Goal: Contribute content: Add original content to the website for others to see

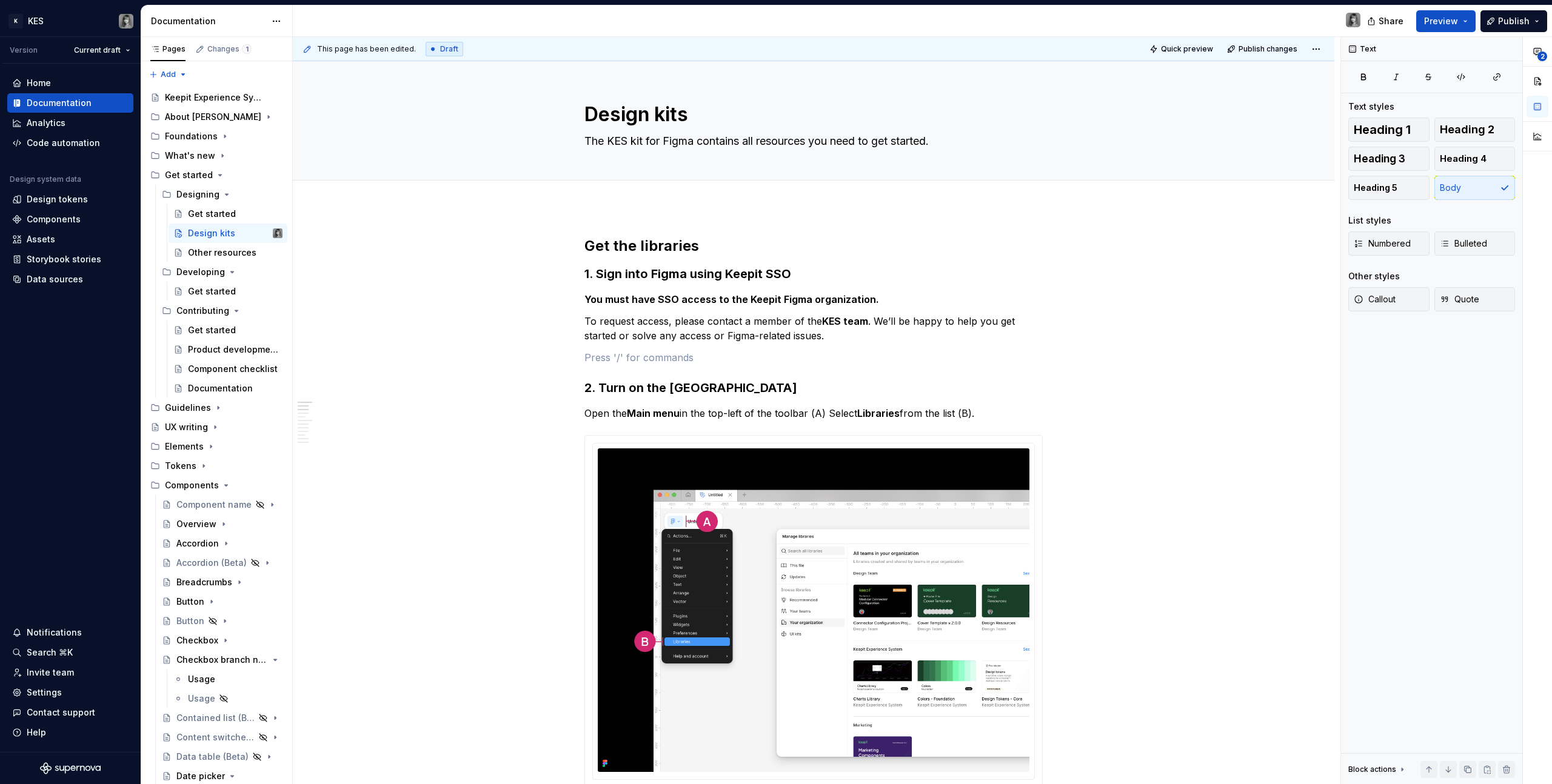
click at [613, 205] on div at bounding box center [813, 194] width 1041 height 27
type textarea "*"
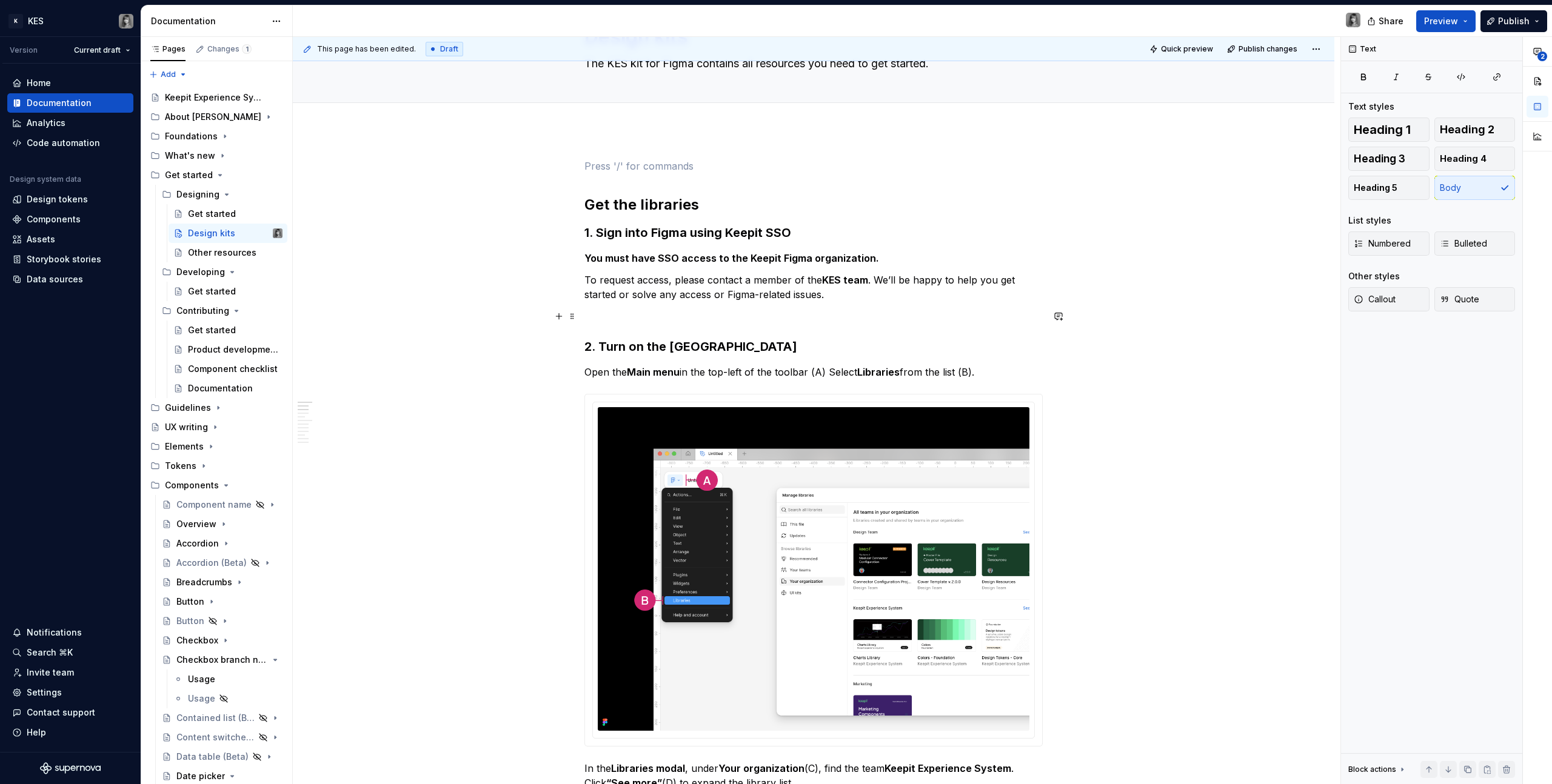
scroll to position [188, 0]
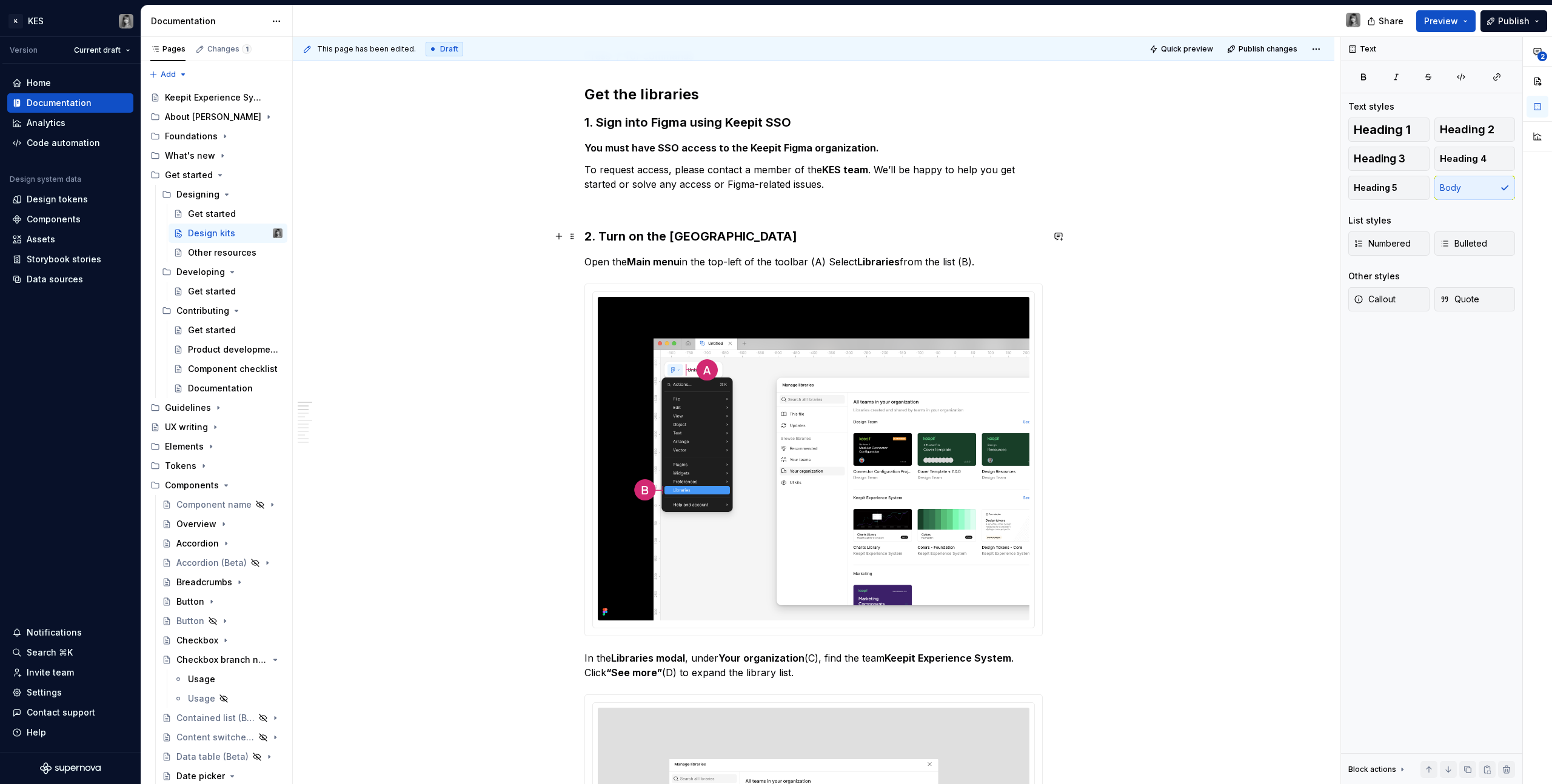
click at [668, 239] on h3 "2. Turn on the [GEOGRAPHIC_DATA]" at bounding box center [813, 236] width 459 height 17
drag, startPoint x: 632, startPoint y: 235, endPoint x: 744, endPoint y: 235, distance: 112.0
click at [744, 235] on h3 "2. Turn on the [GEOGRAPHIC_DATA]" at bounding box center [813, 236] width 459 height 17
click at [620, 237] on h3 "2. Turn on the [GEOGRAPHIC_DATA]" at bounding box center [813, 236] width 459 height 17
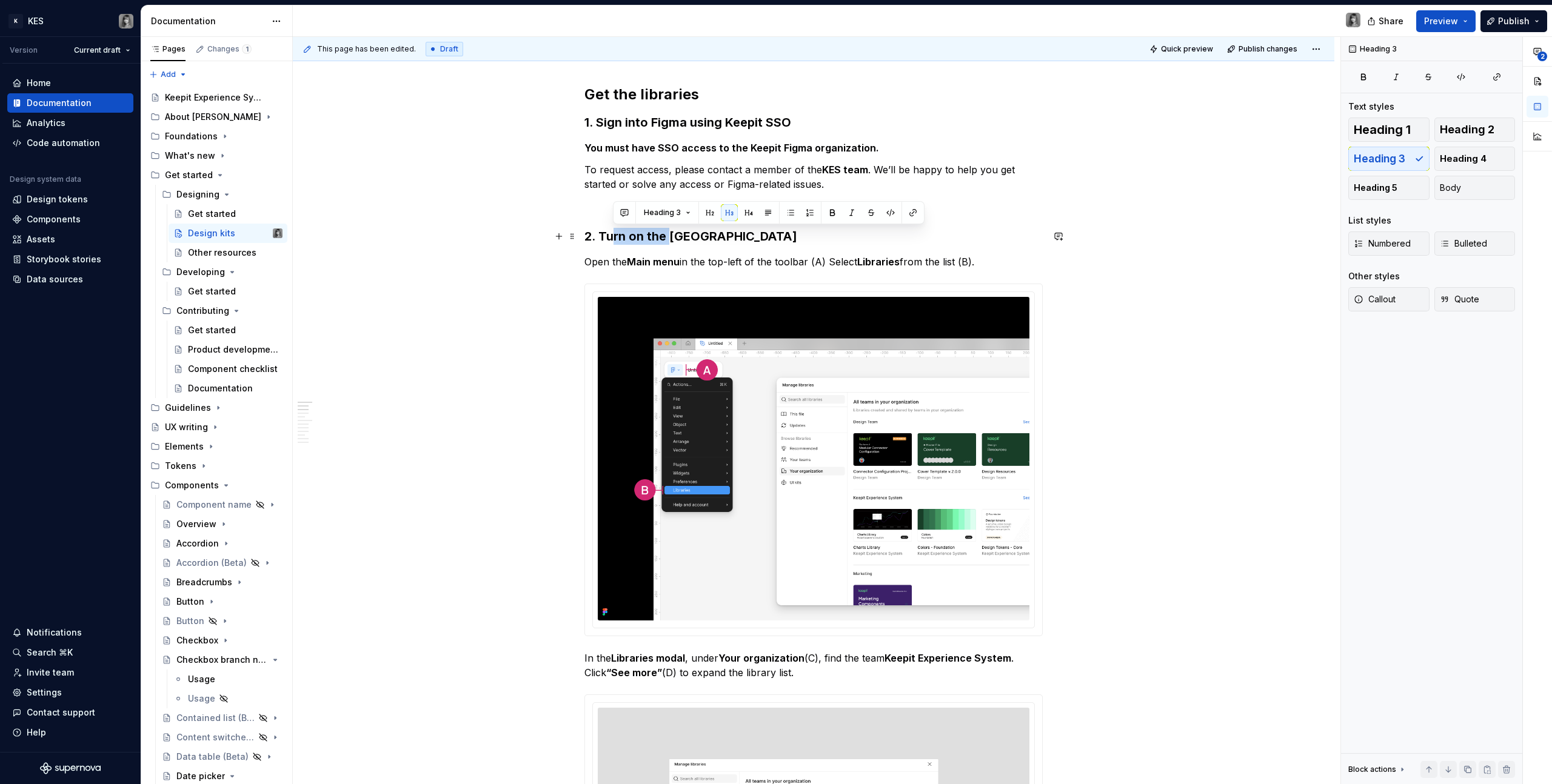
drag, startPoint x: 668, startPoint y: 238, endPoint x: 610, endPoint y: 236, distance: 58.0
click at [610, 236] on h3 "2. Turn on the [GEOGRAPHIC_DATA]" at bounding box center [813, 236] width 459 height 17
click at [915, 257] on p "Open the Main menu in the top-left of the toolbar (A) Select Libraries from the…" at bounding box center [813, 262] width 459 height 15
click at [1003, 262] on p "Open the Main menu in the top-left of the toolbar (A) Select Libraries from the…" at bounding box center [813, 262] width 459 height 15
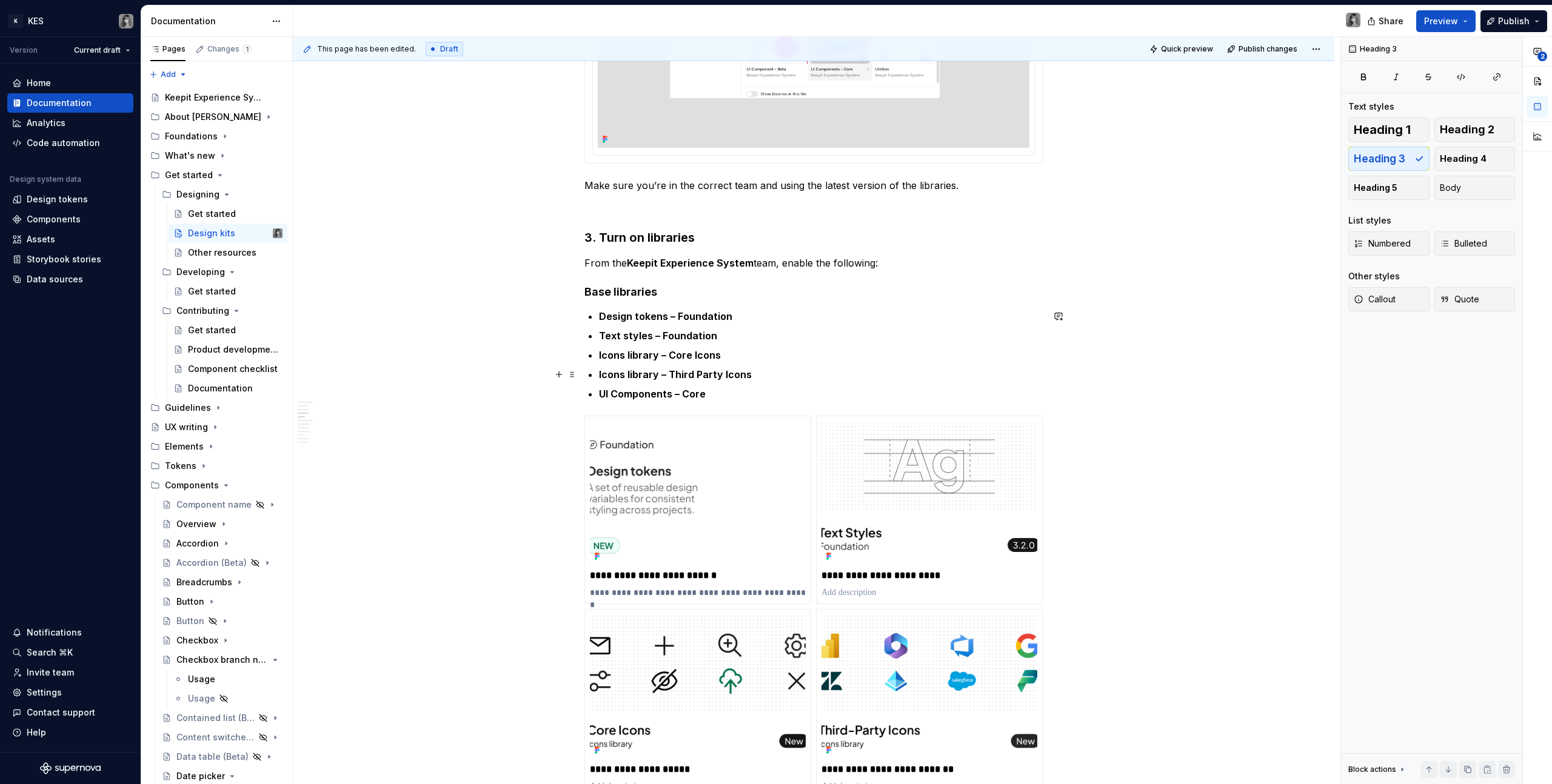
scroll to position [1132, 0]
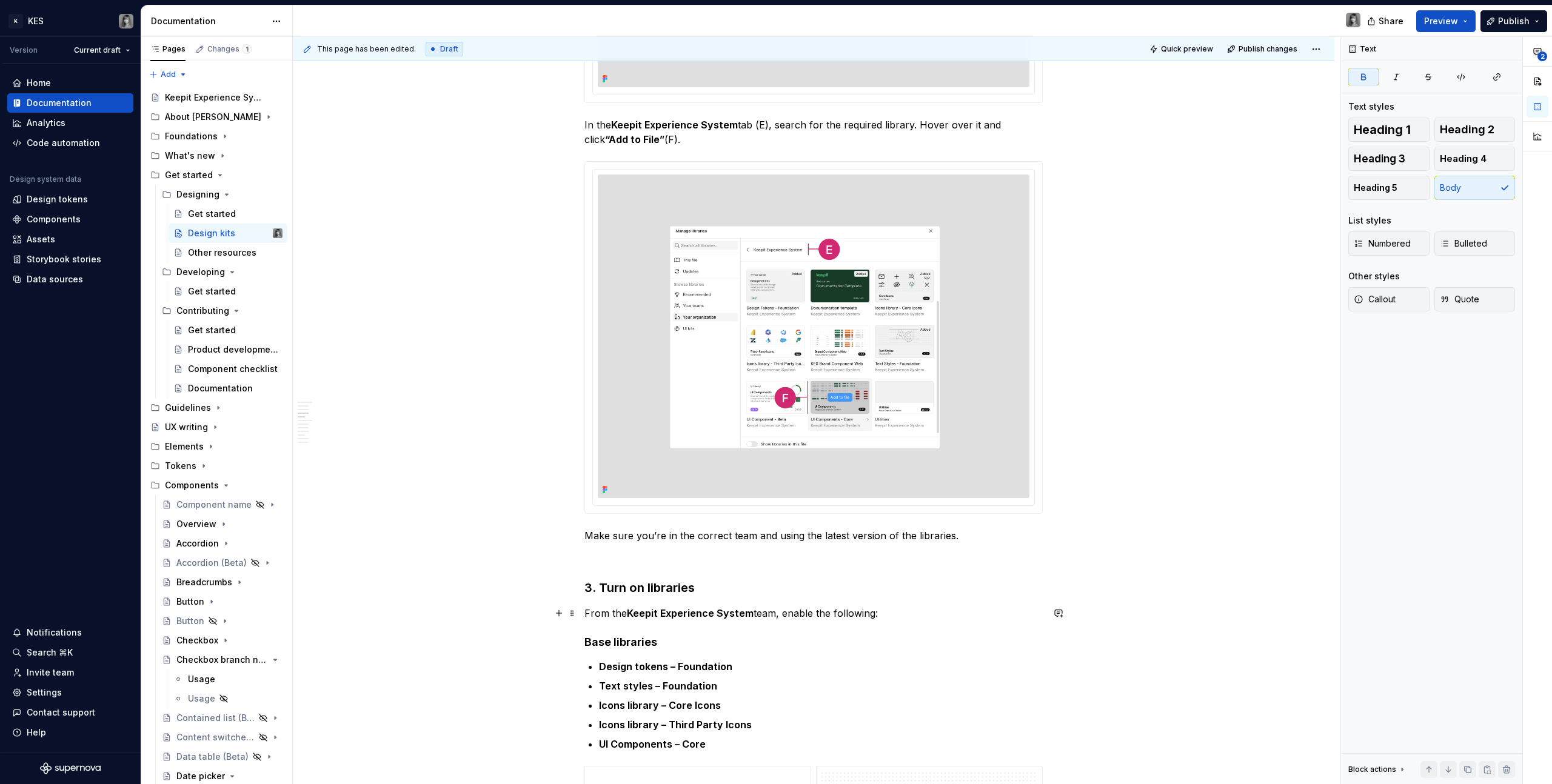
click at [668, 614] on strong "Keepit Experience System" at bounding box center [691, 613] width 127 height 12
click at [652, 592] on h3 "3. Turn on libraries" at bounding box center [813, 588] width 459 height 17
click at [651, 592] on h3 "3. Turn on libraries" at bounding box center [813, 588] width 459 height 17
click at [707, 584] on h3 "3. Turn on libraries" at bounding box center [813, 588] width 459 height 17
click at [826, 427] on img at bounding box center [813, 336] width 432 height 324
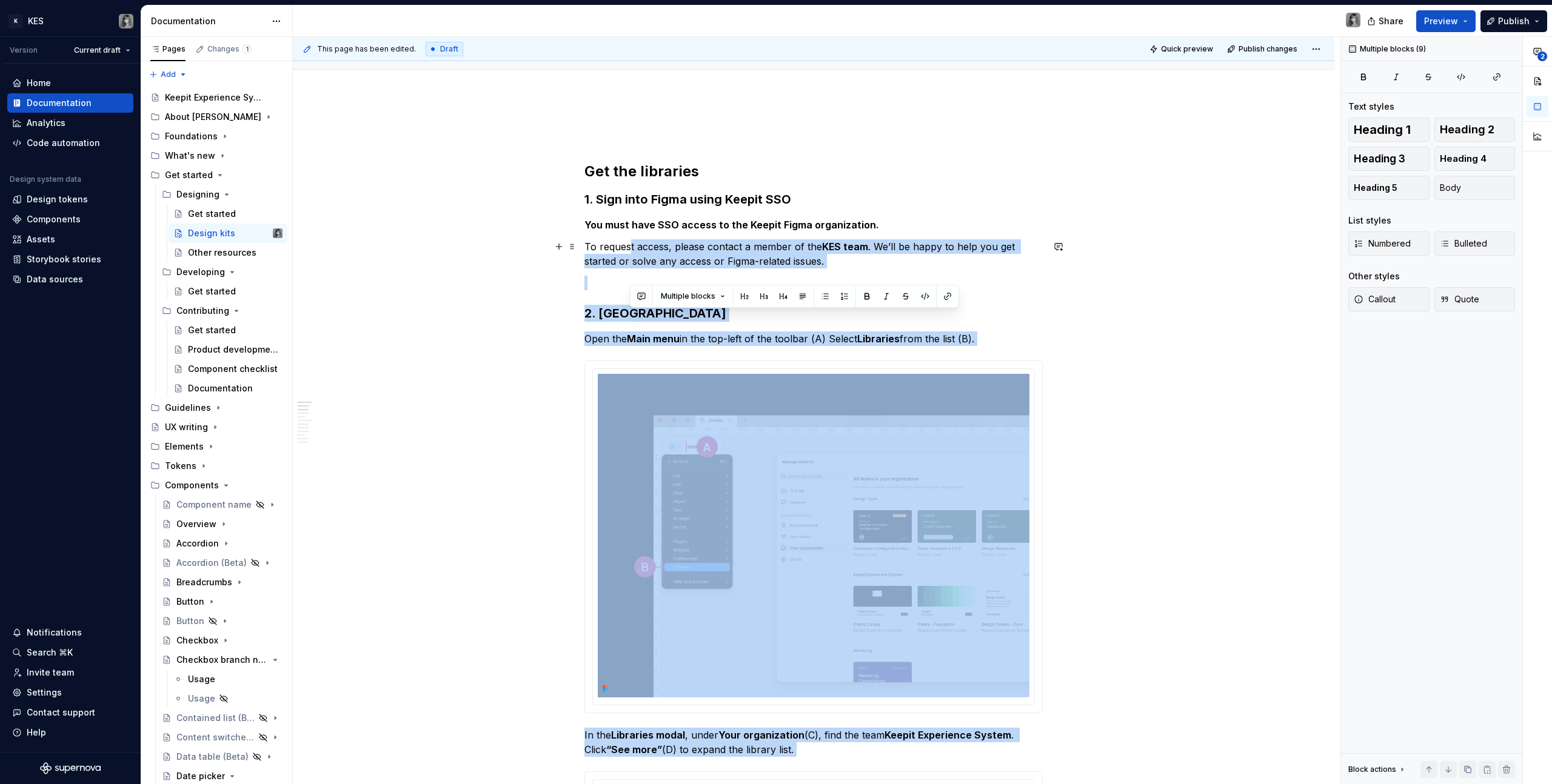
scroll to position [39, 0]
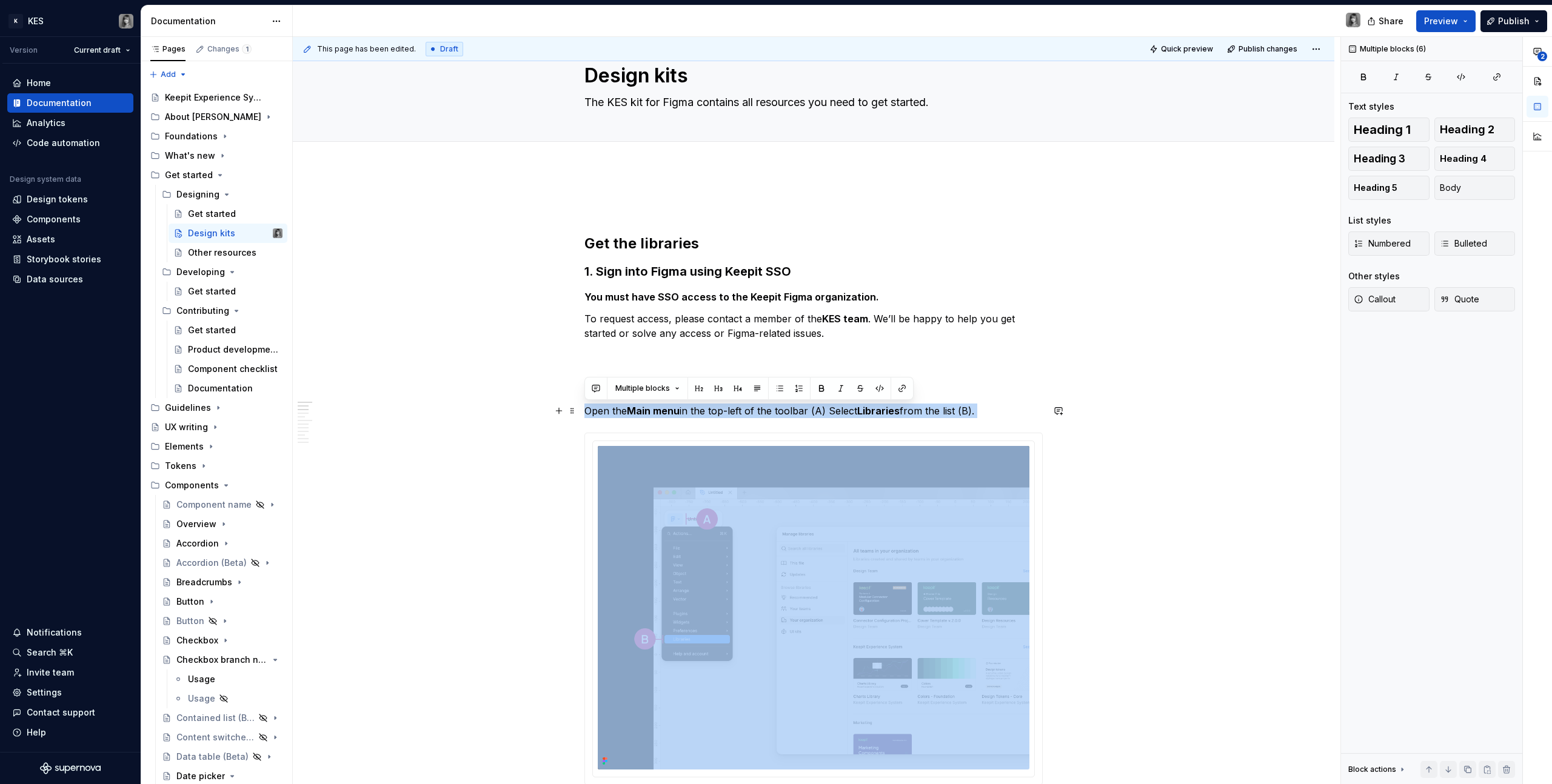
drag, startPoint x: 967, startPoint y: 161, endPoint x: 580, endPoint y: 408, distance: 459.1
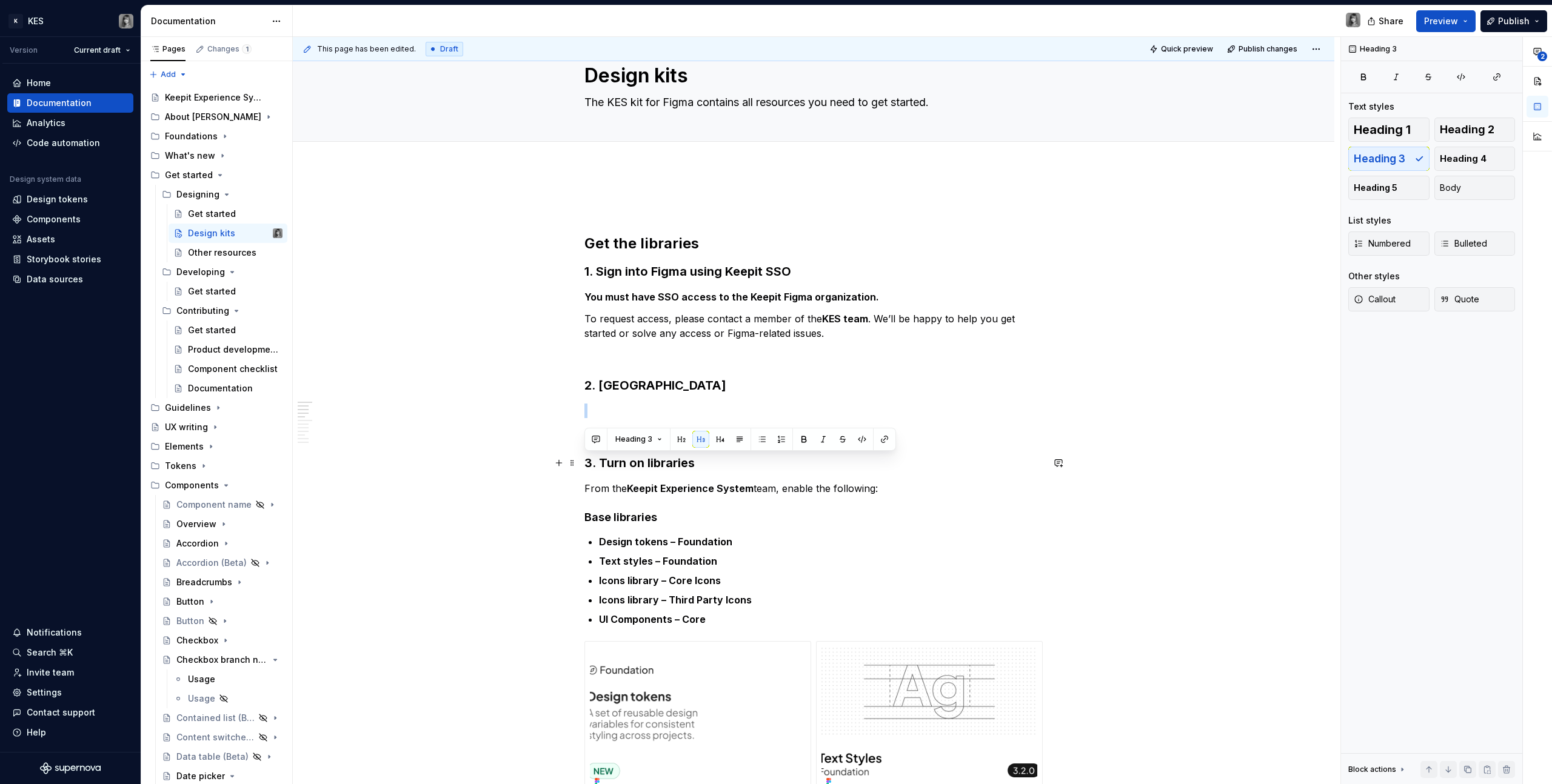
drag, startPoint x: 726, startPoint y: 467, endPoint x: 582, endPoint y: 455, distance: 144.5
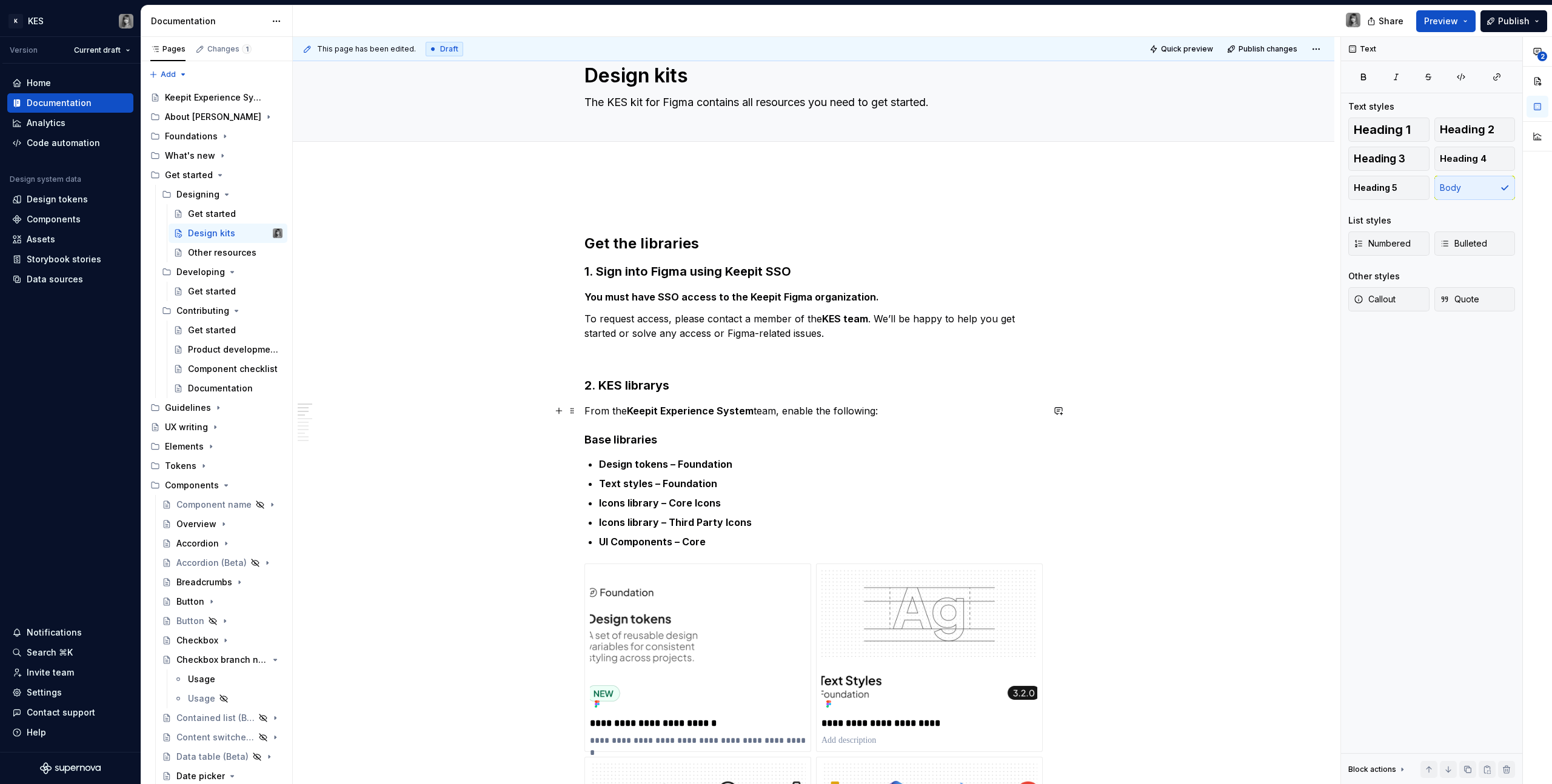
drag, startPoint x: 781, startPoint y: 412, endPoint x: 818, endPoint y: 433, distance: 42.5
click at [782, 412] on p "From the Keepit Experience System team, enable the following:" at bounding box center [813, 410] width 459 height 15
click at [691, 275] on h3 "1. Sign into Figma using Keepit SSO" at bounding box center [813, 271] width 459 height 17
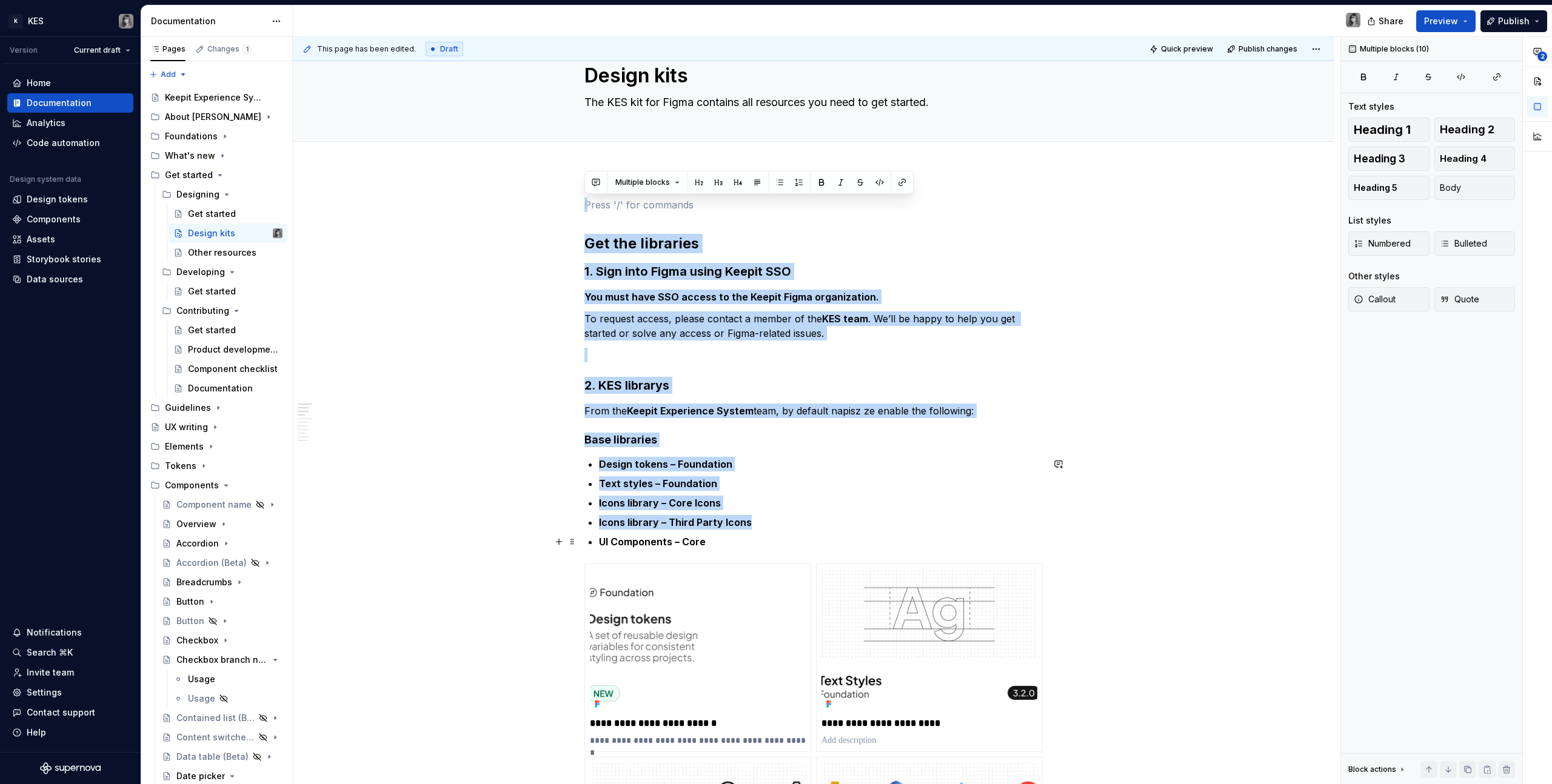
drag, startPoint x: 660, startPoint y: 233, endPoint x: 1045, endPoint y: 544, distance: 494.9
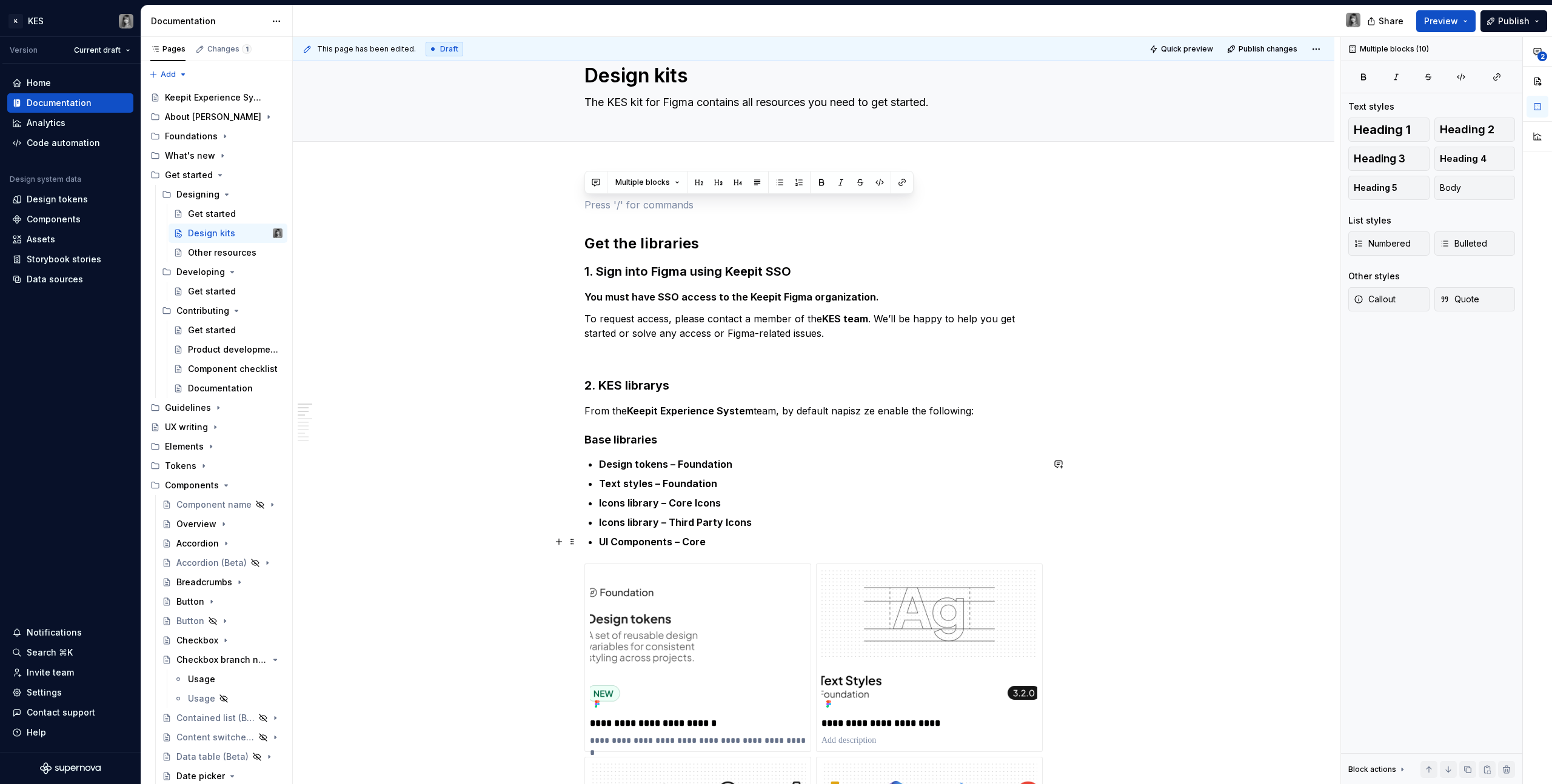
click at [708, 533] on ul "Design tokens – Foundation Text styles – Foundation Icons library – Core Icons …" at bounding box center [820, 503] width 444 height 92
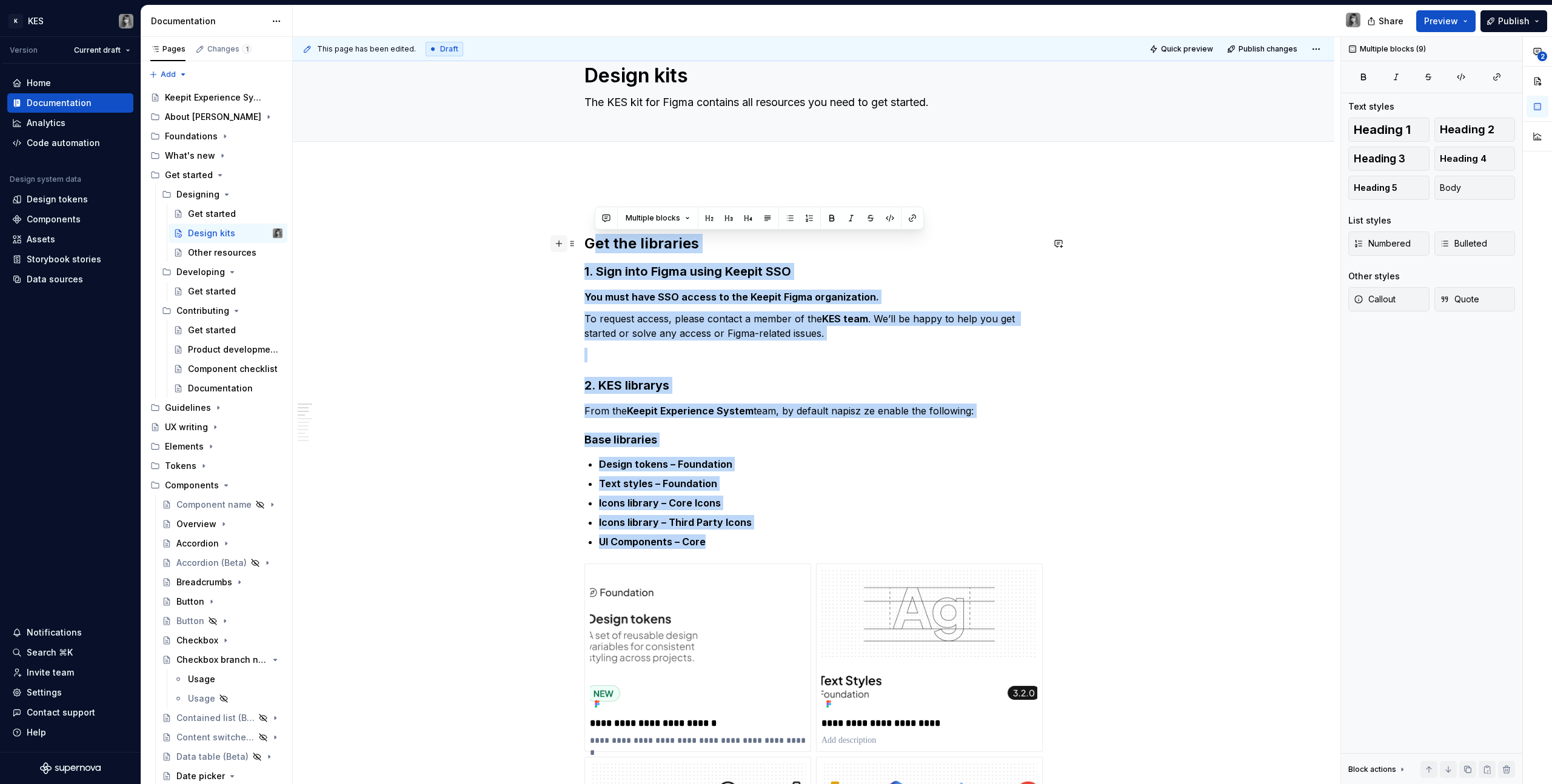
drag, startPoint x: 715, startPoint y: 541, endPoint x: 565, endPoint y: 238, distance: 338.1
copy div "et the libraries 1. Sign into Figma using Keepit SSO You must have SSO access t…"
click at [774, 313] on p "To request access, please contact a member of the KES team . We’ll be happy to …" at bounding box center [813, 326] width 459 height 29
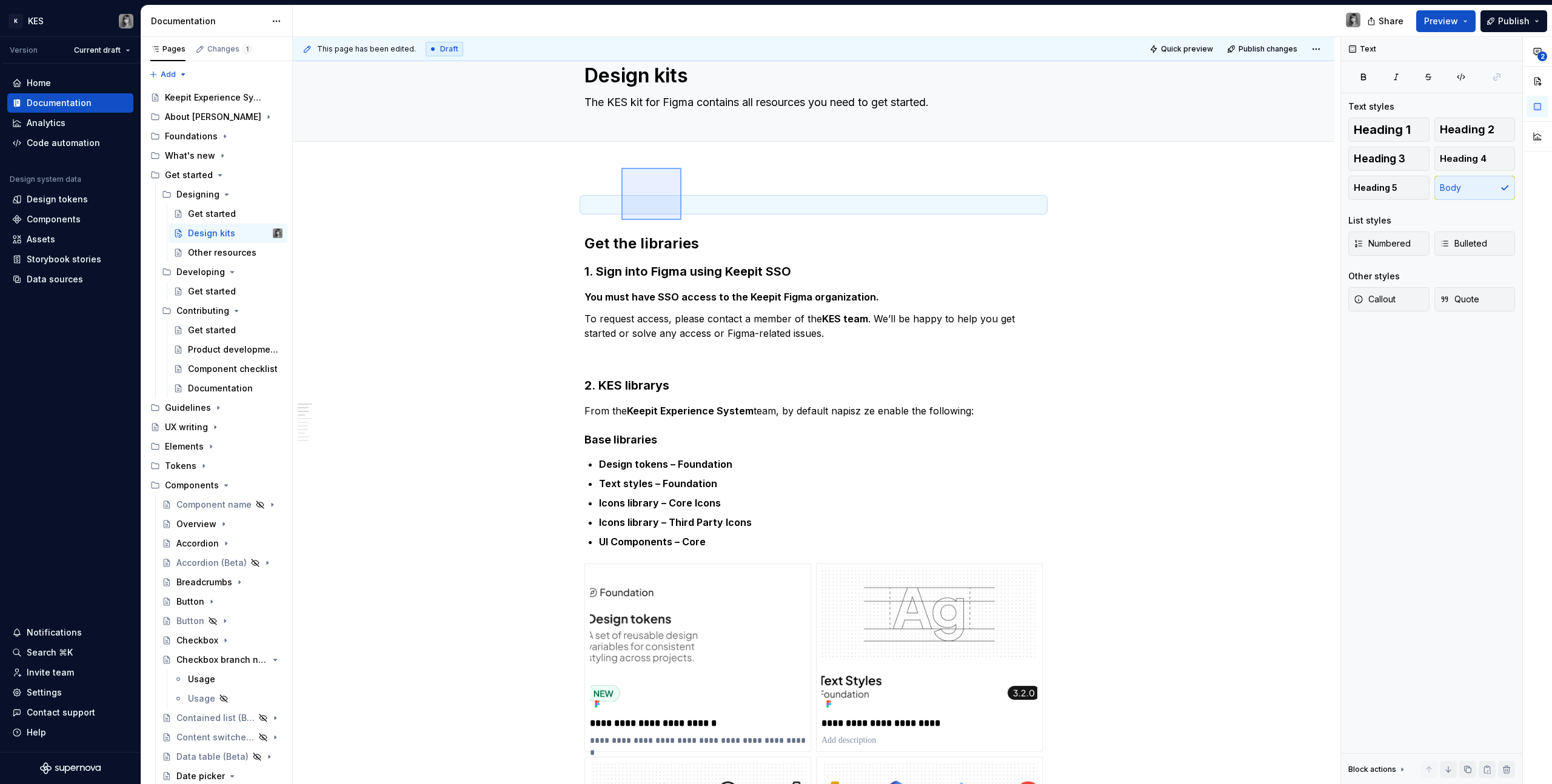
drag, startPoint x: 678, startPoint y: 171, endPoint x: 621, endPoint y: 221, distance: 75.8
click at [621, 221] on div "**********" at bounding box center [816, 410] width 1048 height 748
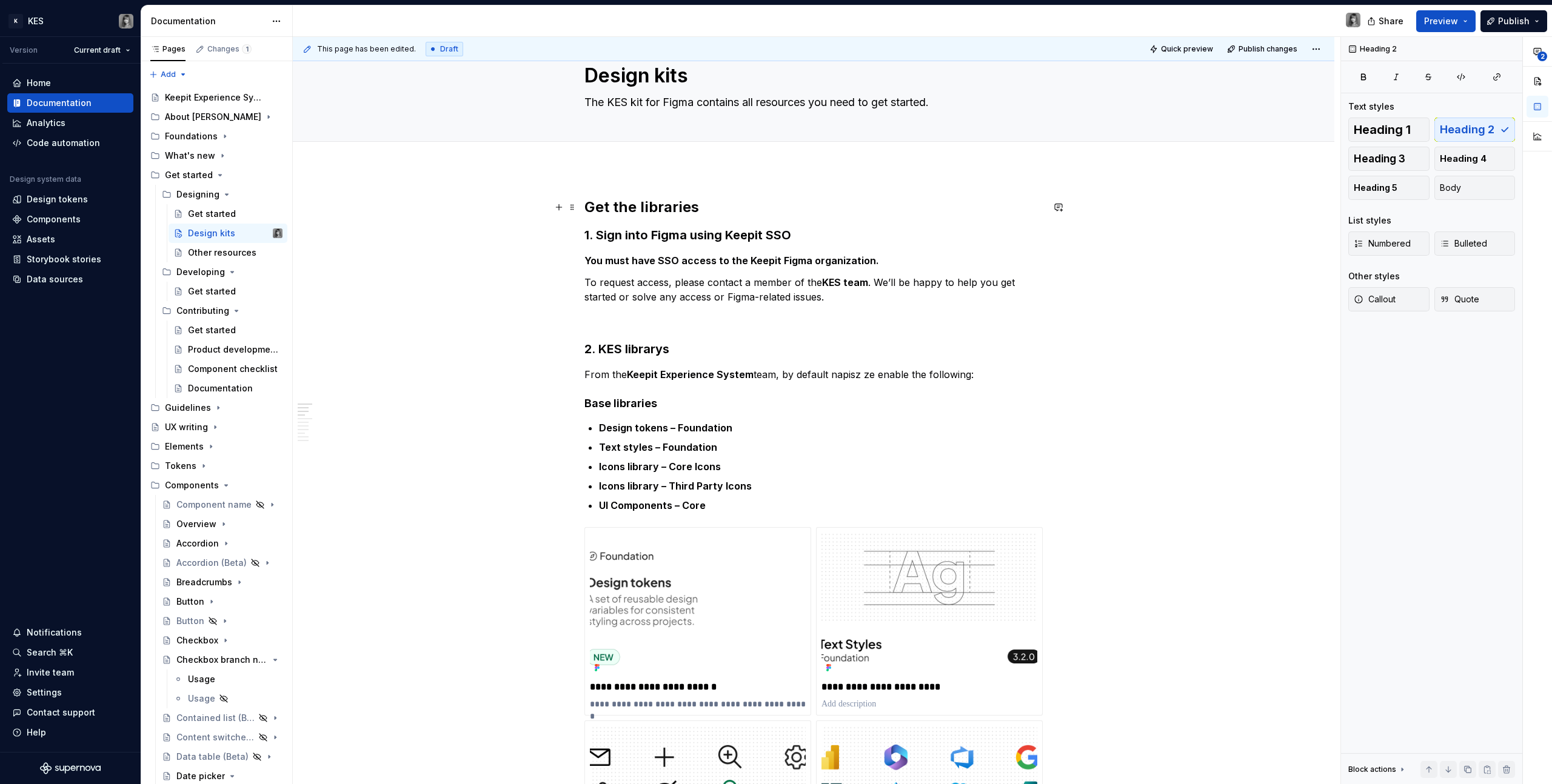
click at [653, 228] on h3 "1. Sign into Figma using Keepit SSO" at bounding box center [813, 235] width 459 height 17
click at [623, 206] on h2 "Get the libraries" at bounding box center [813, 207] width 459 height 20
drag, startPoint x: 684, startPoint y: 164, endPoint x: 636, endPoint y: 197, distance: 58.2
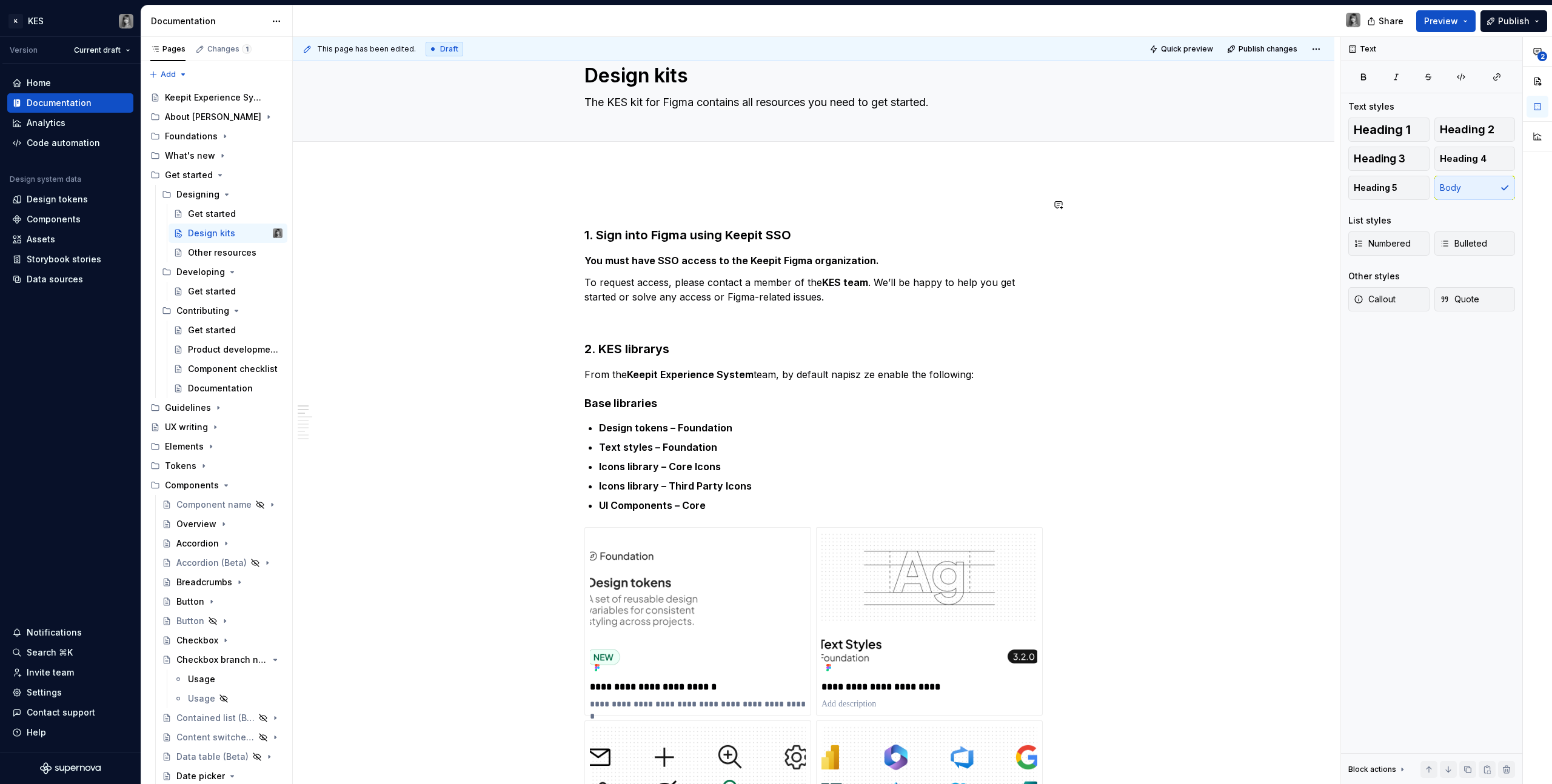
drag, startPoint x: 890, startPoint y: 176, endPoint x: 758, endPoint y: 223, distance: 140.1
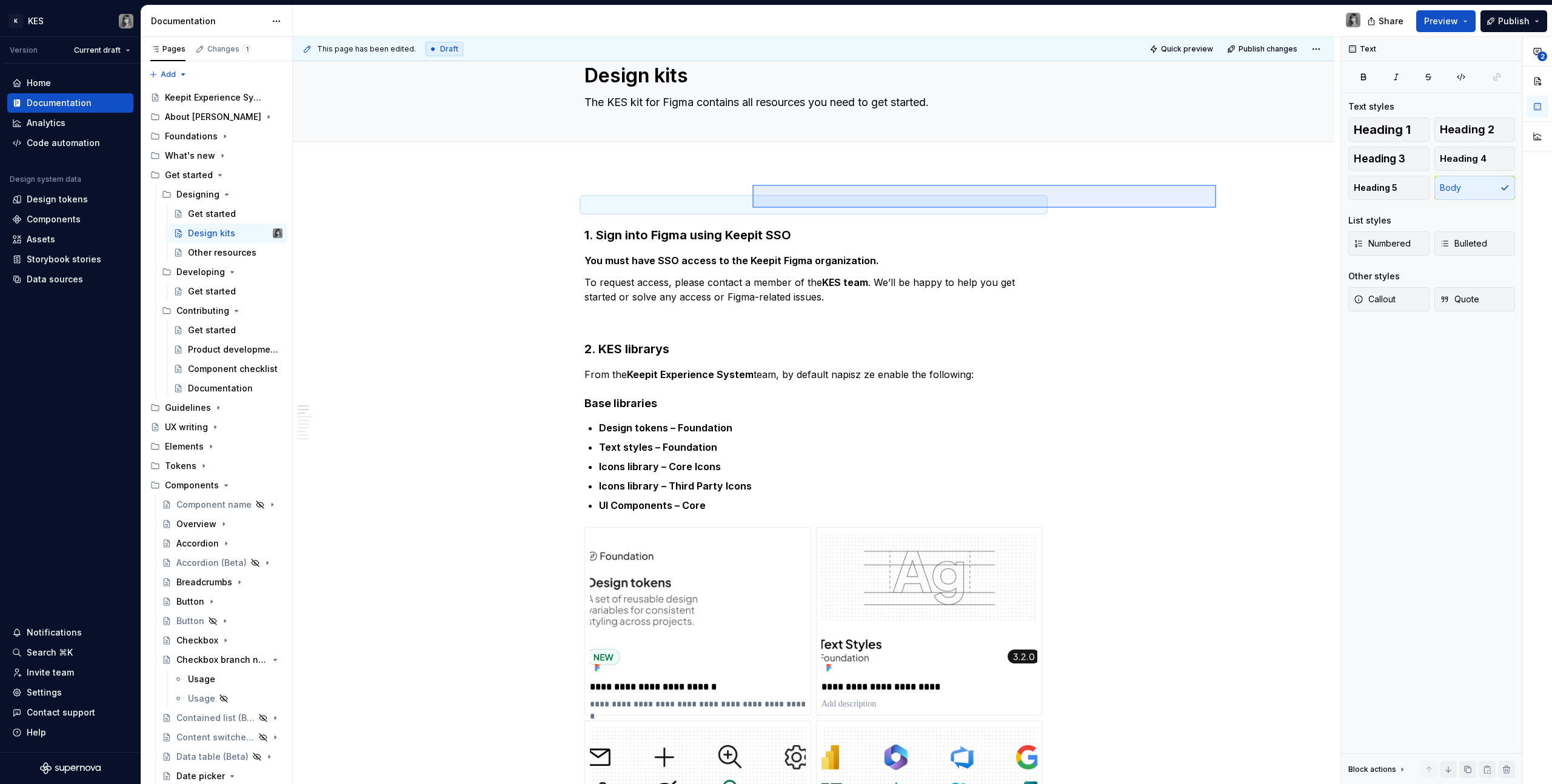
drag, startPoint x: 1126, startPoint y: 193, endPoint x: 716, endPoint y: 209, distance: 410.3
click at [716, 209] on div "**********" at bounding box center [816, 410] width 1048 height 748
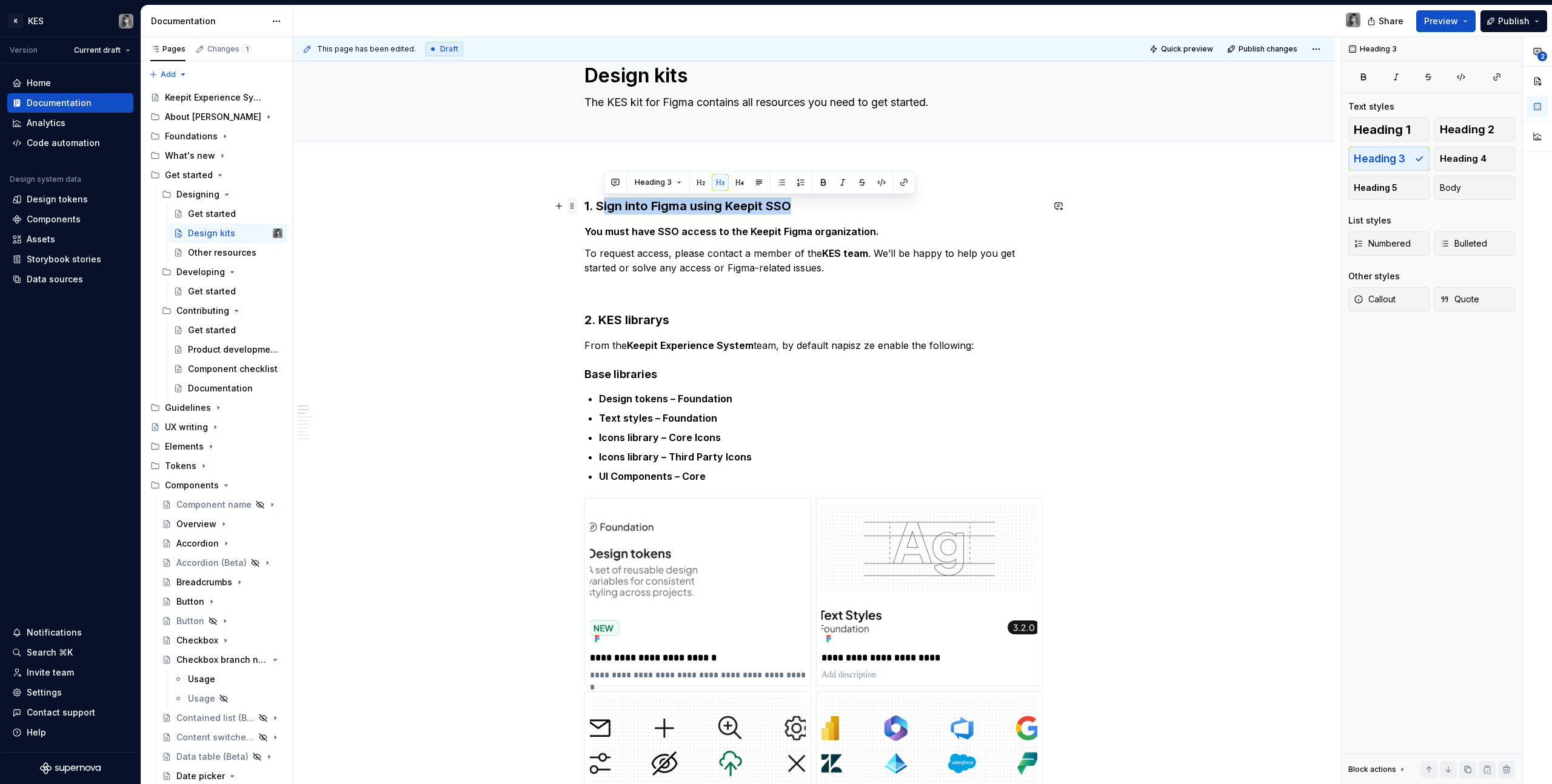
drag, startPoint x: 794, startPoint y: 207, endPoint x: 576, endPoint y: 209, distance: 218.0
click at [711, 205] on h3 "1. Sign into Figma using Keepit SSO" at bounding box center [813, 206] width 459 height 17
click at [710, 205] on h3 "1. Sign into Figma using Keepit SSO" at bounding box center [813, 206] width 459 height 17
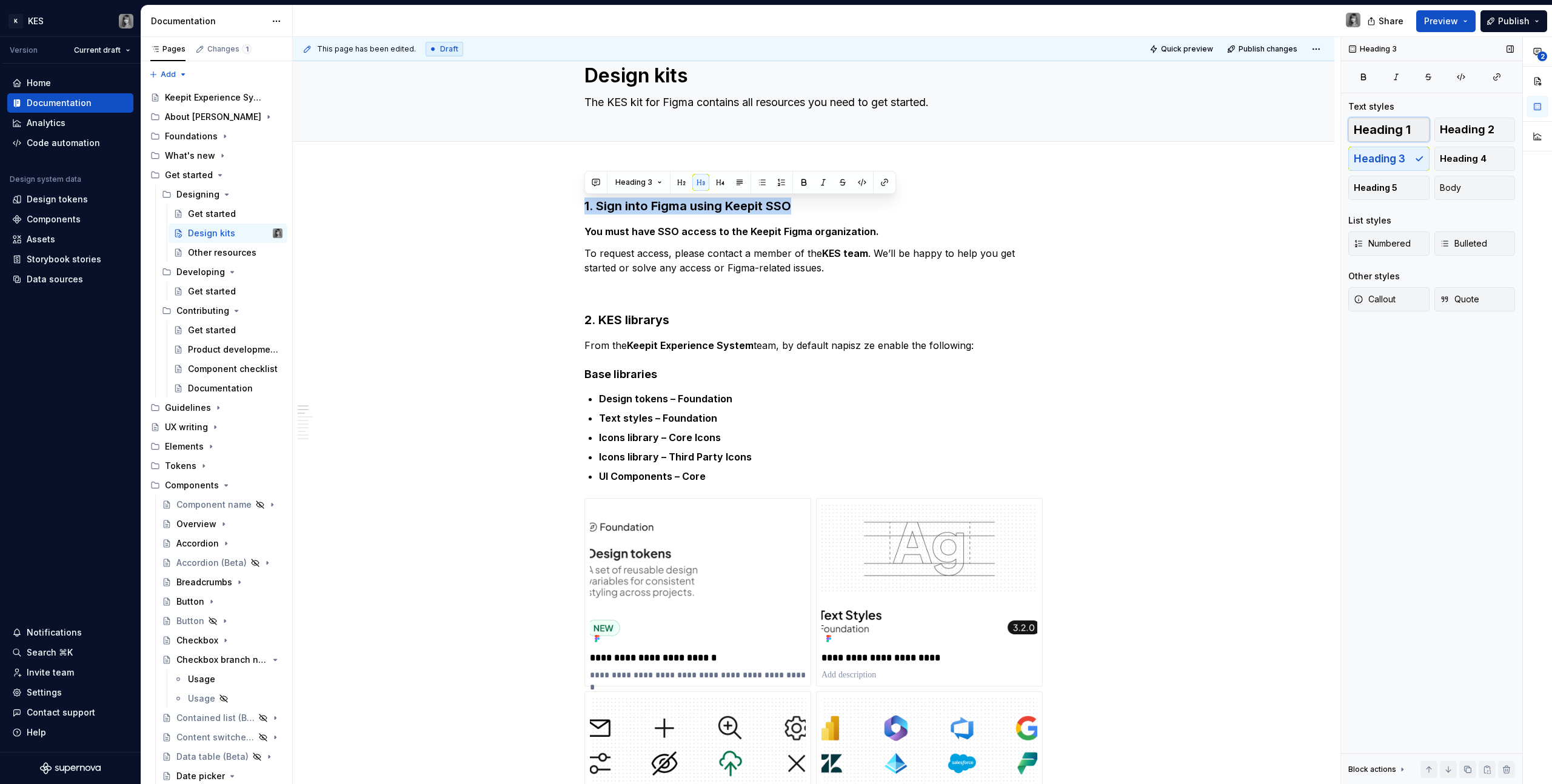
click at [1390, 124] on span "Heading 1" at bounding box center [1382, 129] width 57 height 12
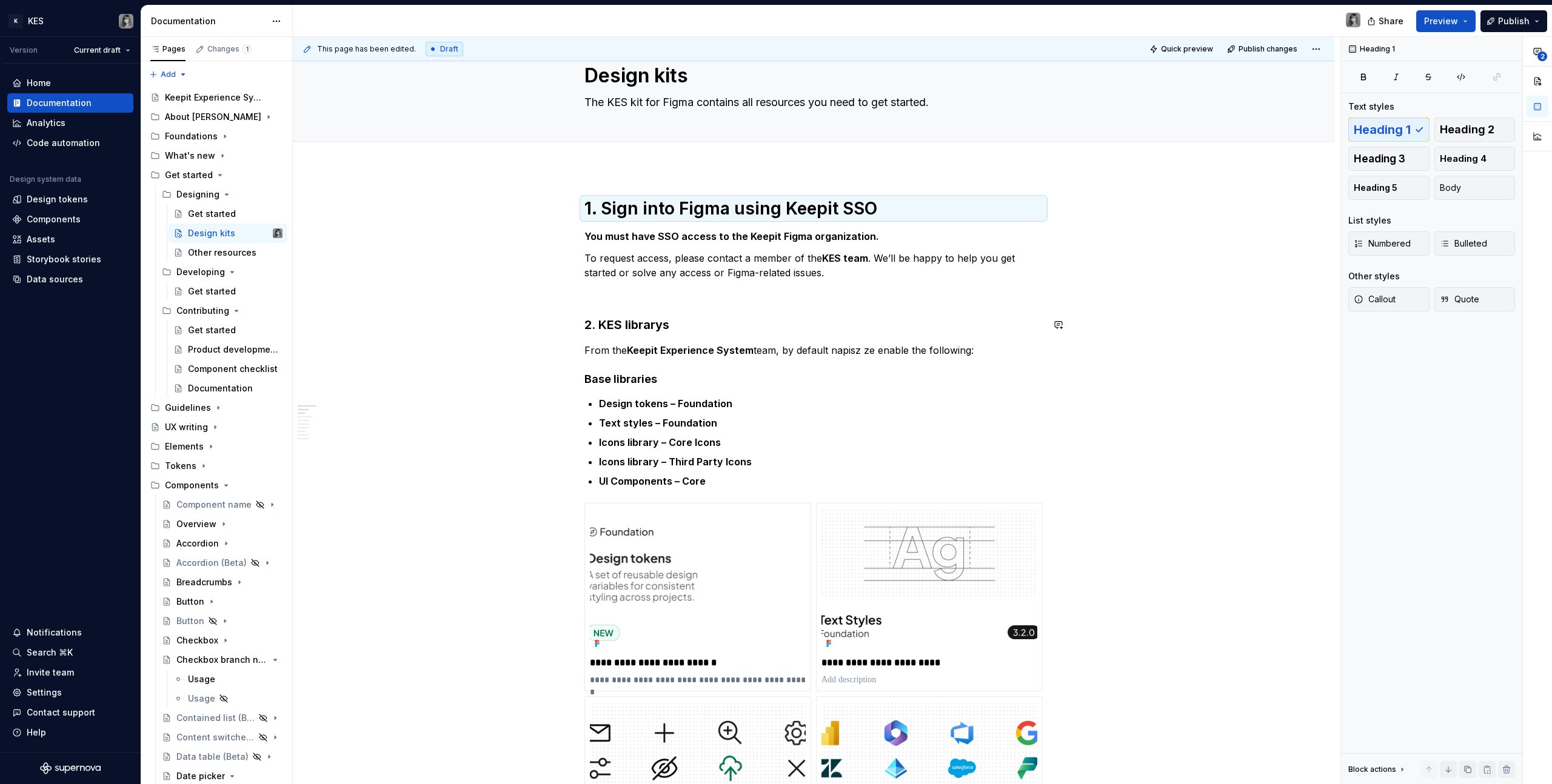
click at [629, 324] on h3 "2. KES librarys" at bounding box center [813, 325] width 459 height 17
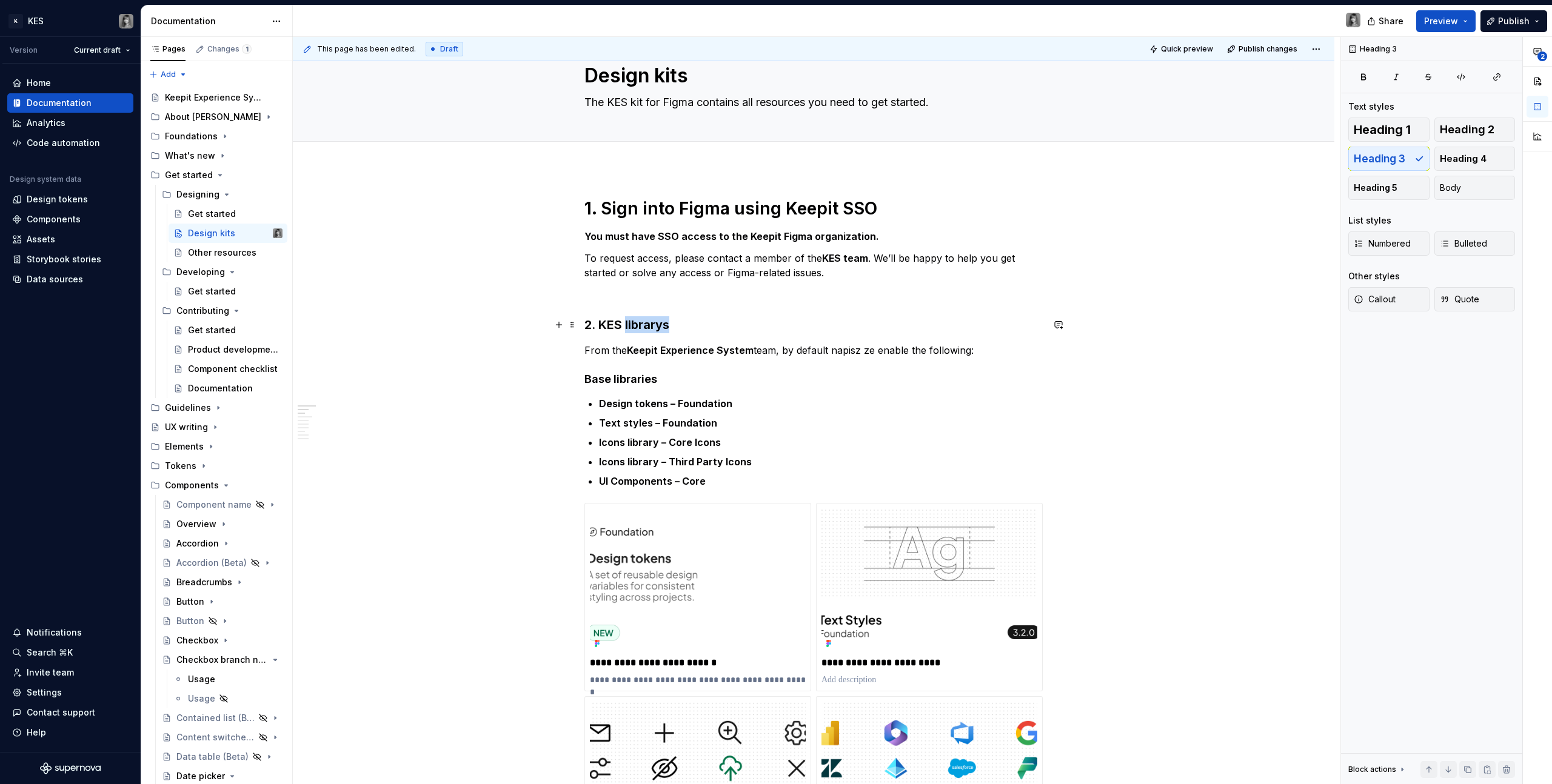
click at [629, 324] on h3 "2. KES librarys" at bounding box center [813, 325] width 459 height 17
drag, startPoint x: 1382, startPoint y: 128, endPoint x: 1336, endPoint y: 127, distance: 46.0
click at [1382, 128] on span "Heading 1" at bounding box center [1382, 129] width 57 height 12
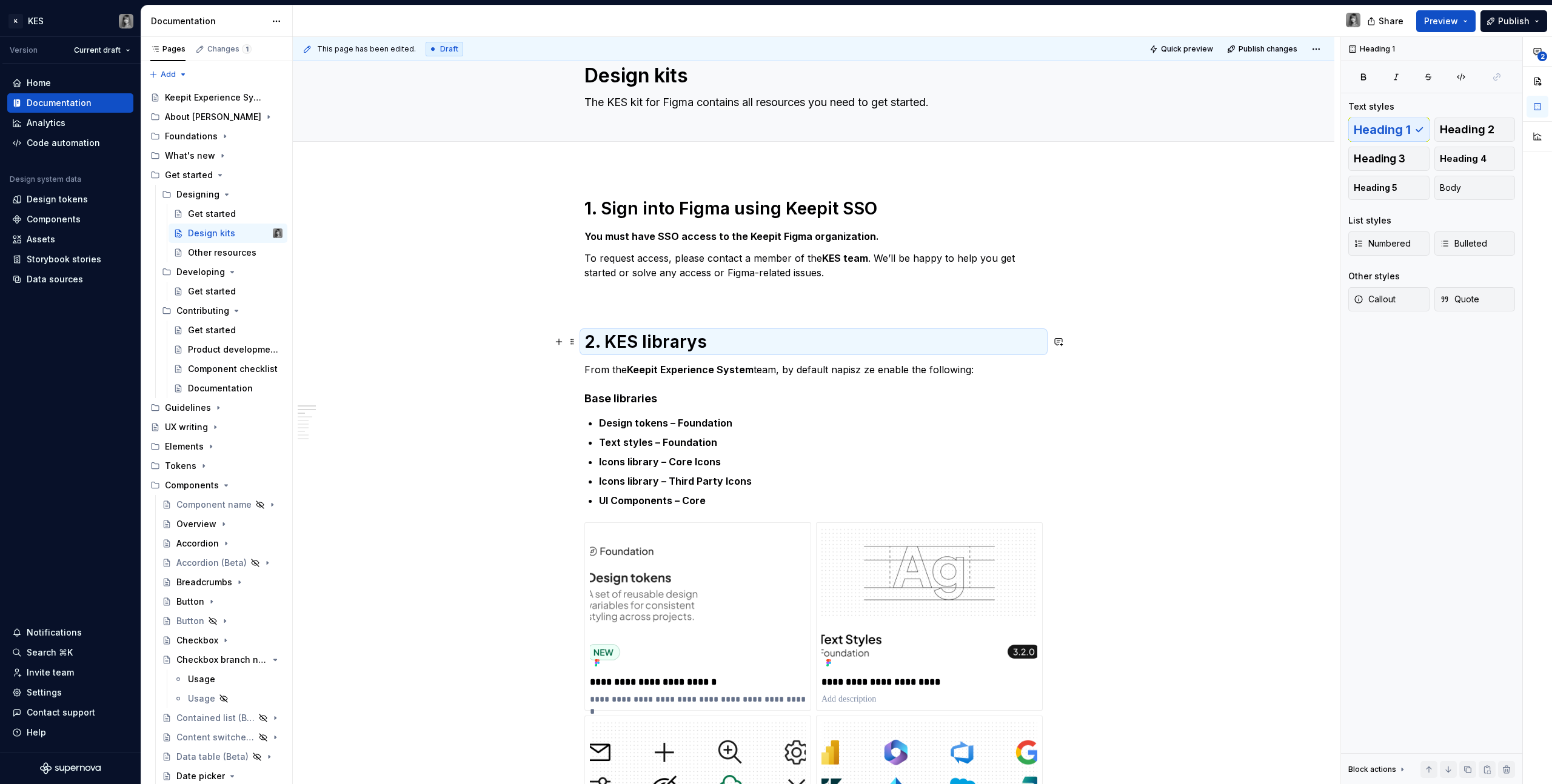
click at [744, 346] on h1 "2. KES librarys" at bounding box center [813, 341] width 459 height 22
click at [690, 347] on h1 "2. KES librarys" at bounding box center [813, 341] width 459 height 22
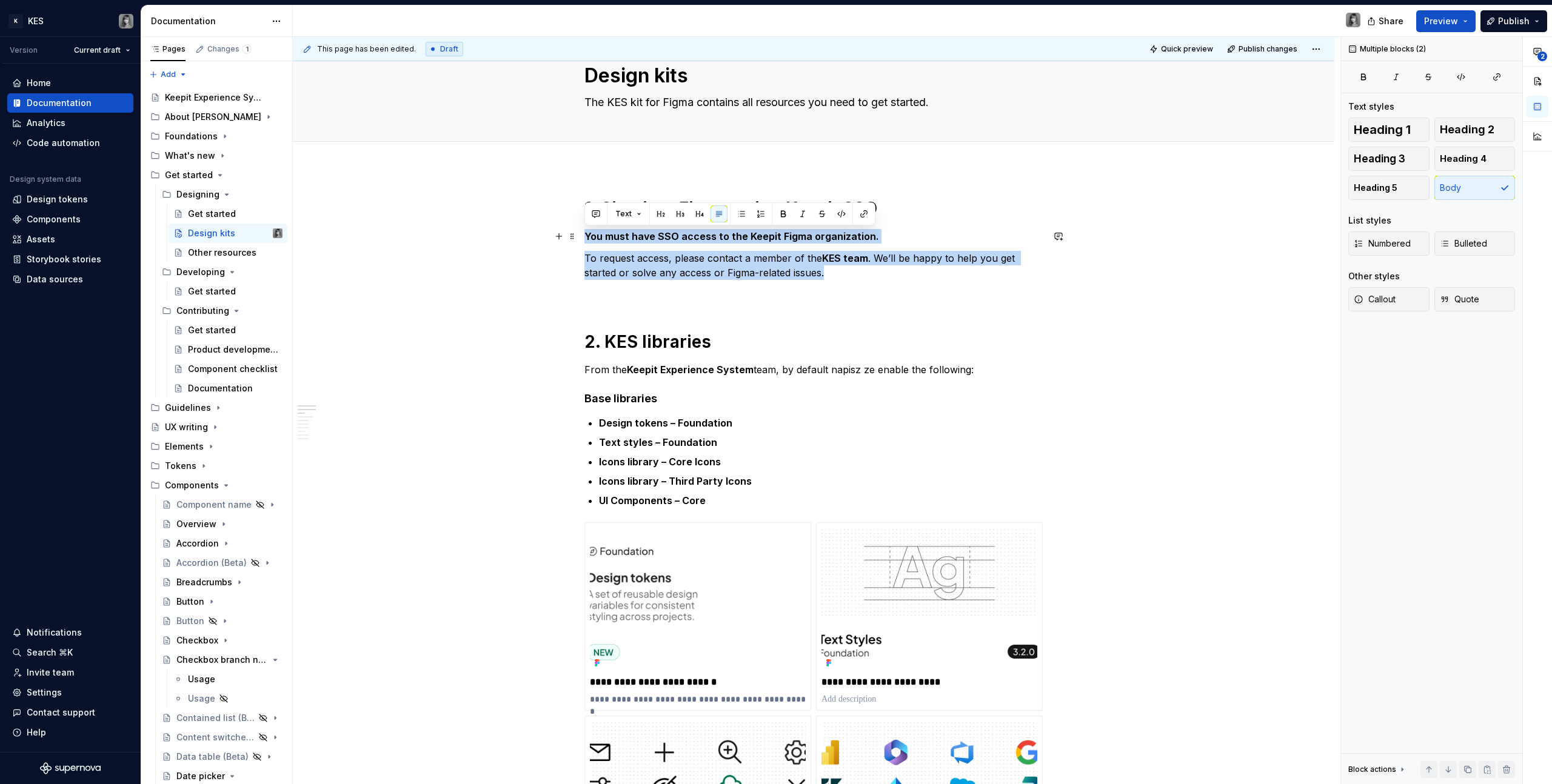
drag, startPoint x: 869, startPoint y: 272, endPoint x: 746, endPoint y: 250, distance: 125.0
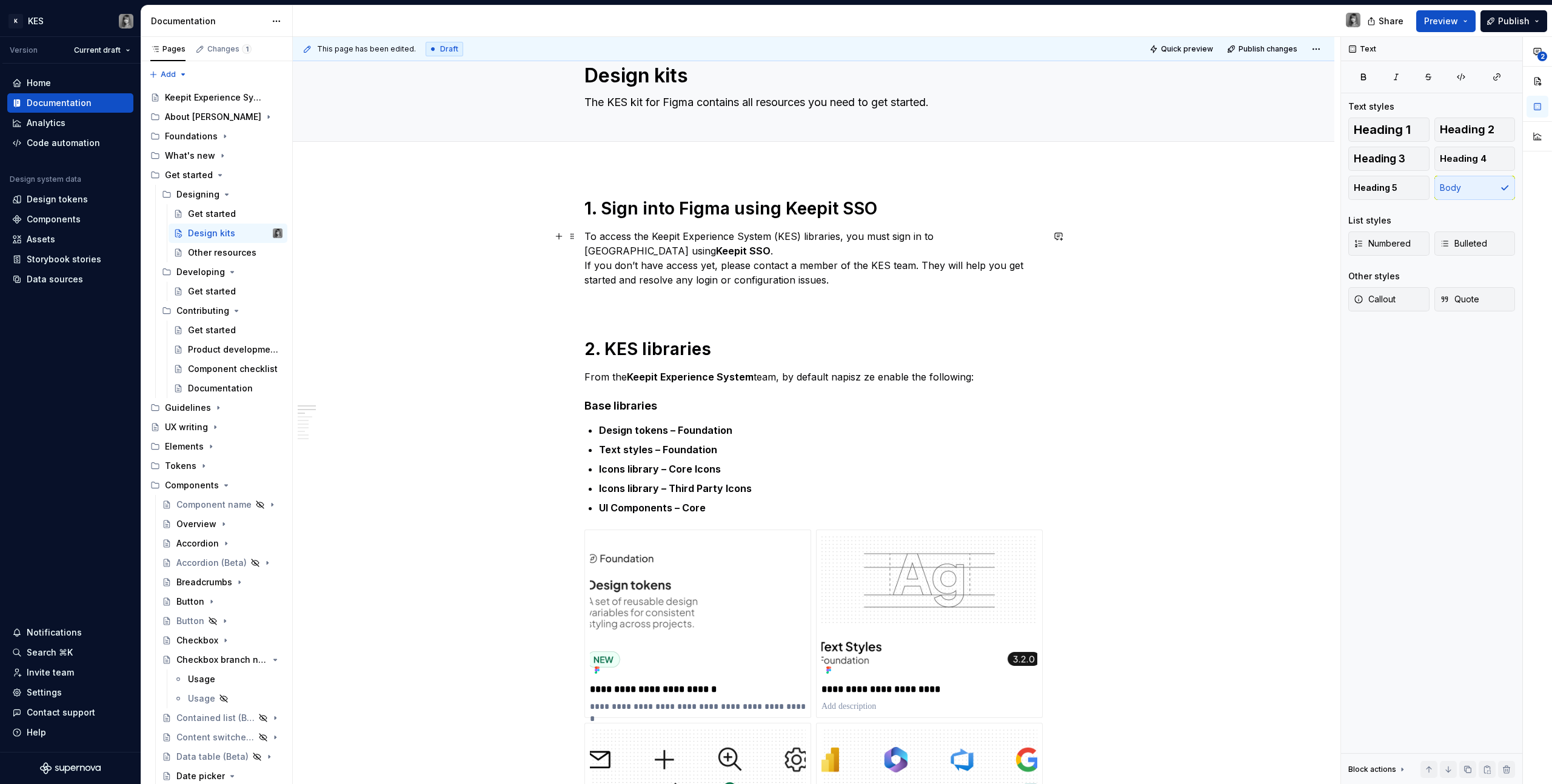
click at [627, 244] on p "To access the Keepit Experience System (KES) libraries, you must sign in to Fig…" at bounding box center [813, 258] width 459 height 59
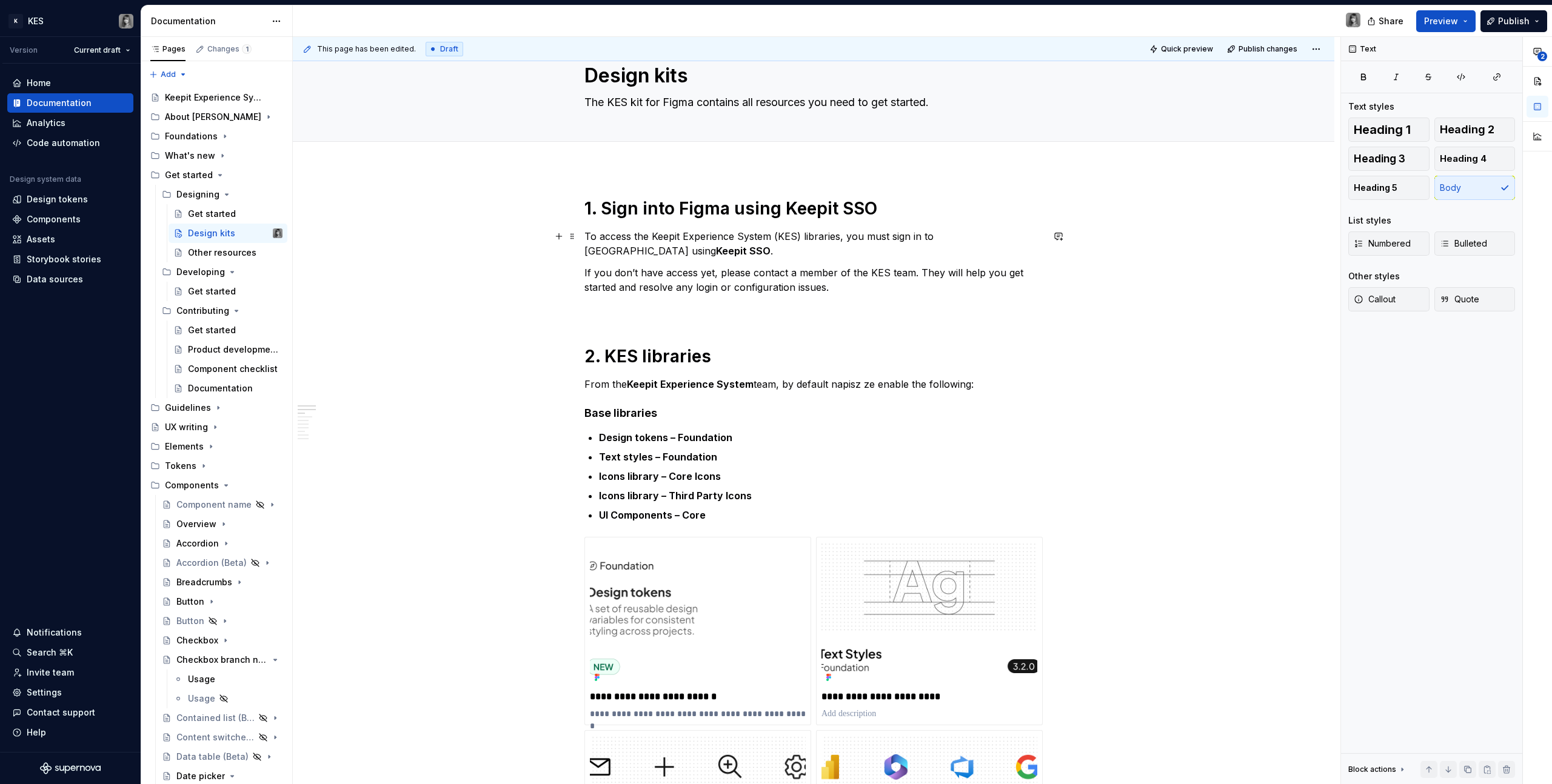
click at [653, 237] on p "To access the Keepit Experience System (KES) libraries, you must sign in to Fig…" at bounding box center [813, 243] width 459 height 29
drag, startPoint x: 888, startPoint y: 238, endPoint x: 681, endPoint y: 238, distance: 207.0
click at [681, 238] on p "To access the Figma and Keepit Experience System (KES) libraries, you must sign…" at bounding box center [813, 243] width 459 height 29
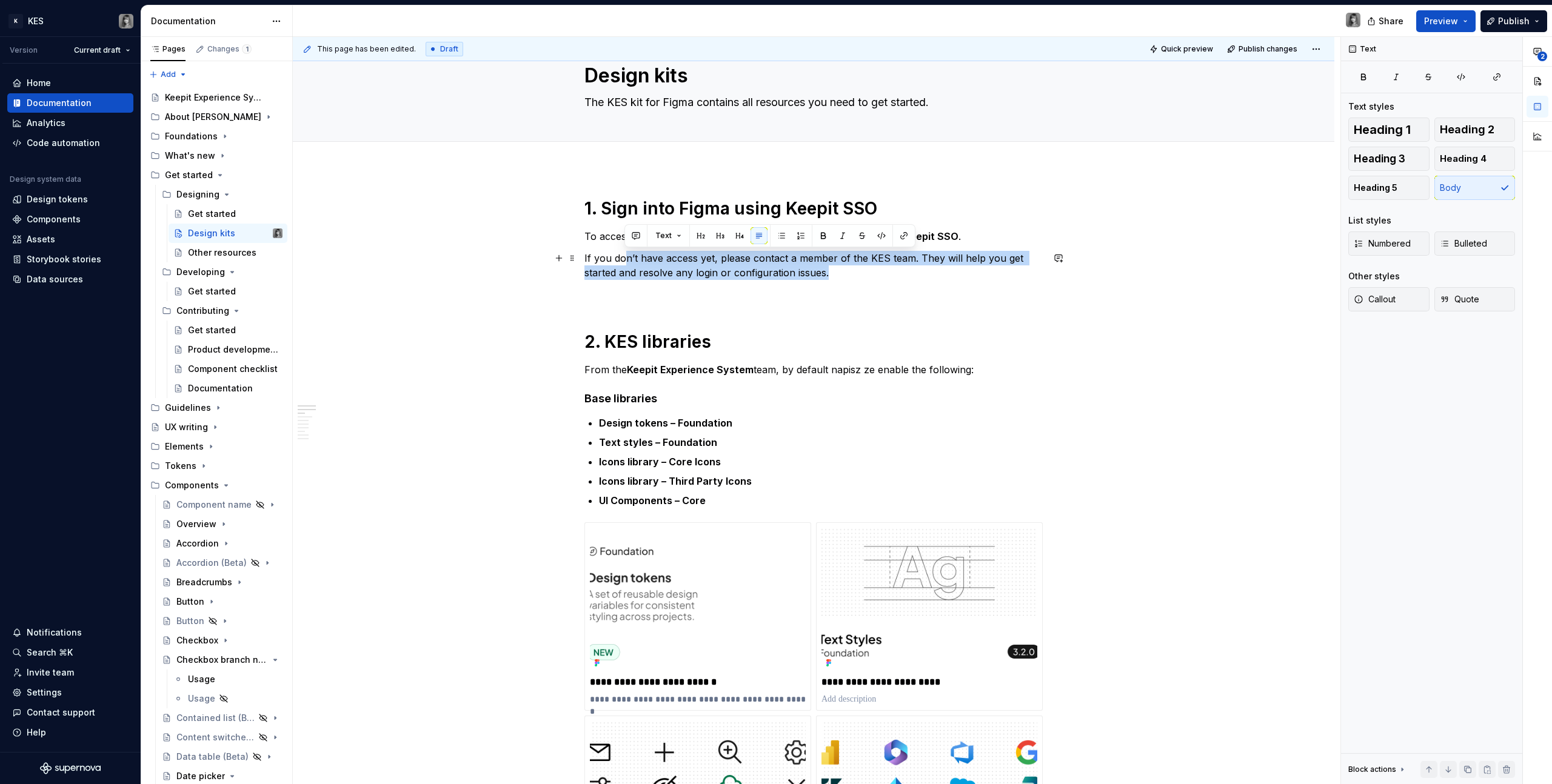
drag, startPoint x: 671, startPoint y: 256, endPoint x: 839, endPoint y: 272, distance: 168.8
click at [839, 272] on p "If you don’t have access yet, please contact a member of the KES team. They wil…" at bounding box center [813, 265] width 459 height 29
drag, startPoint x: 864, startPoint y: 269, endPoint x: 754, endPoint y: 264, distance: 110.1
click at [754, 264] on p "If you don’t have access yet, please contact a member of the KES team. They wil…" at bounding box center [813, 265] width 459 height 29
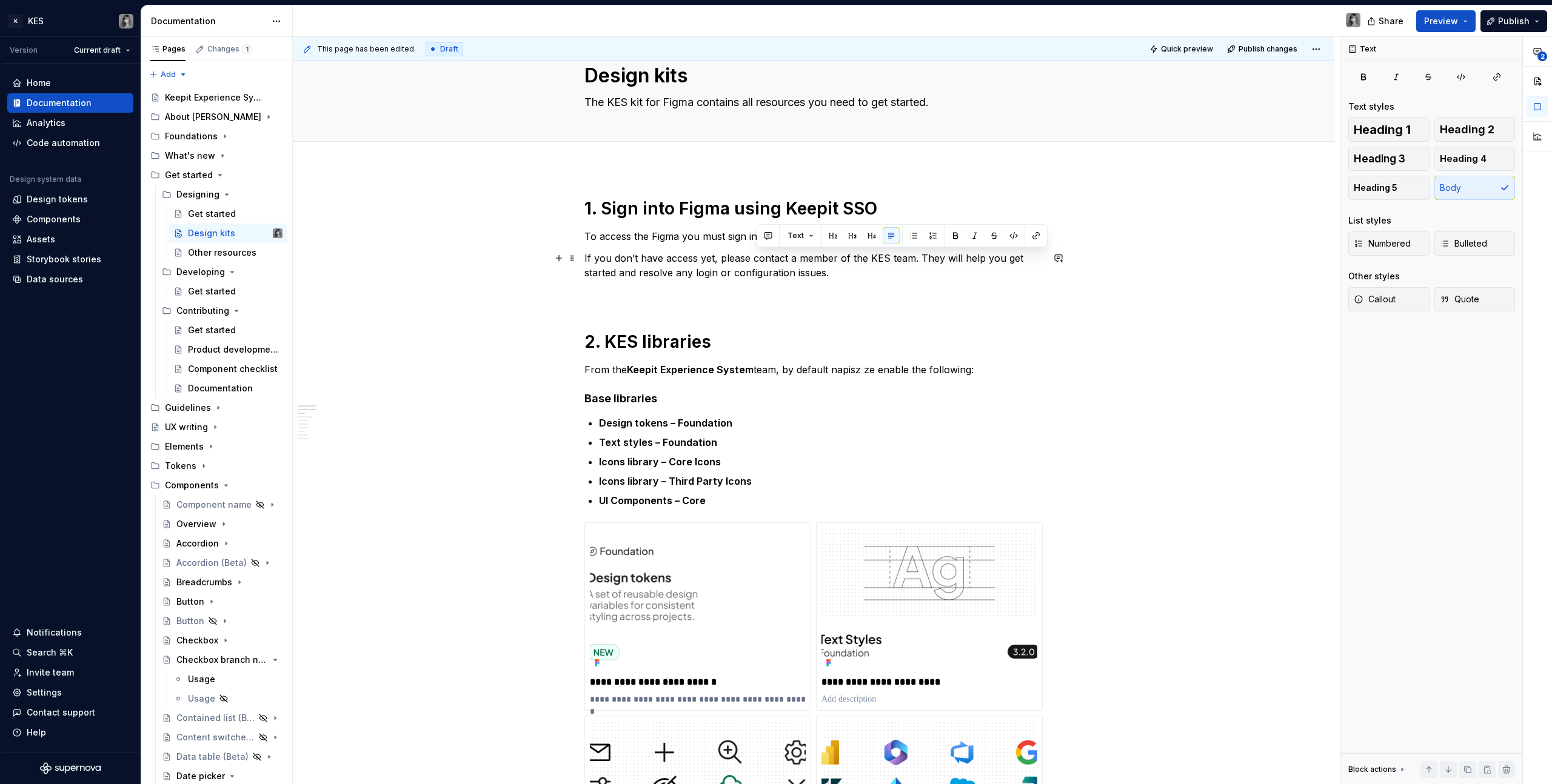
click at [754, 264] on p "If you don’t have access yet, please contact a member of the KES team. They wil…" at bounding box center [813, 265] width 459 height 29
drag, startPoint x: 740, startPoint y: 260, endPoint x: 869, endPoint y: 267, distance: 129.2
click at [869, 267] on p "If you don’t have access yet, please contact a member of the KES team. They wil…" at bounding box center [813, 265] width 459 height 29
drag, startPoint x: 866, startPoint y: 256, endPoint x: 909, endPoint y: 257, distance: 43.0
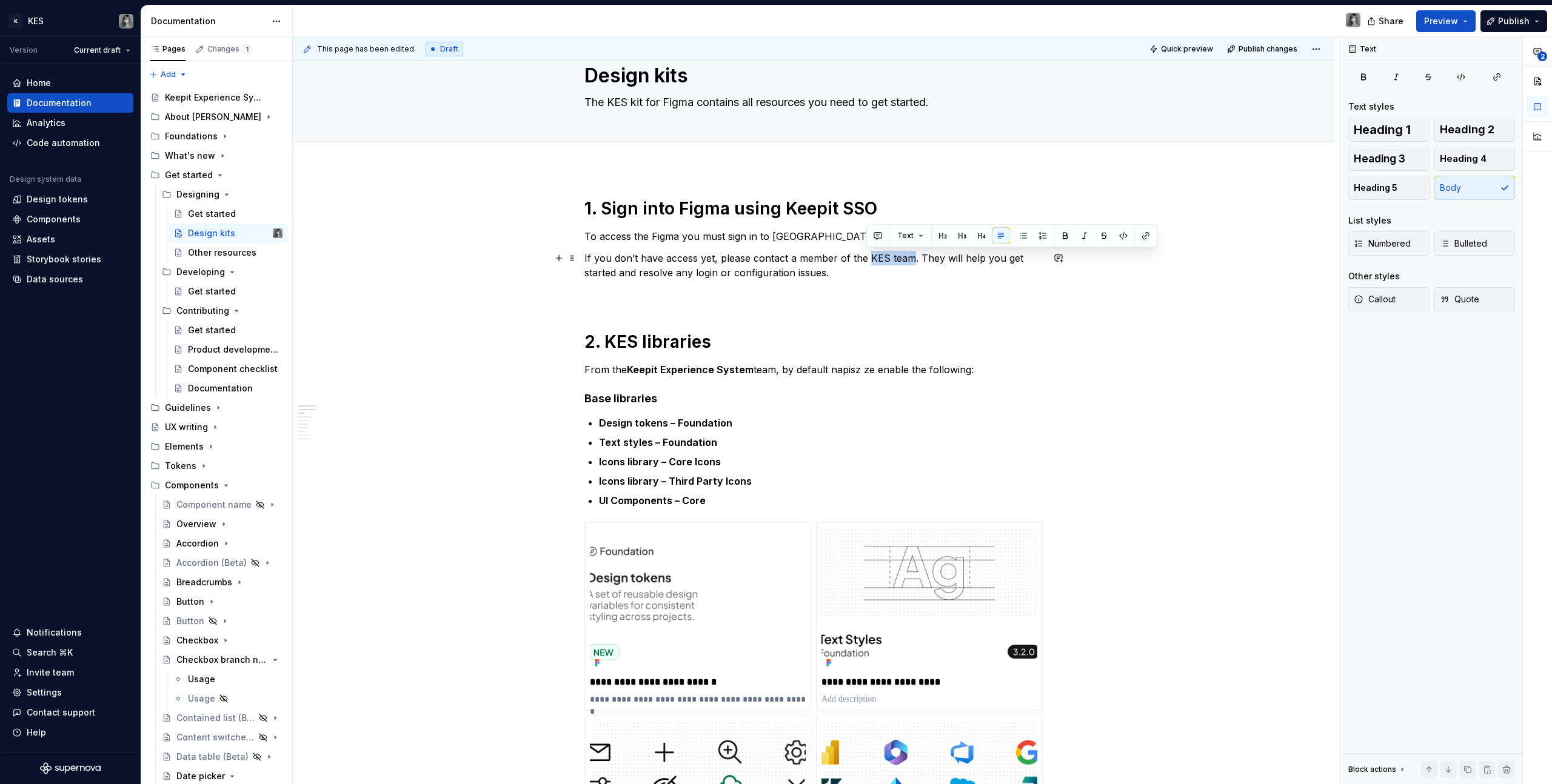
click at [909, 257] on p "If you don’t have access yet, please contact a member of the KES team. They wil…" at bounding box center [813, 265] width 459 height 29
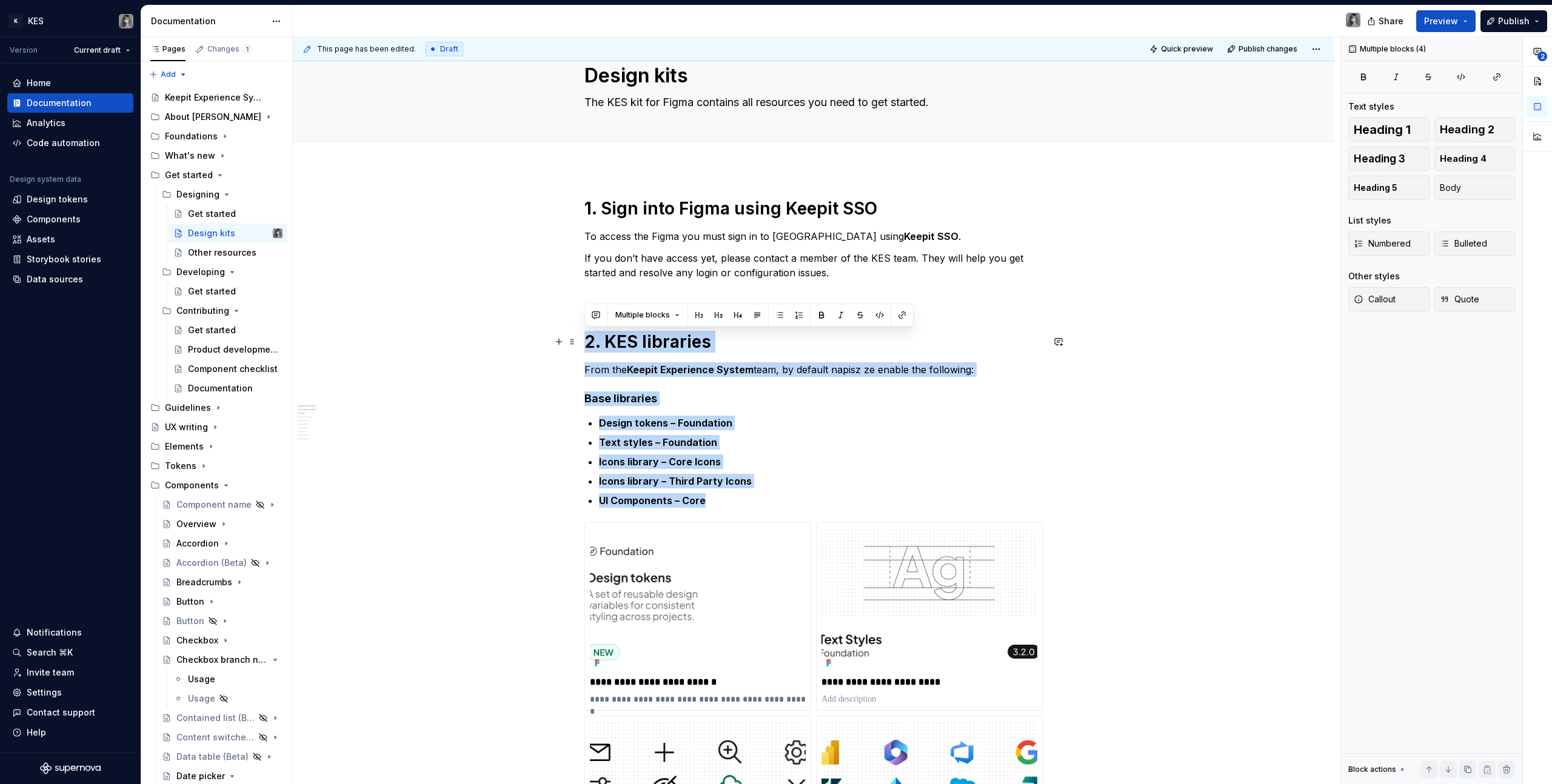
drag, startPoint x: 665, startPoint y: 494, endPoint x: 583, endPoint y: 343, distance: 171.8
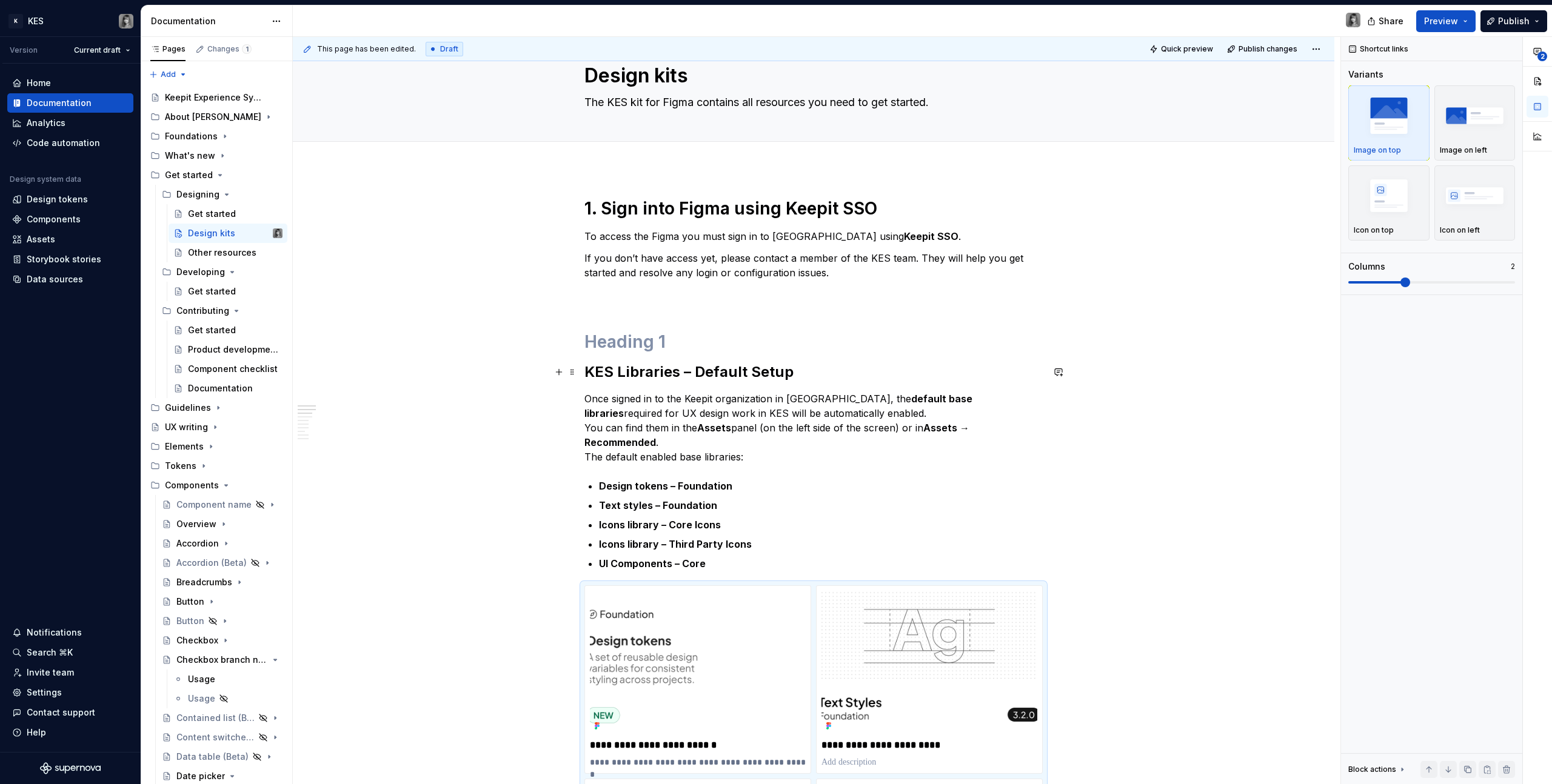
click at [637, 377] on h2 "KES Libraries – Default Setup" at bounding box center [813, 372] width 459 height 20
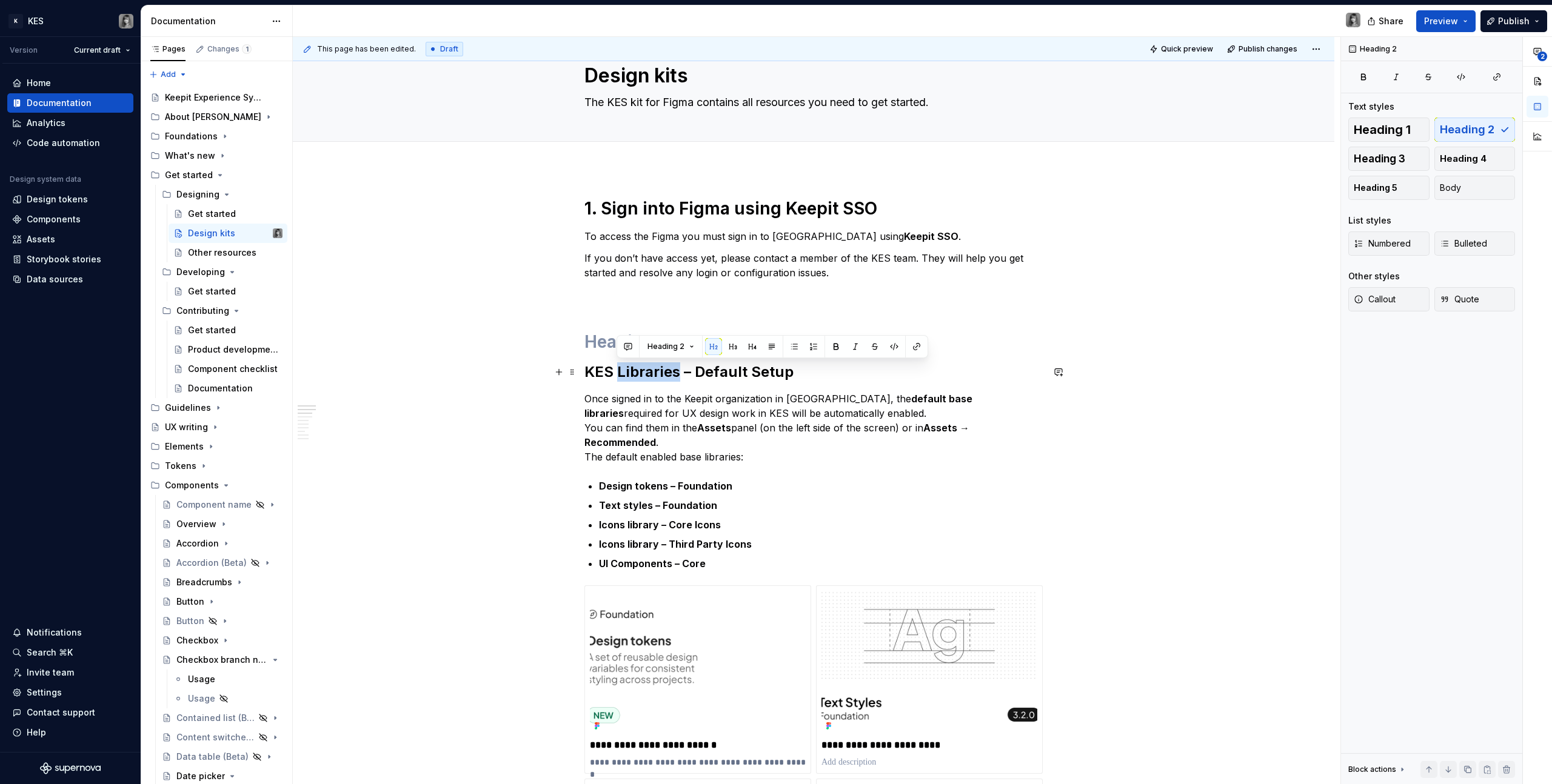
click at [637, 377] on h2 "KES Libraries – Default Setup" at bounding box center [813, 372] width 459 height 20
click at [1398, 126] on span "Heading 1" at bounding box center [1382, 129] width 57 height 12
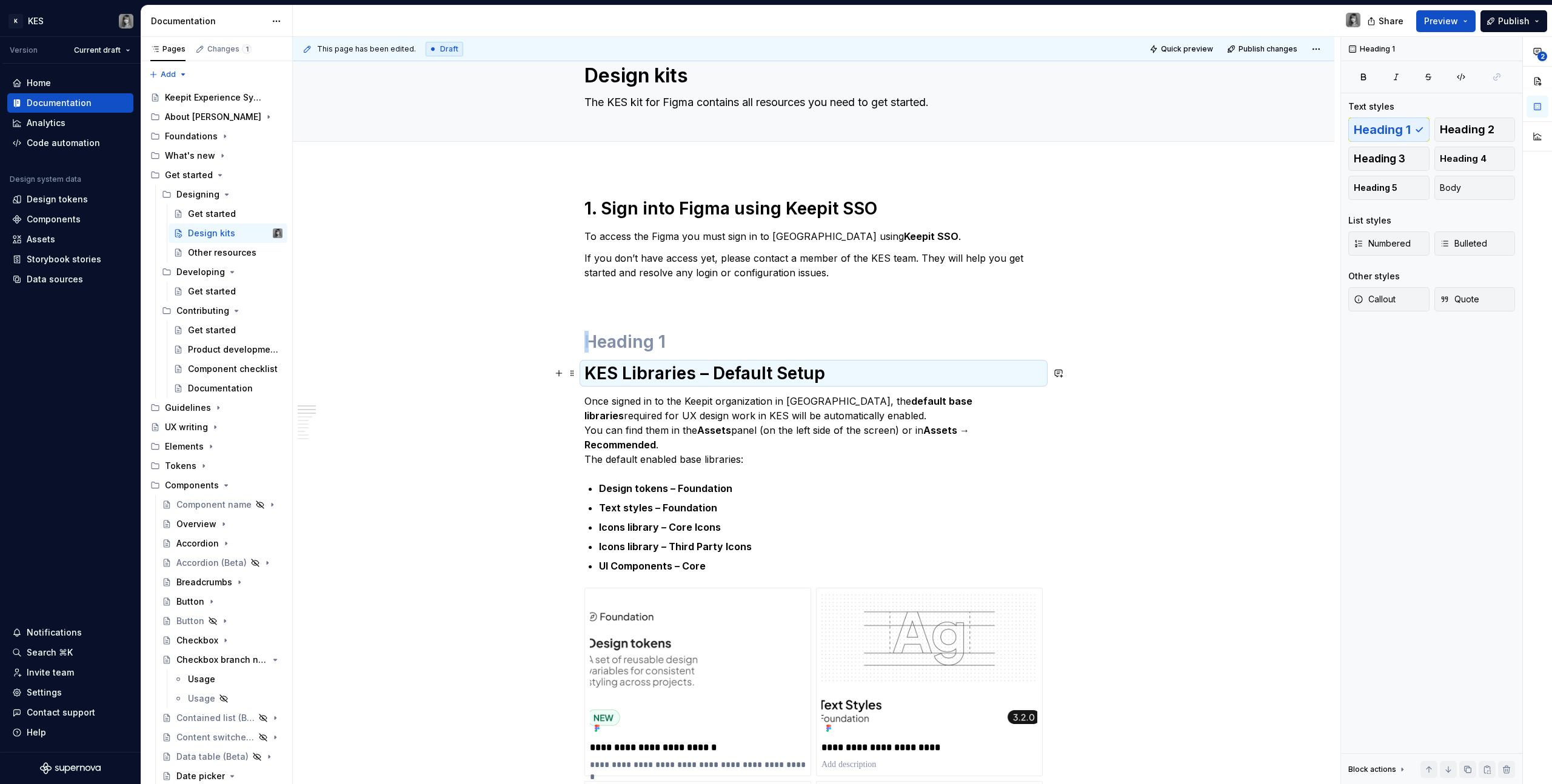
click at [628, 377] on h1 "KES Libraries – Default Setup" at bounding box center [813, 373] width 459 height 22
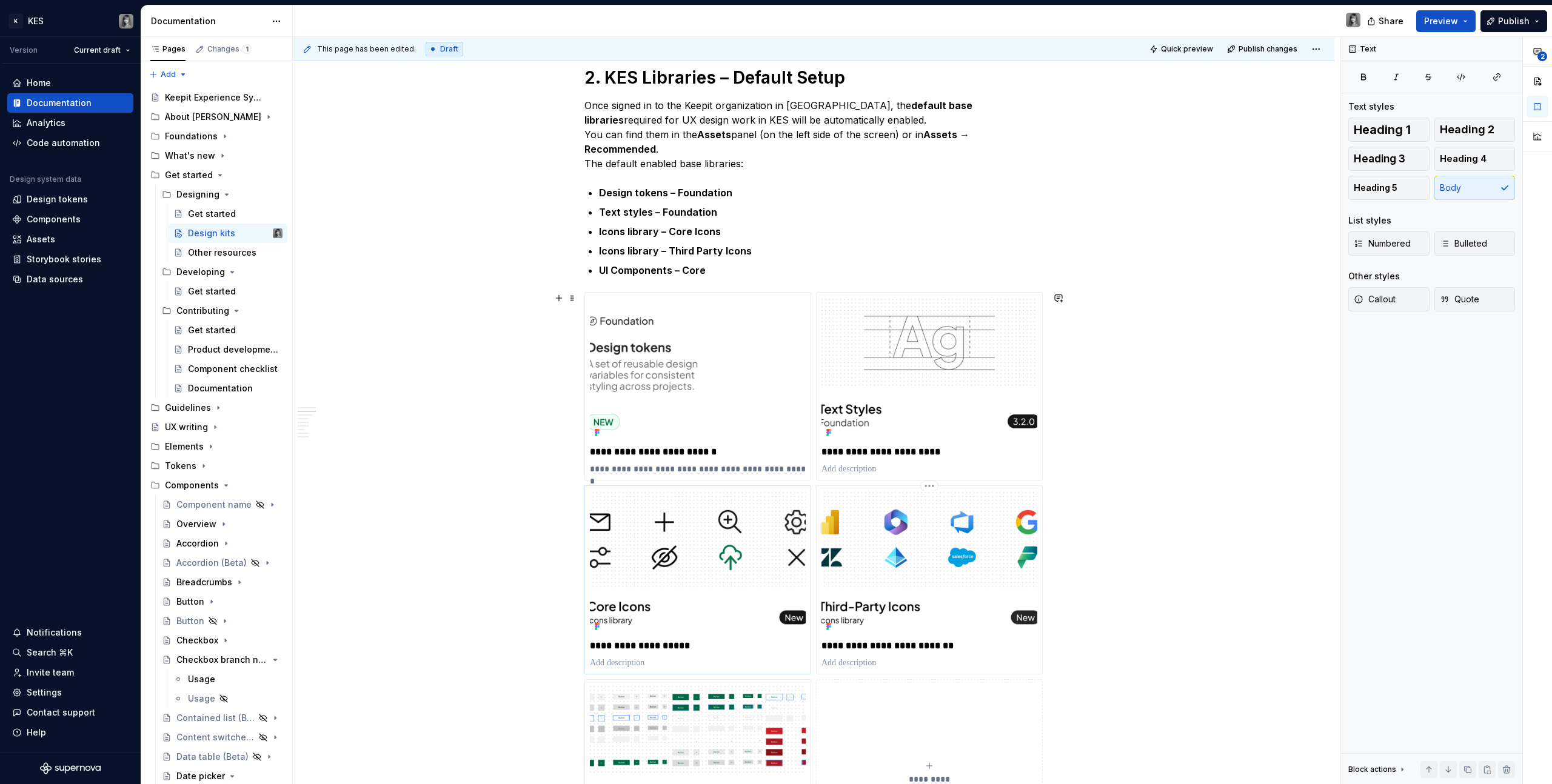
scroll to position [360, 0]
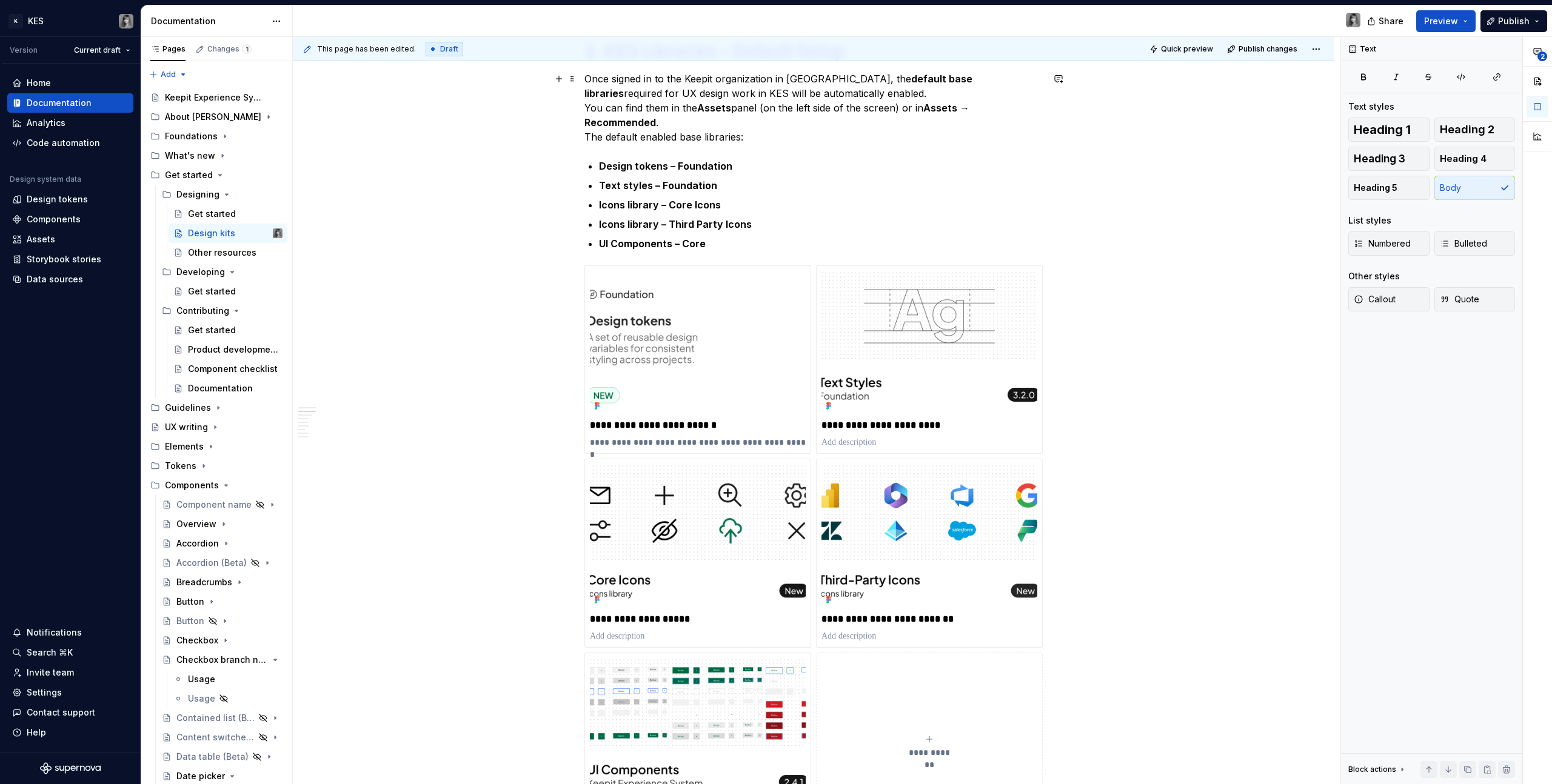
click at [692, 123] on p "Once signed in to the Keepit organization in [GEOGRAPHIC_DATA], the default bas…" at bounding box center [813, 107] width 459 height 73
click at [588, 135] on p "Once signed in to the Keepit organization in [GEOGRAPHIC_DATA], the default bas…" at bounding box center [813, 107] width 459 height 73
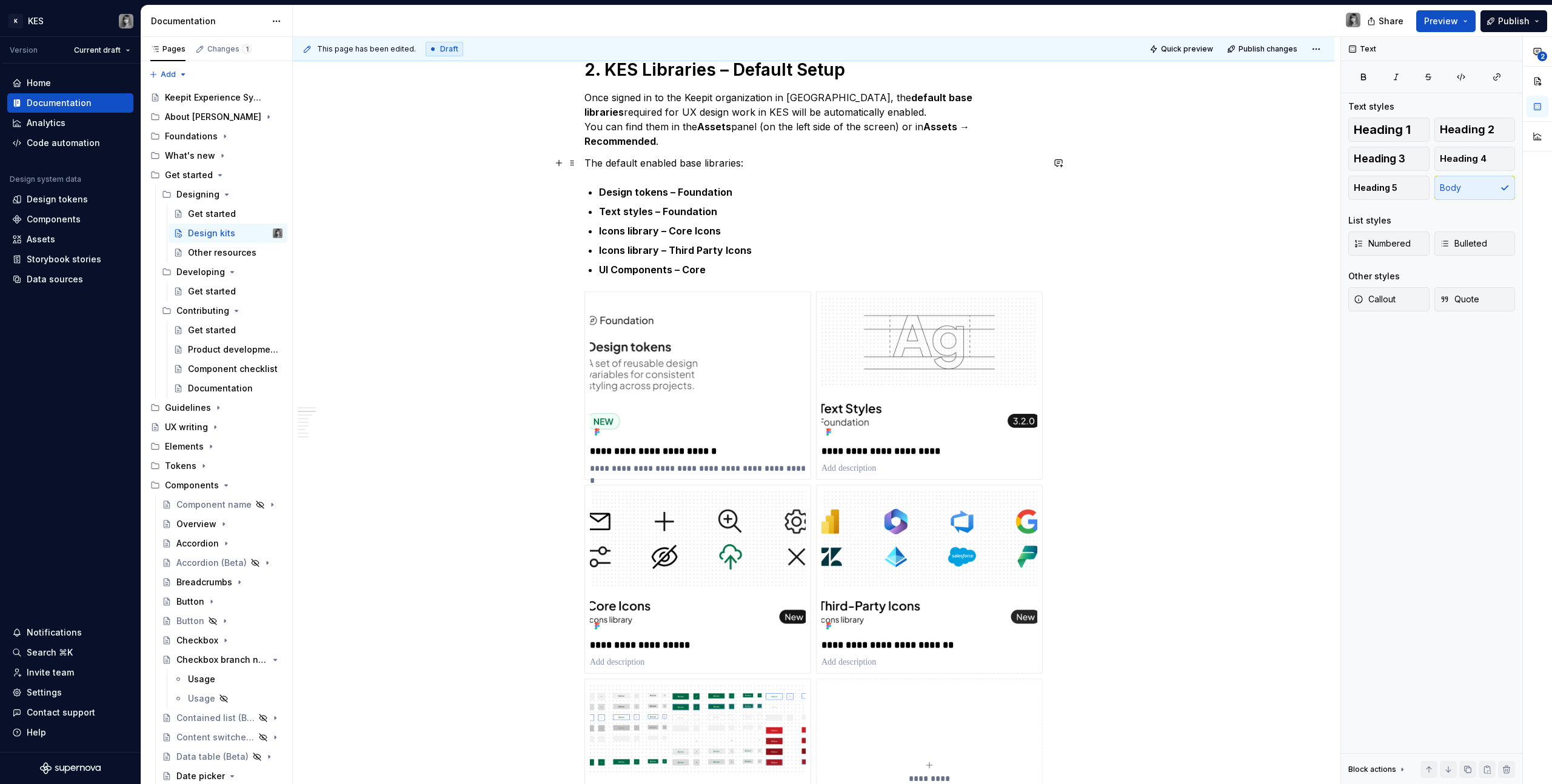
scroll to position [311, 0]
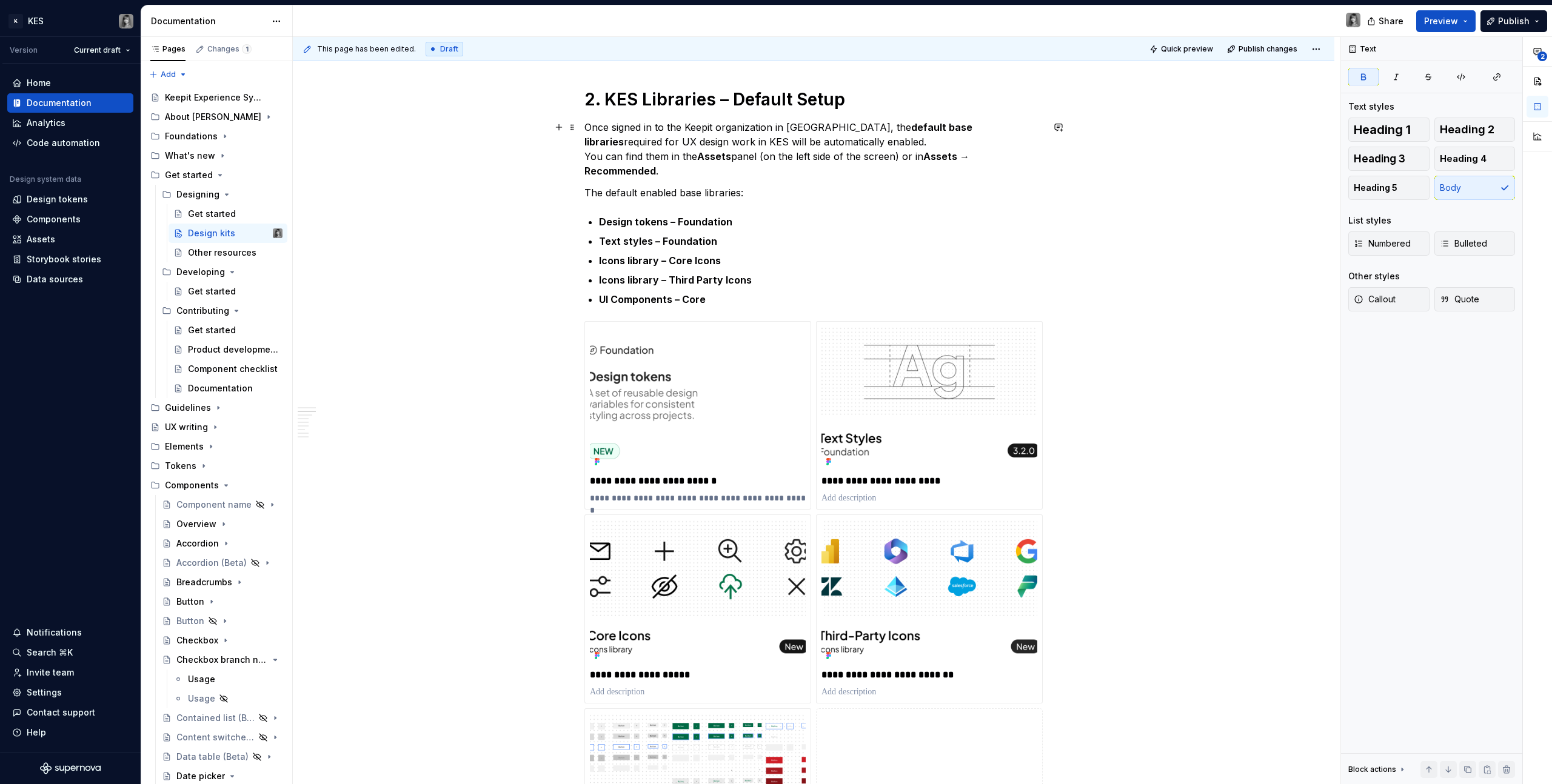
click at [976, 156] on p "Once signed in to the Keepit organization in [GEOGRAPHIC_DATA], the default bas…" at bounding box center [813, 149] width 459 height 59
click at [965, 157] on strong "Assets 0> Recommended" at bounding box center [780, 164] width 391 height 27
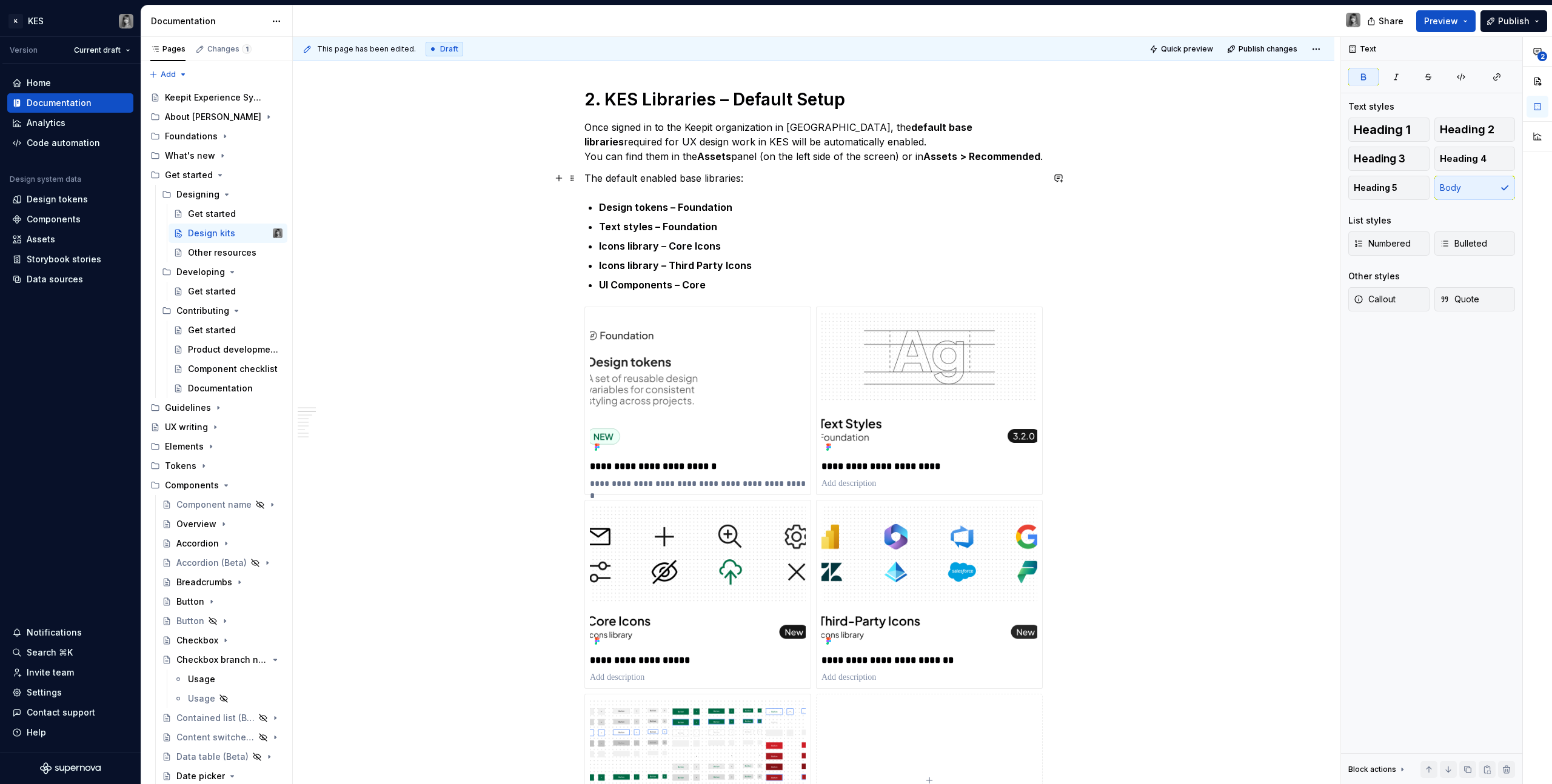
click at [972, 181] on p "The default enabled base libraries:" at bounding box center [813, 178] width 459 height 15
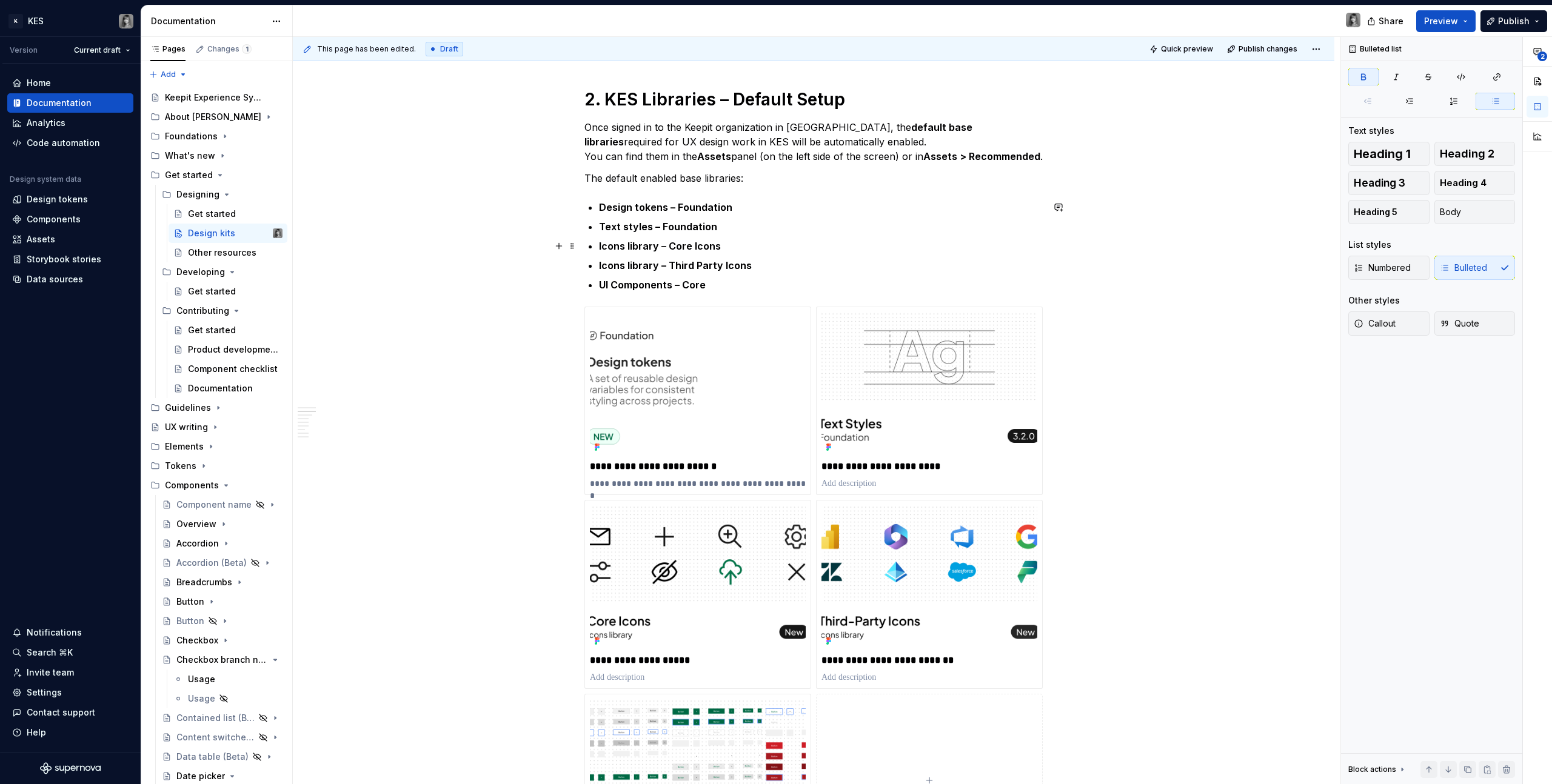
click at [674, 247] on strong "Icons library – Core Icons" at bounding box center [660, 245] width 122 height 12
drag, startPoint x: 662, startPoint y: 223, endPoint x: 590, endPoint y: 205, distance: 74.2
click at [599, 205] on ul "Design tokens – Foundation Text styles – Foundation Icons library – Core Icons …" at bounding box center [820, 246] width 444 height 92
click at [680, 234] on ul "Design tokens – Foundation Text styles – Foundation Icons library – Core Icons …" at bounding box center [820, 246] width 444 height 92
click at [726, 226] on p "Text styles – Foundation" at bounding box center [820, 226] width 444 height 15
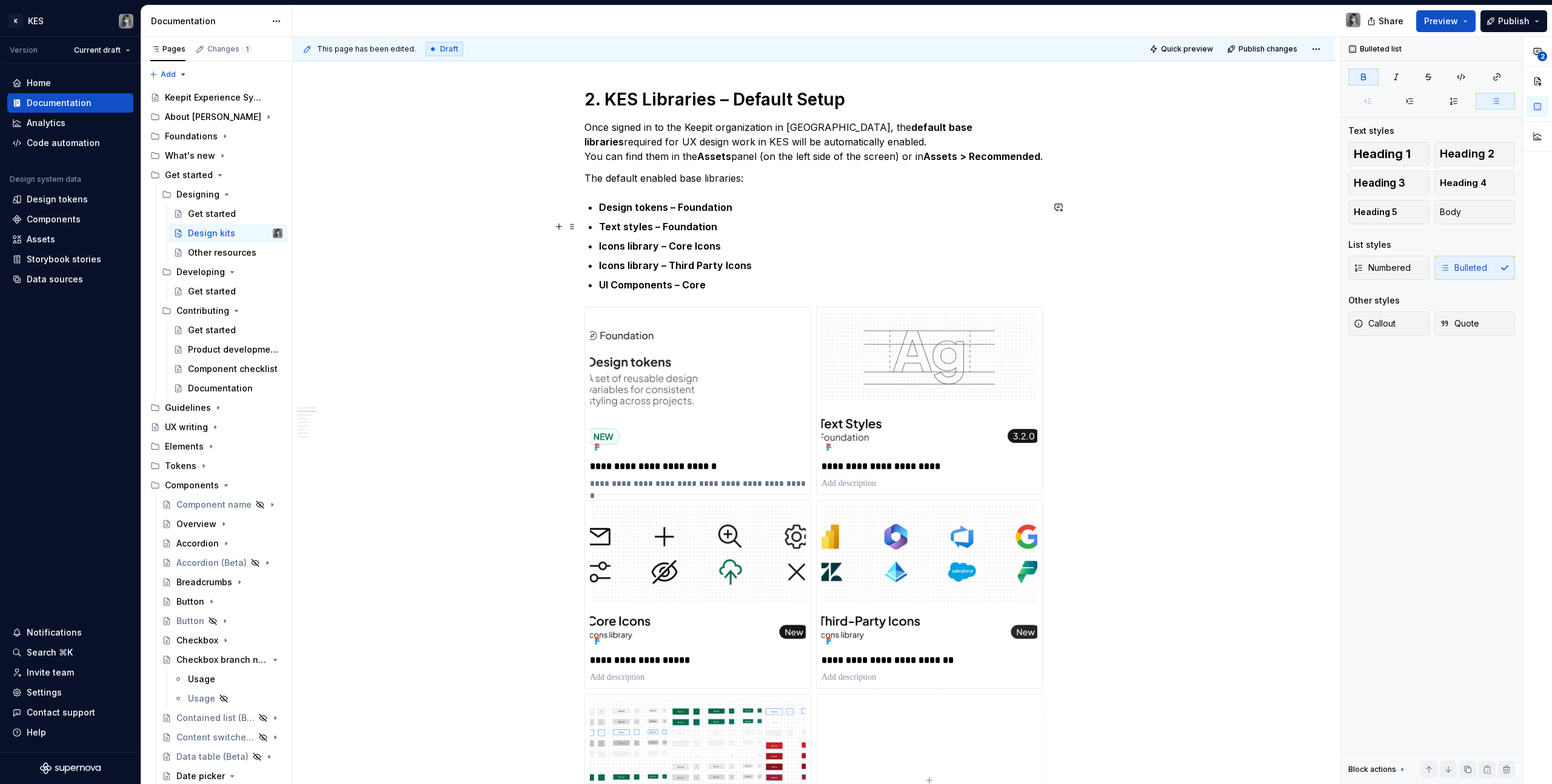
click at [735, 214] on p "Design tokens – Foundation" at bounding box center [820, 207] width 444 height 15
click at [734, 222] on p "Text styles – Foundation" at bounding box center [820, 226] width 444 height 15
click at [746, 243] on p "Icons library – Core Icons" at bounding box center [820, 246] width 444 height 15
drag, startPoint x: 788, startPoint y: 250, endPoint x: 719, endPoint y: 250, distance: 69.0
click at [719, 250] on p "Icons library – Core Icons (as assets)" at bounding box center [820, 246] width 444 height 15
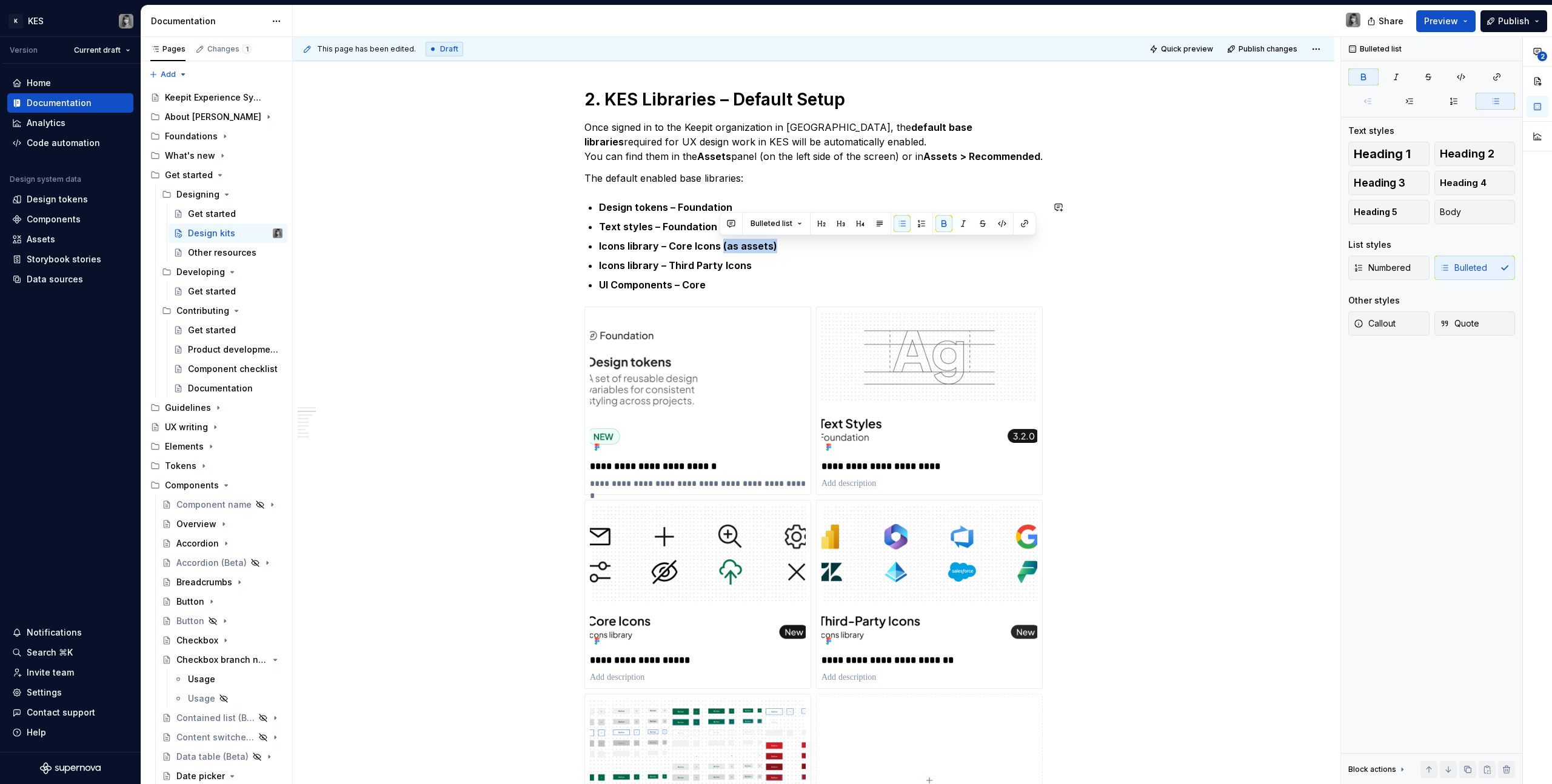
copy strong "(as assets)"
click at [775, 261] on p "Icons library – Third Party Icons" at bounding box center [820, 265] width 444 height 15
click at [748, 276] on ul "Design tokens – Foundation Text styles – Foundation Icons library – Core Icons …" at bounding box center [820, 246] width 444 height 92
click at [744, 279] on p "UI Components – Core" at bounding box center [820, 285] width 444 height 15
click at [751, 222] on p "Text styles – Foundation" at bounding box center [820, 226] width 444 height 15
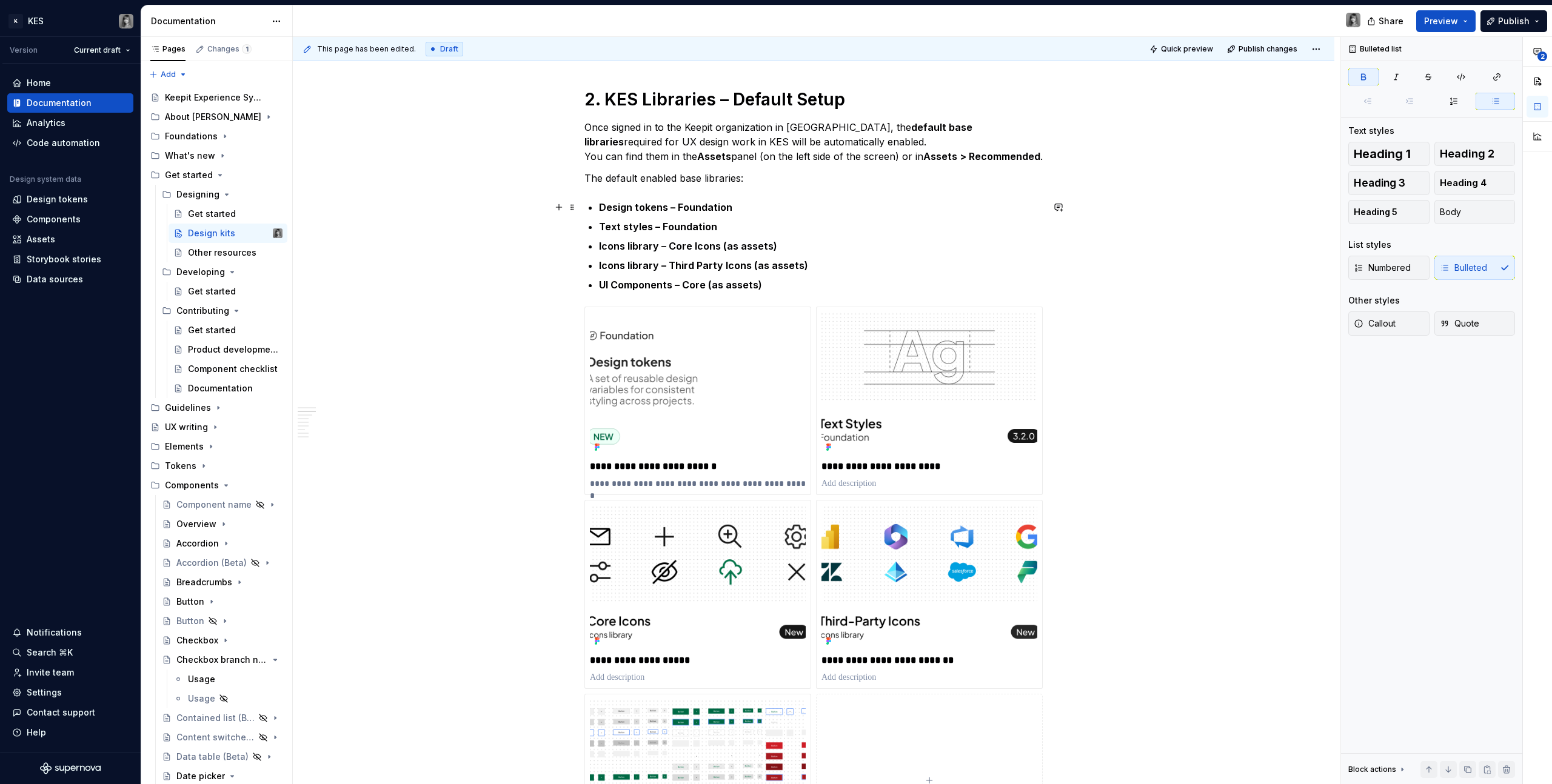
click at [765, 204] on p "Design tokens – Foundation" at bounding box center [820, 207] width 444 height 15
drag, startPoint x: 748, startPoint y: 208, endPoint x: 778, endPoint y: 208, distance: 30.0
click at [778, 208] on strong "Design tokens – Foundation (as assets)" at bounding box center [693, 207] width 190 height 12
click at [806, 222] on p "Text styles – Foundation" at bounding box center [820, 226] width 444 height 15
drag, startPoint x: 794, startPoint y: 212, endPoint x: 738, endPoint y: 209, distance: 56.1
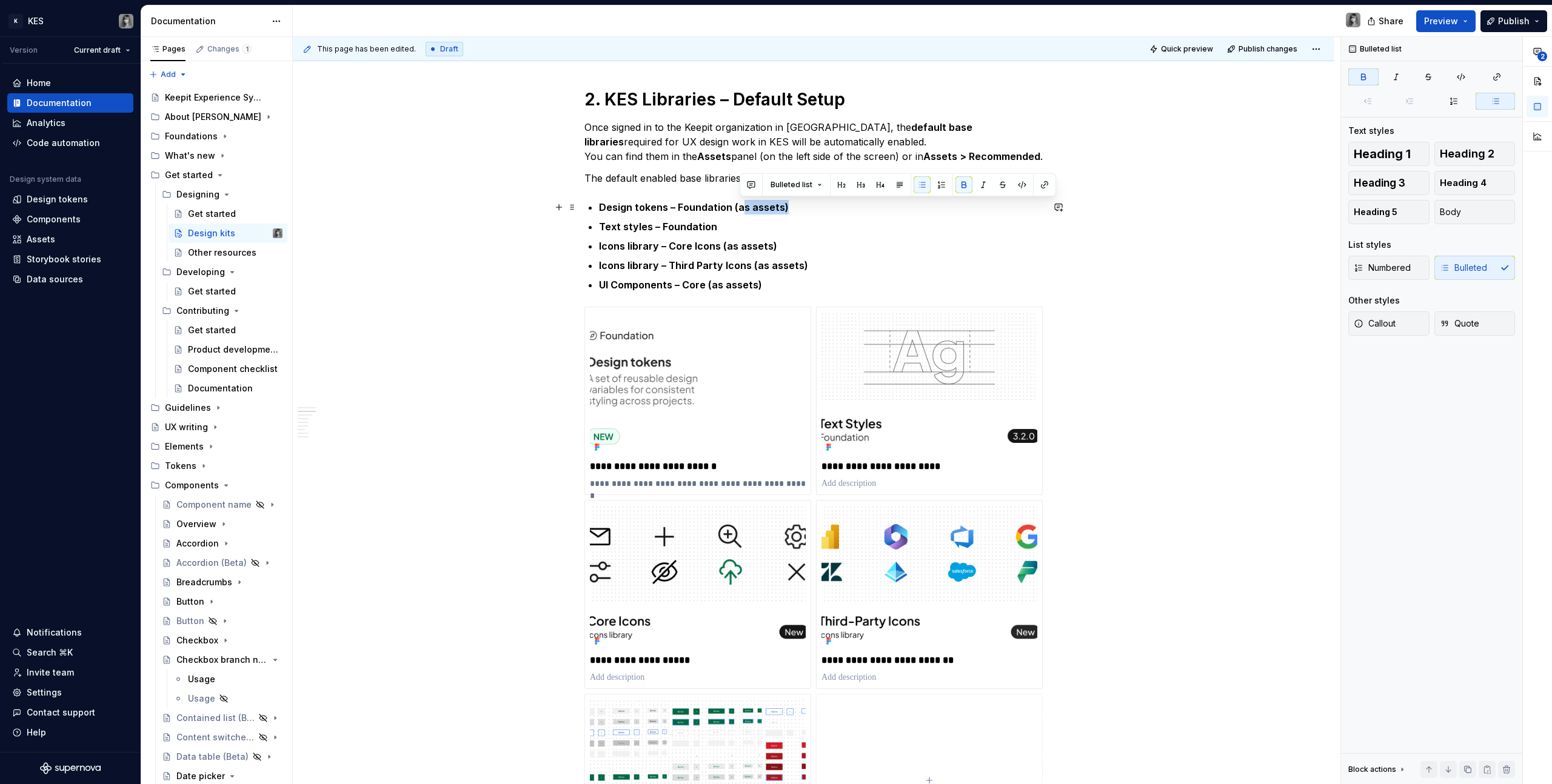
click at [738, 209] on p "Design tokens – Foundation (as assets)" at bounding box center [820, 207] width 444 height 15
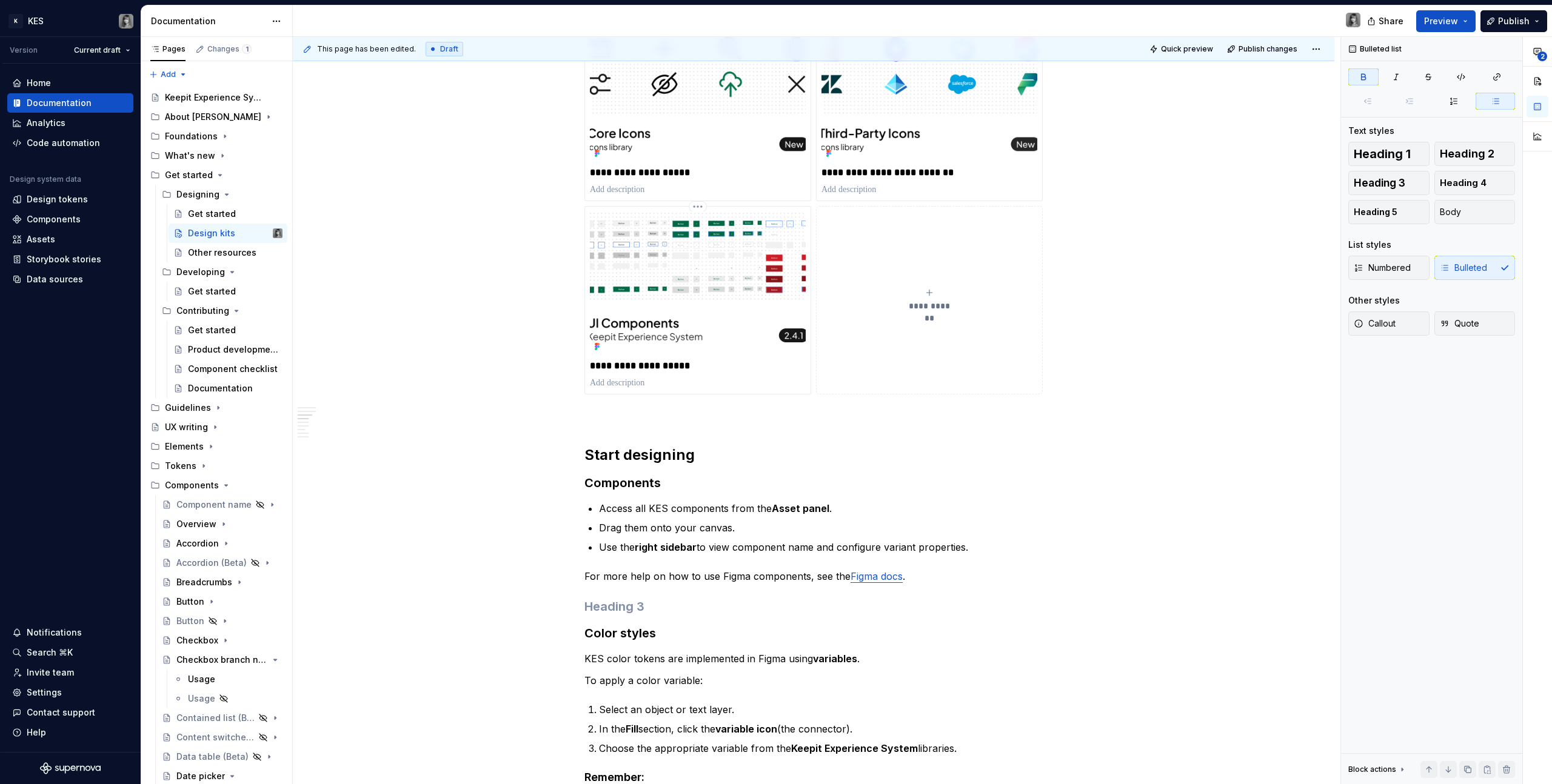
scroll to position [806, 0]
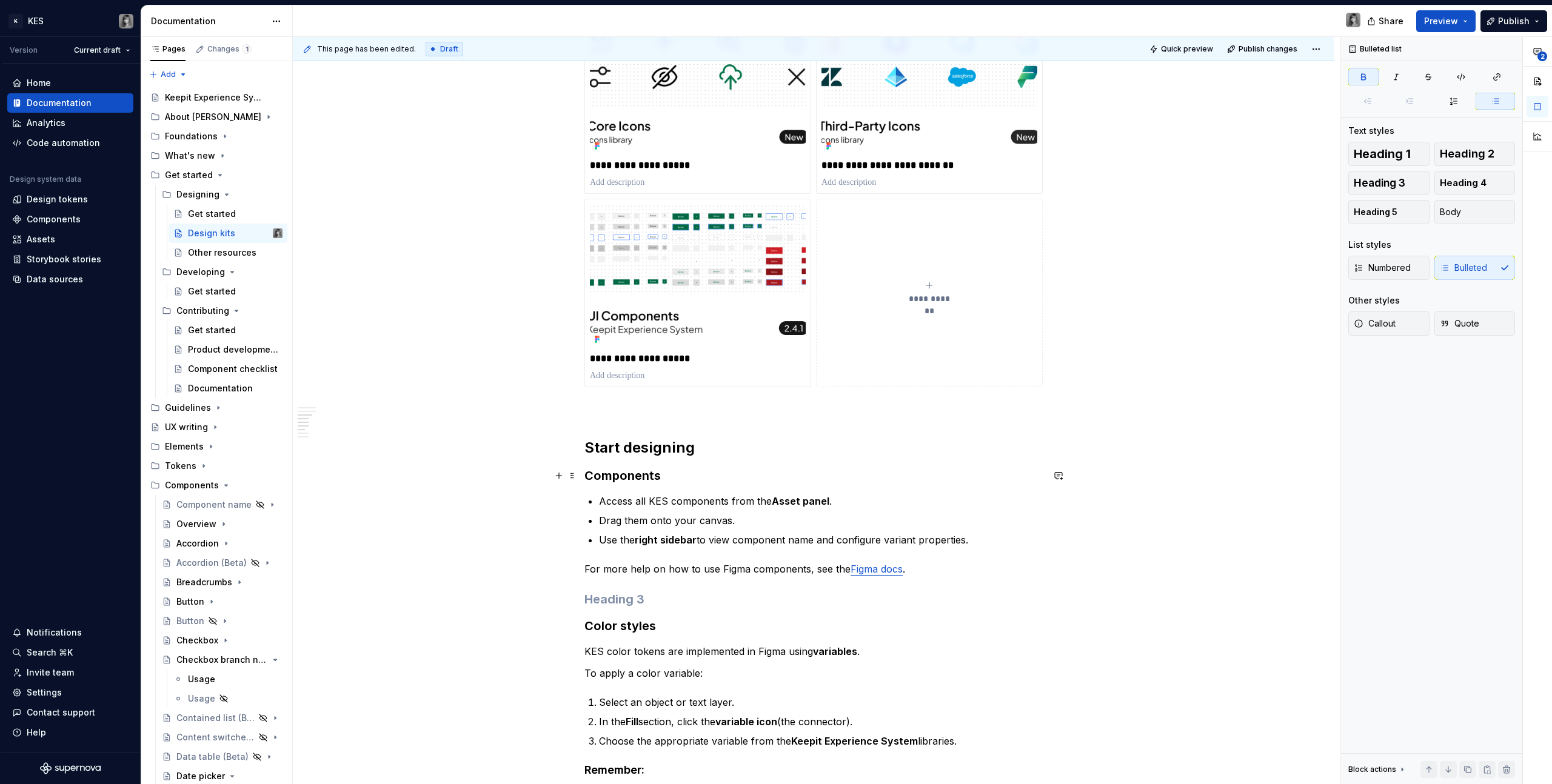
click at [689, 481] on h3 "Components" at bounding box center [813, 476] width 459 height 17
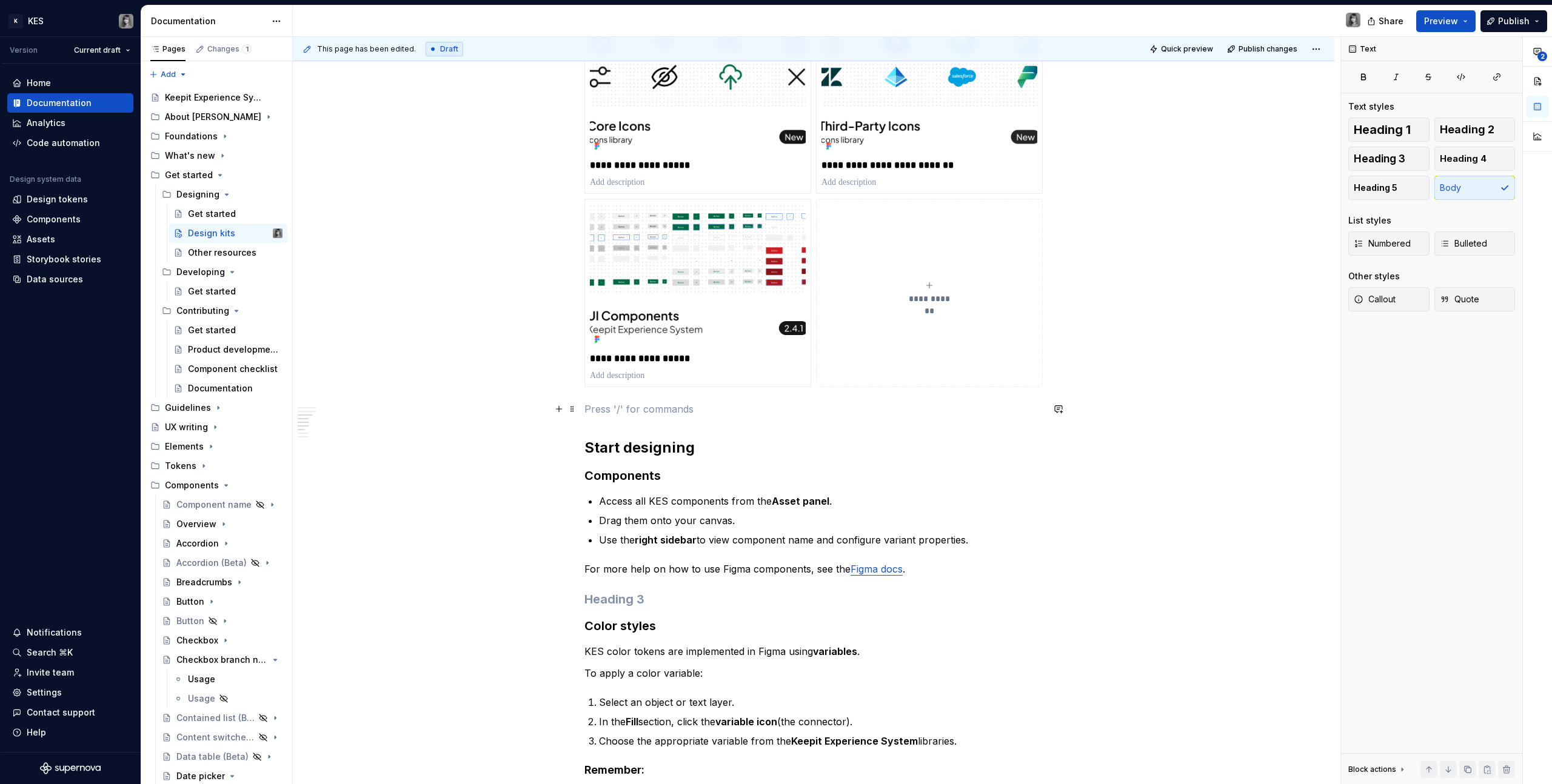
click at [618, 412] on p at bounding box center [813, 409] width 459 height 15
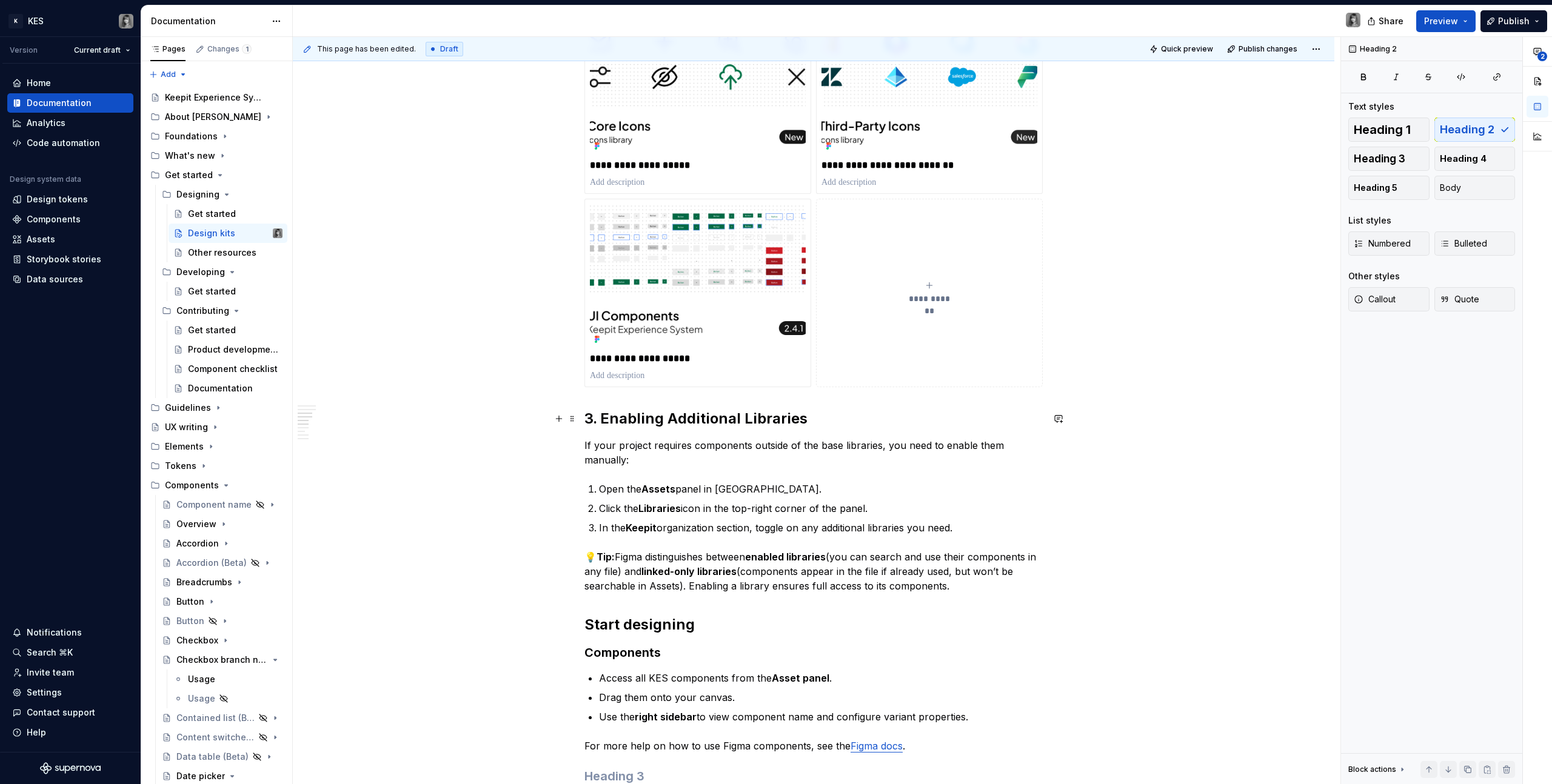
click at [586, 416] on h2 "3. Enabling Additional Libraries" at bounding box center [813, 419] width 459 height 20
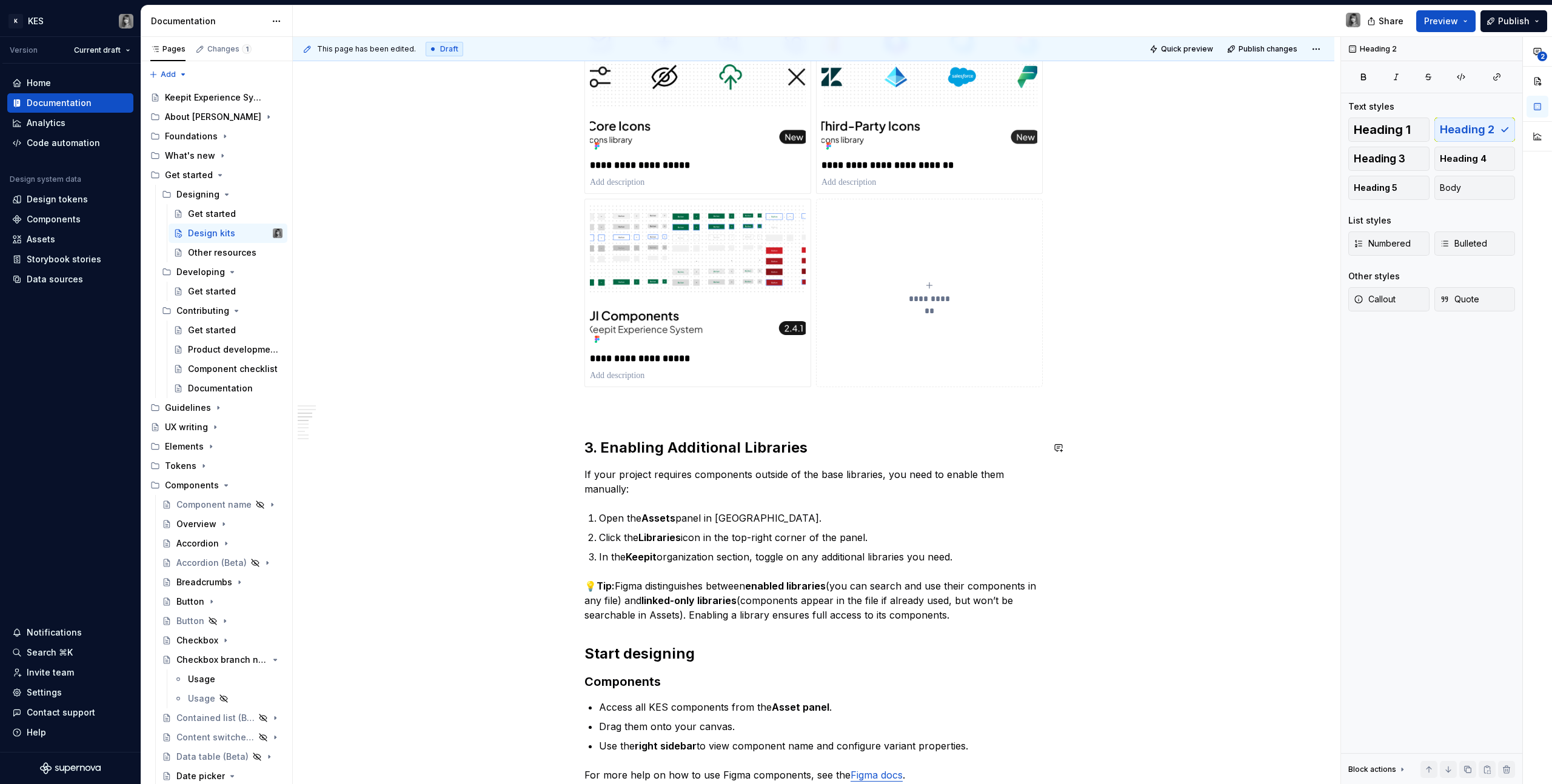
click at [710, 438] on h2 "3. Enabling Additional Libraries" at bounding box center [813, 448] width 459 height 20
click at [1386, 133] on span "Heading 1" at bounding box center [1382, 129] width 57 height 12
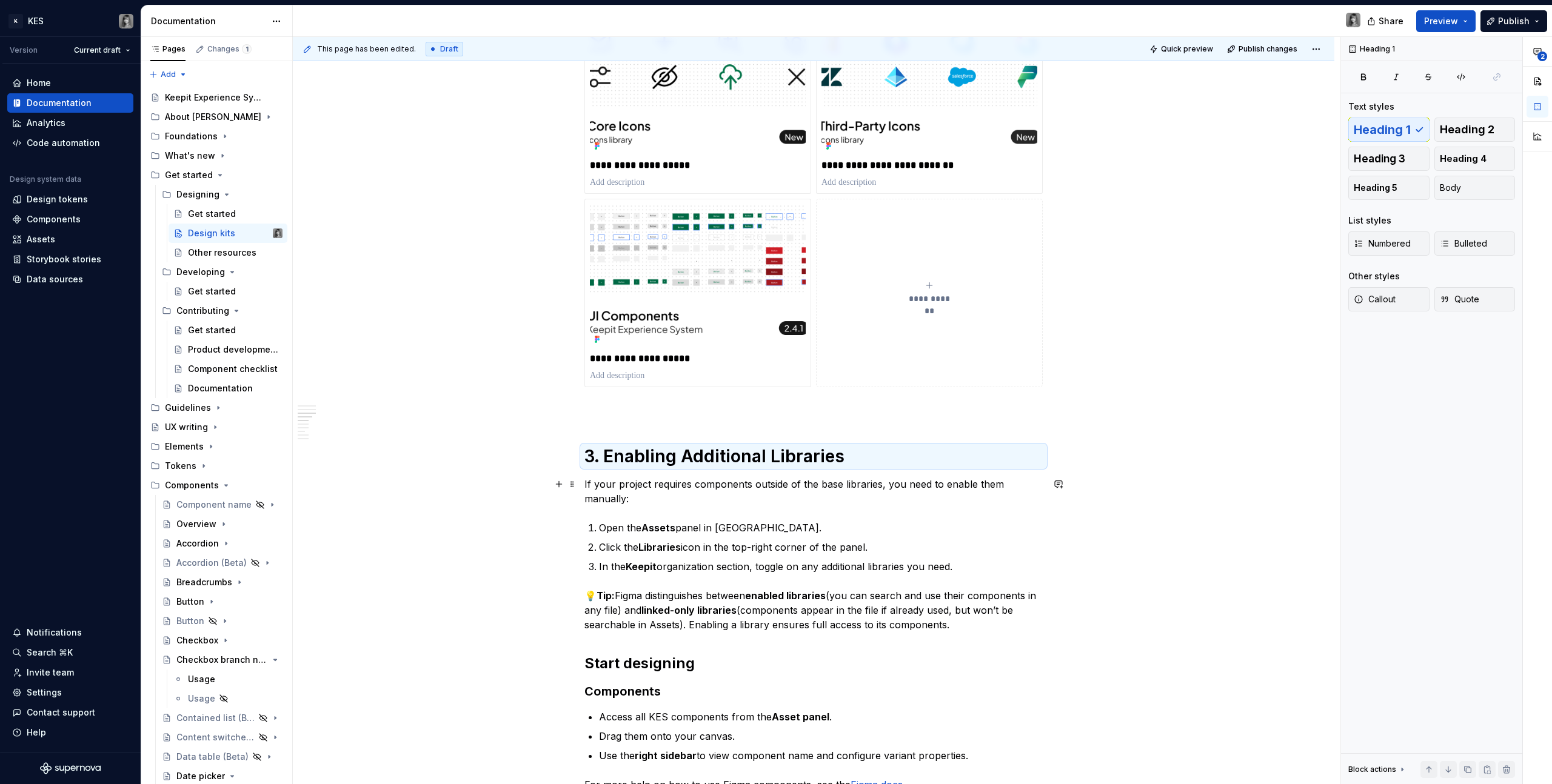
drag, startPoint x: 728, startPoint y: 503, endPoint x: 717, endPoint y: 505, distance: 11.2
click at [727, 503] on p "If your project requires components outside of the base libraries, you need to …" at bounding box center [813, 491] width 459 height 29
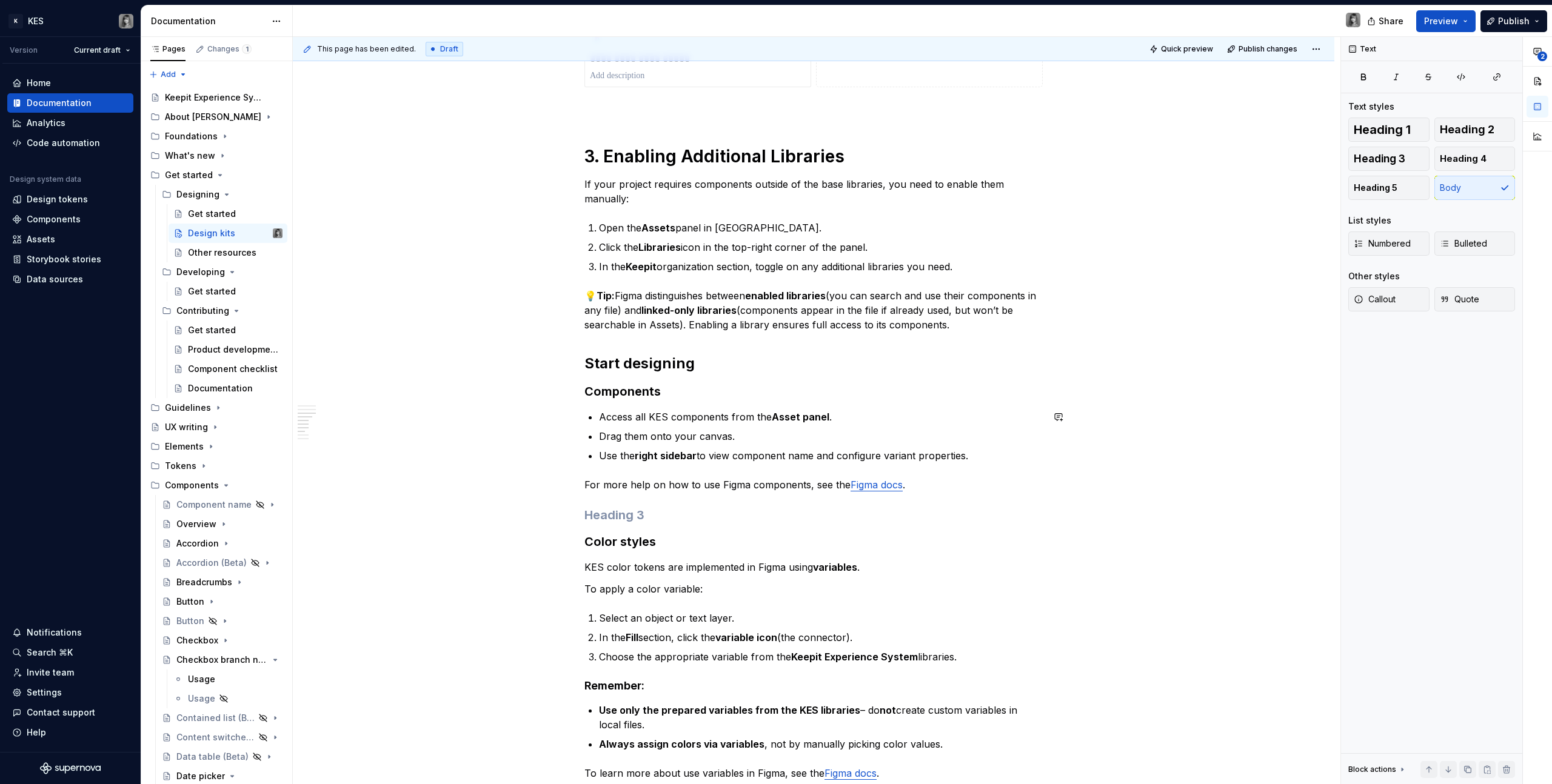
scroll to position [1079, 0]
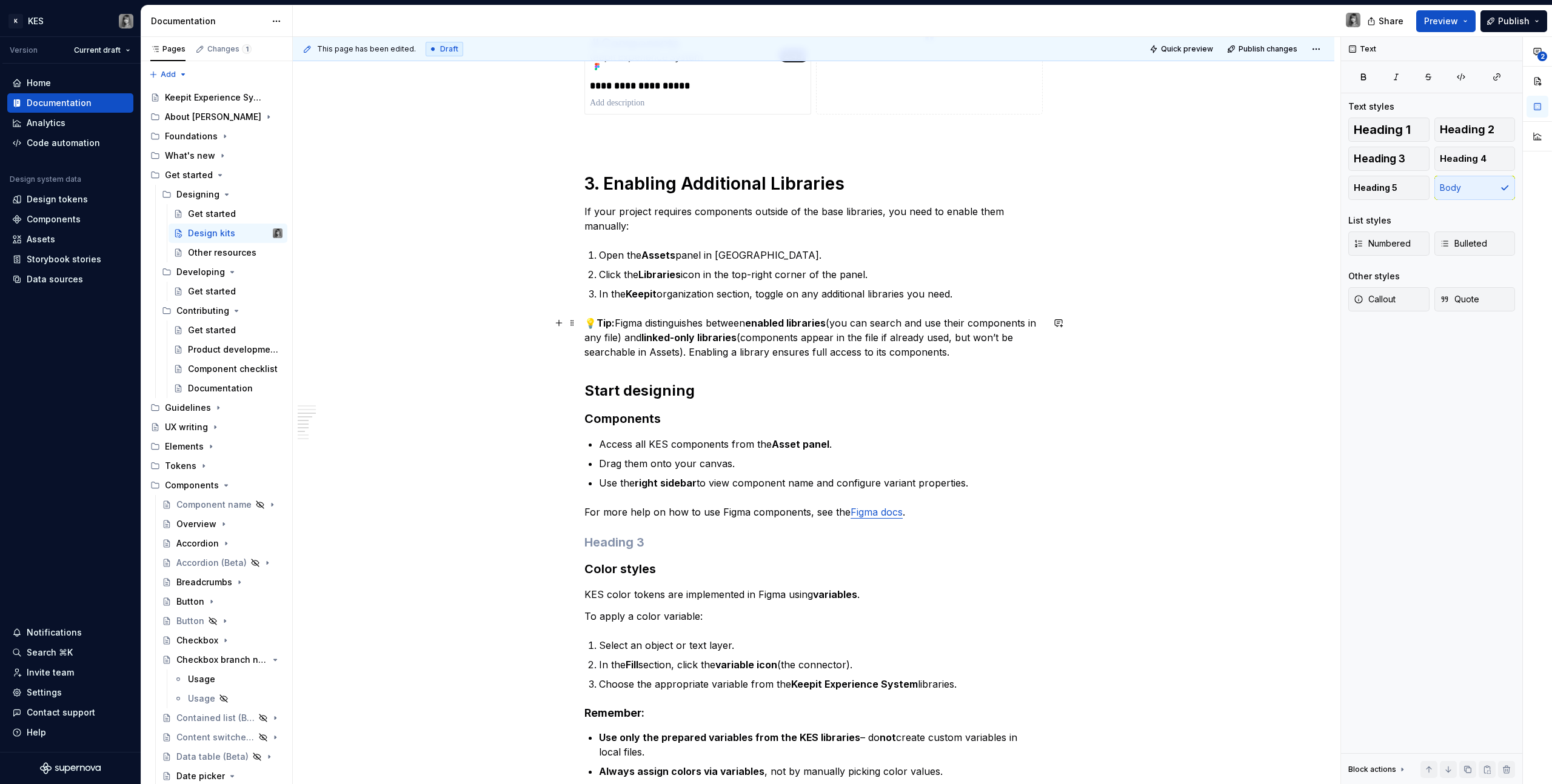
click at [971, 346] on p "💡 Tip: Figma distinguishes between enabled libraries (you can search and use th…" at bounding box center [813, 338] width 459 height 44
click at [976, 349] on p "💡 Tip: Figma distinguishes between enabled libraries (you can search and use th…" at bounding box center [813, 338] width 459 height 44
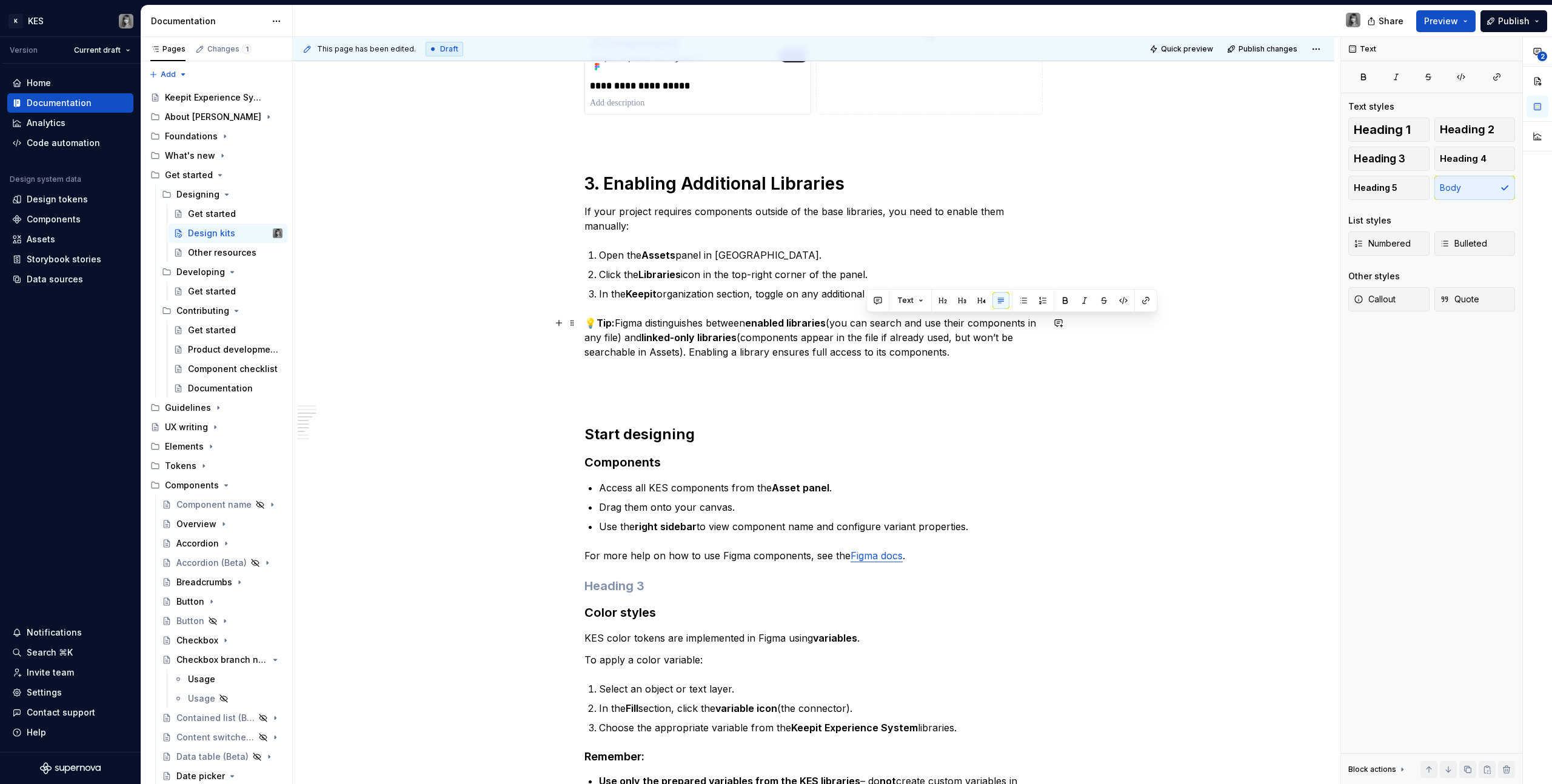
drag, startPoint x: 887, startPoint y: 324, endPoint x: 988, endPoint y: 349, distance: 104.0
click at [988, 349] on p "💡 Tip: Figma distinguishes between enabled libraries (you can search and use th…" at bounding box center [813, 338] width 459 height 44
drag, startPoint x: 849, startPoint y: 340, endPoint x: 681, endPoint y: 333, distance: 168.1
click at [681, 333] on p "💡 Tip: Figma distinguishes between enabled libraries (you can search and use th…" at bounding box center [813, 338] width 459 height 44
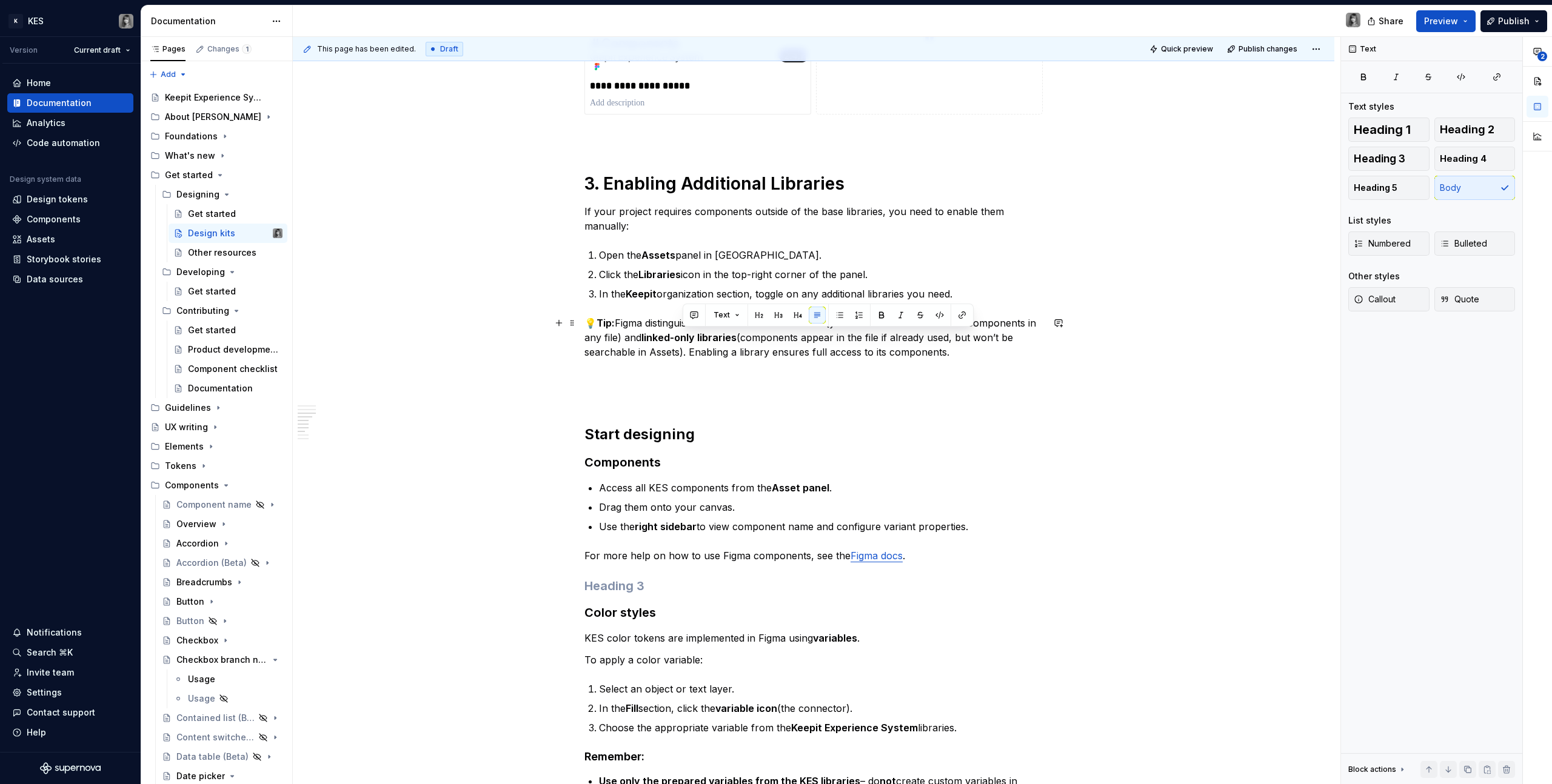
click at [681, 333] on strong "linked-only libraries" at bounding box center [689, 337] width 95 height 12
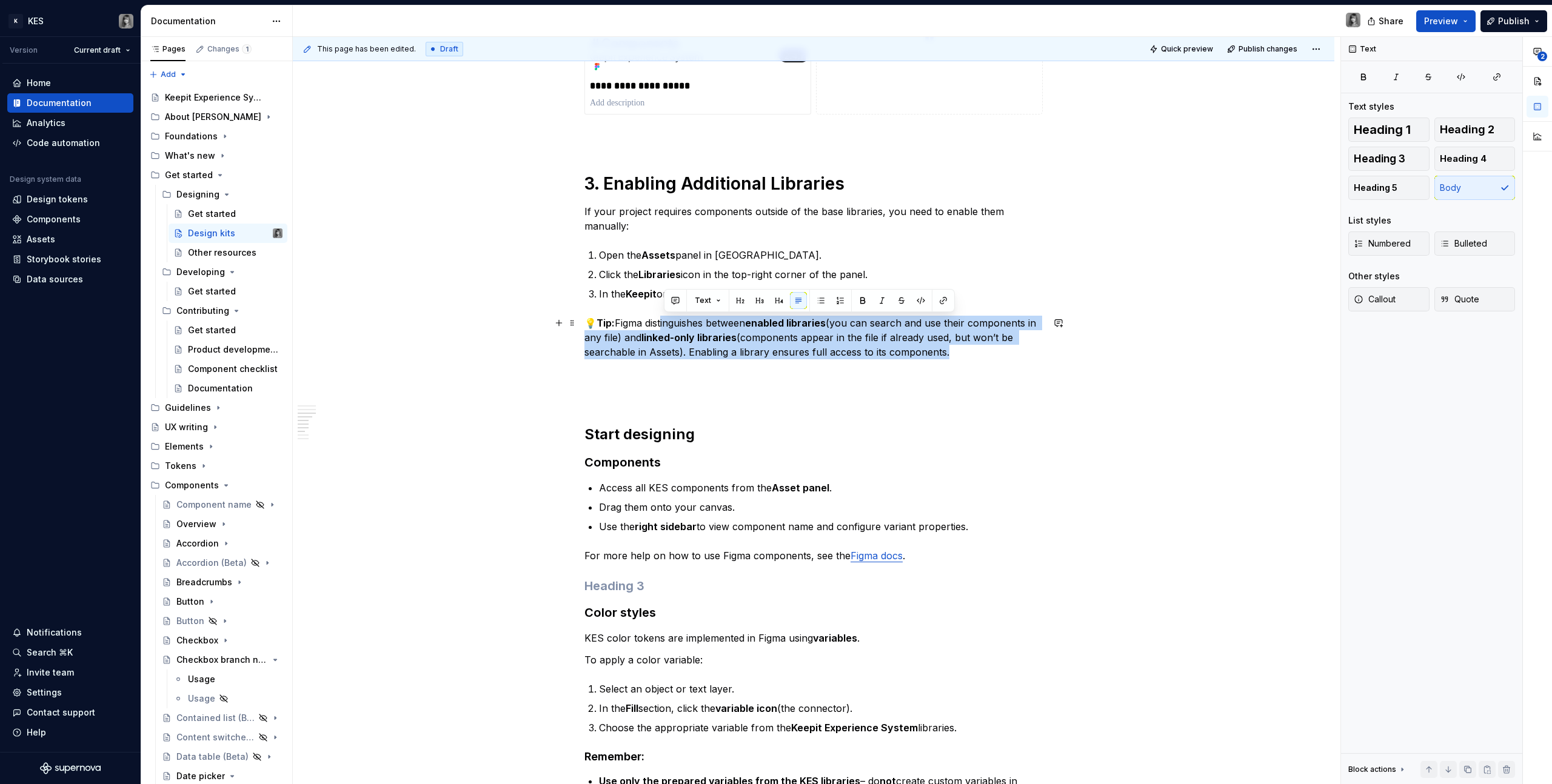
drag, startPoint x: 689, startPoint y: 321, endPoint x: 942, endPoint y: 350, distance: 254.7
click at [942, 350] on p "💡 Tip: Figma distinguishes between enabled libraries (you can search and use th…" at bounding box center [813, 338] width 459 height 44
drag, startPoint x: 952, startPoint y: 351, endPoint x: 555, endPoint y: 324, distance: 397.9
click at [584, 324] on div "**********" at bounding box center [813, 182] width 459 height 2049
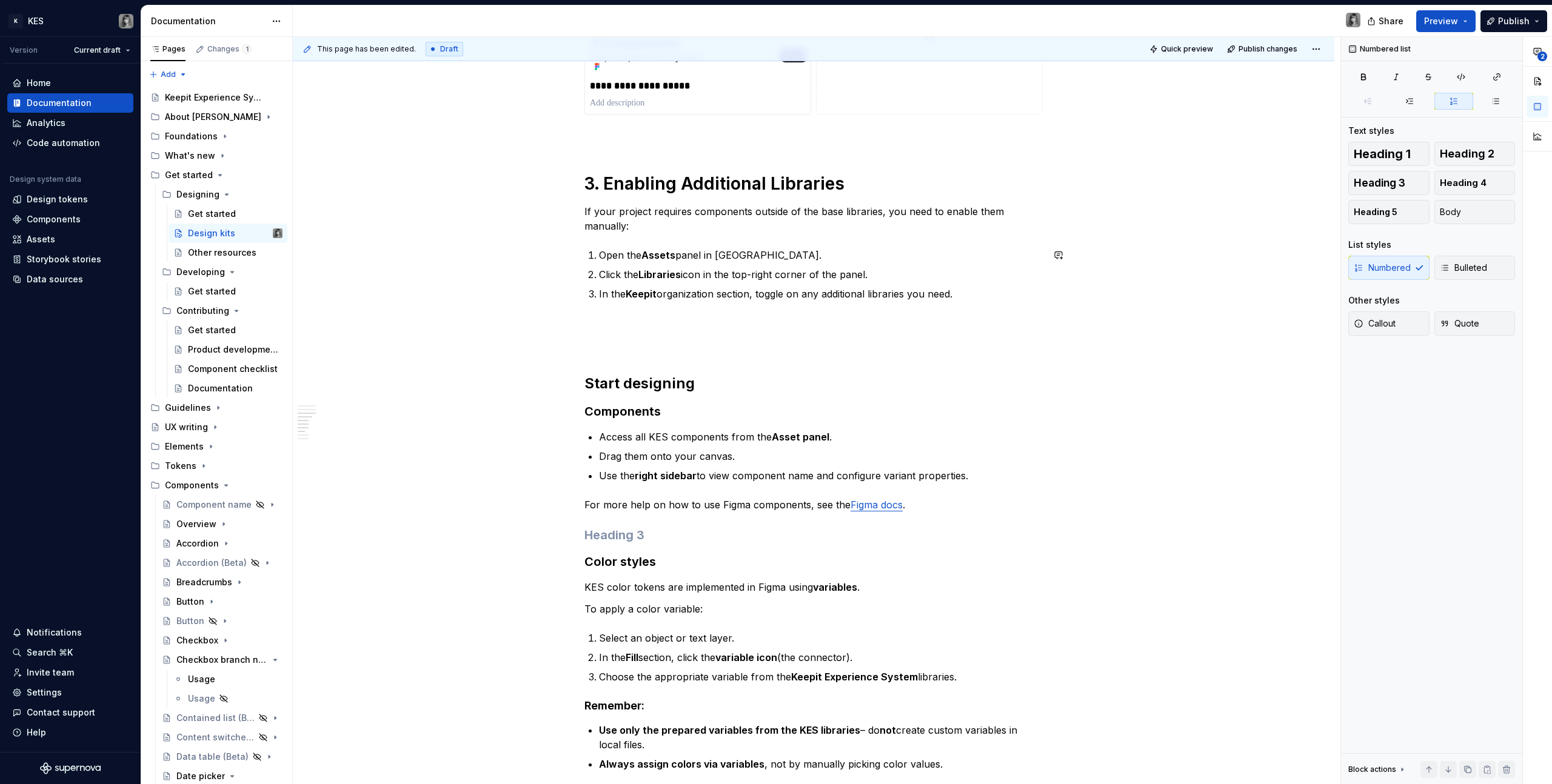
click at [851, 317] on p at bounding box center [813, 323] width 459 height 15
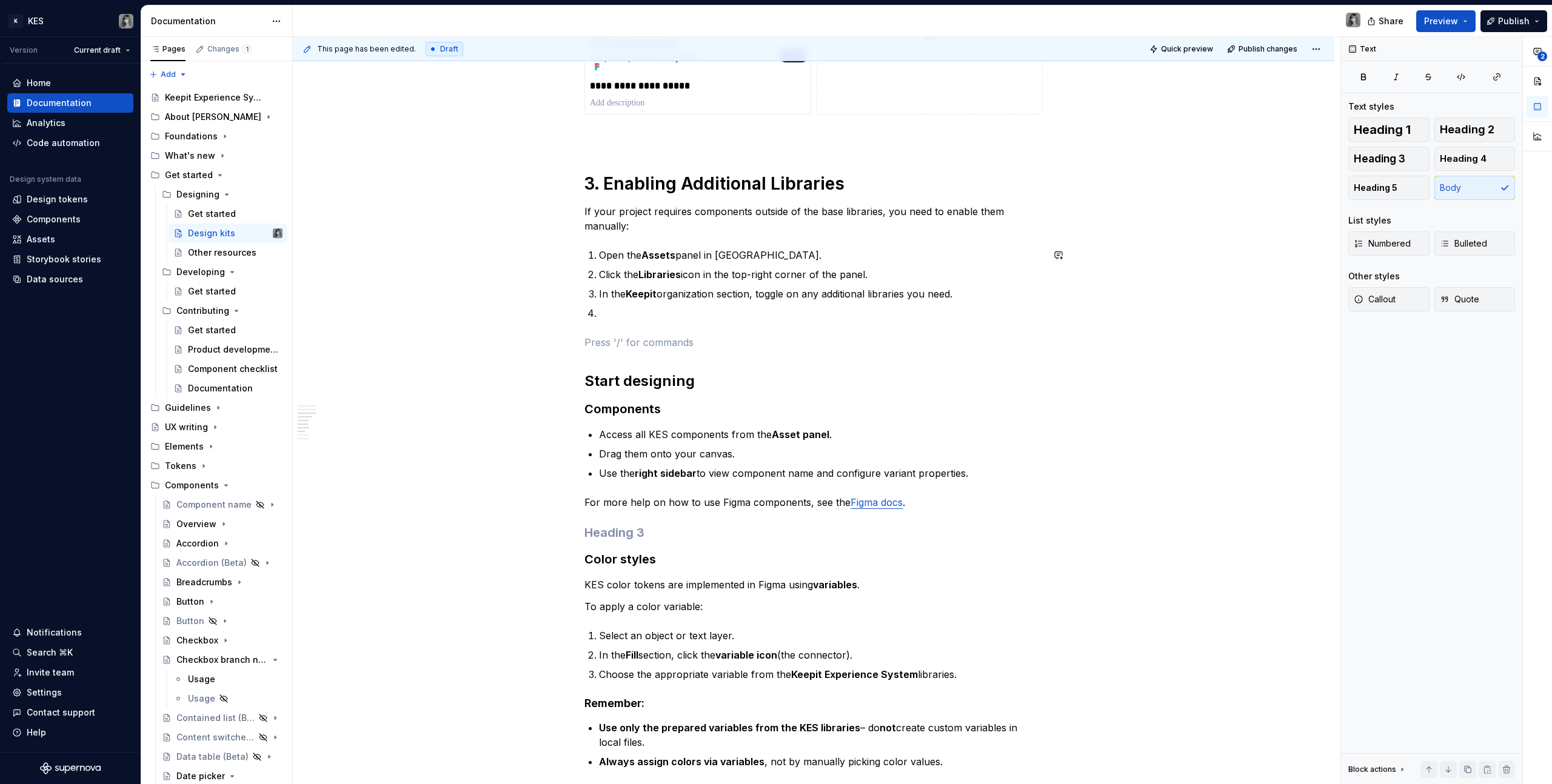
click at [677, 324] on div "**********" at bounding box center [813, 147] width 459 height 1980
click at [642, 320] on p at bounding box center [820, 313] width 444 height 15
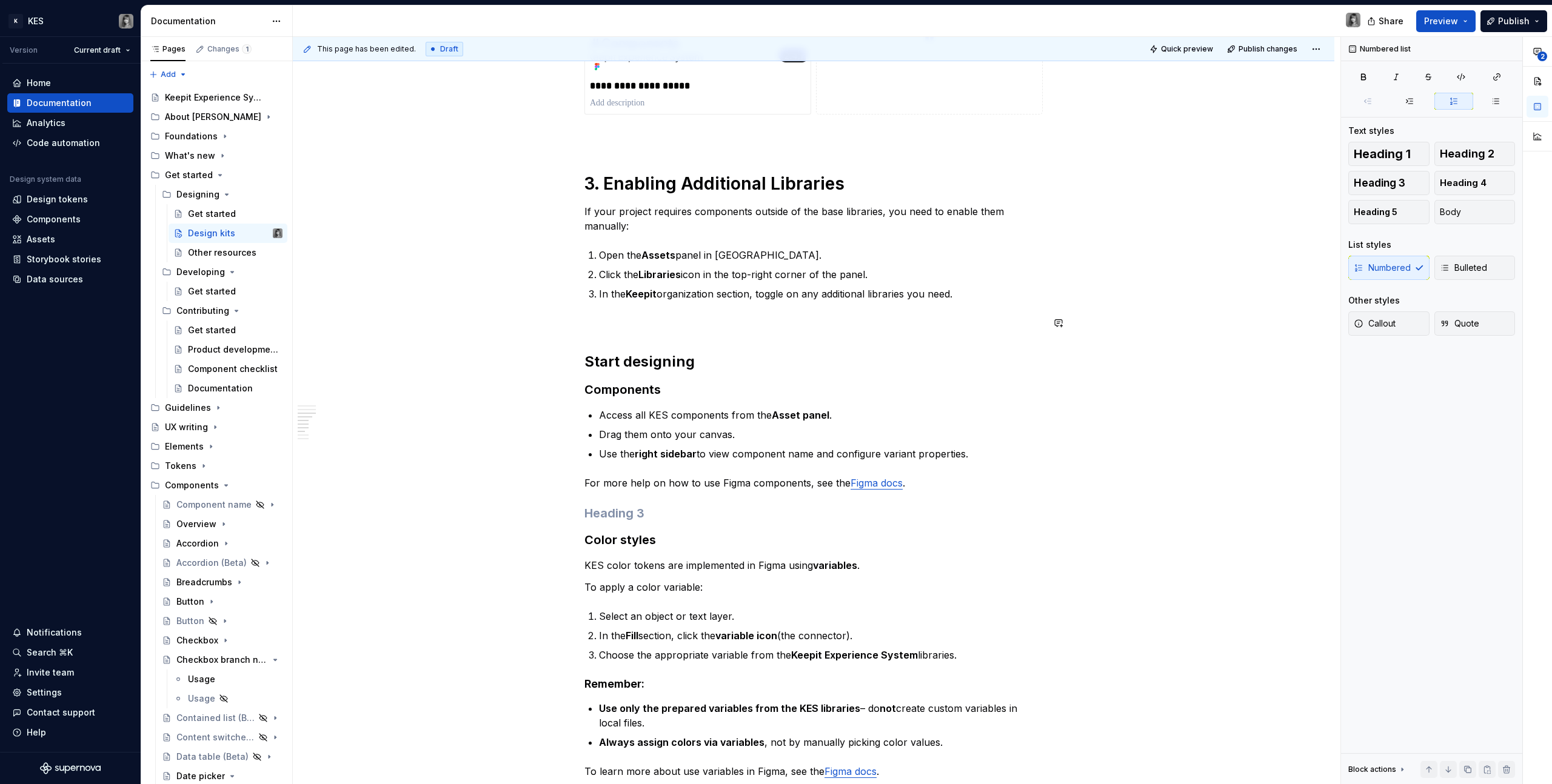
click at [719, 326] on p at bounding box center [813, 323] width 459 height 15
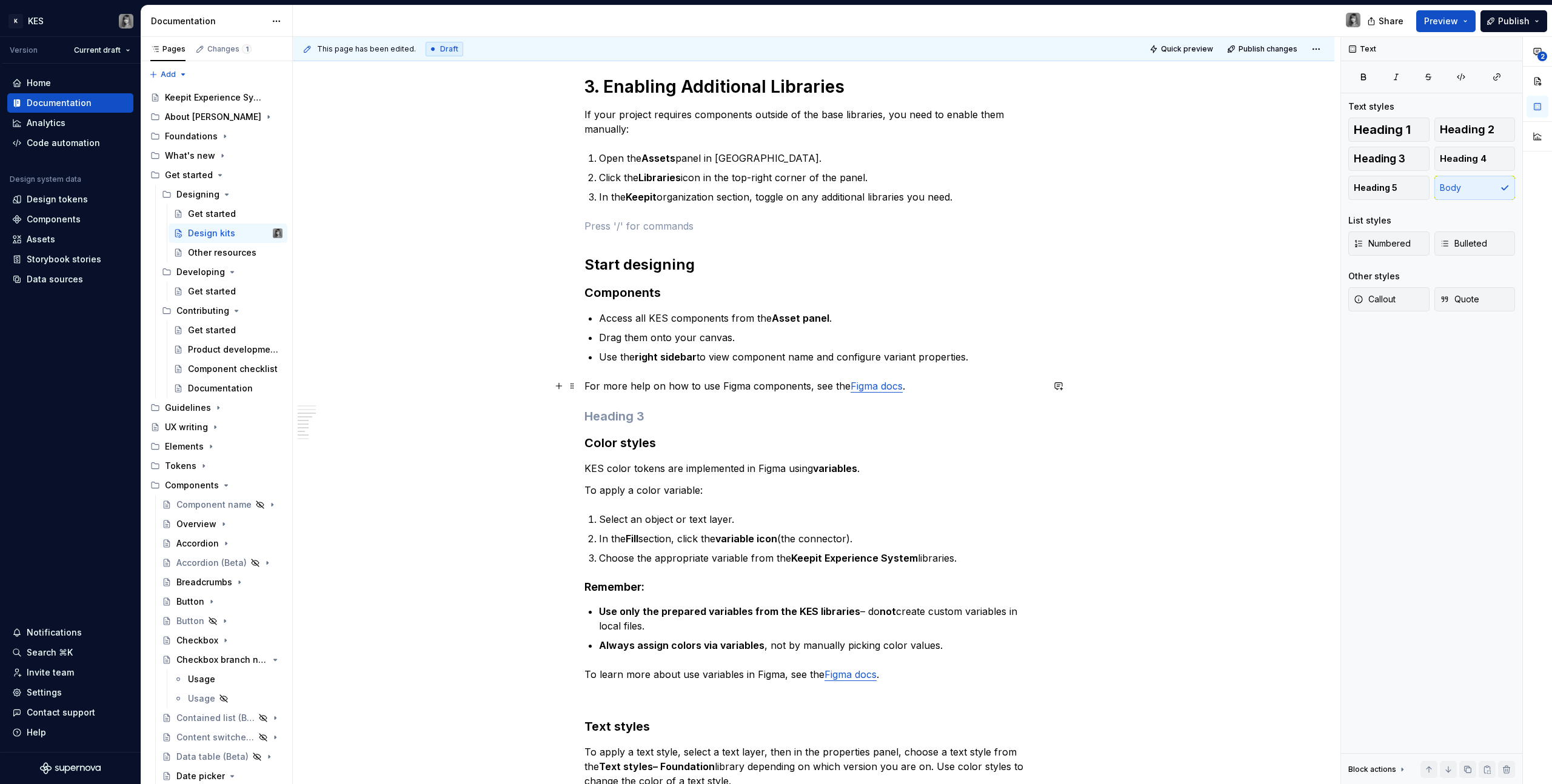
scroll to position [1188, 0]
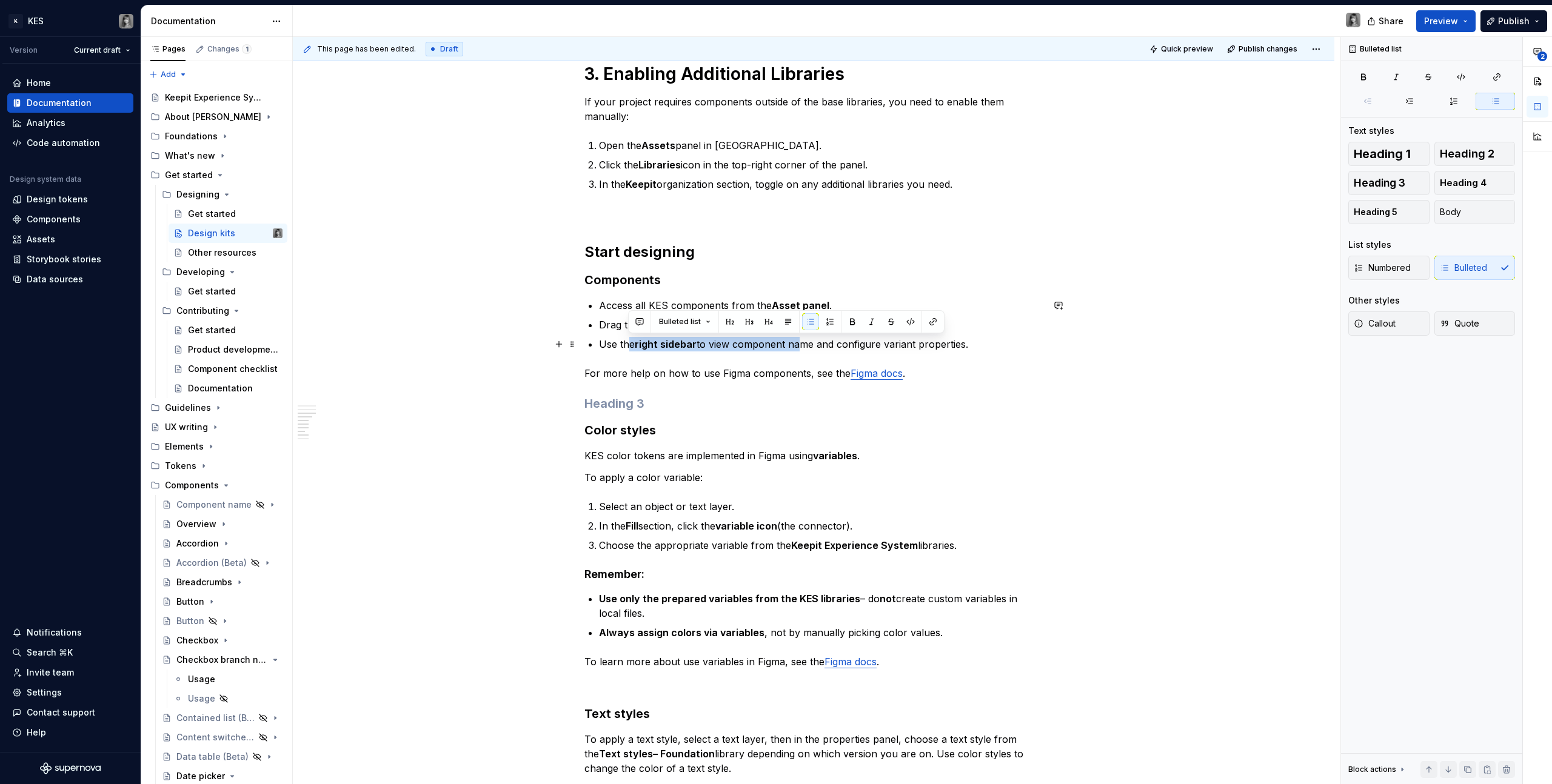
drag, startPoint x: 626, startPoint y: 345, endPoint x: 793, endPoint y: 338, distance: 167.1
click at [793, 338] on p "Use the right sidebar to view component name and configure variant properties." at bounding box center [820, 344] width 444 height 15
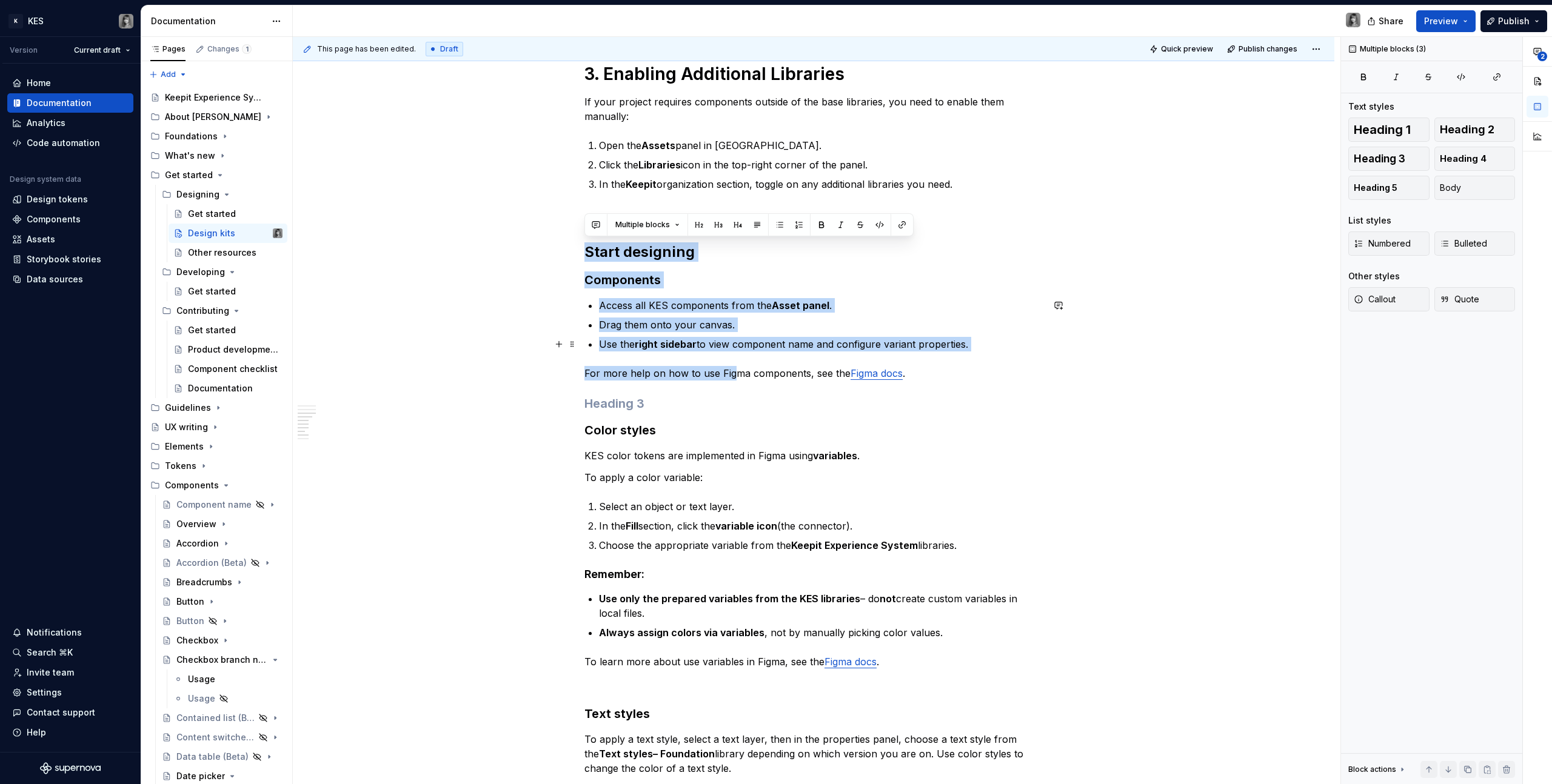
scroll to position [1399, 0]
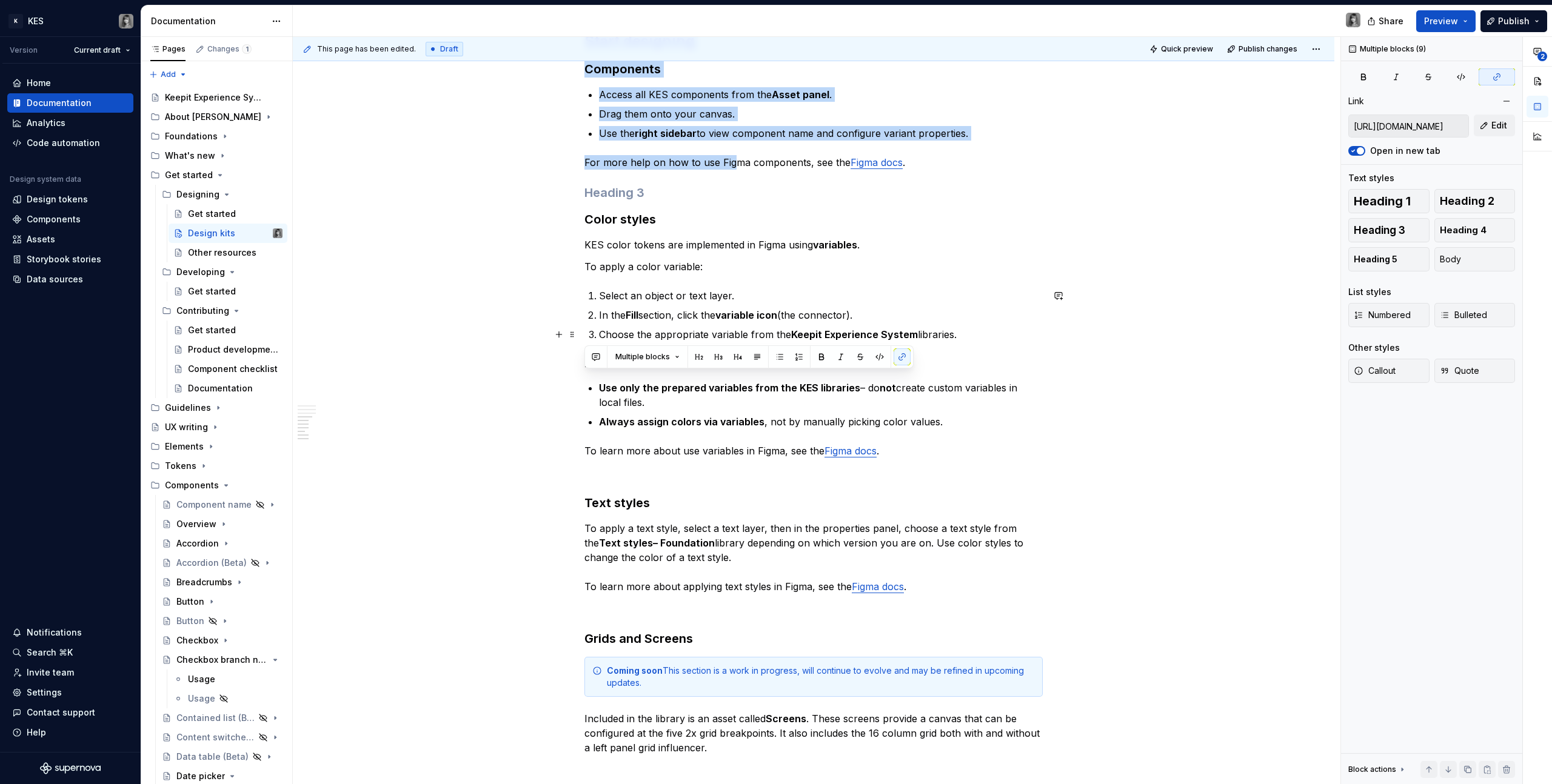
drag, startPoint x: 584, startPoint y: 255, endPoint x: 1035, endPoint y: 341, distance: 459.1
click at [727, 271] on p "To apply a color variable:" at bounding box center [813, 267] width 459 height 15
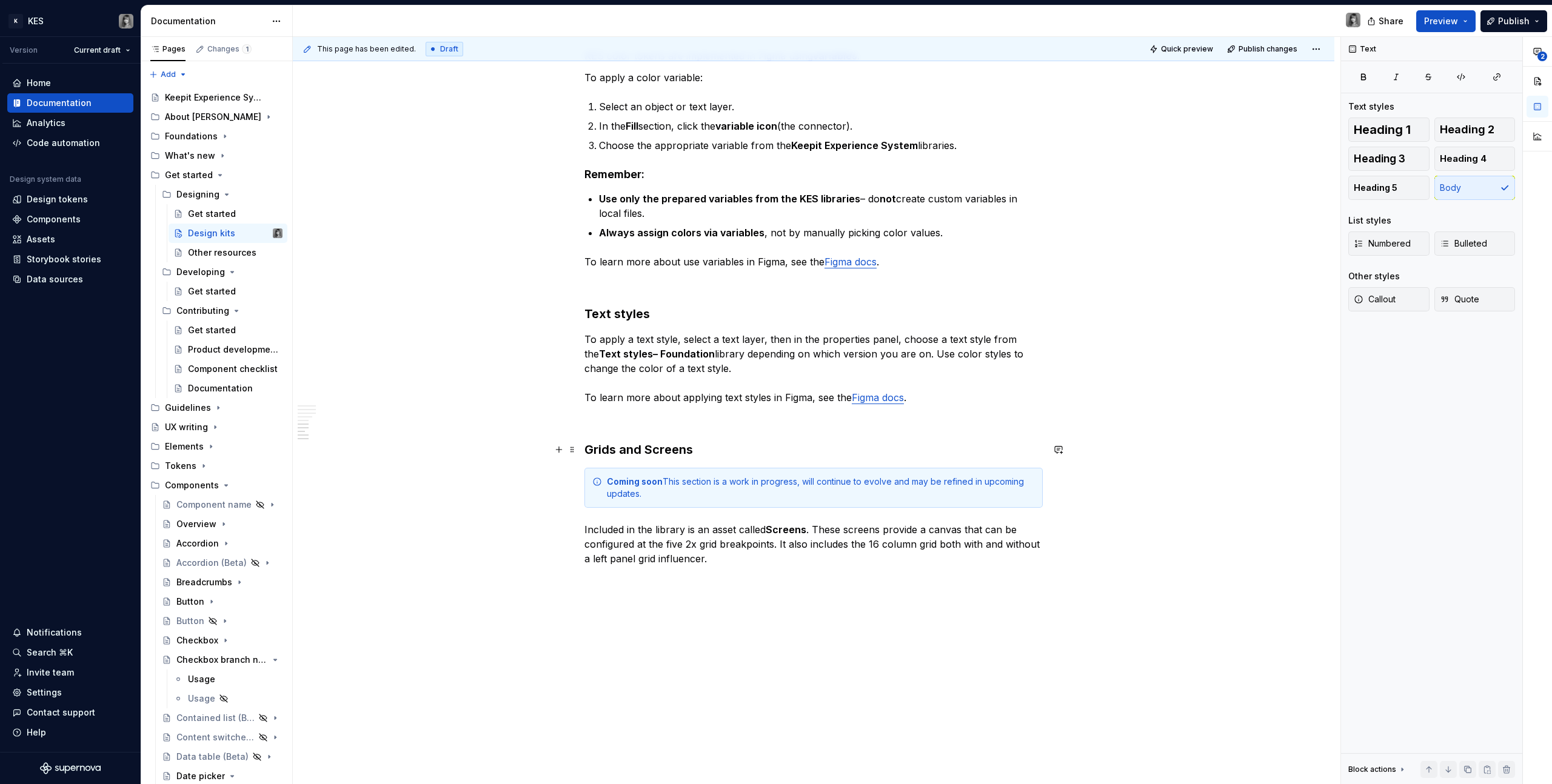
scroll to position [1621, 0]
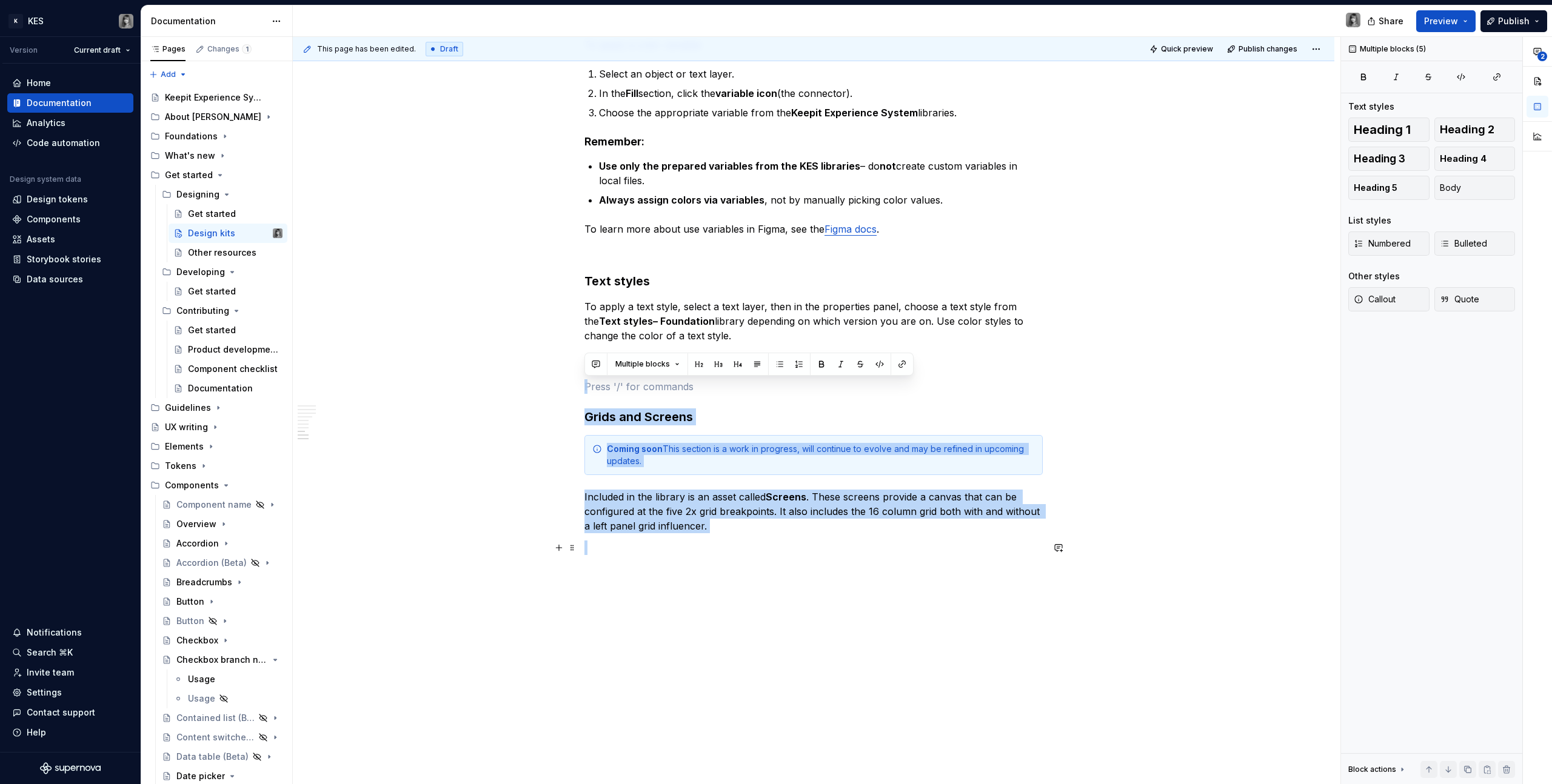
drag, startPoint x: 645, startPoint y: 408, endPoint x: 765, endPoint y: 551, distance: 186.7
click at [765, 551] on p at bounding box center [813, 548] width 459 height 15
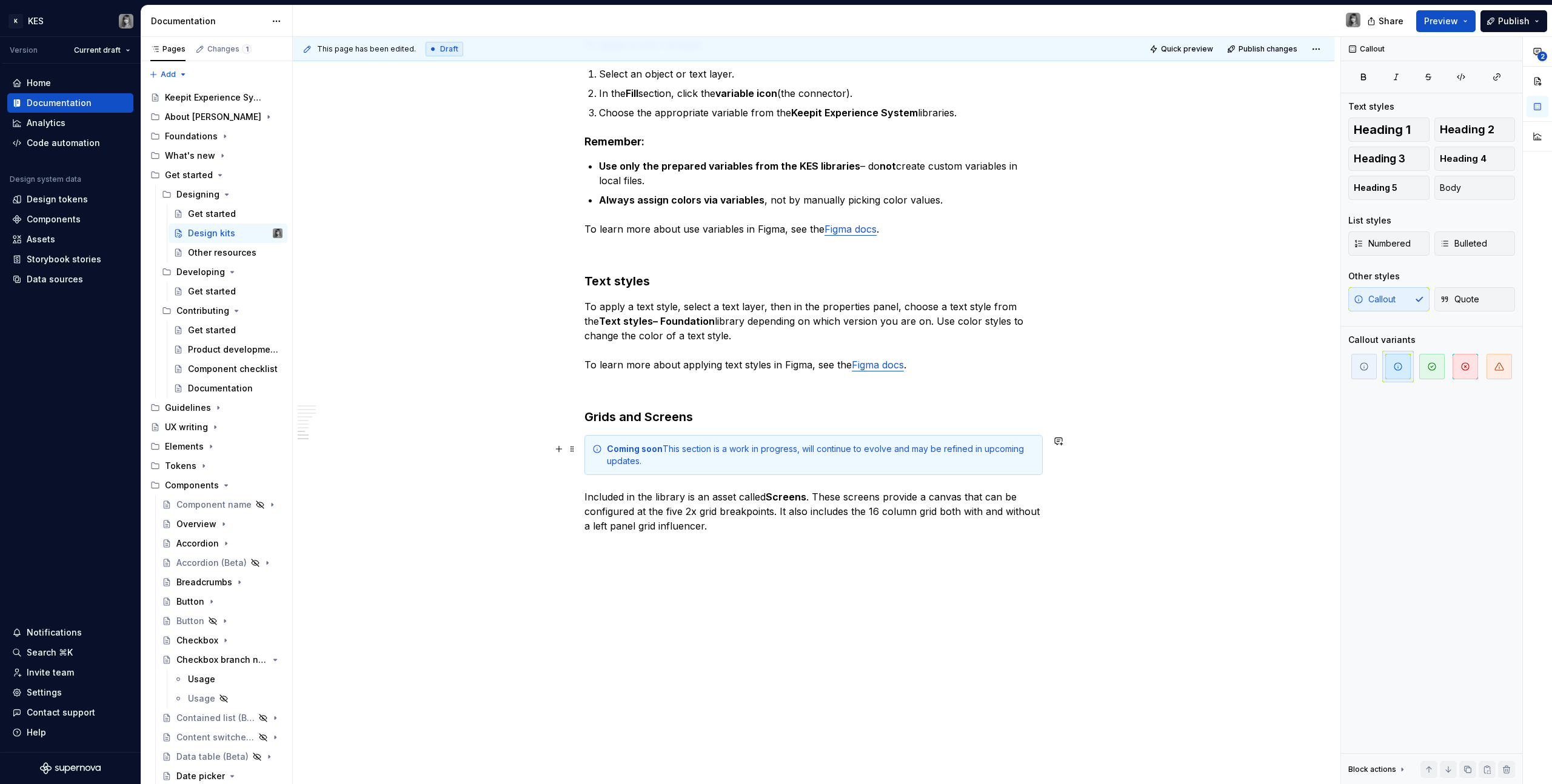
click at [688, 463] on div "Coming soon This section is a work in progress, will continue to evolve and may…" at bounding box center [820, 455] width 428 height 24
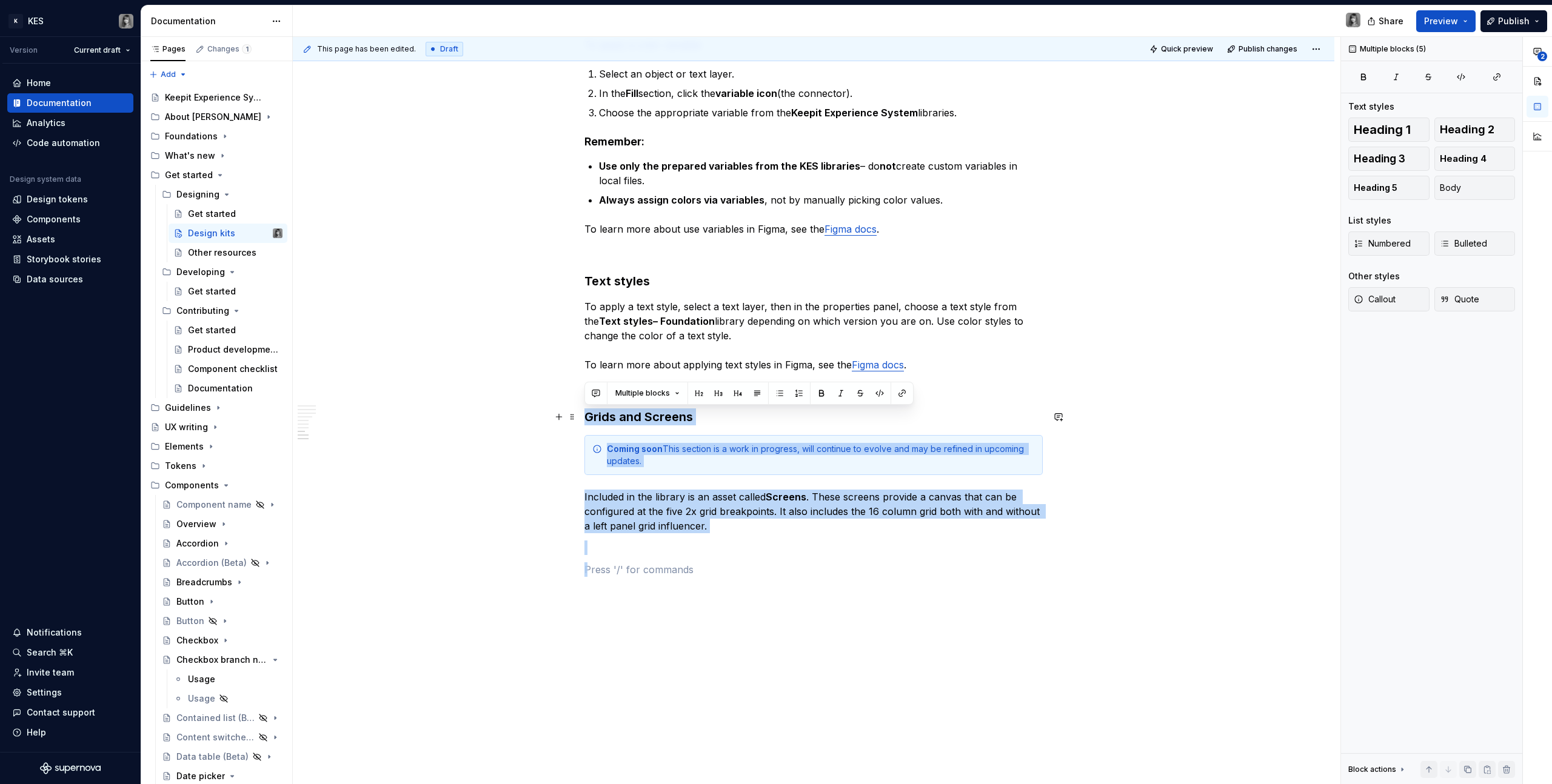
drag, startPoint x: 756, startPoint y: 550, endPoint x: 583, endPoint y: 411, distance: 221.9
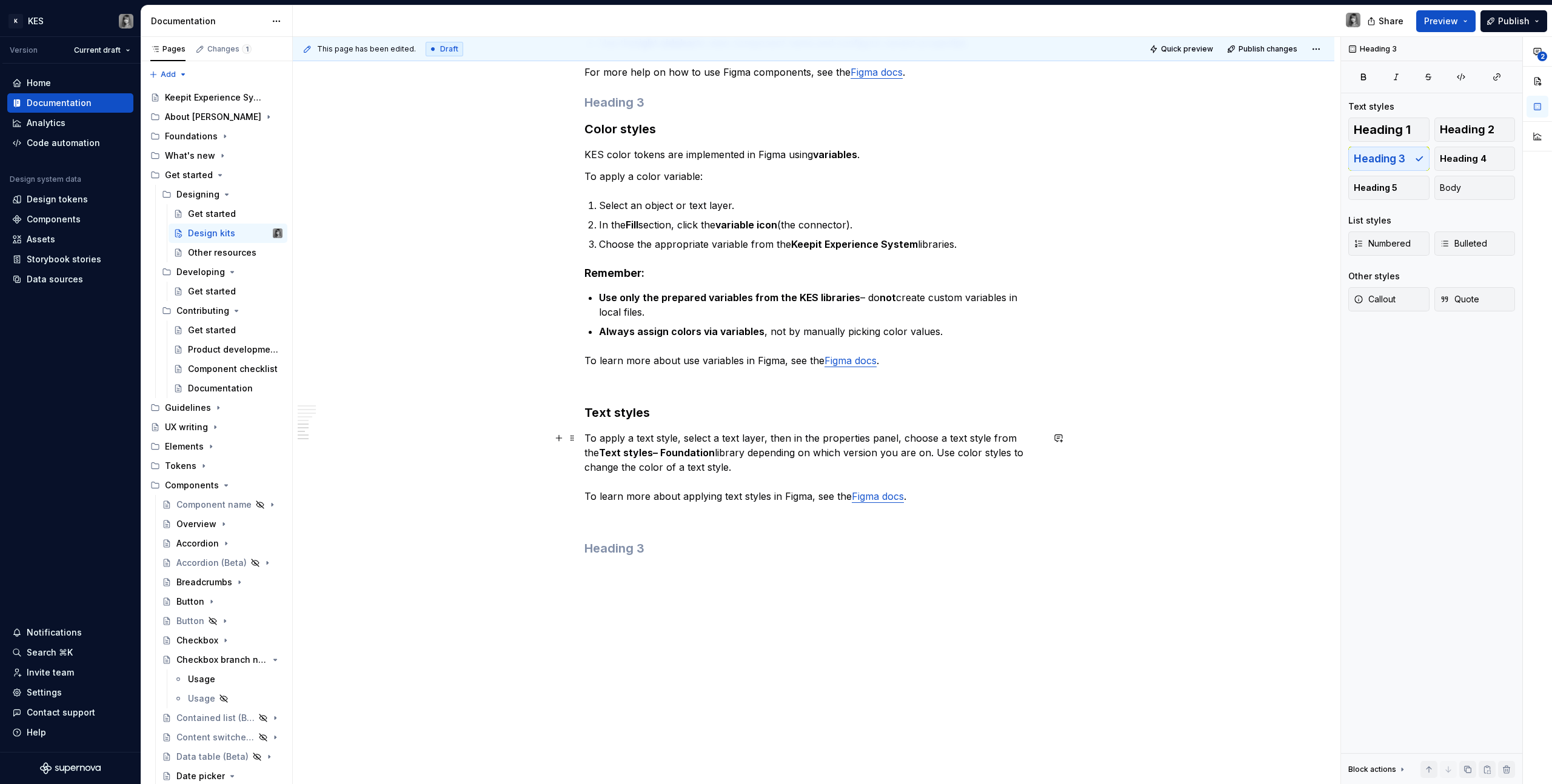
scroll to position [1426, 0]
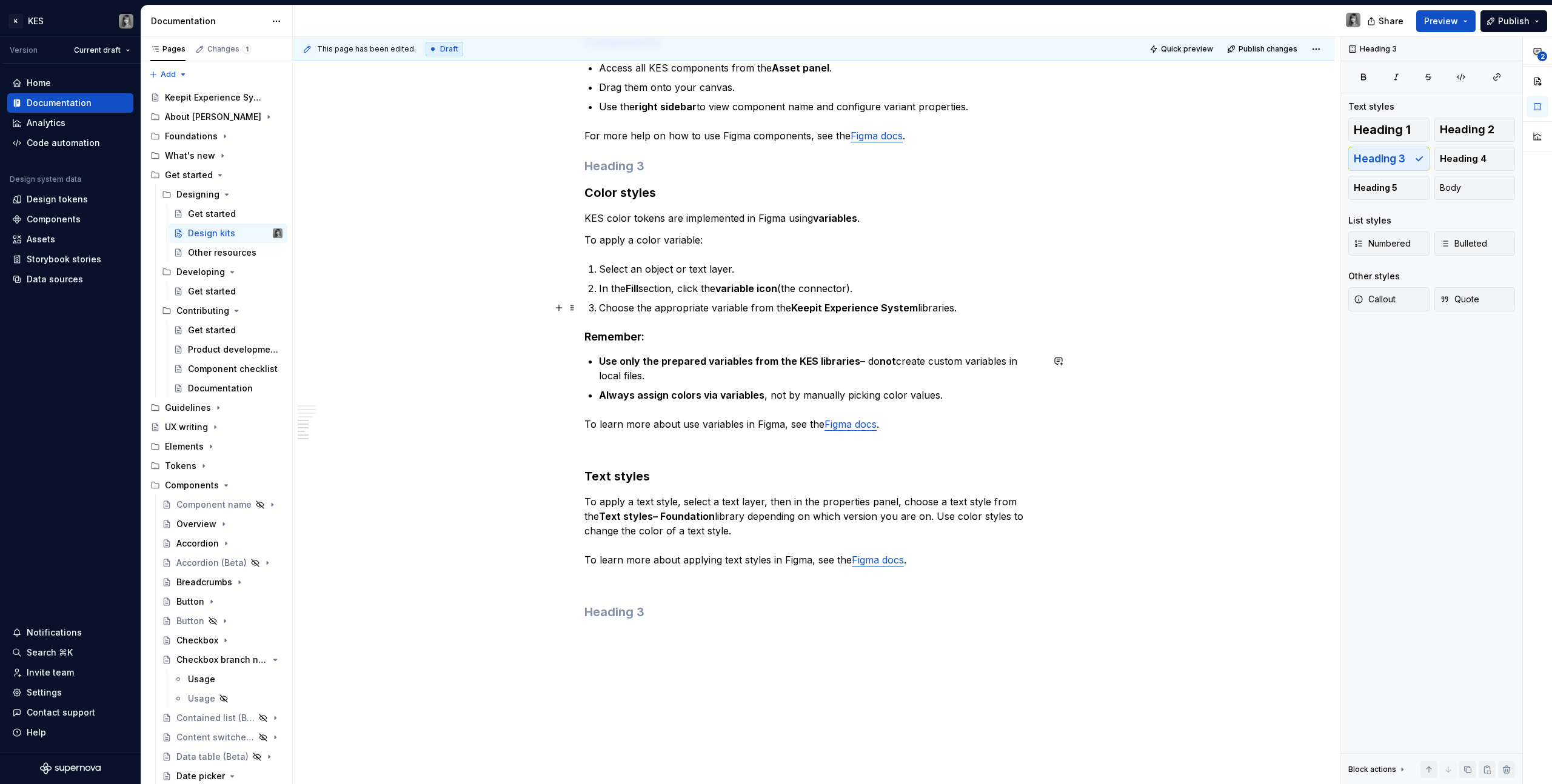
click at [799, 300] on p "Choose the appropriate variable from the Keepit Experience System libraries." at bounding box center [820, 307] width 444 height 15
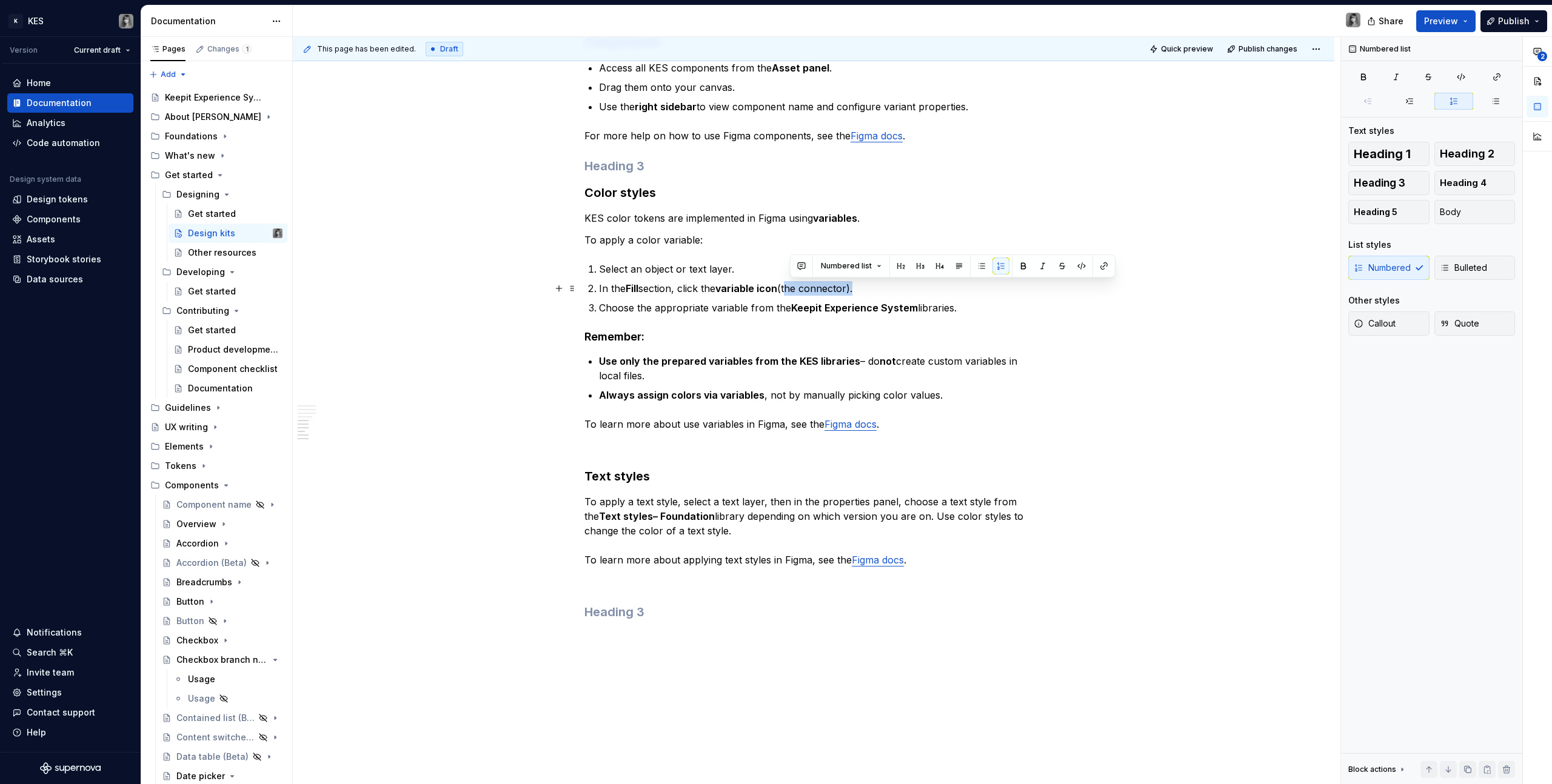
drag, startPoint x: 856, startPoint y: 288, endPoint x: 788, endPoint y: 288, distance: 68.0
click at [788, 288] on p "In the Fill section, click the variable icon (the connector)." at bounding box center [820, 288] width 444 height 15
drag, startPoint x: 760, startPoint y: 288, endPoint x: 684, endPoint y: 290, distance: 76.0
click at [684, 290] on p "In the Fill section, click the variable ." at bounding box center [820, 288] width 444 height 15
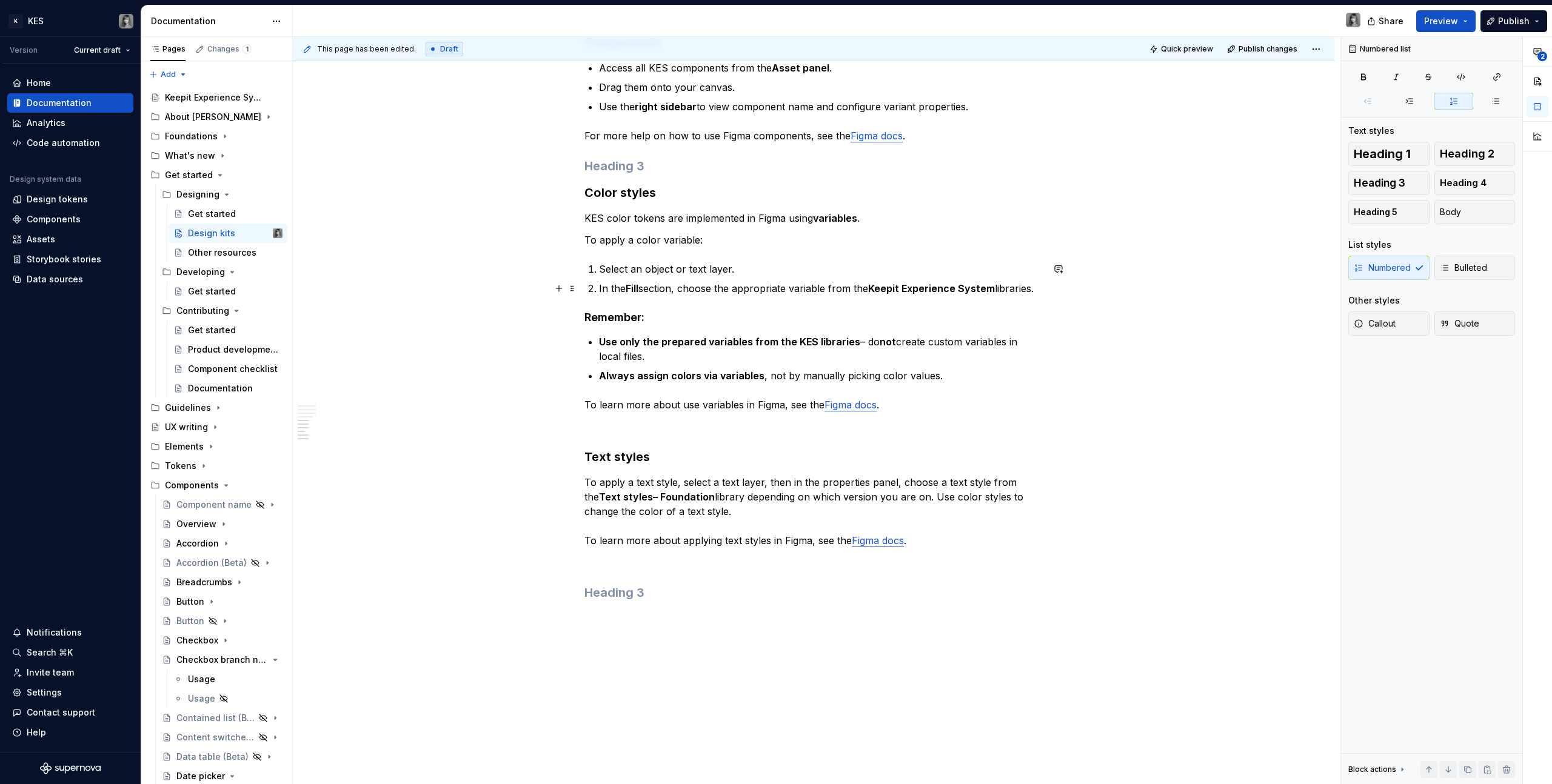
click at [1034, 289] on p "In the Fill section, choose the appropriate variable from the Keepit Experience…" at bounding box center [820, 288] width 444 height 15
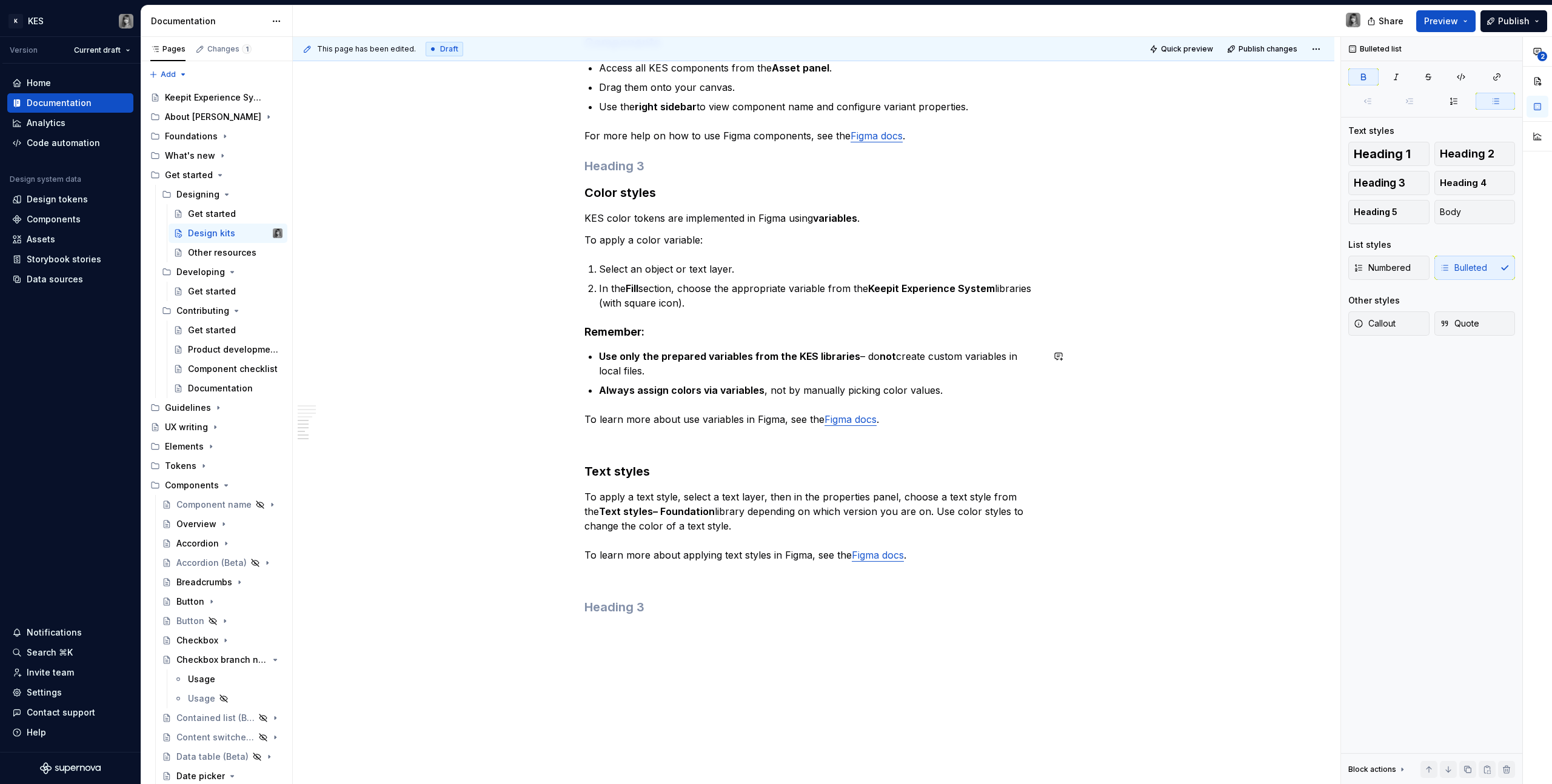
drag, startPoint x: 657, startPoint y: 355, endPoint x: 867, endPoint y: 378, distance: 211.3
click at [867, 378] on ul "Use only the prepared variables from the KES libraries – do not create custom v…" at bounding box center [820, 373] width 444 height 49
click at [866, 378] on ul "Use only the prepared variables from the KES libraries – do not create custom v…" at bounding box center [820, 373] width 444 height 49
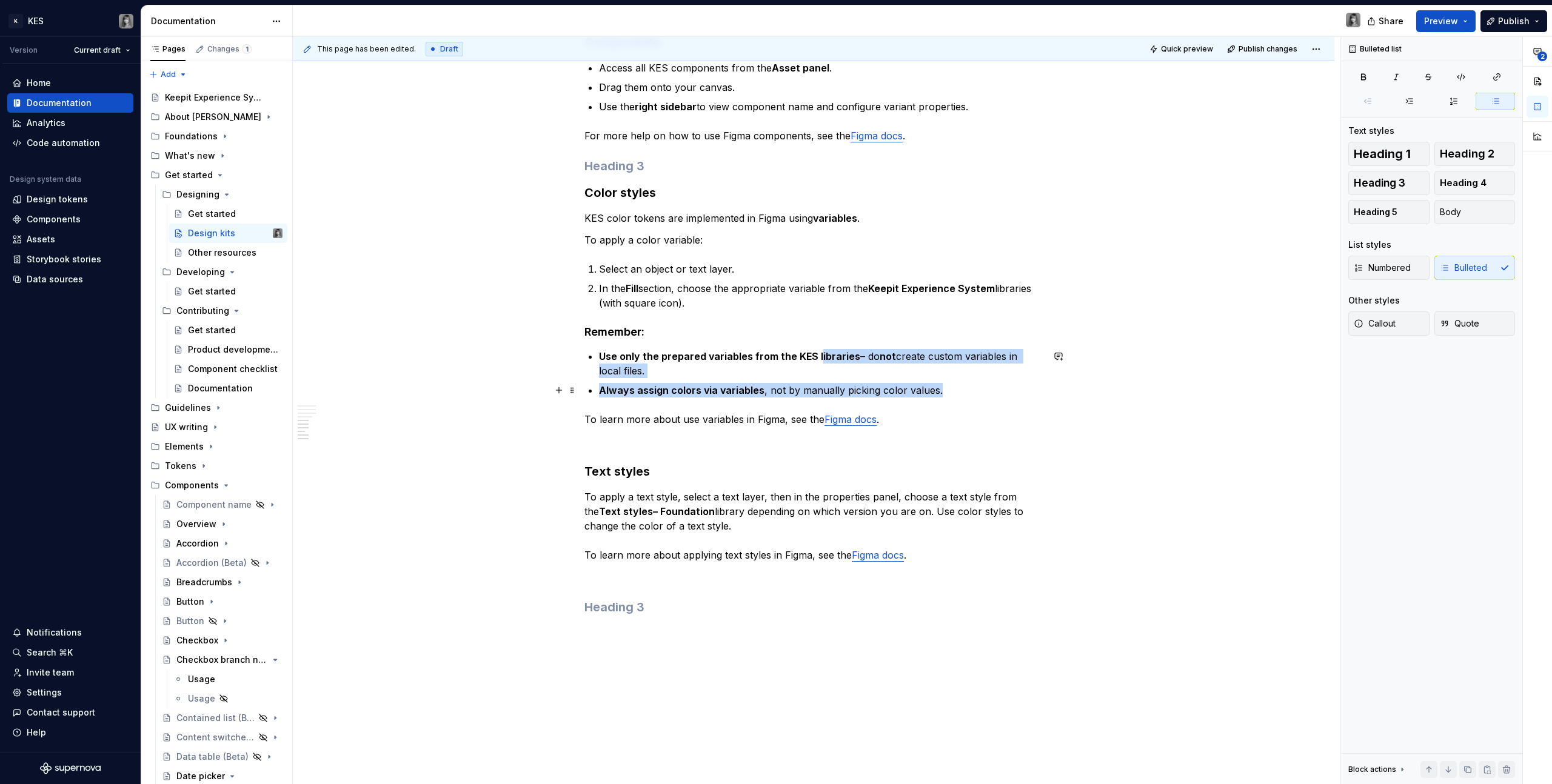
drag, startPoint x: 947, startPoint y: 386, endPoint x: 817, endPoint y: 355, distance: 133.6
click at [817, 355] on ul "Use only the prepared variables from the KES libraries – do not create custom v…" at bounding box center [820, 373] width 444 height 49
drag, startPoint x: 817, startPoint y: 355, endPoint x: 804, endPoint y: 355, distance: 13.0
click at [817, 355] on strong "Use only the prepared variables from the KES libraries" at bounding box center [729, 356] width 261 height 12
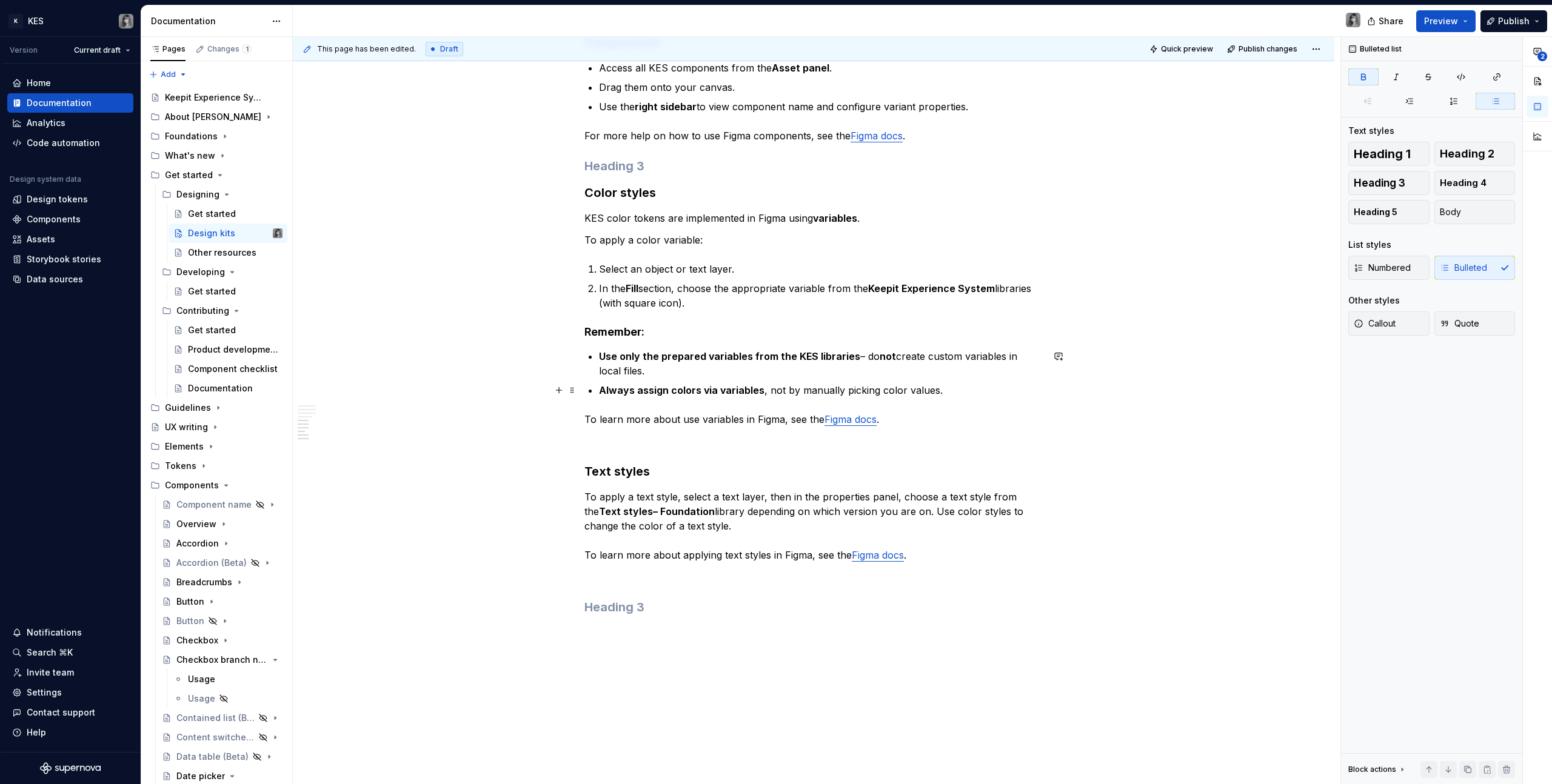
click at [620, 395] on strong "Always assign colors via variables" at bounding box center [681, 390] width 166 height 12
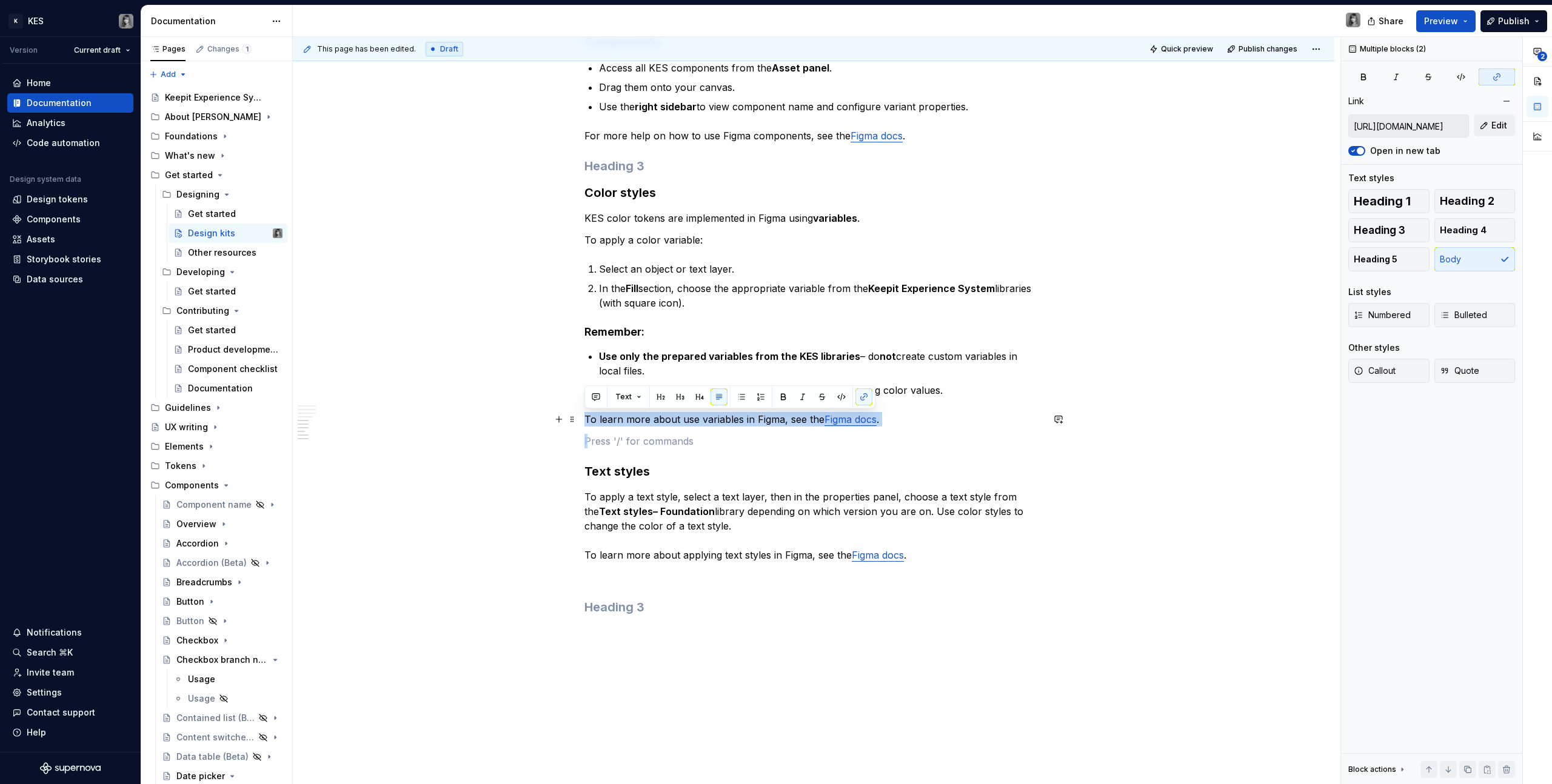
drag, startPoint x: 904, startPoint y: 428, endPoint x: 534, endPoint y: 417, distance: 370.2
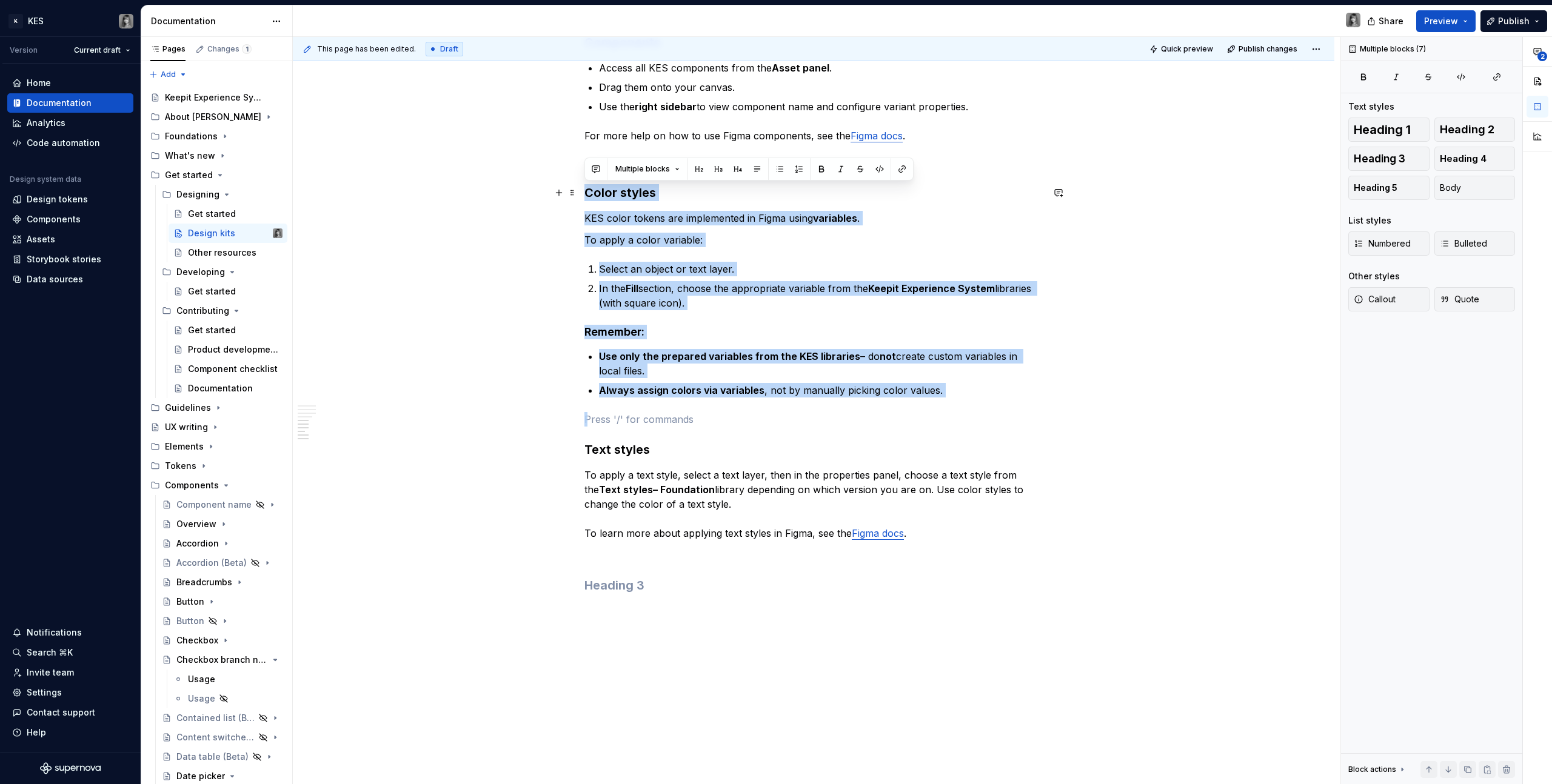
drag, startPoint x: 825, startPoint y: 357, endPoint x: 558, endPoint y: 183, distance: 318.7
click at [636, 243] on p "To apply a color variable:" at bounding box center [813, 240] width 459 height 15
drag, startPoint x: 585, startPoint y: 193, endPoint x: 944, endPoint y: 394, distance: 411.4
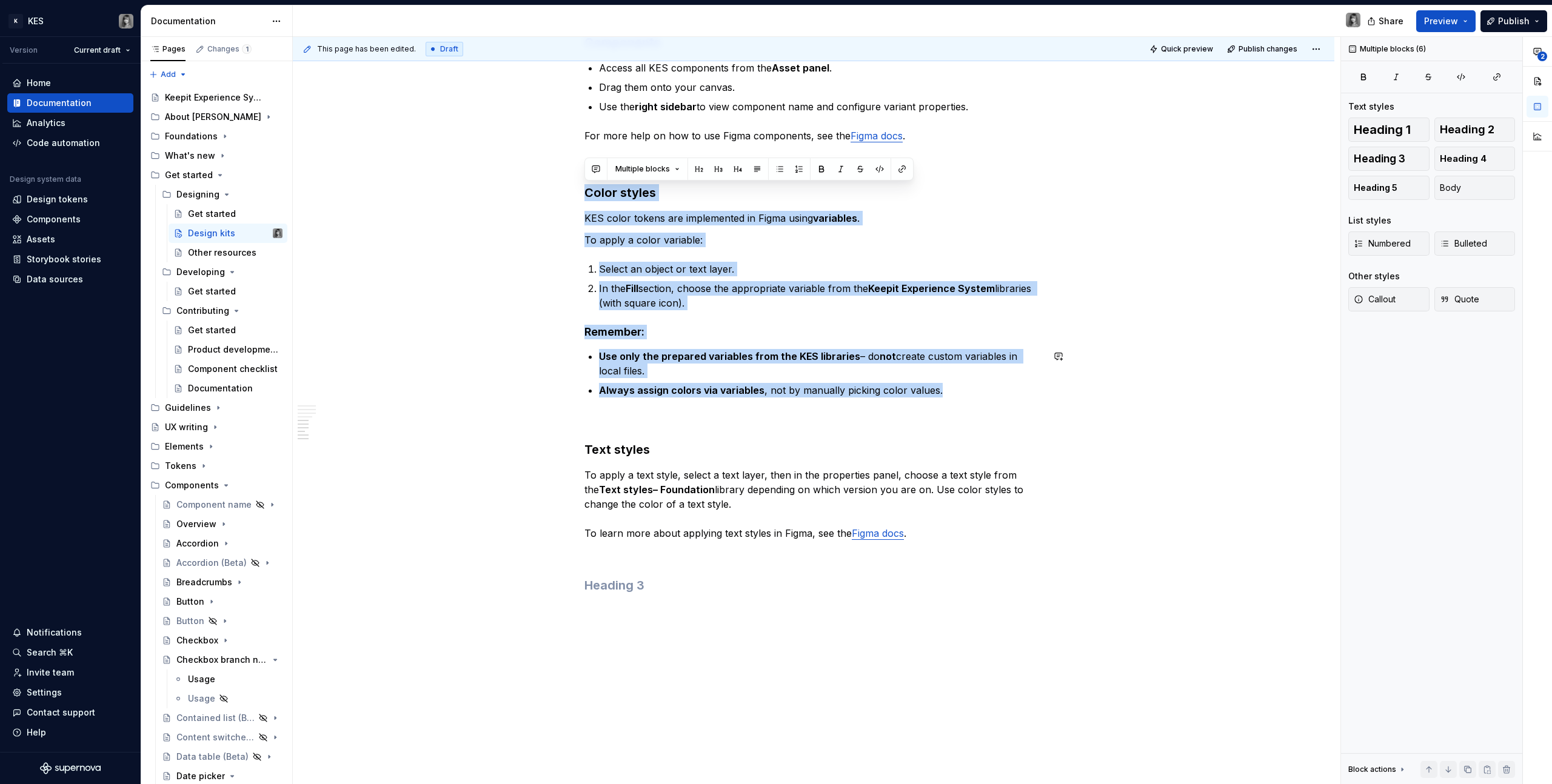
copy div "Color styles KES color tokens are implemented in Figma using variables . To app…"
click at [939, 390] on p "Always assign colors via variables , not by manually picking color values." at bounding box center [820, 390] width 444 height 15
drag, startPoint x: 792, startPoint y: 351, endPoint x: 573, endPoint y: 186, distance: 274.2
click at [574, 188] on span at bounding box center [572, 192] width 10 height 17
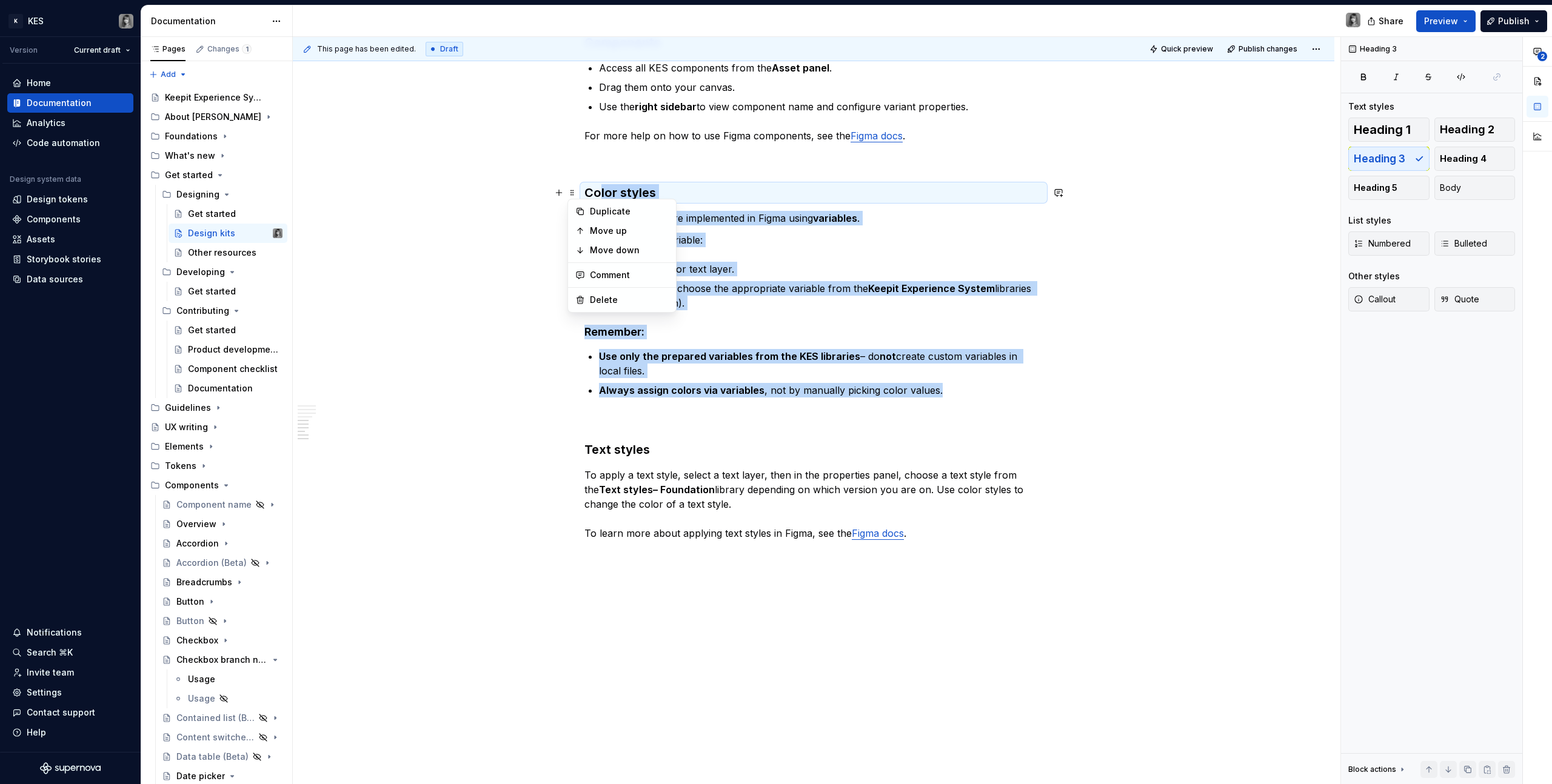
click at [593, 195] on h3 "Color styles" at bounding box center [813, 192] width 459 height 17
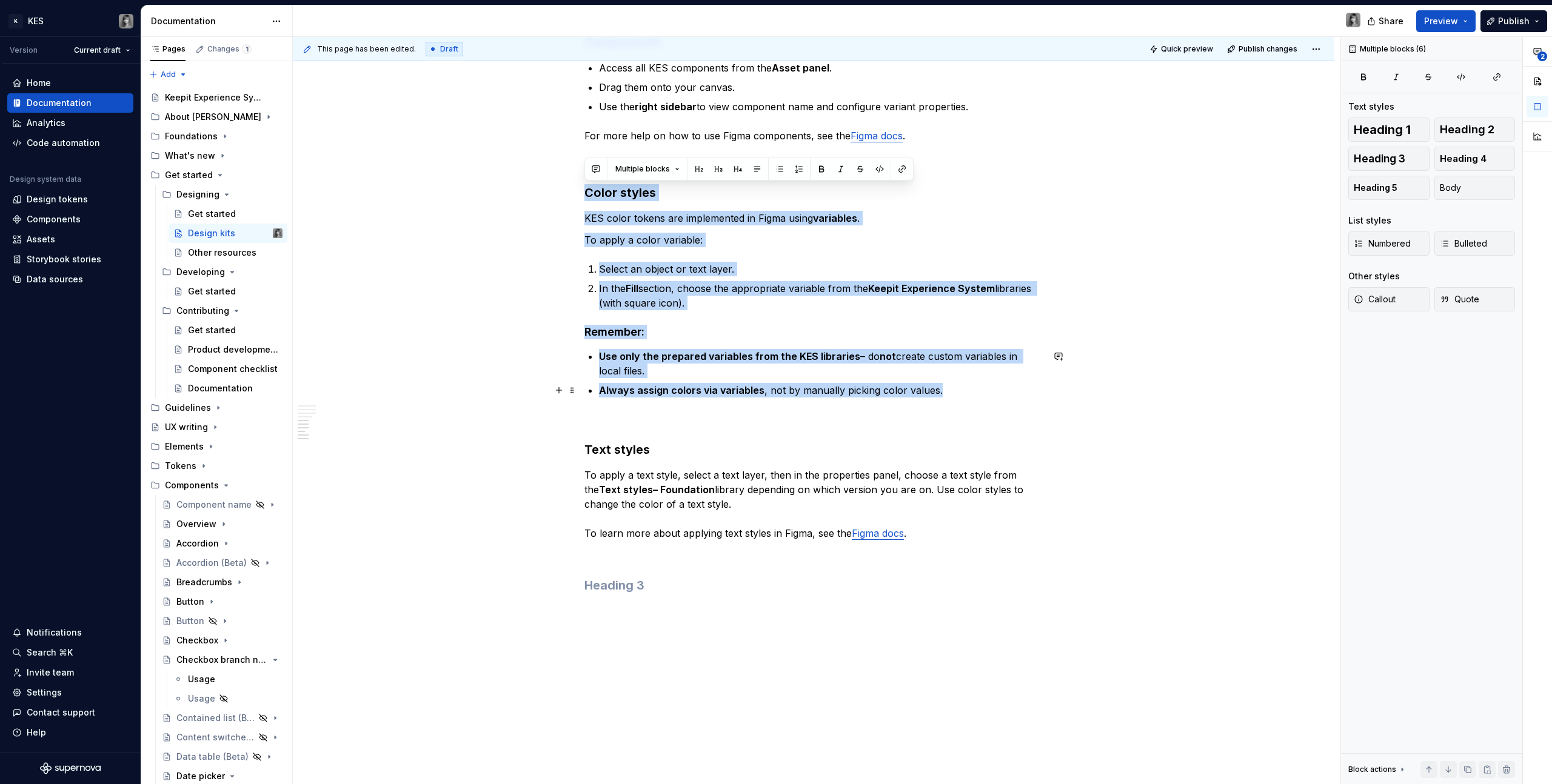
drag, startPoint x: 652, startPoint y: 206, endPoint x: 969, endPoint y: 389, distance: 366.0
click at [895, 393] on p "Always assign colors via variables , not by manually picking color values." at bounding box center [820, 390] width 444 height 15
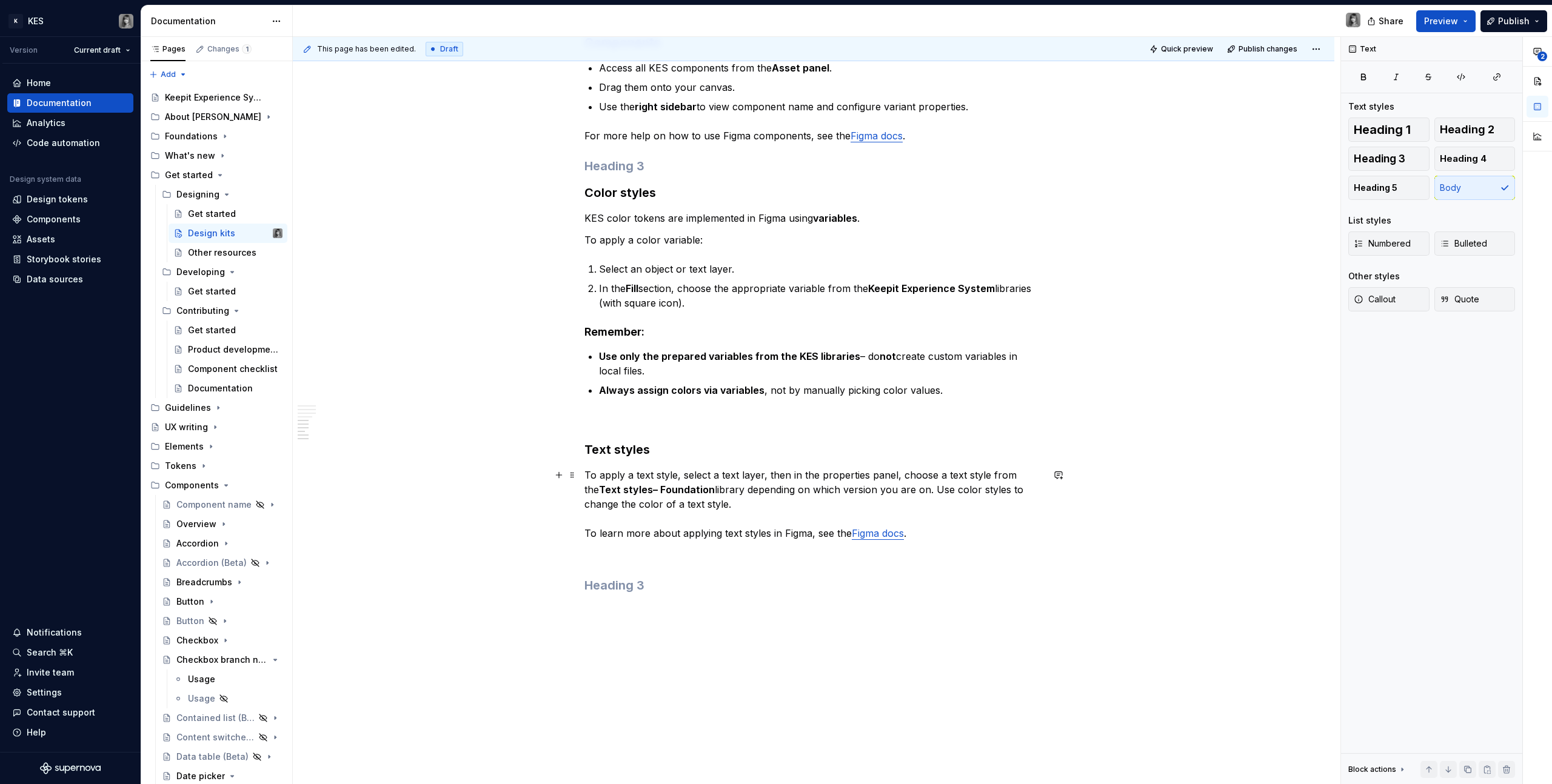
click at [887, 497] on p "To apply a text style, select a text layer, then in the properties panel, choos…" at bounding box center [813, 503] width 459 height 73
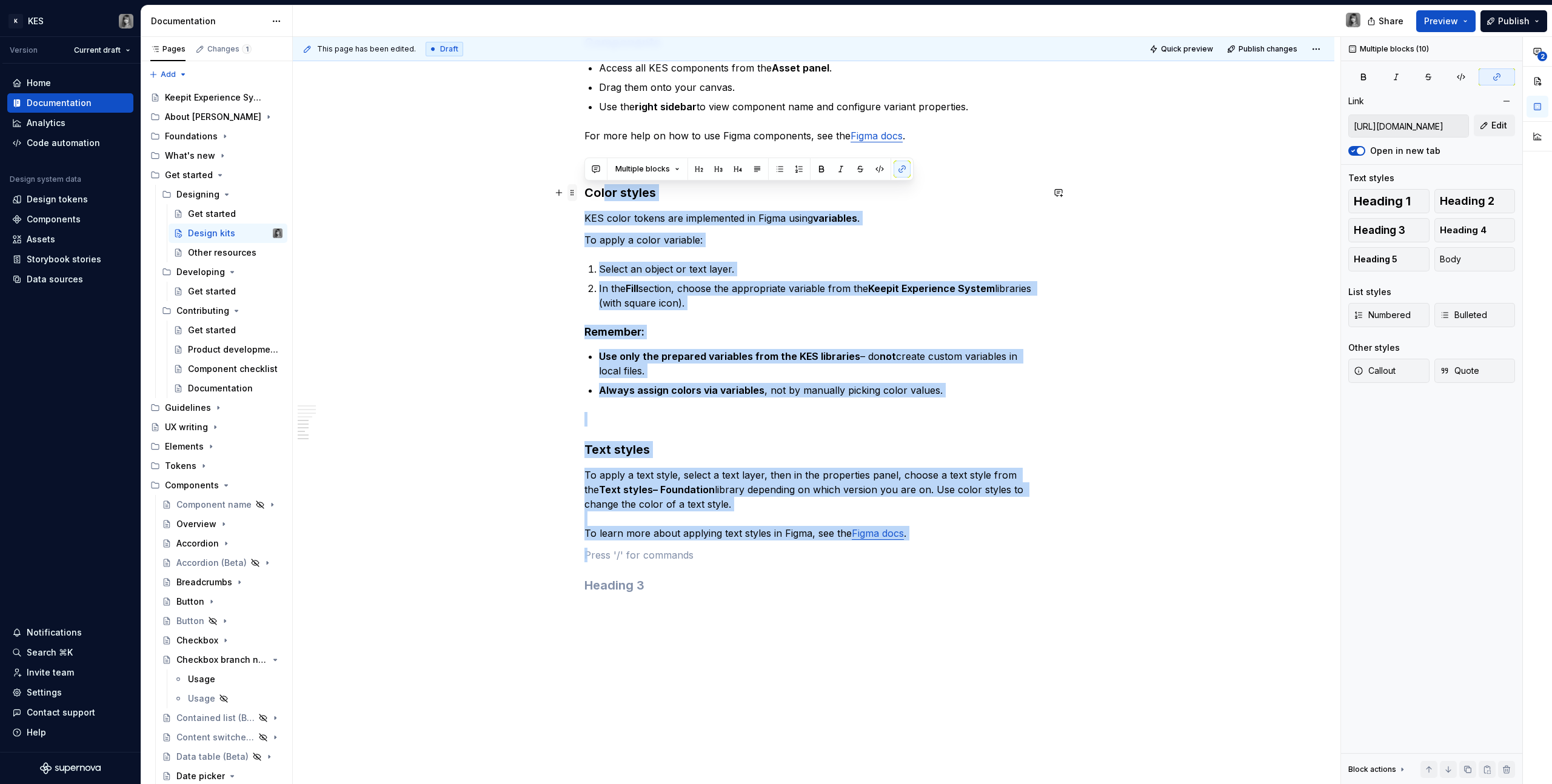
drag, startPoint x: 969, startPoint y: 546, endPoint x: 576, endPoint y: 192, distance: 528.9
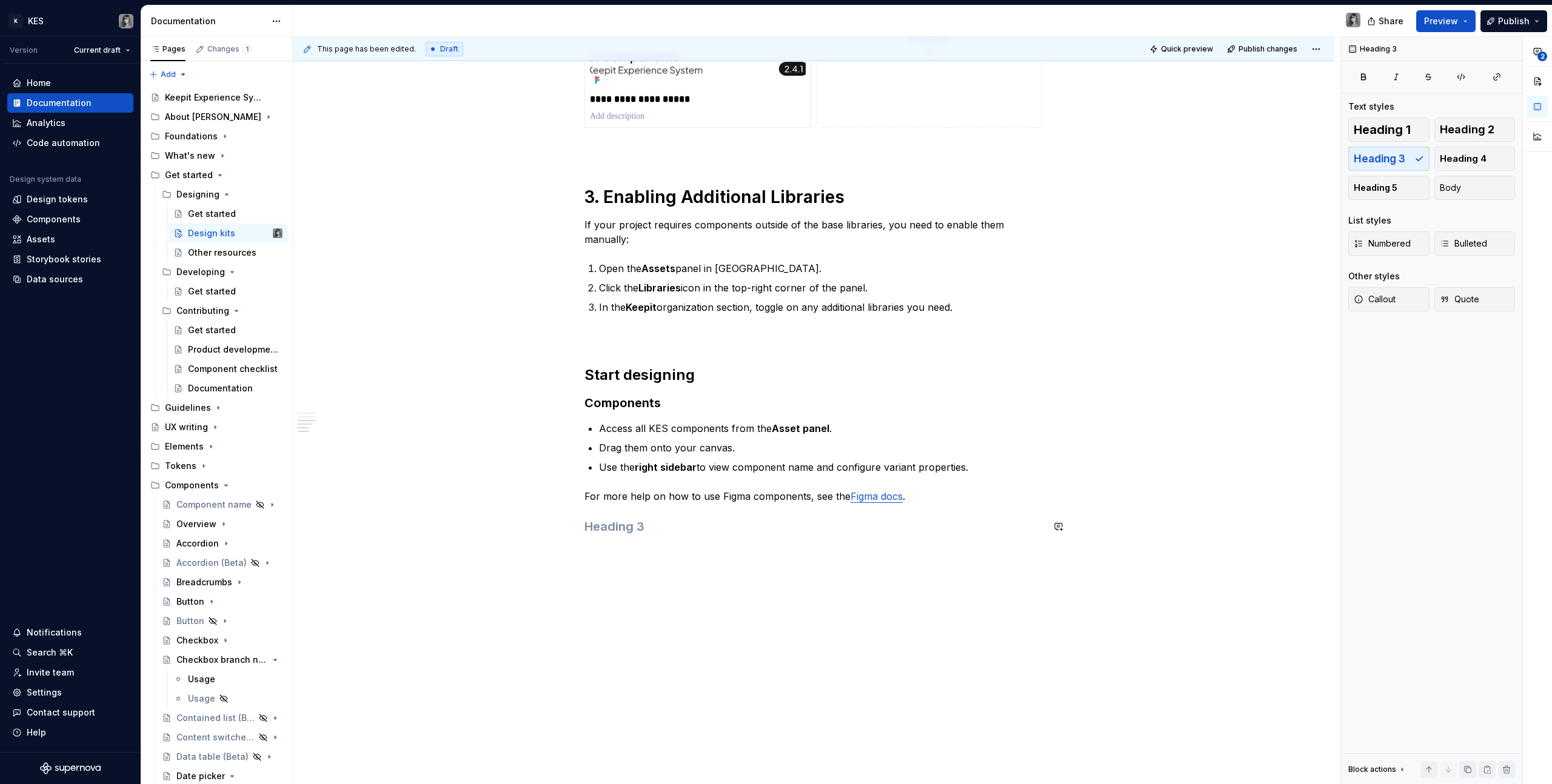
scroll to position [1034, 0]
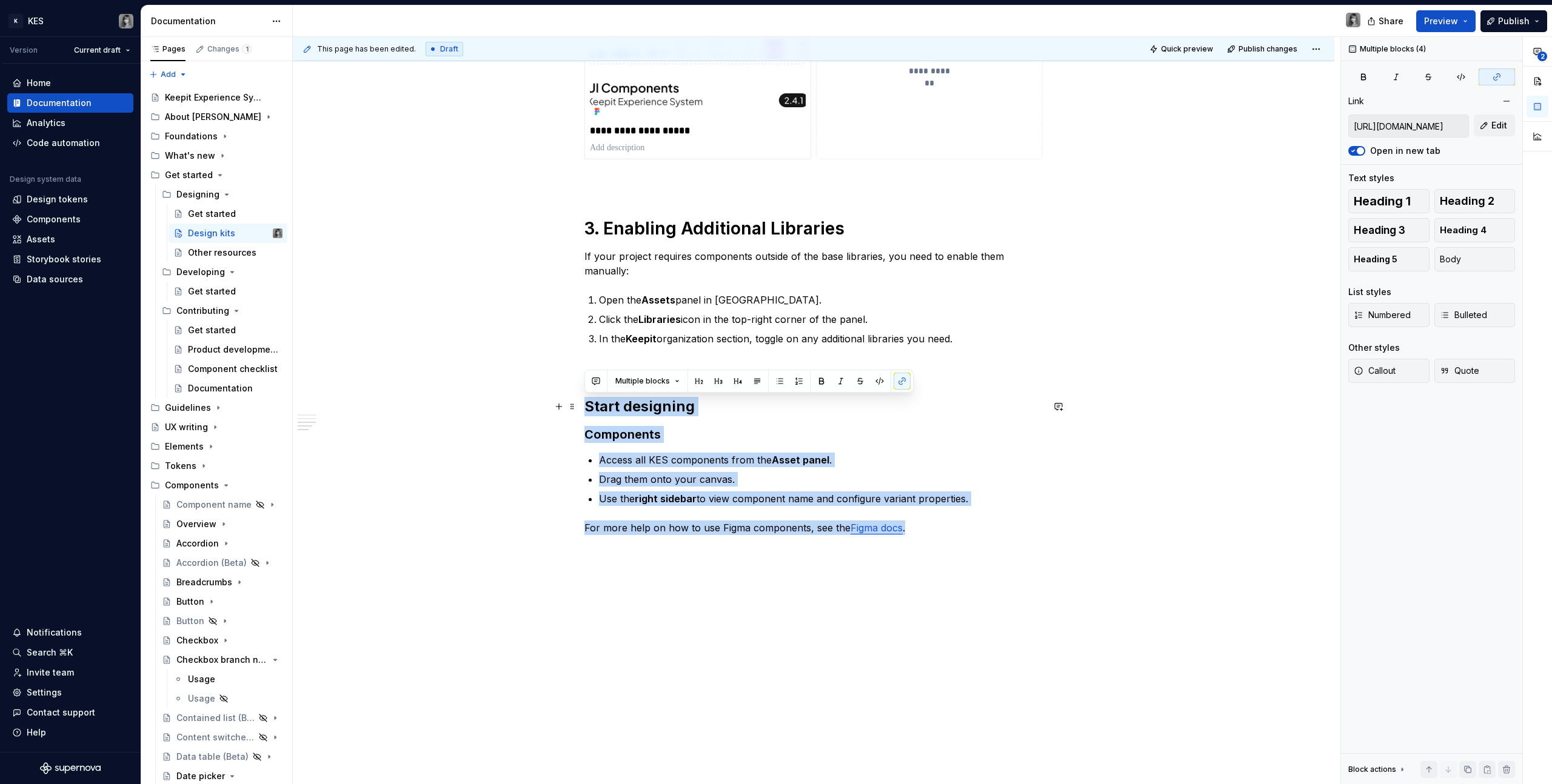
drag, startPoint x: 959, startPoint y: 531, endPoint x: 627, endPoint y: 416, distance: 351.4
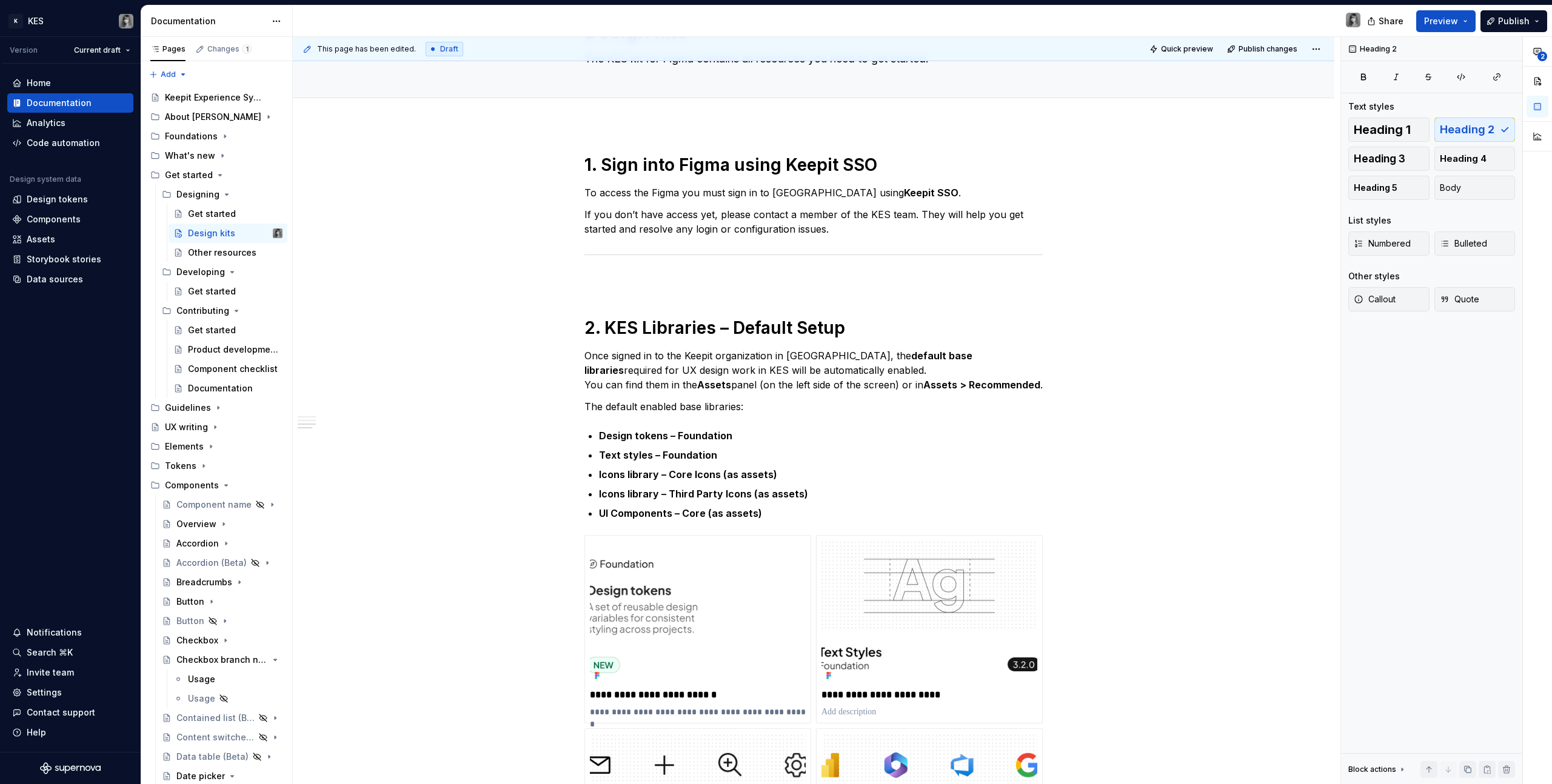
scroll to position [0, 0]
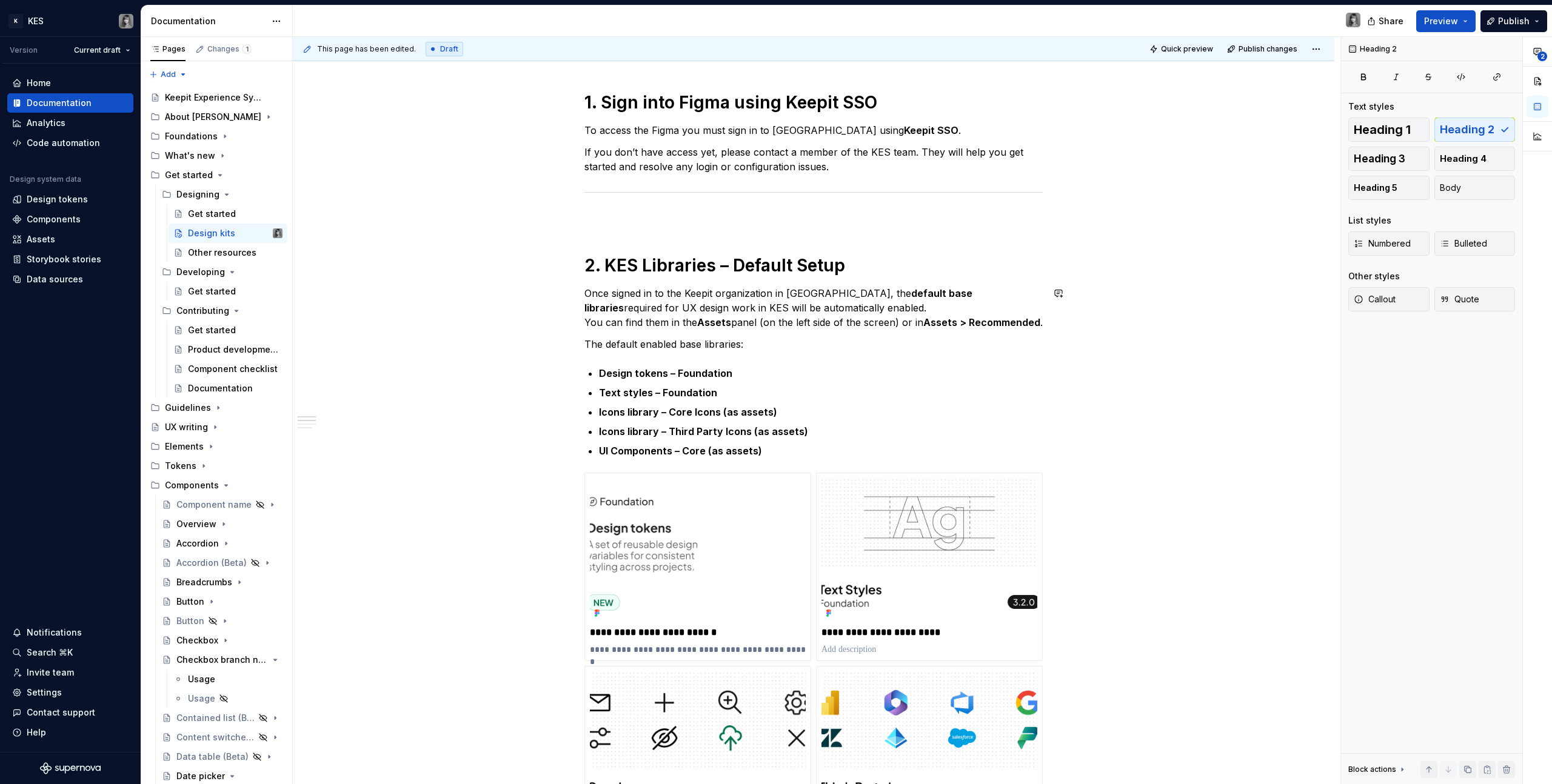
click at [695, 222] on p at bounding box center [813, 218] width 459 height 15
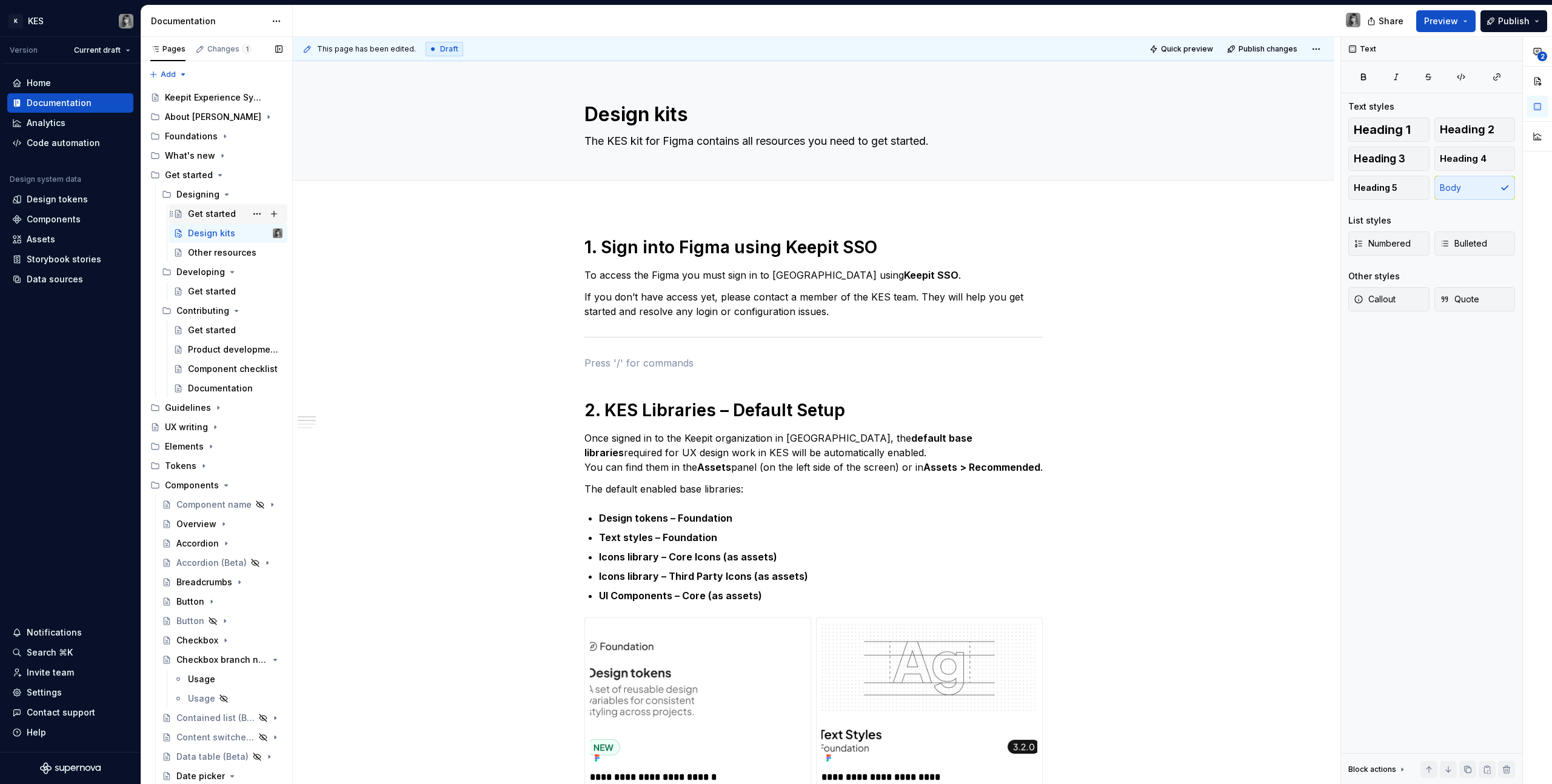
click at [214, 217] on div "Get started" at bounding box center [212, 214] width 48 height 12
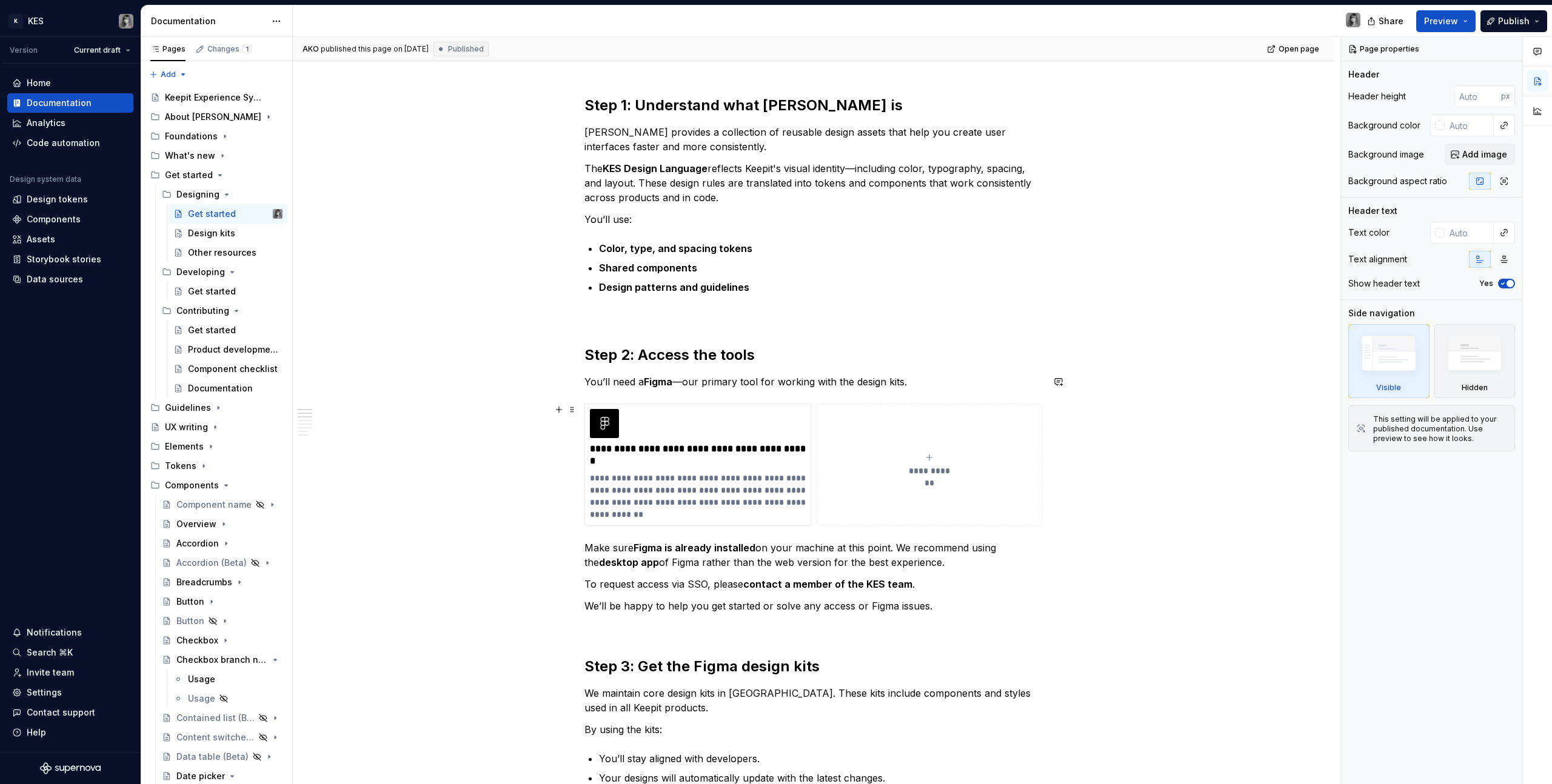
scroll to position [183, 0]
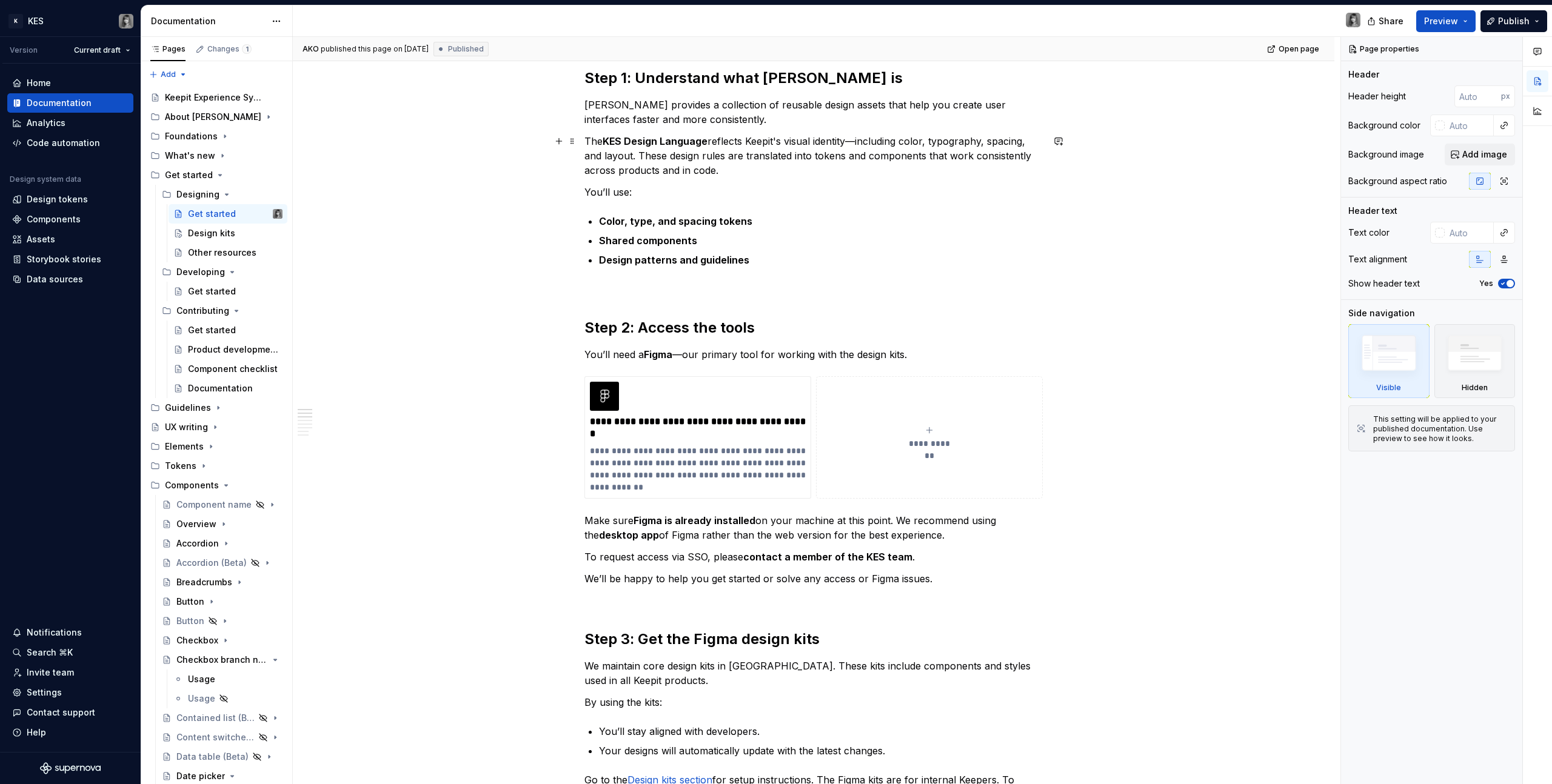
type textarea "*"
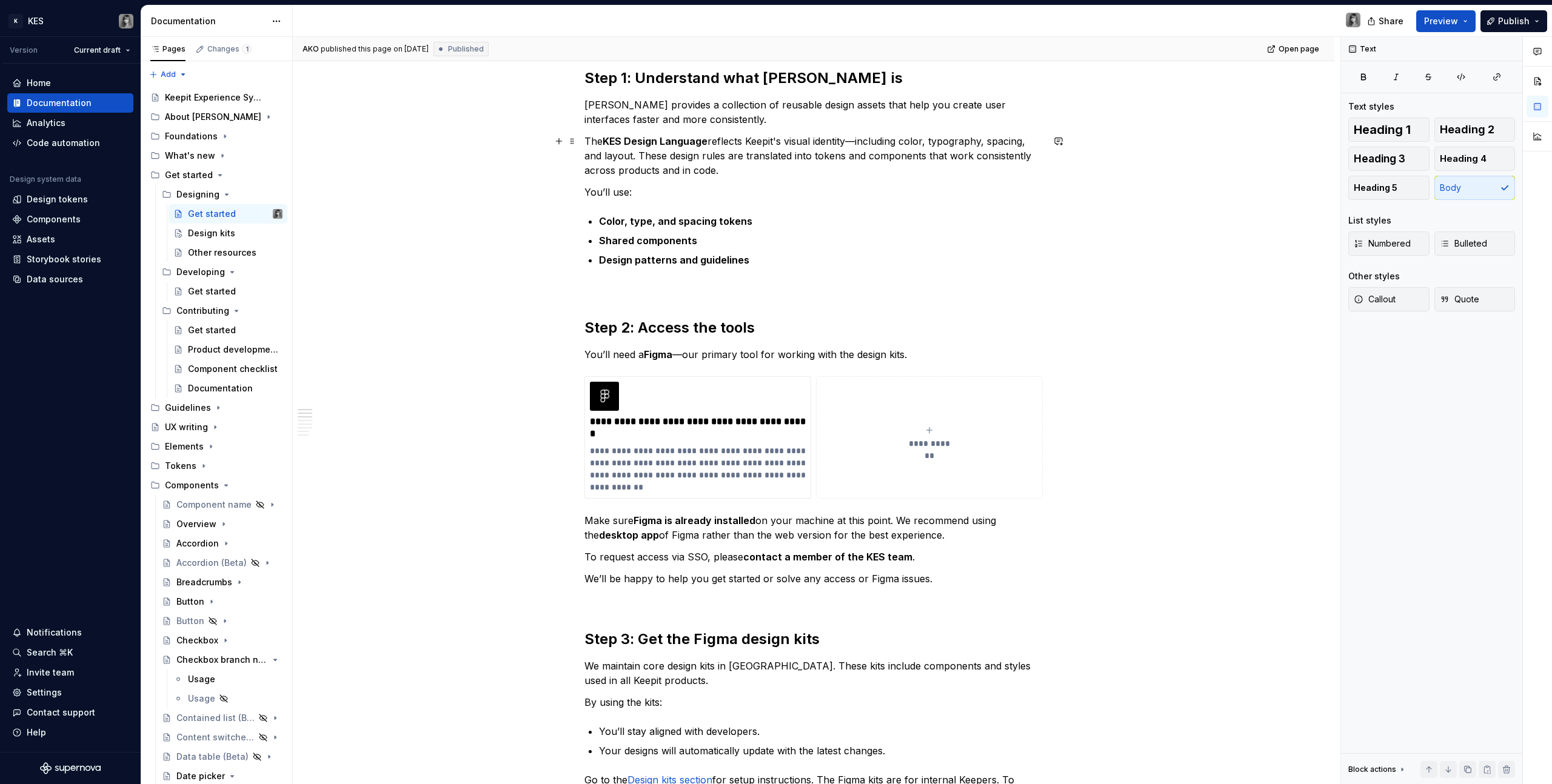
click at [853, 146] on p "The KES Design Language reflects Keepit's visual identity—including color, typo…" at bounding box center [813, 156] width 459 height 44
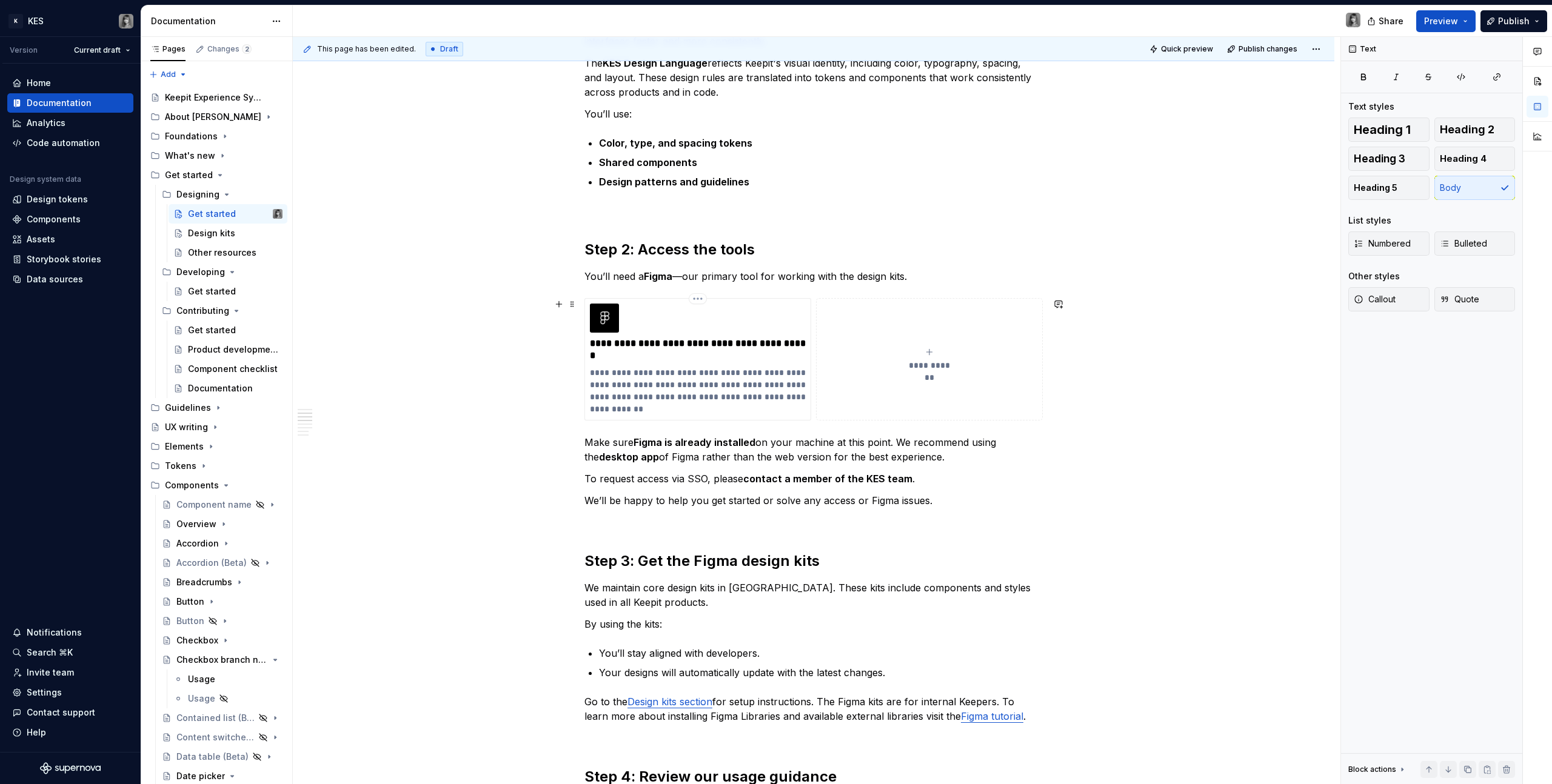
scroll to position [659, 0]
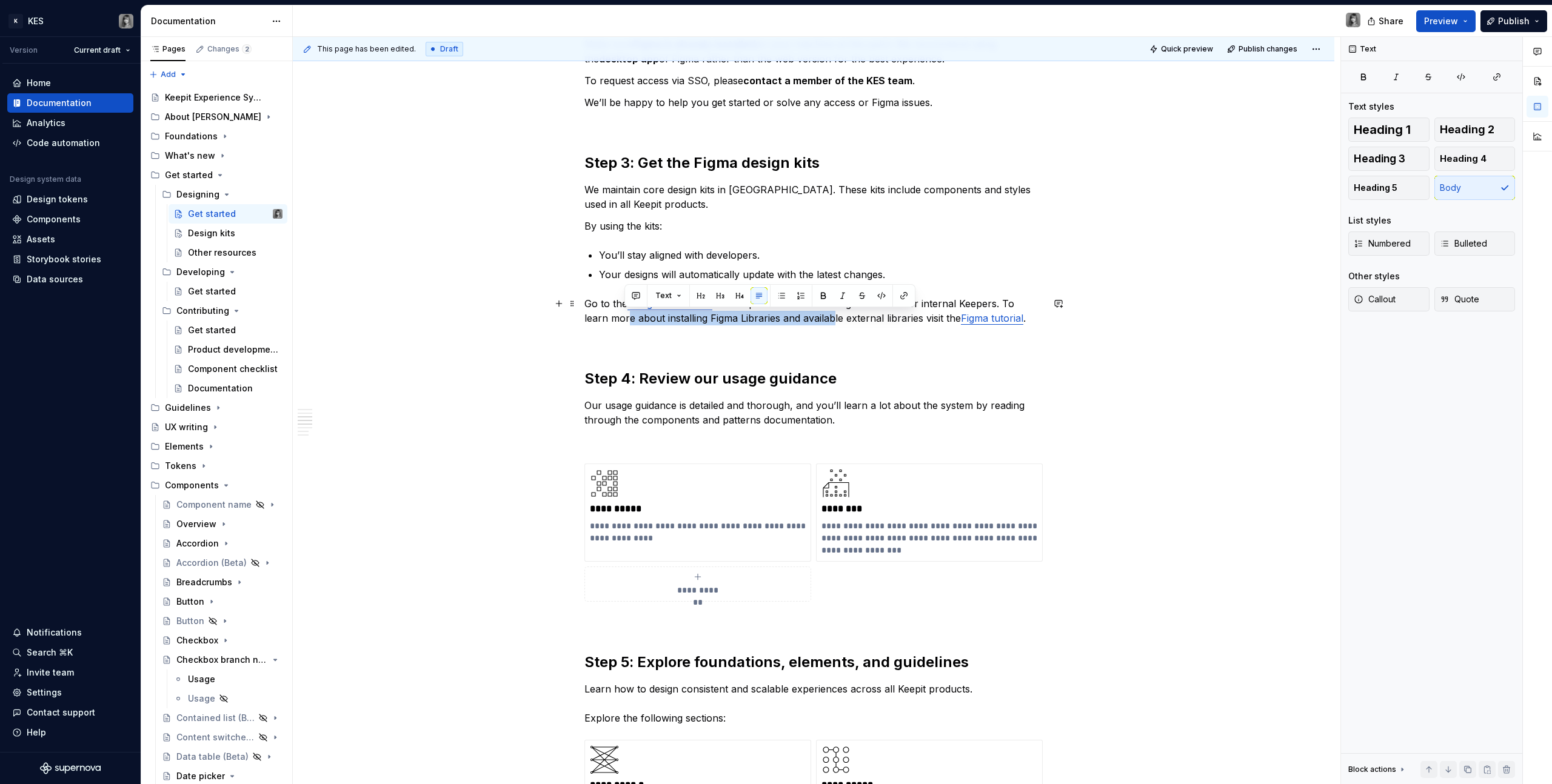
drag, startPoint x: 636, startPoint y: 317, endPoint x: 827, endPoint y: 318, distance: 191.0
click at [827, 318] on p "Go to the Design kits section for setup instructions. The Figma kits are for in…" at bounding box center [813, 310] width 459 height 29
drag, startPoint x: 869, startPoint y: 317, endPoint x: 945, endPoint y: 317, distance: 76.0
click at [945, 317] on p "Go to the Design kits section for setup instructions. The Figma kits are for in…" at bounding box center [813, 310] width 459 height 29
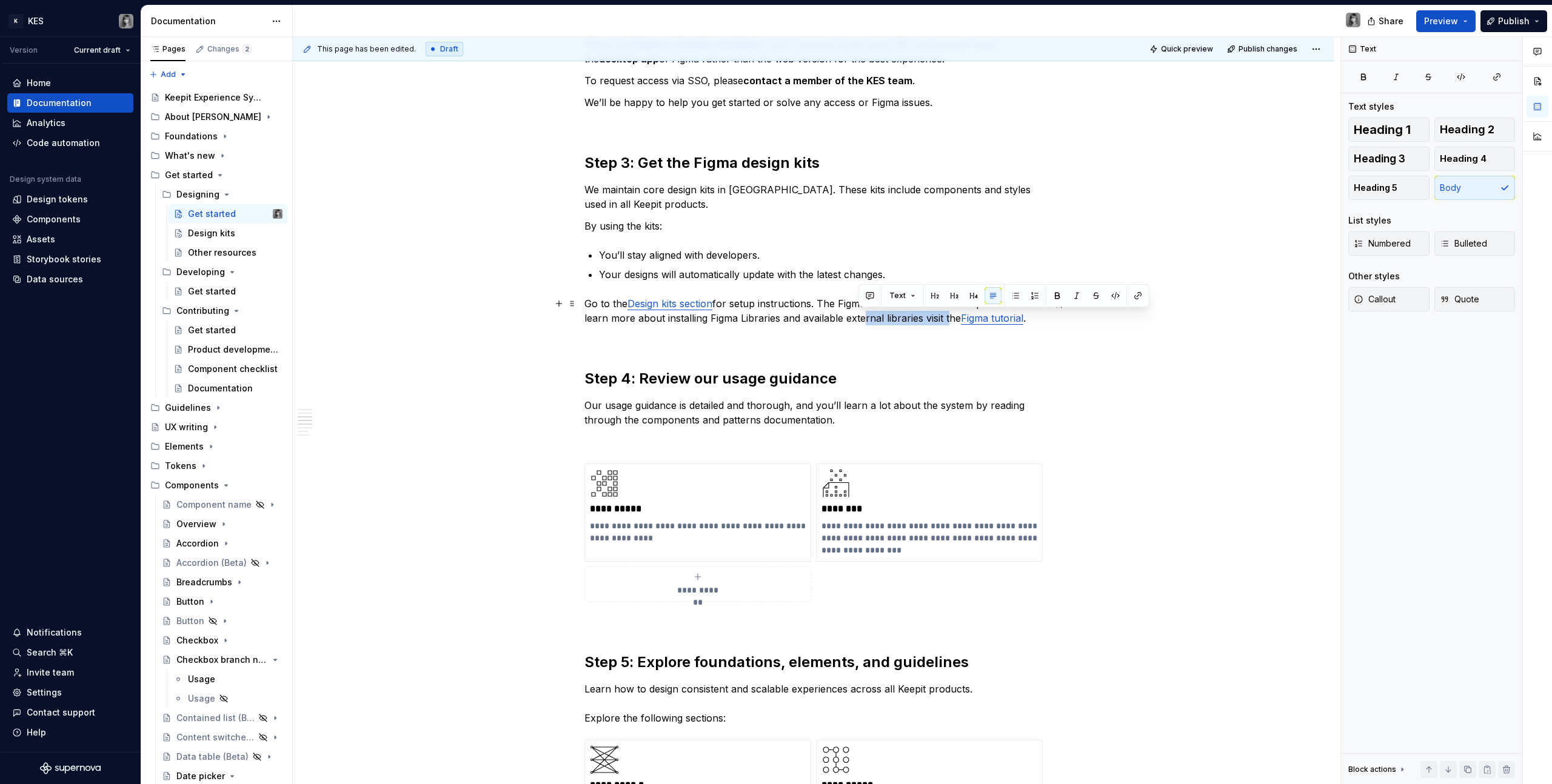
click at [945, 317] on p "Go to the Design kits section for setup instructions. The Figma kits are for in…" at bounding box center [813, 310] width 459 height 29
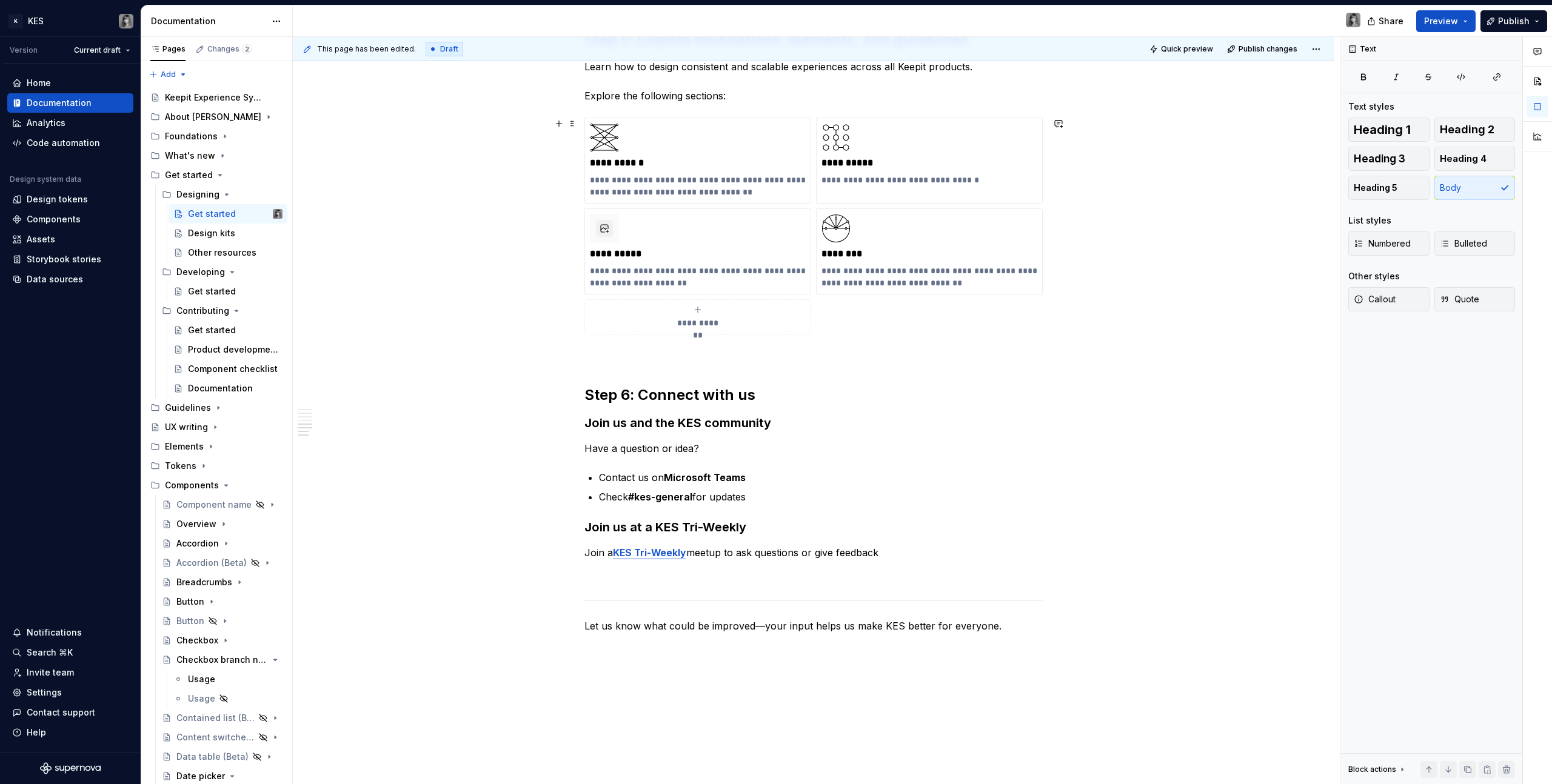
scroll to position [1282, 0]
click at [692, 252] on p "**********" at bounding box center [698, 252] width 216 height 12
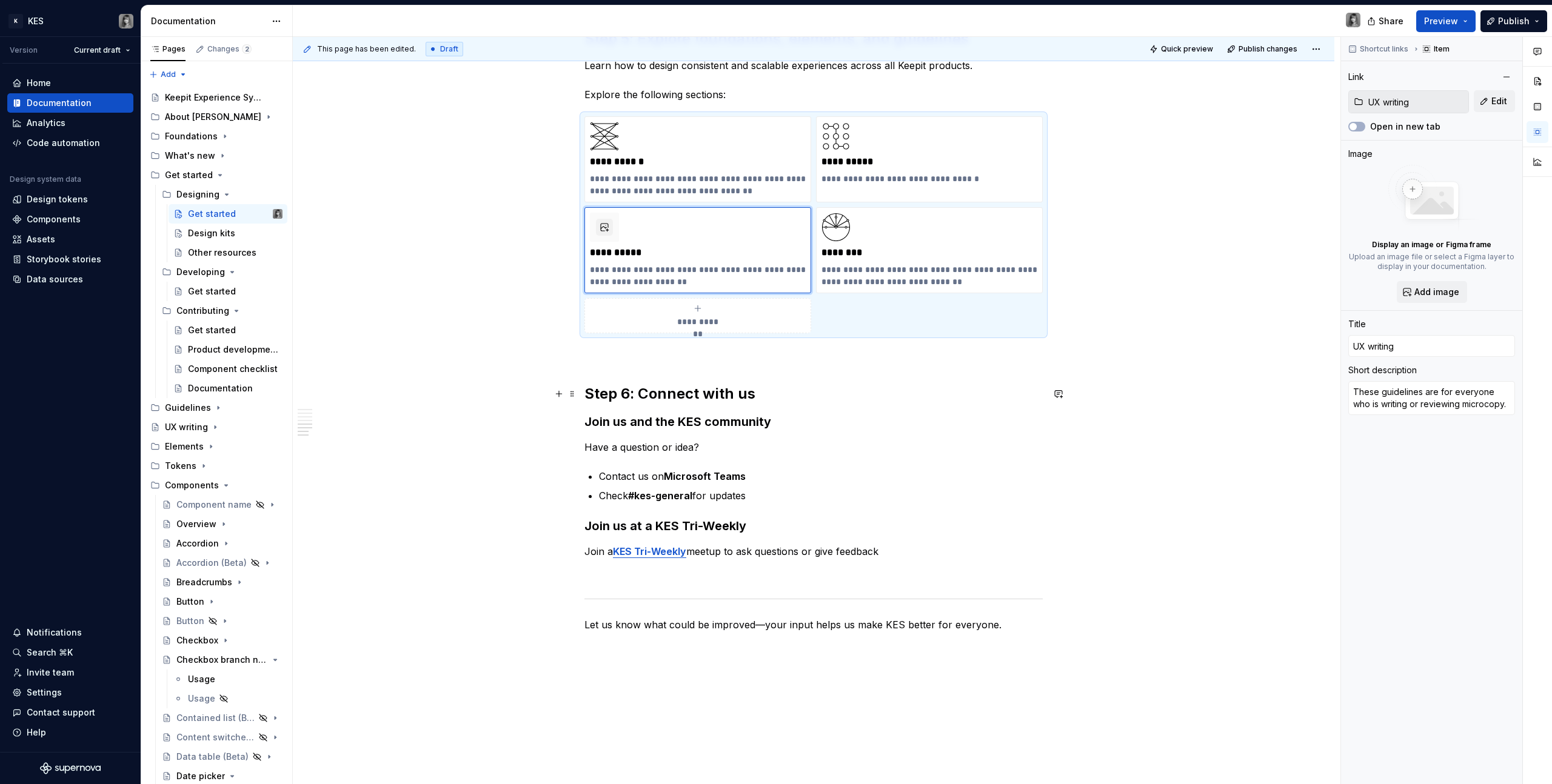
click at [696, 394] on h2 "Step 6: Connect with us" at bounding box center [813, 394] width 459 height 20
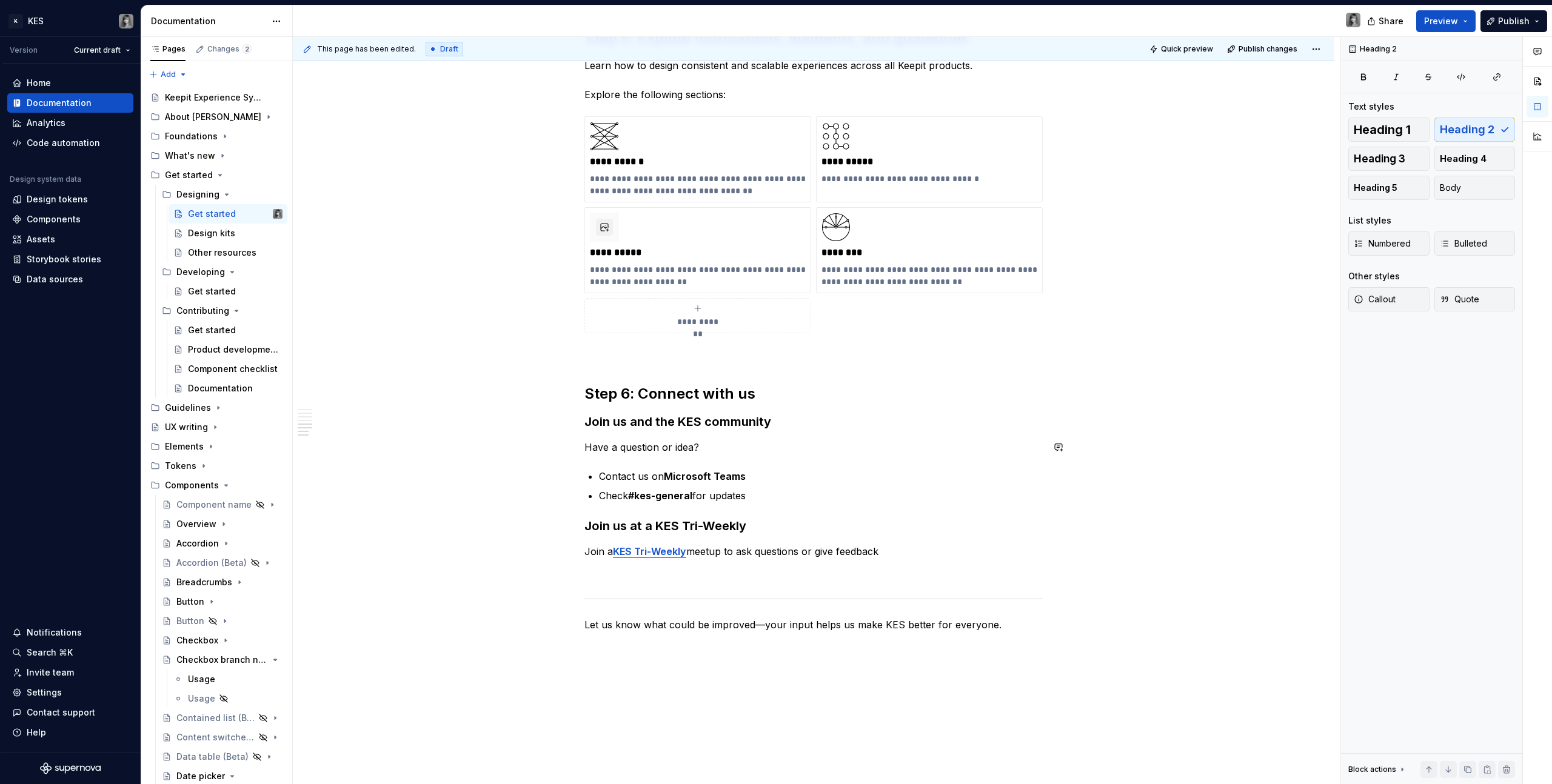
click at [642, 427] on h3 "Join us and the KES community" at bounding box center [813, 422] width 459 height 17
drag, startPoint x: 633, startPoint y: 418, endPoint x: 742, endPoint y: 431, distance: 109.8
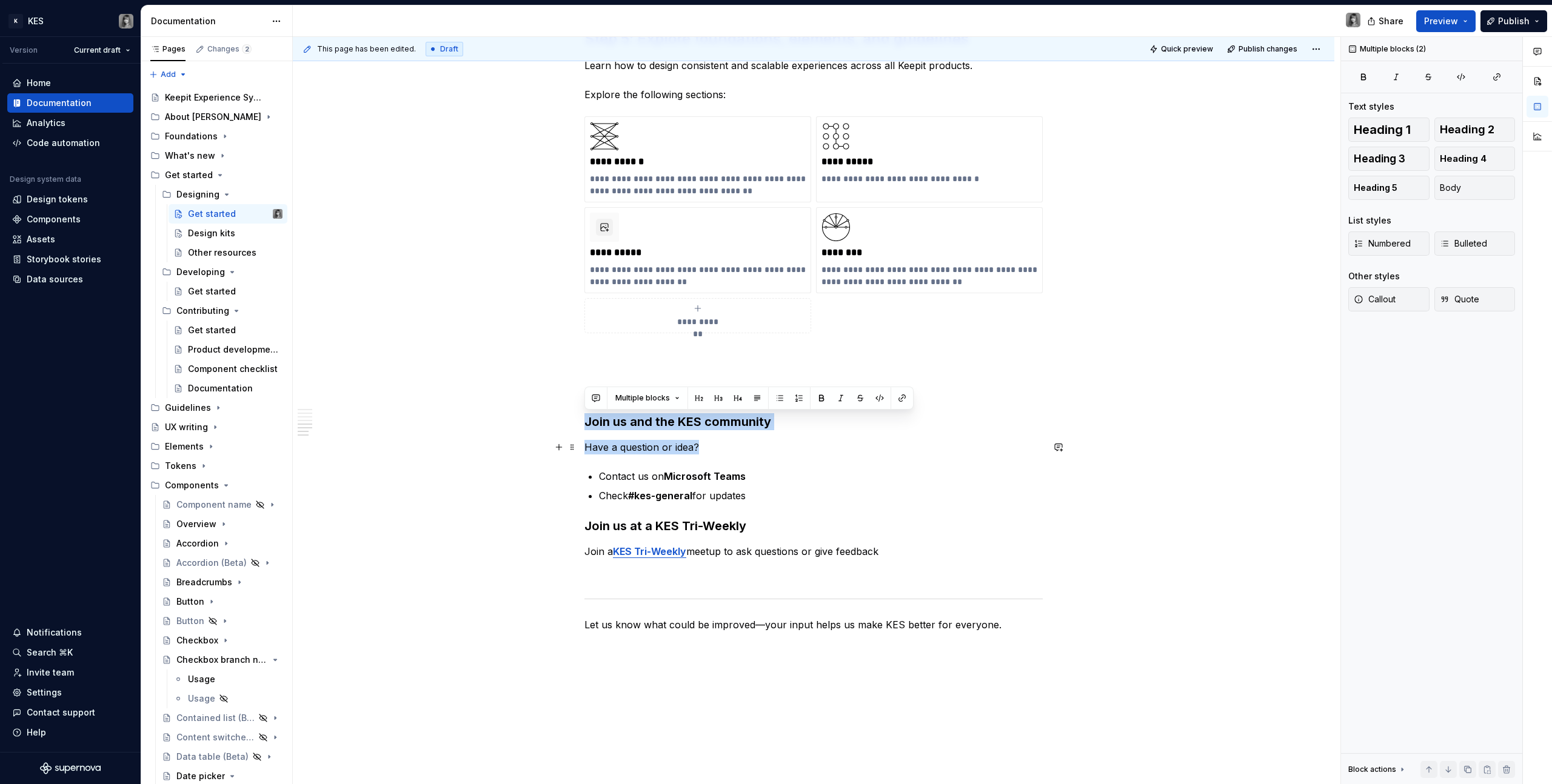
drag, startPoint x: 584, startPoint y: 422, endPoint x: 700, endPoint y: 447, distance: 118.7
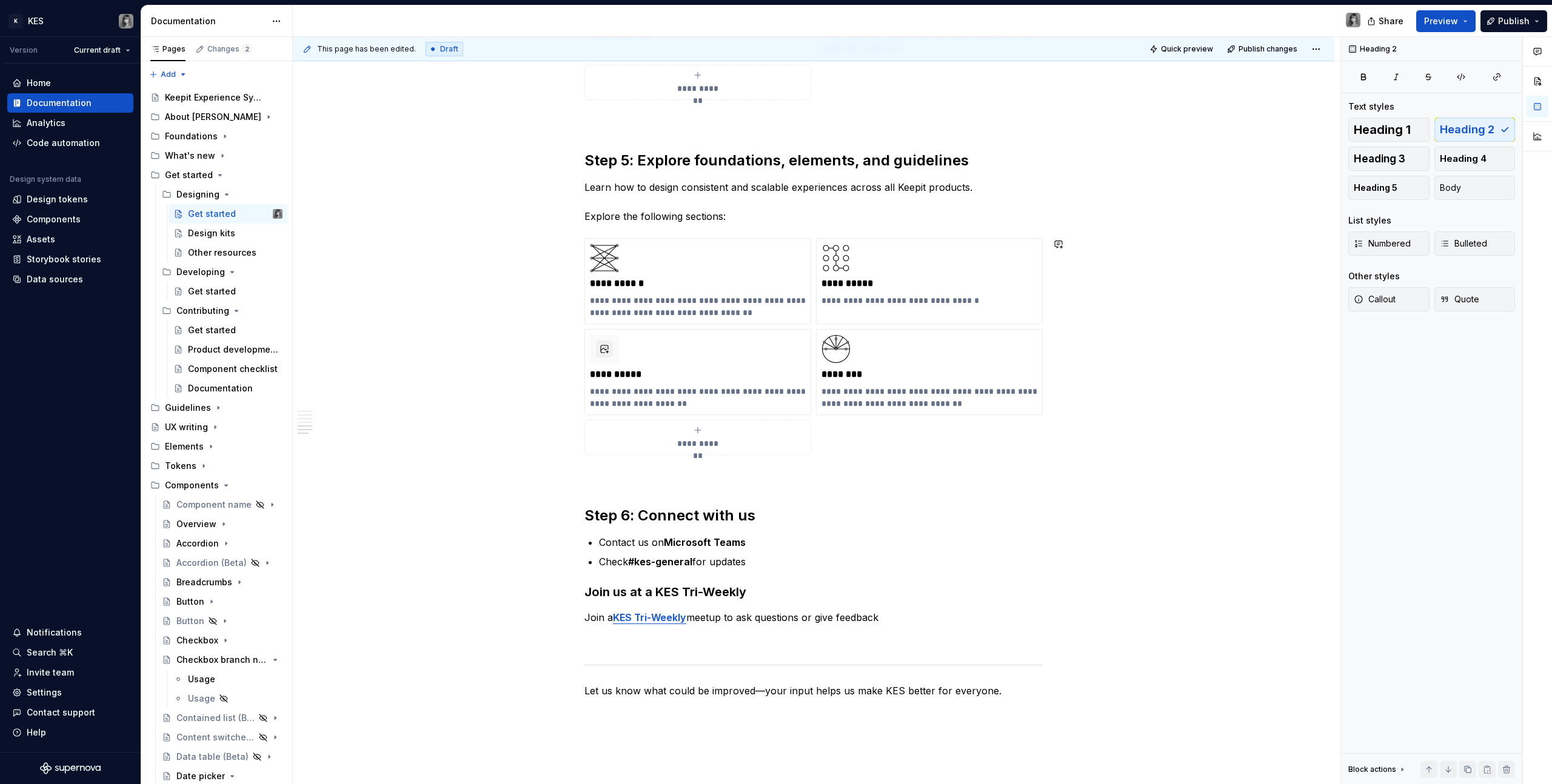
scroll to position [1179, 0]
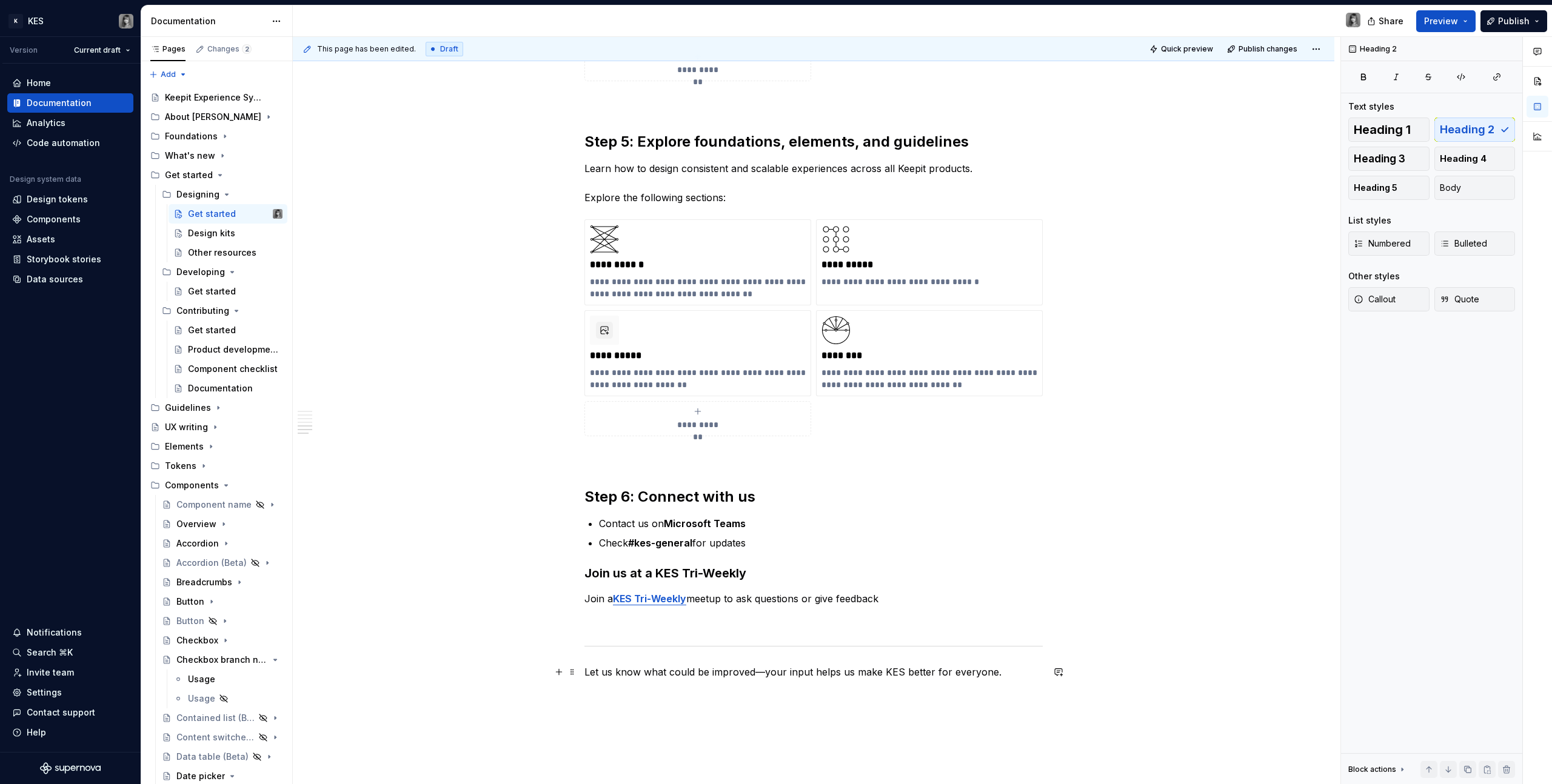
click at [837, 670] on p "Let us know what could be improved—your input helps us make KES better for ever…" at bounding box center [813, 672] width 459 height 15
click at [983, 666] on p "Let us know what could be improved—your input helps us make KES better for ever…" at bounding box center [813, 672] width 459 height 15
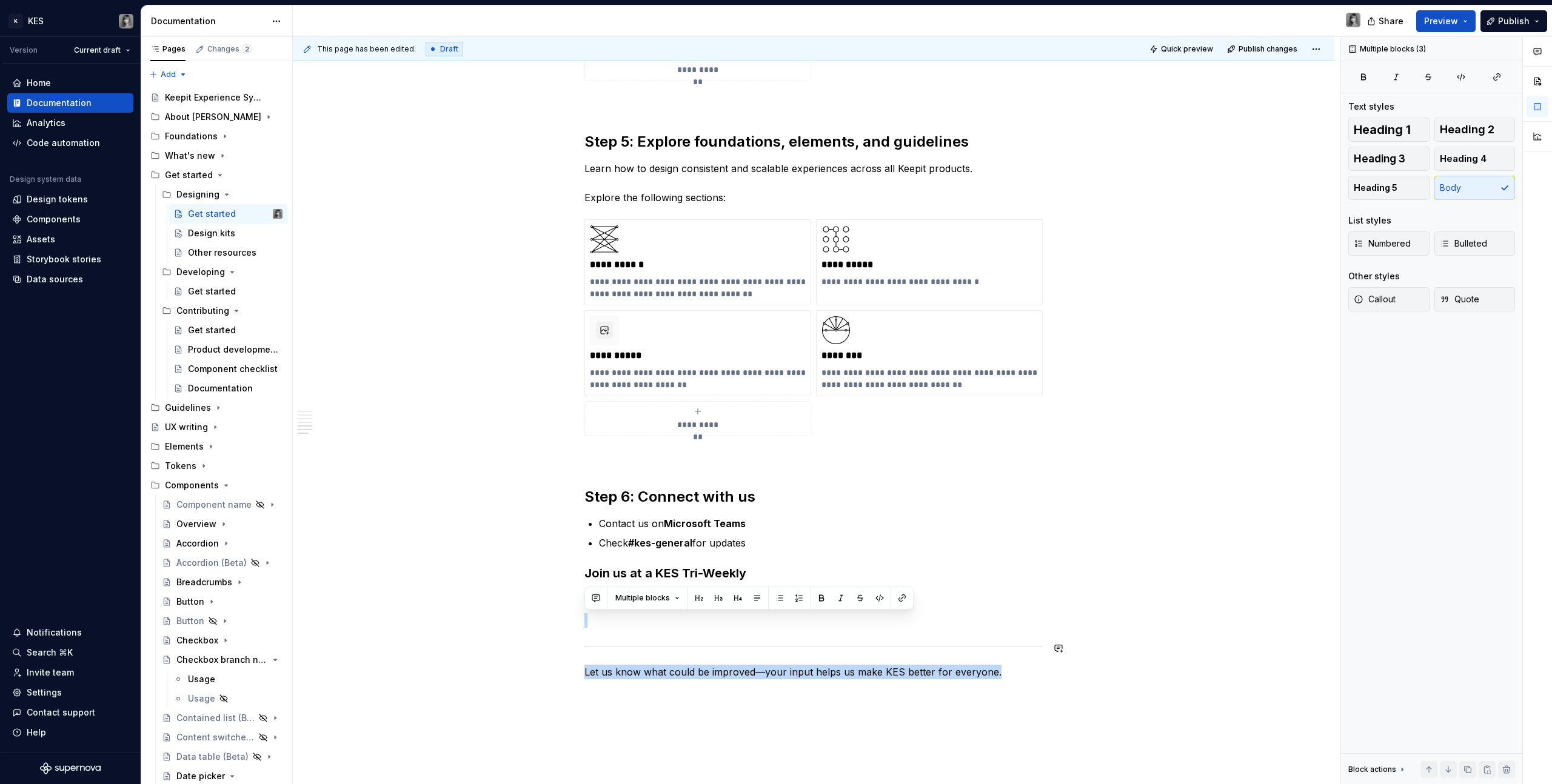
drag, startPoint x: 1003, startPoint y: 670, endPoint x: 595, endPoint y: 640, distance: 409.1
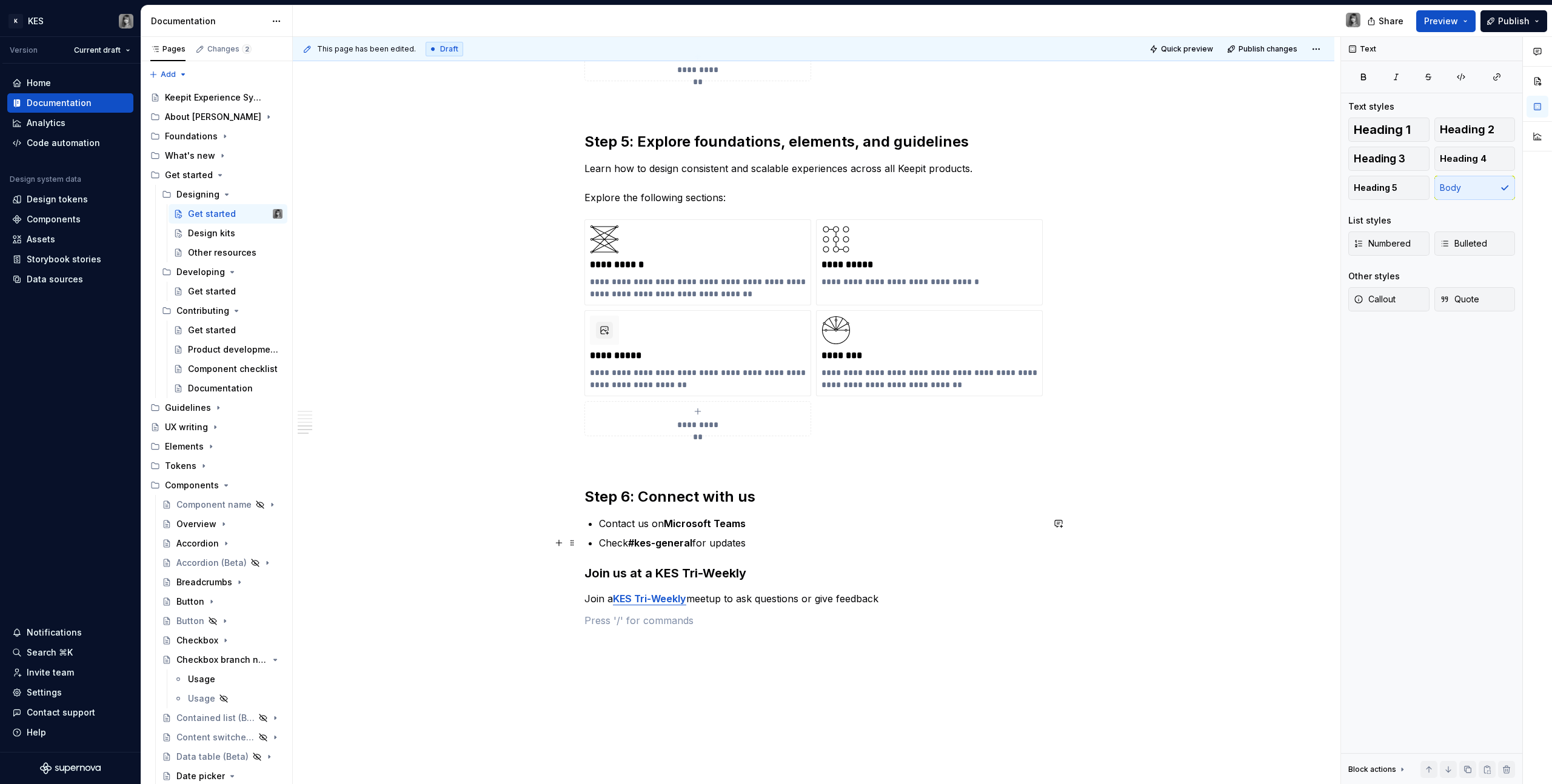
click at [765, 546] on p "Check #kes-general for updates" at bounding box center [820, 543] width 444 height 15
drag, startPoint x: 746, startPoint y: 582, endPoint x: 637, endPoint y: 584, distance: 109.0
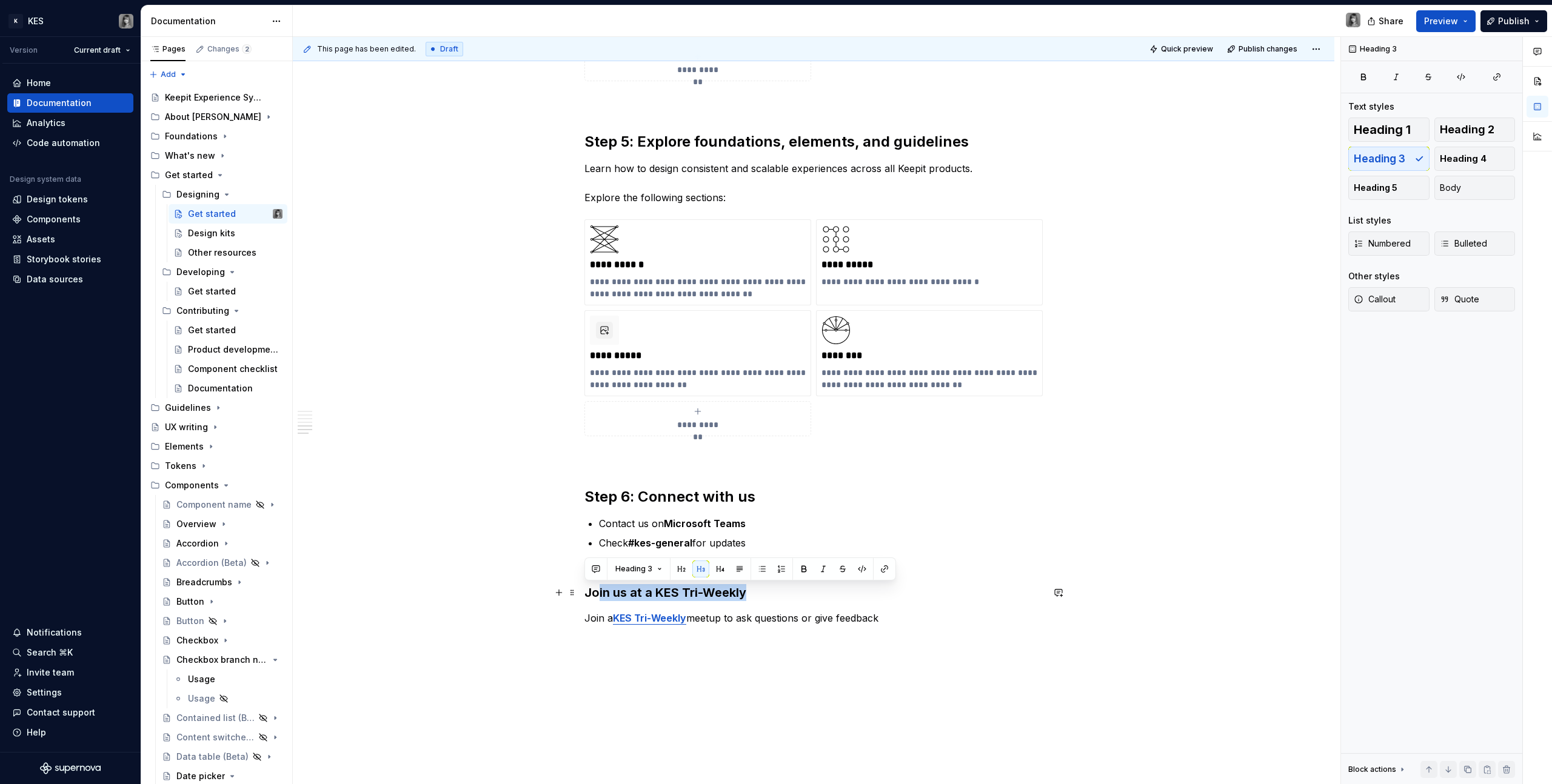
drag, startPoint x: 778, startPoint y: 592, endPoint x: 590, endPoint y: 590, distance: 188.0
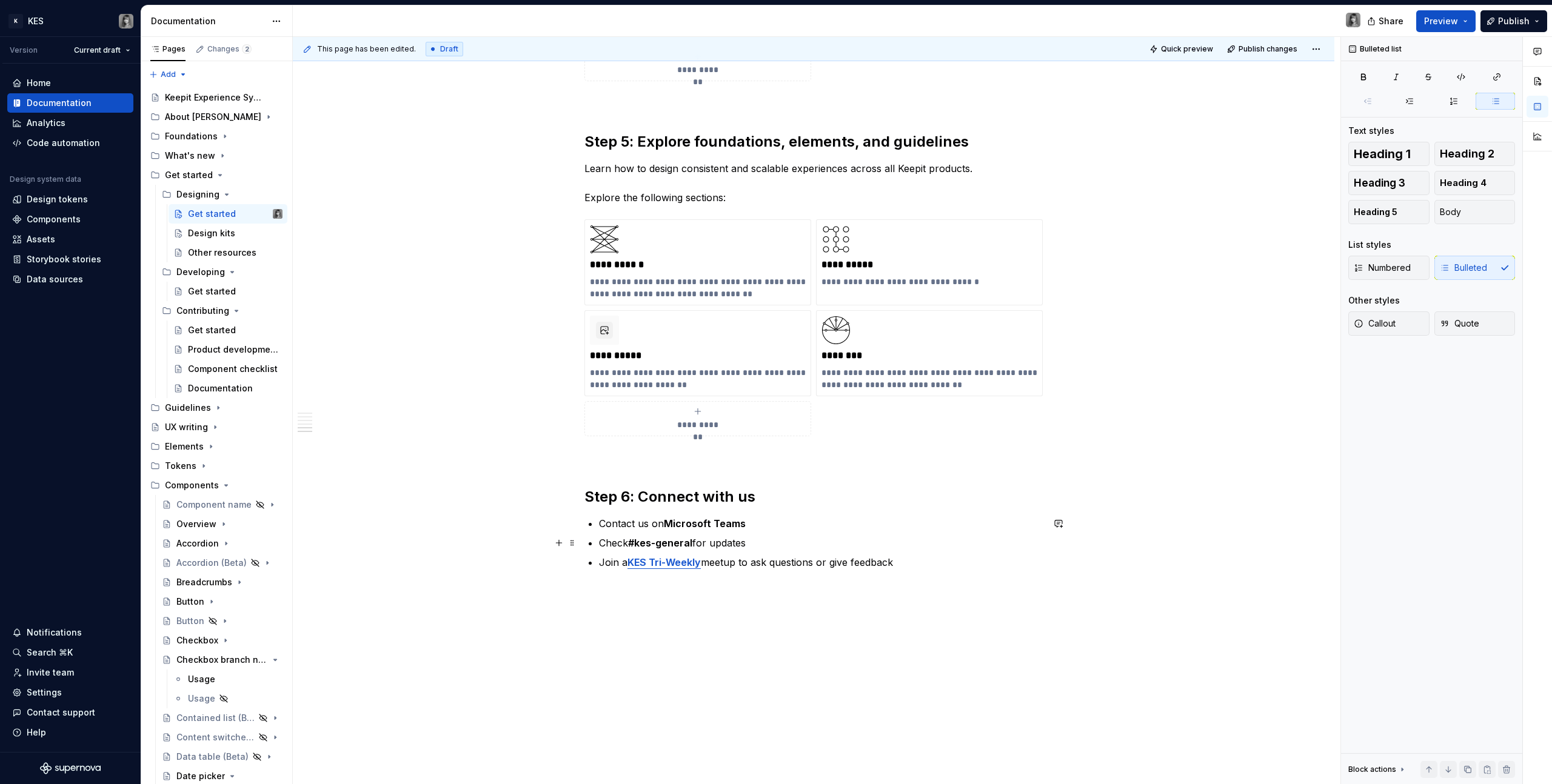
click at [792, 534] on ul "Contact us on Microsoft Teams Check #kes-general for updates Join a KES Tri-Wee…" at bounding box center [820, 543] width 444 height 54
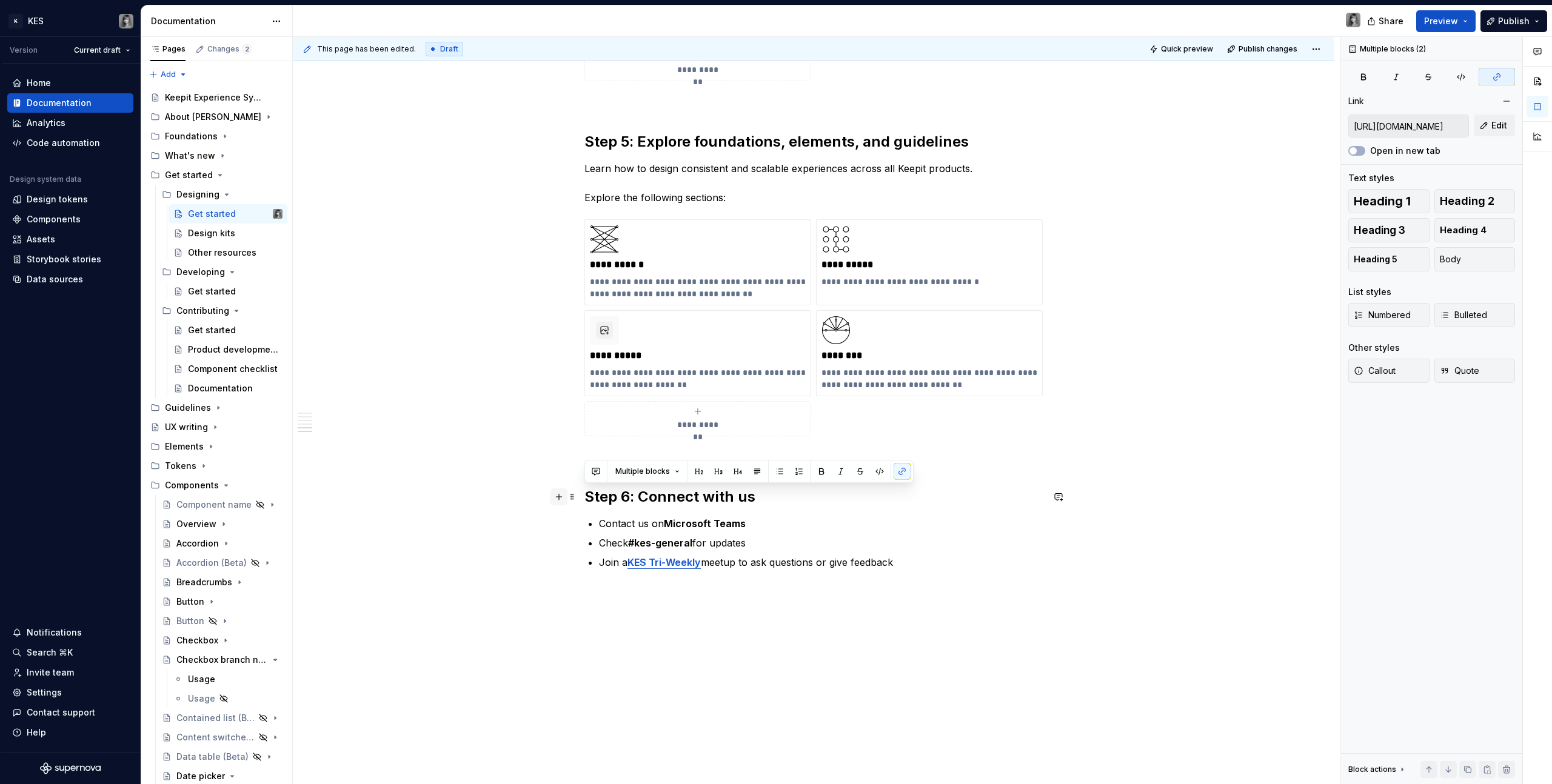
drag, startPoint x: 904, startPoint y: 563, endPoint x: 554, endPoint y: 491, distance: 357.3
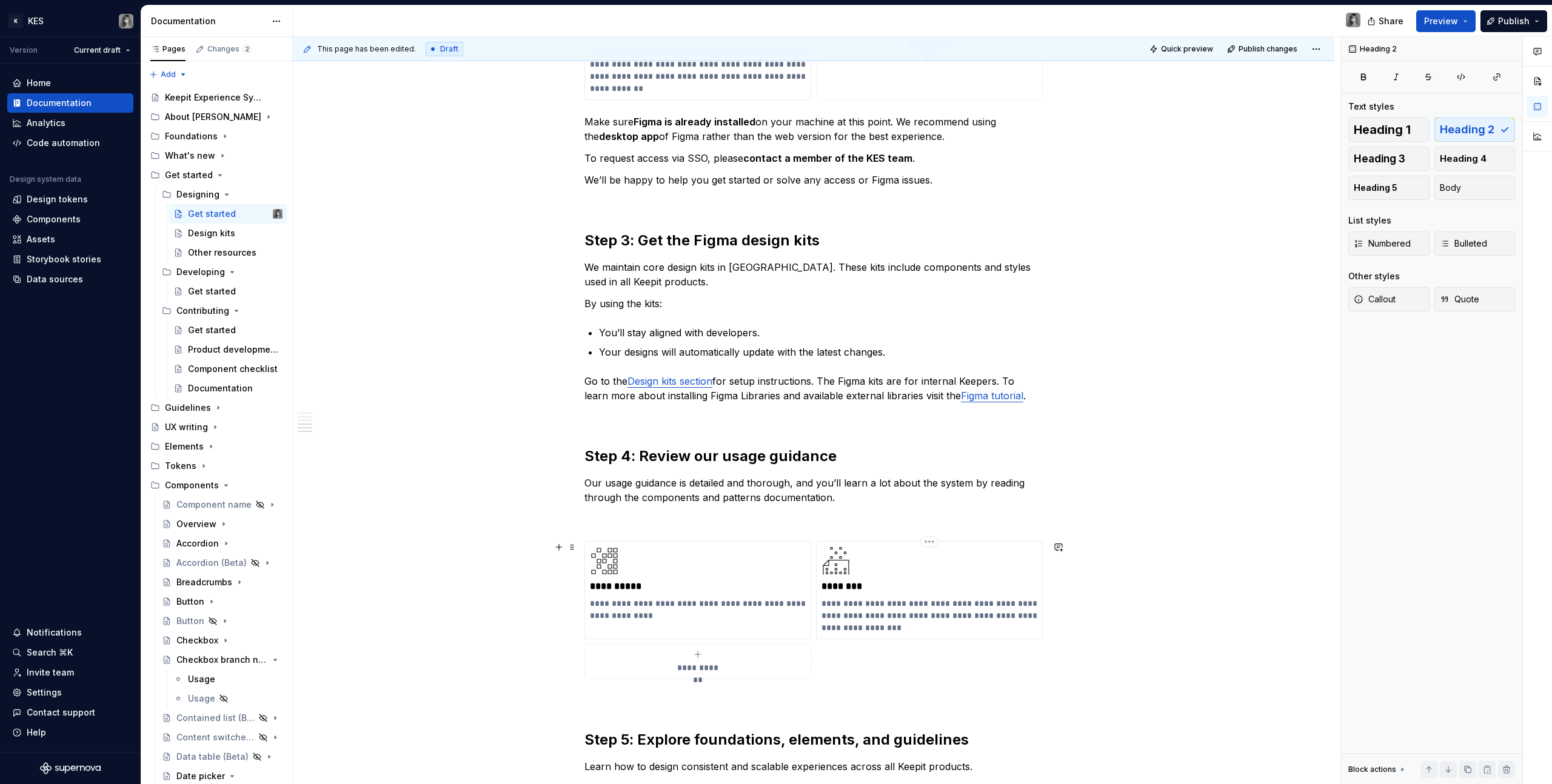
scroll to position [0, 0]
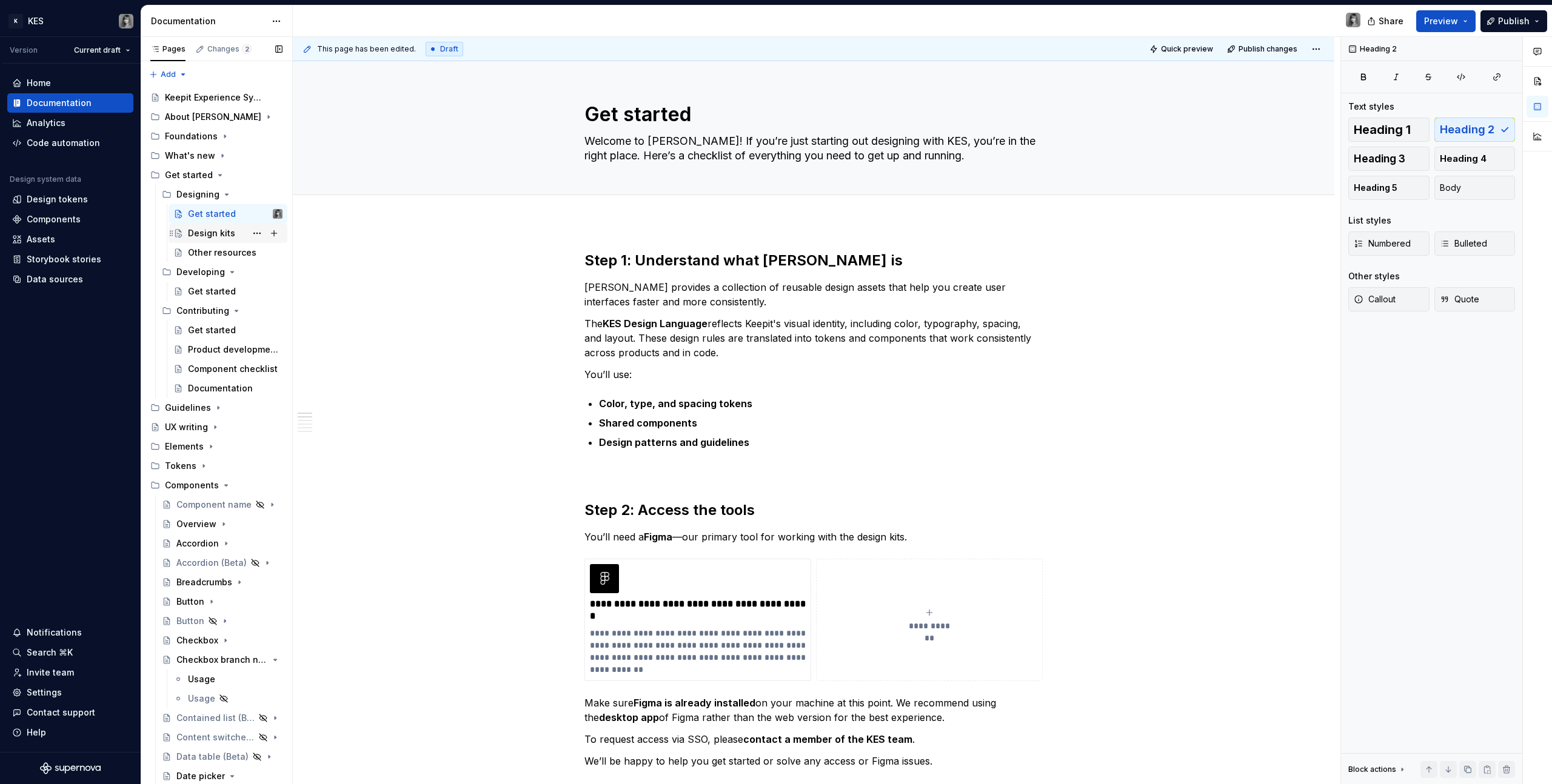
click at [226, 232] on div "Design kits" at bounding box center [211, 233] width 47 height 12
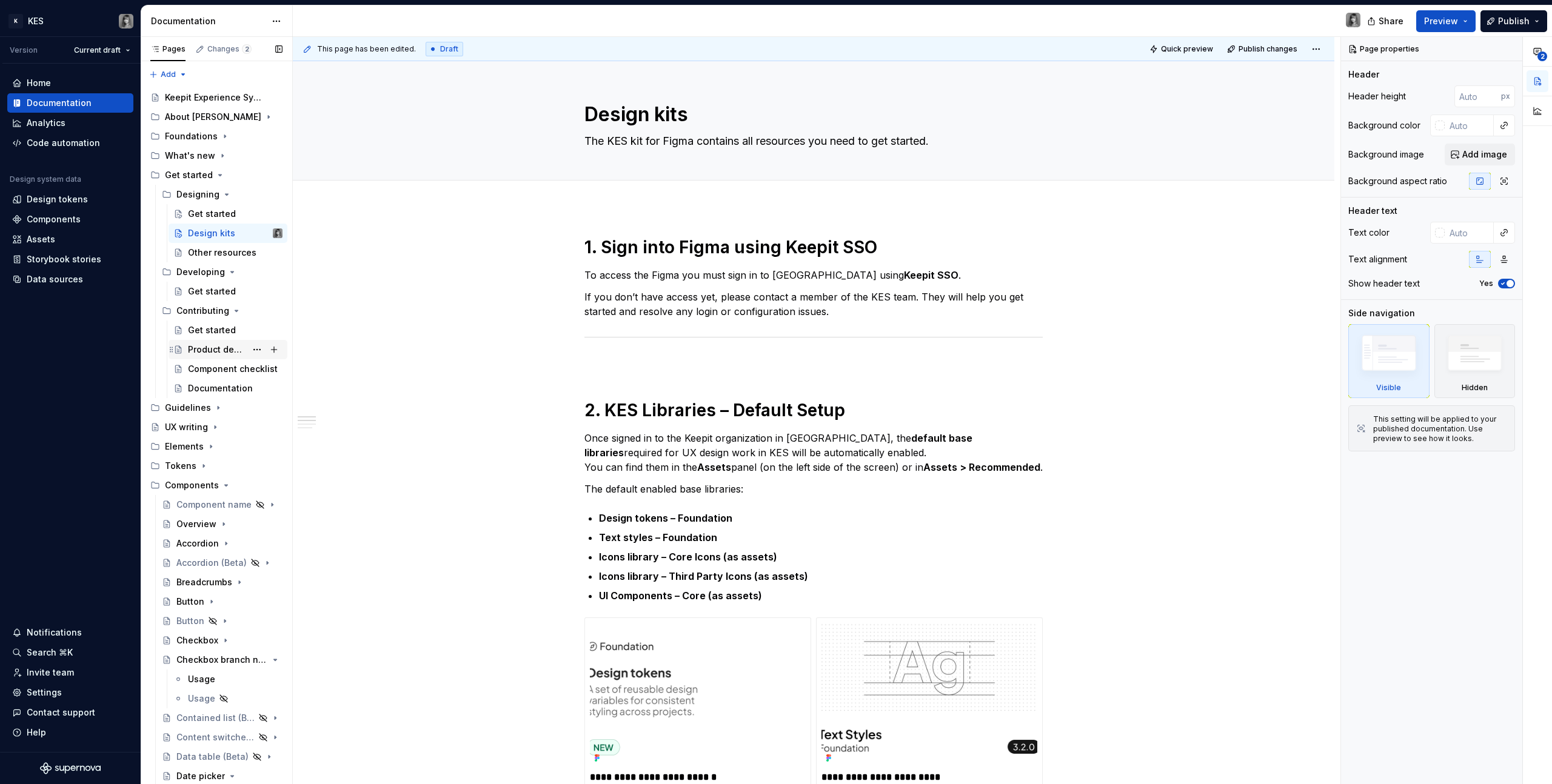
click at [215, 350] on div "Product development lifecycle" at bounding box center [217, 349] width 59 height 12
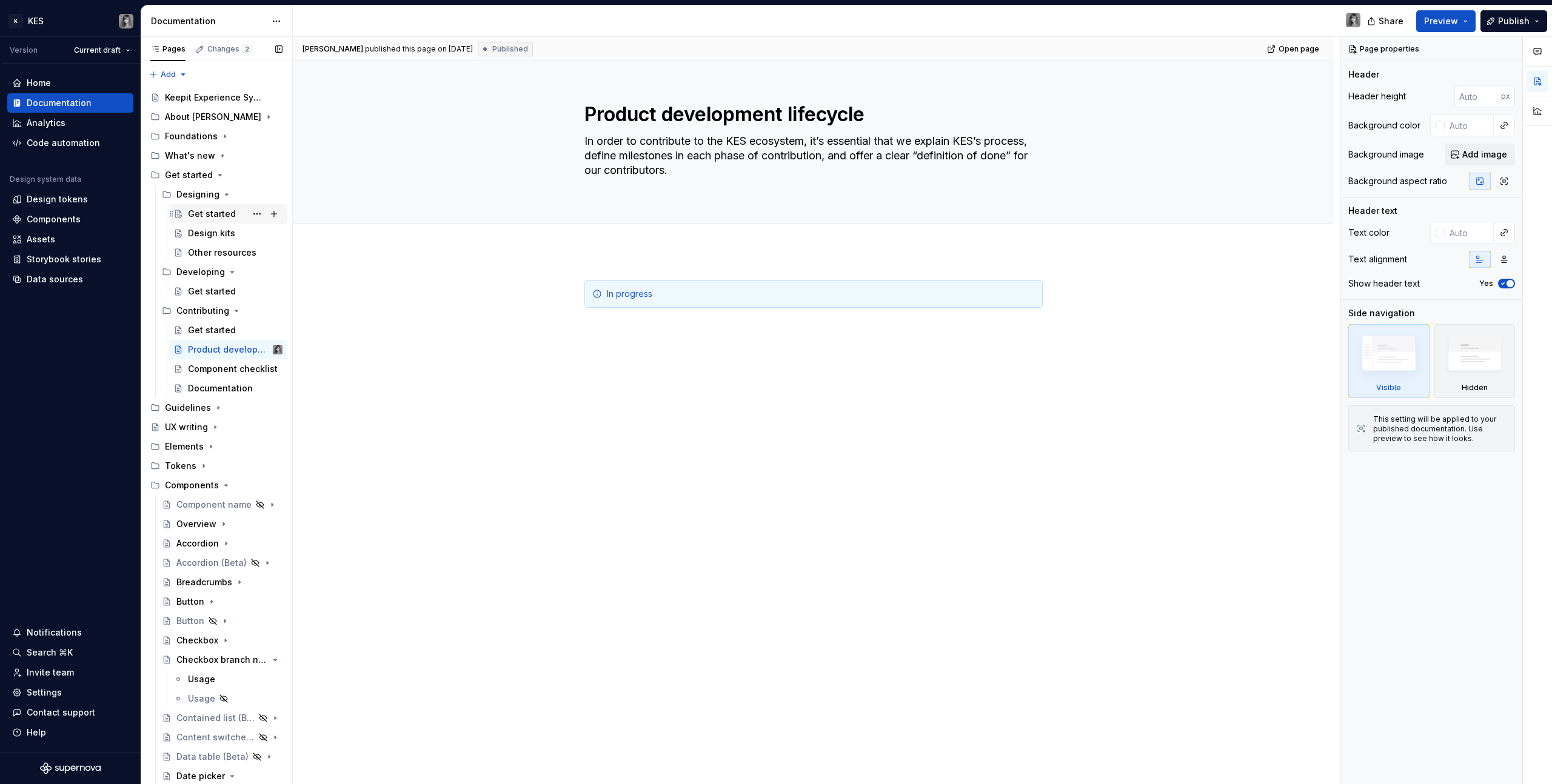
click at [194, 214] on div "Get started" at bounding box center [212, 214] width 48 height 12
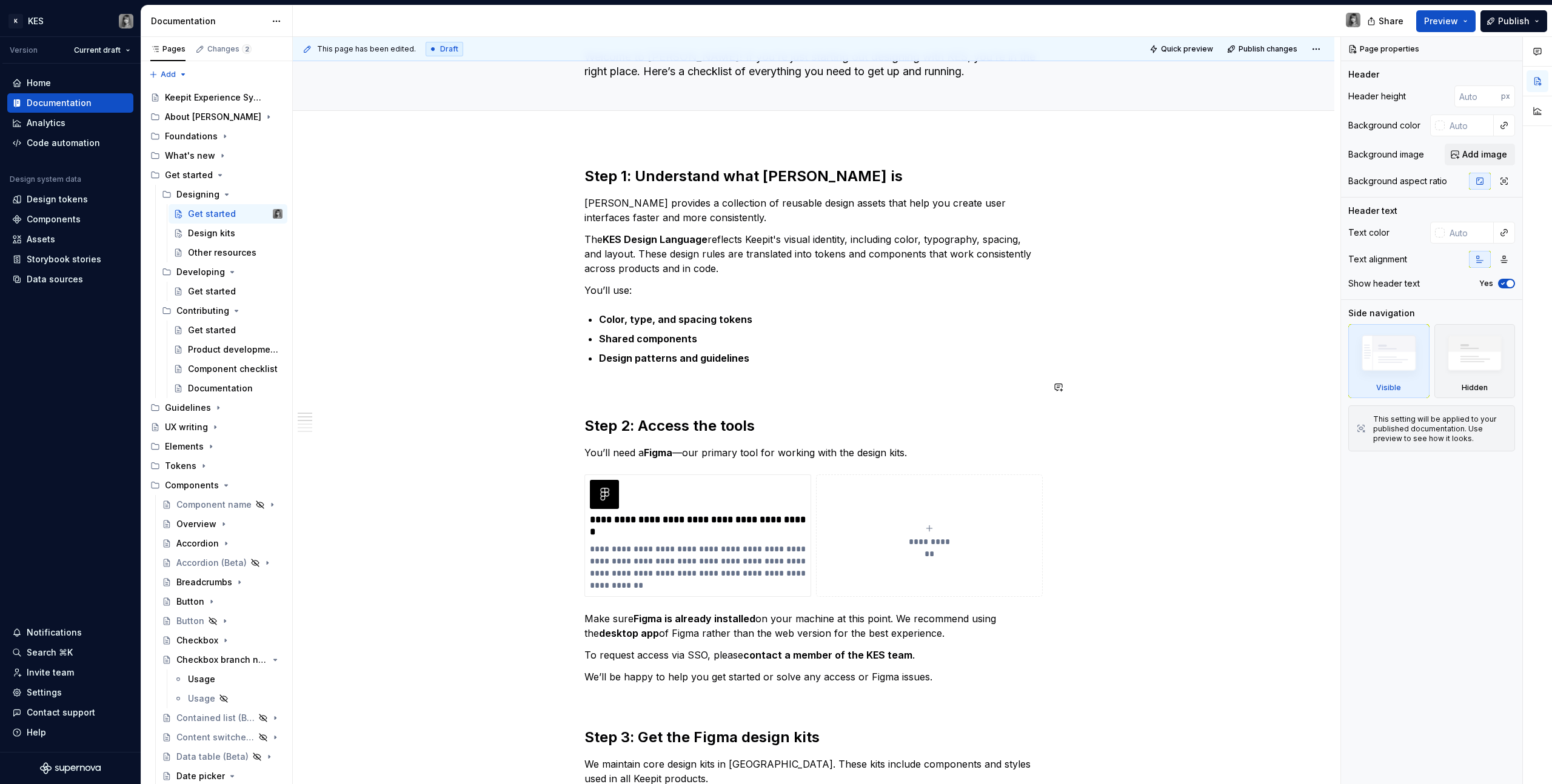
scroll to position [111, 0]
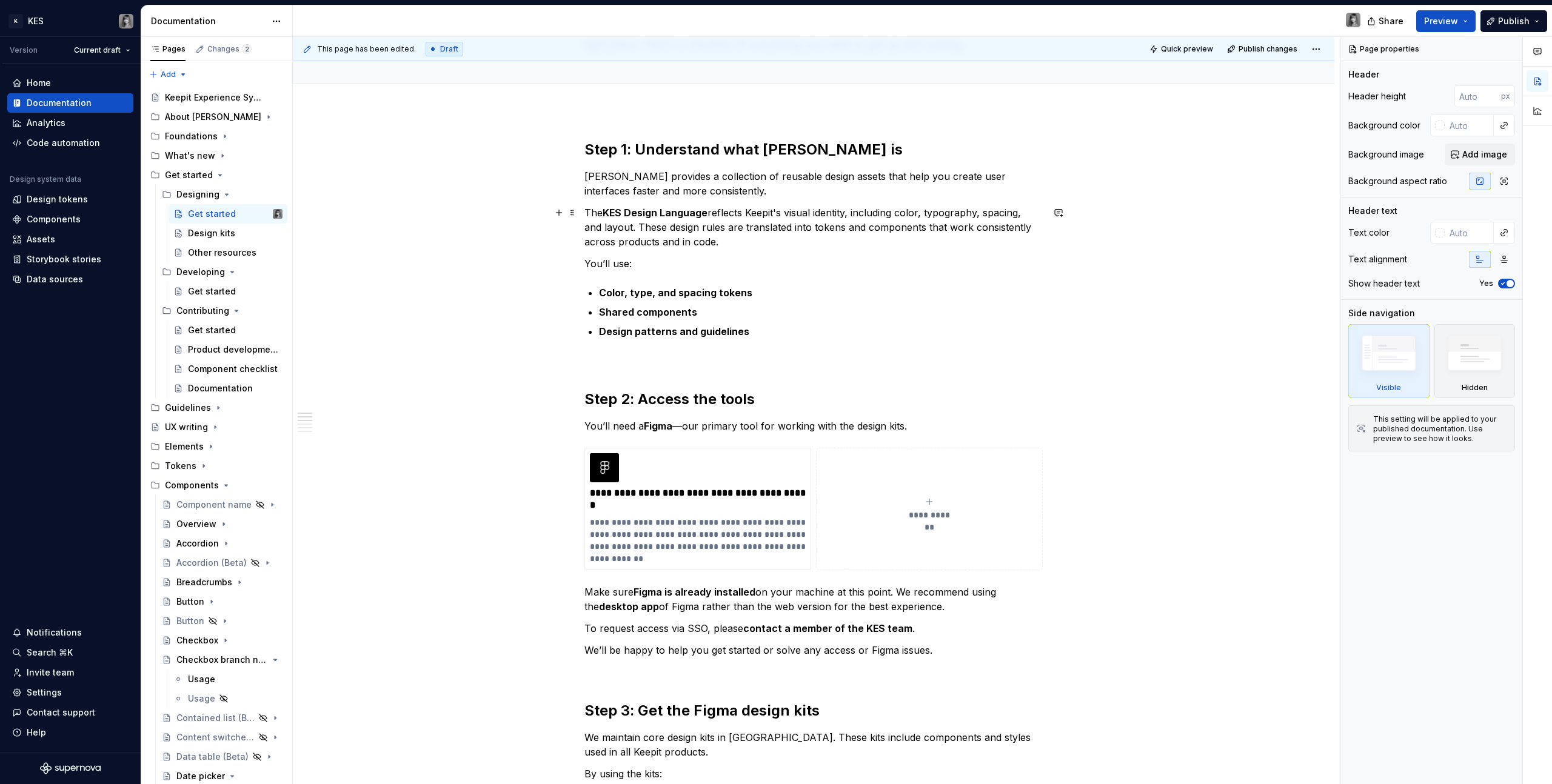
type textarea "*"
click at [616, 264] on p "You’ll use:" at bounding box center [813, 264] width 459 height 15
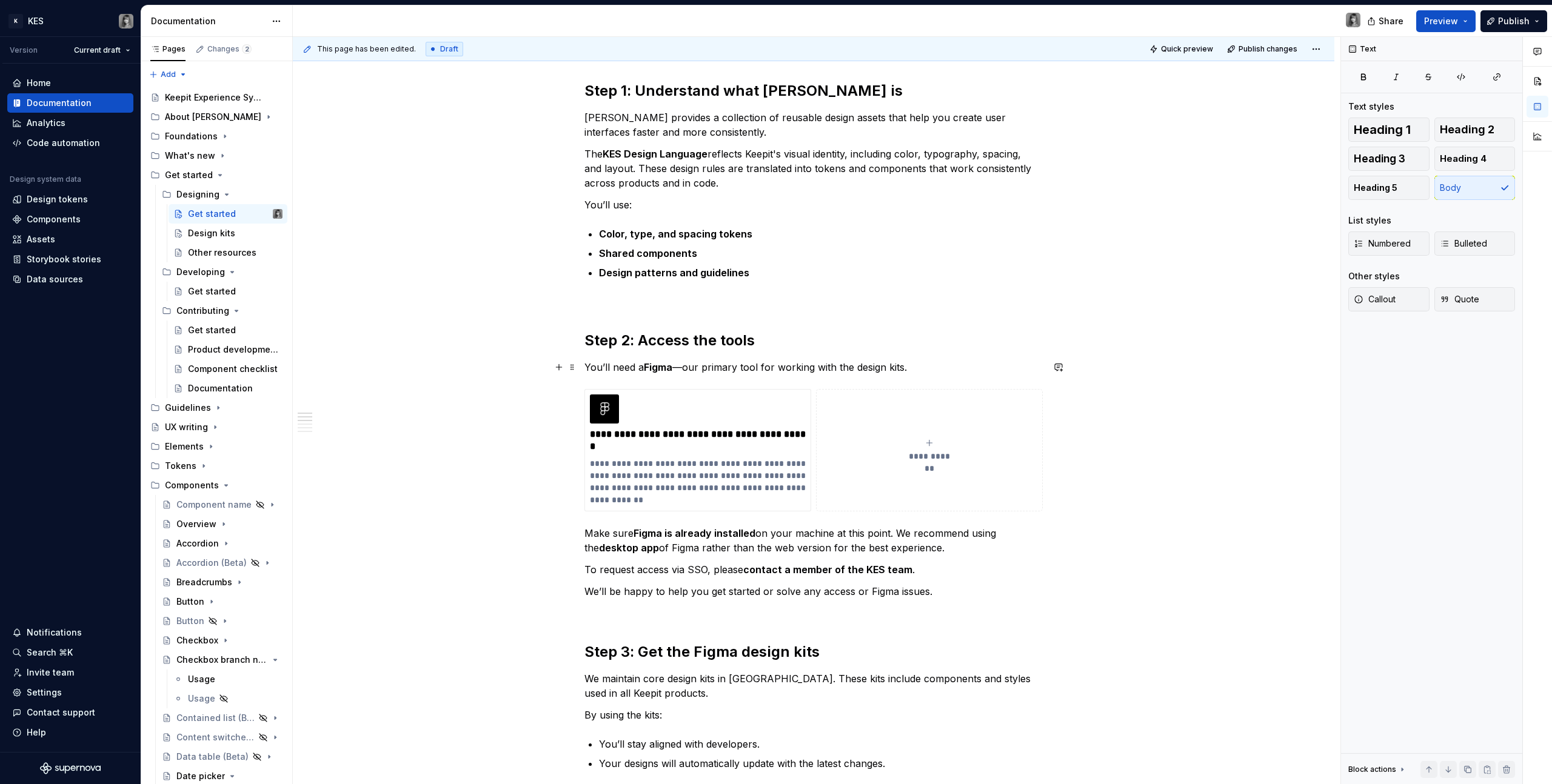
scroll to position [255, 0]
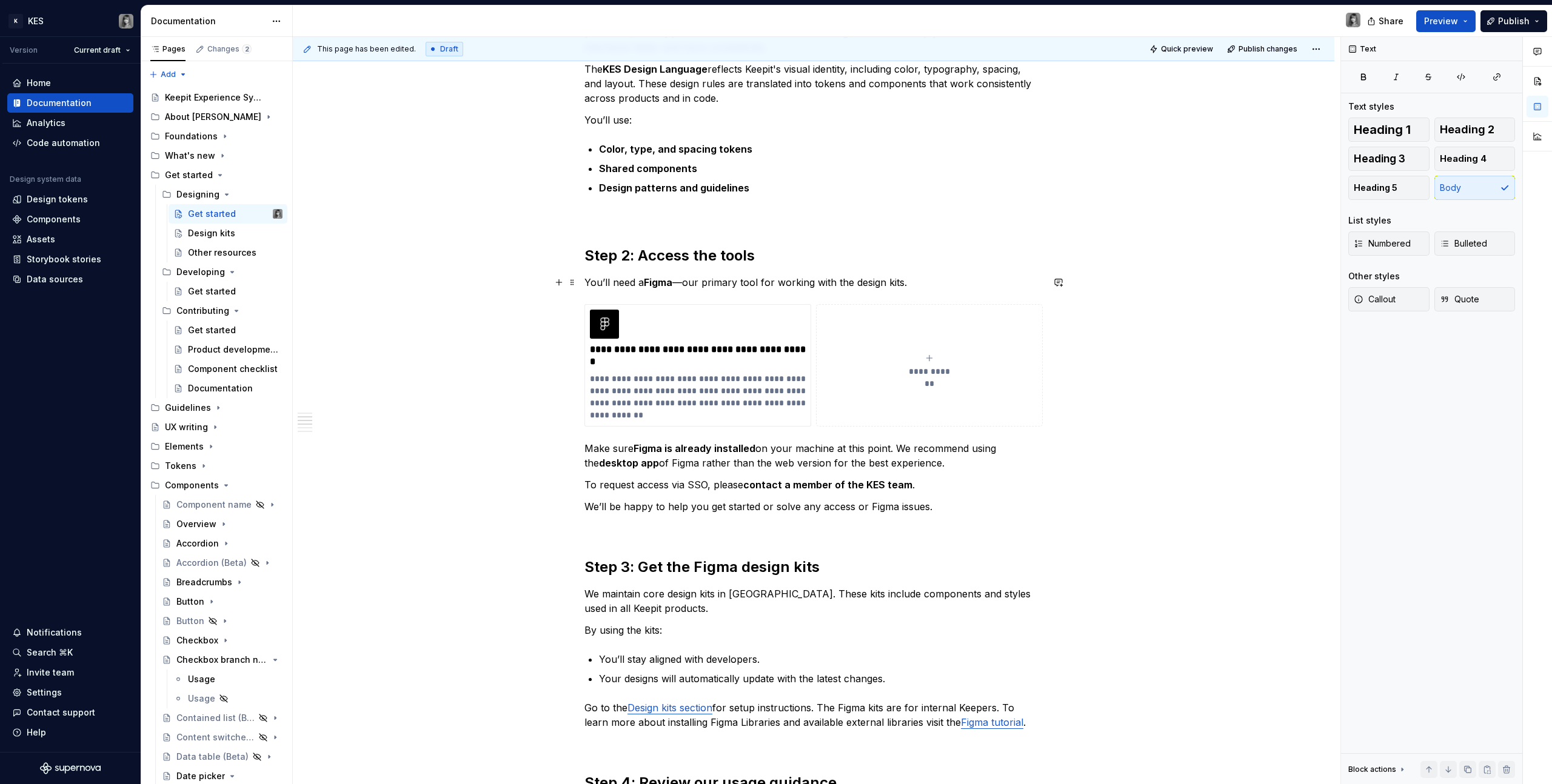
click at [684, 282] on p "You’ll need a Figma —our primary tool for working with the design kits." at bounding box center [813, 282] width 459 height 15
drag, startPoint x: 676, startPoint y: 440, endPoint x: 805, endPoint y: 467, distance: 131.8
click at [805, 467] on p "Make sure Figma is already installed on your machine at this point. We recommen…" at bounding box center [813, 455] width 459 height 29
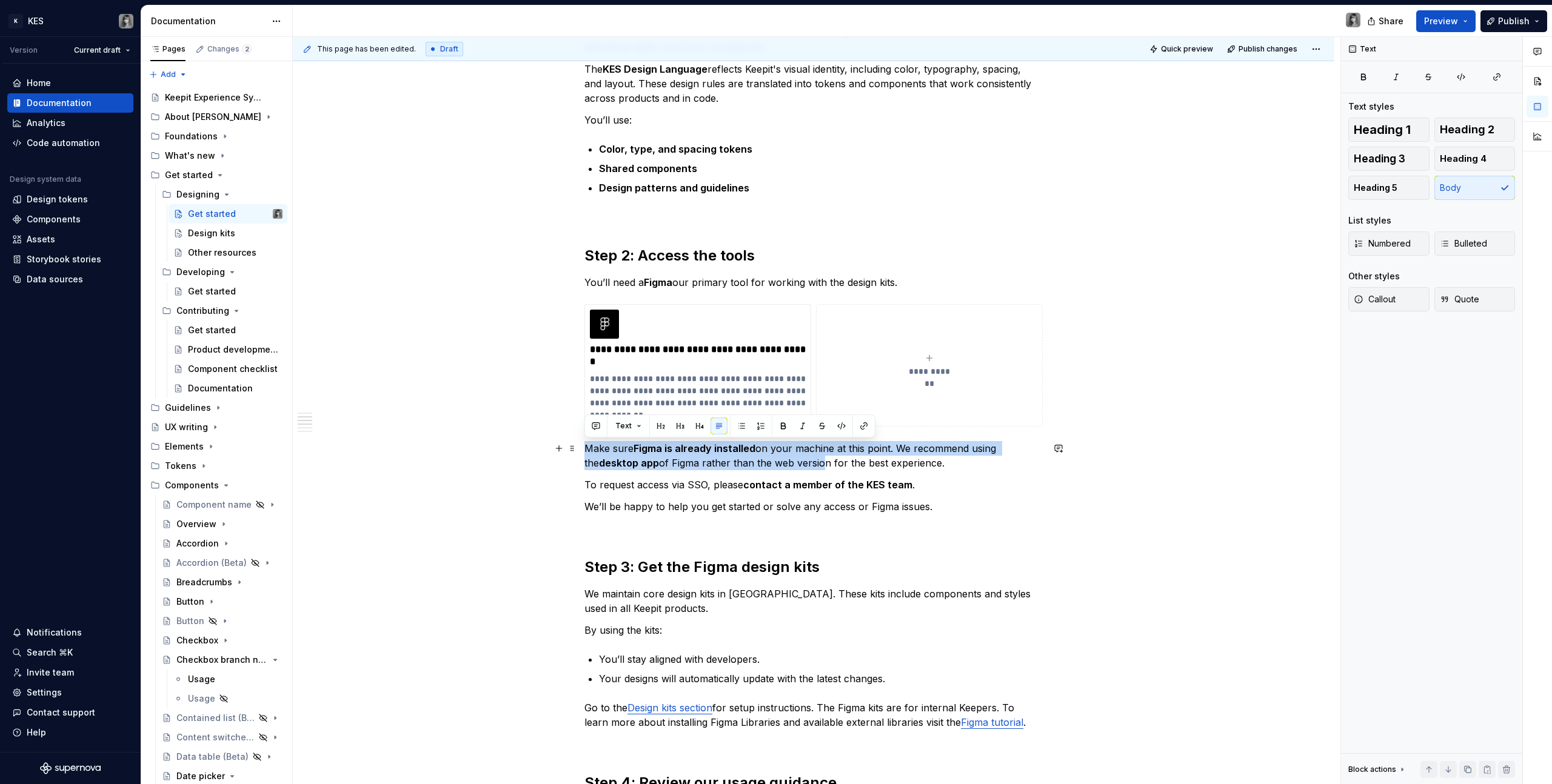
click at [805, 467] on p "Make sure Figma is already installed on your machine at this point. We recommen…" at bounding box center [813, 455] width 459 height 29
drag, startPoint x: 750, startPoint y: 455, endPoint x: 845, endPoint y: 481, distance: 98.5
click at [845, 481] on div "**********" at bounding box center [813, 722] width 459 height 1452
click at [845, 481] on strong "contact a member of the KES team" at bounding box center [828, 484] width 169 height 12
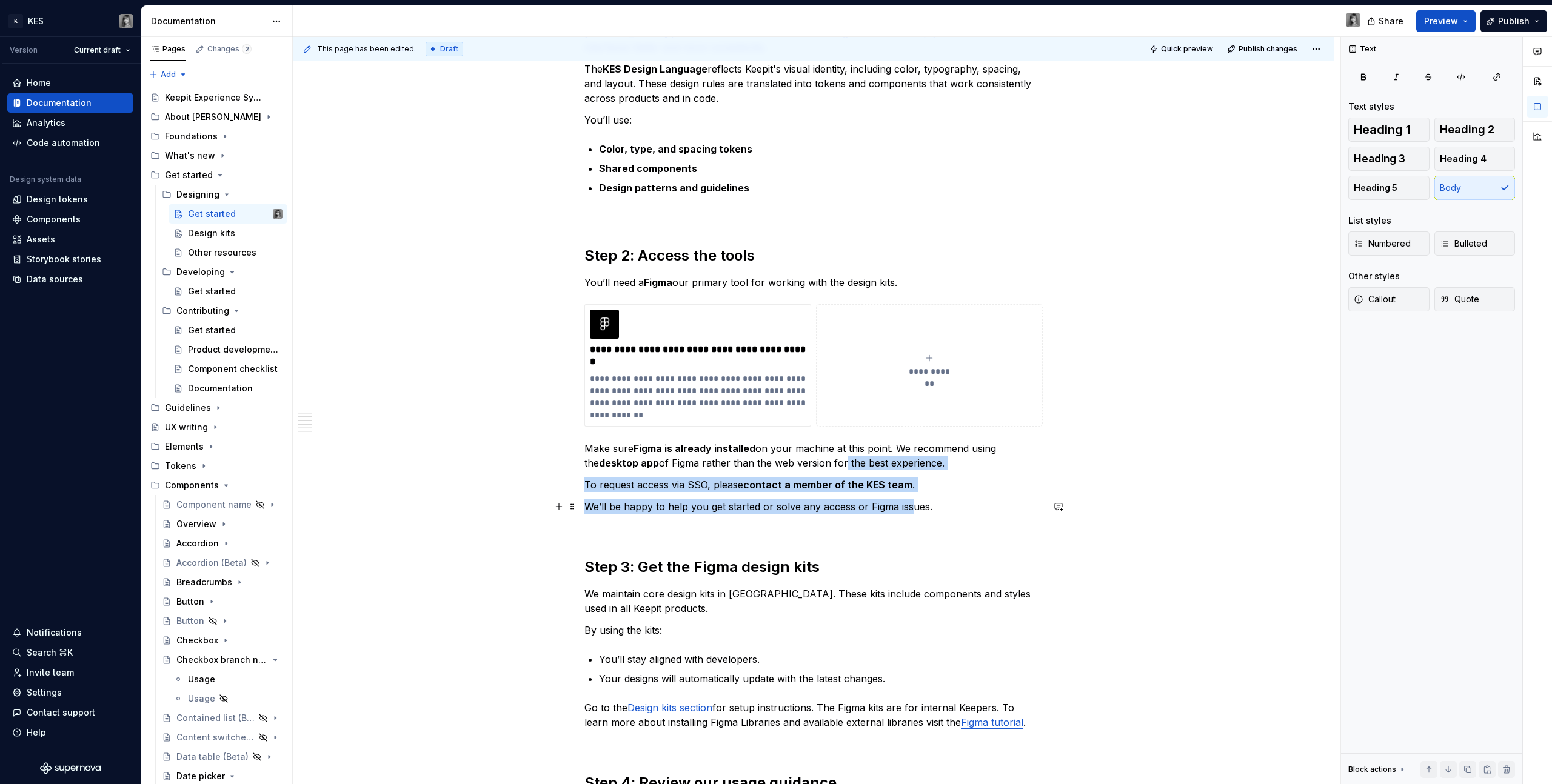
drag, startPoint x: 911, startPoint y: 502, endPoint x: 821, endPoint y: 458, distance: 100.2
click at [821, 458] on div "**********" at bounding box center [813, 722] width 459 height 1452
click at [821, 458] on p "Make sure Figma is already installed on your machine at this point. We recommen…" at bounding box center [813, 455] width 459 height 29
drag, startPoint x: 892, startPoint y: 465, endPoint x: 947, endPoint y: 485, distance: 58.5
click at [947, 485] on div "**********" at bounding box center [813, 722] width 459 height 1452
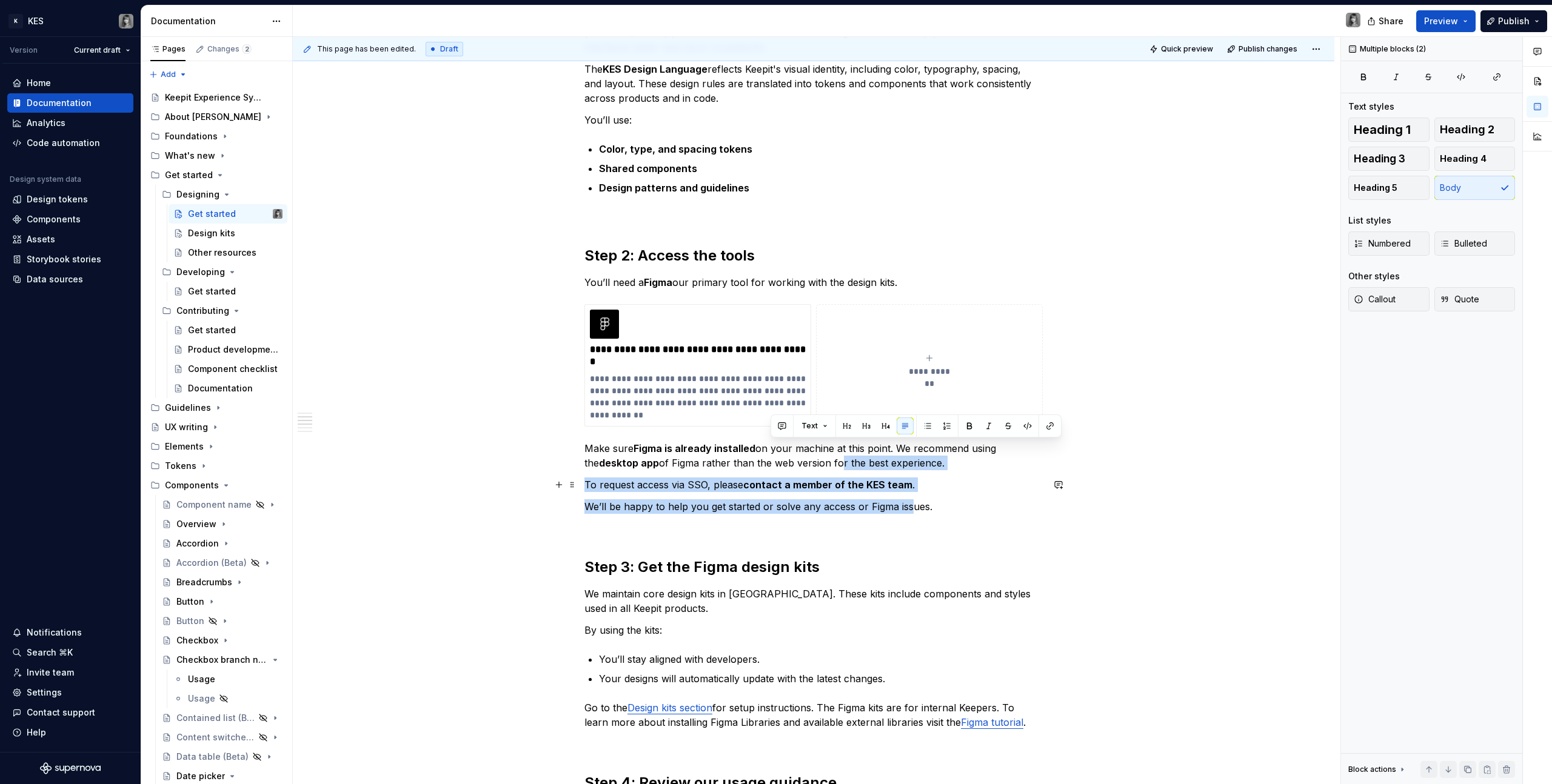
click at [947, 485] on p "To request access via SSO, please contact a member of the KES team ." at bounding box center [813, 484] width 459 height 15
drag, startPoint x: 866, startPoint y: 491, endPoint x: 806, endPoint y: 470, distance: 63.6
click at [806, 470] on div "**********" at bounding box center [813, 722] width 459 height 1452
drag, startPoint x: 806, startPoint y: 470, endPoint x: 780, endPoint y: 467, distance: 26.2
click at [806, 470] on button "button" at bounding box center [803, 463] width 17 height 17
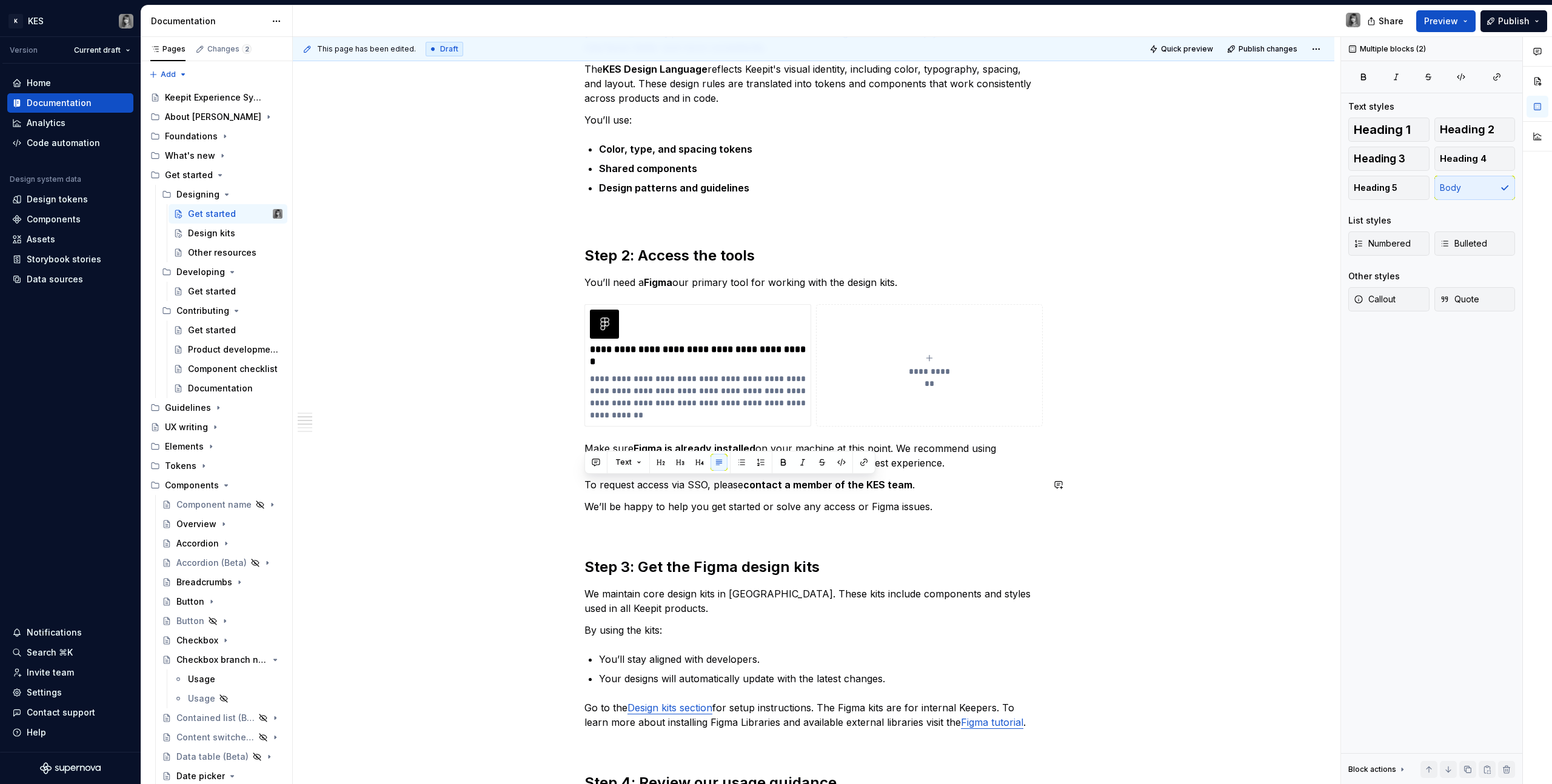
click at [656, 494] on div "**********" at bounding box center [813, 722] width 459 height 1452
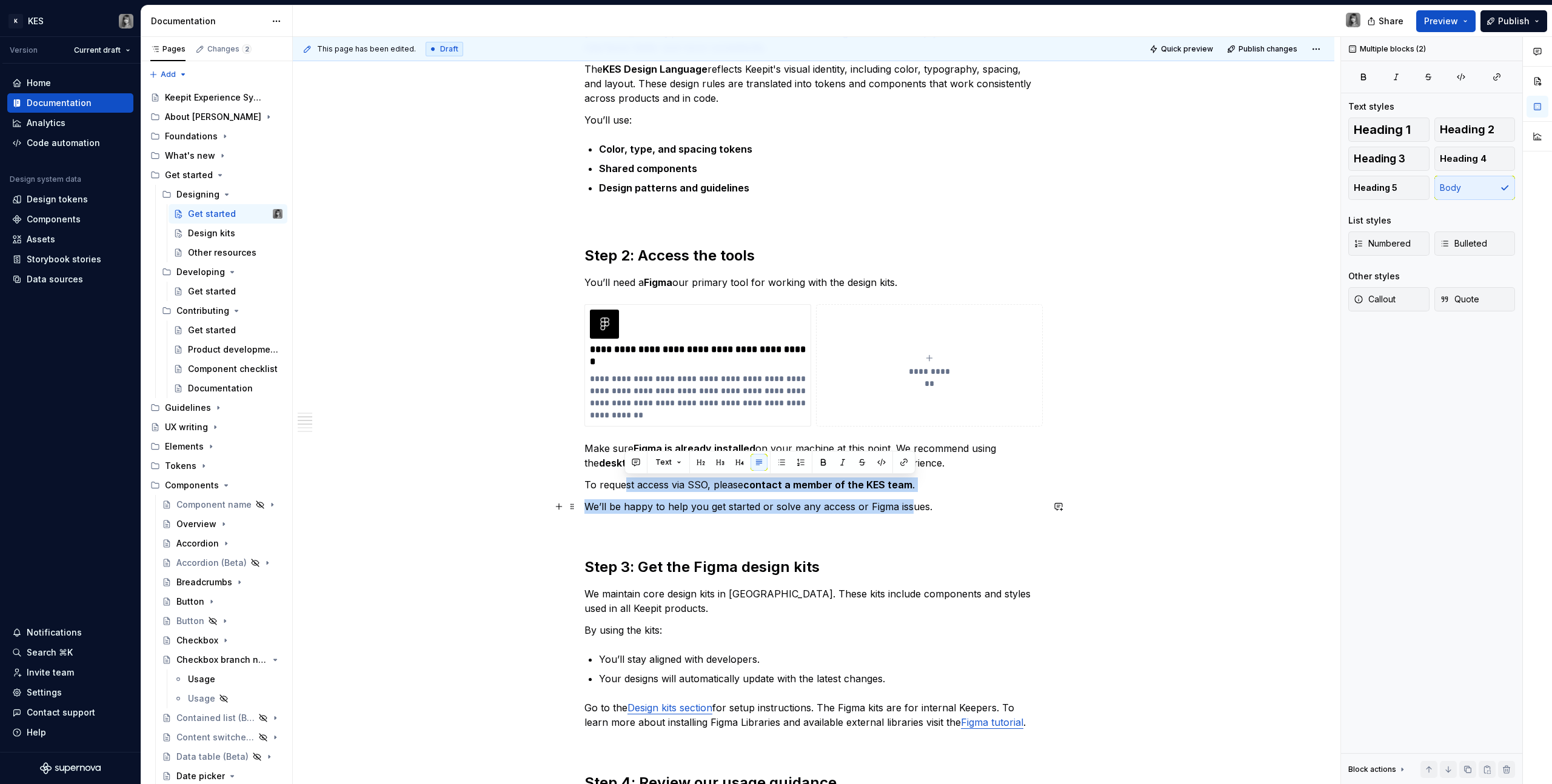
drag, startPoint x: 725, startPoint y: 484, endPoint x: 907, endPoint y: 501, distance: 182.8
click at [907, 501] on div "**********" at bounding box center [813, 722] width 459 height 1452
click at [907, 501] on p "We’ll be happy to help you get started or solve any access or Figma issues." at bounding box center [813, 506] width 459 height 15
drag, startPoint x: 935, startPoint y: 503, endPoint x: 808, endPoint y: 484, distance: 128.4
click at [808, 484] on div "**********" at bounding box center [813, 722] width 459 height 1452
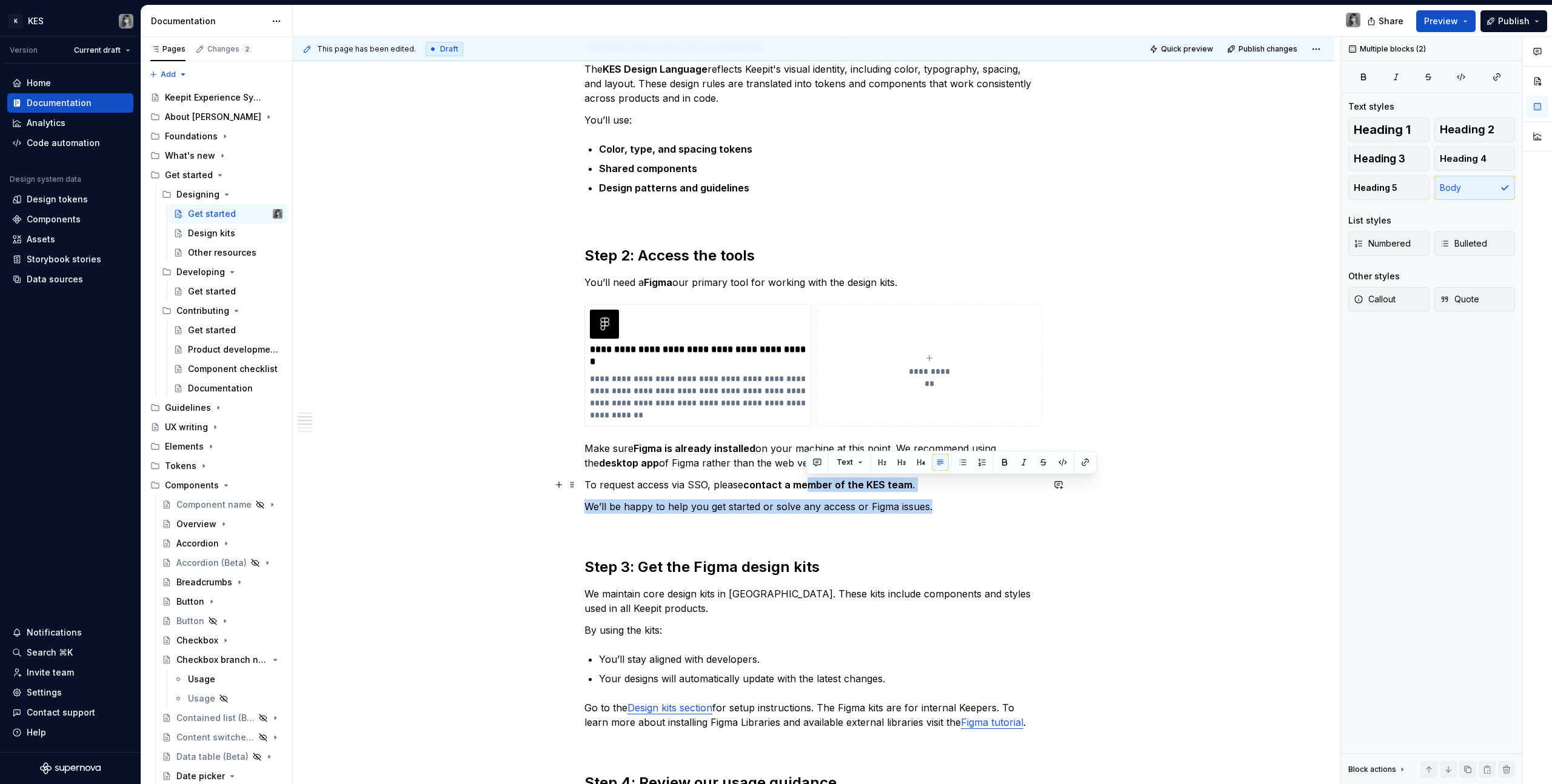
click at [808, 484] on strong "contact a member of the KES team" at bounding box center [828, 484] width 169 height 12
drag, startPoint x: 796, startPoint y: 484, endPoint x: 941, endPoint y: 506, distance: 146.7
click at [941, 506] on div "**********" at bounding box center [813, 722] width 459 height 1452
click at [941, 506] on p "We’ll be happy to help you get started or solve any access or Figma issues." at bounding box center [813, 506] width 459 height 15
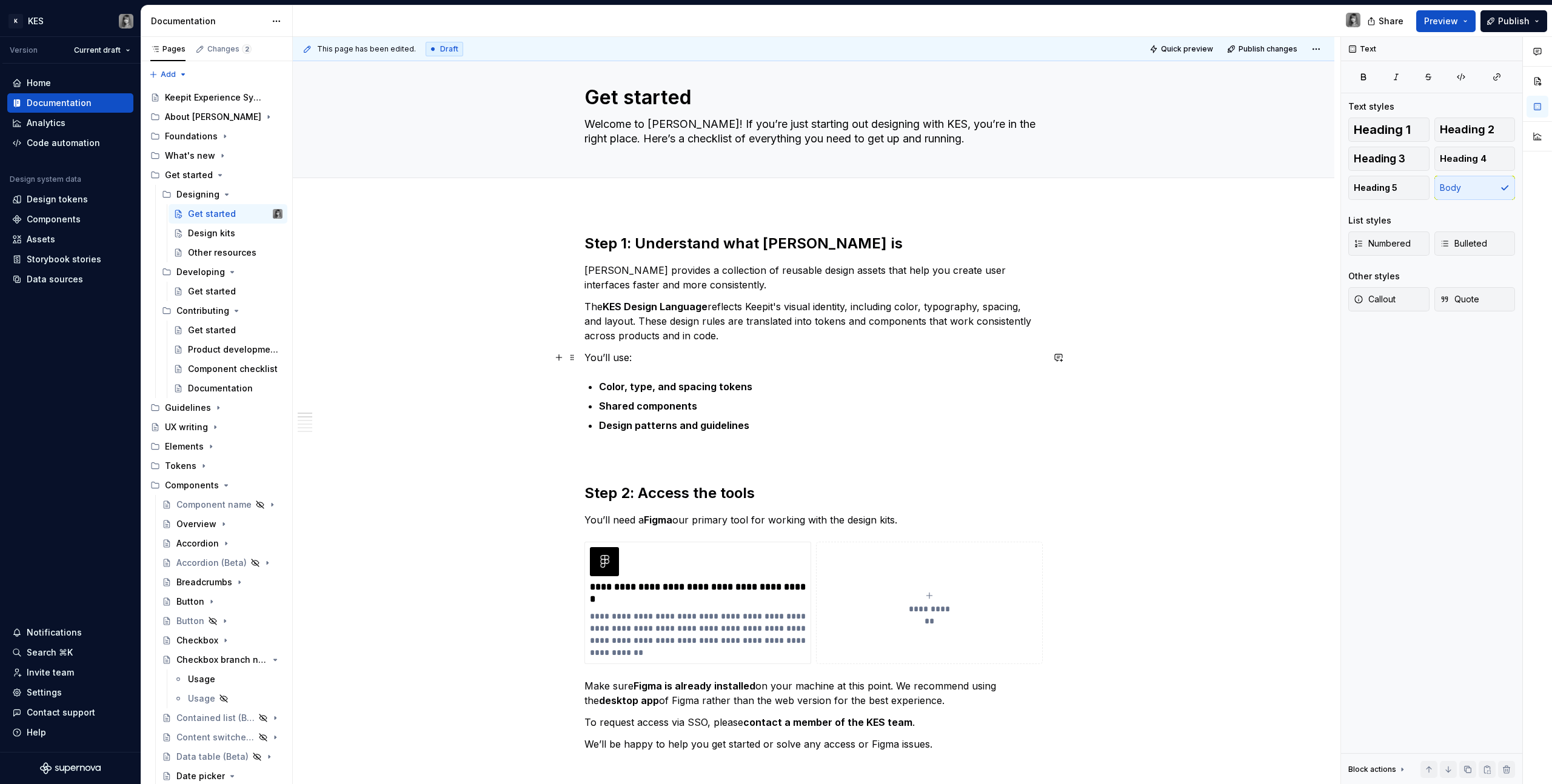
scroll to position [0, 0]
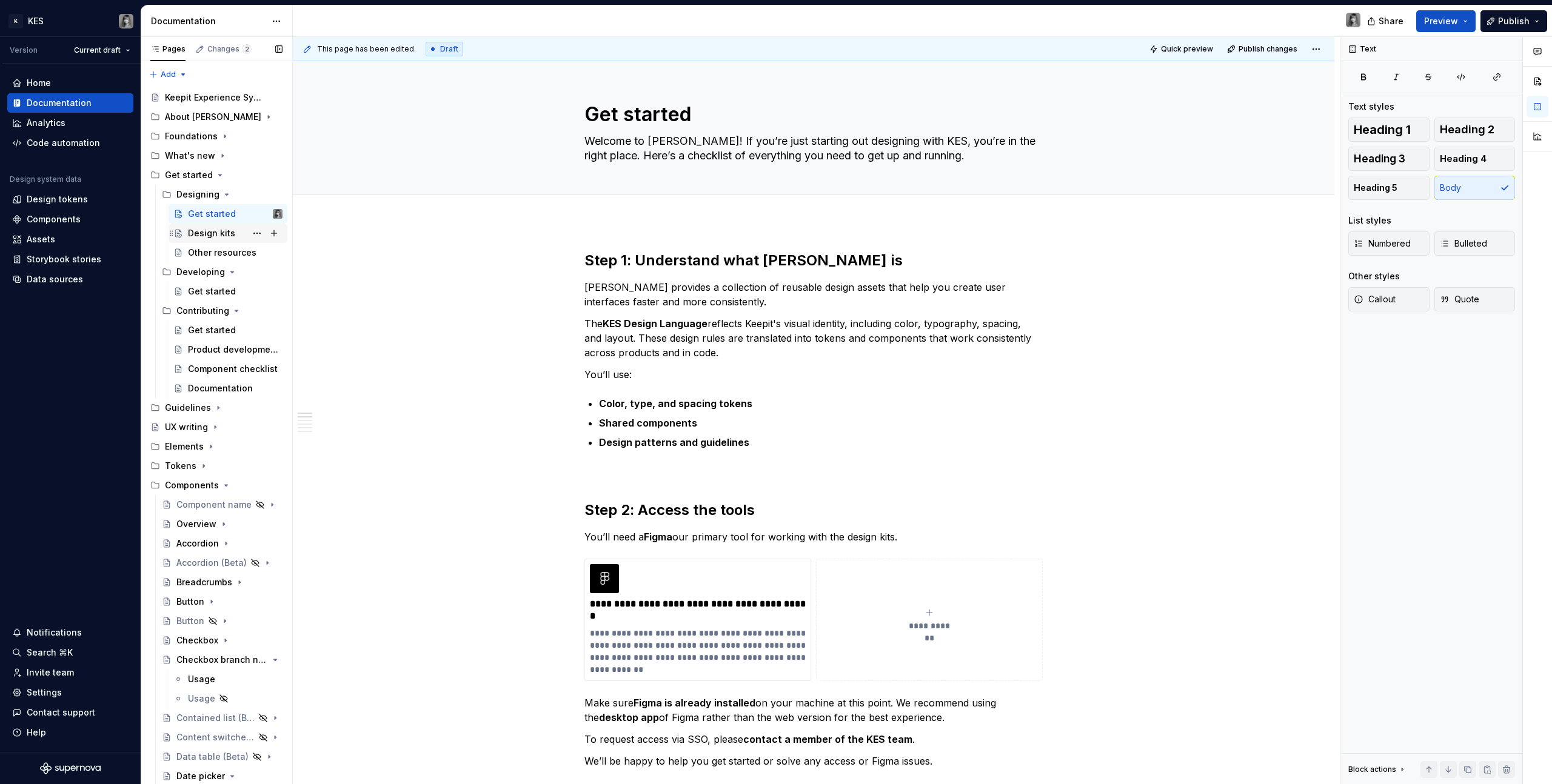
click at [218, 228] on div "Design kits" at bounding box center [211, 233] width 47 height 12
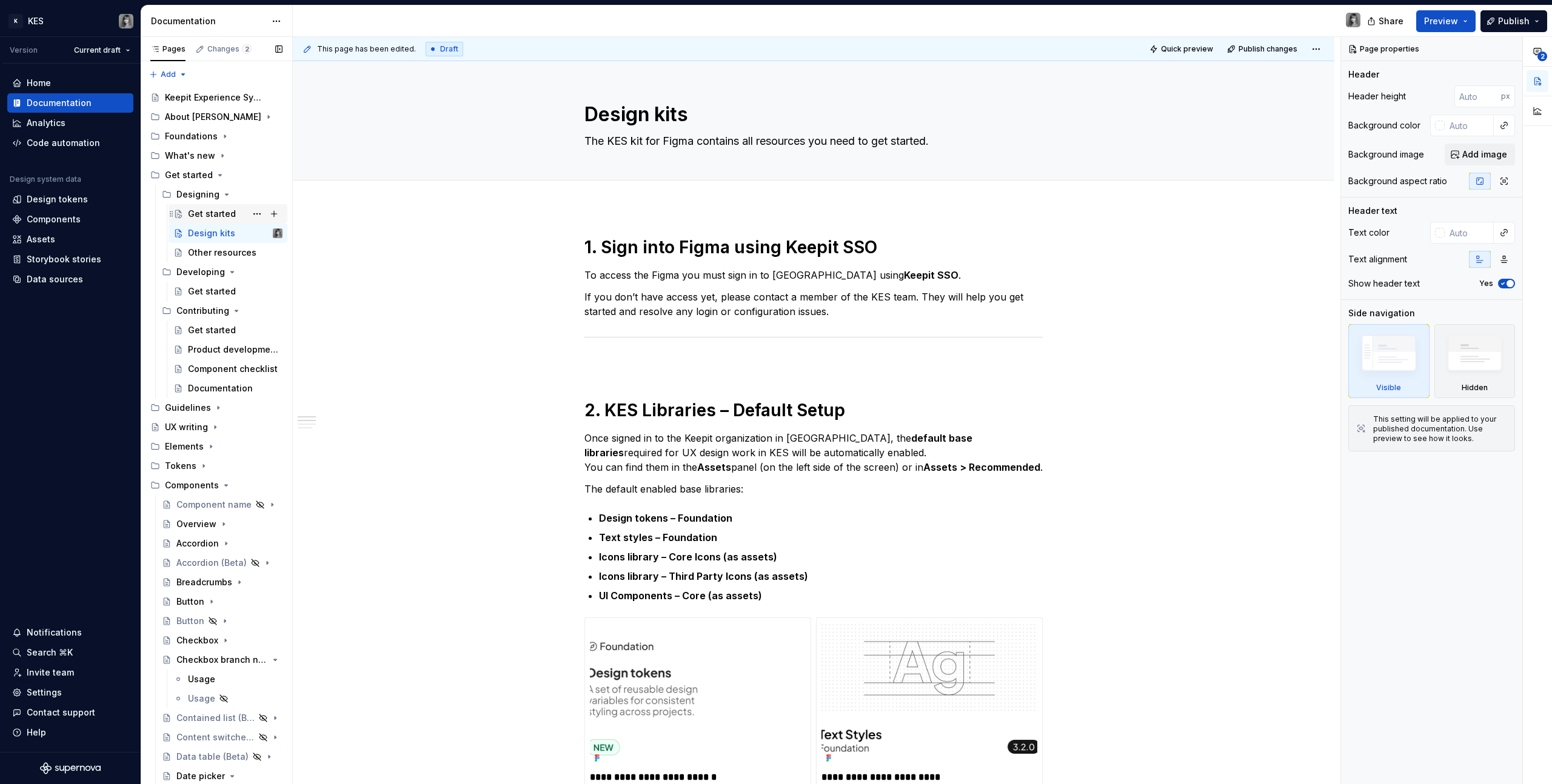
click at [217, 209] on div "Get started" at bounding box center [212, 214] width 48 height 12
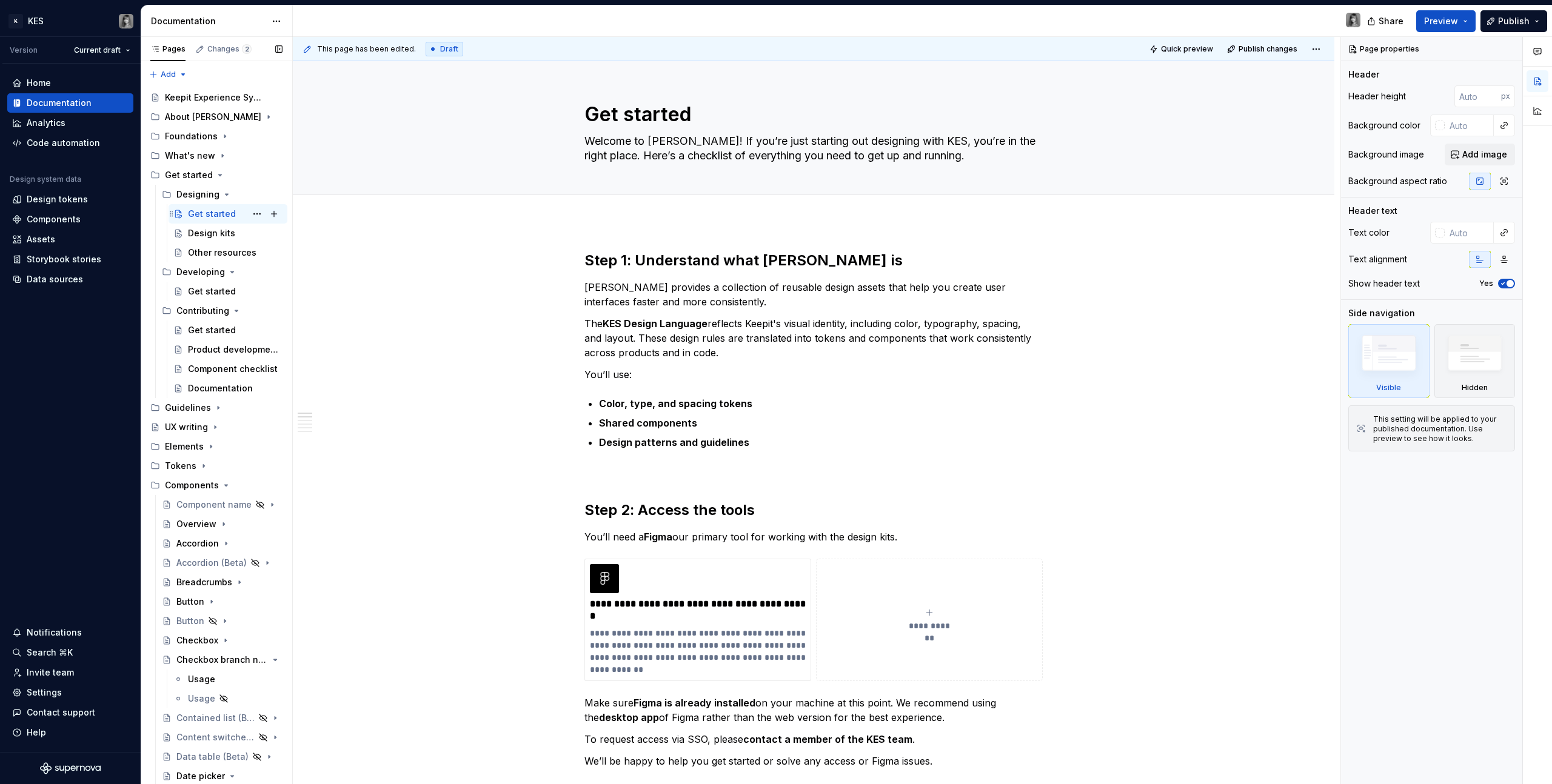
click at [216, 219] on div "Get started" at bounding box center [235, 214] width 95 height 17
click at [216, 233] on div "Design kits" at bounding box center [211, 233] width 47 height 12
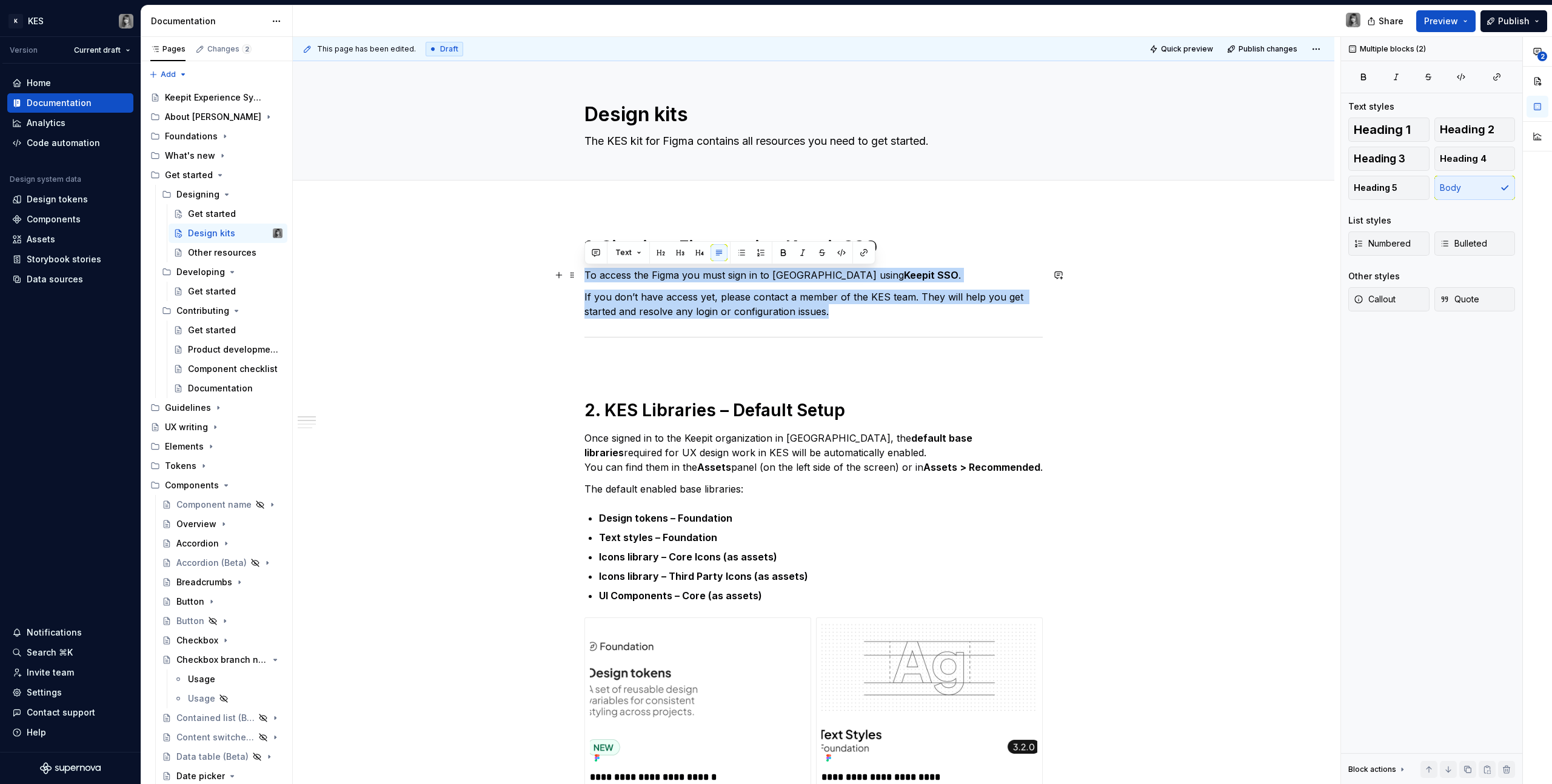
drag, startPoint x: 873, startPoint y: 311, endPoint x: 583, endPoint y: 276, distance: 292.1
copy div "To access the Figma you must sign in to Figma using Keepit SSO . If you don’t h…"
click at [226, 218] on div "Get started" at bounding box center [212, 214] width 48 height 12
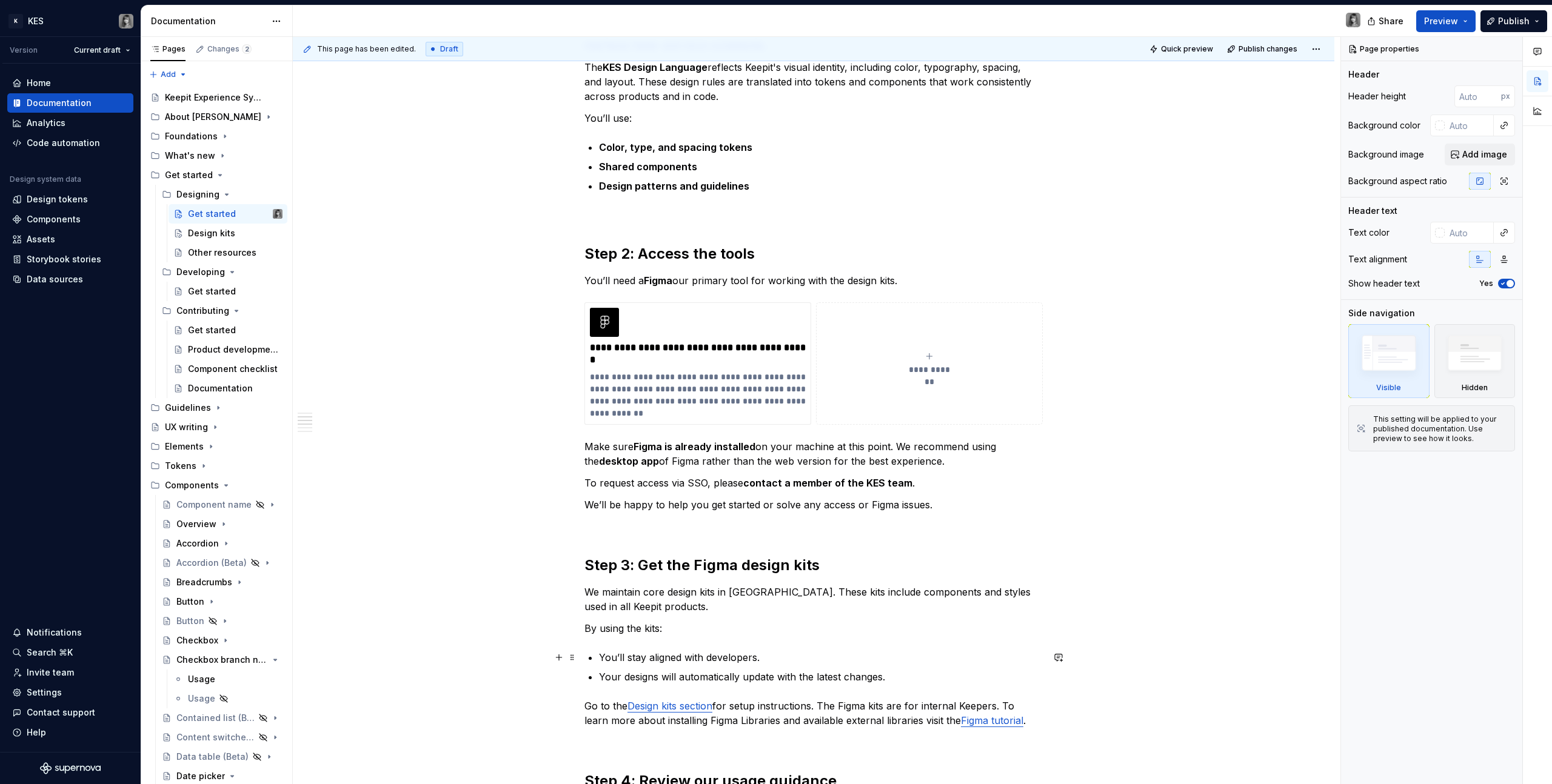
scroll to position [448, 0]
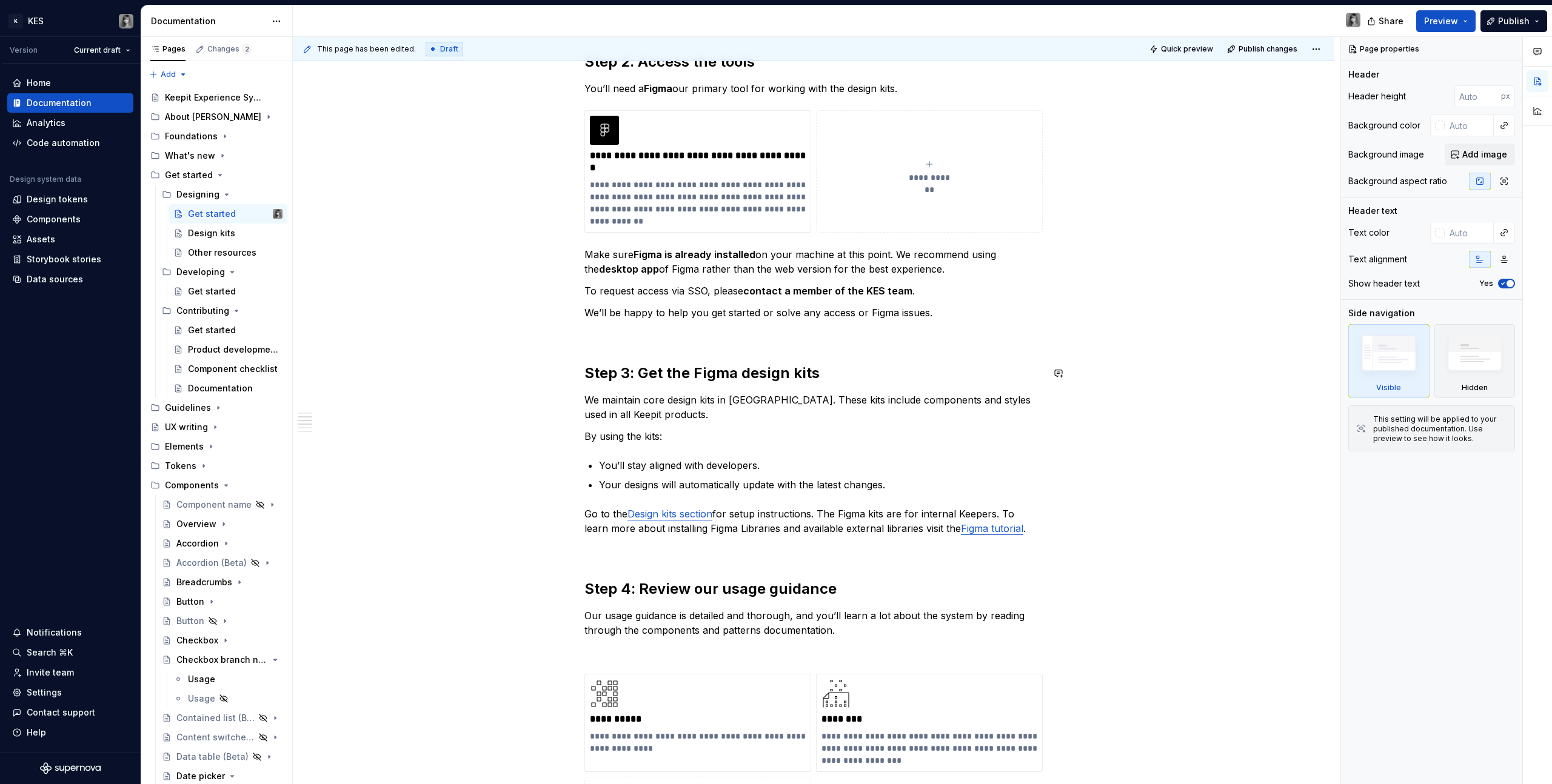
click at [718, 412] on p "We maintain core design kits in [GEOGRAPHIC_DATA]. These kits include component…" at bounding box center [813, 407] width 459 height 29
type textarea "*"
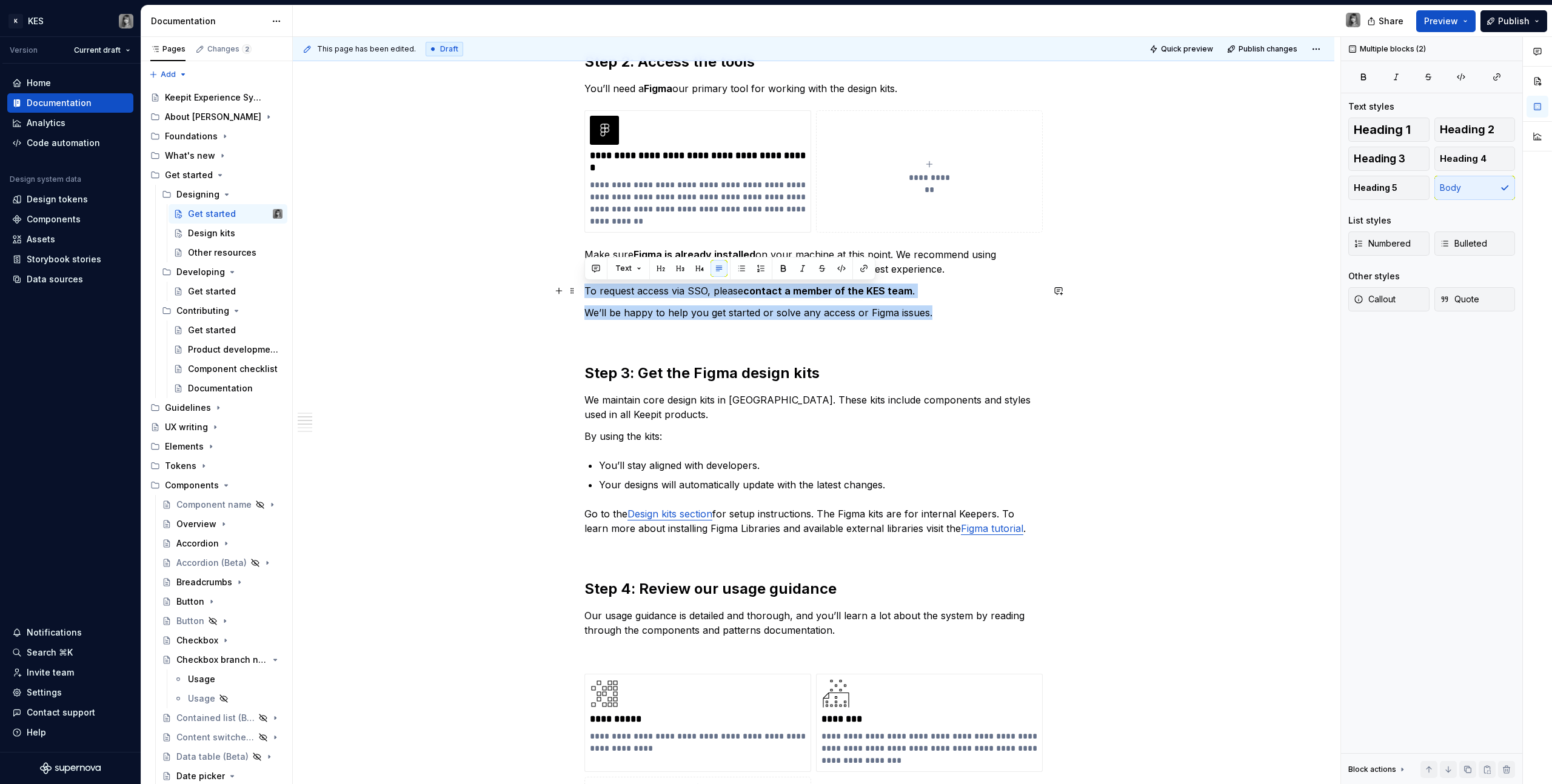
drag, startPoint x: 944, startPoint y: 312, endPoint x: 583, endPoint y: 289, distance: 361.7
click at [583, 289] on div "**********" at bounding box center [813, 639] width 1041 height 1730
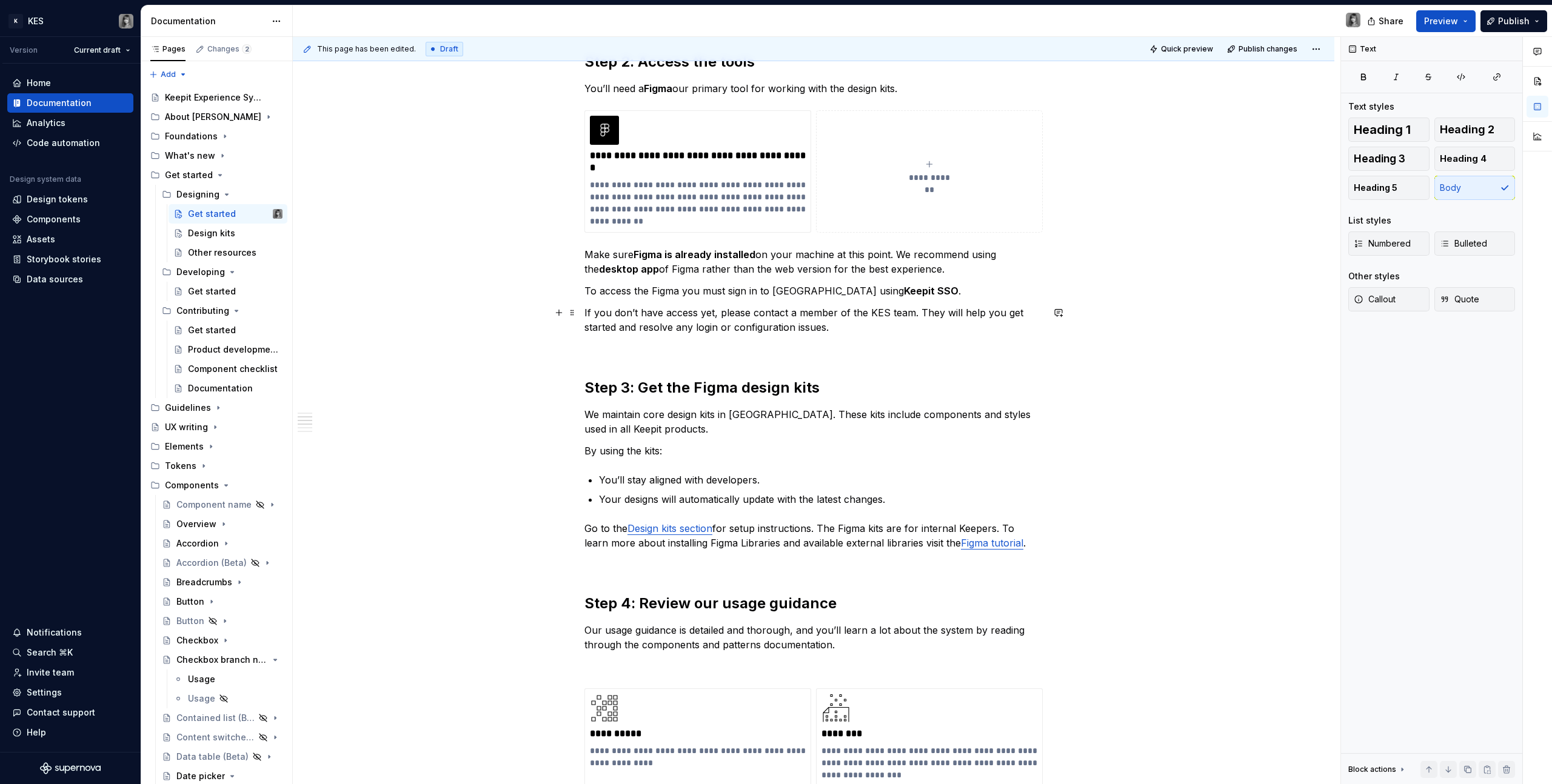
click at [586, 313] on p "If you don’t have access yet, please contact a member of the KES team. They wil…" at bounding box center [813, 319] width 459 height 29
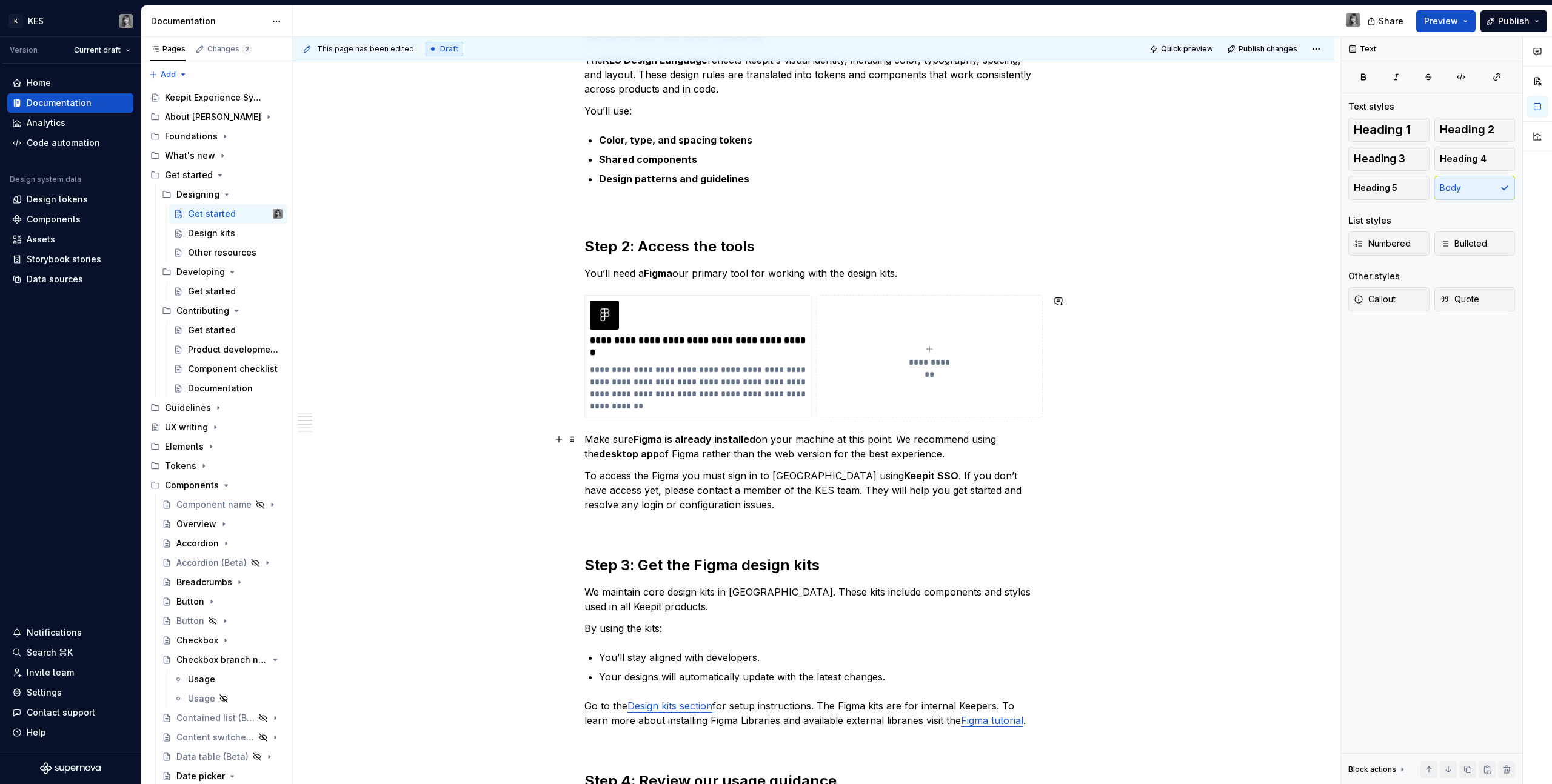
scroll to position [437, 0]
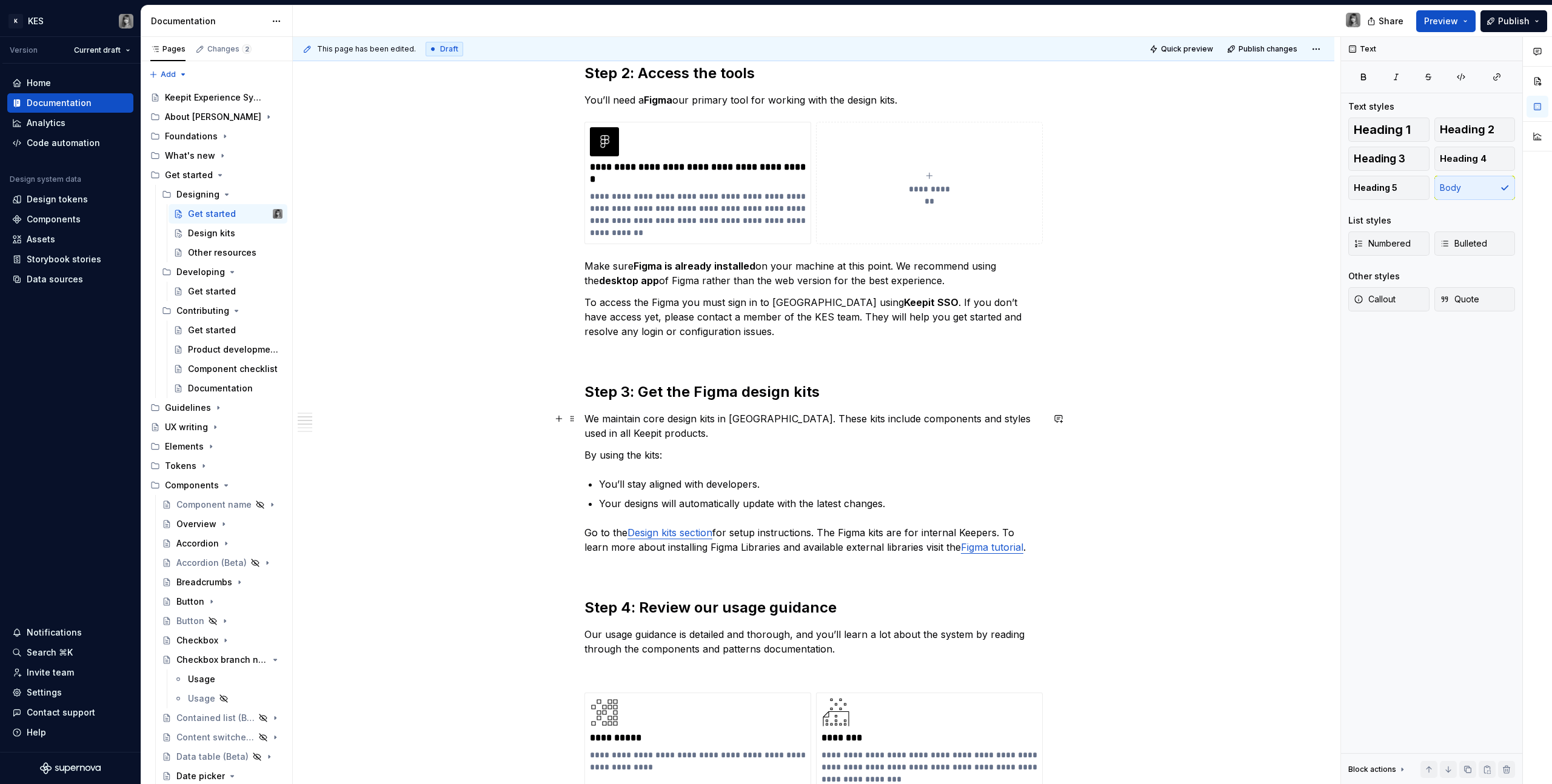
click at [650, 420] on p "We maintain core design kits in [GEOGRAPHIC_DATA]. These kits include component…" at bounding box center [813, 426] width 459 height 29
click at [671, 419] on p "We maintain Core design kits in [GEOGRAPHIC_DATA]. These kits include component…" at bounding box center [813, 426] width 459 height 29
click at [707, 420] on p "We maintain Core Design kits in [GEOGRAPHIC_DATA]. These kits include component…" at bounding box center [813, 426] width 459 height 29
drag, startPoint x: 808, startPoint y: 418, endPoint x: 854, endPoint y: 434, distance: 48.7
click at [854, 434] on p "We maintain Core Design Kits in [GEOGRAPHIC_DATA]. These kits include component…" at bounding box center [813, 426] width 459 height 29
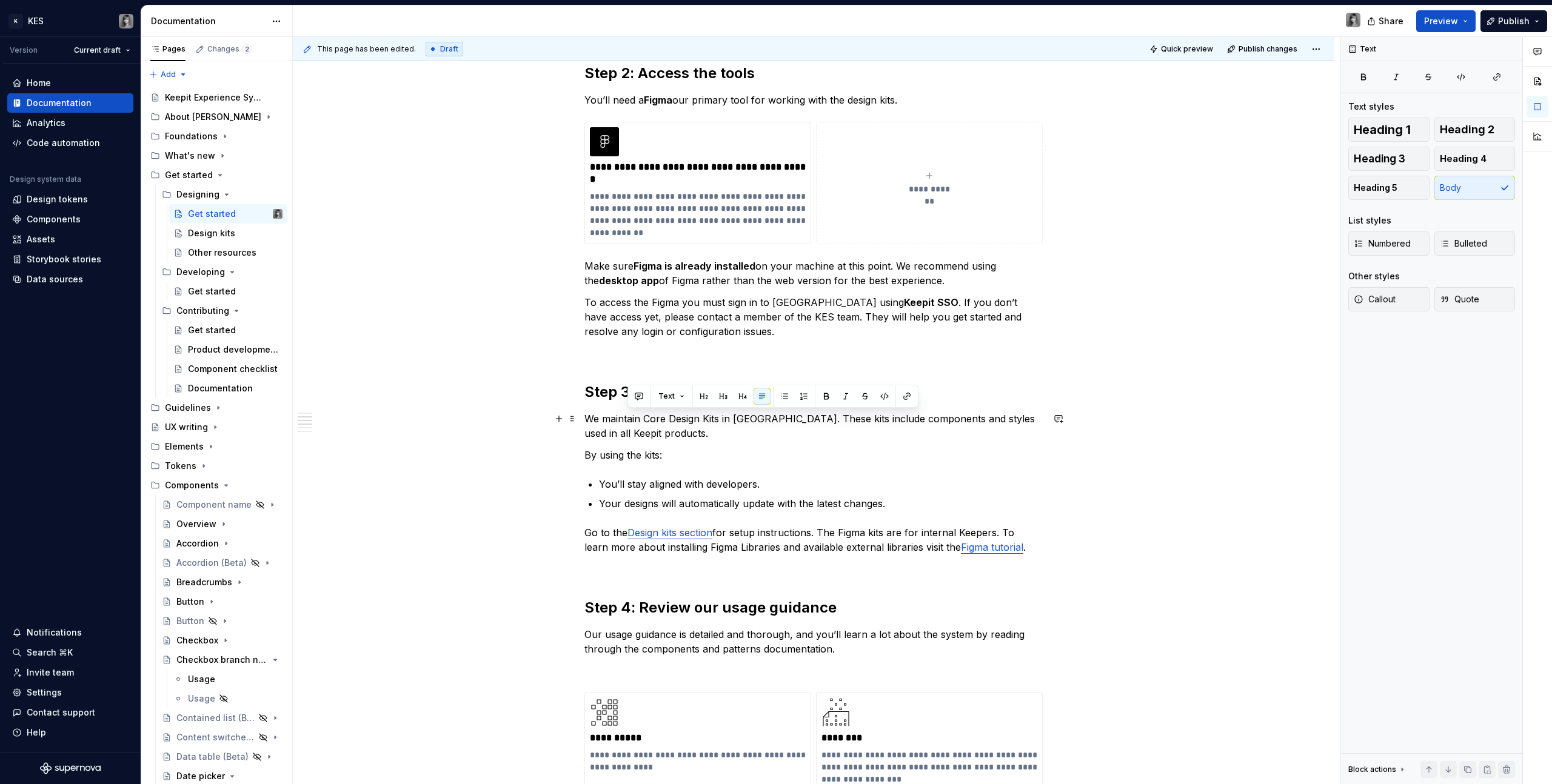
click at [854, 434] on p "We maintain Core Design Kits in [GEOGRAPHIC_DATA]. These kits include component…" at bounding box center [813, 426] width 459 height 29
click at [942, 416] on p "We maintain Core Design Kits in [GEOGRAPHIC_DATA]. These kits include component…" at bounding box center [813, 426] width 459 height 29
click at [945, 418] on p "We maintain Core Design Kits in [GEOGRAPHIC_DATA]. These kits include component…" at bounding box center [813, 426] width 459 height 29
click at [946, 418] on p "We maintain Core Design Kits in [GEOGRAPHIC_DATA]. These kits include component…" at bounding box center [813, 426] width 459 height 29
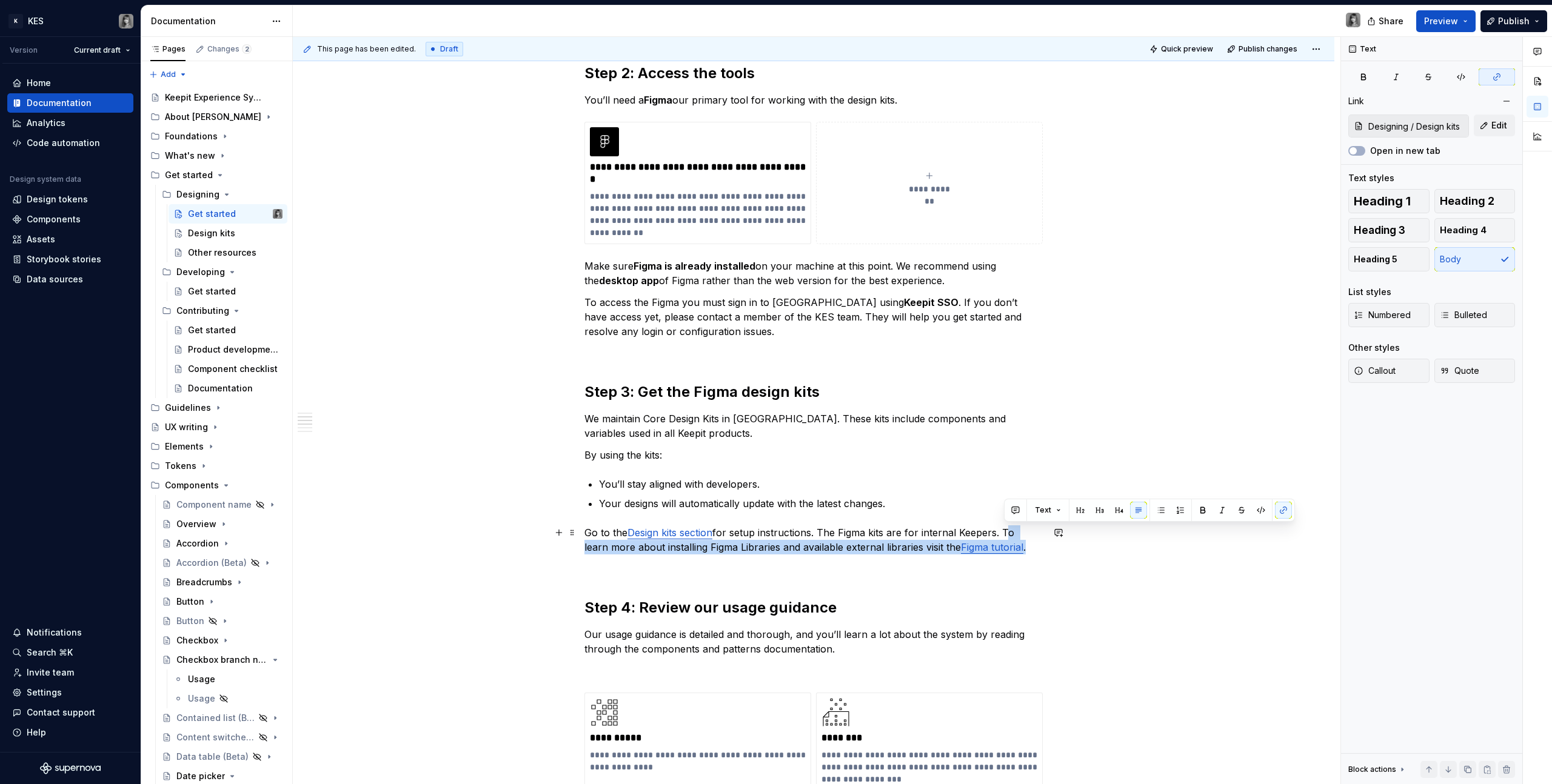
drag, startPoint x: 1034, startPoint y: 549, endPoint x: 1048, endPoint y: 524, distance: 28.7
click at [1005, 534] on p "Go to the Design kits section for setup instructions. The Figma kits are for in…" at bounding box center [813, 539] width 459 height 29
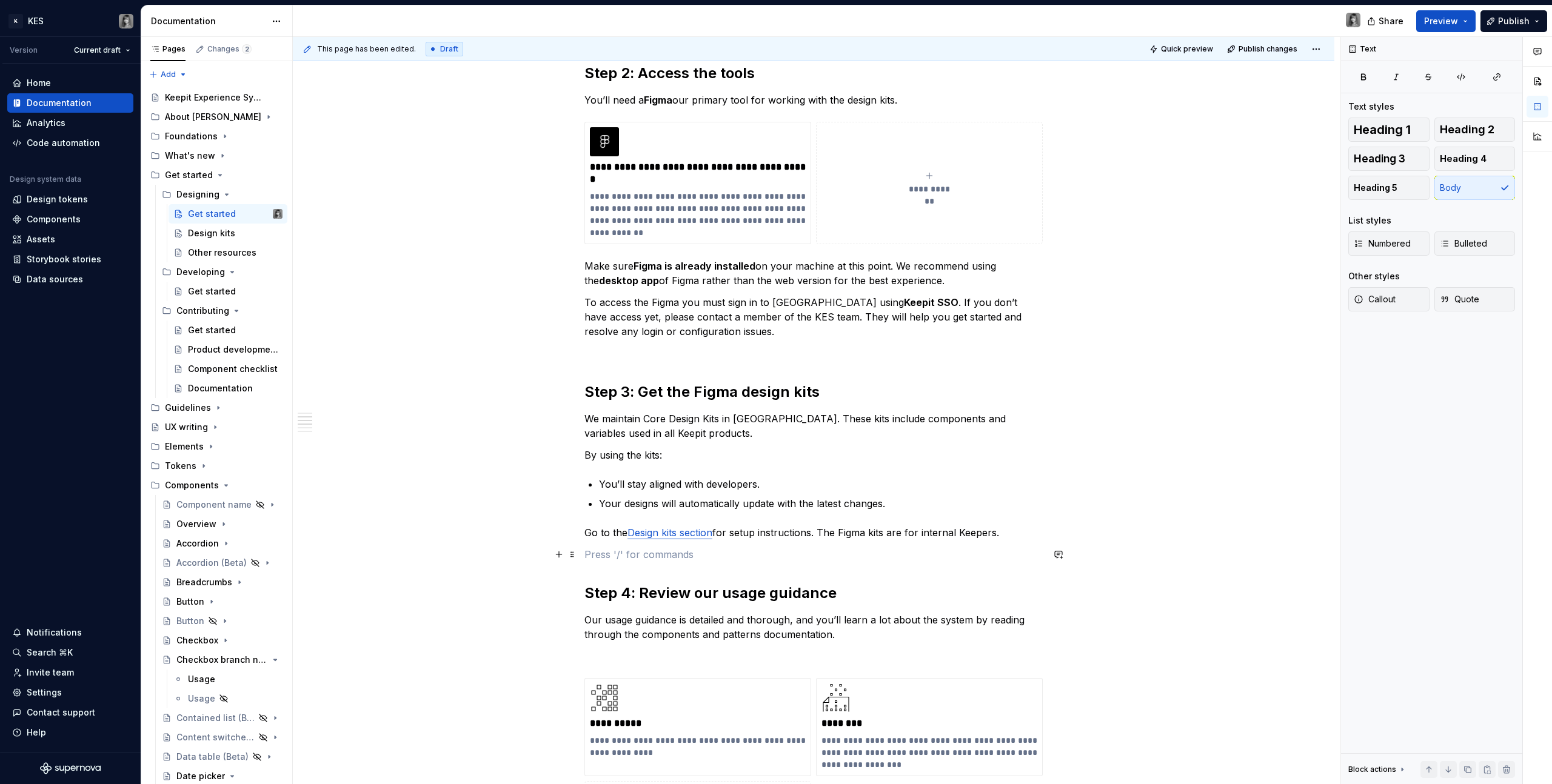
click at [665, 551] on p at bounding box center [813, 554] width 459 height 15
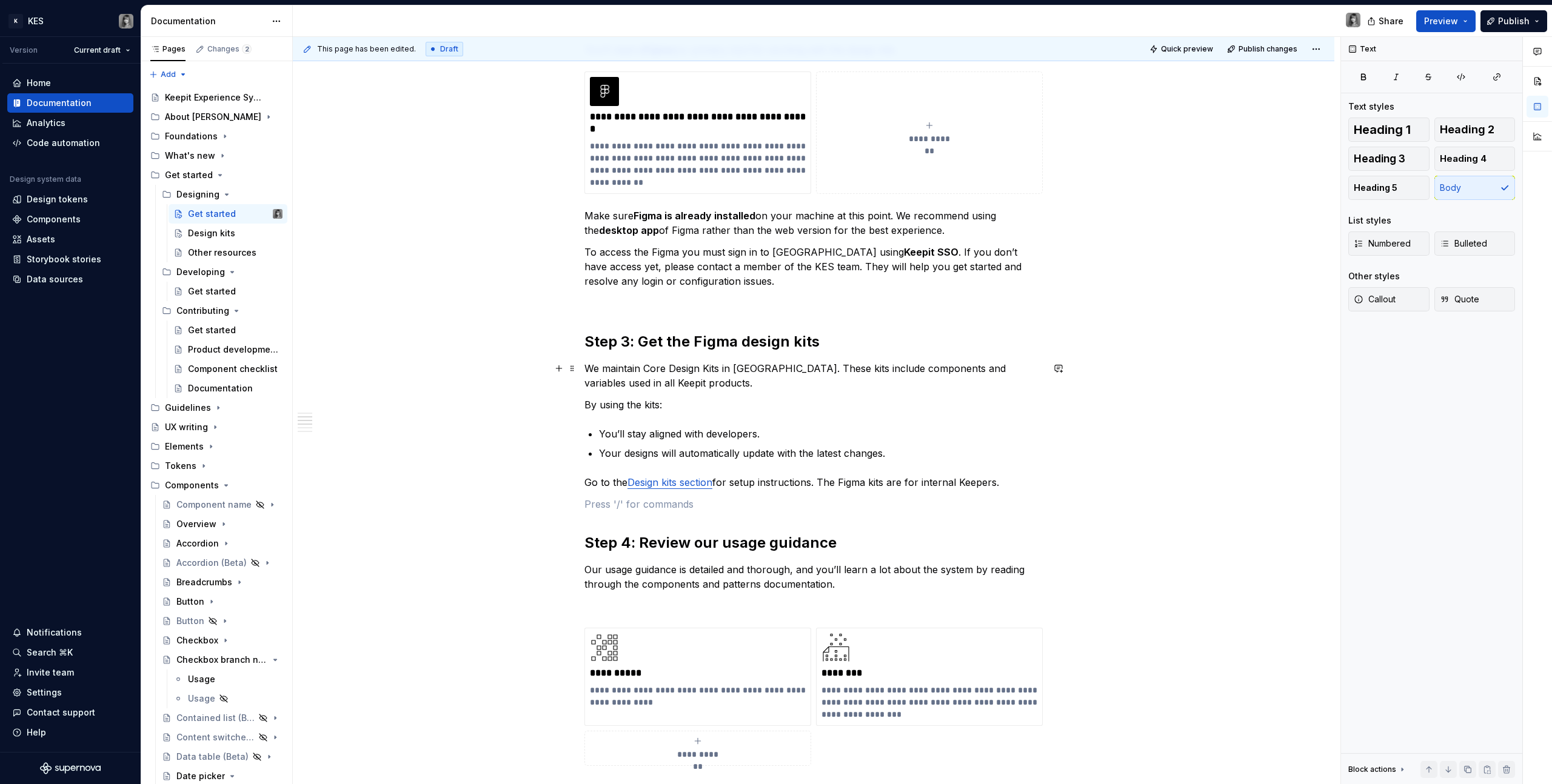
scroll to position [604, 0]
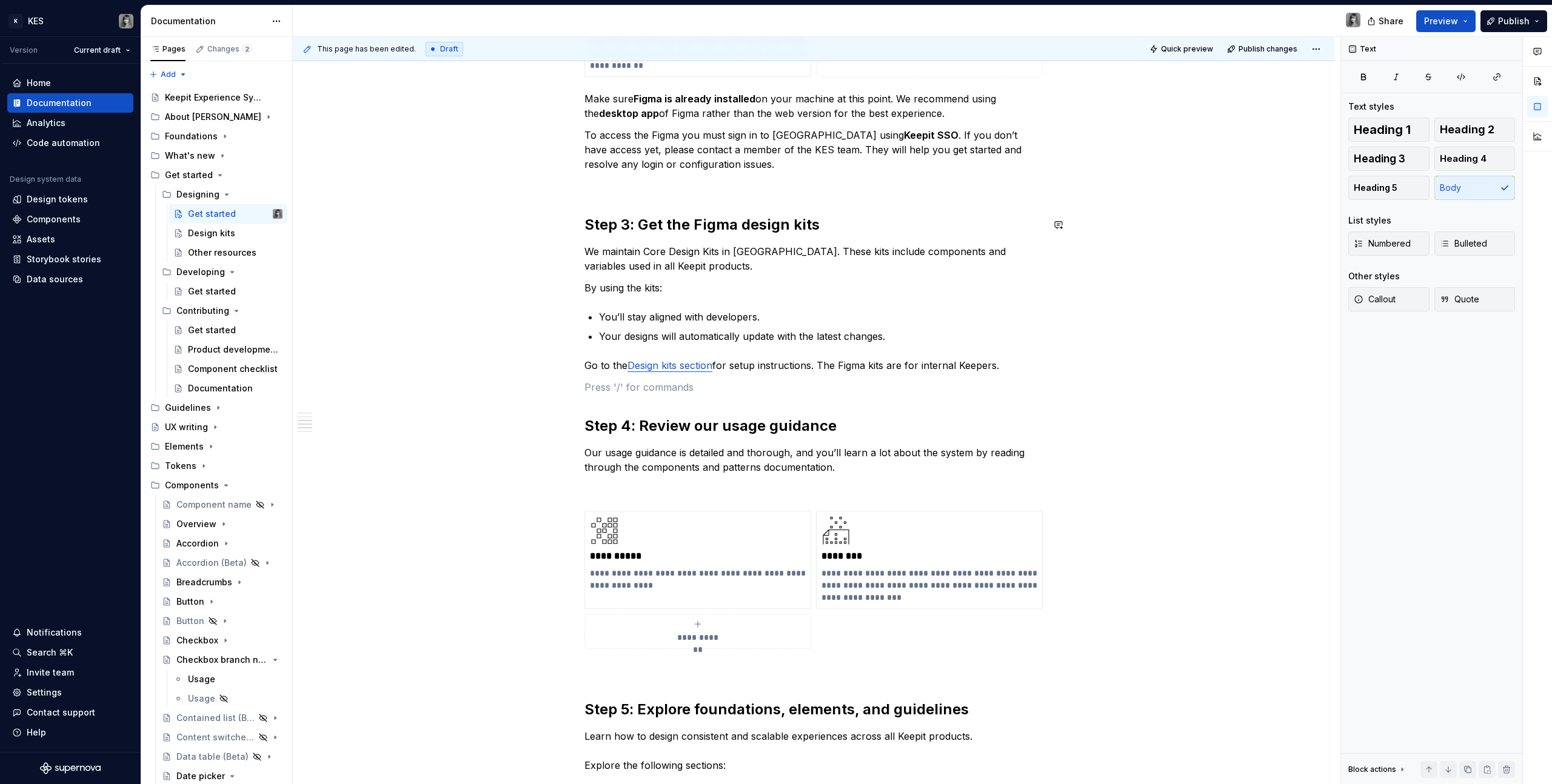
click at [717, 235] on div "**********" at bounding box center [813, 369] width 459 height 1445
click at [717, 235] on button "button" at bounding box center [719, 229] width 17 height 17
click at [722, 222] on h2 "Step 3: Get the Figma design kits" at bounding box center [813, 225] width 459 height 20
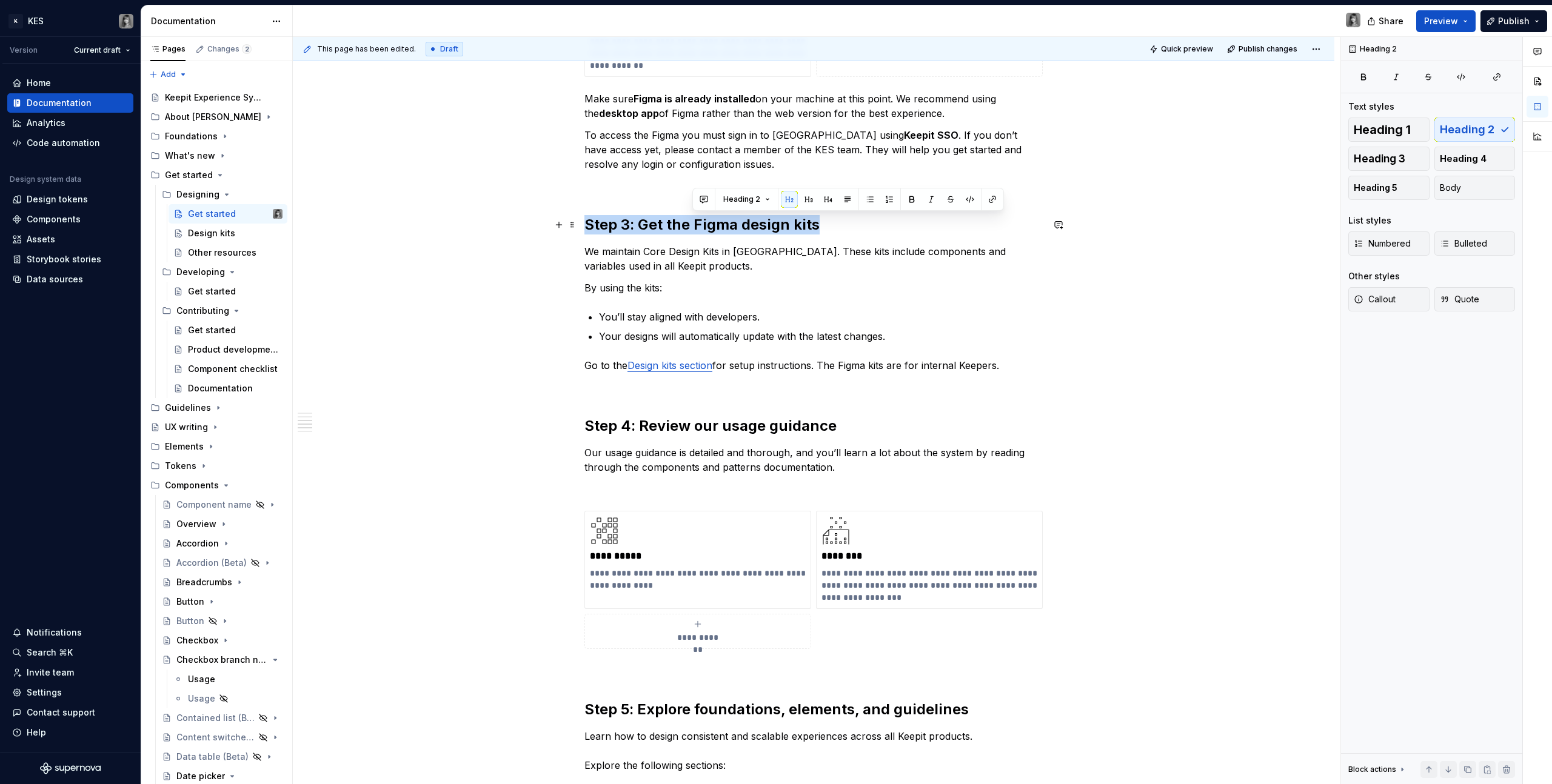
click at [722, 222] on h2 "Step 3: Get the Figma design kits" at bounding box center [813, 225] width 459 height 20
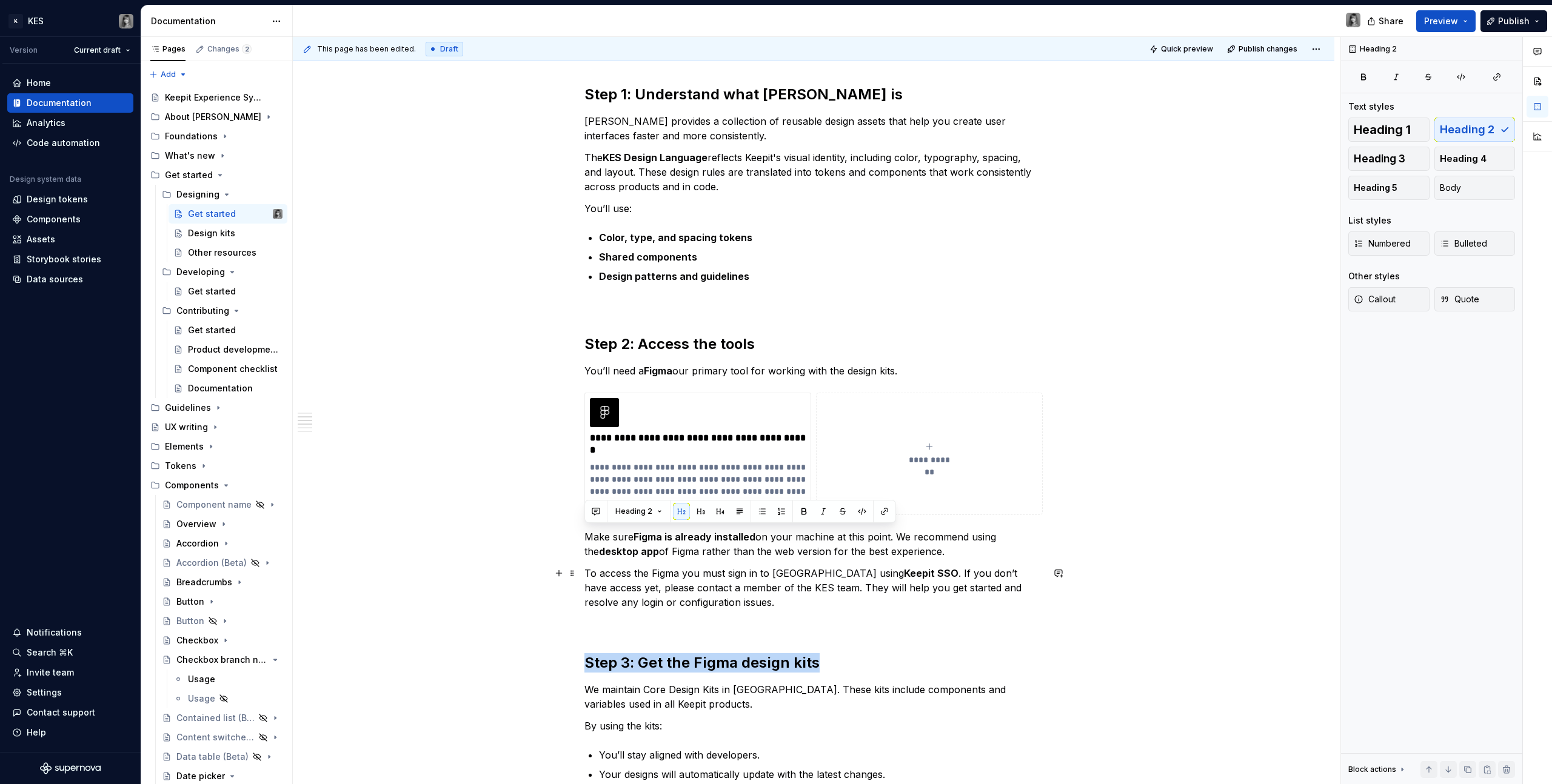
scroll to position [0, 0]
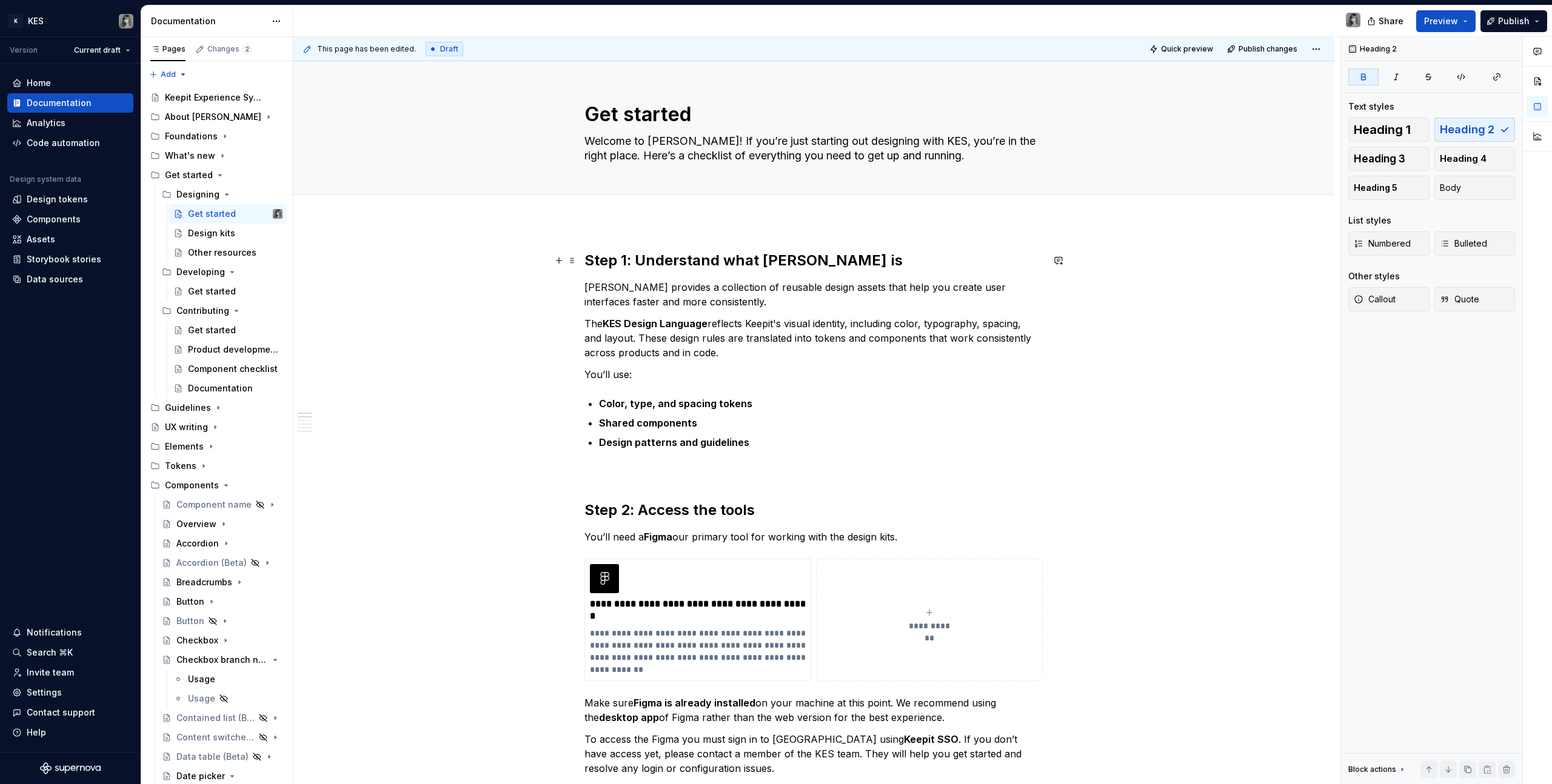
click at [718, 254] on strong "Step 1: Understand what [PERSON_NAME] is" at bounding box center [743, 260] width 318 height 18
click at [1383, 125] on span "Heading 1" at bounding box center [1382, 129] width 57 height 12
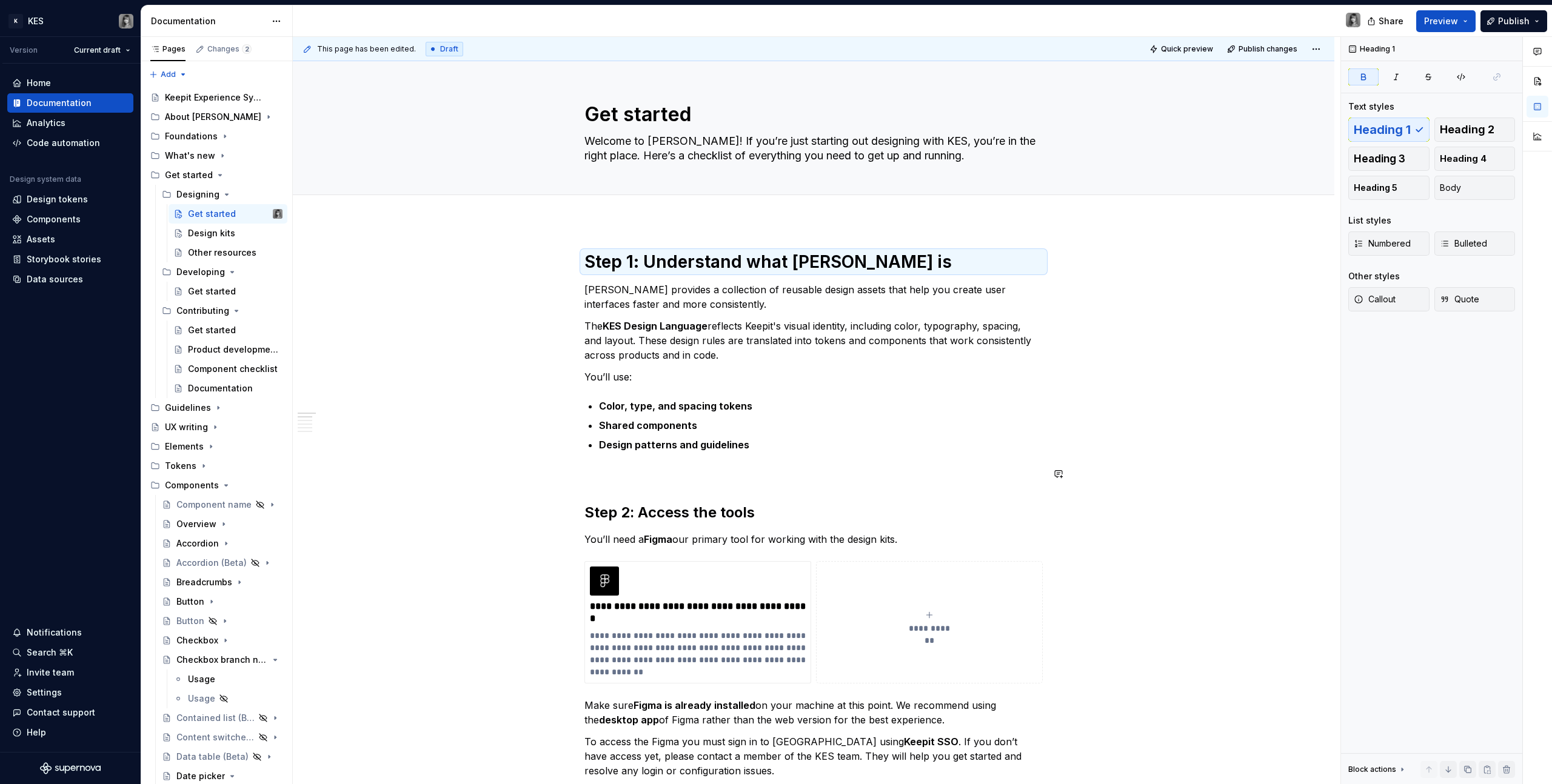
click at [725, 515] on h2 "Step 2: Access the tools" at bounding box center [813, 513] width 459 height 20
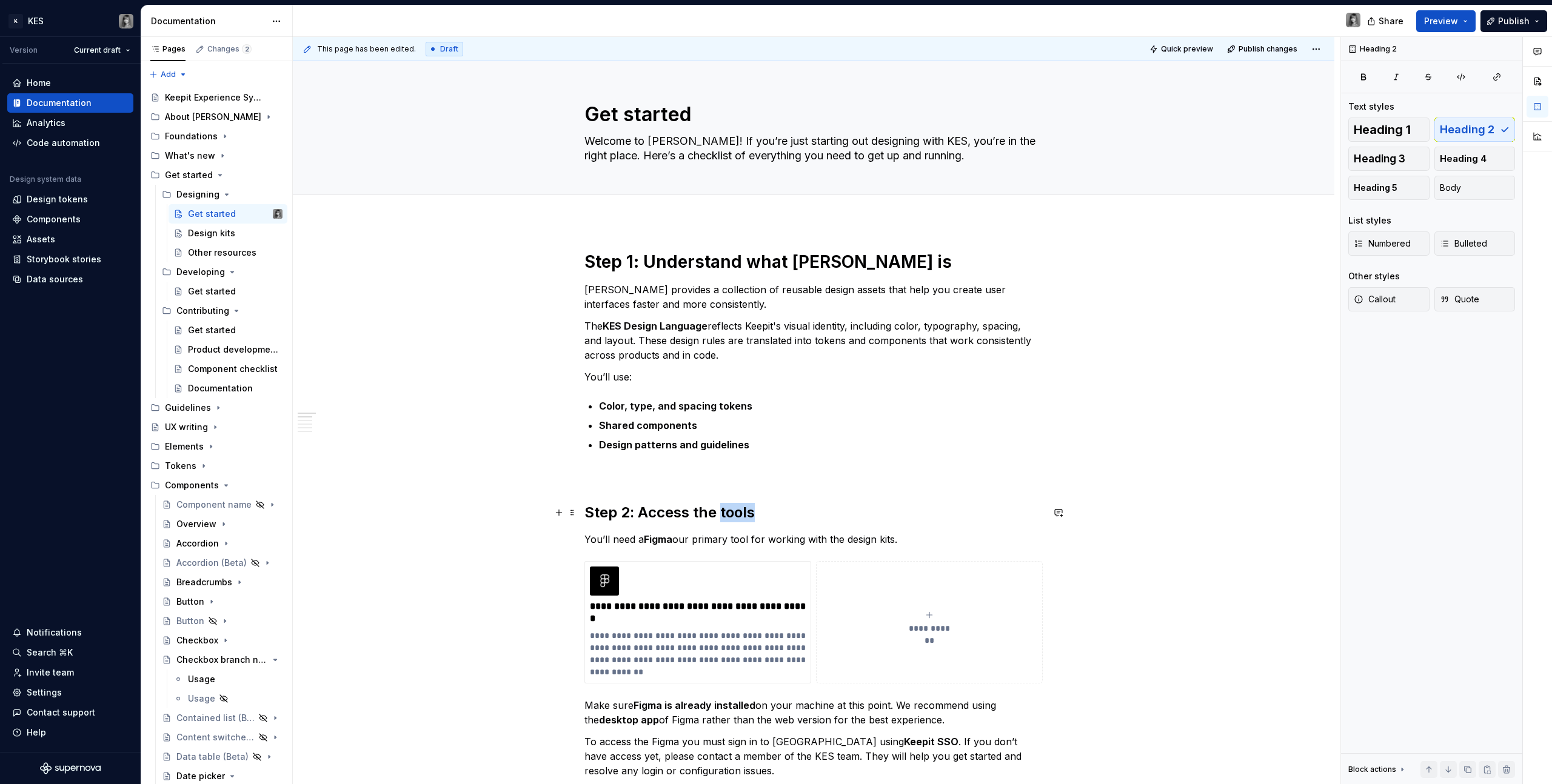
click at [725, 515] on h2 "Step 2: Access the tools" at bounding box center [813, 513] width 459 height 20
click at [1384, 121] on button "Heading 1" at bounding box center [1388, 130] width 81 height 24
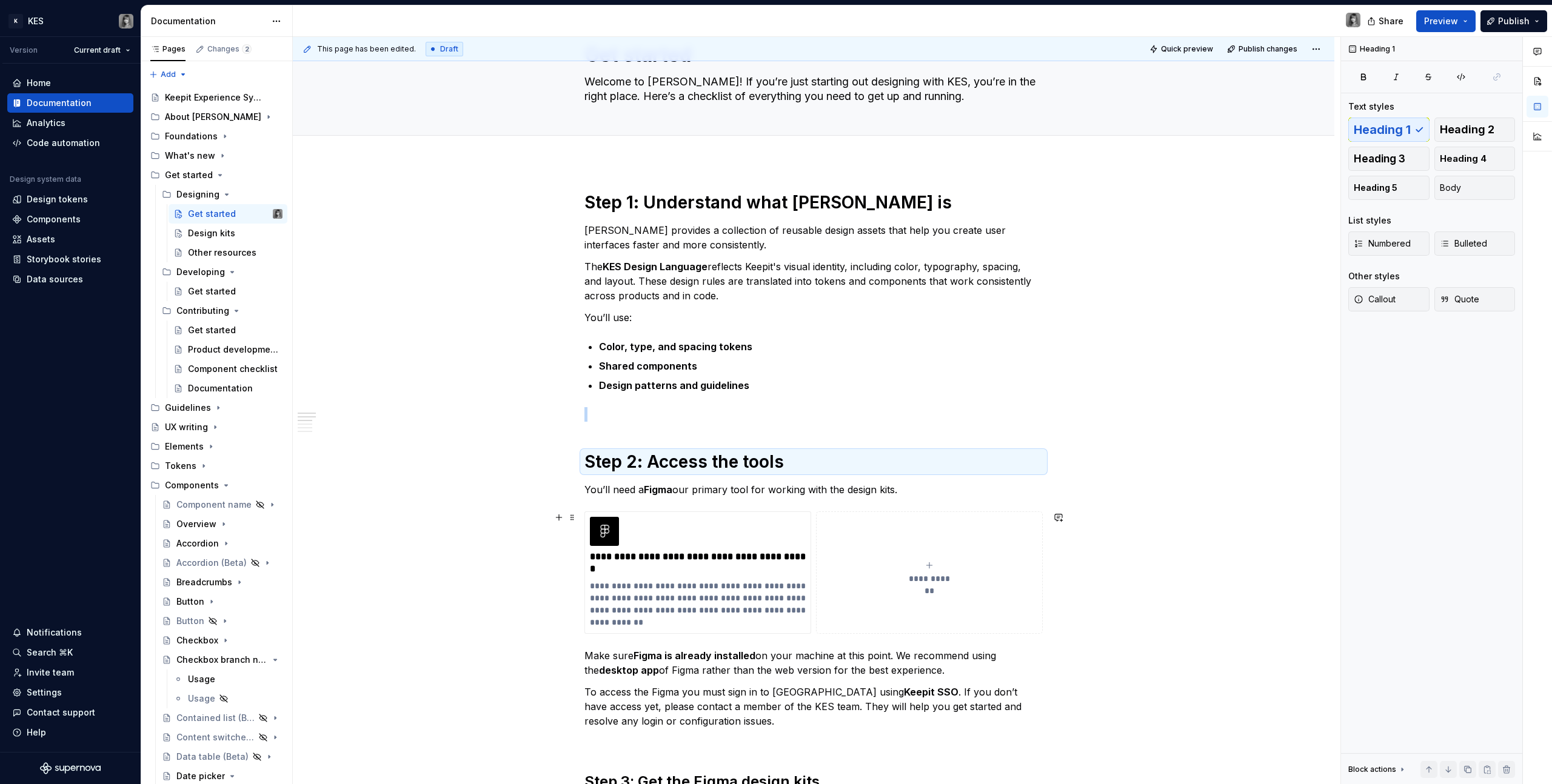
scroll to position [180, 0]
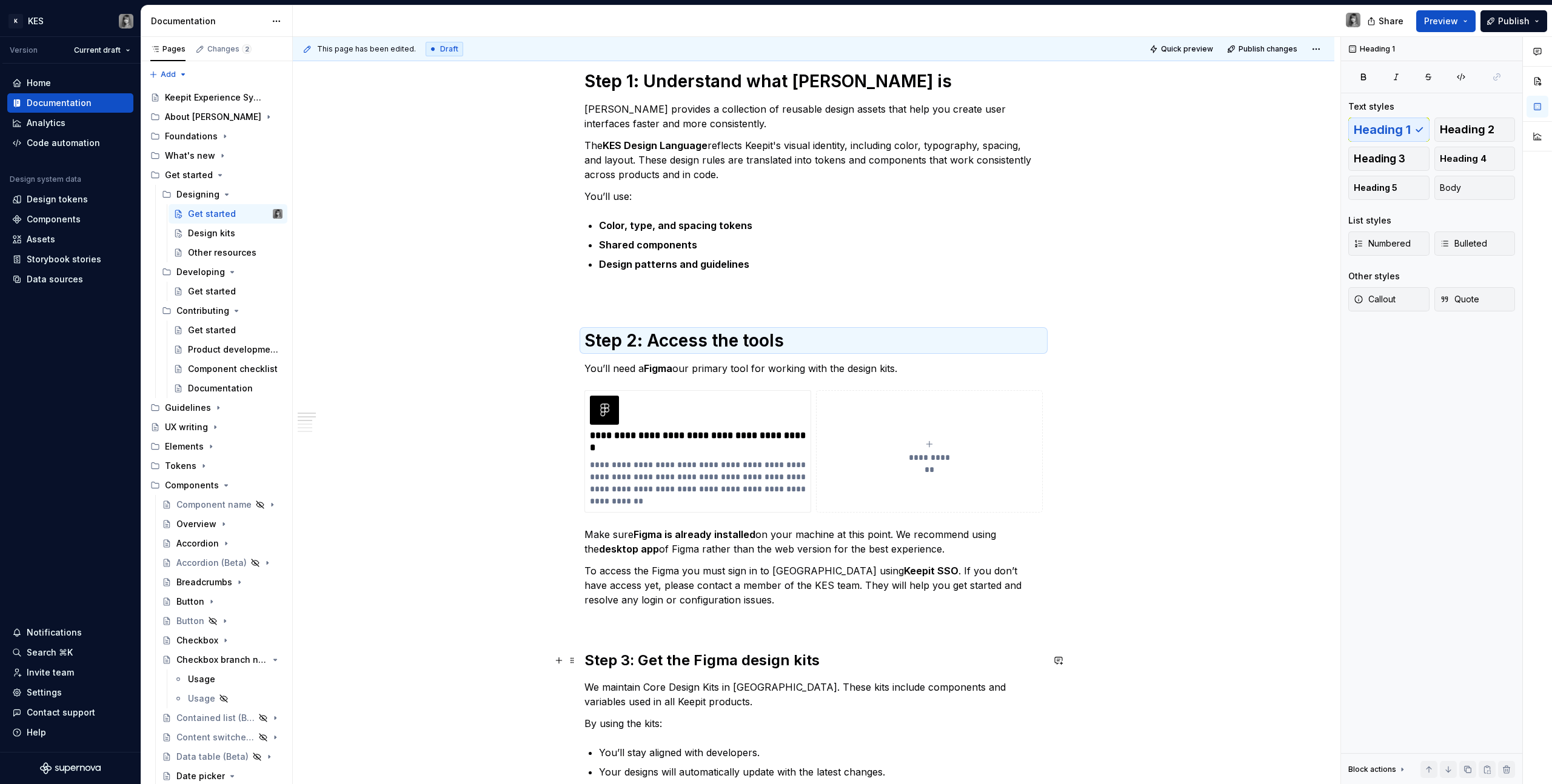
click at [783, 656] on h2 "Step 3: Get the Figma design kits" at bounding box center [813, 661] width 459 height 20
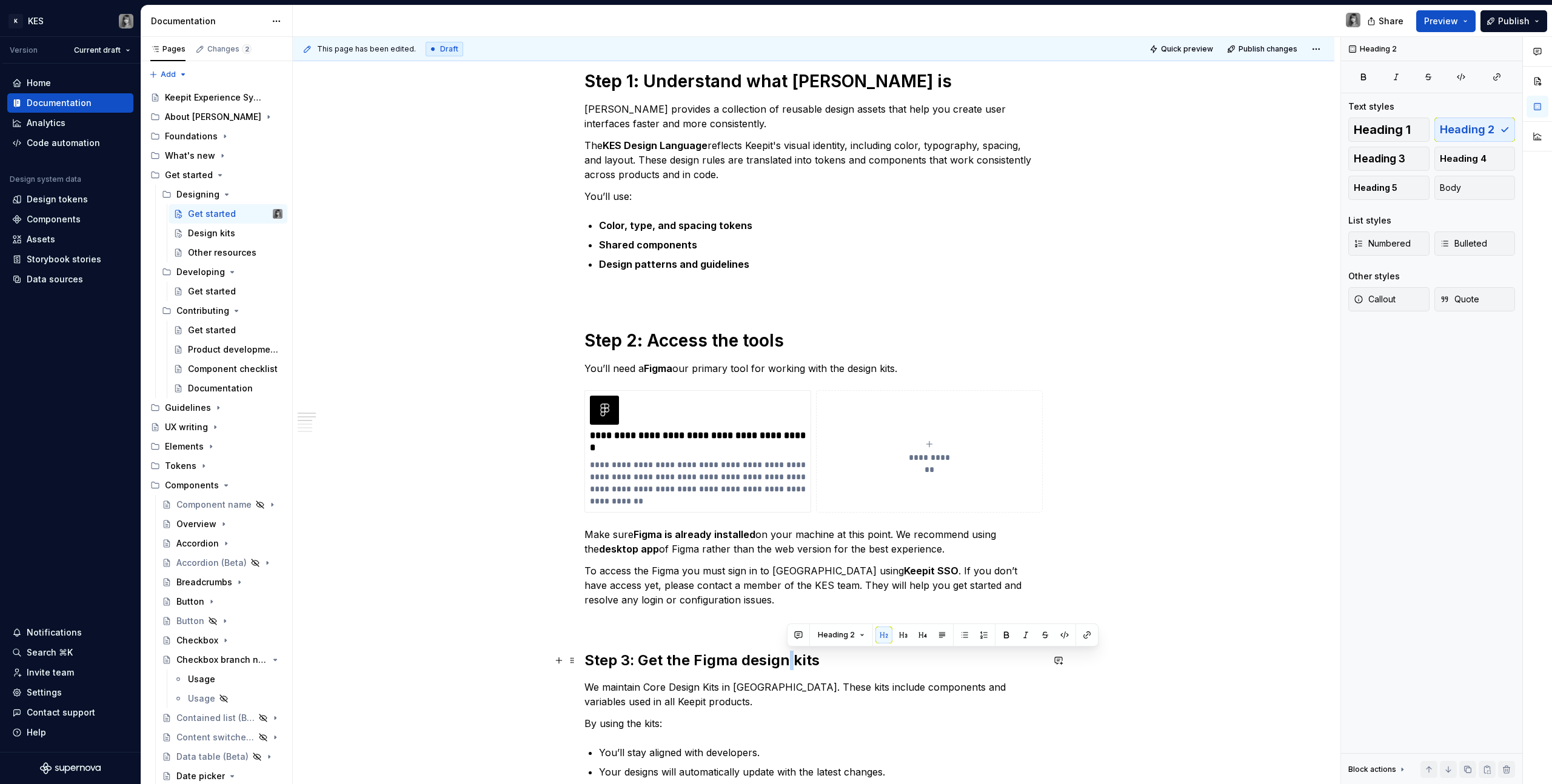
click at [782, 656] on h2 "Step 3: Get the Figma design kits" at bounding box center [813, 661] width 459 height 20
click at [1386, 127] on span "Heading 1" at bounding box center [1382, 129] width 57 height 12
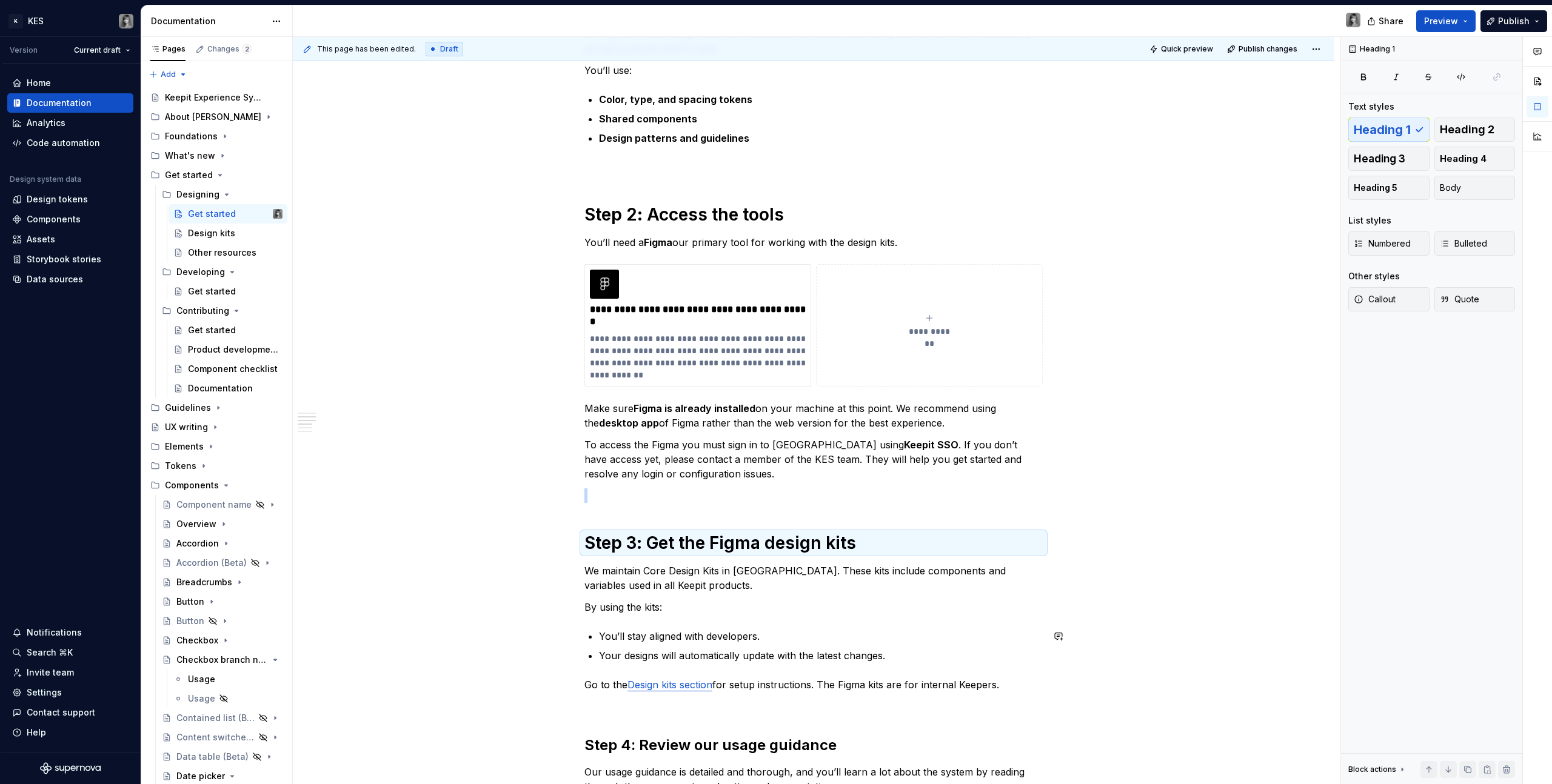
scroll to position [581, 0]
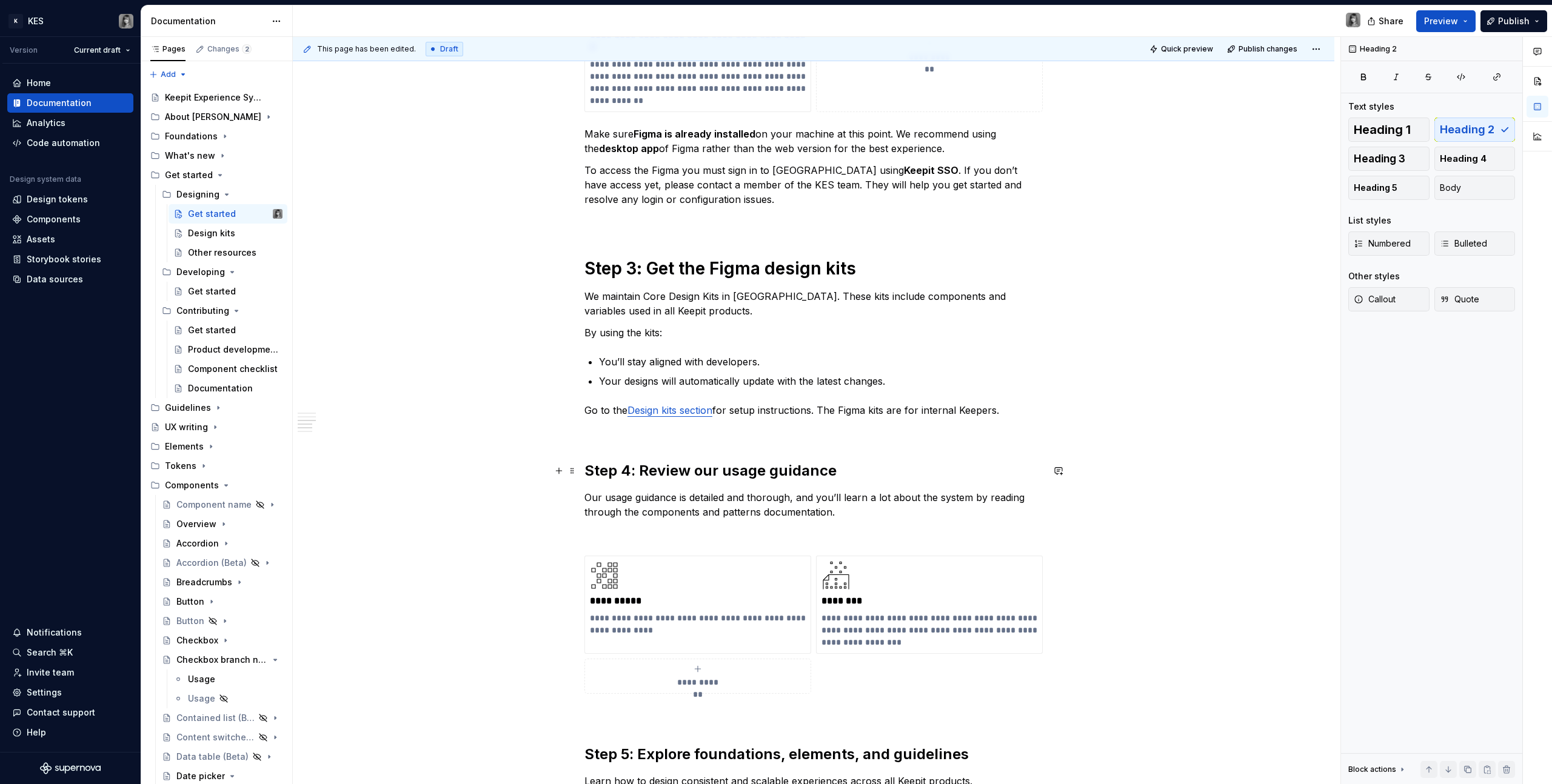
click at [741, 462] on h2 "Step 4: Review our usage guidance" at bounding box center [813, 471] width 459 height 20
click at [740, 462] on h2 "Step 4: Review our usage guidance" at bounding box center [813, 471] width 459 height 20
click at [1383, 127] on span "Heading 1" at bounding box center [1382, 129] width 57 height 12
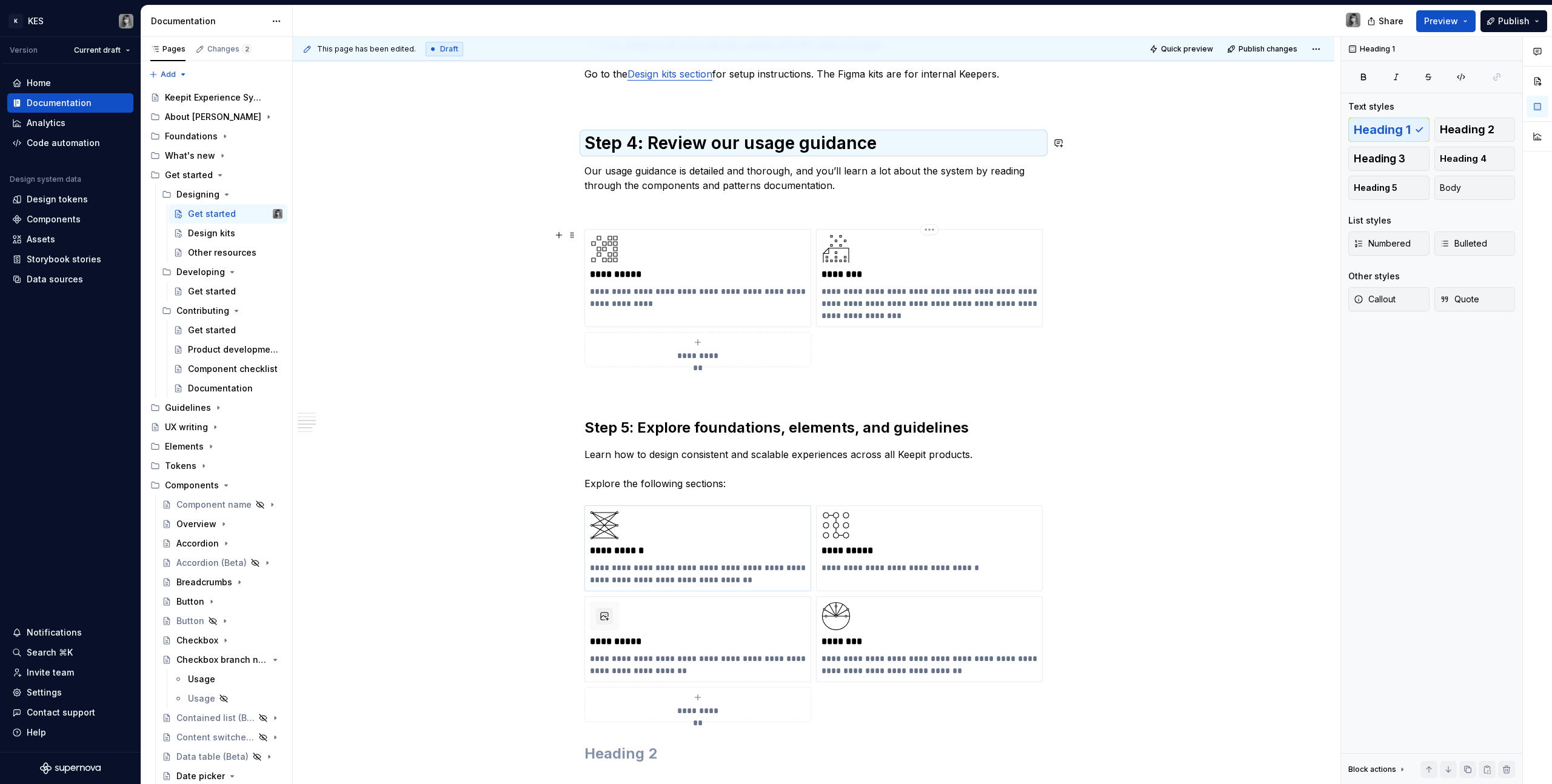
scroll to position [1060, 0]
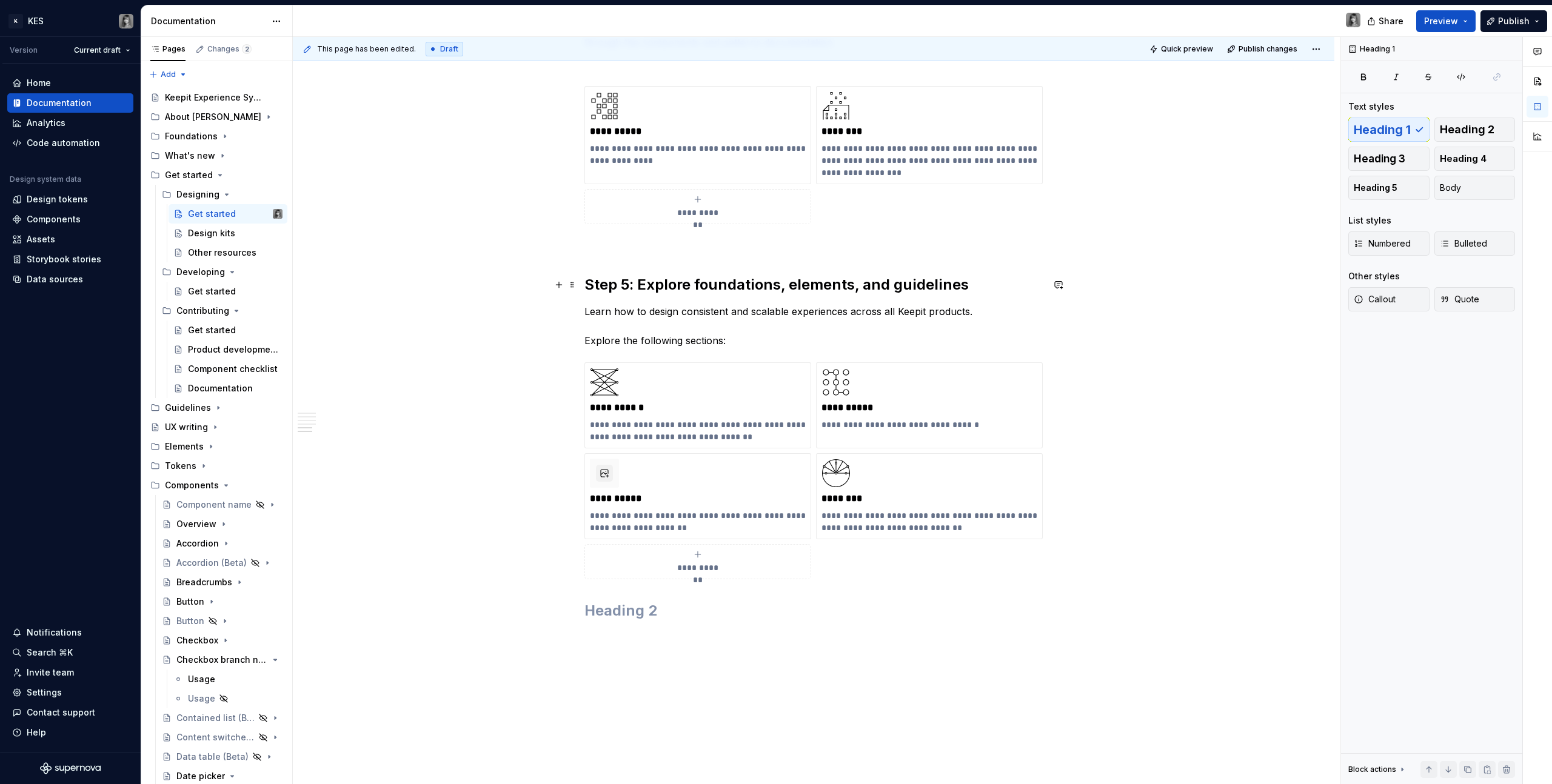
click at [770, 288] on strong "Step 5: Explore foundations, elements, and guidelines" at bounding box center [776, 284] width 384 height 18
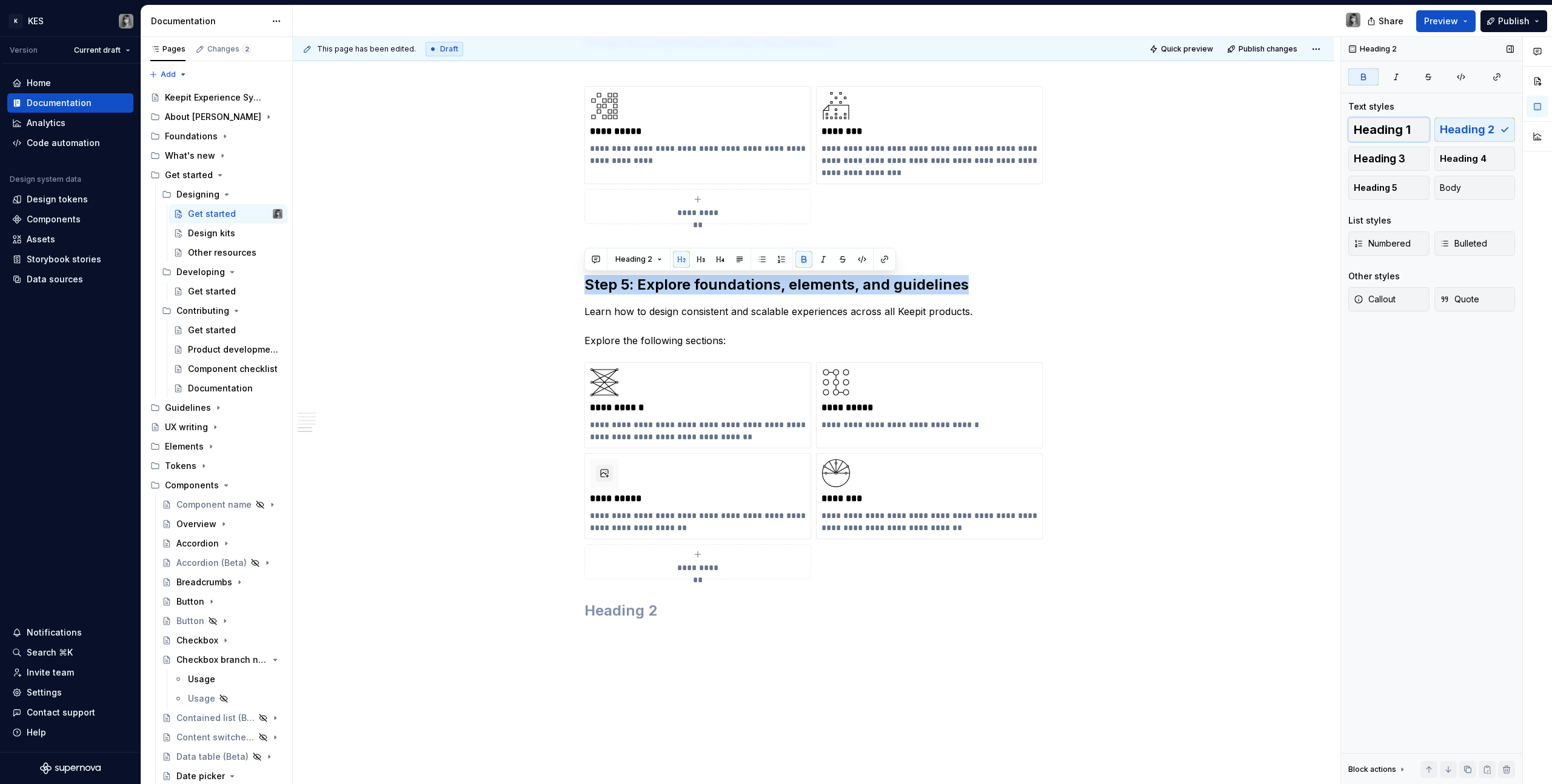
click at [1390, 133] on span "Heading 1" at bounding box center [1382, 129] width 57 height 12
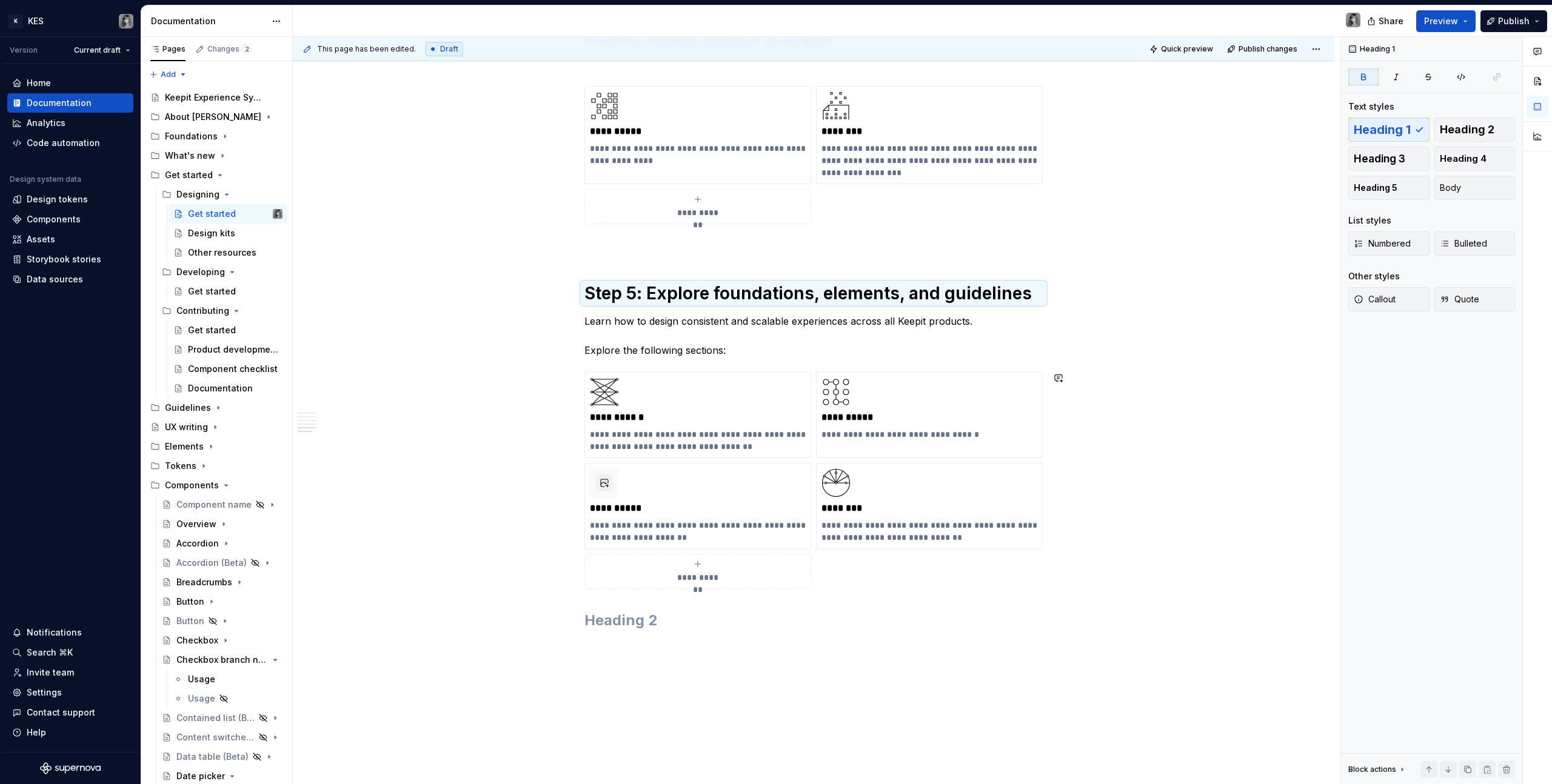
click at [713, 354] on p "Learn how to design consistent and scalable experiences across all Keepit produ…" at bounding box center [813, 336] width 459 height 44
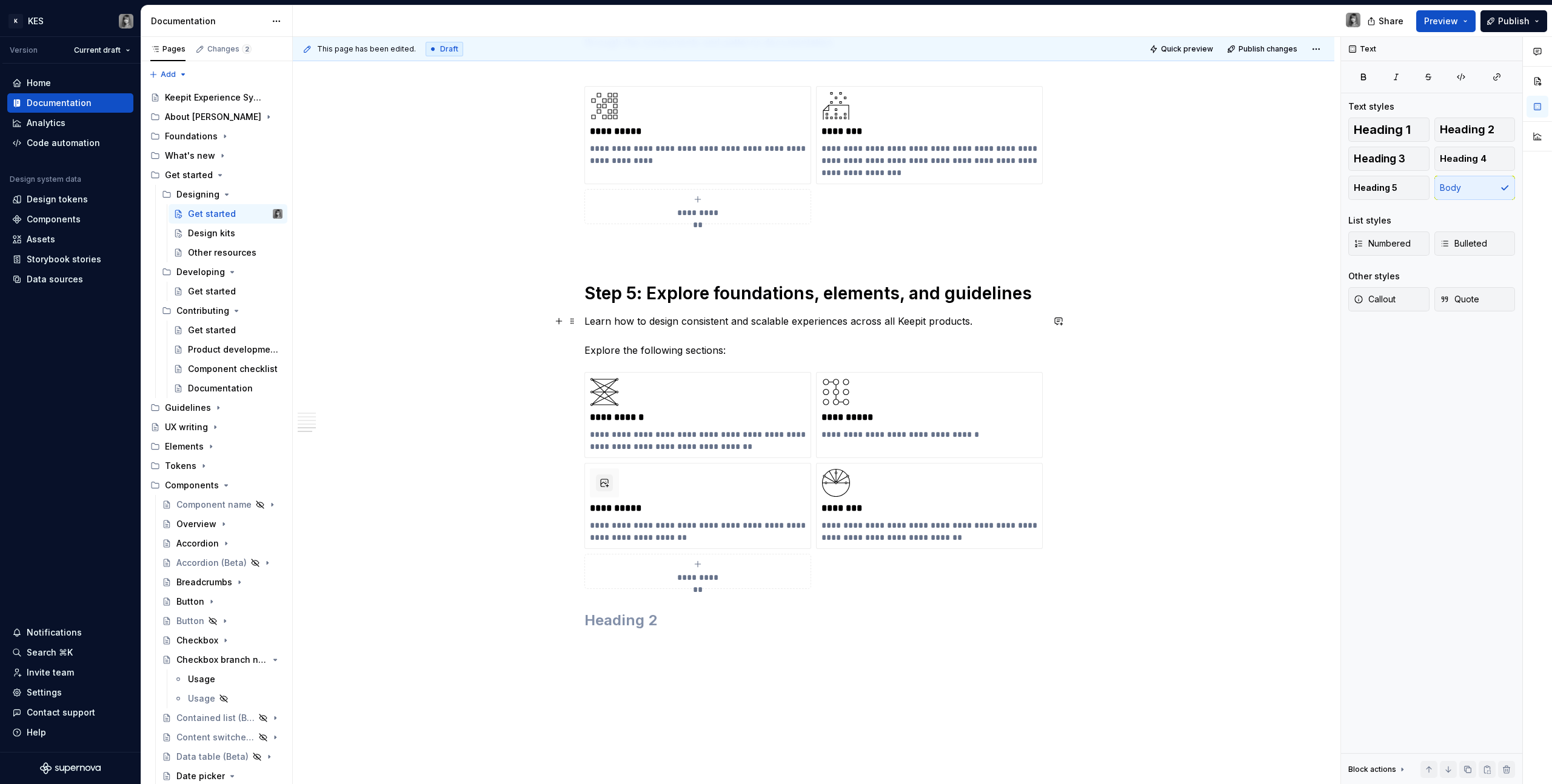
click at [747, 321] on p "Learn how to design consistent and scalable experiences across all Keepit produ…" at bounding box center [813, 336] width 459 height 44
click at [584, 350] on p "Learn how to design consistent and scalable experiences across all Keepit produ…" at bounding box center [813, 336] width 459 height 44
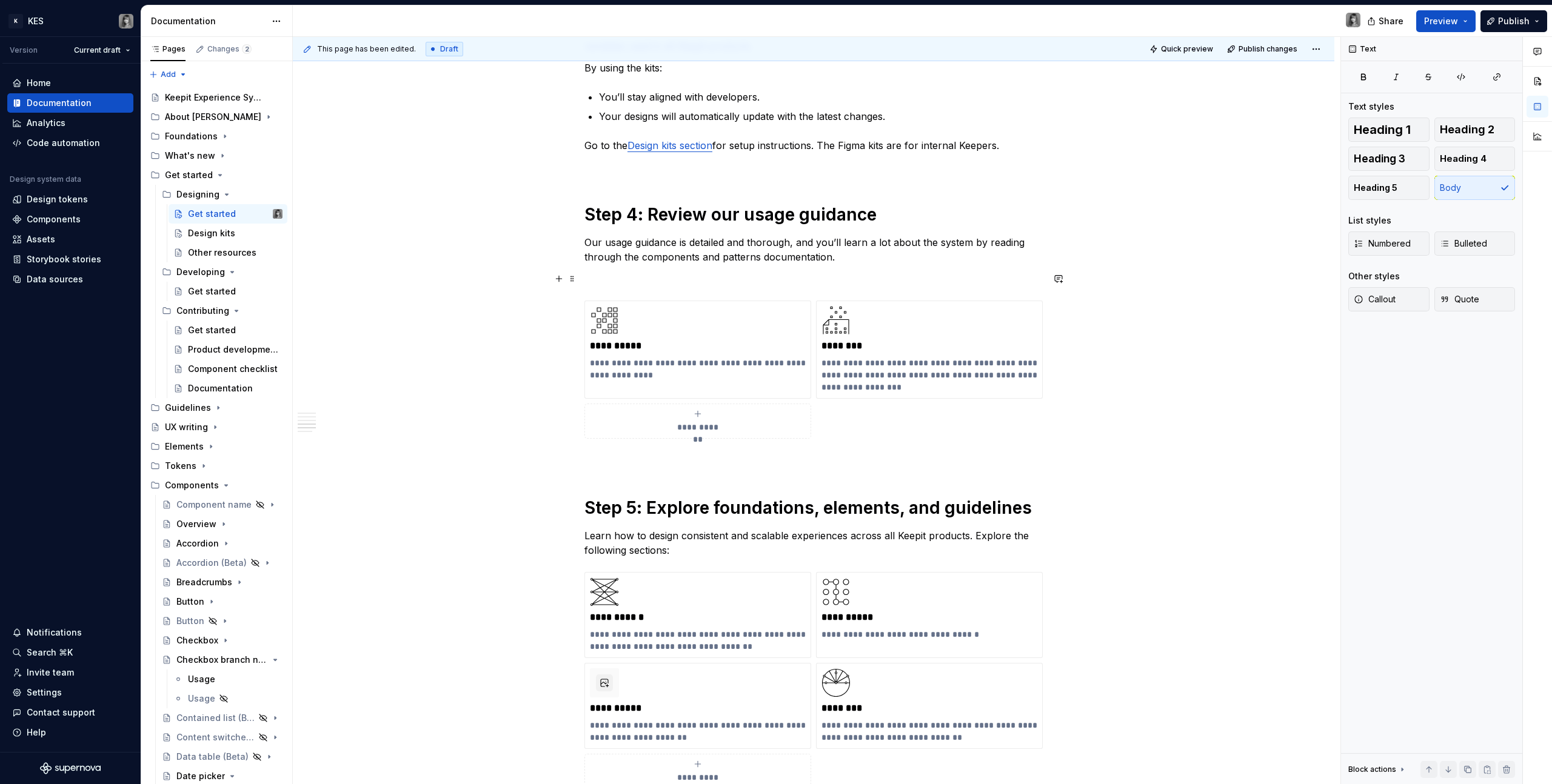
scroll to position [852, 0]
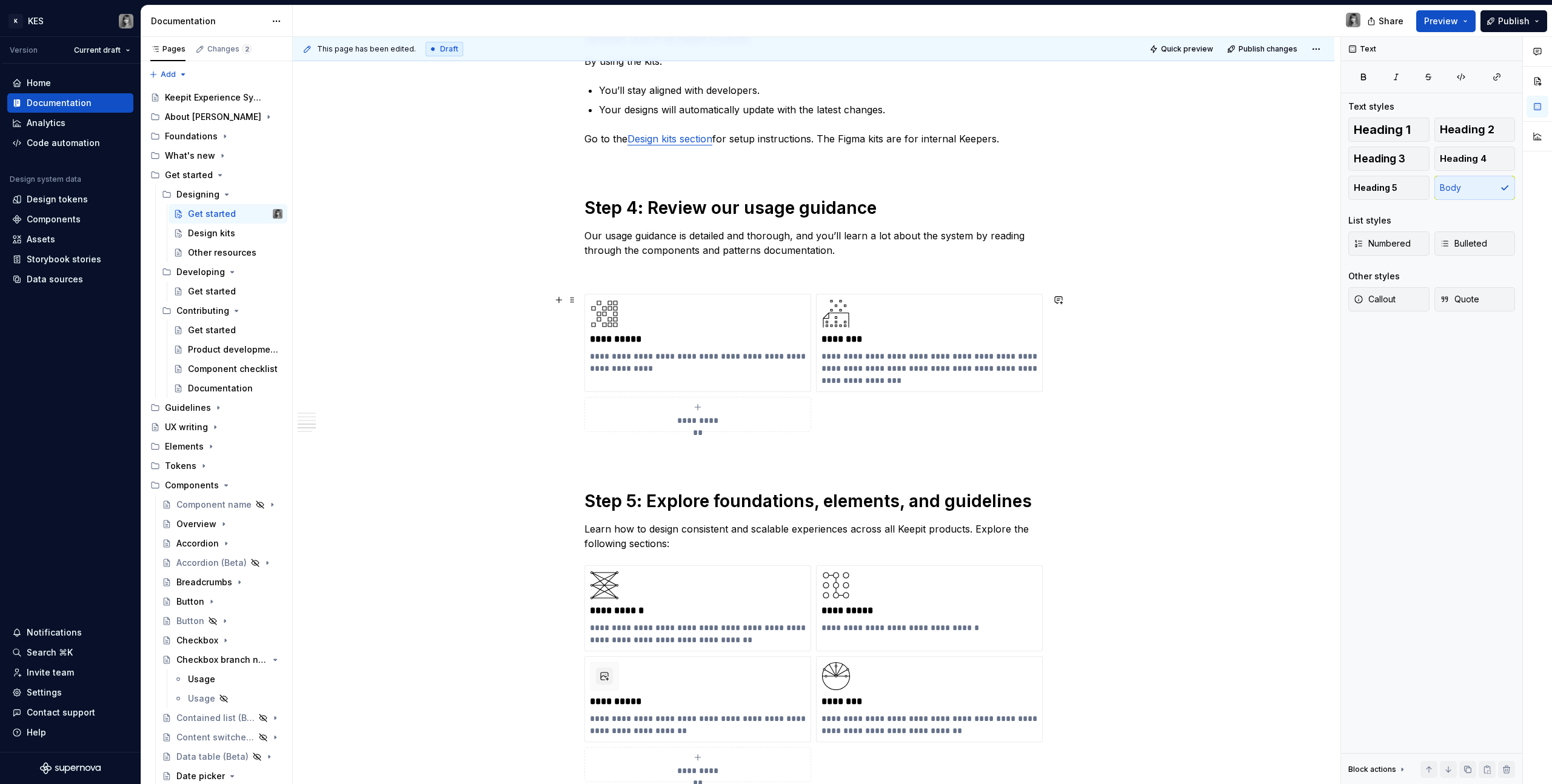
click at [732, 422] on div "**********" at bounding box center [698, 415] width 216 height 24
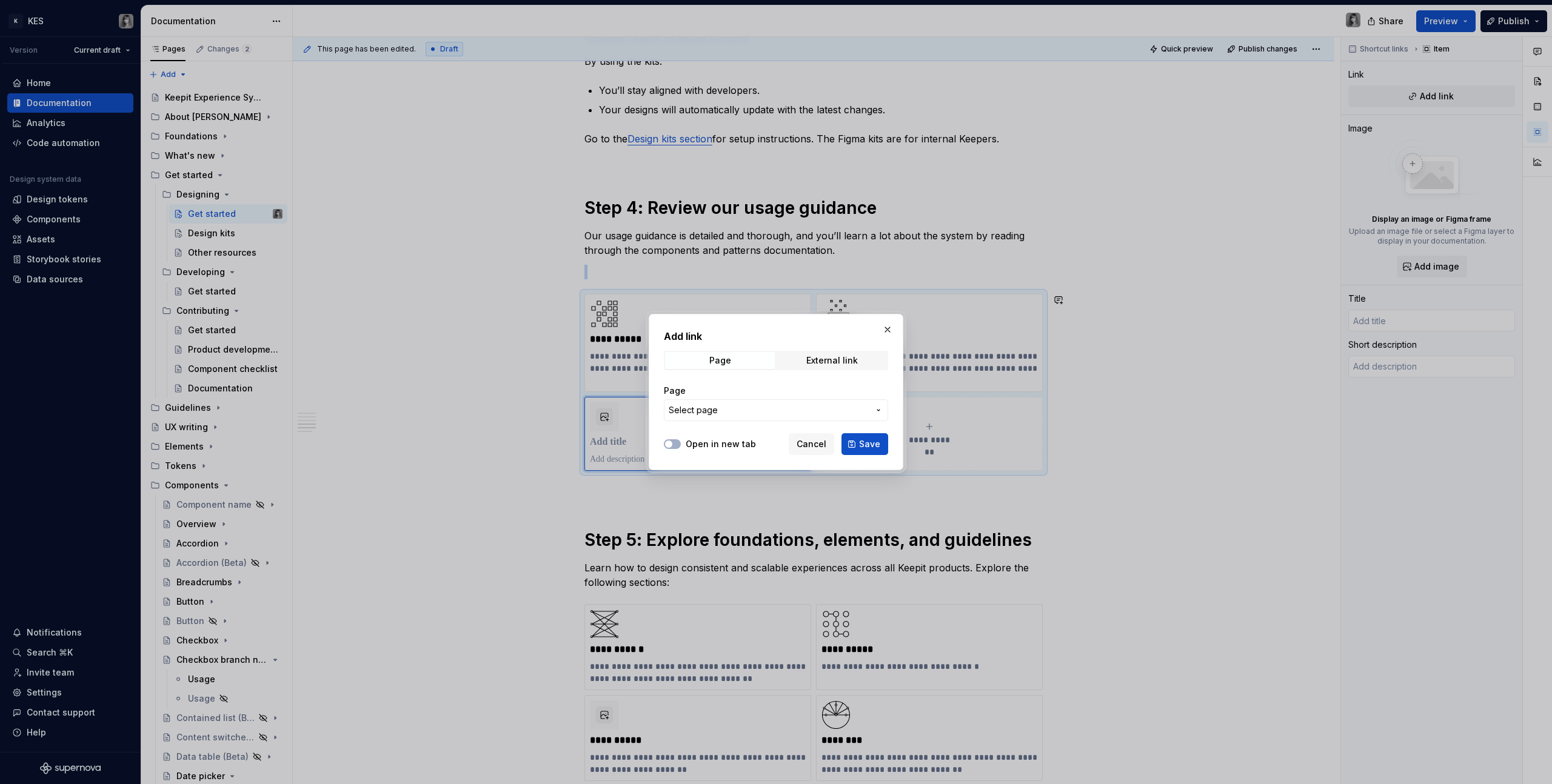
type textarea "*"
click at [890, 331] on button "button" at bounding box center [887, 329] width 17 height 17
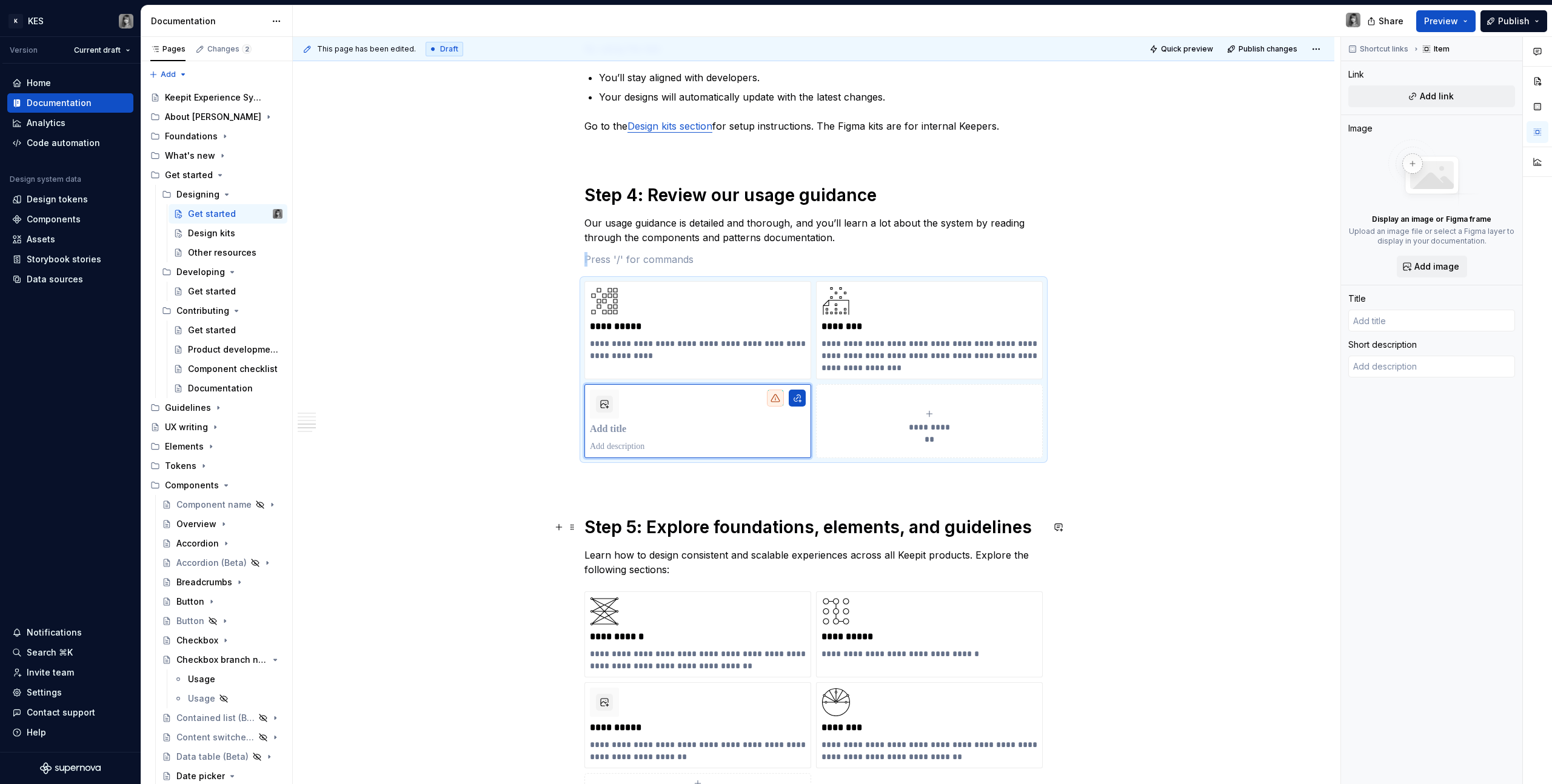
scroll to position [883, 0]
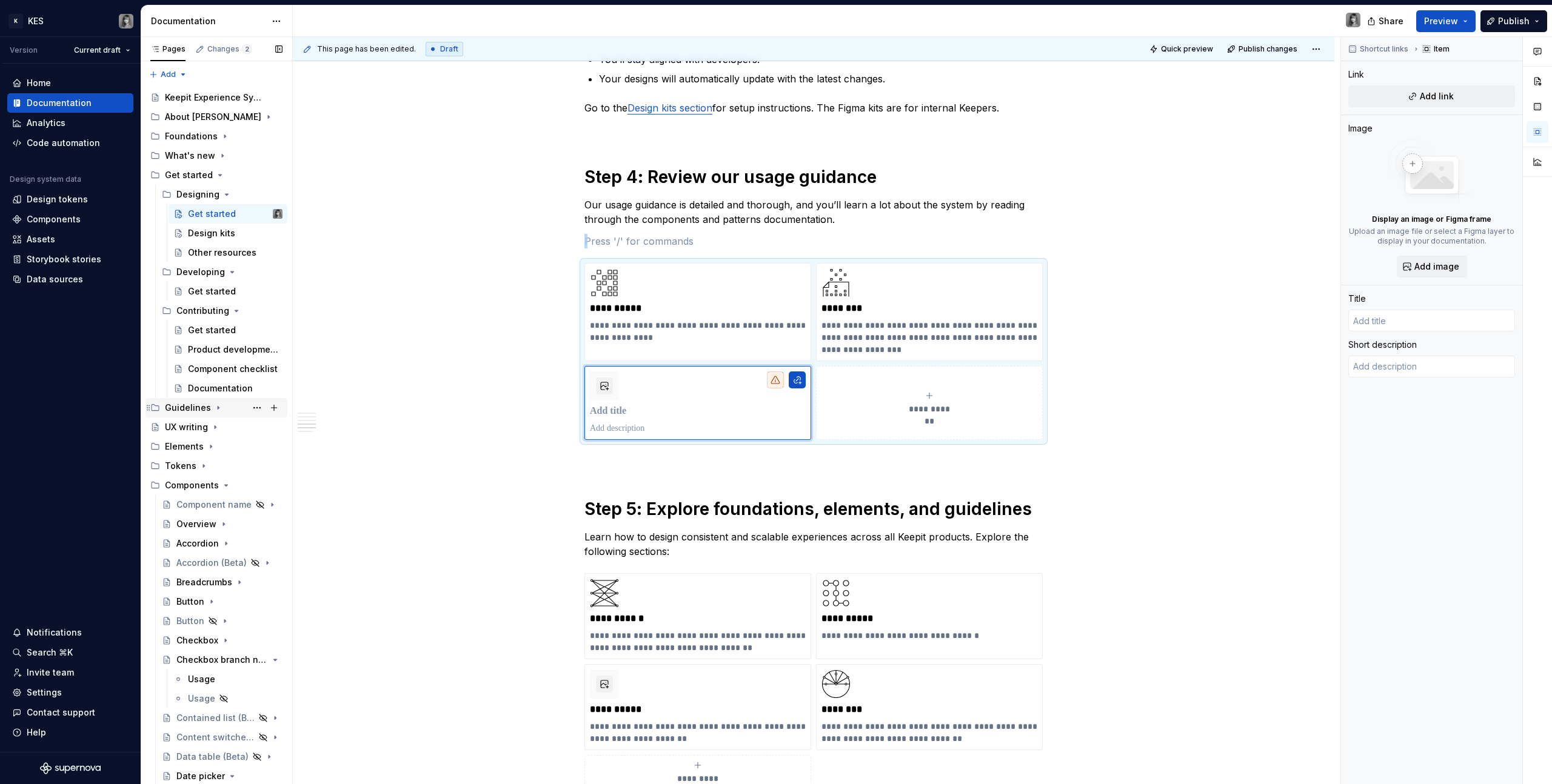
click at [196, 410] on div "Guidelines" at bounding box center [188, 408] width 46 height 12
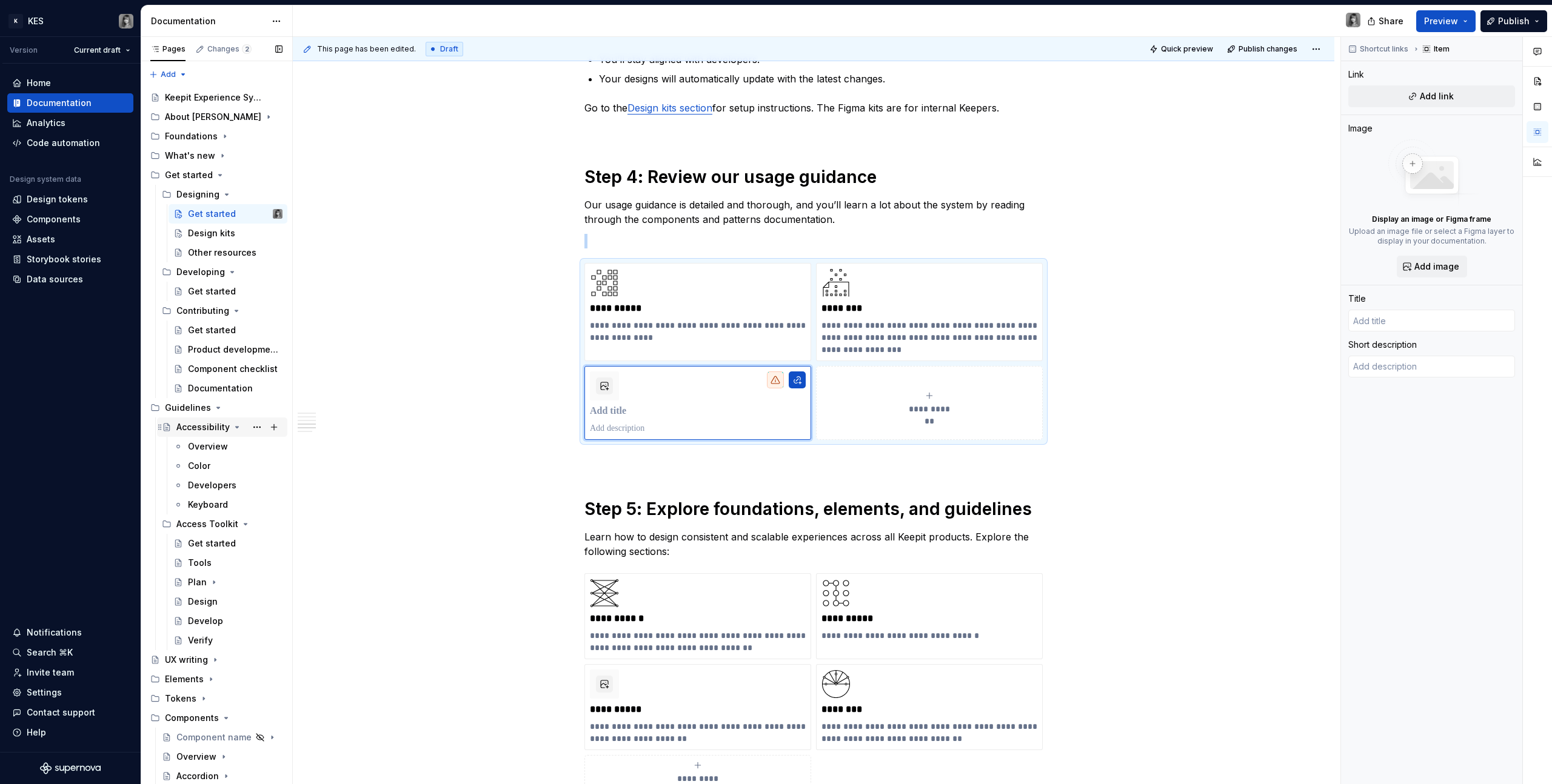
click at [236, 427] on icon "Page tree" at bounding box center [237, 427] width 3 height 1
click at [236, 446] on icon "Page tree" at bounding box center [241, 447] width 10 height 10
click at [192, 133] on div "Foundations" at bounding box center [191, 136] width 53 height 12
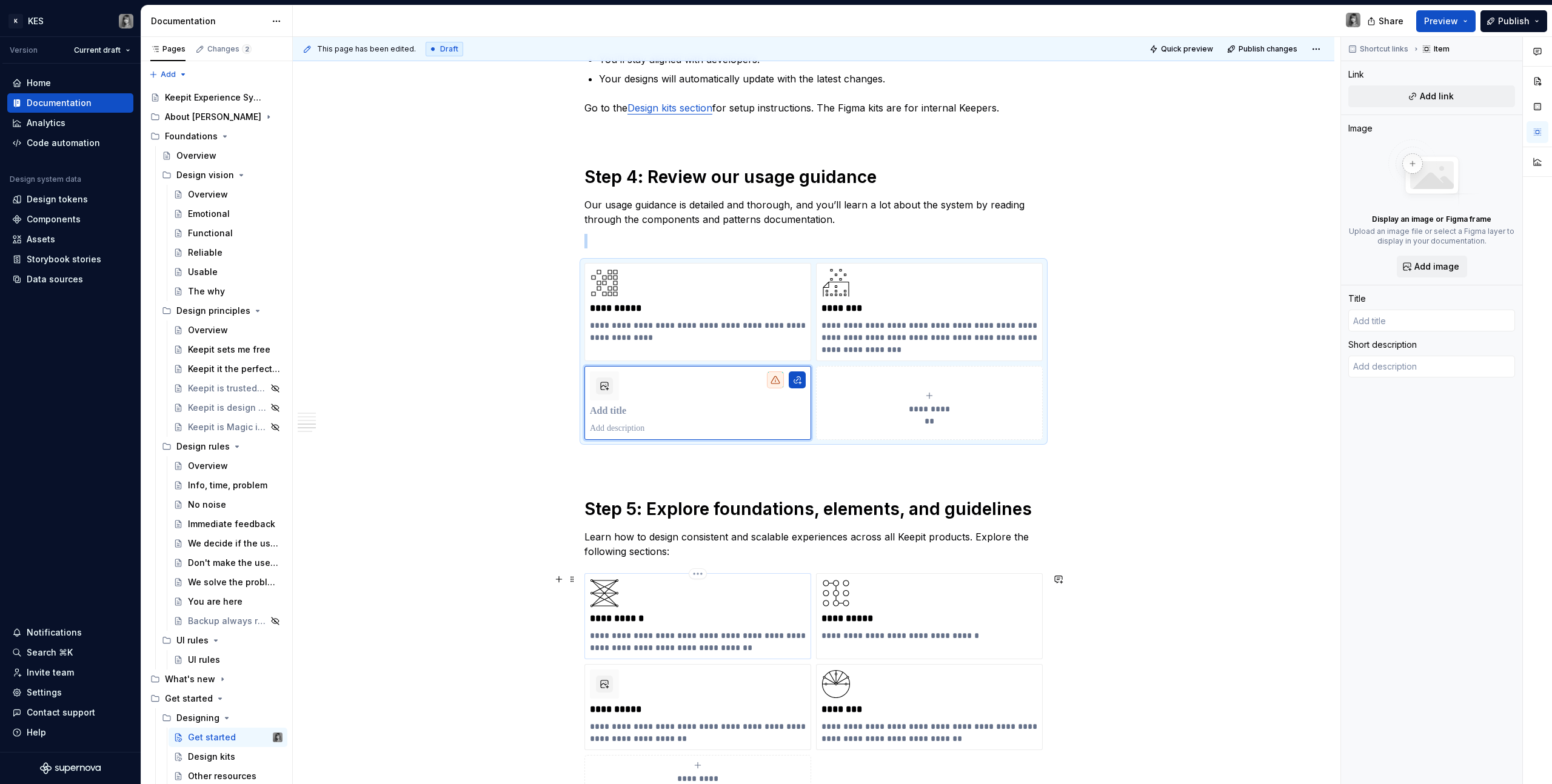
click at [708, 643] on p "**********" at bounding box center [698, 642] width 216 height 24
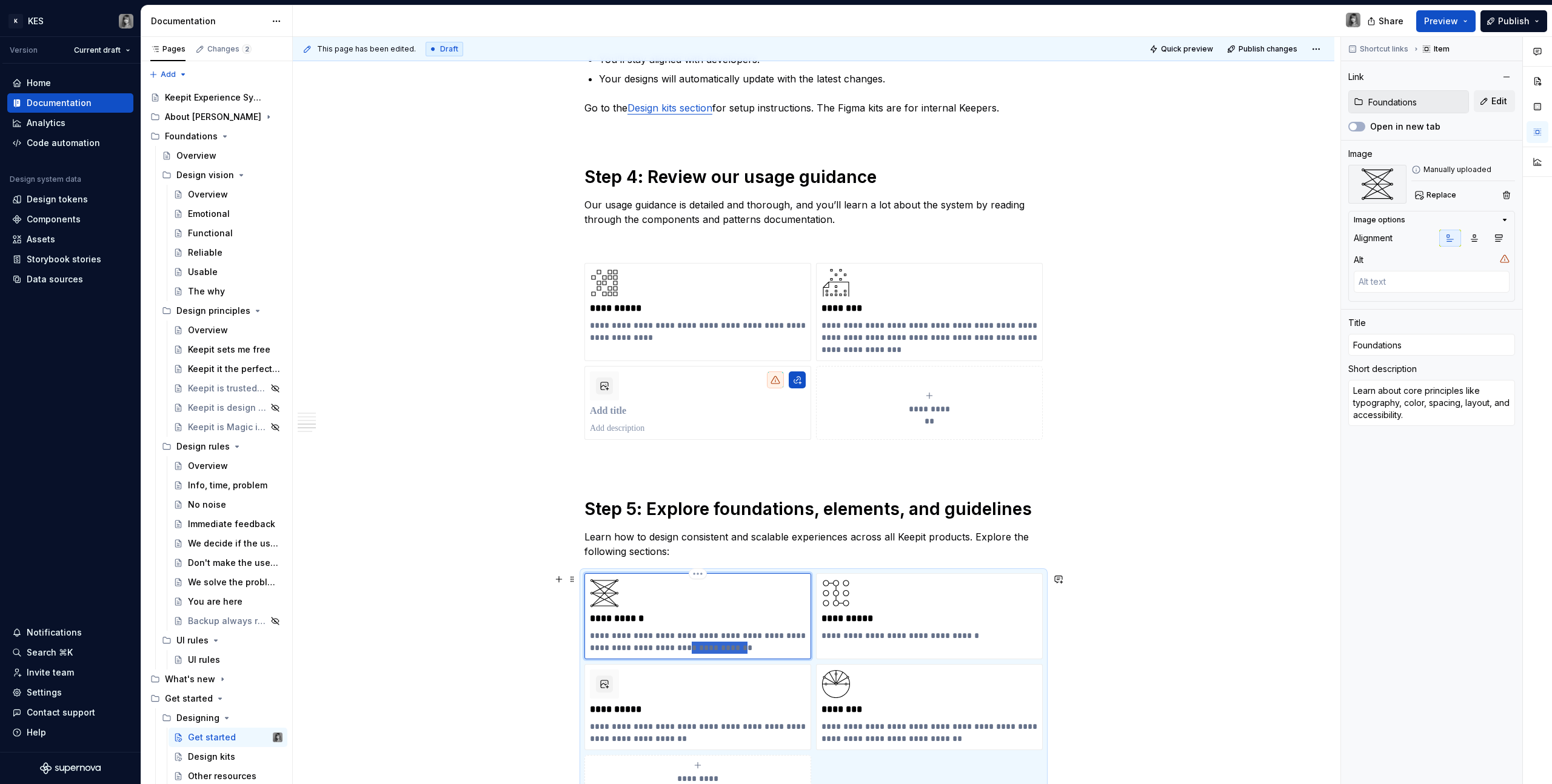
click at [708, 643] on p "**********" at bounding box center [698, 642] width 216 height 24
type textarea "*"
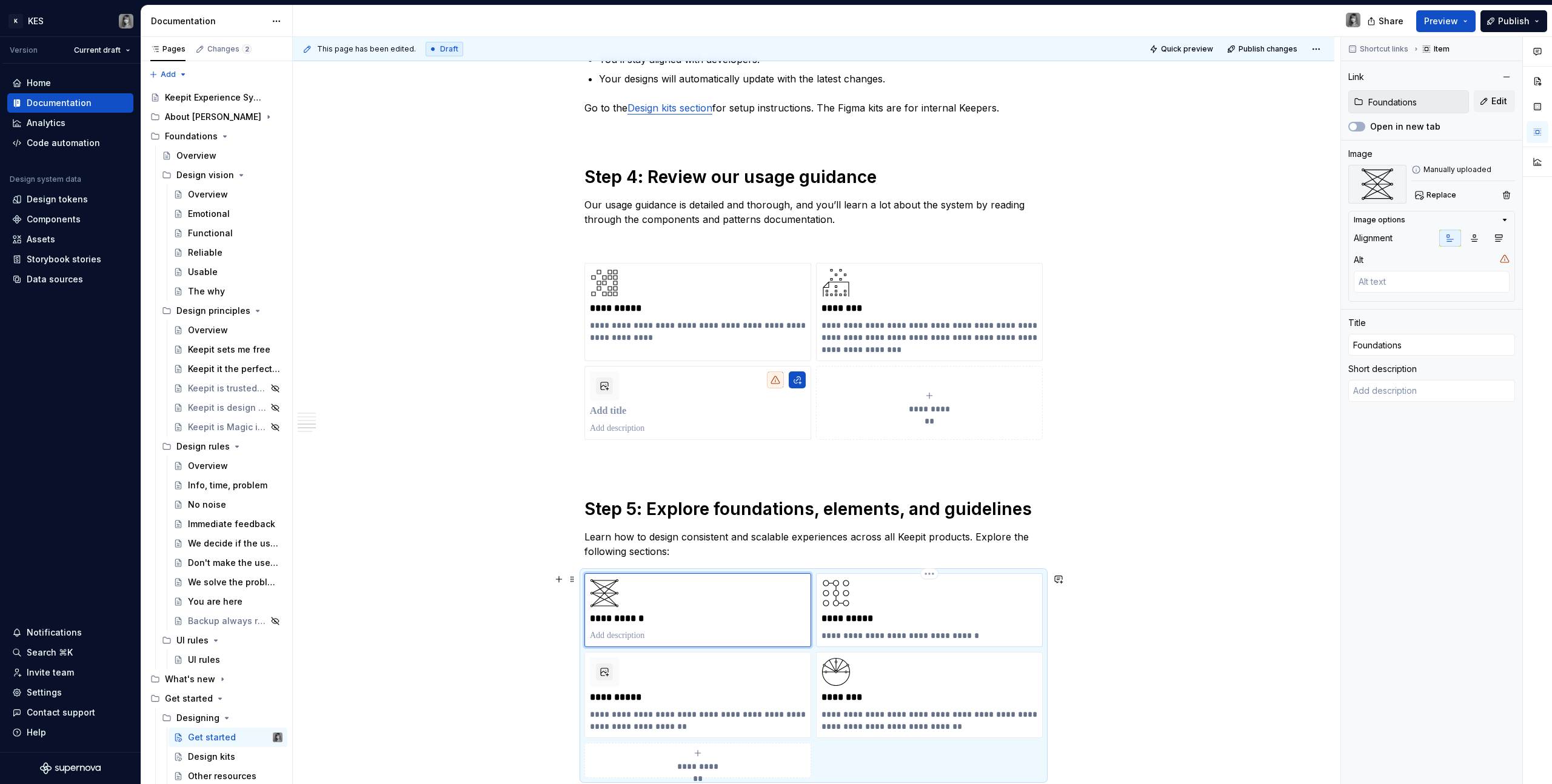
click at [890, 639] on p "**********" at bounding box center [930, 635] width 216 height 12
type textarea "*"
type input "Guidelines"
type textarea "Follow accessibility best practices."
type input "Guidelines"
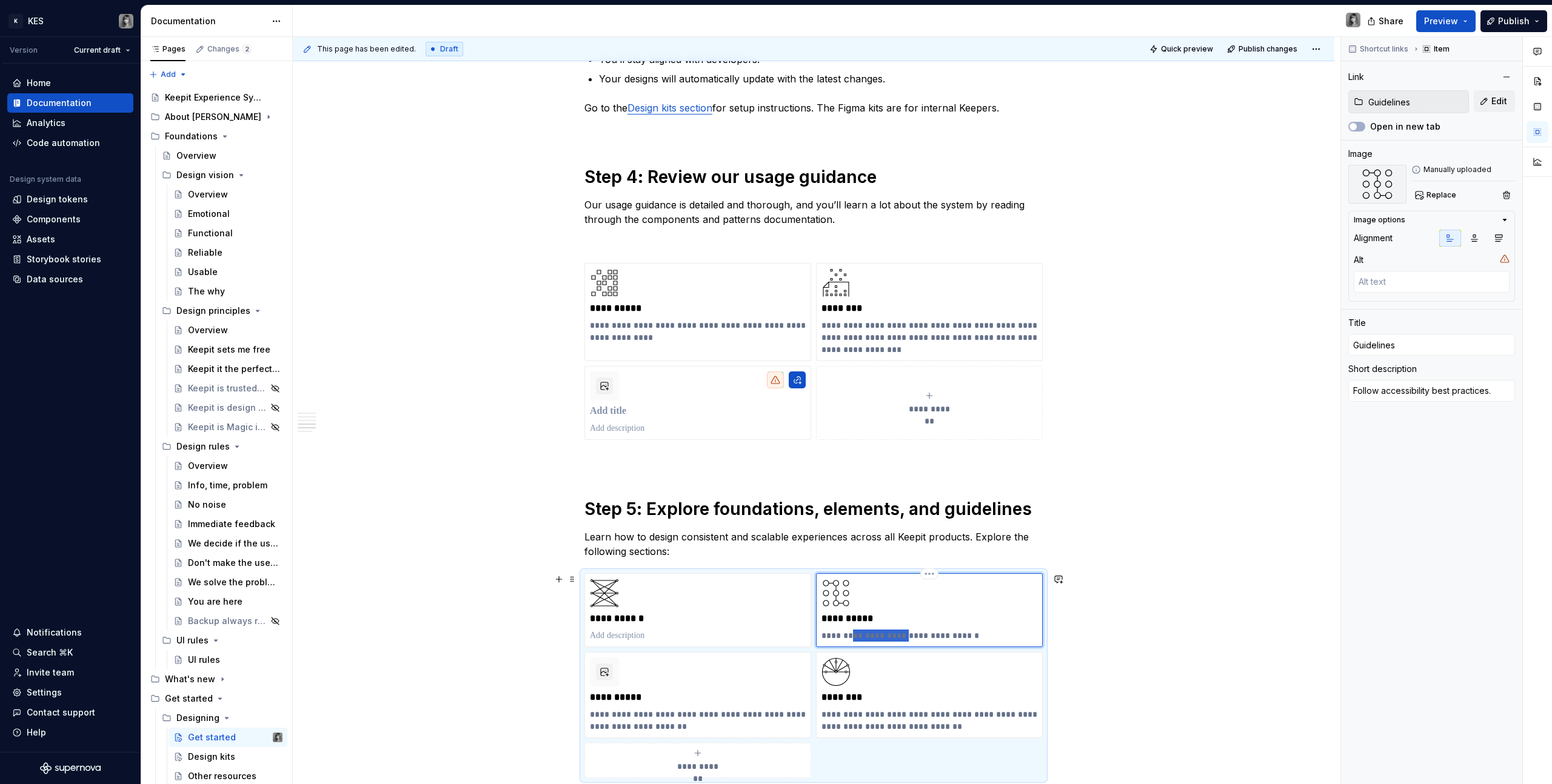
click at [890, 639] on p "**********" at bounding box center [930, 635] width 216 height 12
type textarea "*"
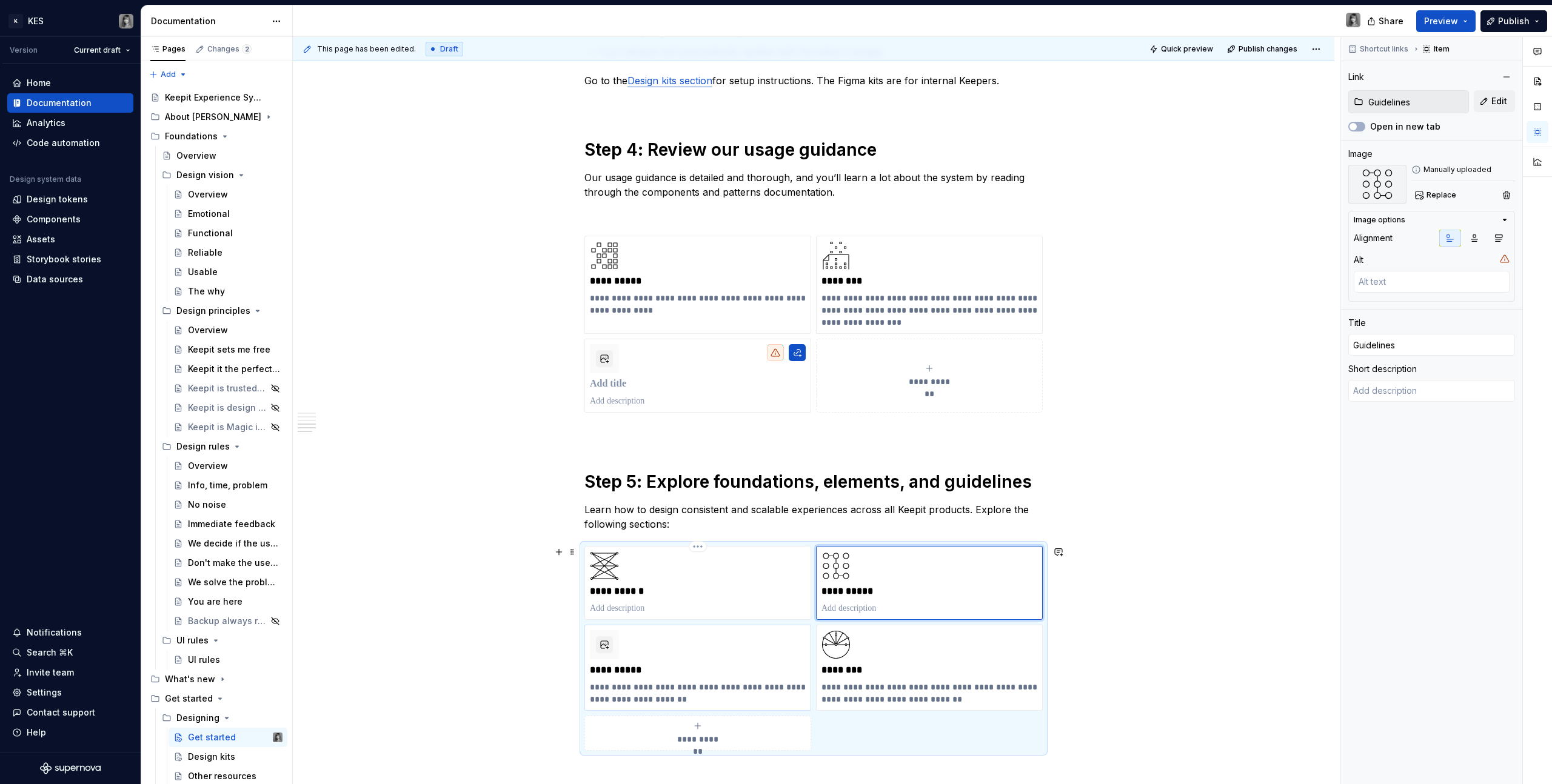
scroll to position [920, 0]
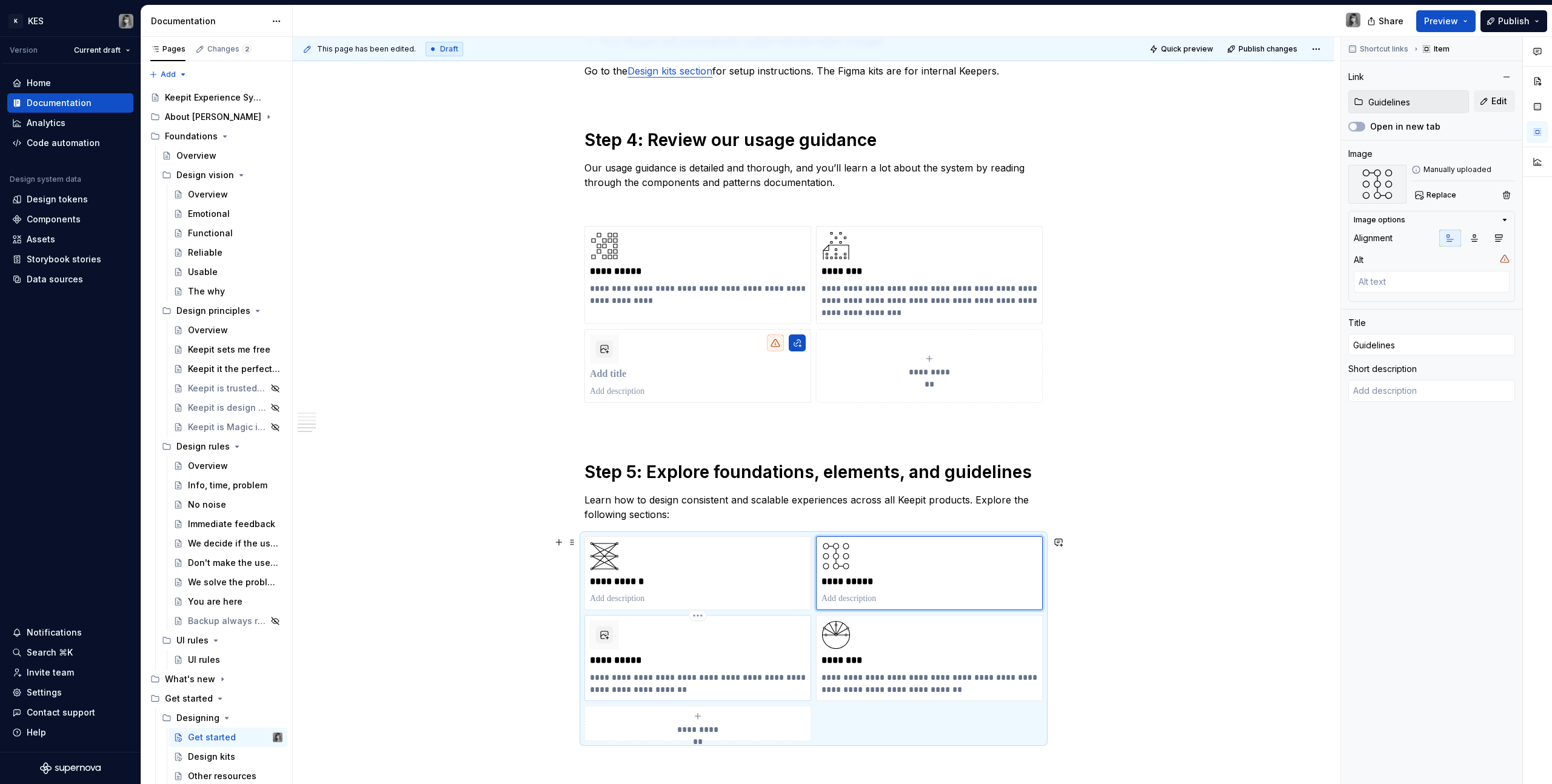
click at [679, 685] on p "**********" at bounding box center [698, 683] width 216 height 24
type textarea "*"
type input "UX writing"
click at [679, 685] on p "**********" at bounding box center [698, 683] width 216 height 24
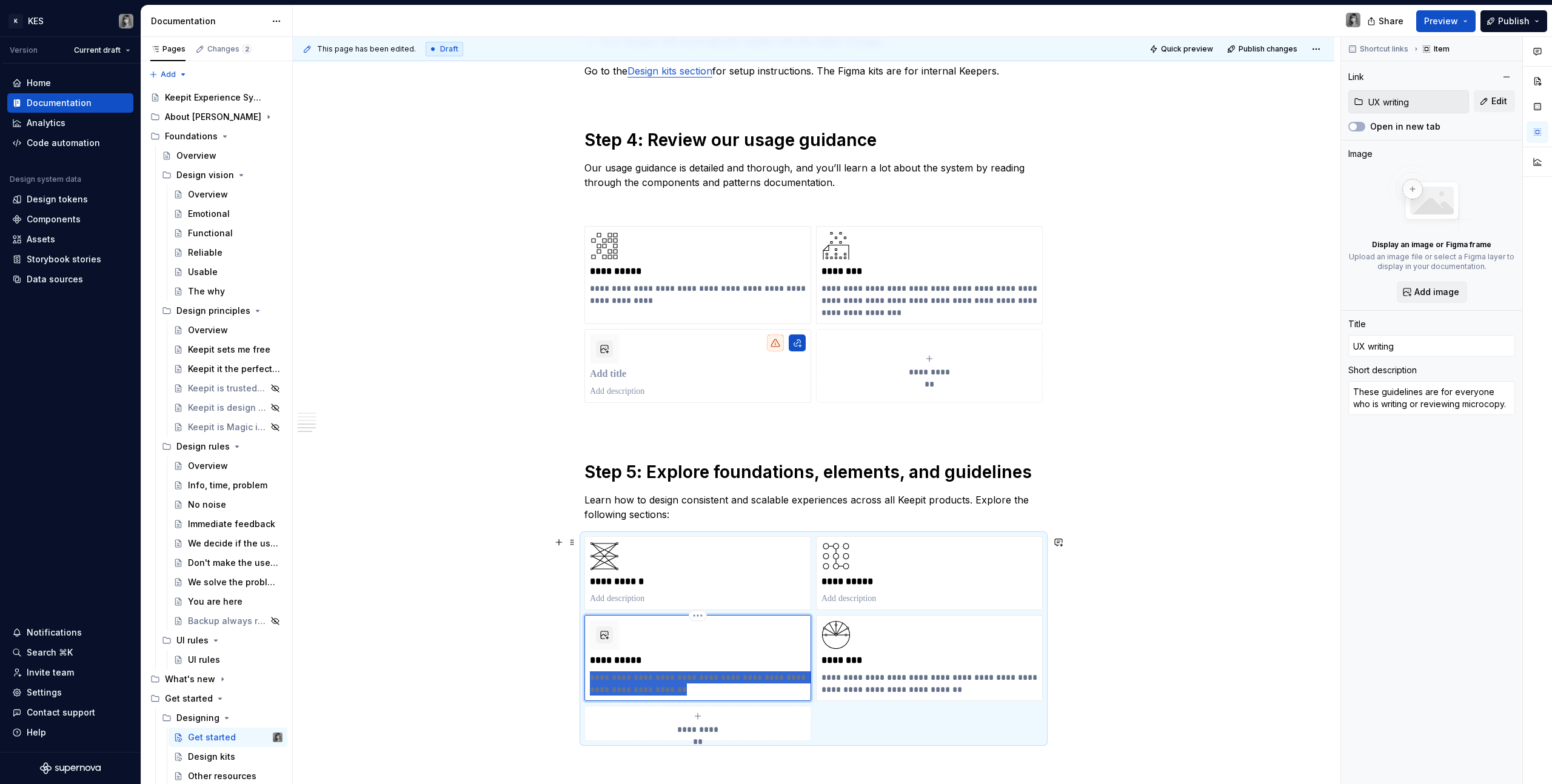
click at [679, 685] on p "**********" at bounding box center [698, 683] width 216 height 24
type textarea "*"
click at [897, 657] on p "********" at bounding box center [930, 660] width 216 height 12
type textarea "*"
type input "Elements"
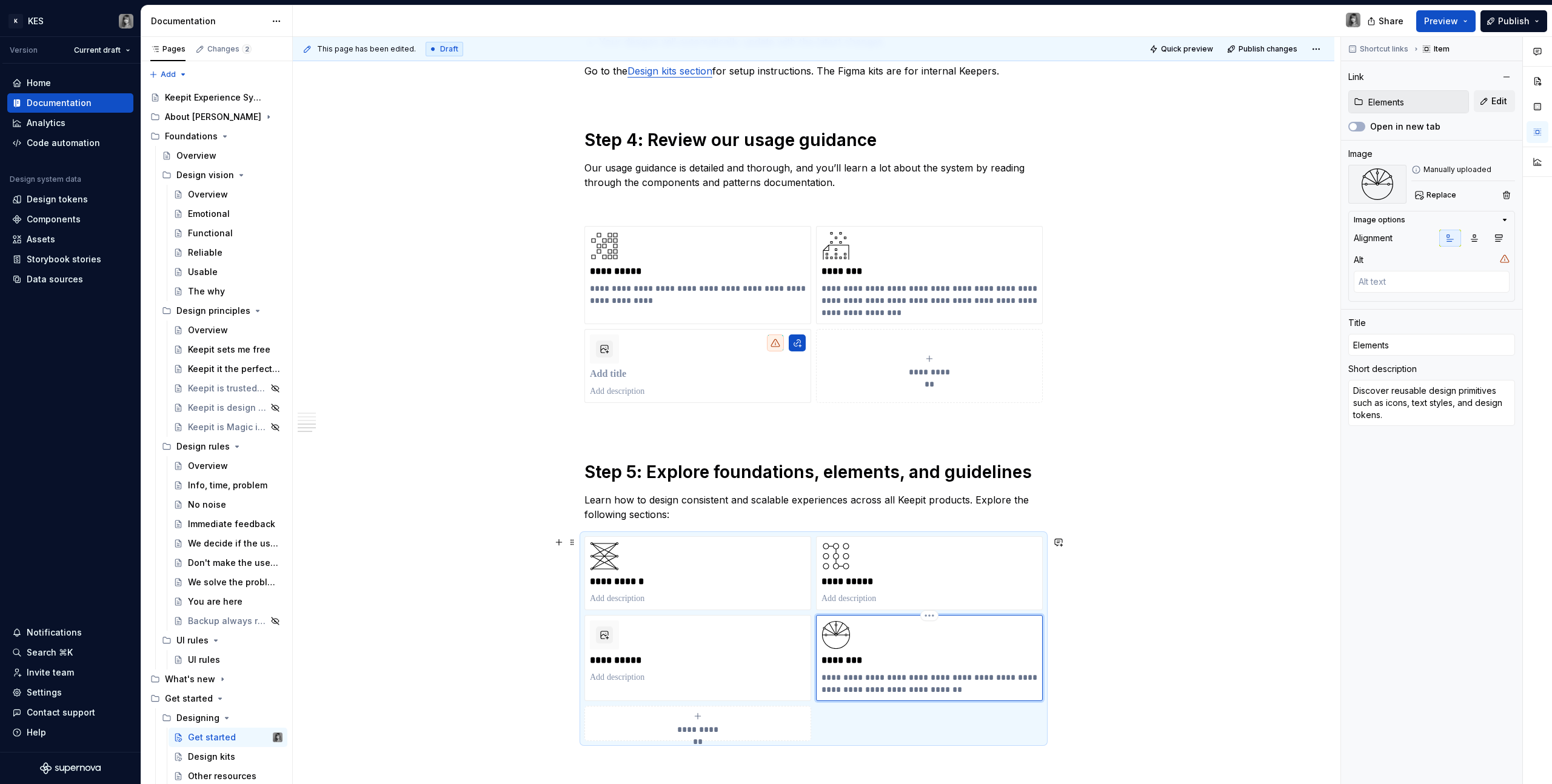
click at [897, 657] on p "********" at bounding box center [930, 660] width 216 height 12
click at [897, 667] on div "**********" at bounding box center [930, 658] width 216 height 75
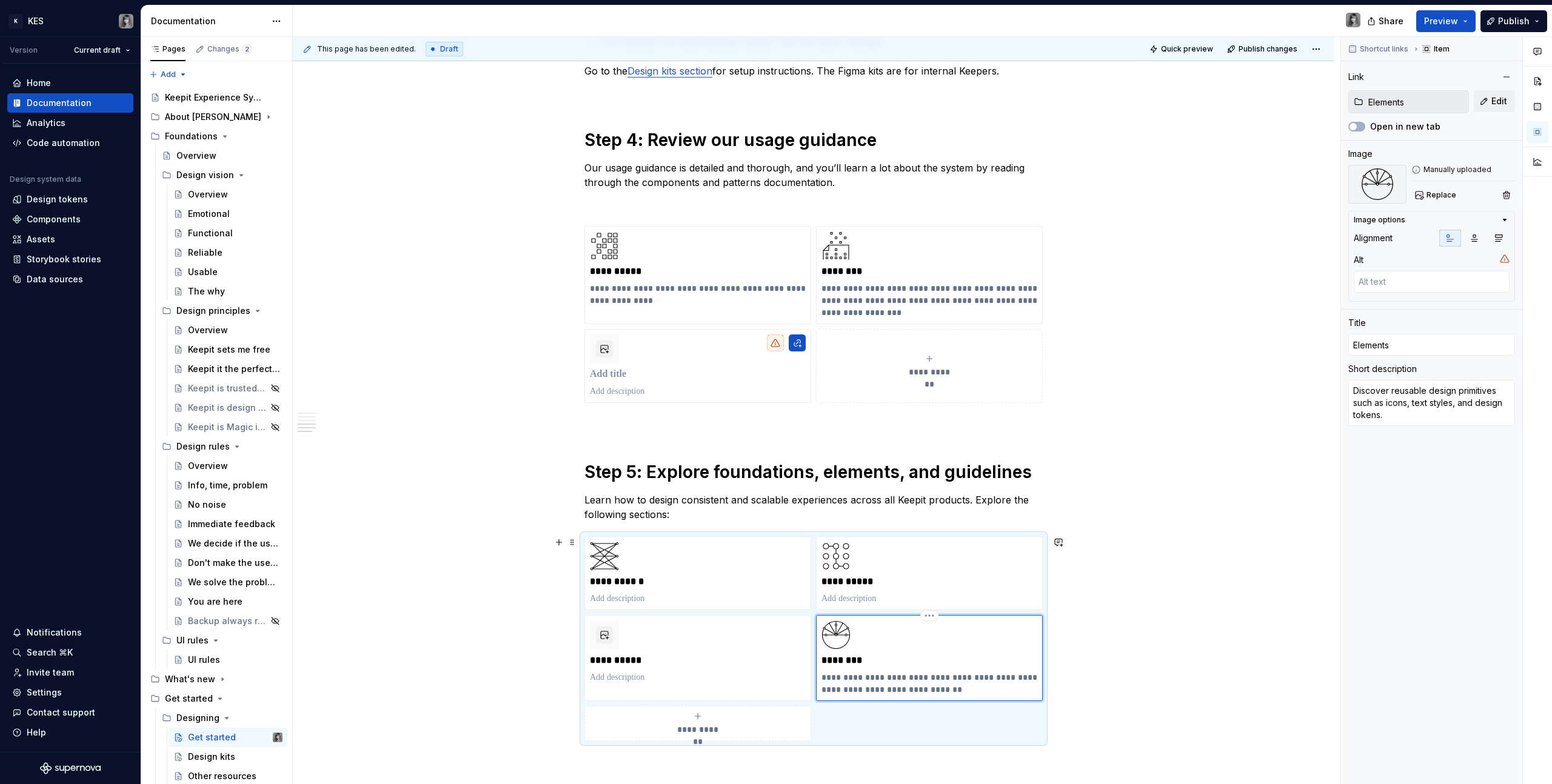
click at [885, 687] on p "**********" at bounding box center [930, 683] width 216 height 24
click at [1116, 436] on div "**********" at bounding box center [813, 190] width 1041 height 1777
click at [913, 686] on p "**********" at bounding box center [930, 683] width 216 height 24
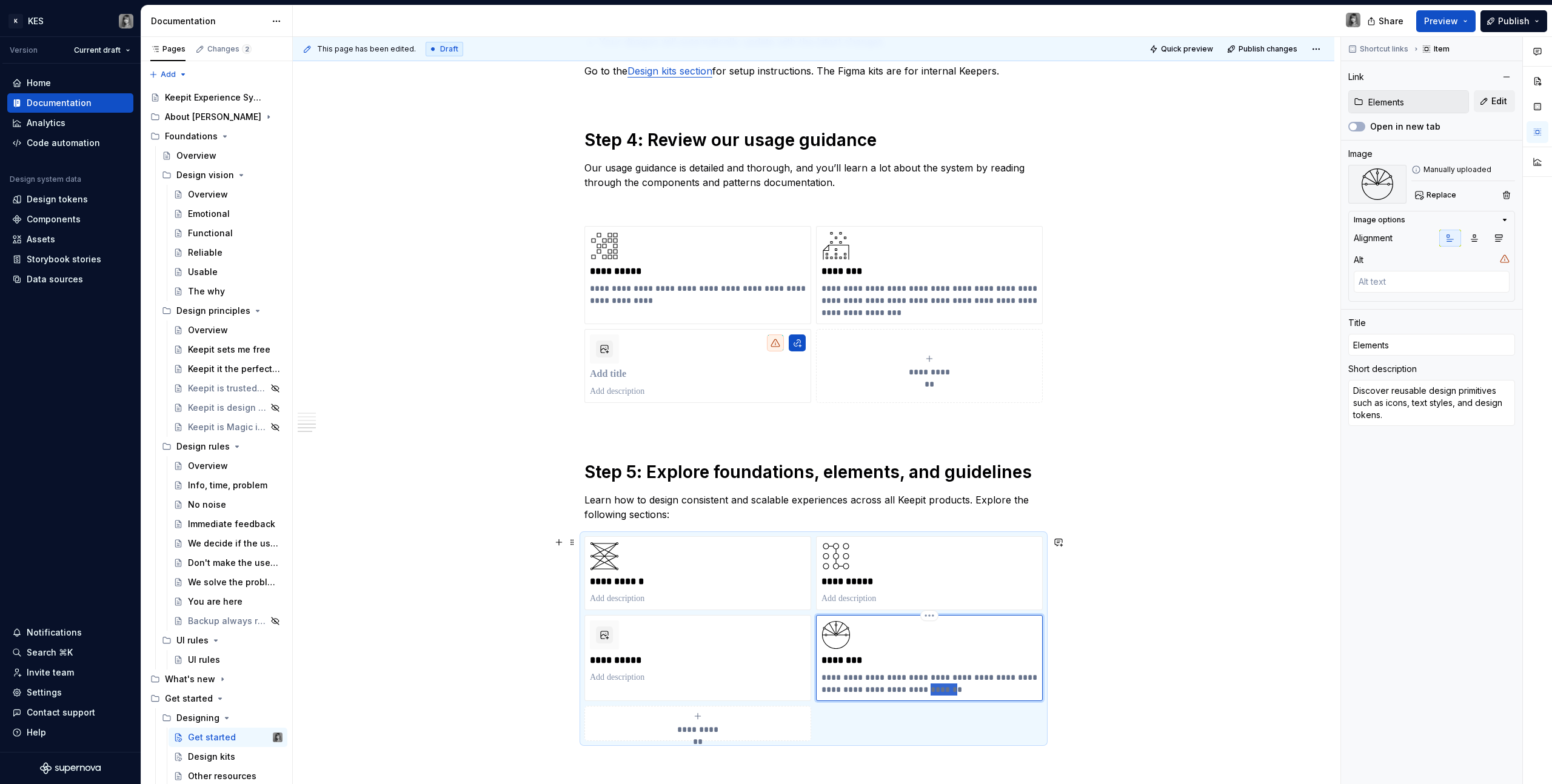
click at [913, 686] on p "**********" at bounding box center [930, 683] width 216 height 24
type textarea "*"
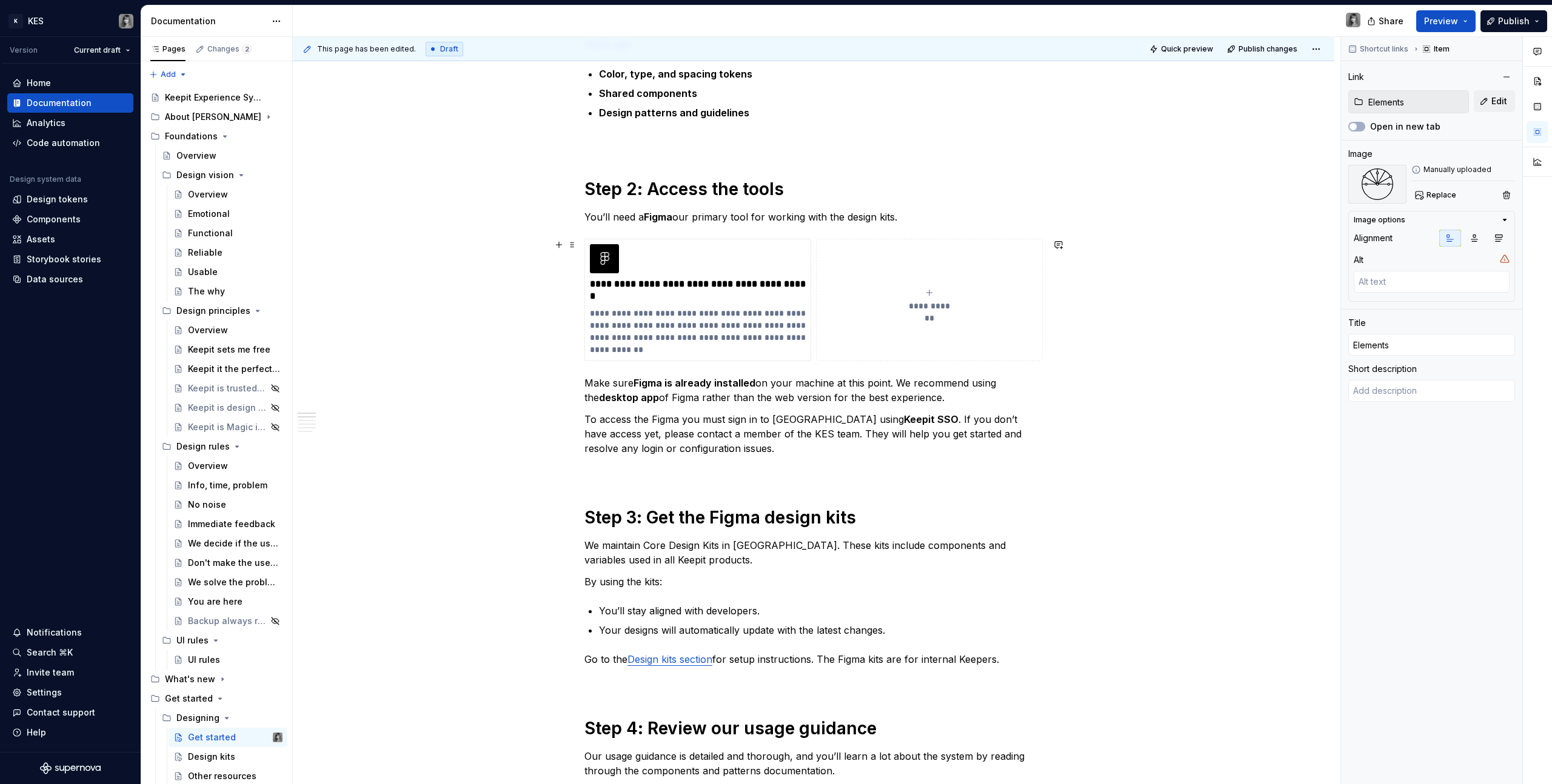
scroll to position [0, 0]
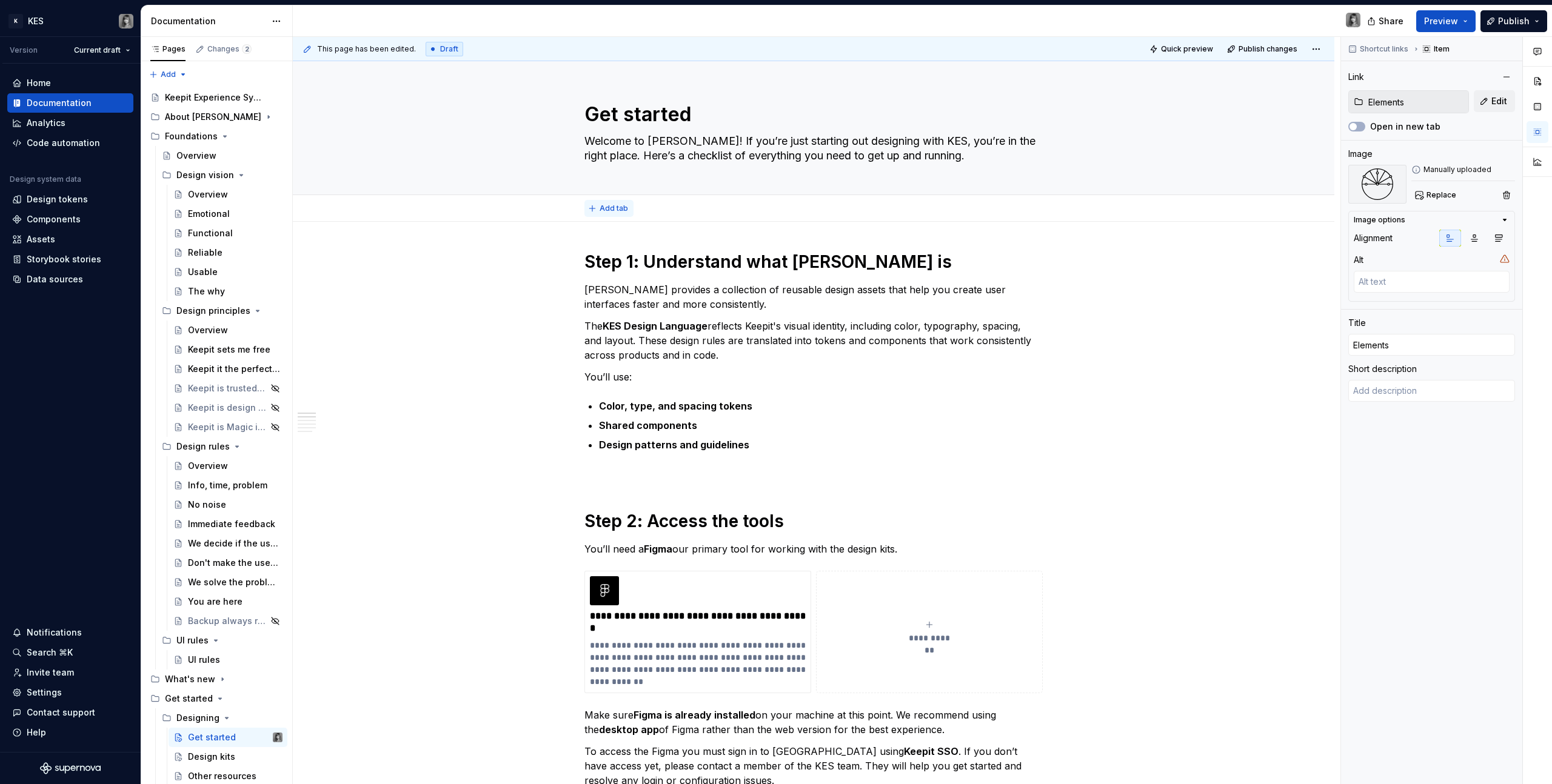
click at [593, 212] on button "Add tab" at bounding box center [609, 209] width 49 height 17
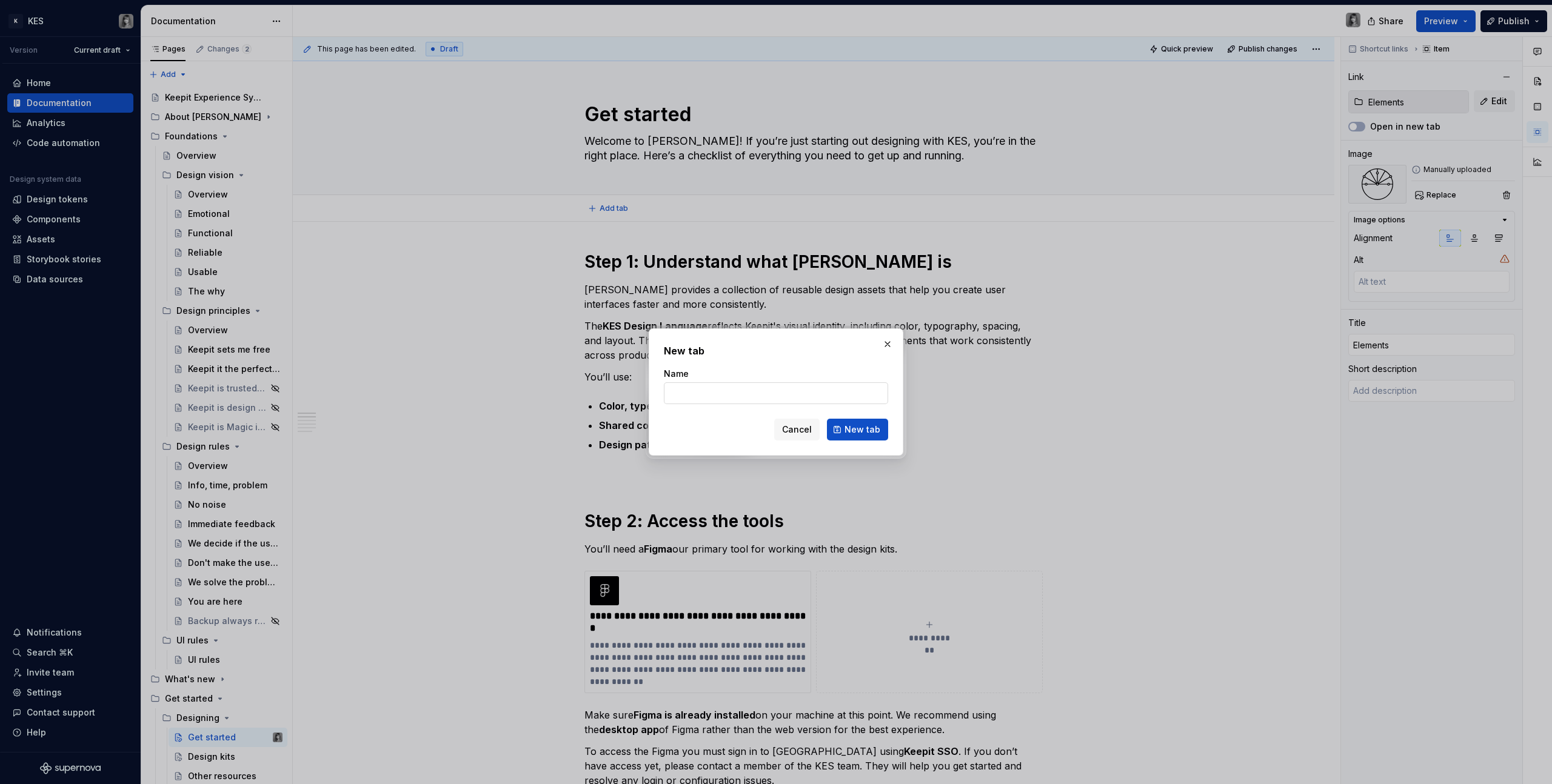
click at [722, 394] on input "Name" at bounding box center [776, 393] width 224 height 22
click at [720, 384] on input "Name" at bounding box center [776, 393] width 224 height 22
click at [885, 344] on button "button" at bounding box center [887, 344] width 17 height 17
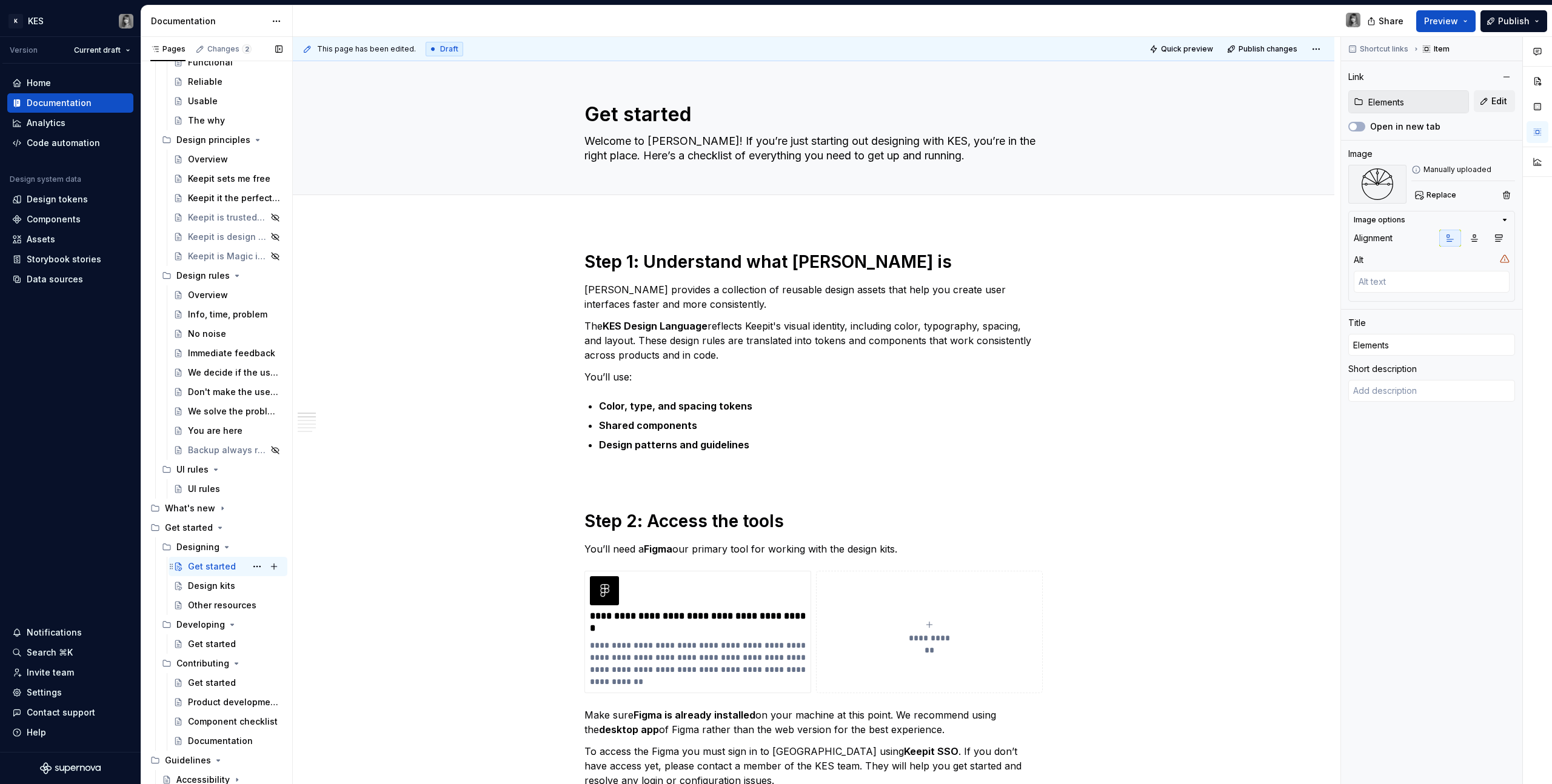
scroll to position [183, 0]
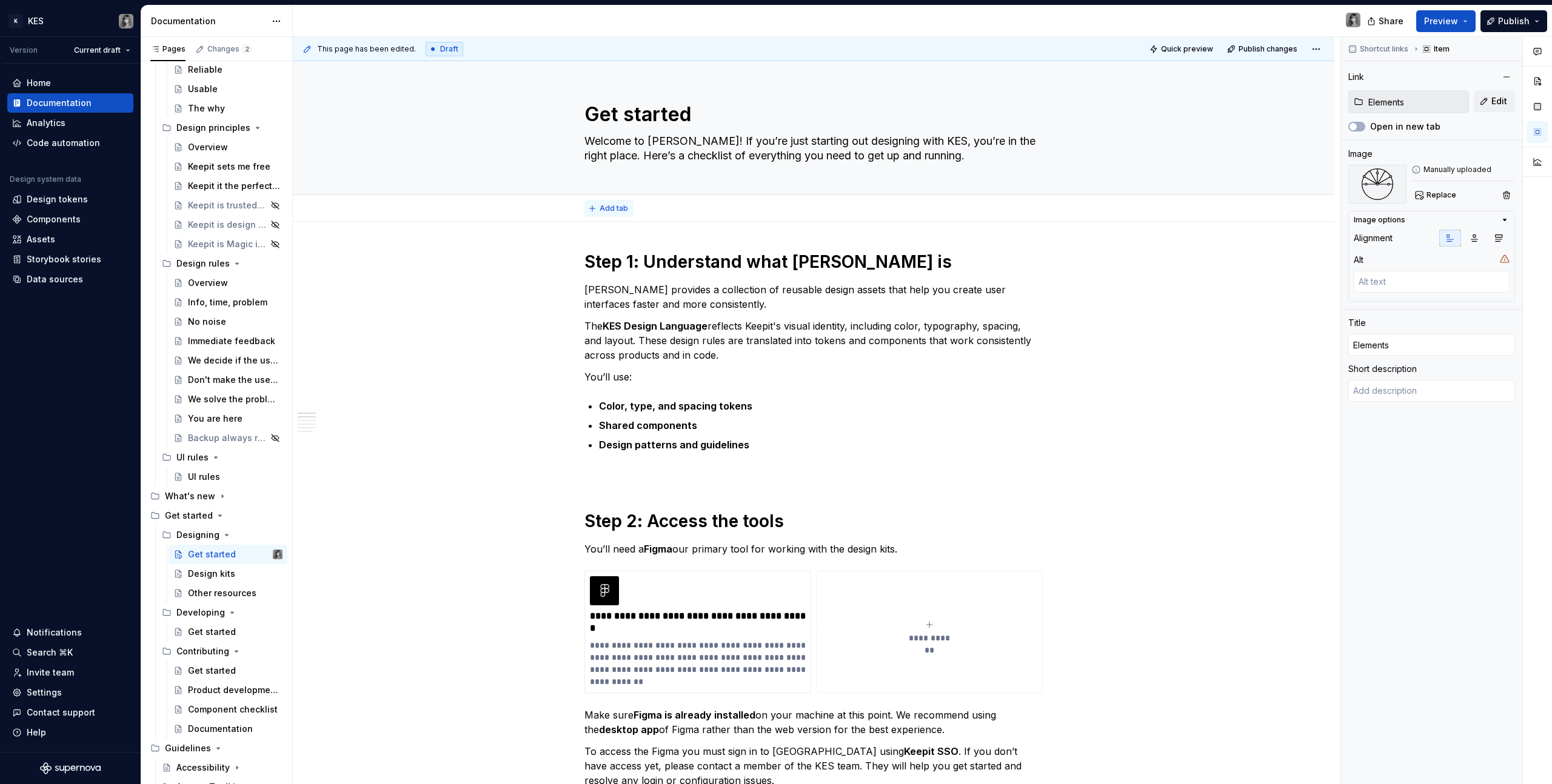
click at [615, 212] on span "Add tab" at bounding box center [614, 209] width 28 height 10
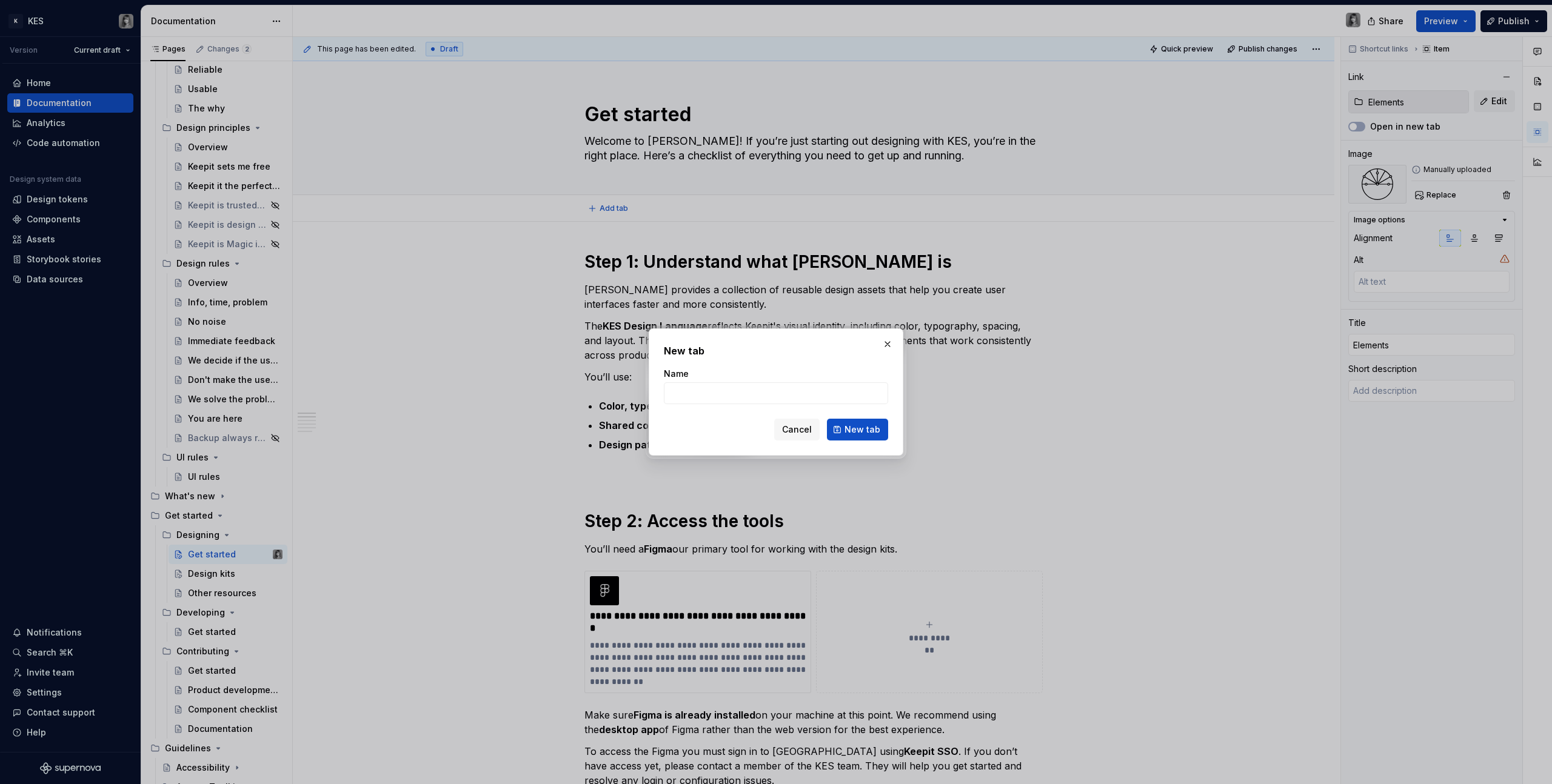
type textarea "*"
click at [727, 390] on input "Name" at bounding box center [776, 393] width 224 height 22
type input "Design kits"
click at [878, 428] on span "New tab" at bounding box center [862, 429] width 36 height 12
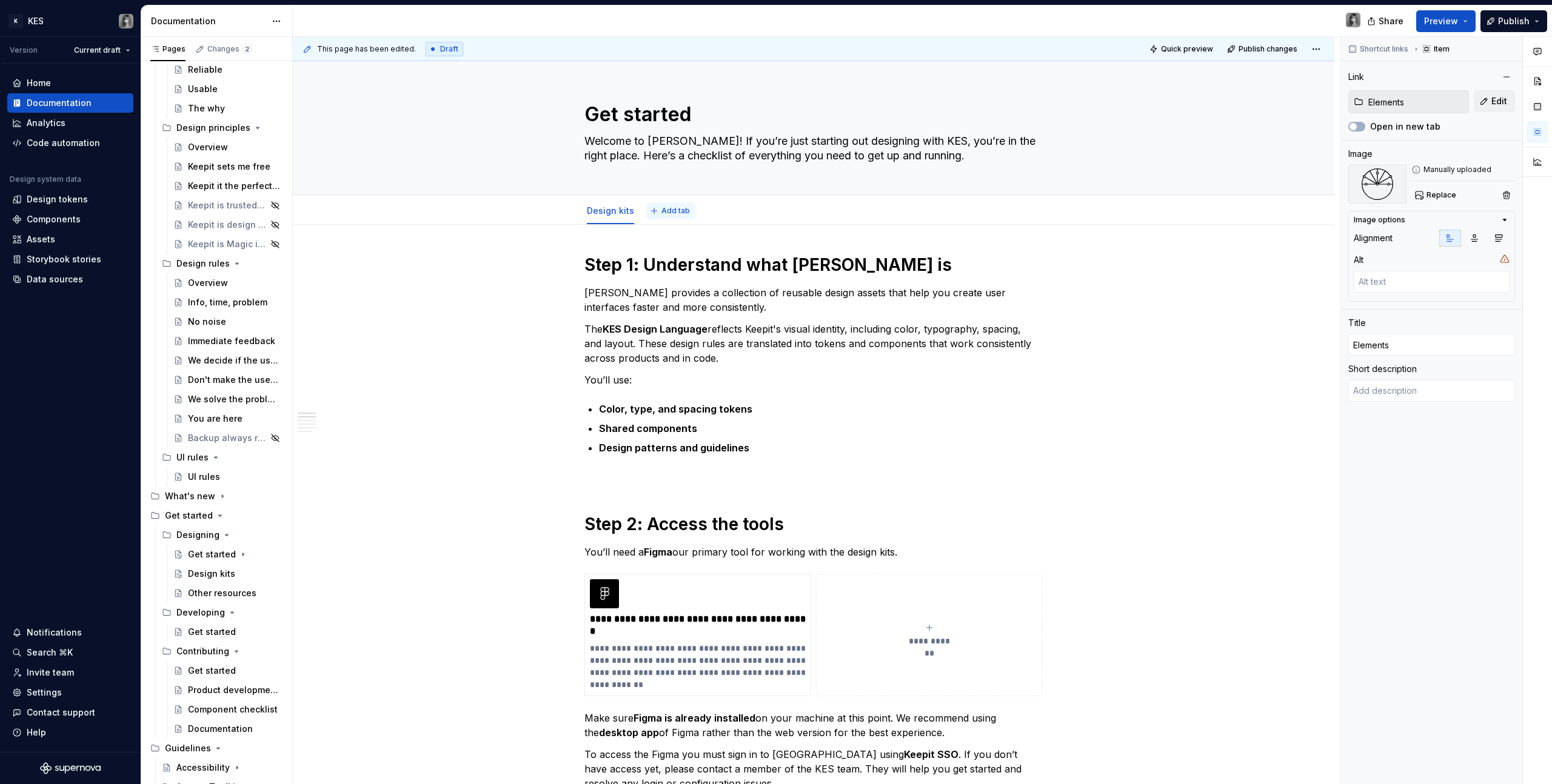
click at [656, 212] on button "Add tab" at bounding box center [671, 211] width 49 height 17
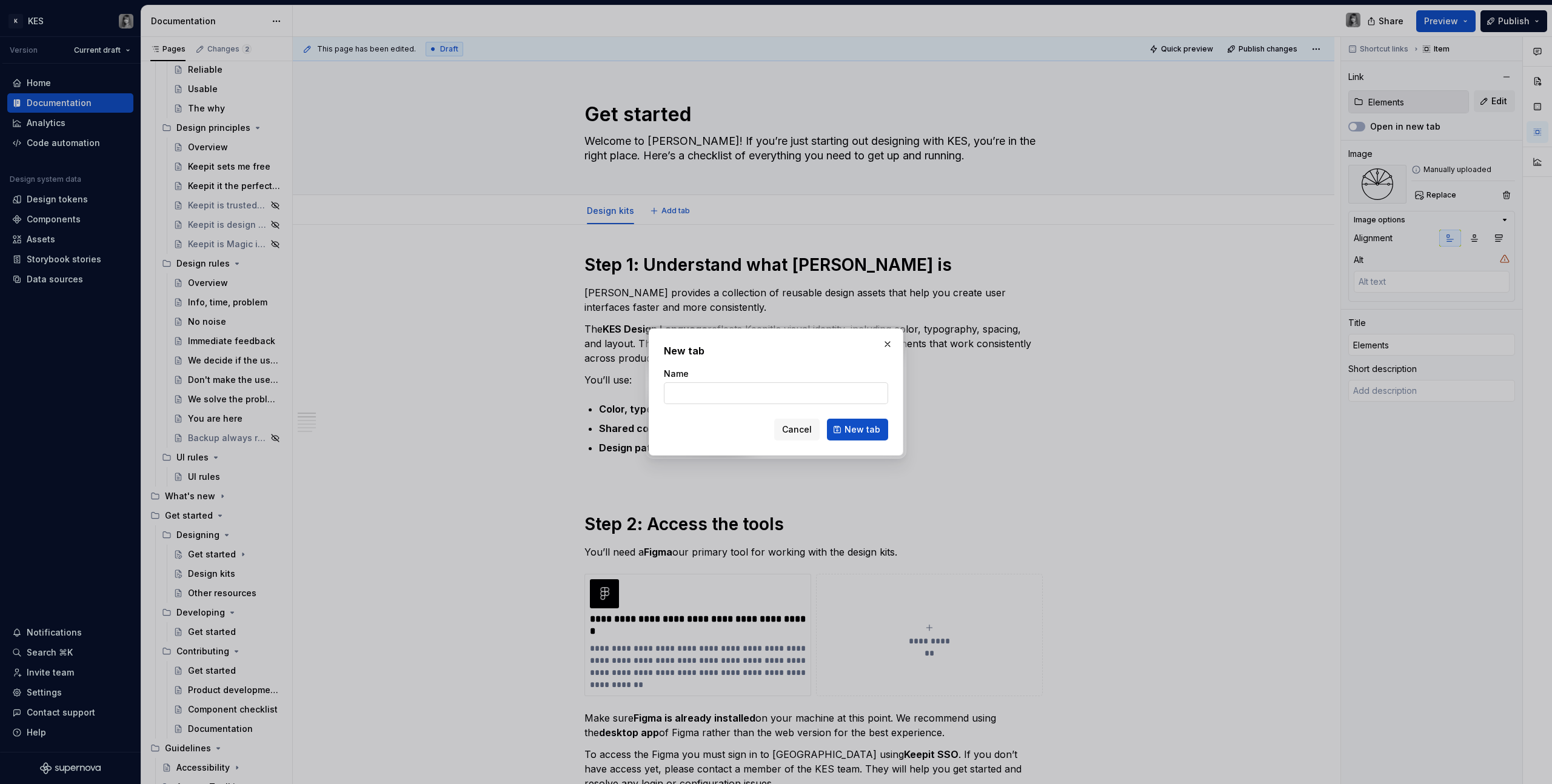
type textarea "*"
type input "Overview"
click at [865, 427] on span "New tab" at bounding box center [862, 429] width 36 height 12
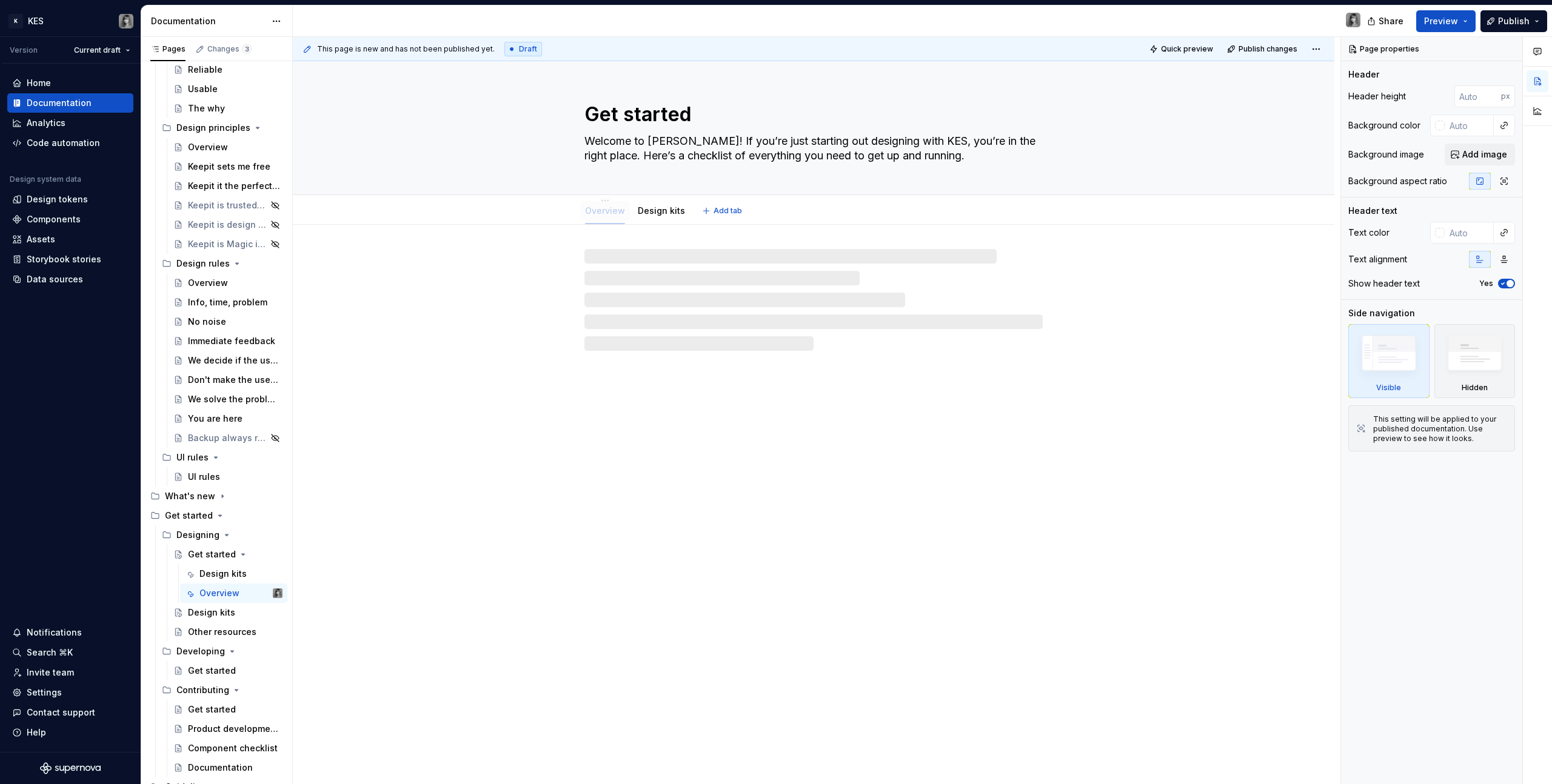
drag, startPoint x: 667, startPoint y: 209, endPoint x: 617, endPoint y: 220, distance: 51.2
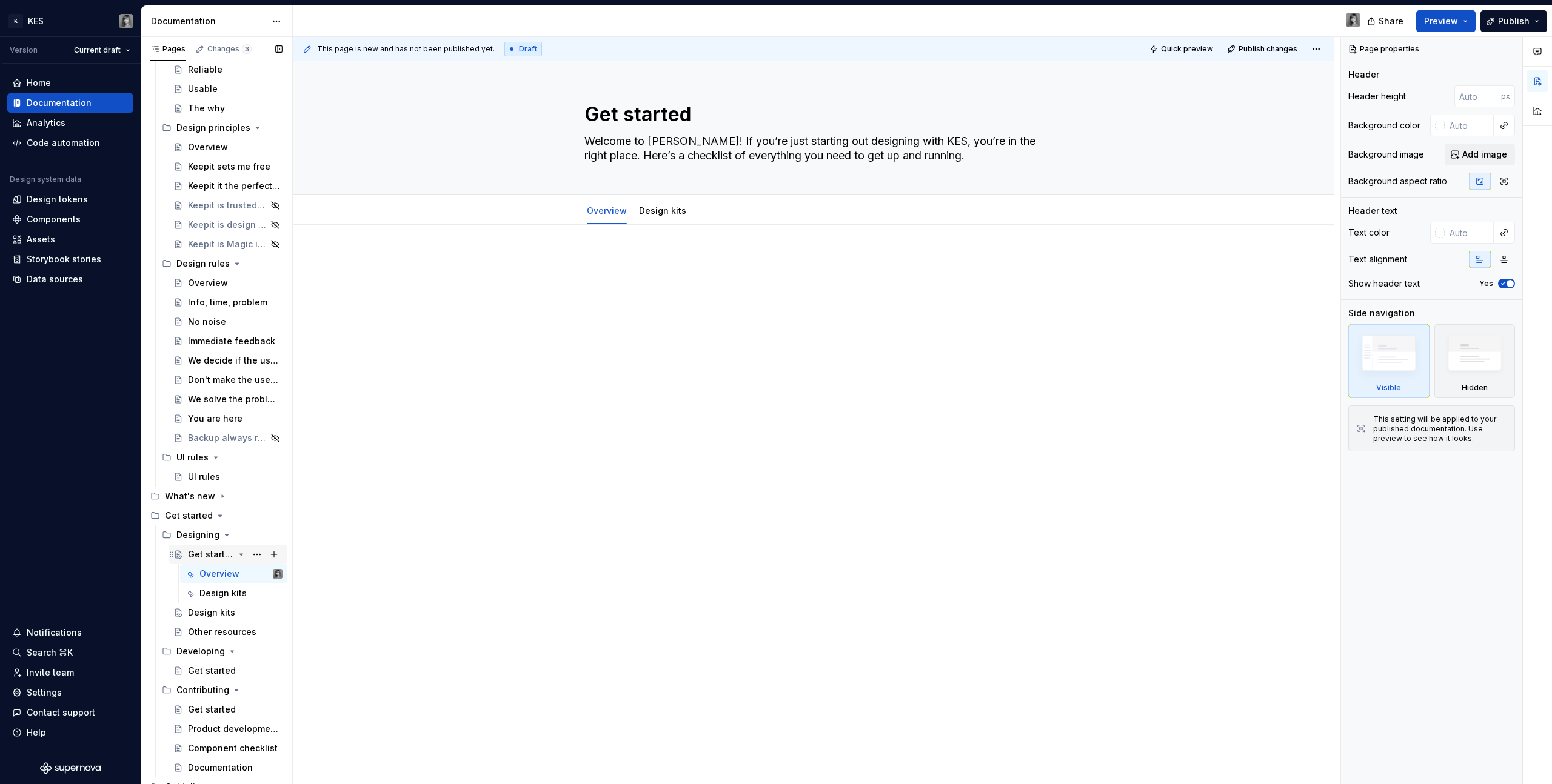
click at [214, 558] on div "Get started" at bounding box center [210, 554] width 46 height 12
click at [218, 612] on div "Design kits" at bounding box center [211, 612] width 47 height 12
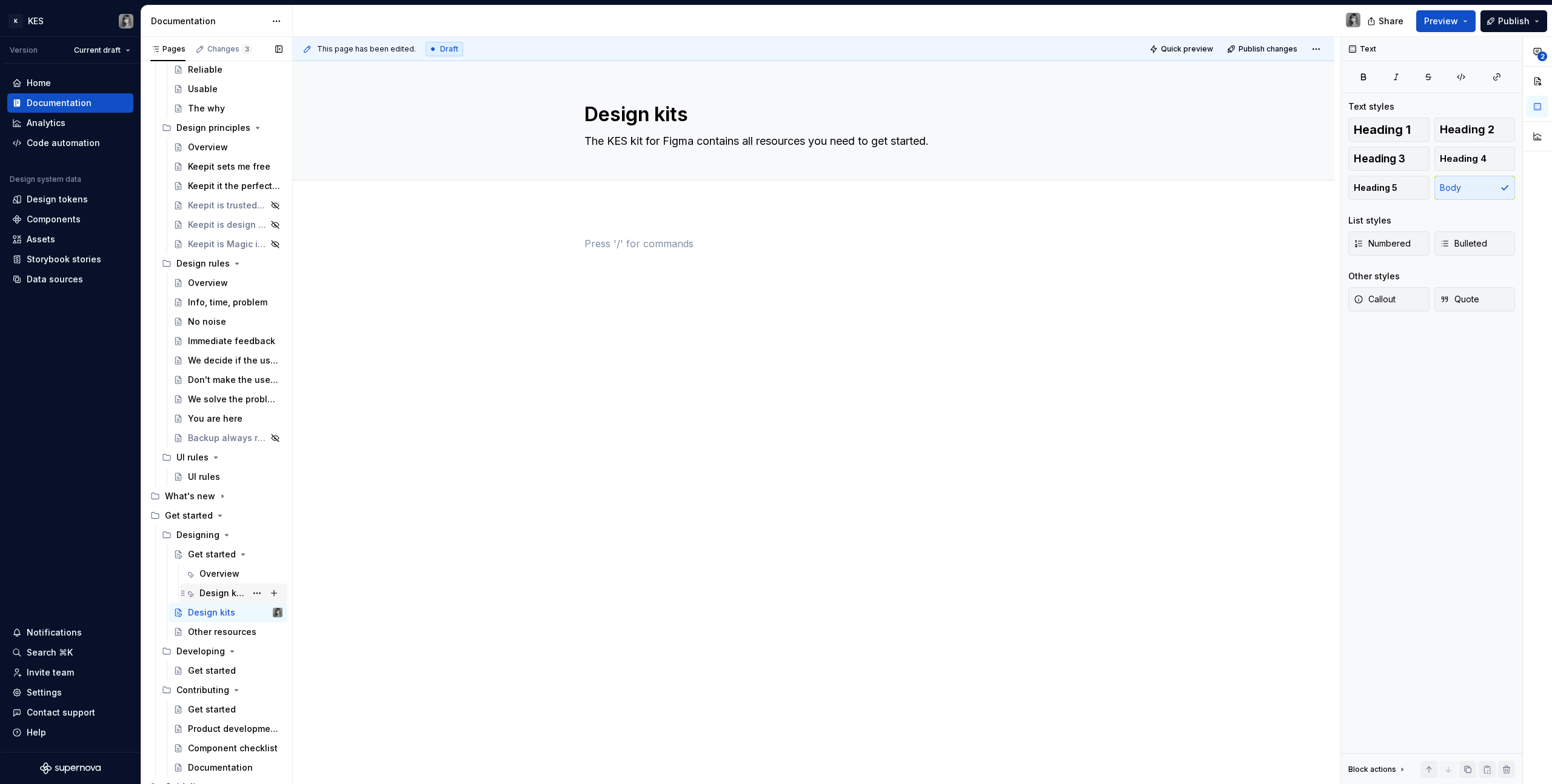
click at [217, 588] on div "Design kits" at bounding box center [223, 593] width 47 height 12
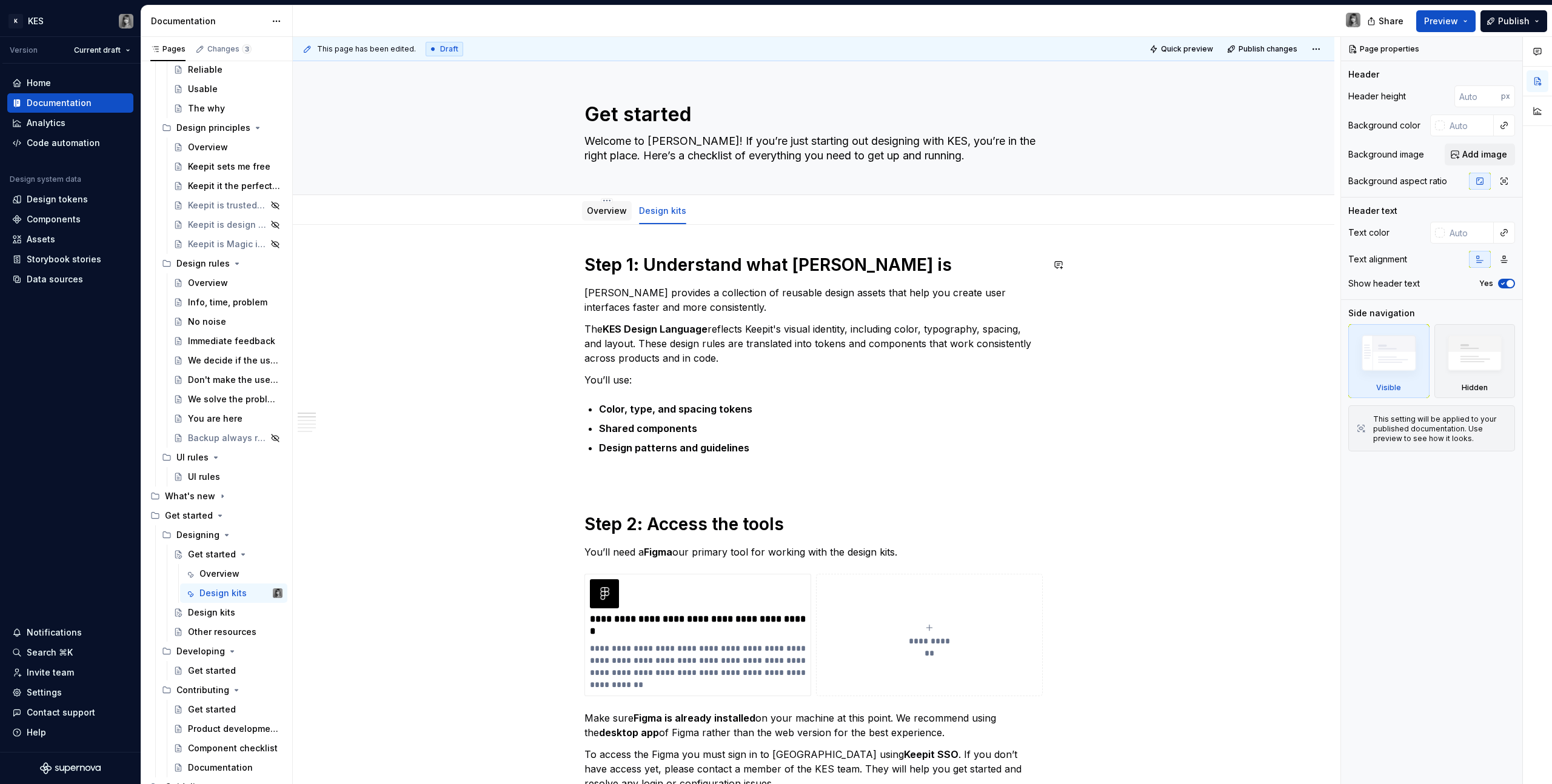
click at [612, 206] on link "Overview" at bounding box center [607, 210] width 40 height 11
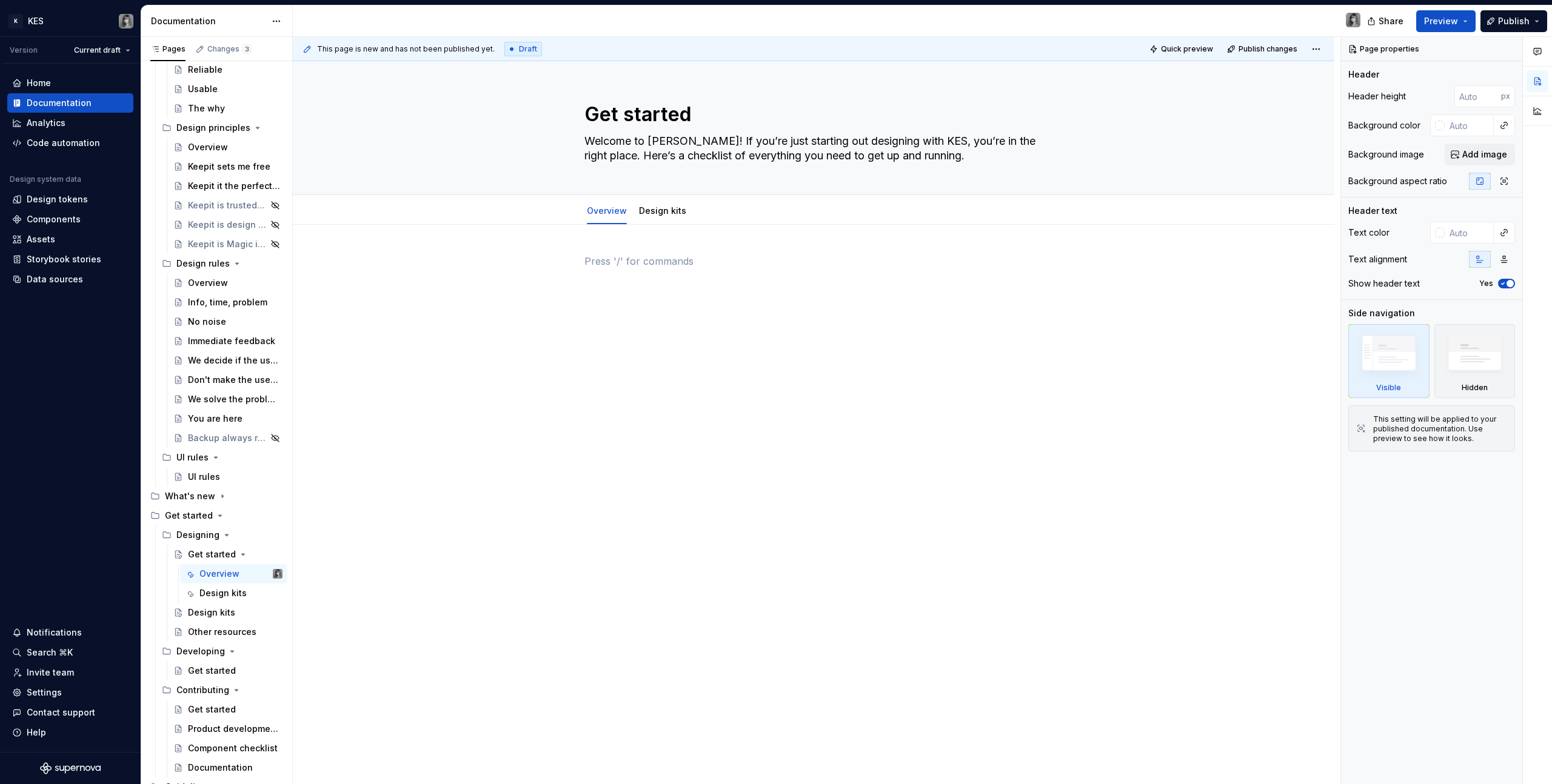
click at [646, 255] on p at bounding box center [813, 261] width 459 height 15
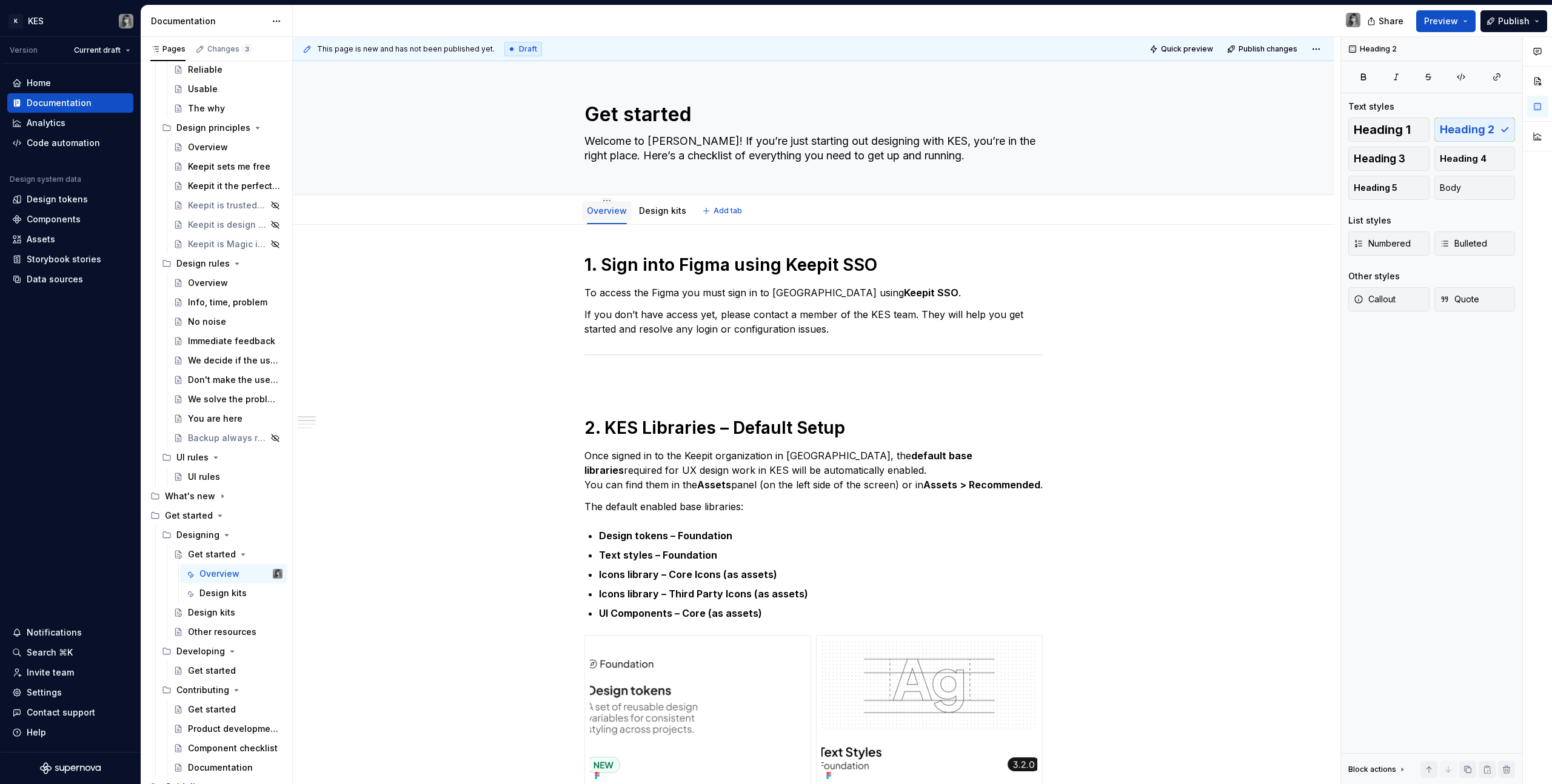
click at [610, 205] on link "Overview" at bounding box center [607, 210] width 40 height 11
click at [605, 201] on html "K KES Version Current draft Home Documentation Analytics Code automation Design…" at bounding box center [776, 392] width 1552 height 784
type textarea "*"
click at [622, 215] on div "Rename tab" at bounding box center [679, 218] width 114 height 12
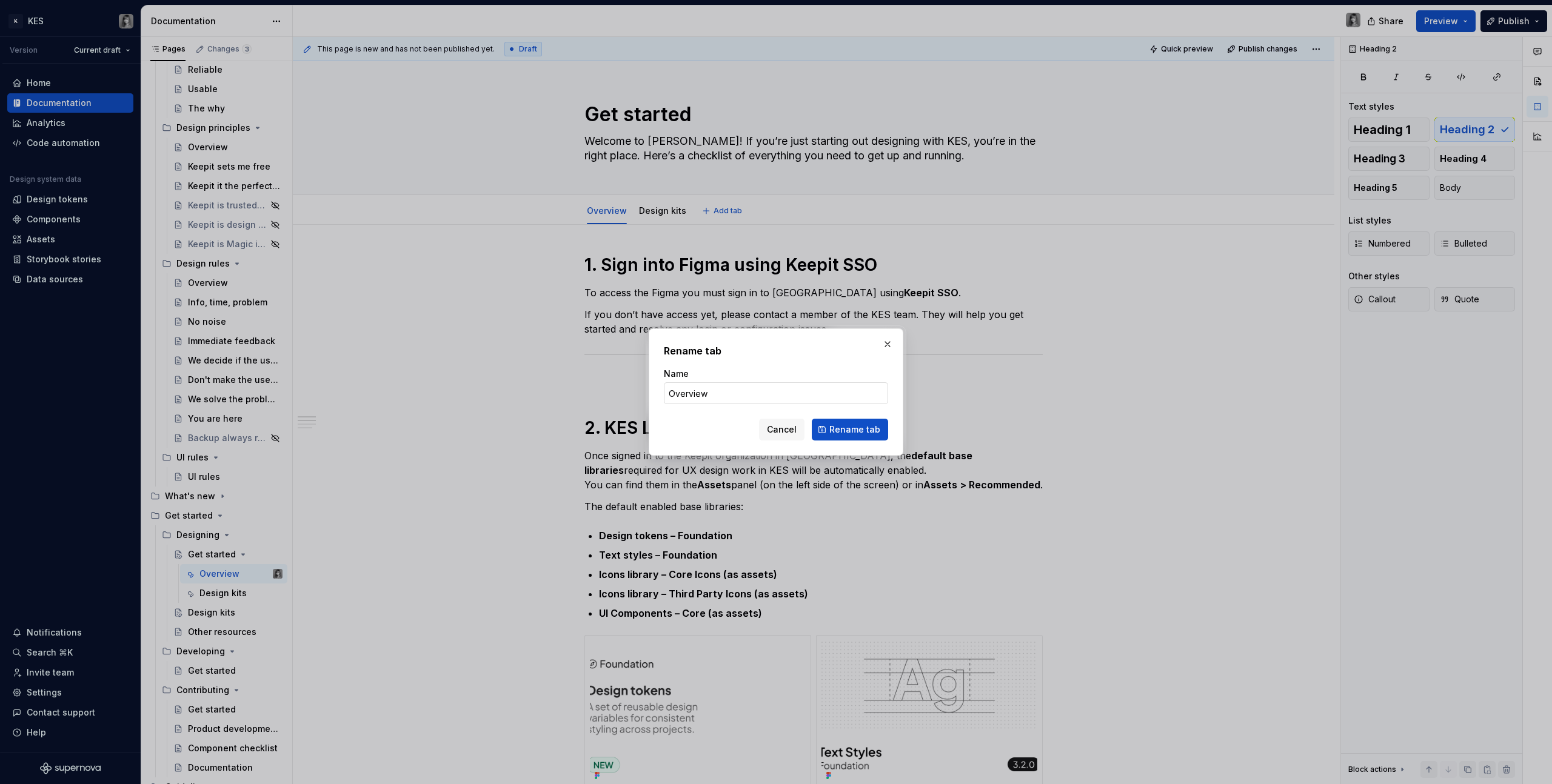
click at [711, 402] on input "Overview" at bounding box center [776, 393] width 224 height 22
type input "Overview 23"
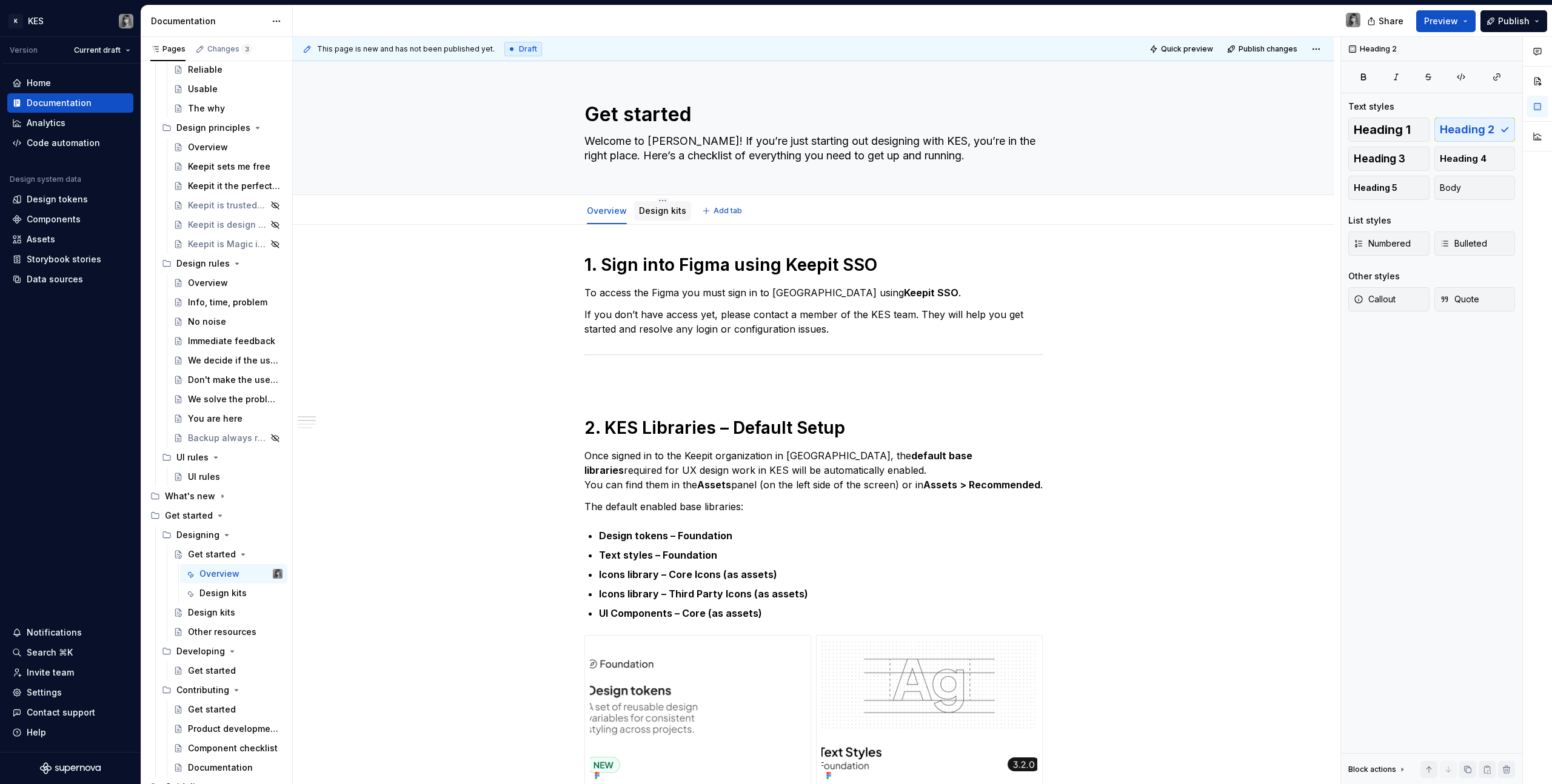
click at [666, 200] on div "Design kits" at bounding box center [662, 211] width 57 height 22
click at [664, 200] on html "K KES Version Current draft Home Documentation Analytics Code automation Design…" at bounding box center [776, 392] width 1552 height 784
click at [726, 222] on div "Rename tab" at bounding box center [733, 218] width 114 height 12
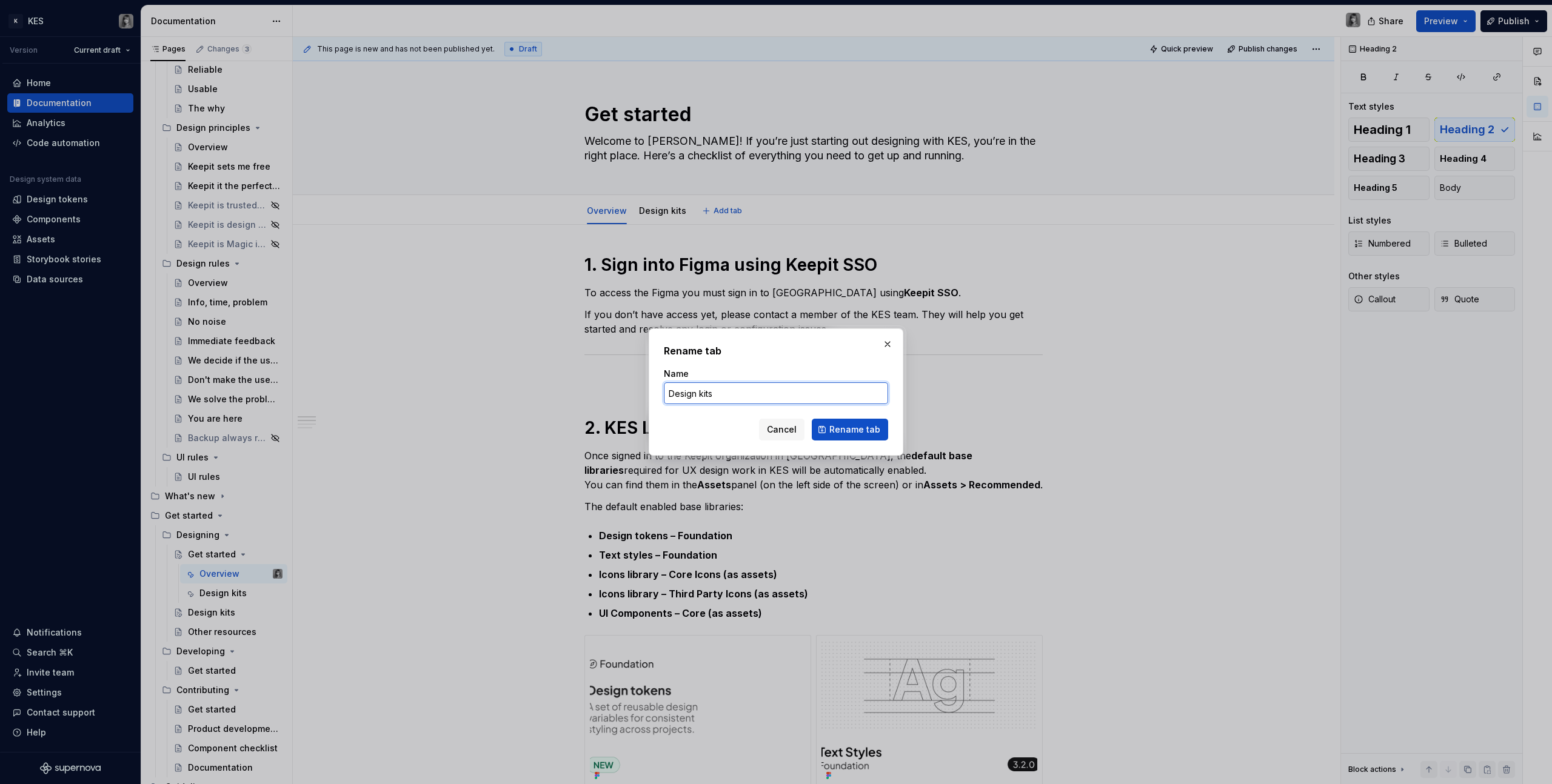
click at [725, 395] on input "Design kits" at bounding box center [776, 393] width 224 height 22
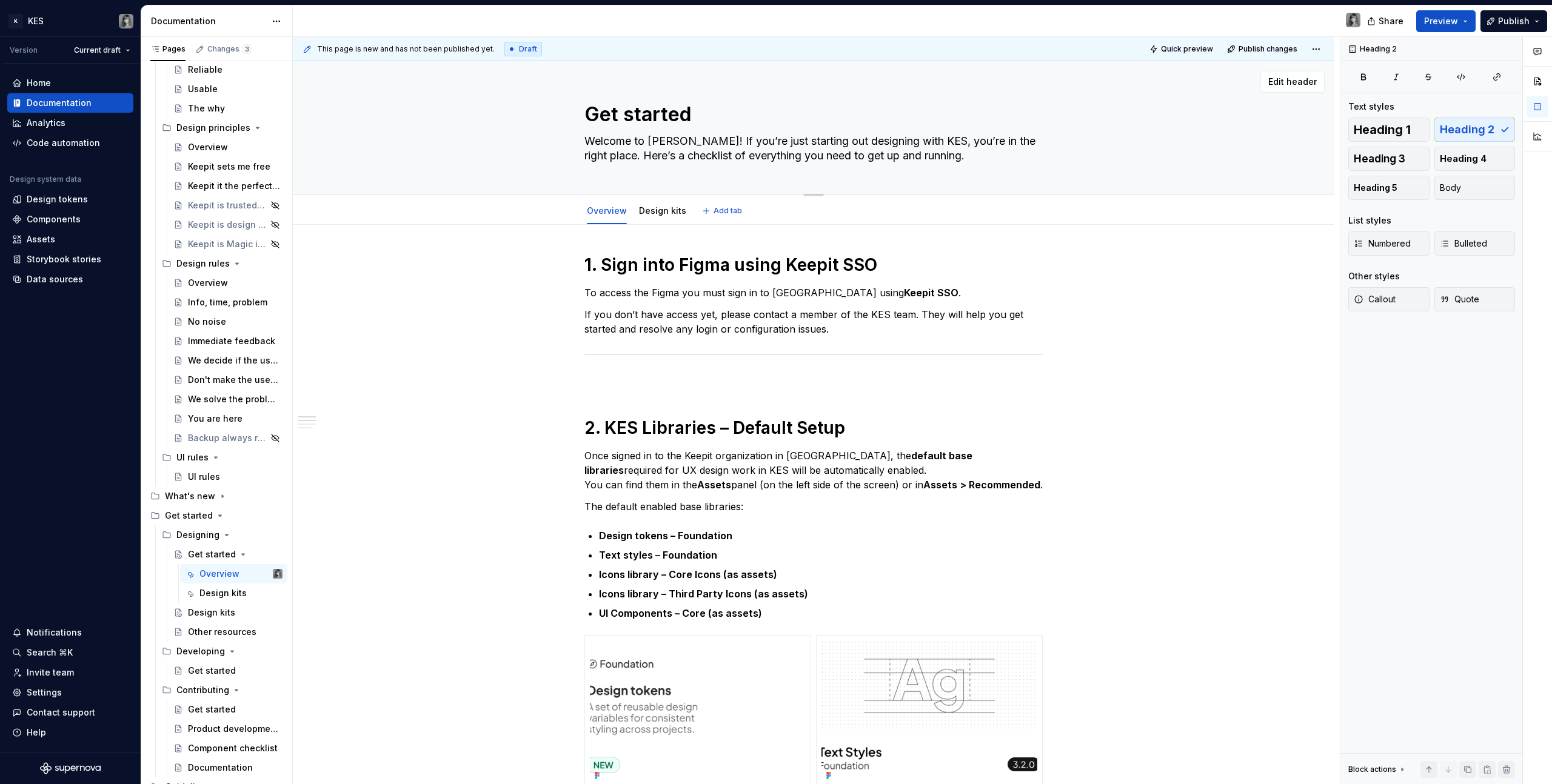
click at [642, 110] on textarea "Get started" at bounding box center [811, 114] width 459 height 29
click at [186, 537] on div "Get started" at bounding box center [200, 534] width 48 height 12
click at [646, 118] on textarea "Get started" at bounding box center [811, 114] width 459 height 29
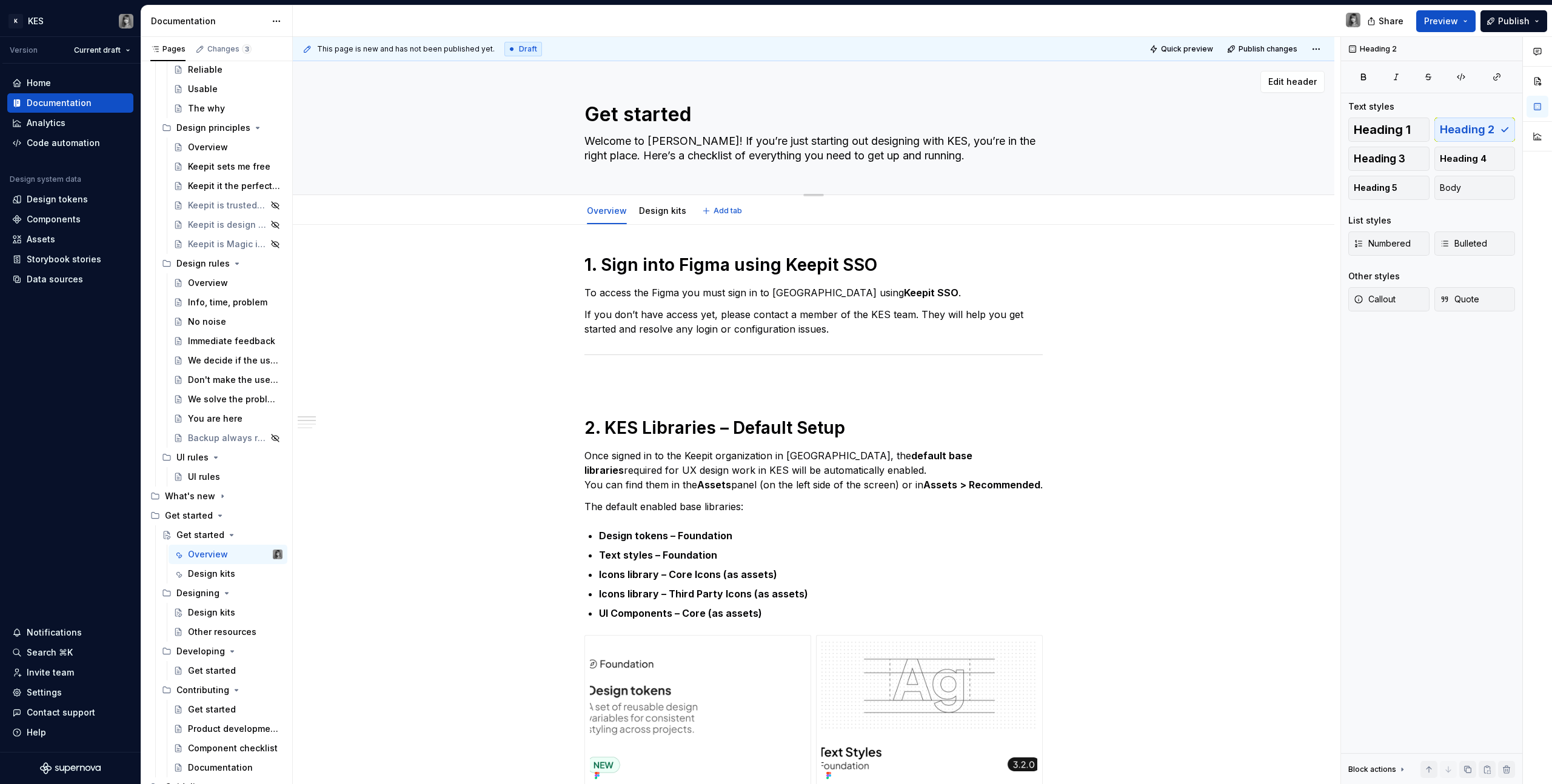
click at [646, 118] on textarea "Get started" at bounding box center [811, 114] width 459 height 29
click at [702, 117] on textarea "Get started" at bounding box center [811, 114] width 459 height 29
type textarea "*"
type textarea "Get started"
type textarea "*"
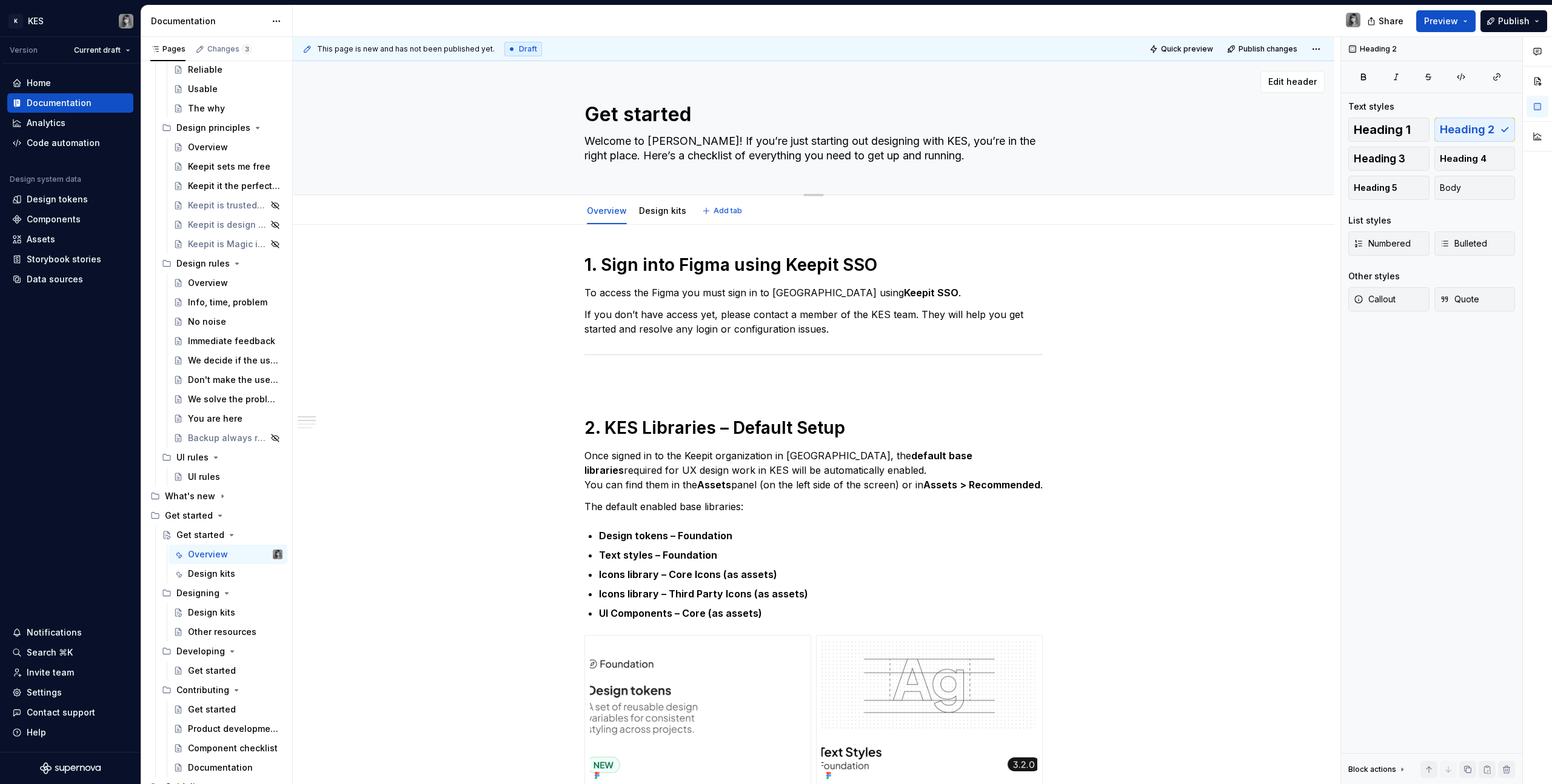
type textarea "Get started w"
type textarea "*"
type textarea "Get started wi"
type textarea "*"
type textarea "Get started wit"
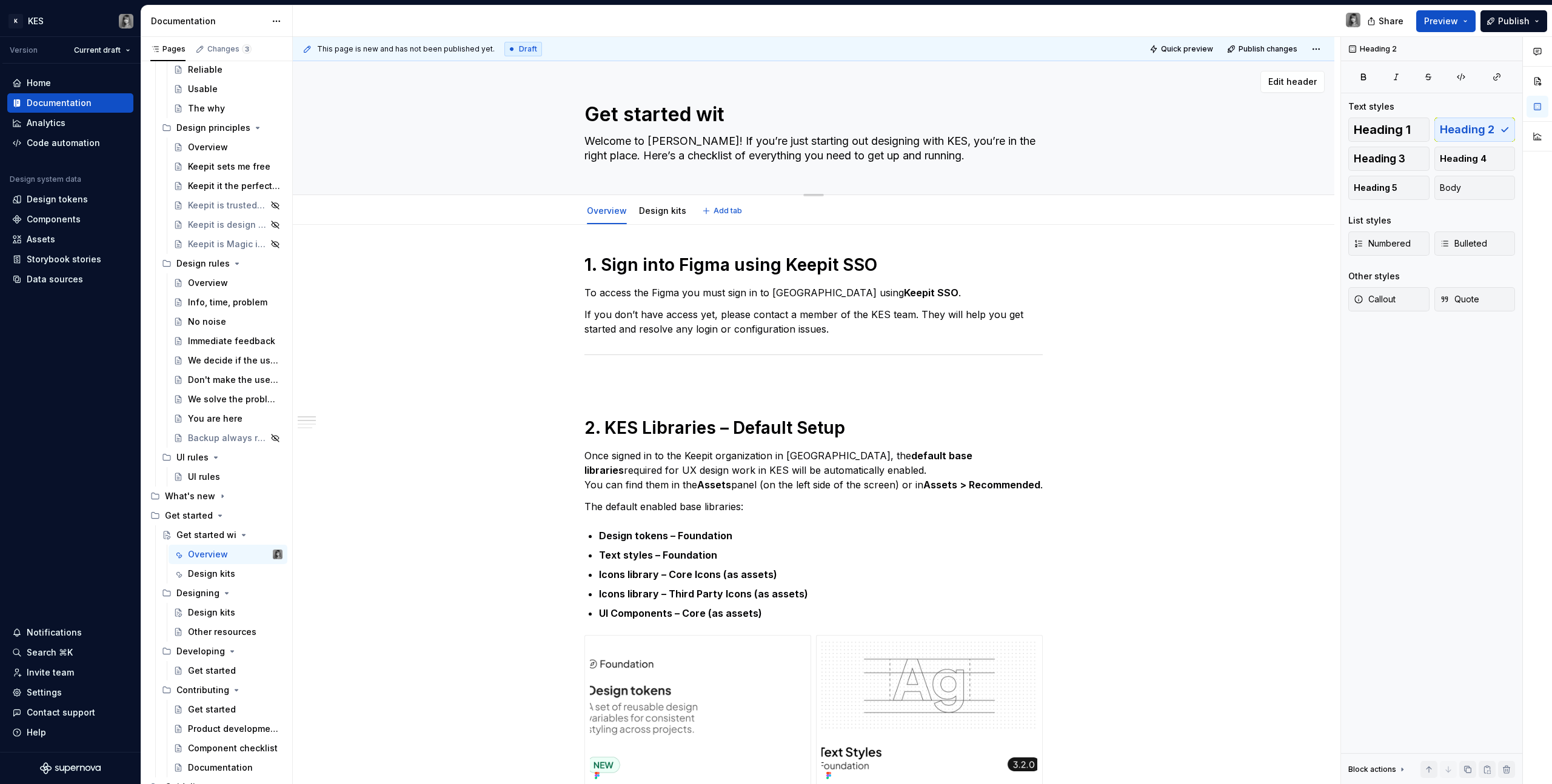
type textarea "*"
type textarea "Get started with"
type textarea "*"
type textarea "Get started with"
type textarea "*"
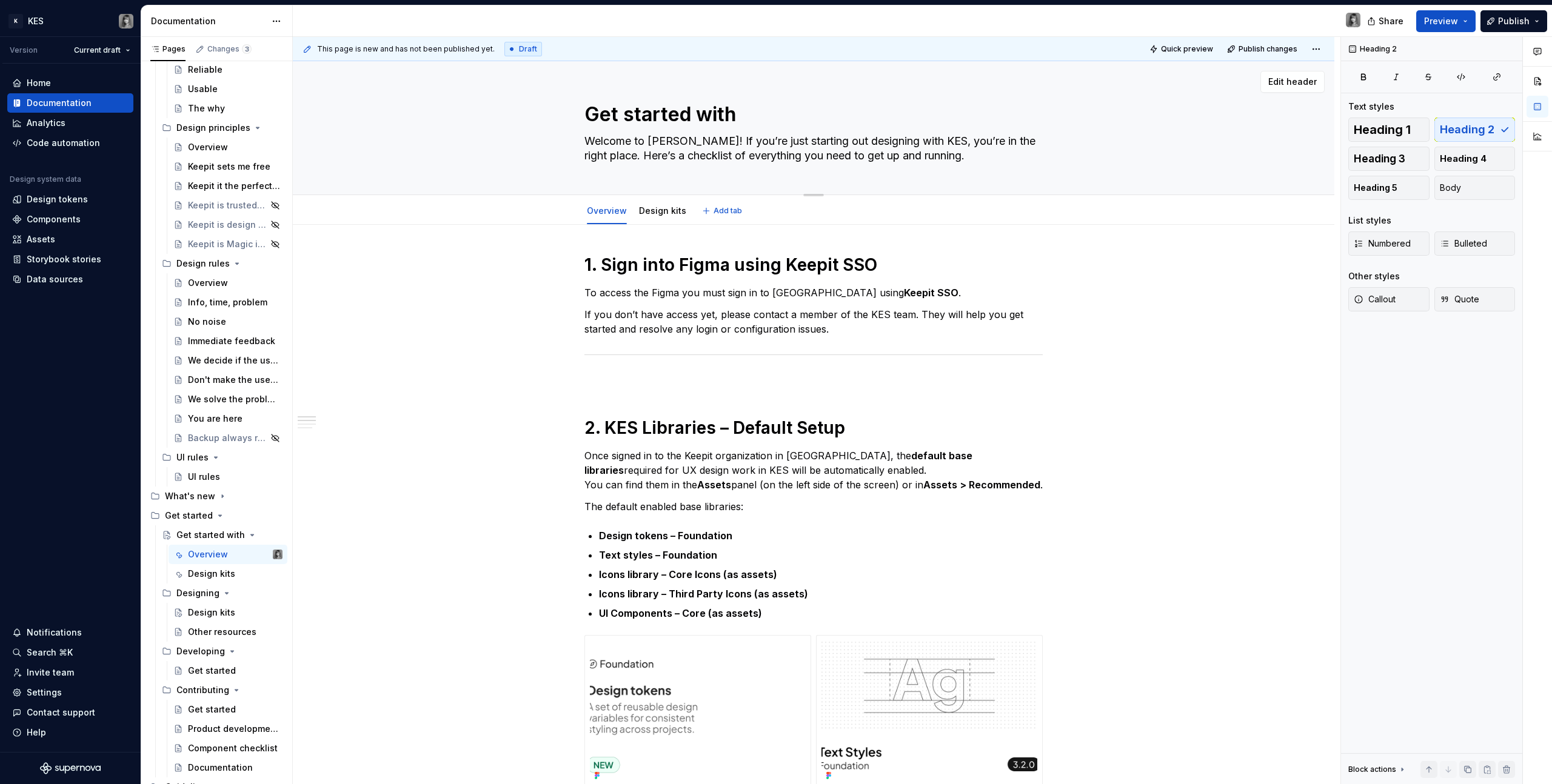
type textarea "Get started with d"
type textarea "*"
type textarea "Get started with de"
type textarea "*"
type textarea "Get started with desi"
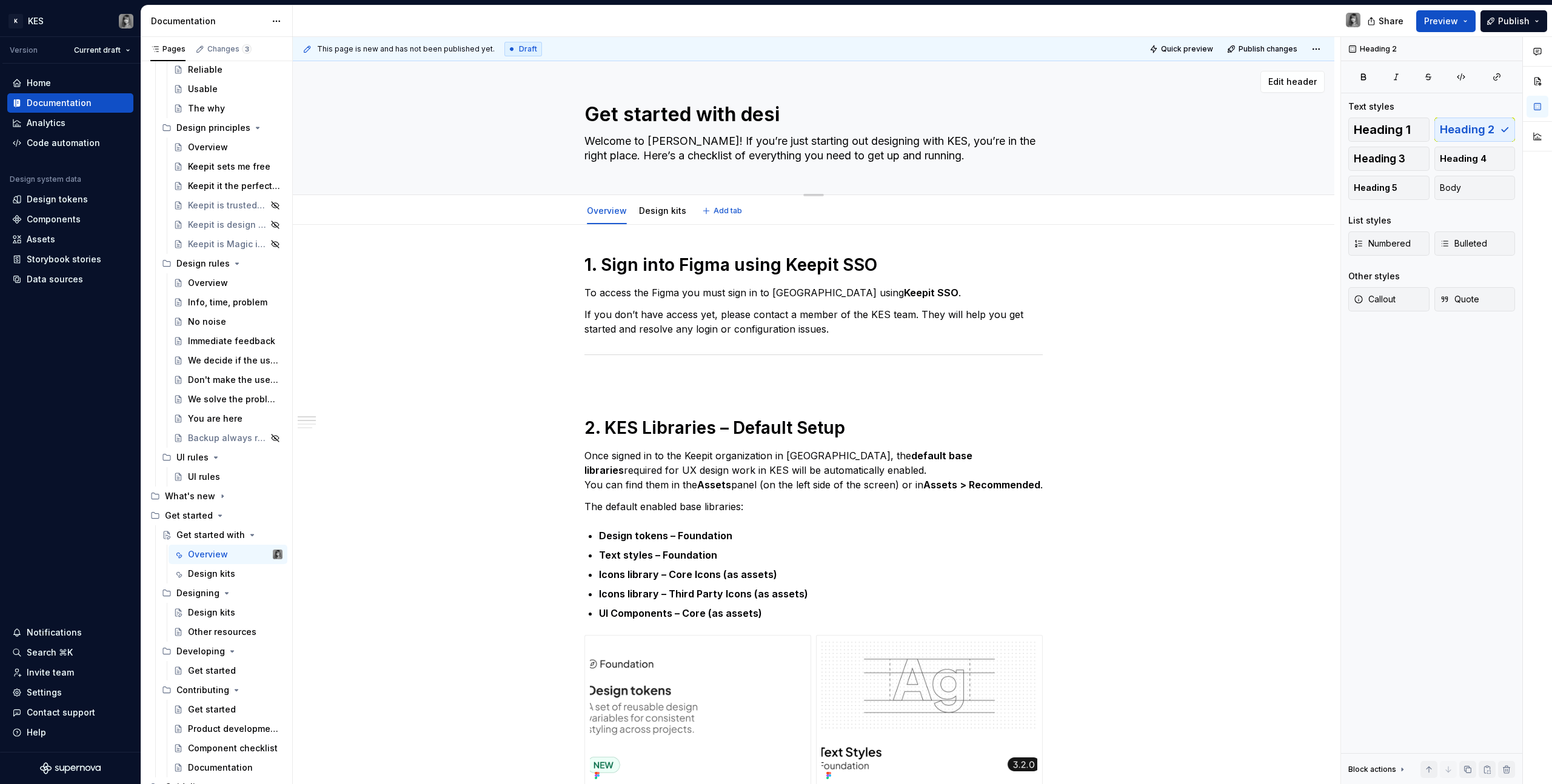
type textarea "*"
type textarea "Get started with desig"
type textarea "*"
type textarea "Get started with designi"
type textarea "*"
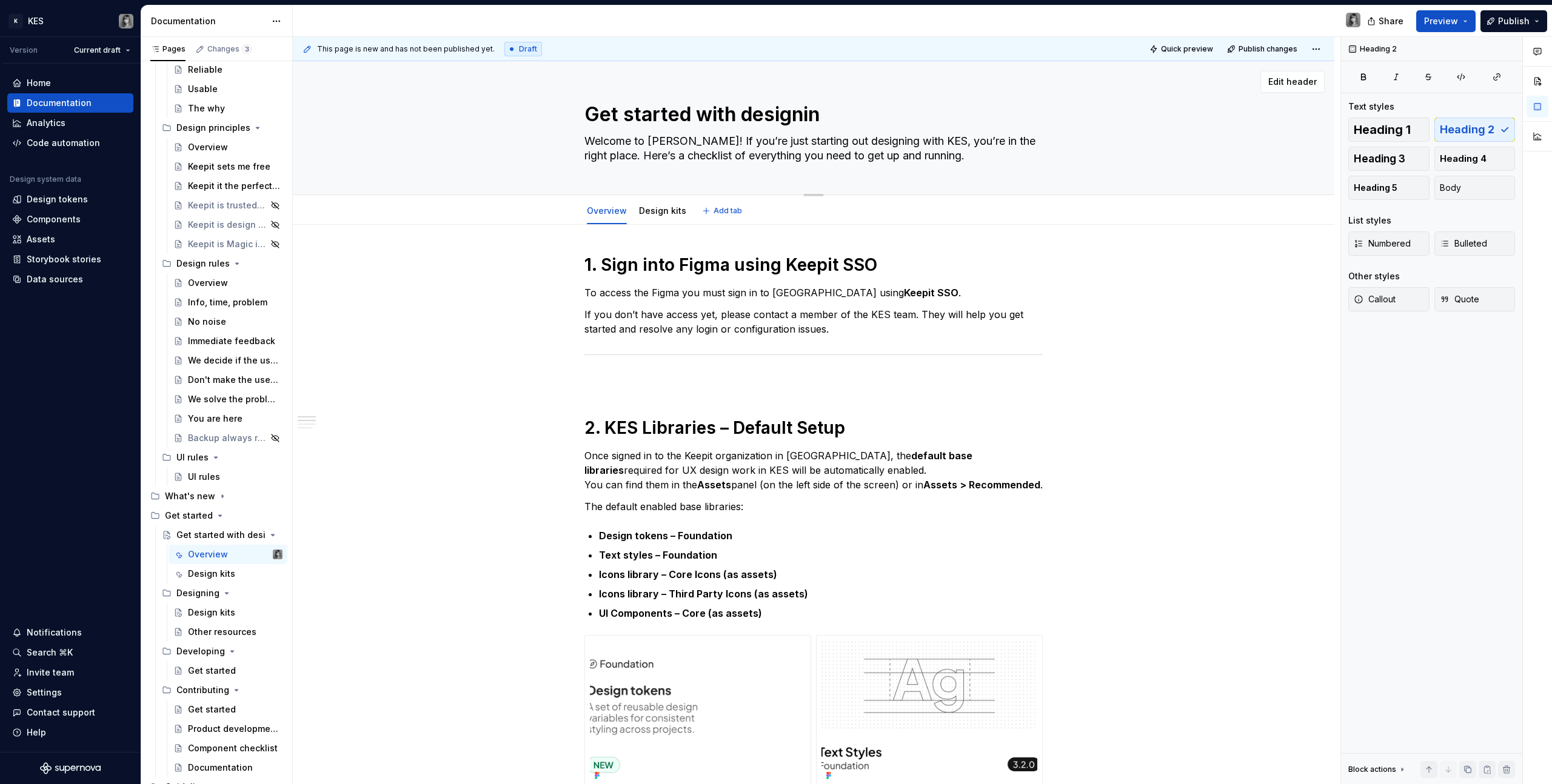
type textarea "Get started with designing"
type textarea "*"
type textarea "Get started with designing"
click at [234, 634] on div "Other resources" at bounding box center [217, 632] width 59 height 12
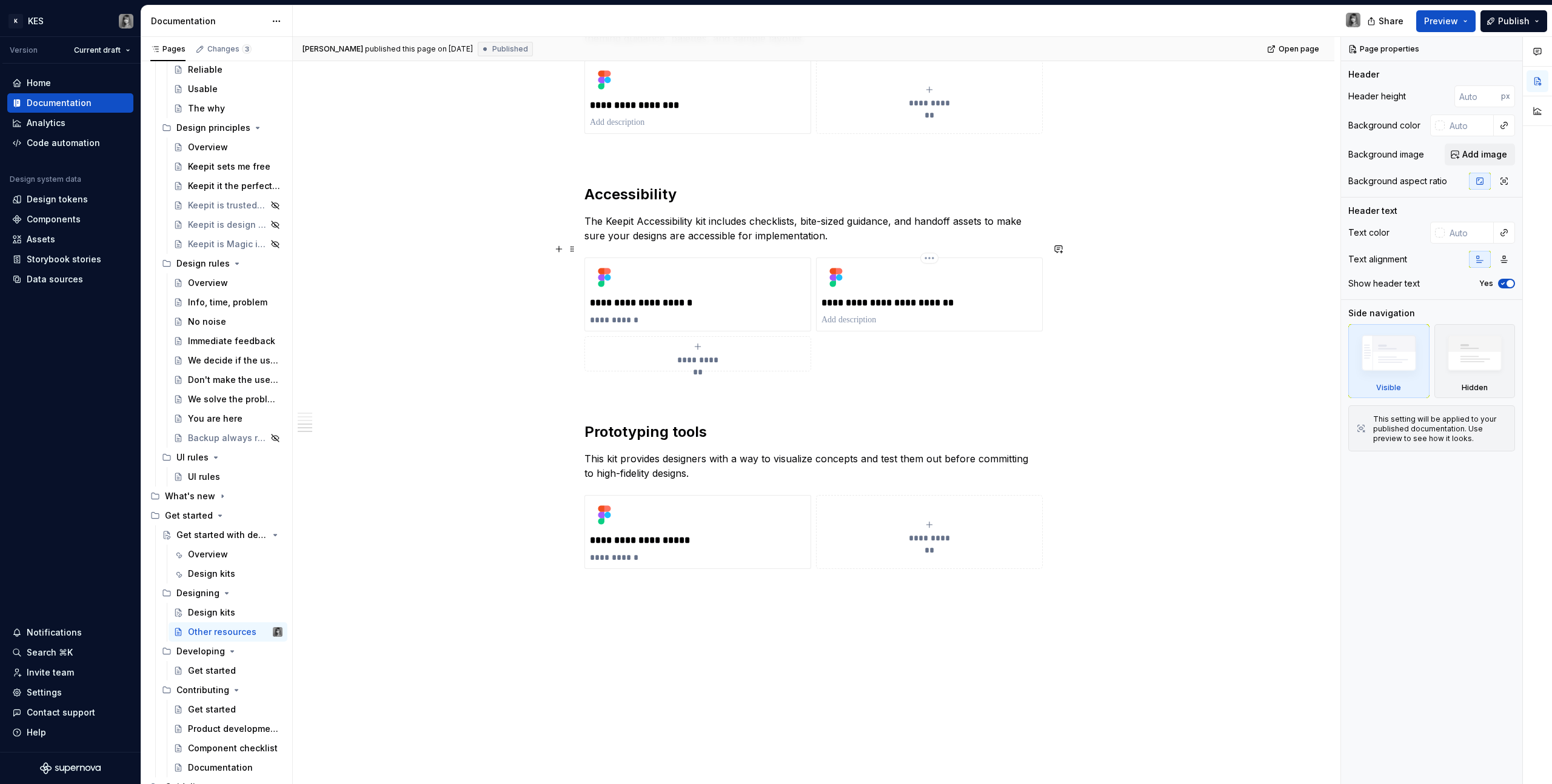
scroll to position [803, 0]
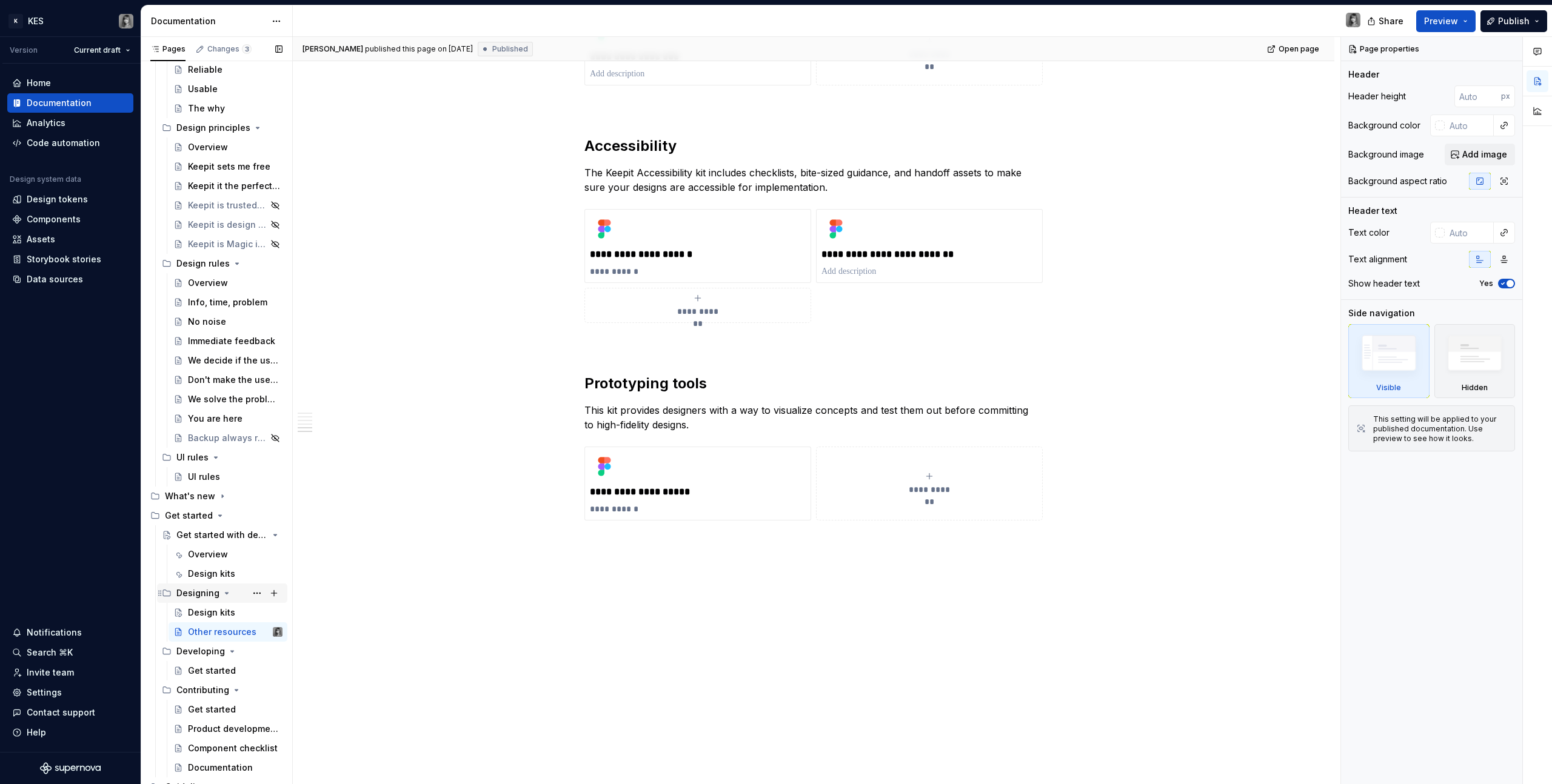
click at [226, 594] on icon "Page tree" at bounding box center [227, 593] width 10 height 10
click at [209, 556] on div "Overview" at bounding box center [207, 554] width 40 height 12
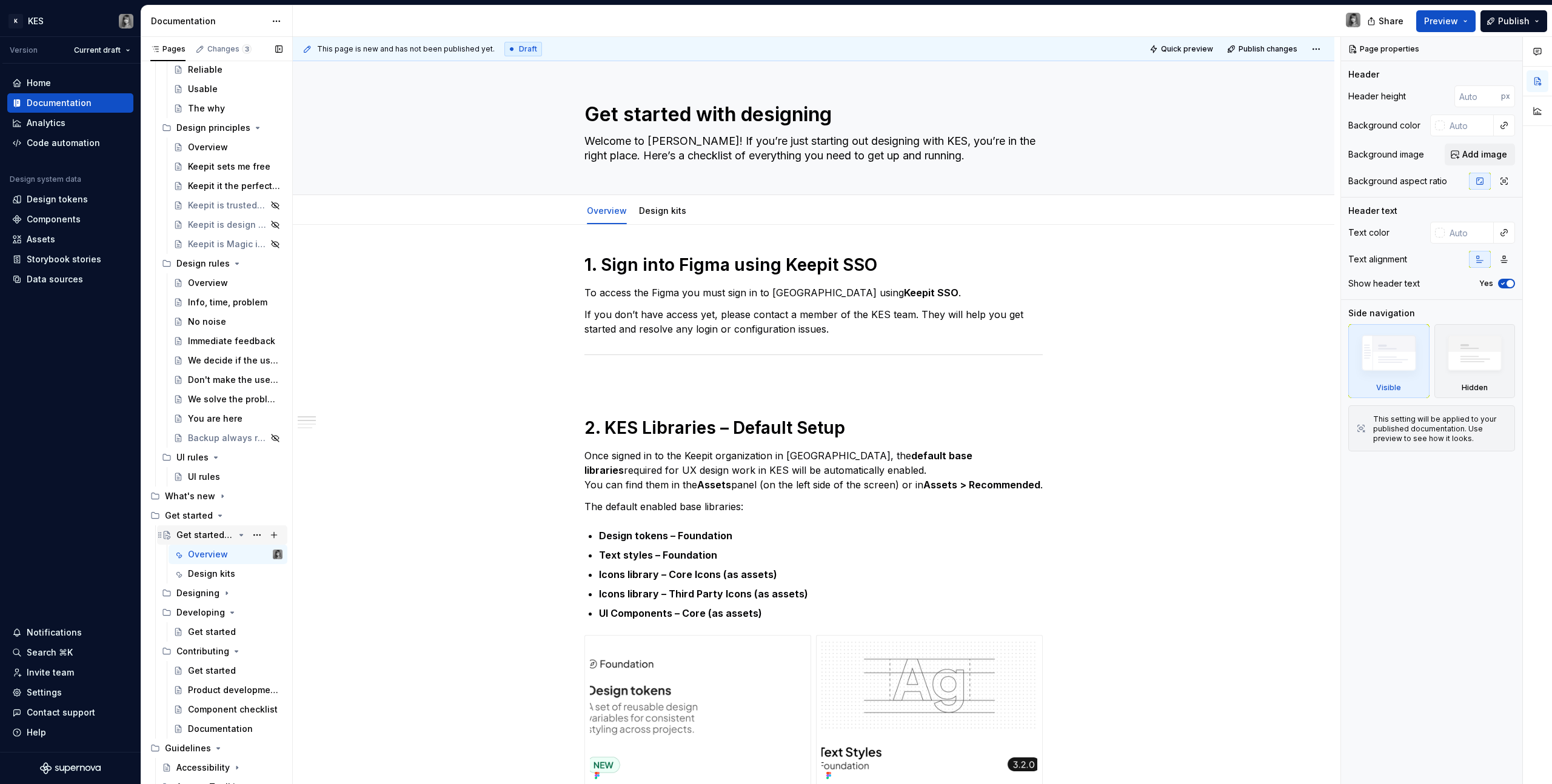
click at [202, 530] on div "Get started with designing" at bounding box center [205, 534] width 58 height 12
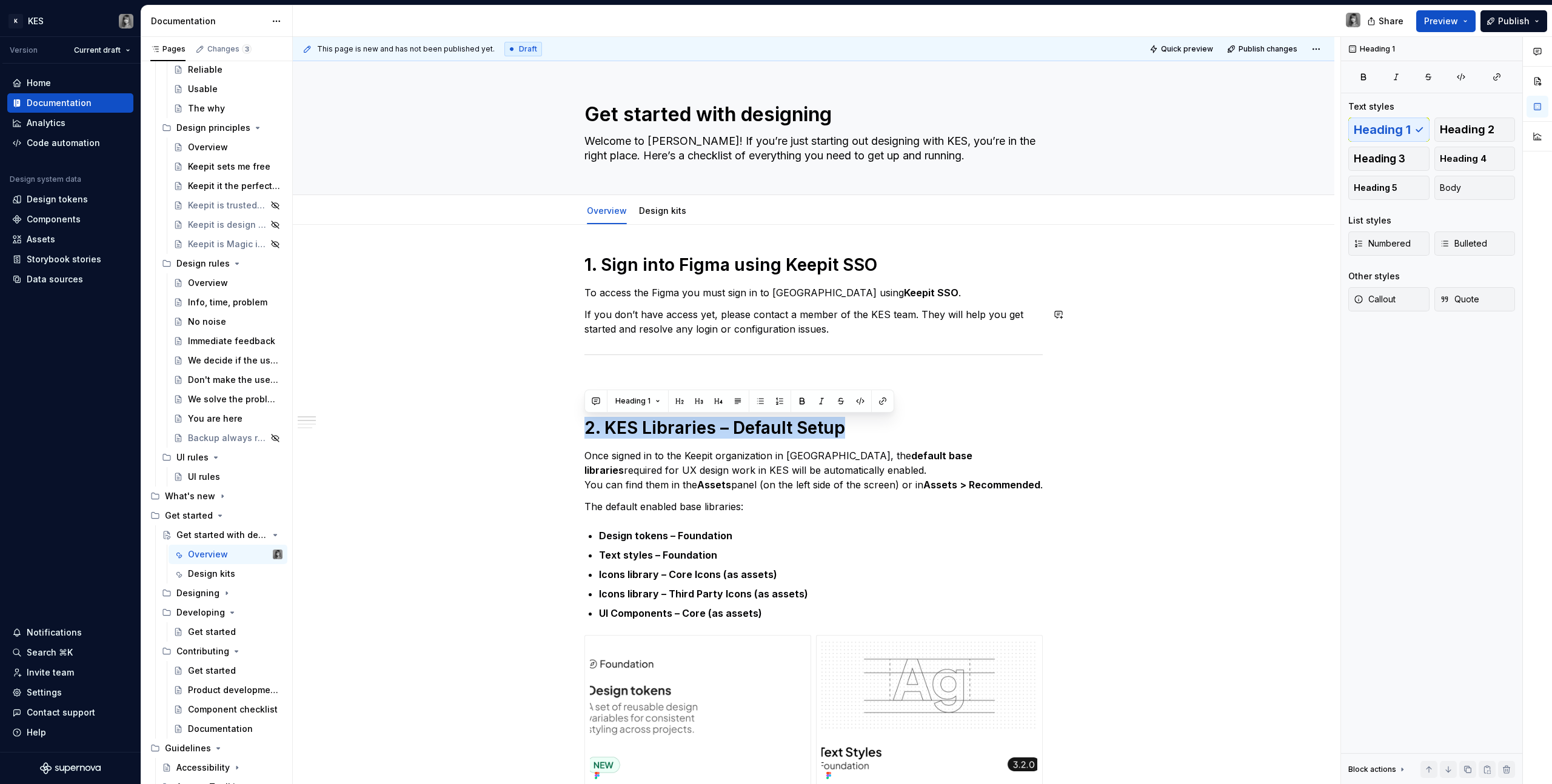
click at [1120, 353] on div "This page is new and has not been published yet. Draft Quick preview Publish ch…" at bounding box center [816, 410] width 1048 height 748
click at [1159, 311] on div "This page is new and has not been published yet. Draft Quick preview Publish ch…" at bounding box center [816, 410] width 1048 height 748
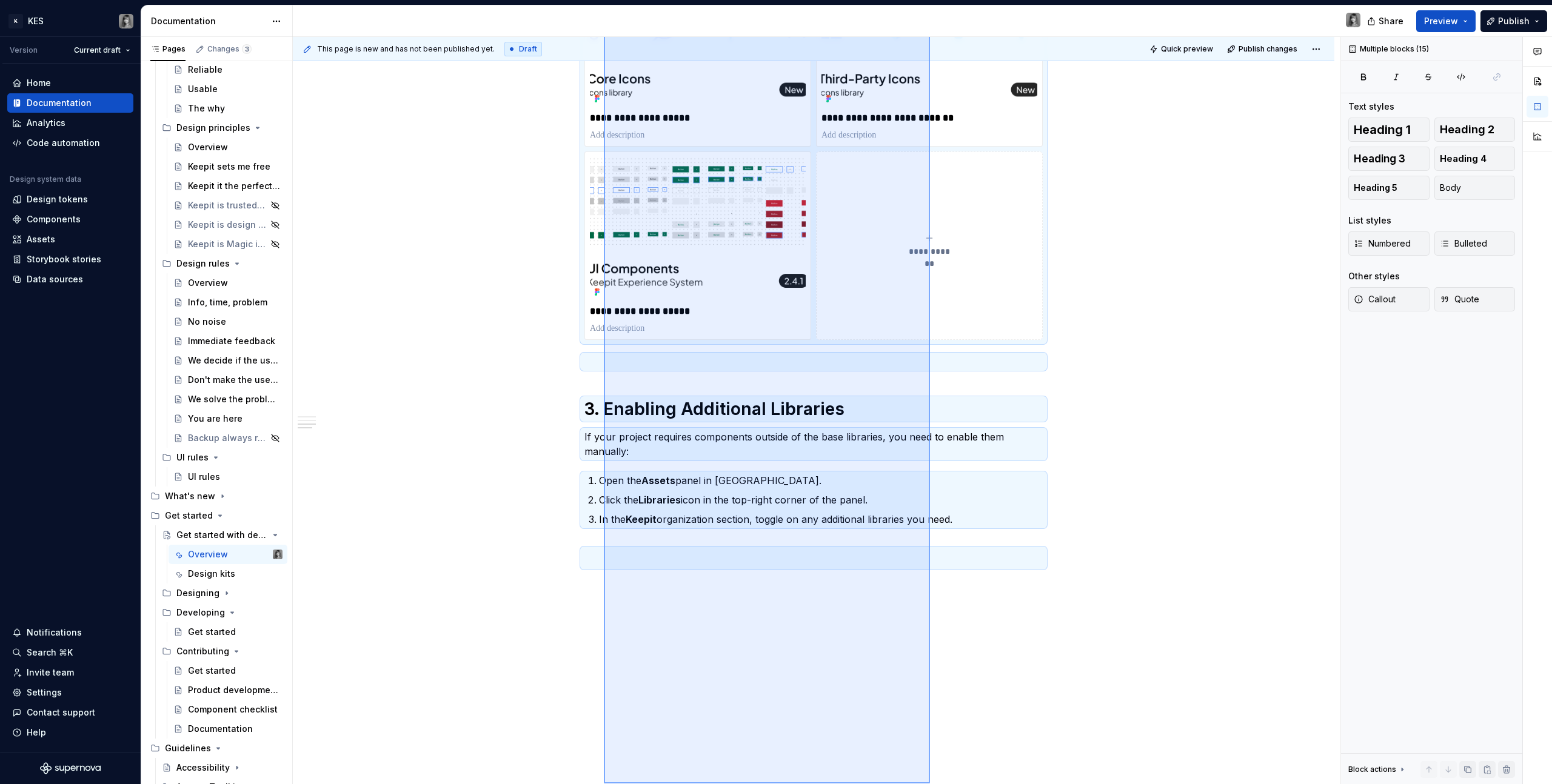
scroll to position [903, 0]
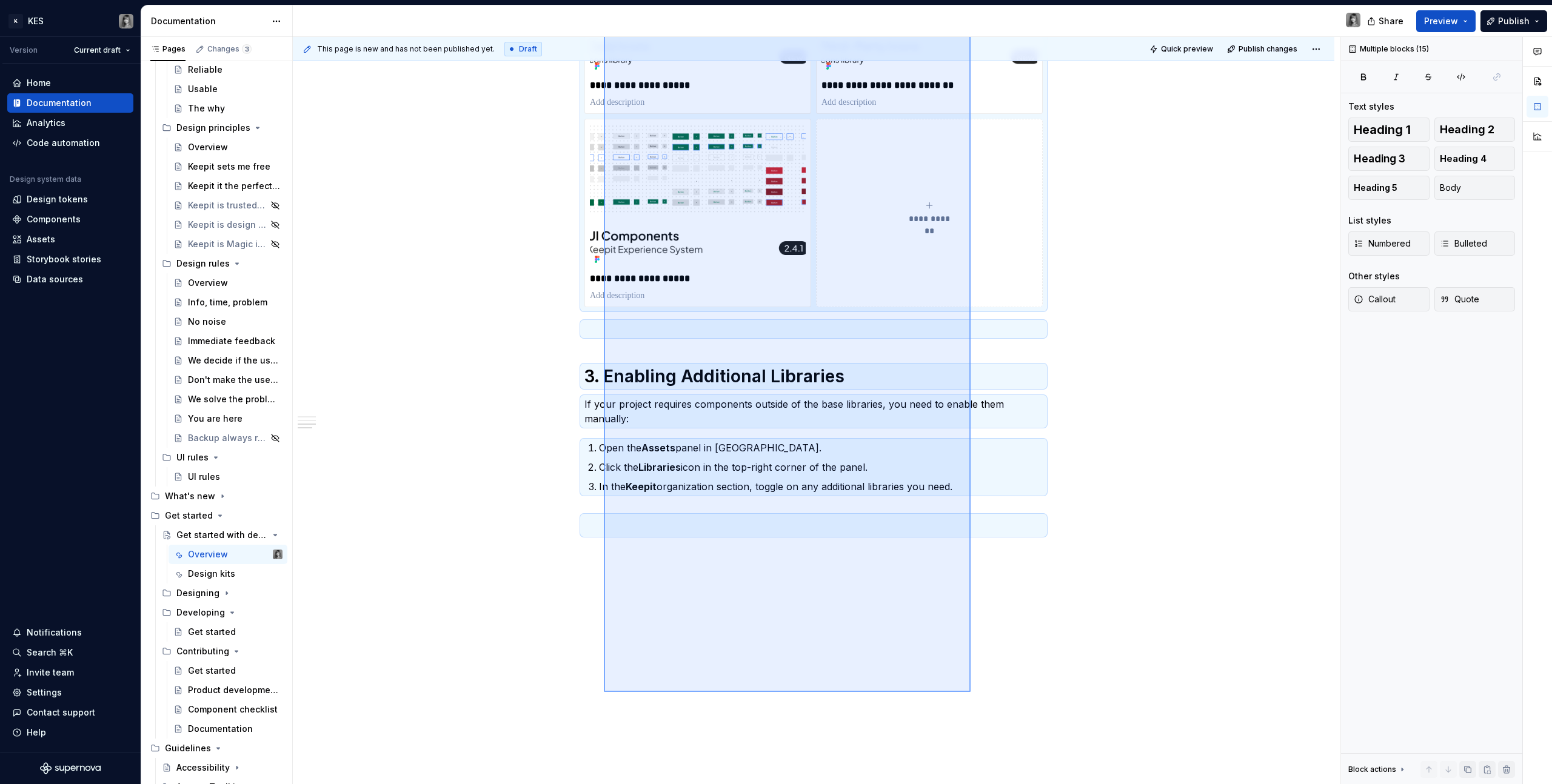
drag, startPoint x: 627, startPoint y: 250, endPoint x: 972, endPoint y: 670, distance: 543.5
click at [994, 663] on div "This page is new and has not been published yet. Draft Quick preview Publish ch…" at bounding box center [816, 410] width 1048 height 748
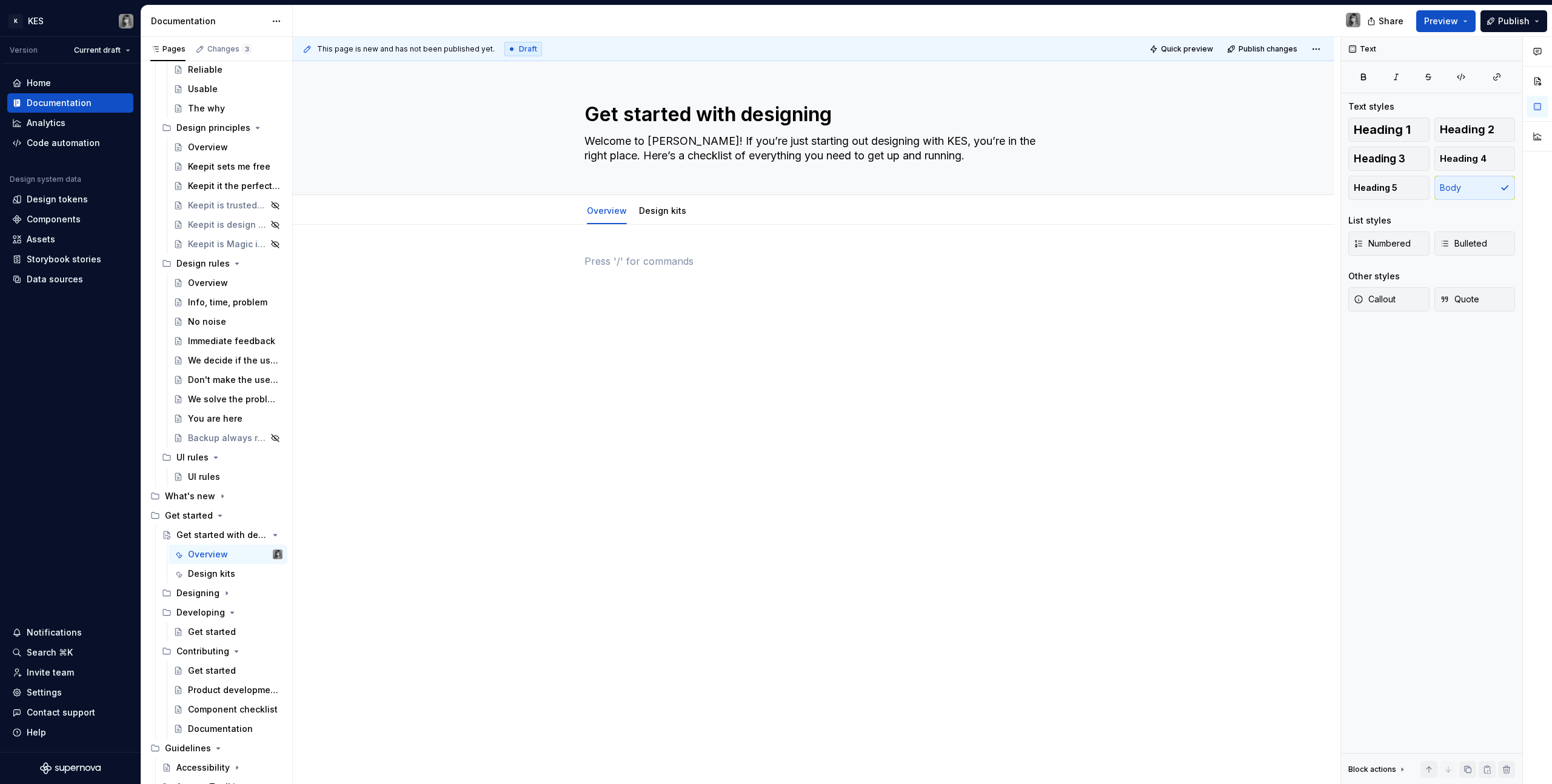
scroll to position [0, 0]
type textarea "*"
click at [708, 213] on button "Add tab" at bounding box center [723, 211] width 49 height 17
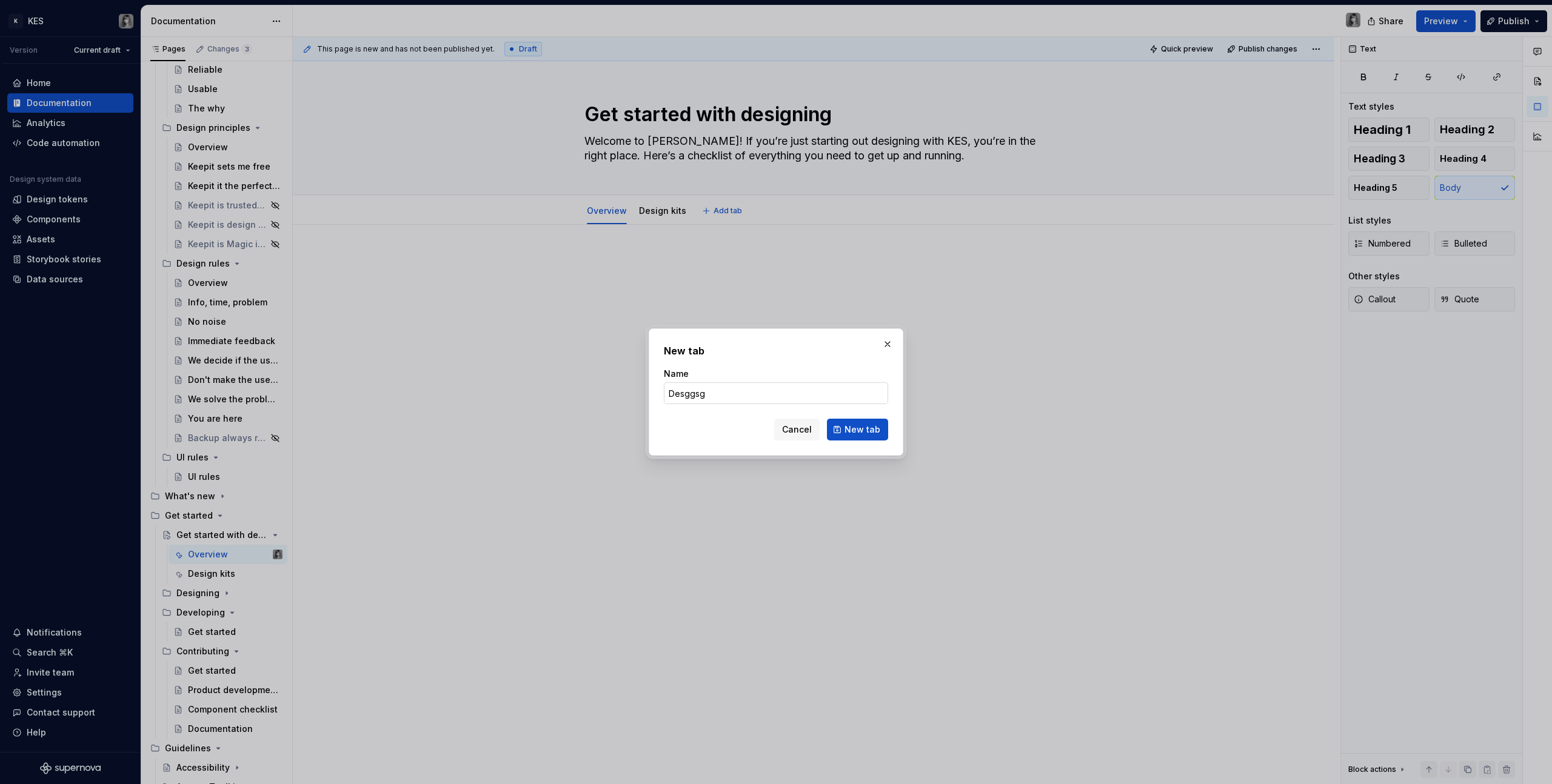
type input "Desggsgr"
click button "New tab" at bounding box center [857, 429] width 61 height 22
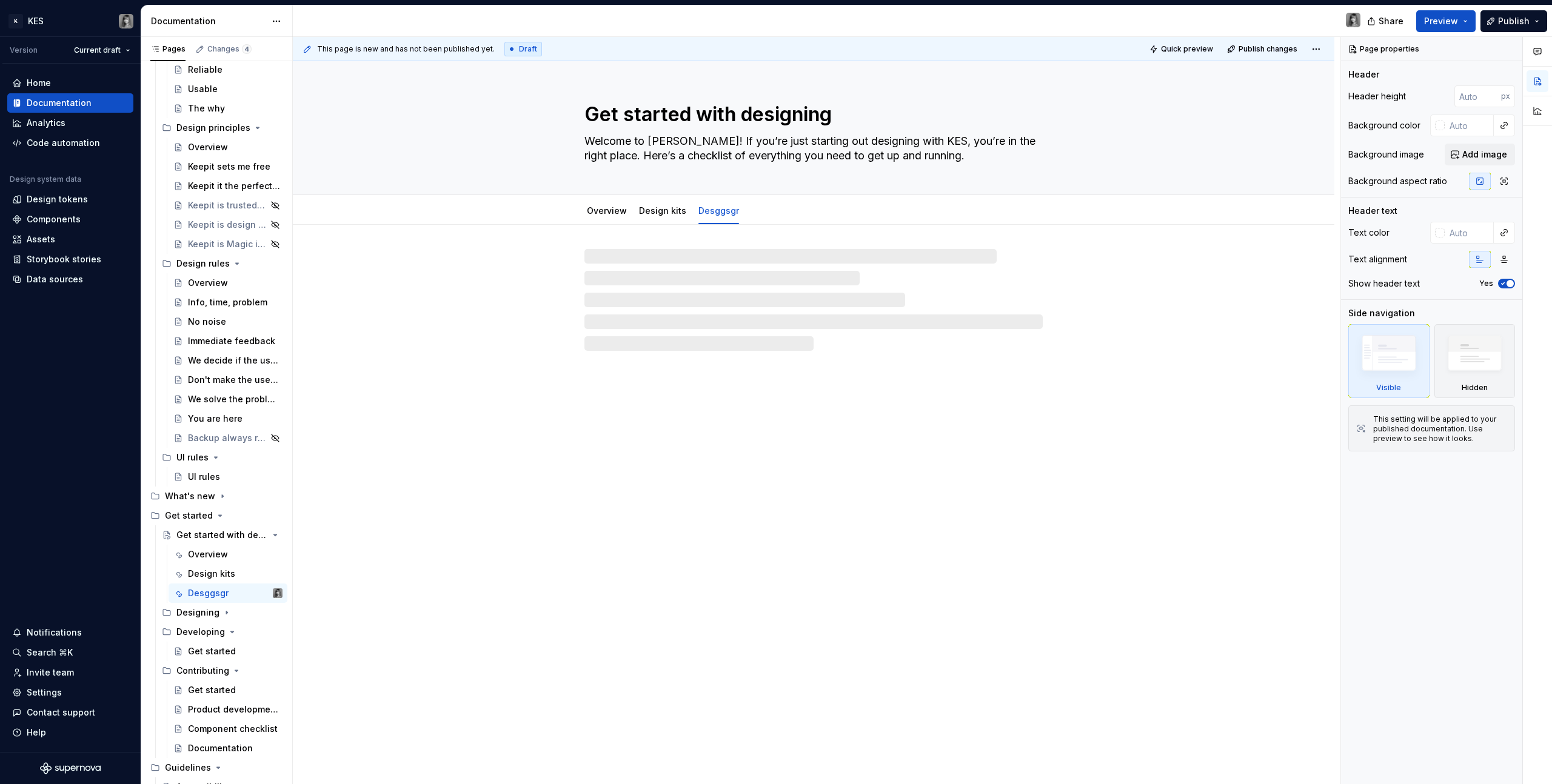
click at [645, 257] on div at bounding box center [813, 300] width 459 height 102
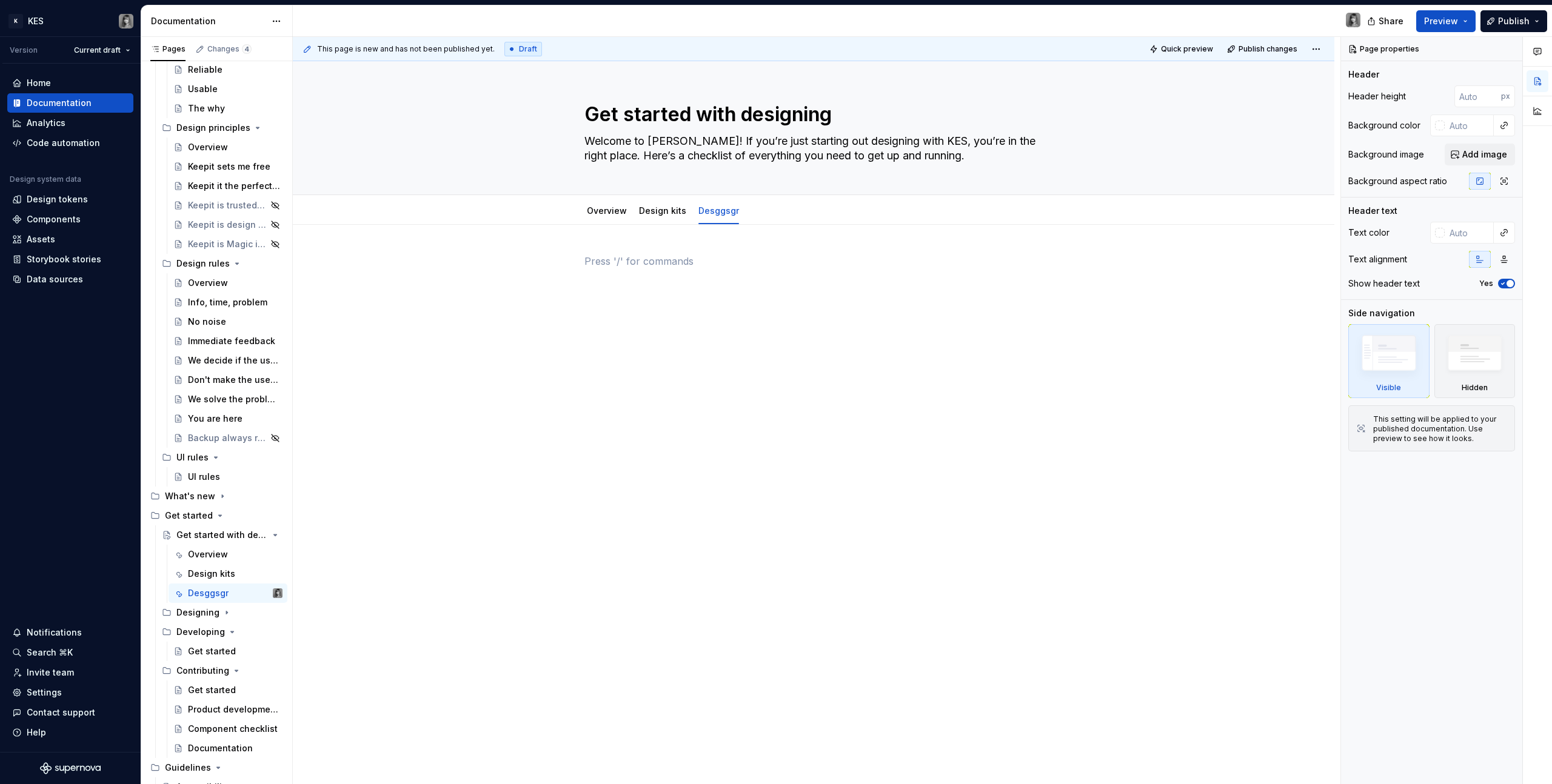
click at [713, 257] on p at bounding box center [813, 261] width 459 height 15
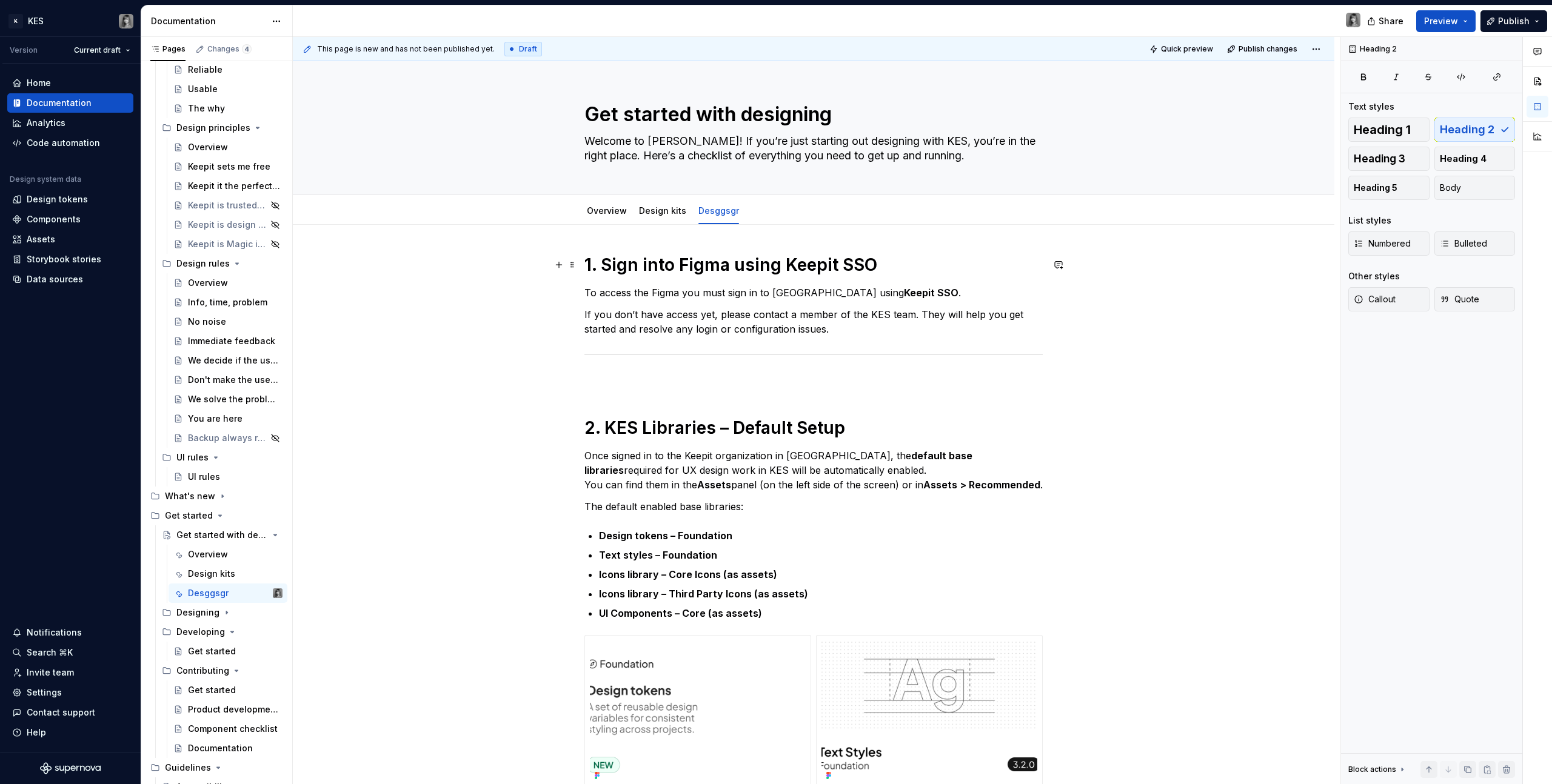
type textarea "*"
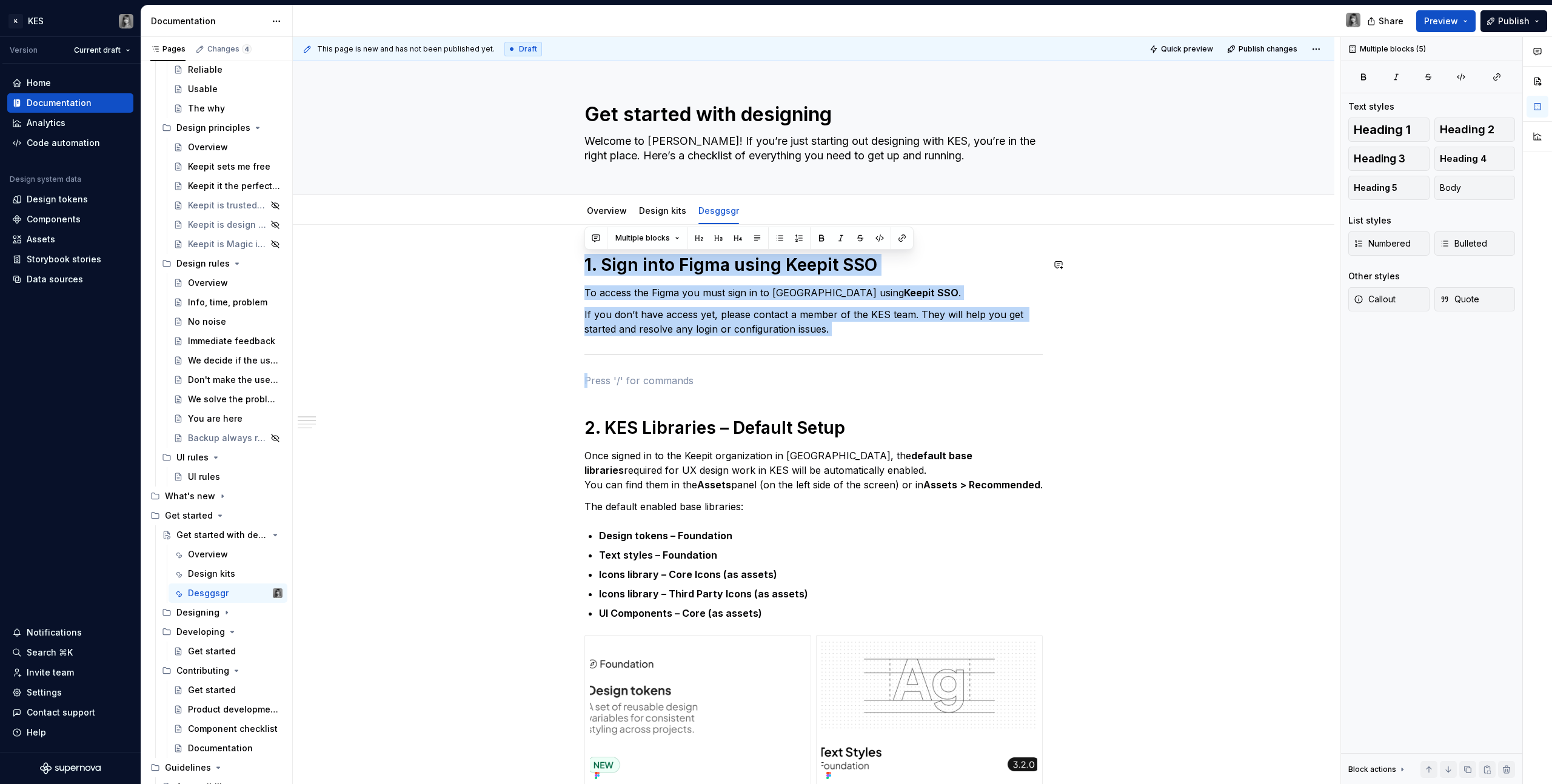
drag, startPoint x: 714, startPoint y: 366, endPoint x: 575, endPoint y: 243, distance: 185.6
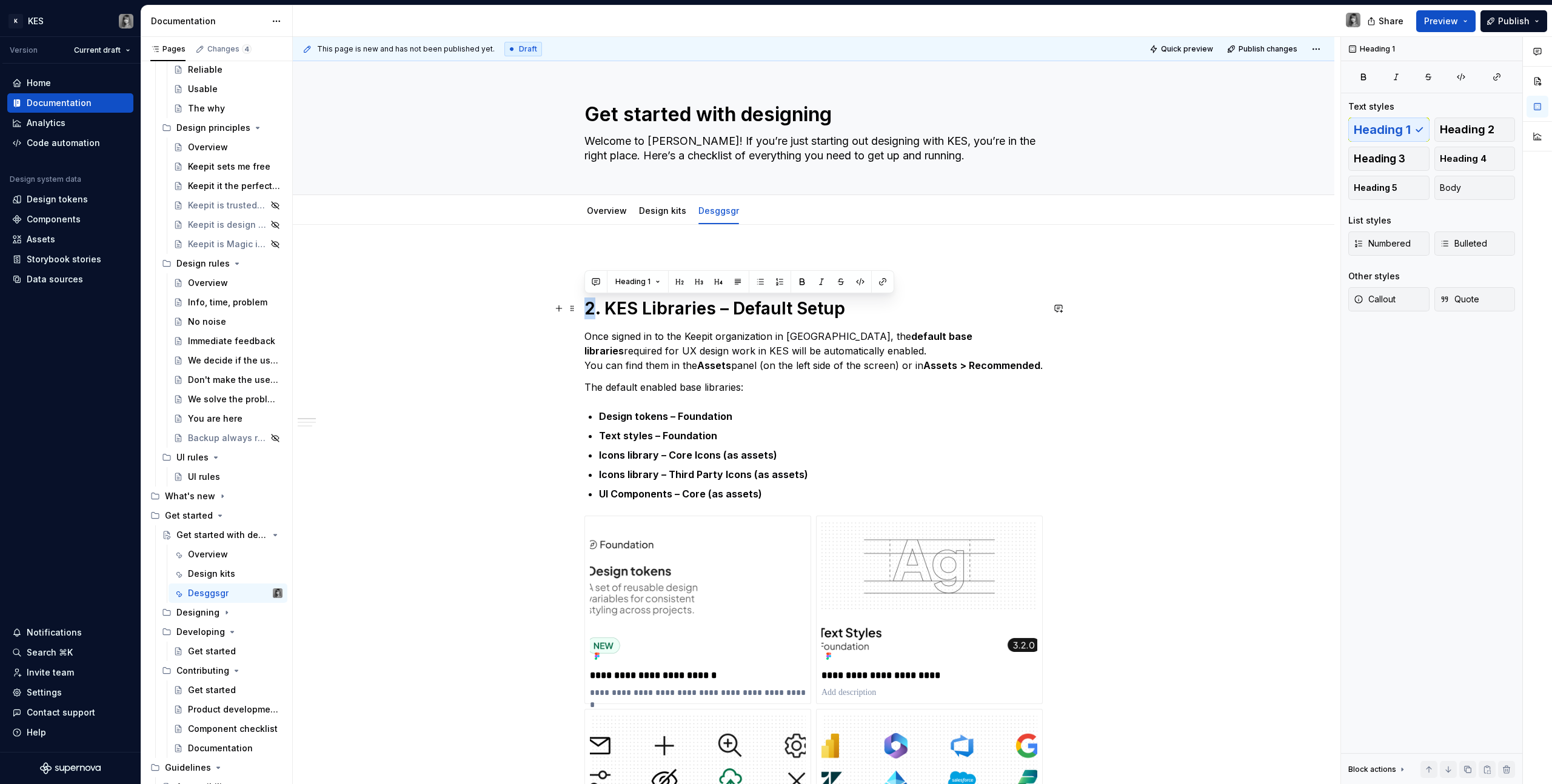
drag, startPoint x: 593, startPoint y: 312, endPoint x: 578, endPoint y: 309, distance: 15.3
click at [624, 282] on div "**********" at bounding box center [813, 786] width 459 height 1065
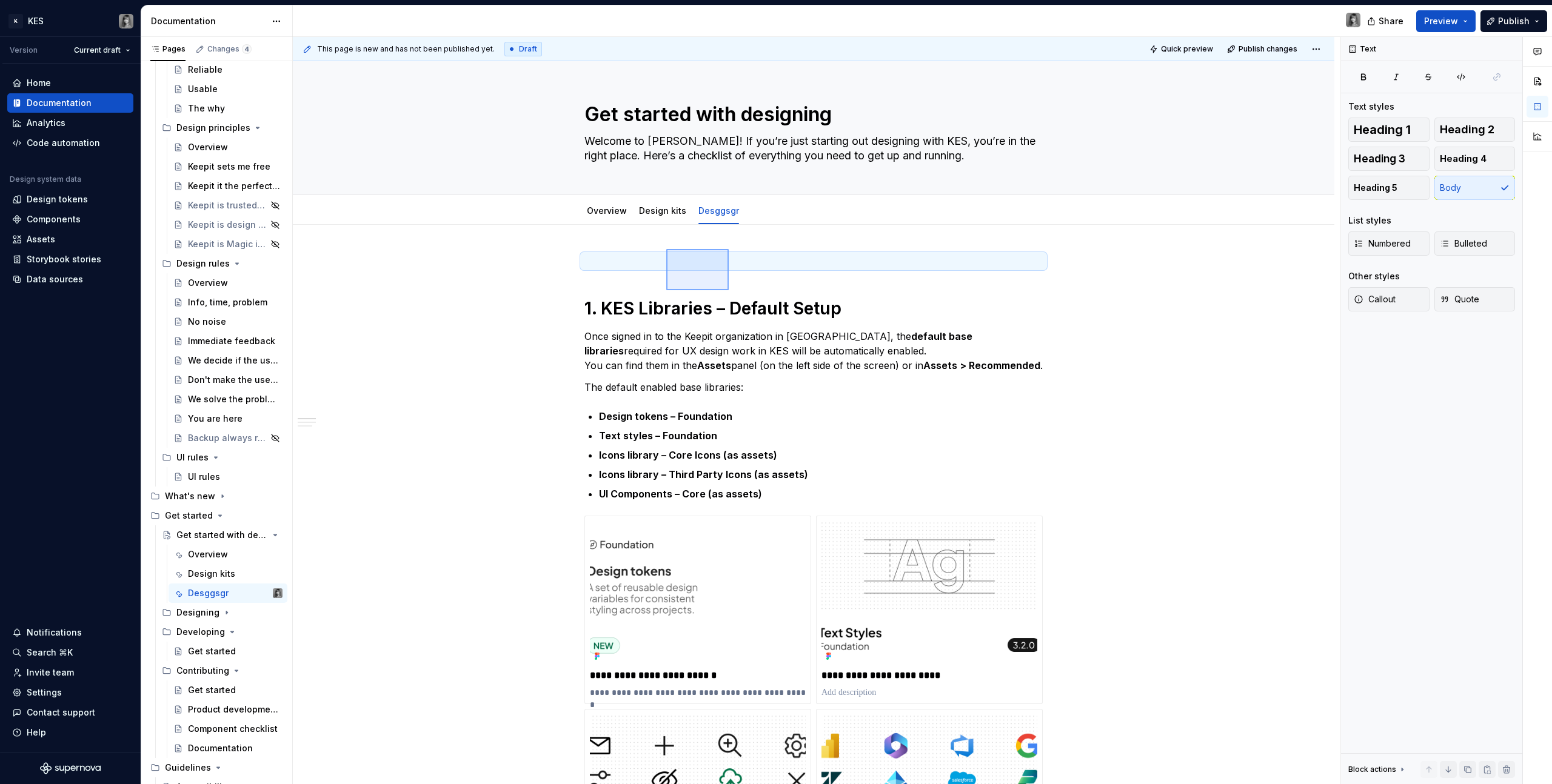
drag, startPoint x: 729, startPoint y: 247, endPoint x: 666, endPoint y: 290, distance: 76.3
click at [666, 290] on div "**********" at bounding box center [816, 410] width 1048 height 748
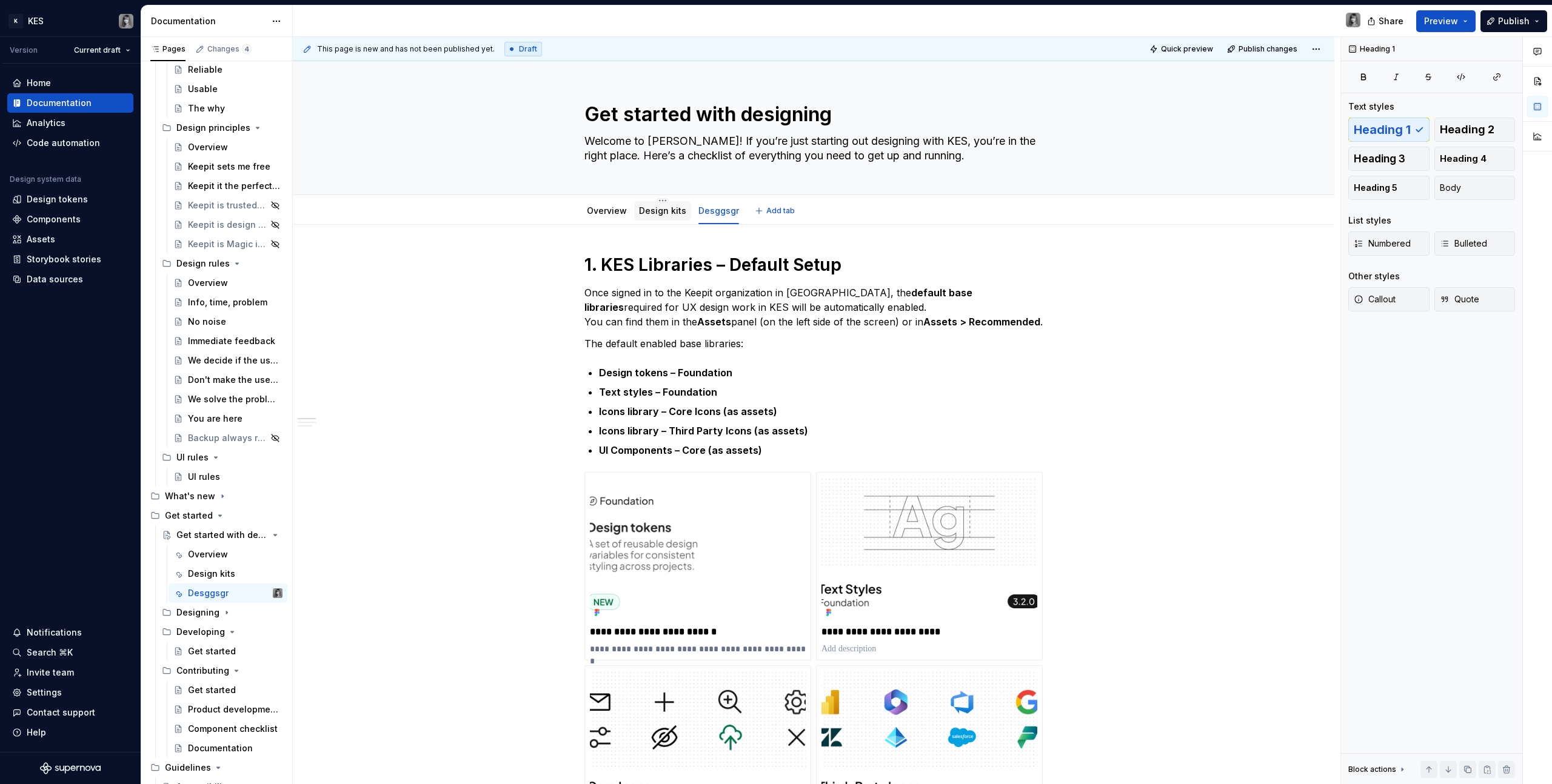
click at [671, 211] on link "Design kits" at bounding box center [662, 210] width 47 height 11
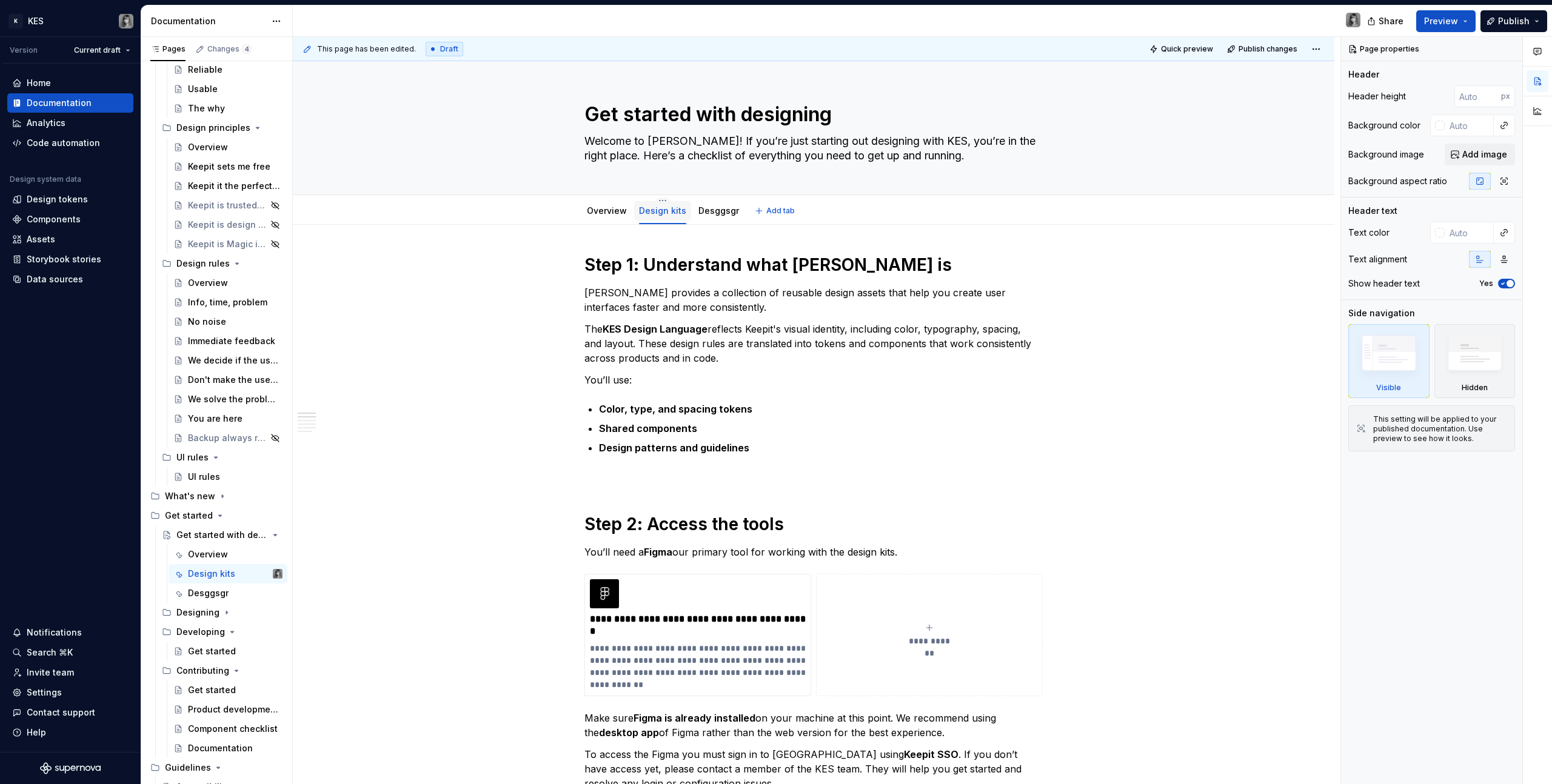
click at [672, 215] on link "Design kits" at bounding box center [662, 210] width 47 height 11
click at [597, 212] on link "Overview" at bounding box center [607, 210] width 40 height 11
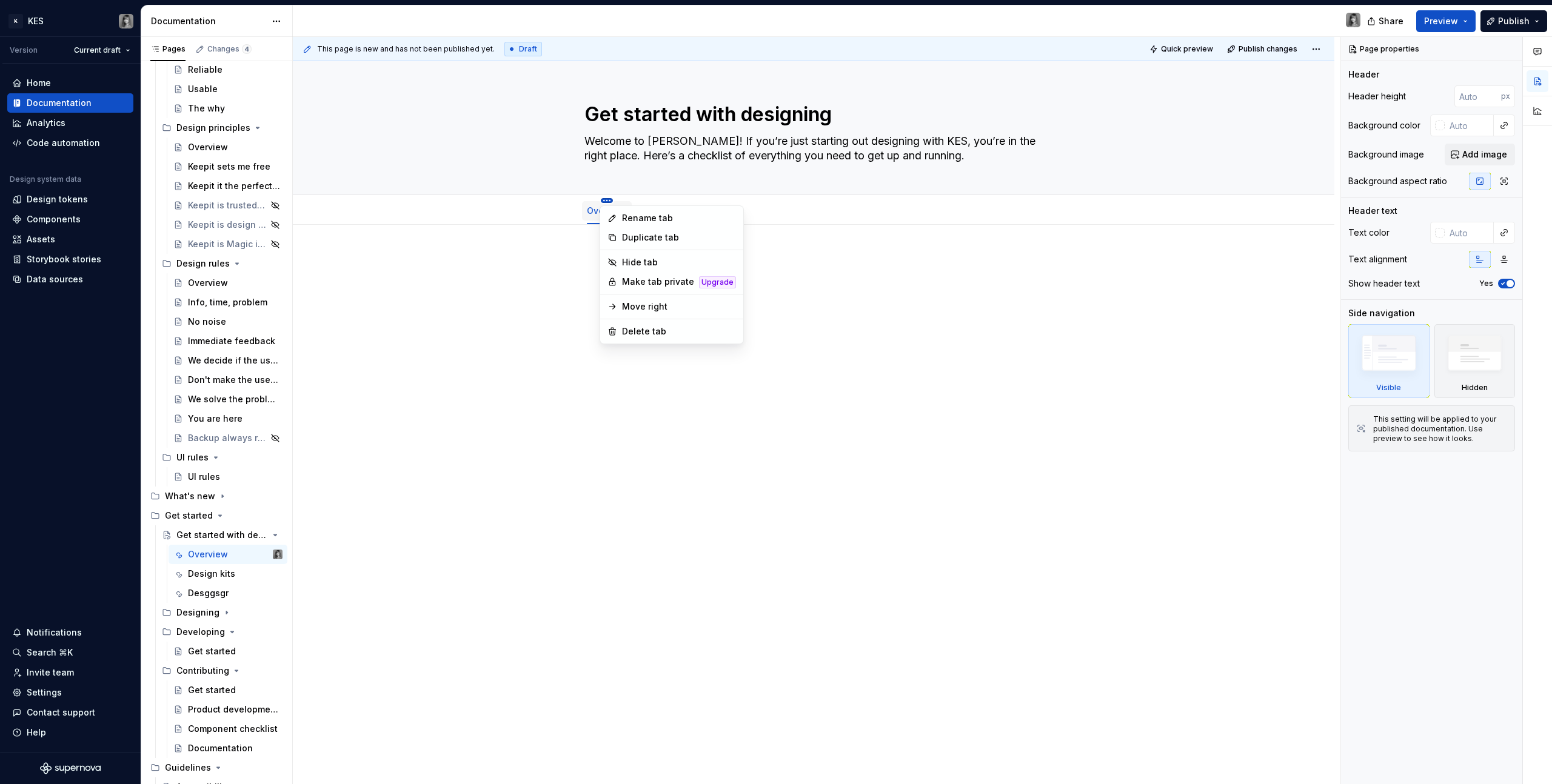
click at [607, 200] on html "K KES Version Current draft Home Documentation Analytics Code automation Design…" at bounding box center [776, 392] width 1552 height 784
click at [641, 329] on div "Delete tab" at bounding box center [679, 331] width 114 height 12
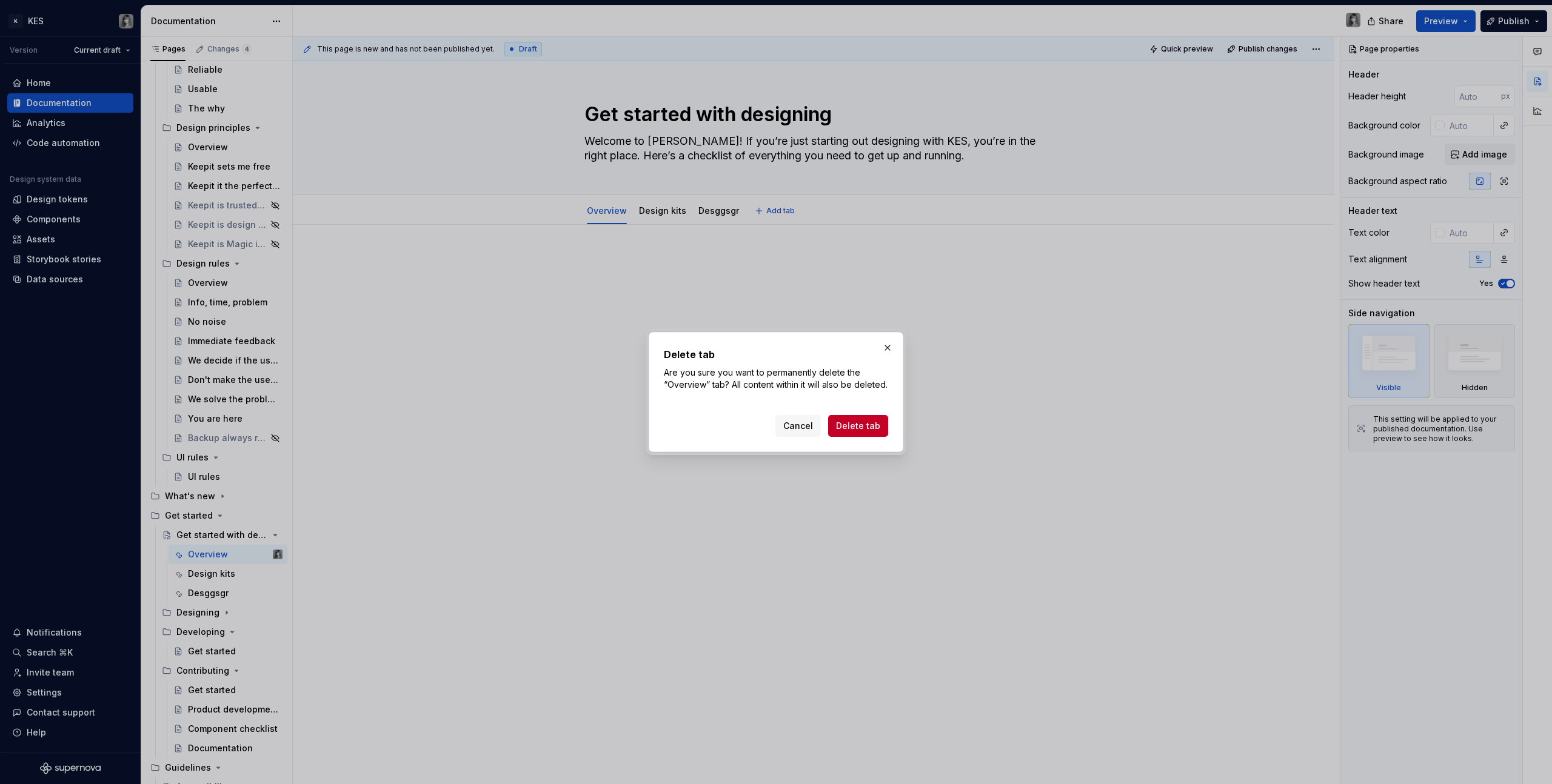
drag, startPoint x: 860, startPoint y: 435, endPoint x: 770, endPoint y: 287, distance: 173.2
click at [860, 432] on span "Delete tab" at bounding box center [858, 426] width 44 height 12
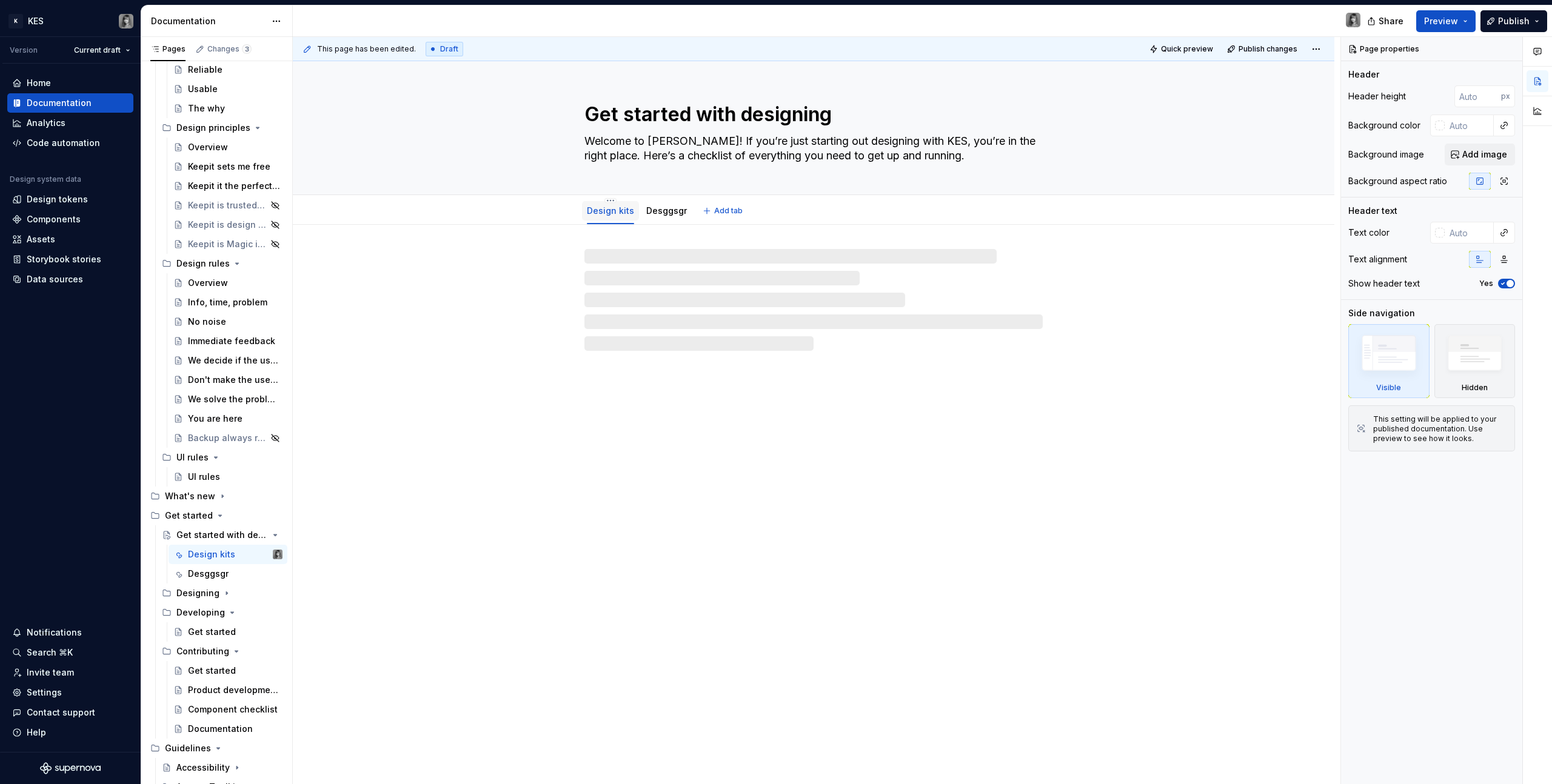
click at [606, 214] on link "Design kits" at bounding box center [610, 210] width 47 height 11
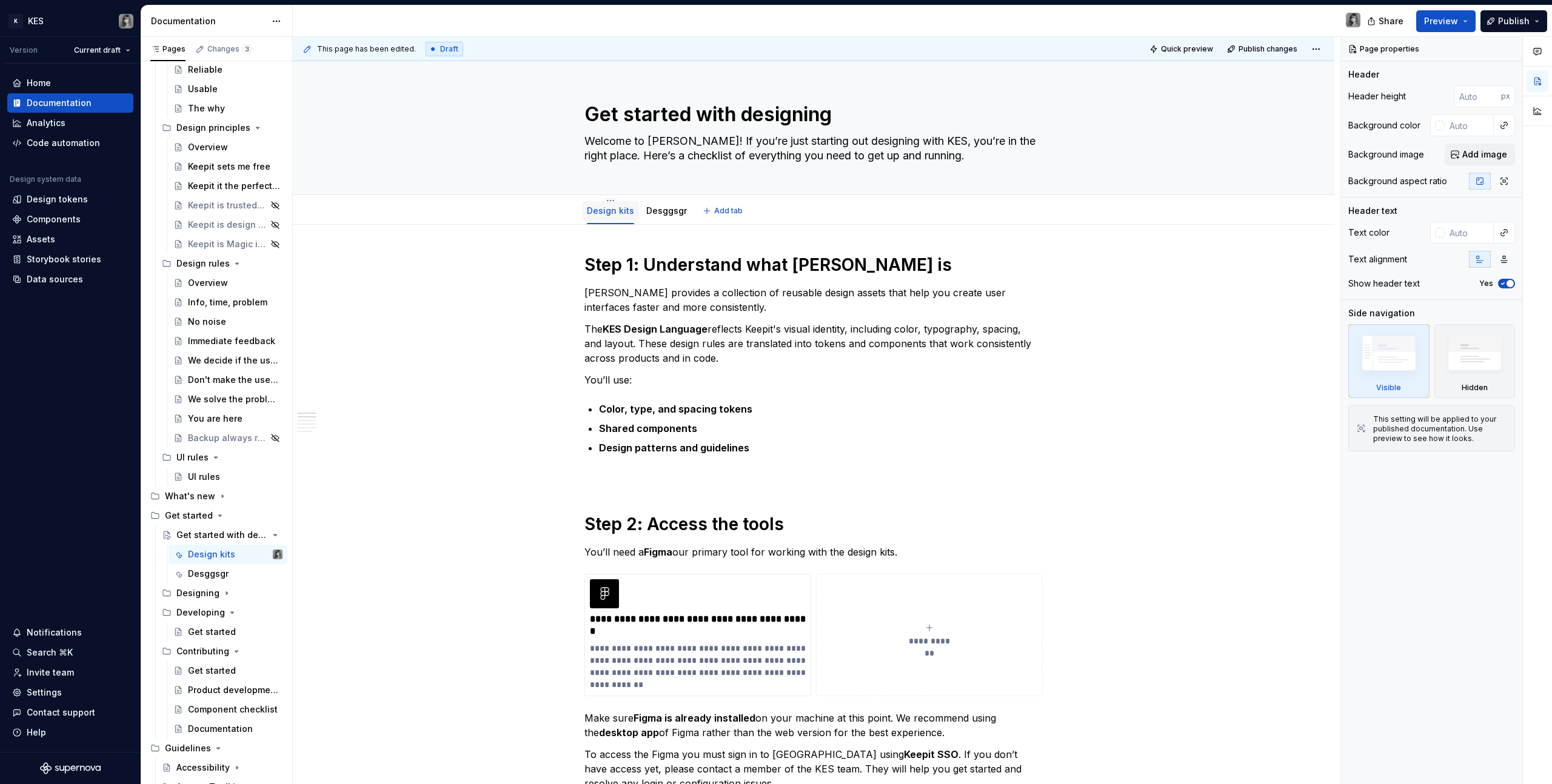
click at [606, 214] on link "Design kits" at bounding box center [610, 210] width 47 height 11
click at [607, 200] on html "K KES Version Current draft Home Documentation Analytics Code automation Design…" at bounding box center [776, 392] width 1552 height 784
type textarea "*"
click at [654, 221] on div "Rename tab" at bounding box center [682, 218] width 114 height 12
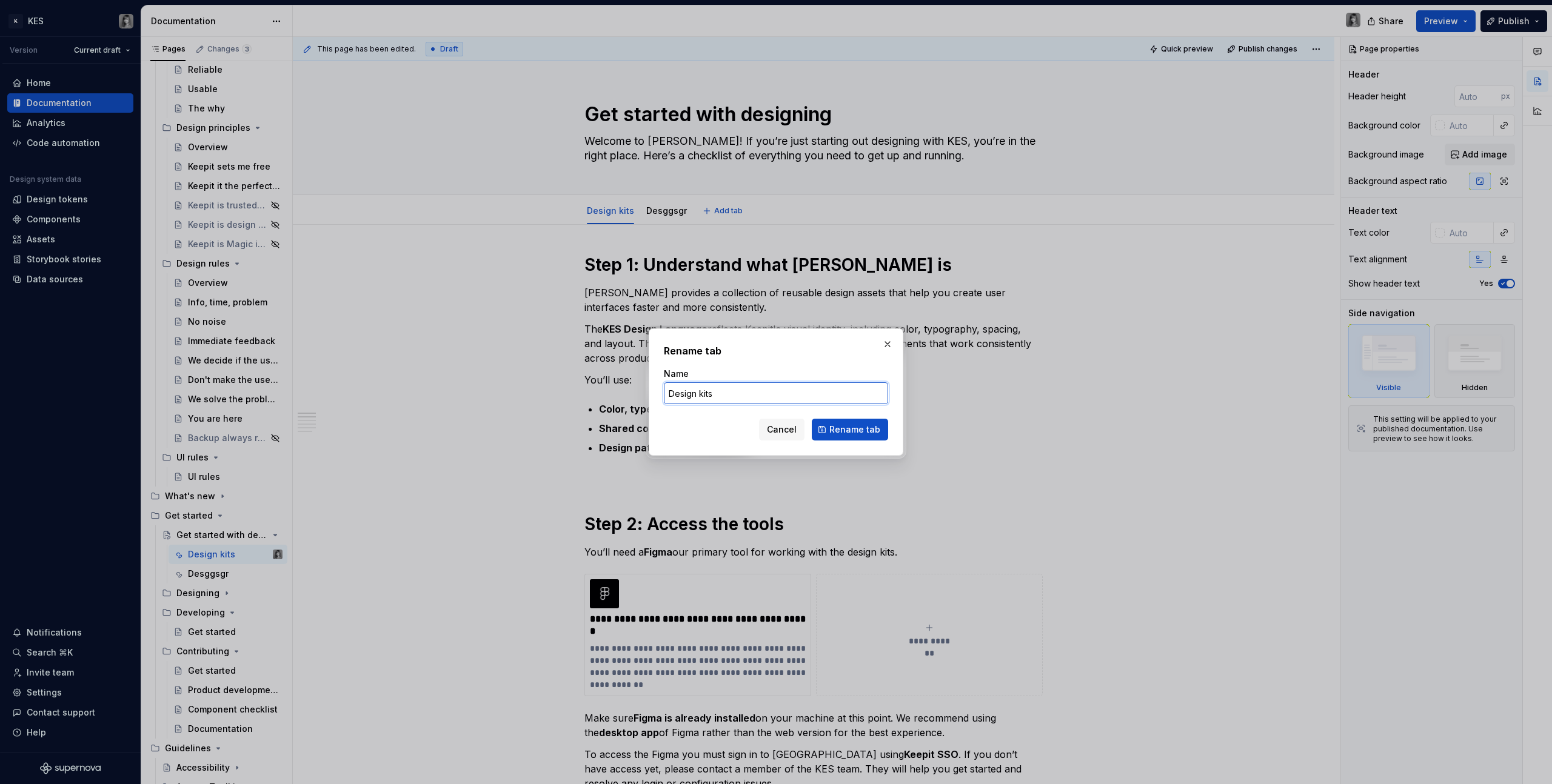
click at [720, 392] on input "Design kits" at bounding box center [776, 393] width 224 height 22
type input "Overview"
type textarea "*"
click at [703, 400] on input "Overview" at bounding box center [776, 393] width 224 height 22
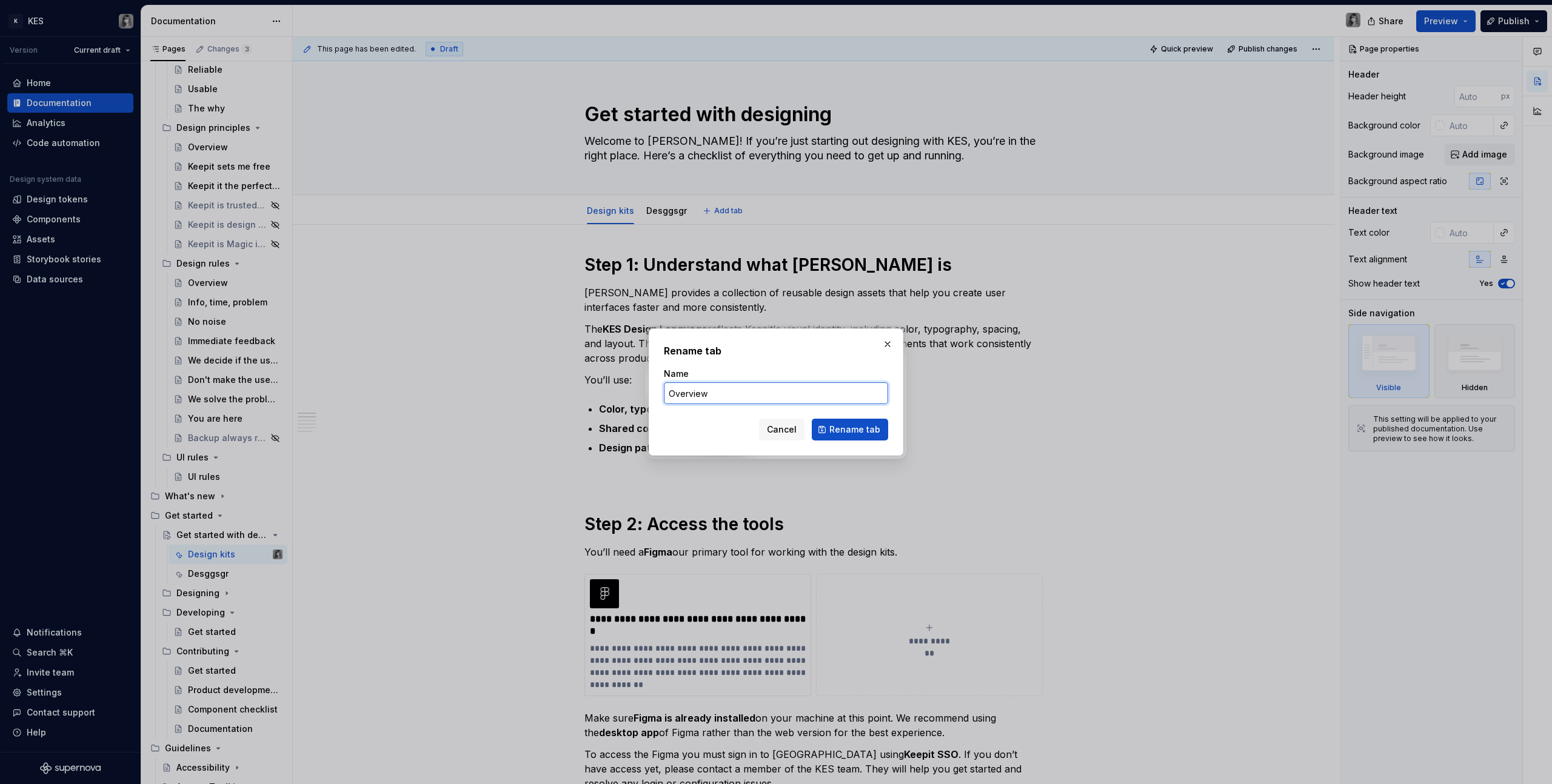
click at [703, 400] on input "Overview" at bounding box center [776, 393] width 224 height 22
type input "Get started"
click at [827, 430] on button "Rename tab" at bounding box center [850, 429] width 76 height 22
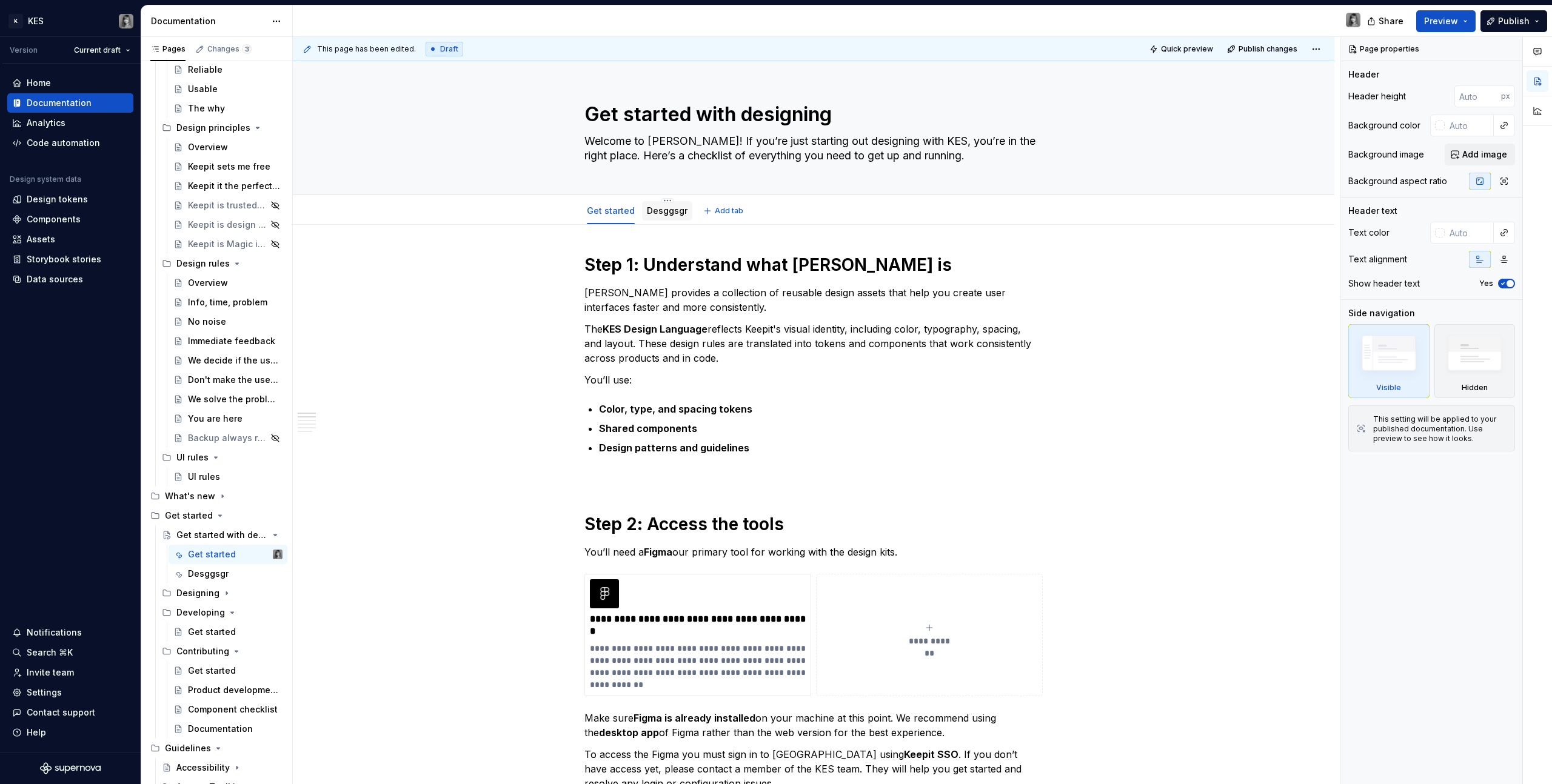
click at [665, 211] on link "Desggsgr" at bounding box center [667, 210] width 41 height 11
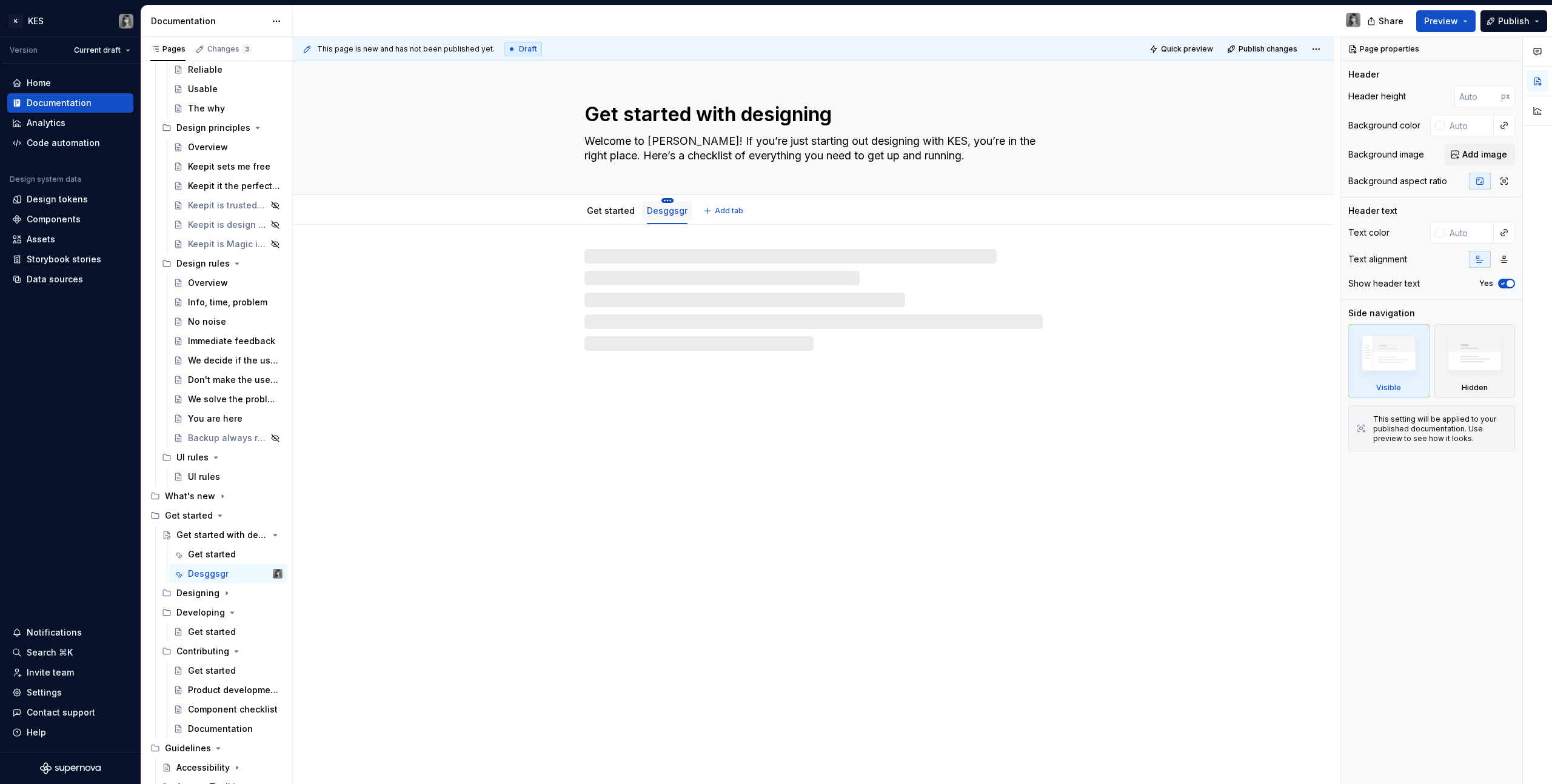
click at [665, 202] on html "K KES Version Current draft Home Documentation Analytics Code automation Design…" at bounding box center [776, 392] width 1552 height 784
click at [684, 212] on div "Rename tab" at bounding box center [737, 218] width 114 height 12
type textarea "*"
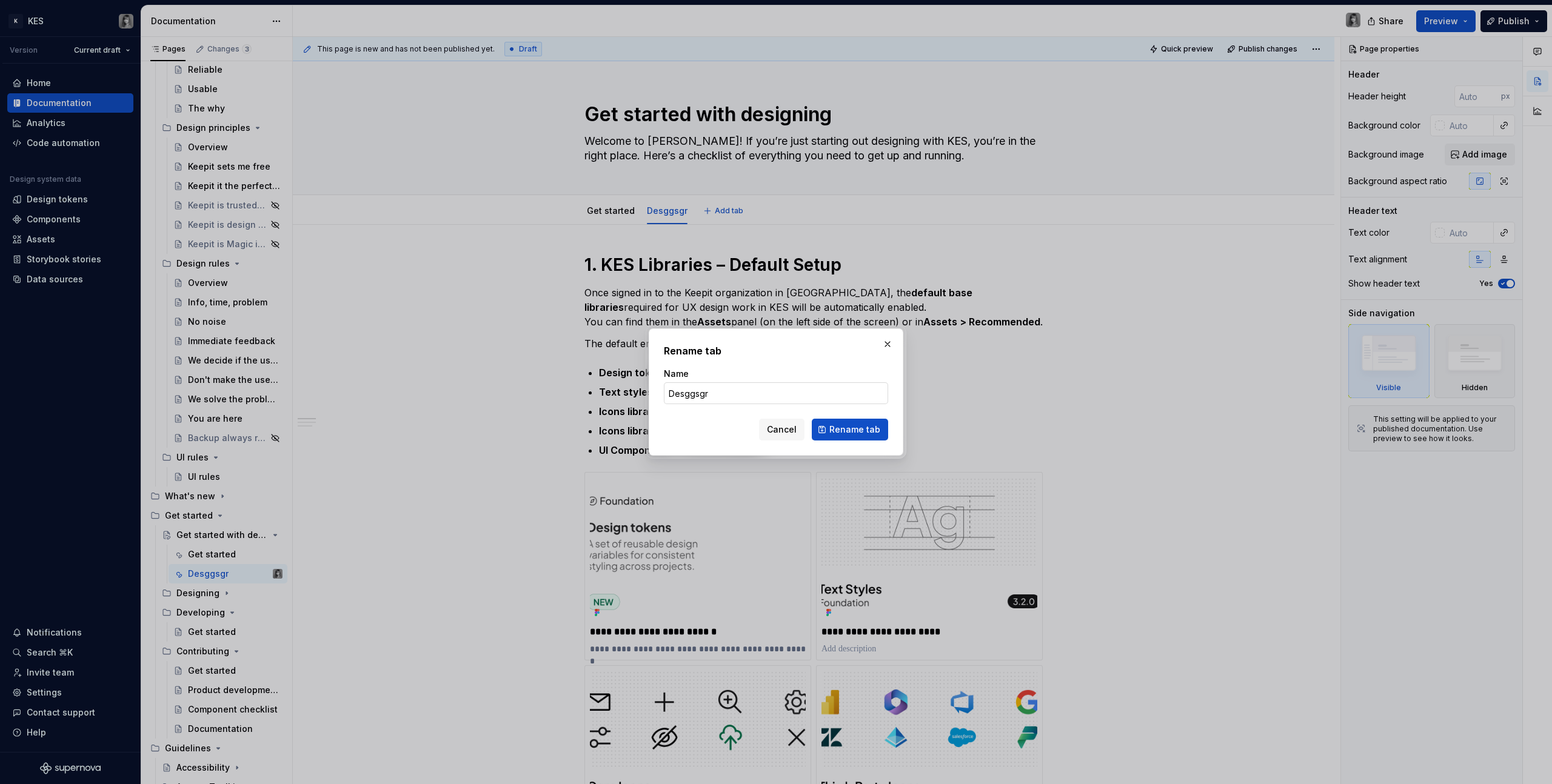
click at [729, 403] on input "Desggsgr" at bounding box center [776, 393] width 224 height 22
type input "Design kit"
type textarea "*"
type input "Design kits"
click at [874, 431] on span "Rename tab" at bounding box center [855, 429] width 51 height 12
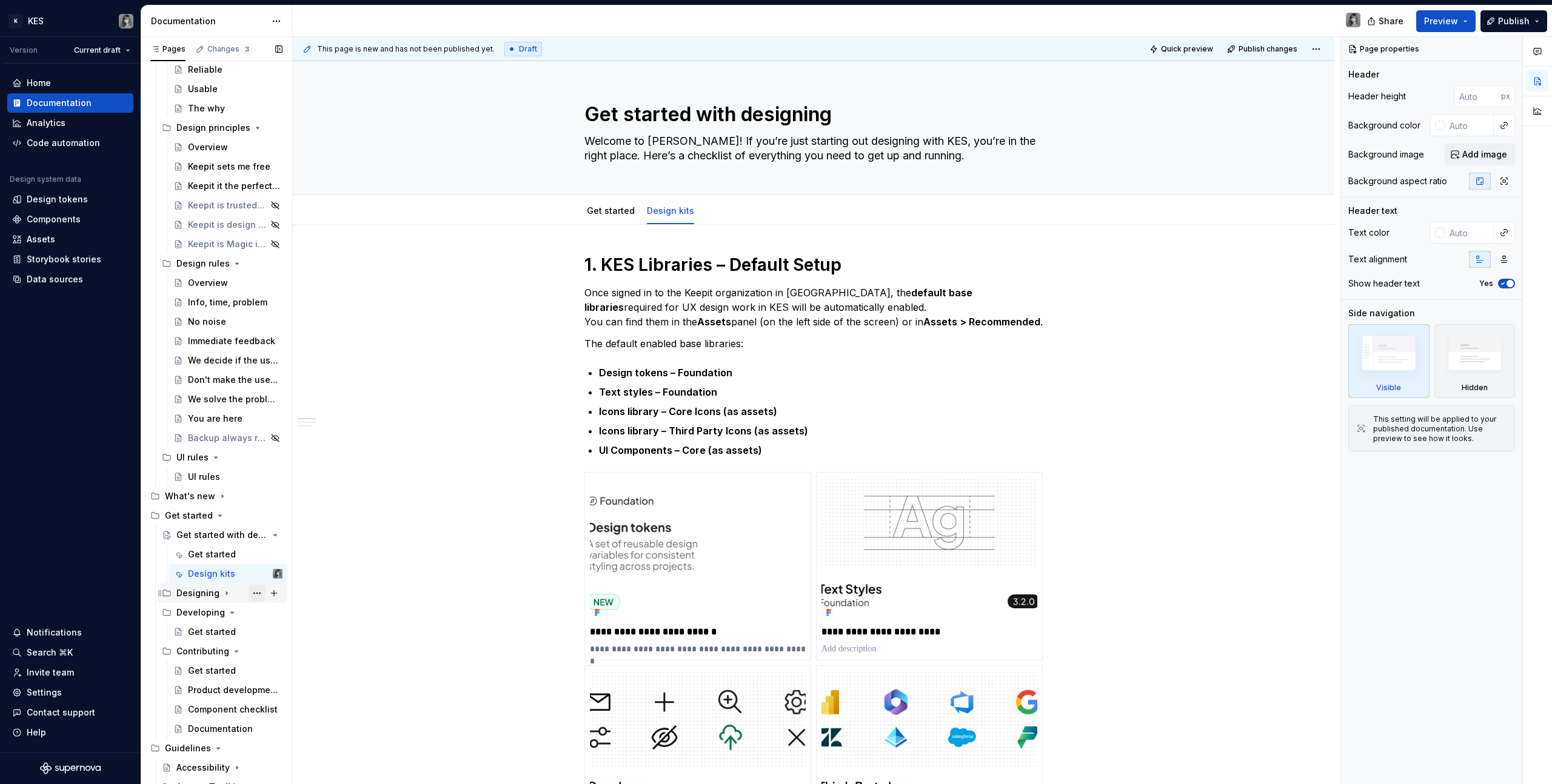
click at [252, 592] on button "Page tree" at bounding box center [257, 593] width 17 height 17
click at [284, 630] on div "Hide group" at bounding box center [324, 632] width 119 height 12
click at [200, 514] on div "Get started" at bounding box center [189, 515] width 48 height 12
click at [197, 515] on div "Get started" at bounding box center [189, 515] width 48 height 12
click at [226, 535] on div "Get started with designing" at bounding box center [205, 534] width 58 height 12
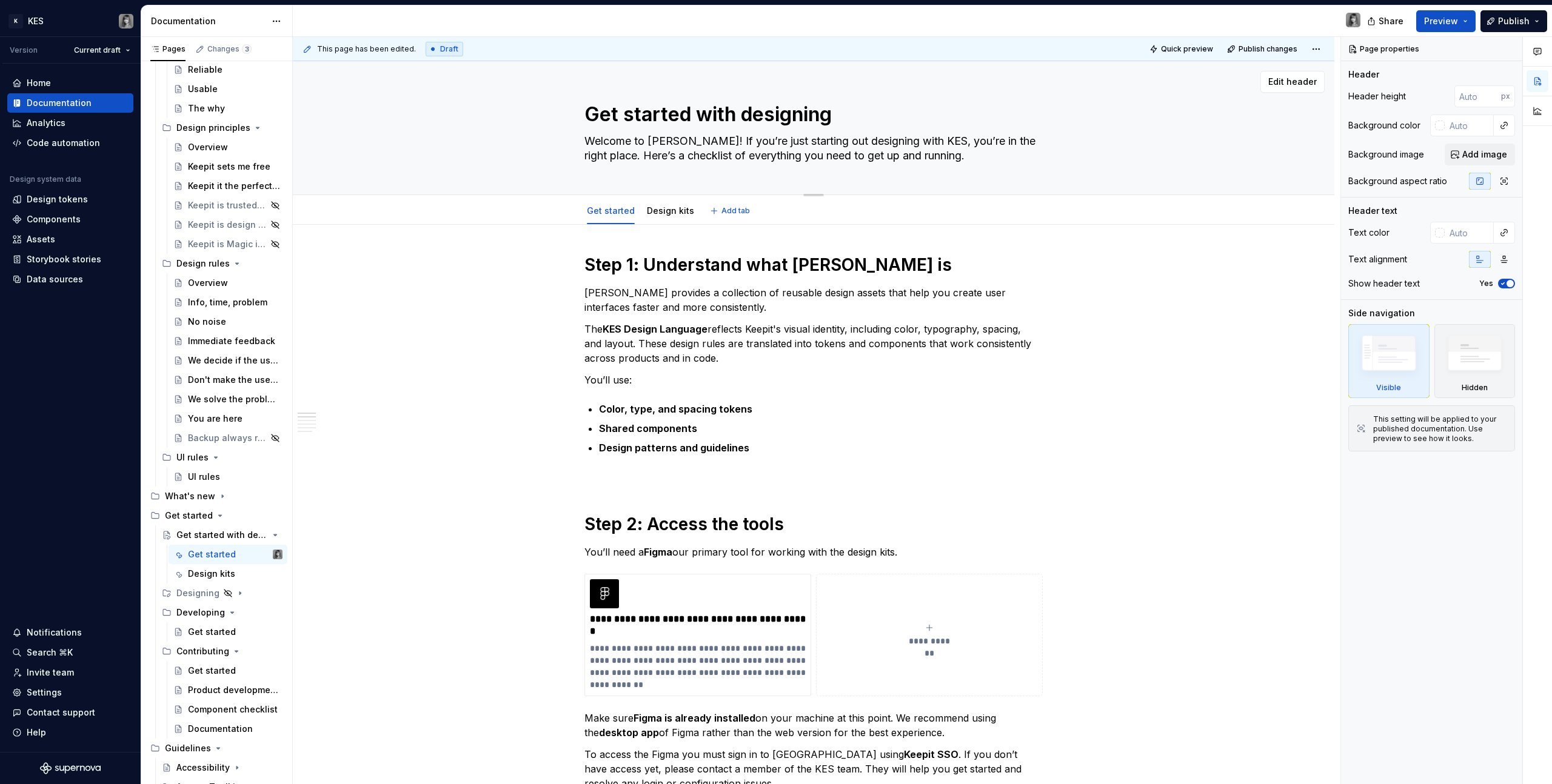
click at [692, 117] on textarea "Get started with designing" at bounding box center [811, 114] width 459 height 29
type textarea "*"
type textarea "D"
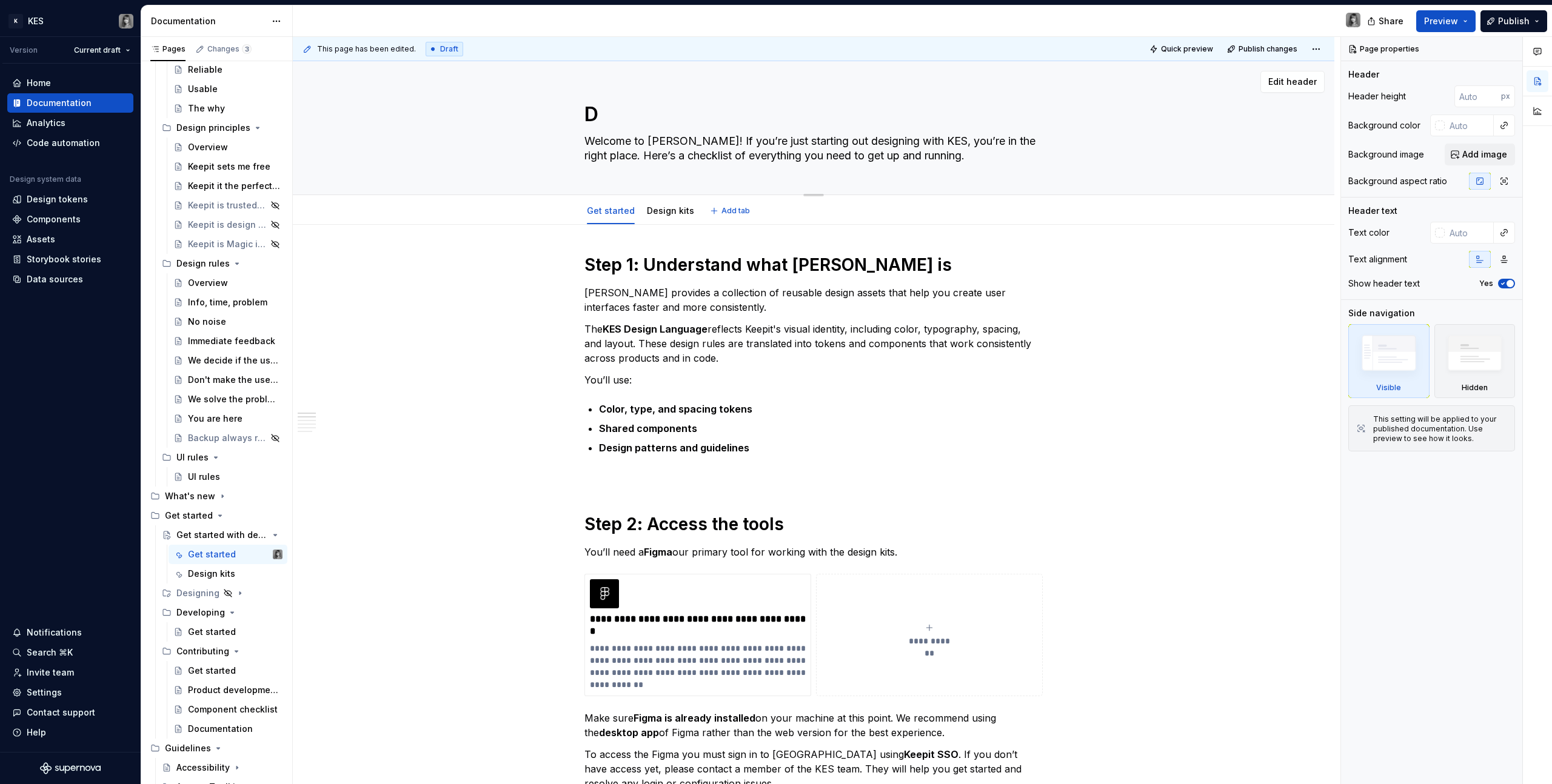
type textarea "*"
type textarea "De"
type textarea "*"
type textarea "Des"
type textarea "*"
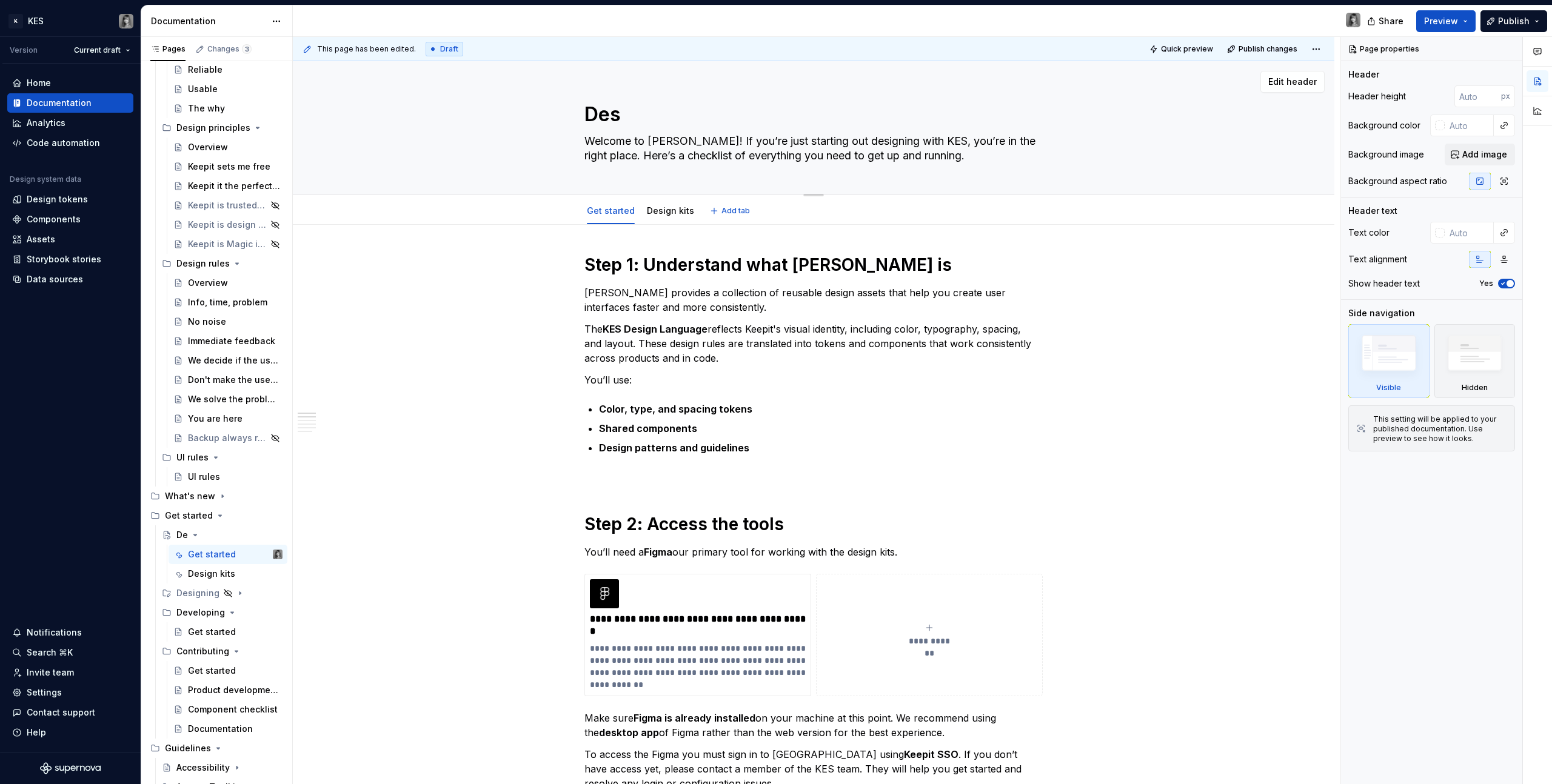
type textarea "Desi"
type textarea "*"
type textarea "Desig"
type textarea "*"
type textarea "Design"
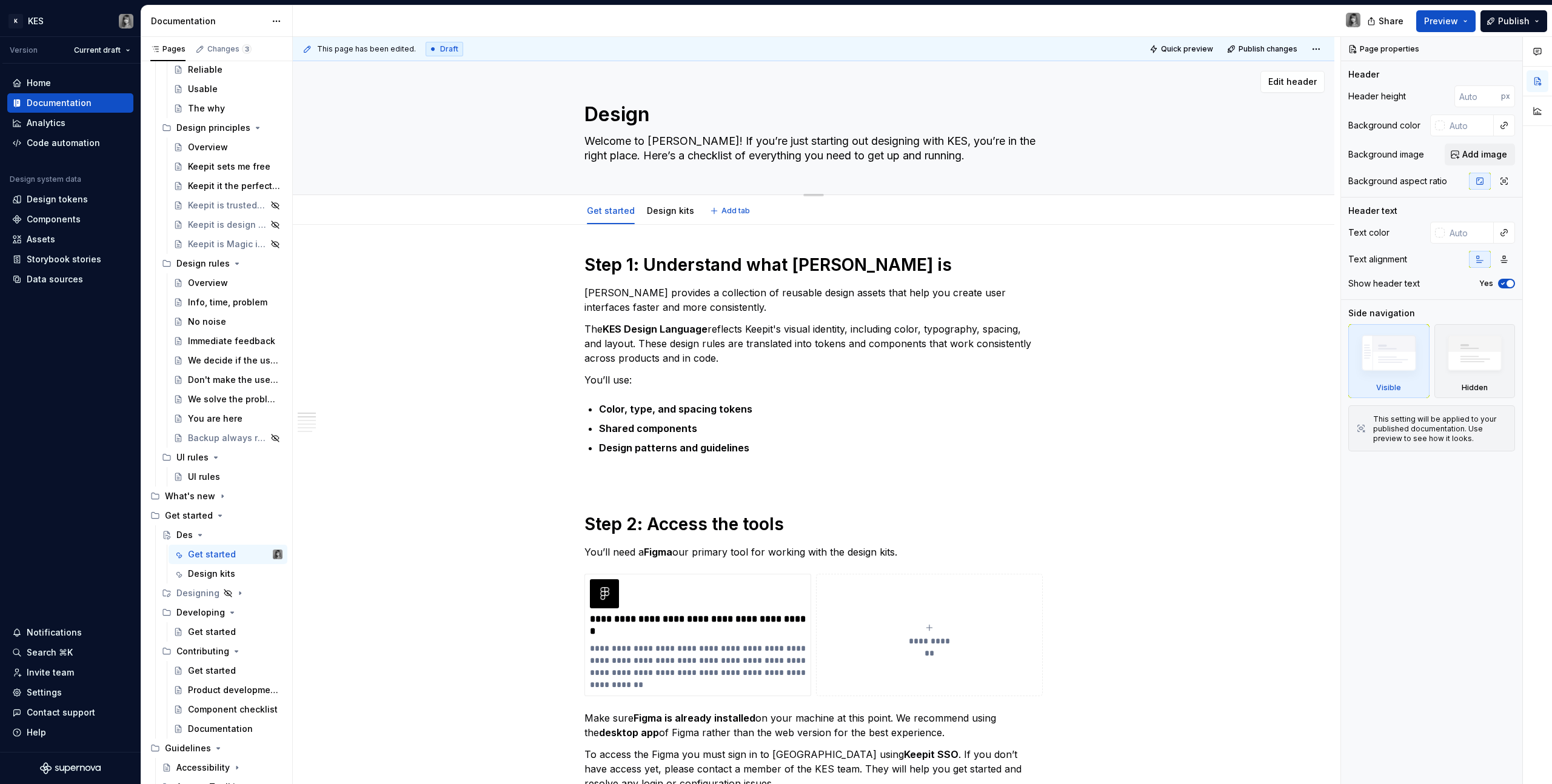
type textarea "*"
type textarea "Designi"
type textarea "*"
type textarea "Designin"
type textarea "*"
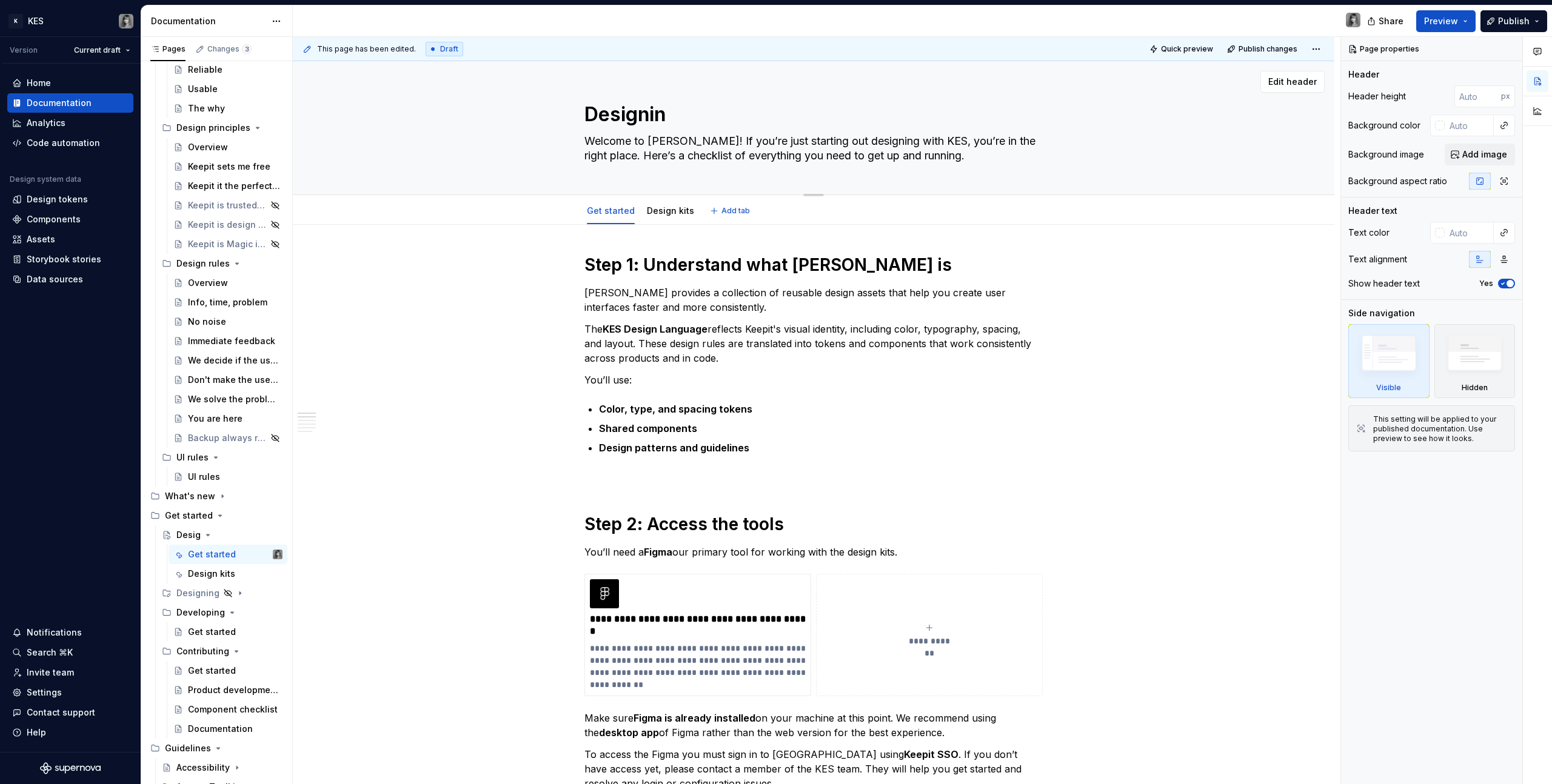
type textarea "Designing"
type textarea "*"
type textarea "Designing"
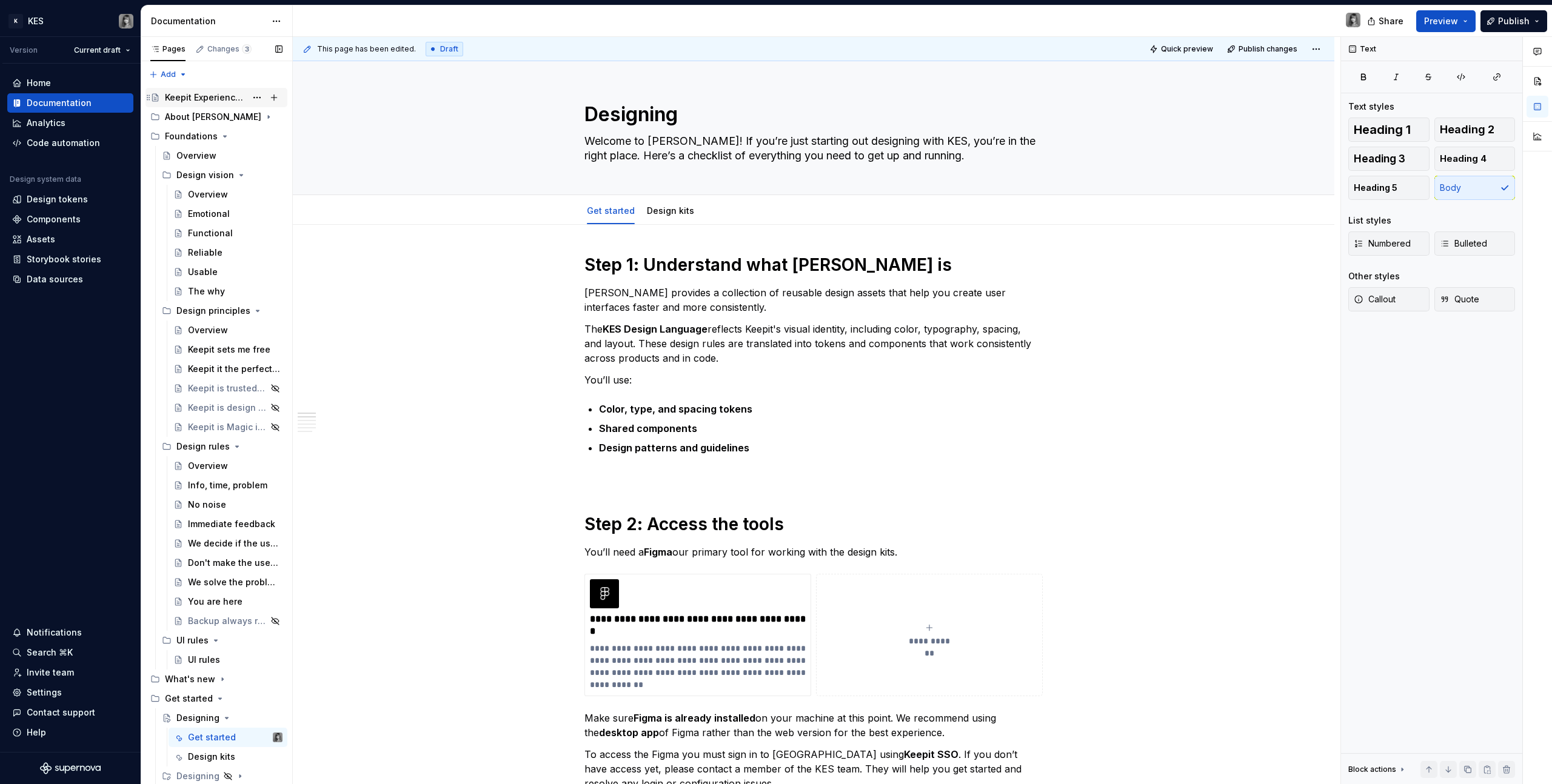
click at [196, 97] on div "Keepit Experience System: Build. Contribute. Evolve." at bounding box center [205, 97] width 81 height 12
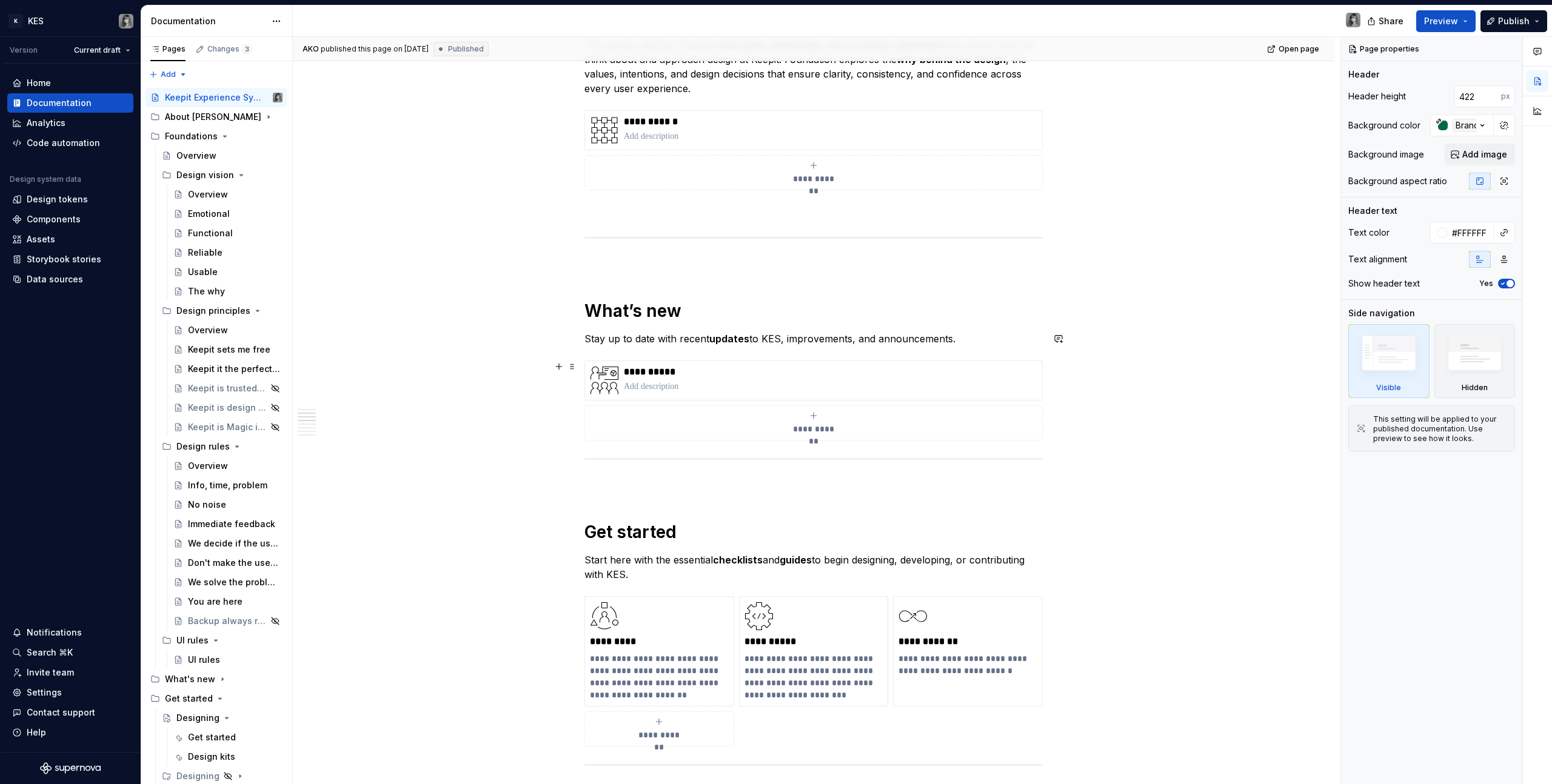
scroll to position [1134, 0]
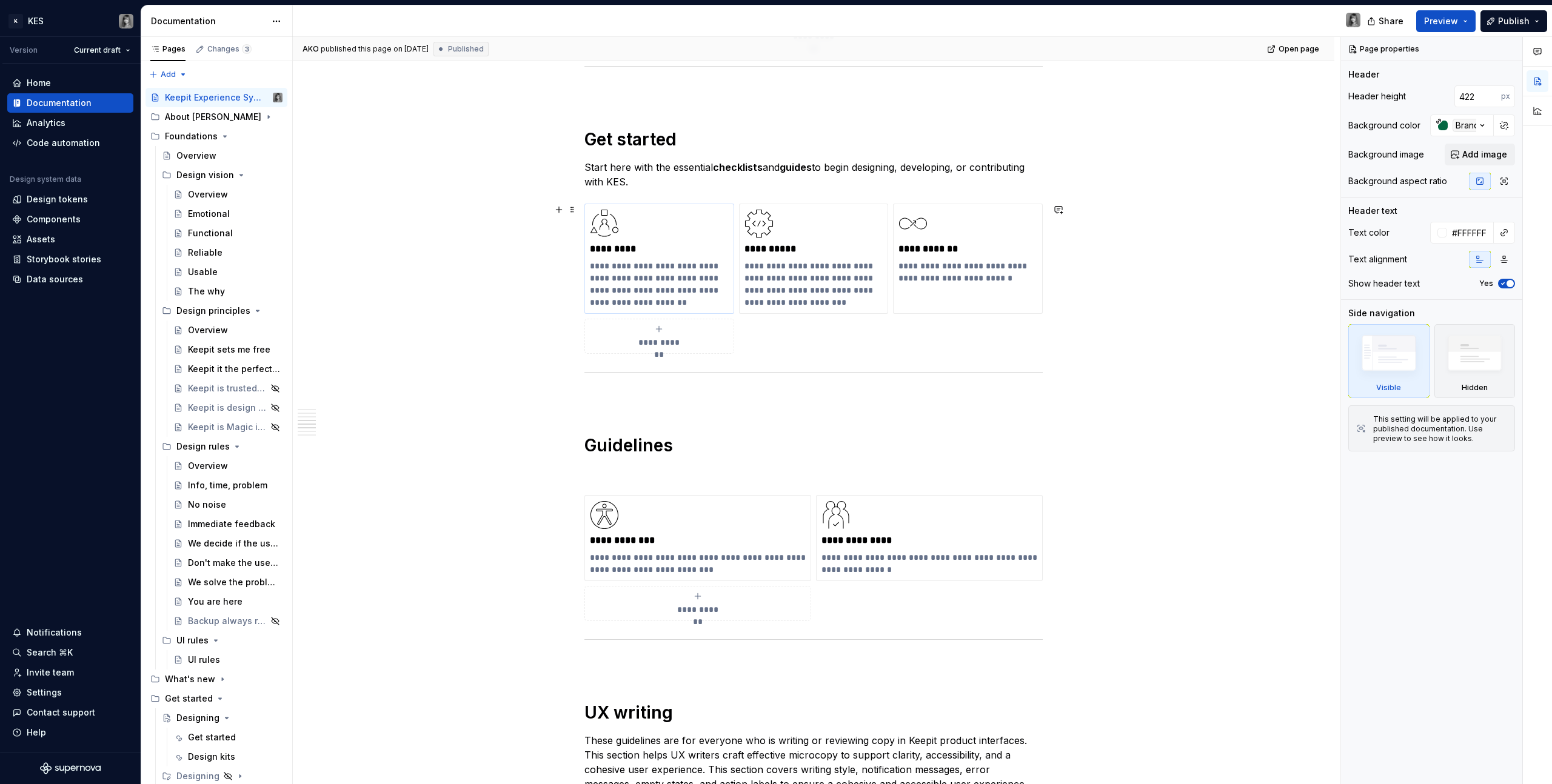
click at [667, 261] on p "**********" at bounding box center [659, 284] width 139 height 49
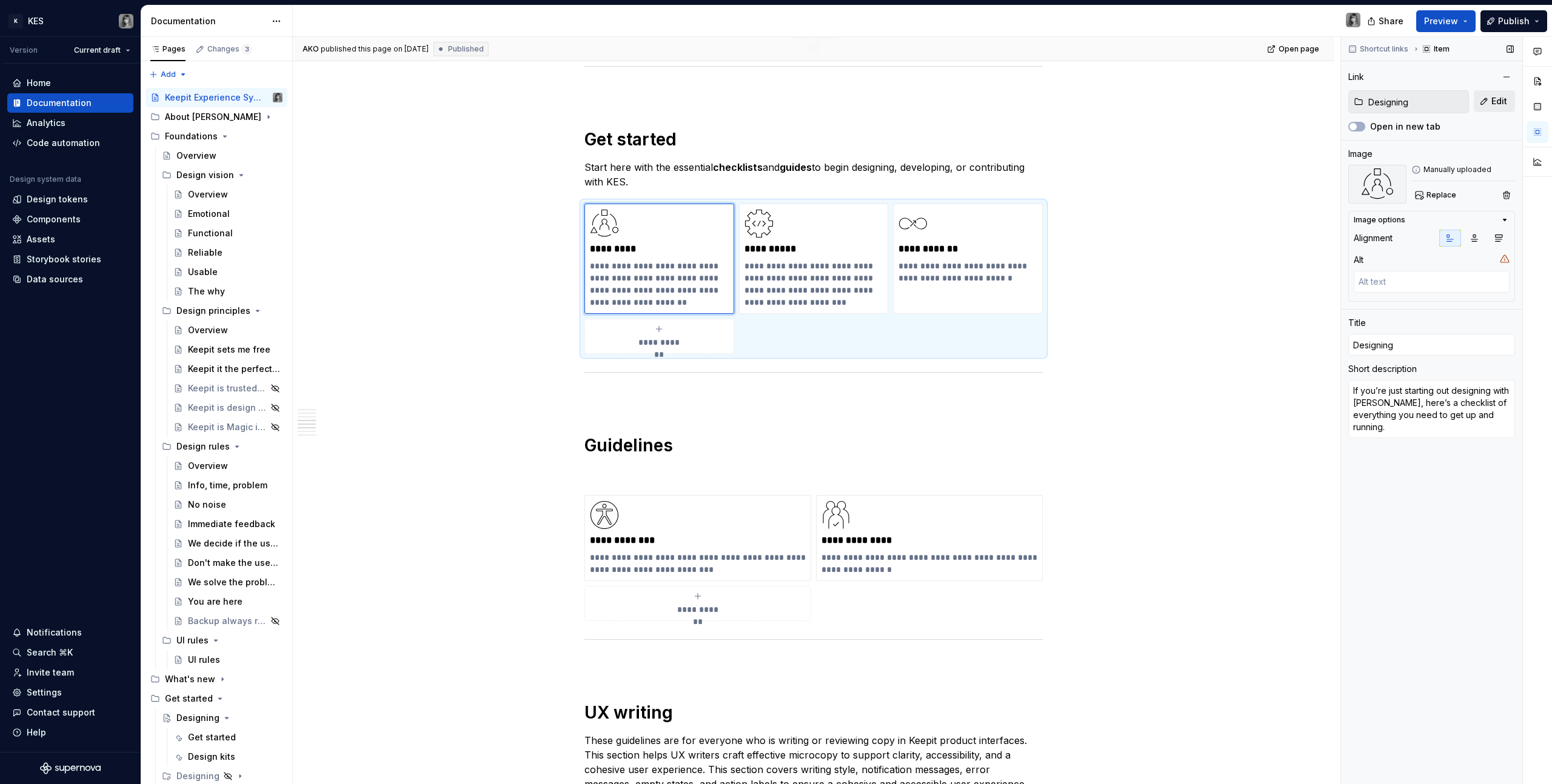
click at [1488, 98] on button "Edit" at bounding box center [1494, 101] width 41 height 22
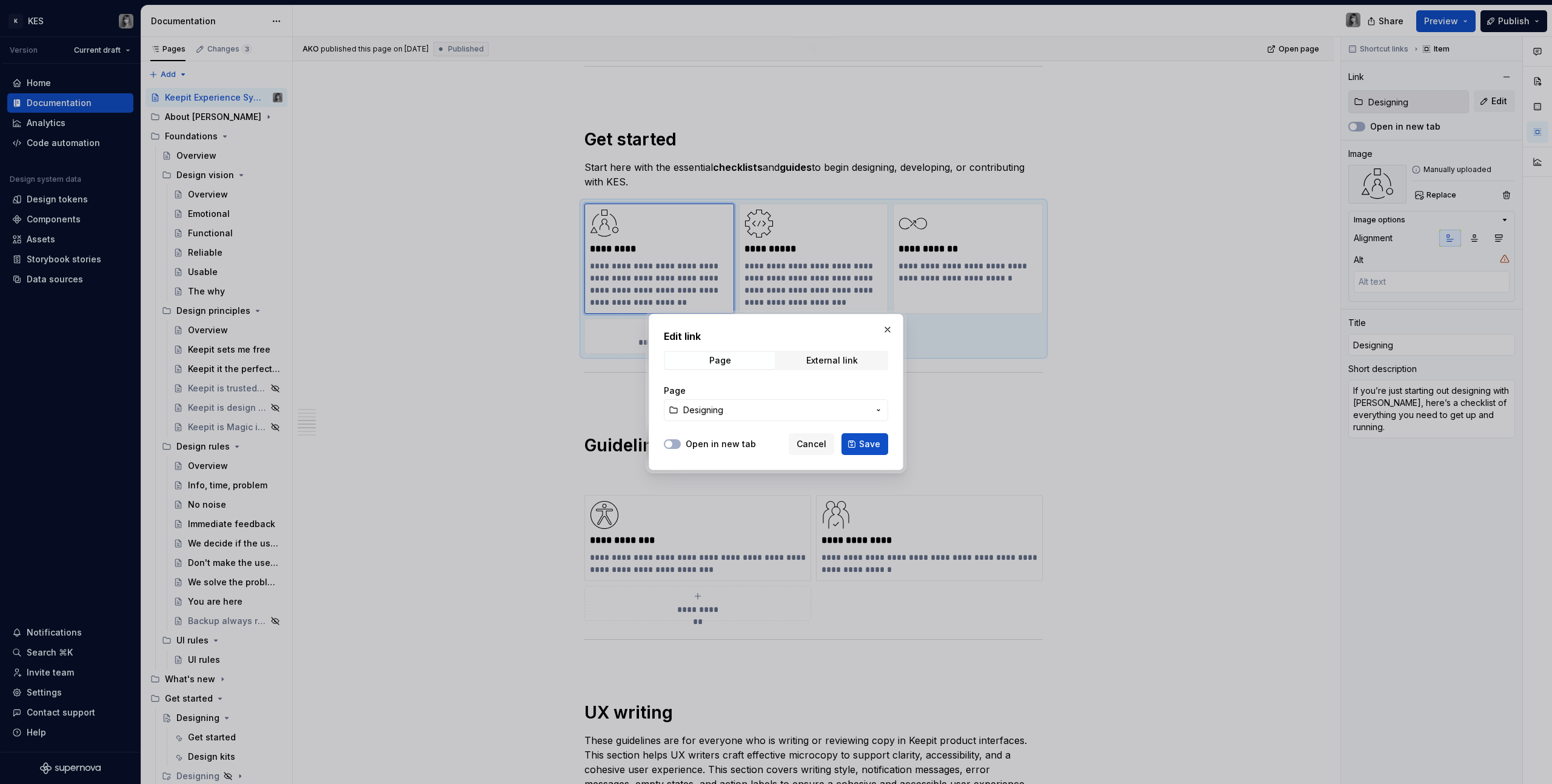
click at [736, 414] on span "Designing" at bounding box center [776, 410] width 186 height 12
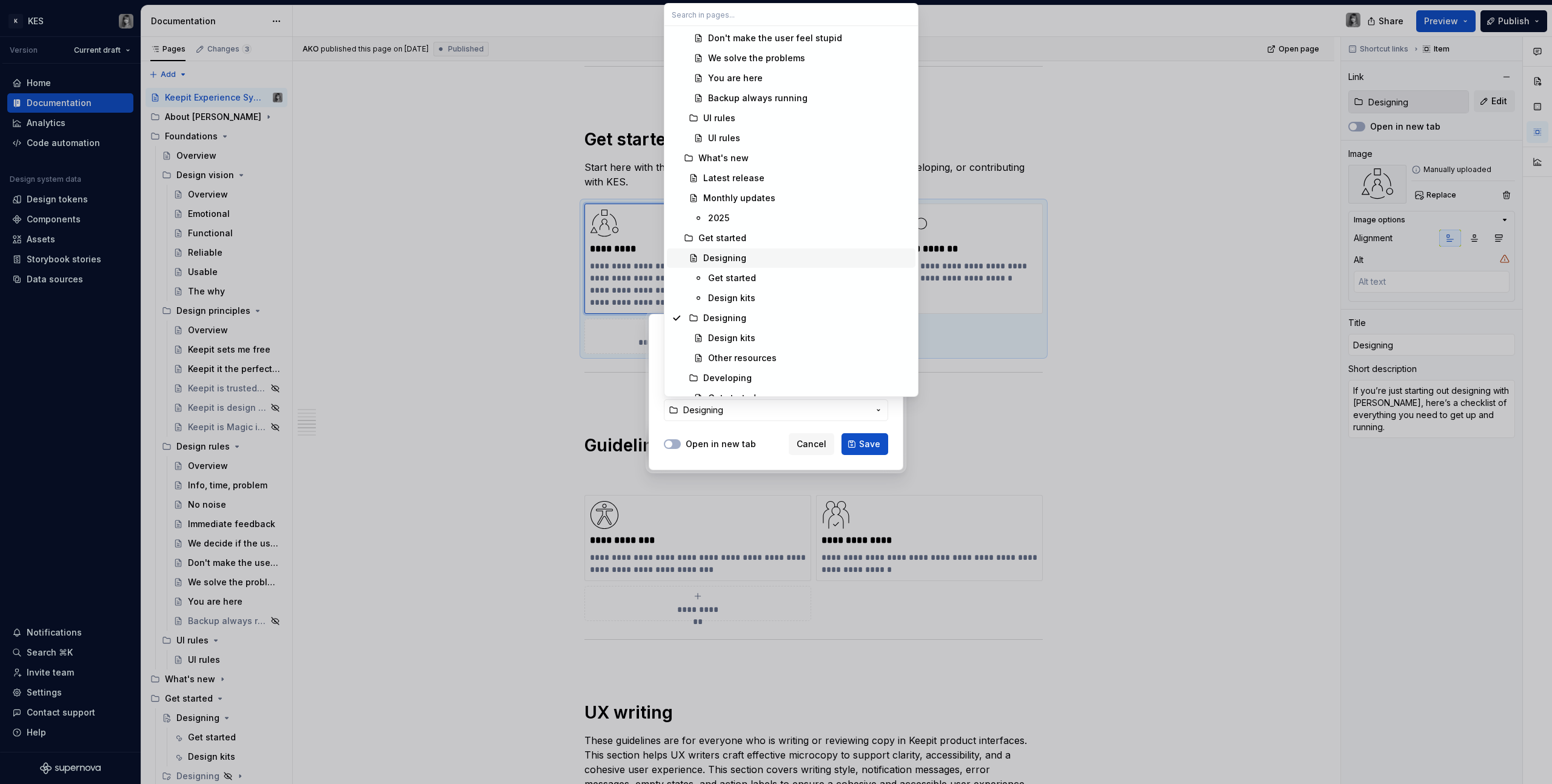
scroll to position [582, 0]
click at [800, 257] on div "Designing" at bounding box center [807, 256] width 207 height 12
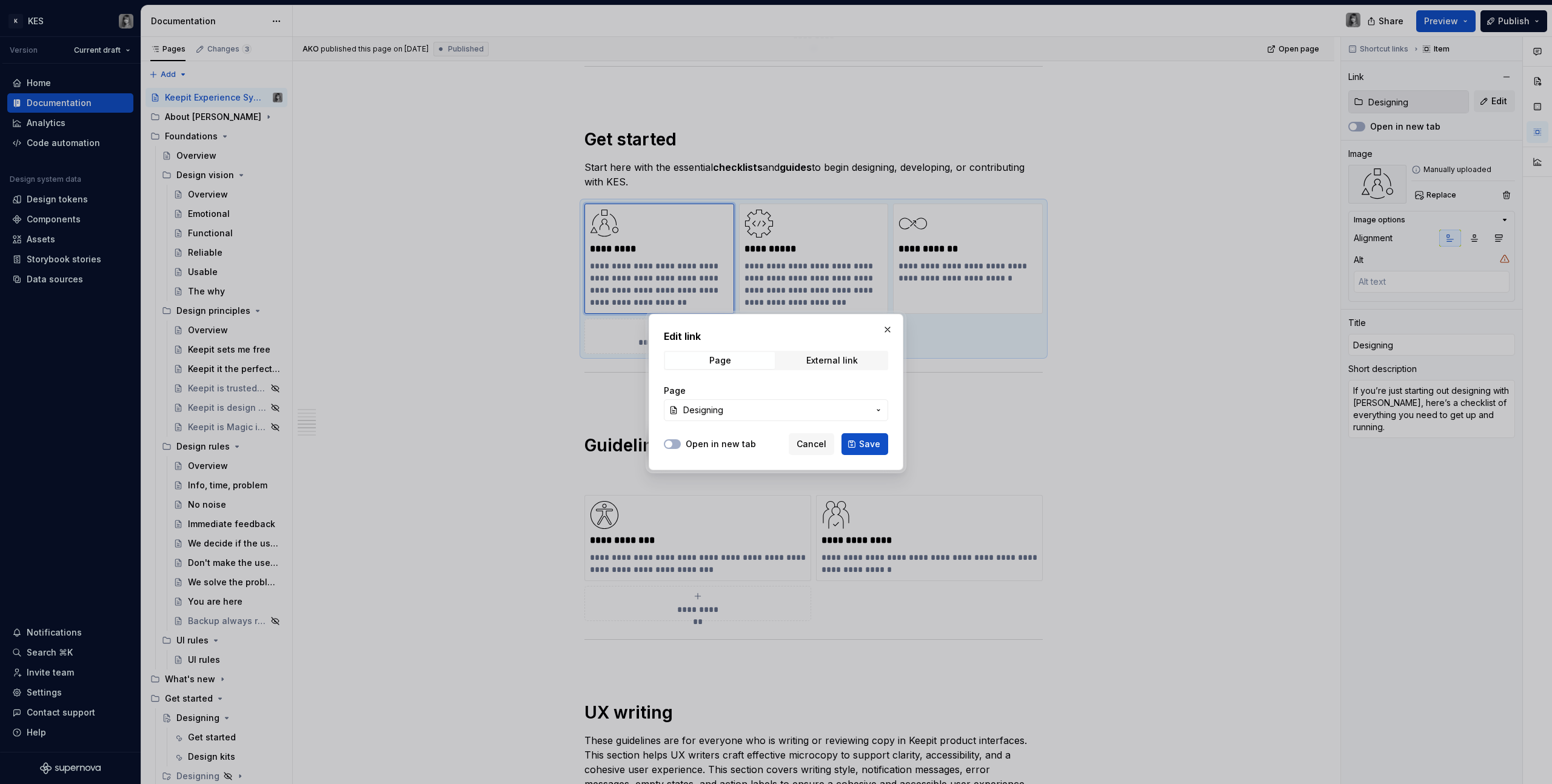
click at [862, 442] on span "Save" at bounding box center [870, 443] width 21 height 12
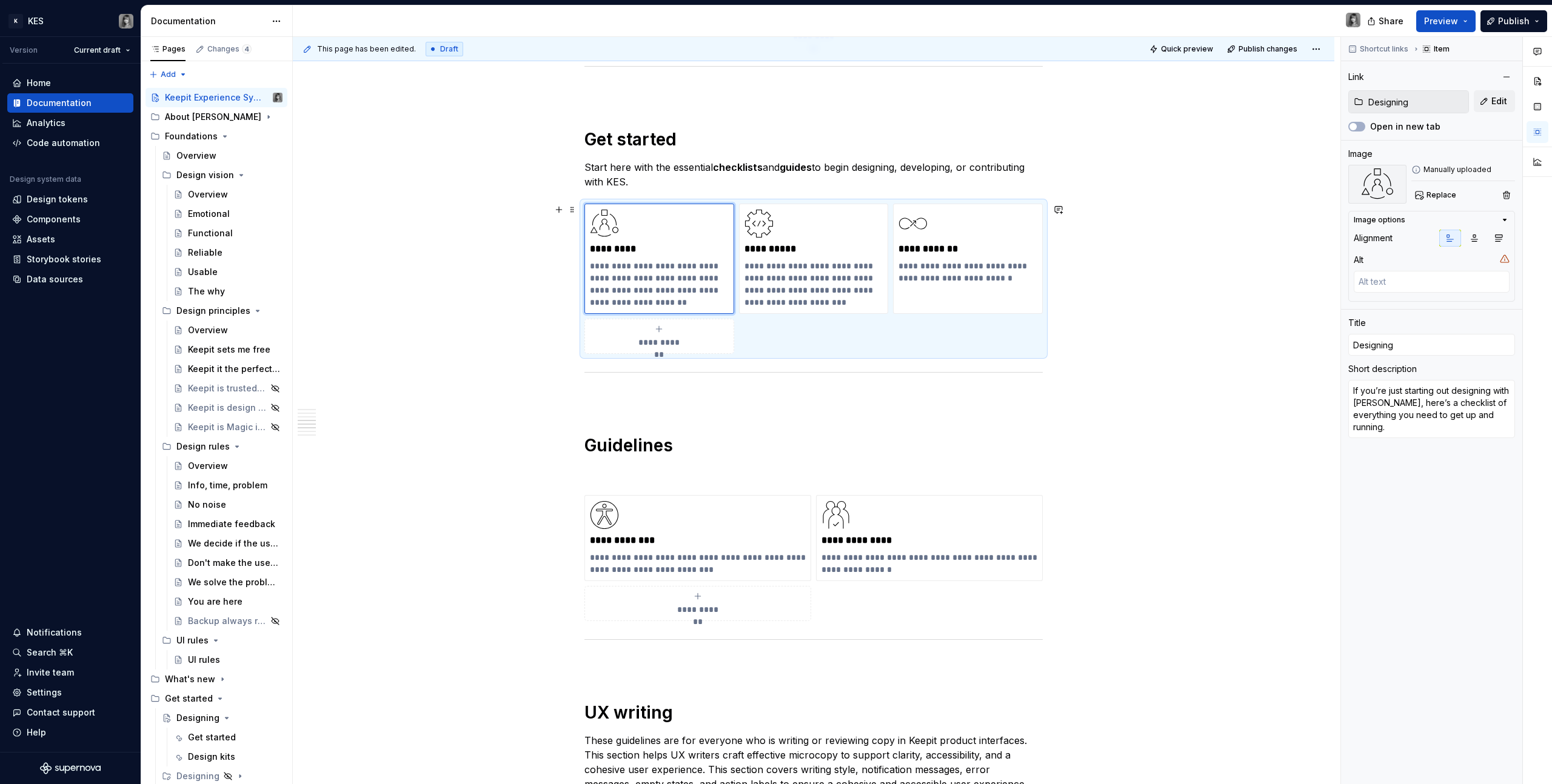
click at [507, 347] on div "**********" at bounding box center [813, 795] width 1041 height 3171
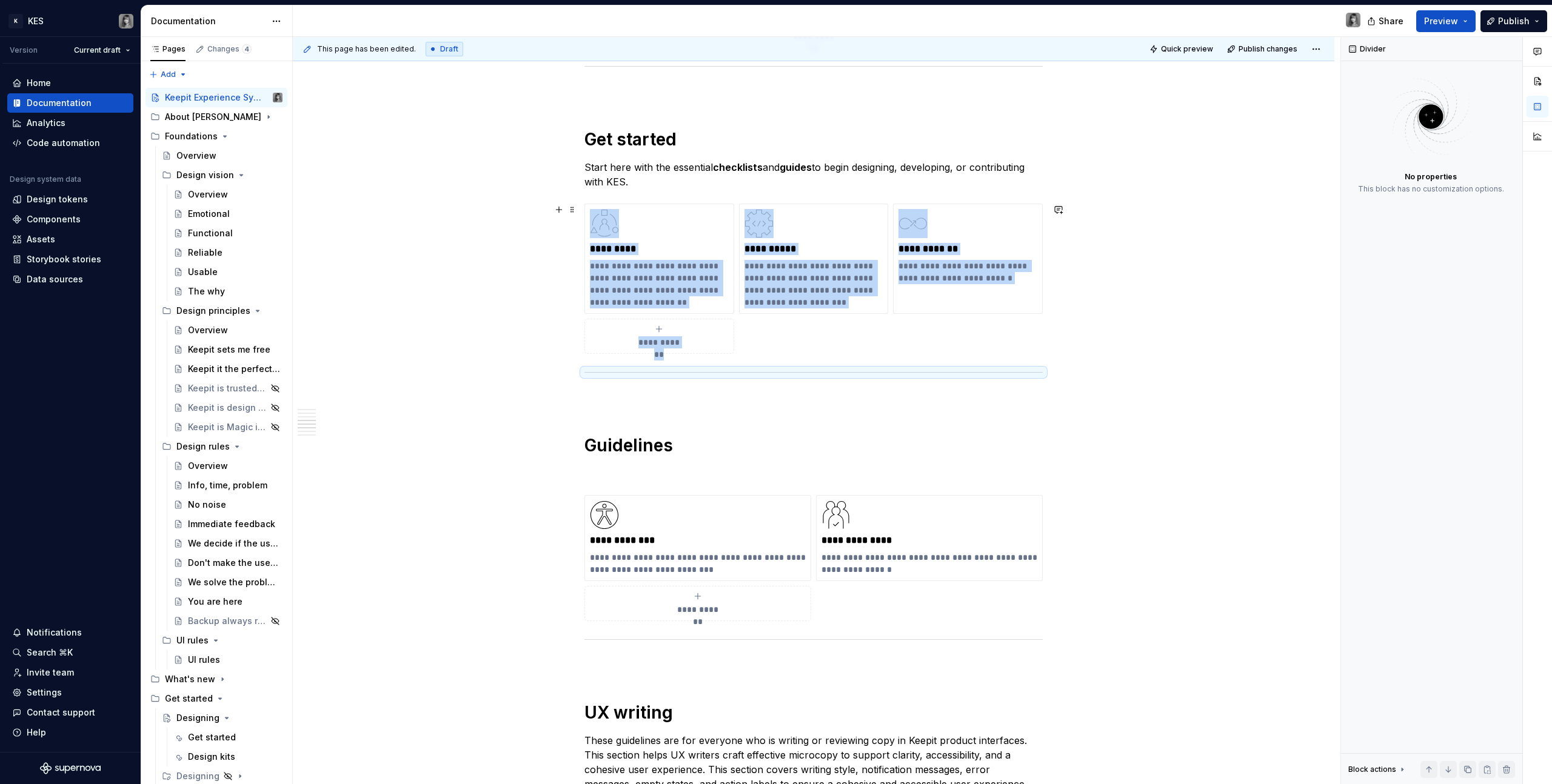
click at [473, 352] on div "**********" at bounding box center [813, 795] width 1041 height 3171
click at [439, 243] on div "**********" at bounding box center [813, 795] width 1041 height 3171
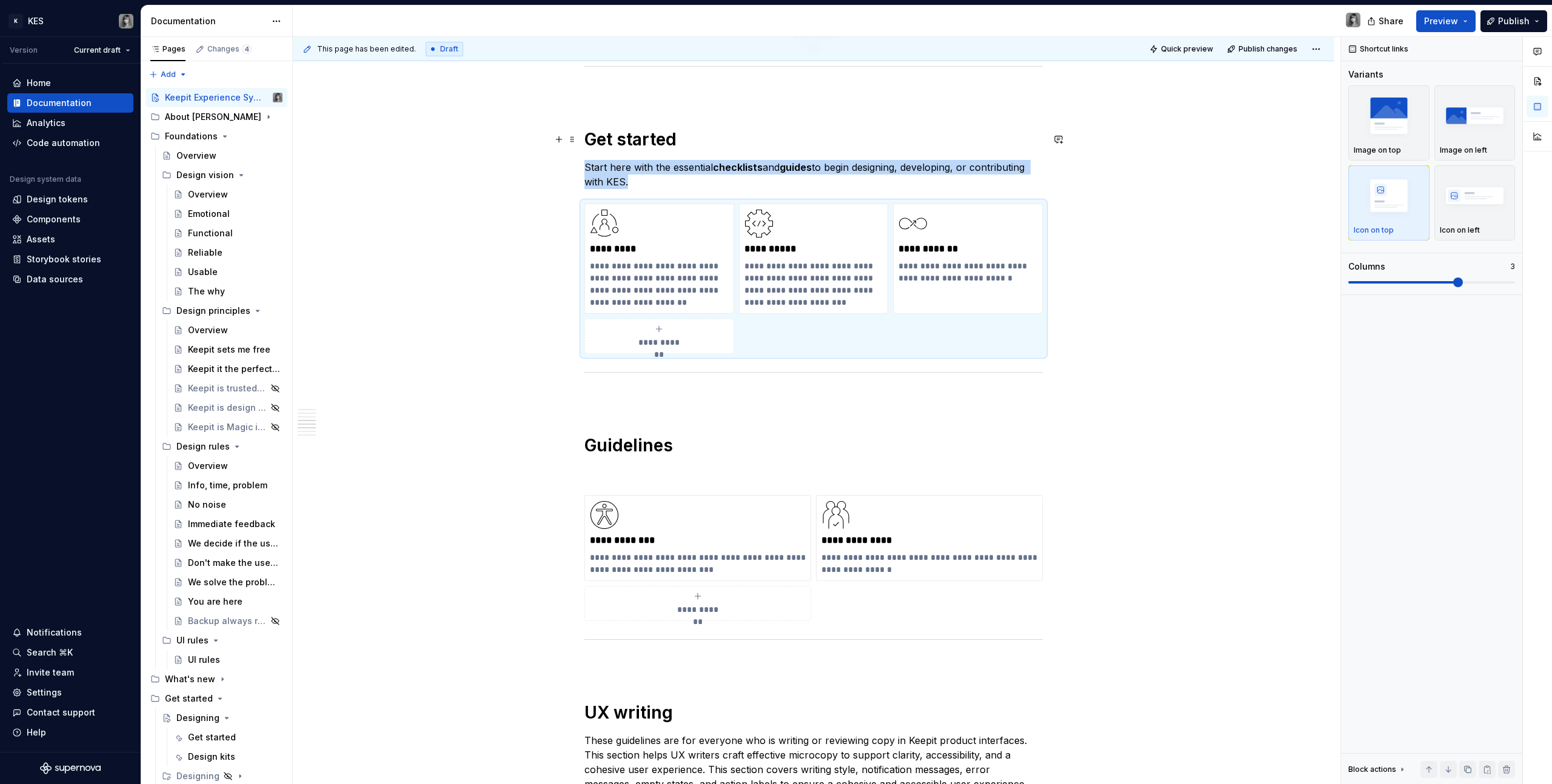
click at [412, 129] on div "**********" at bounding box center [813, 795] width 1041 height 3171
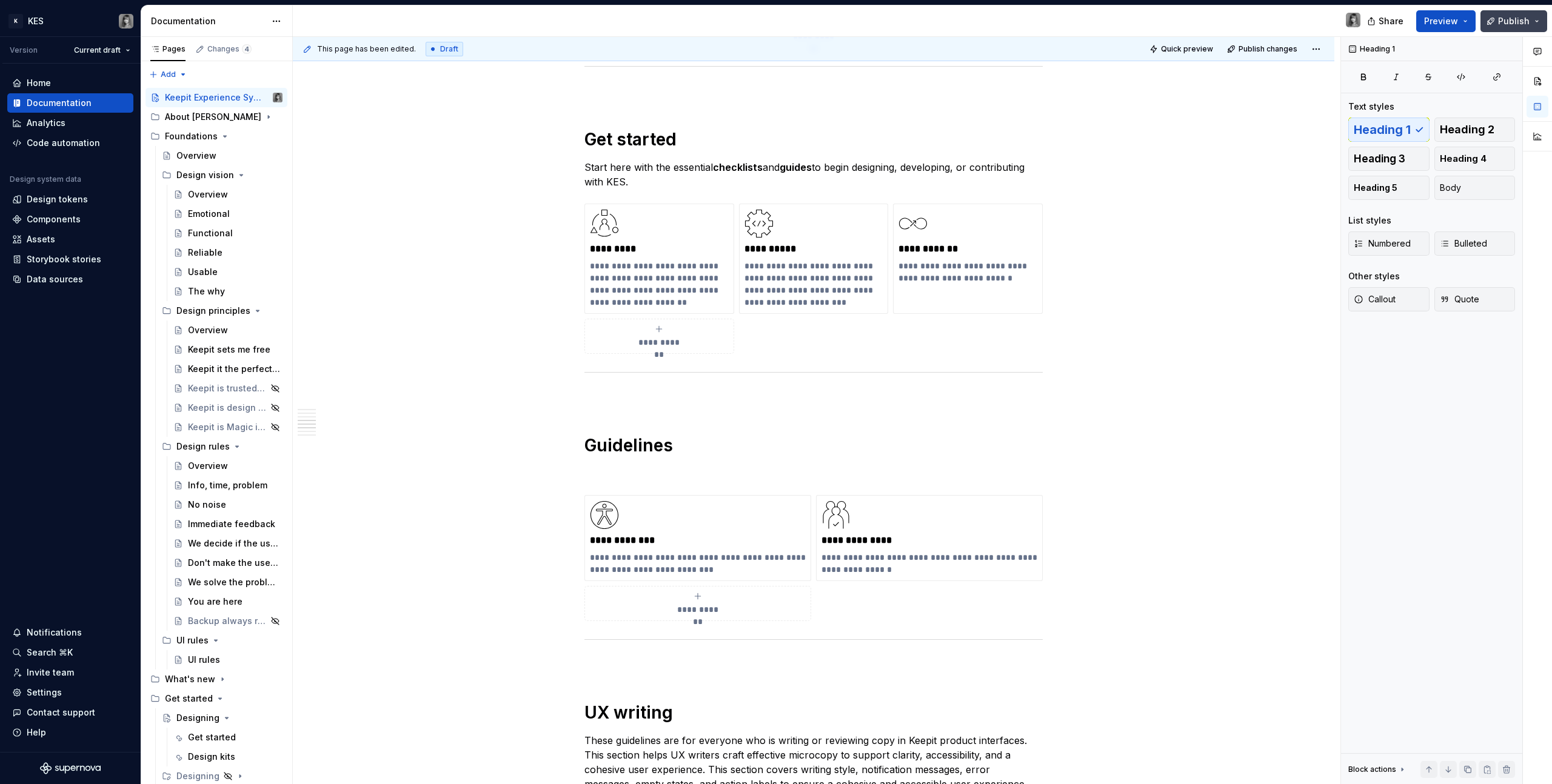
click at [1514, 22] on span "Publish" at bounding box center [1514, 20] width 32 height 12
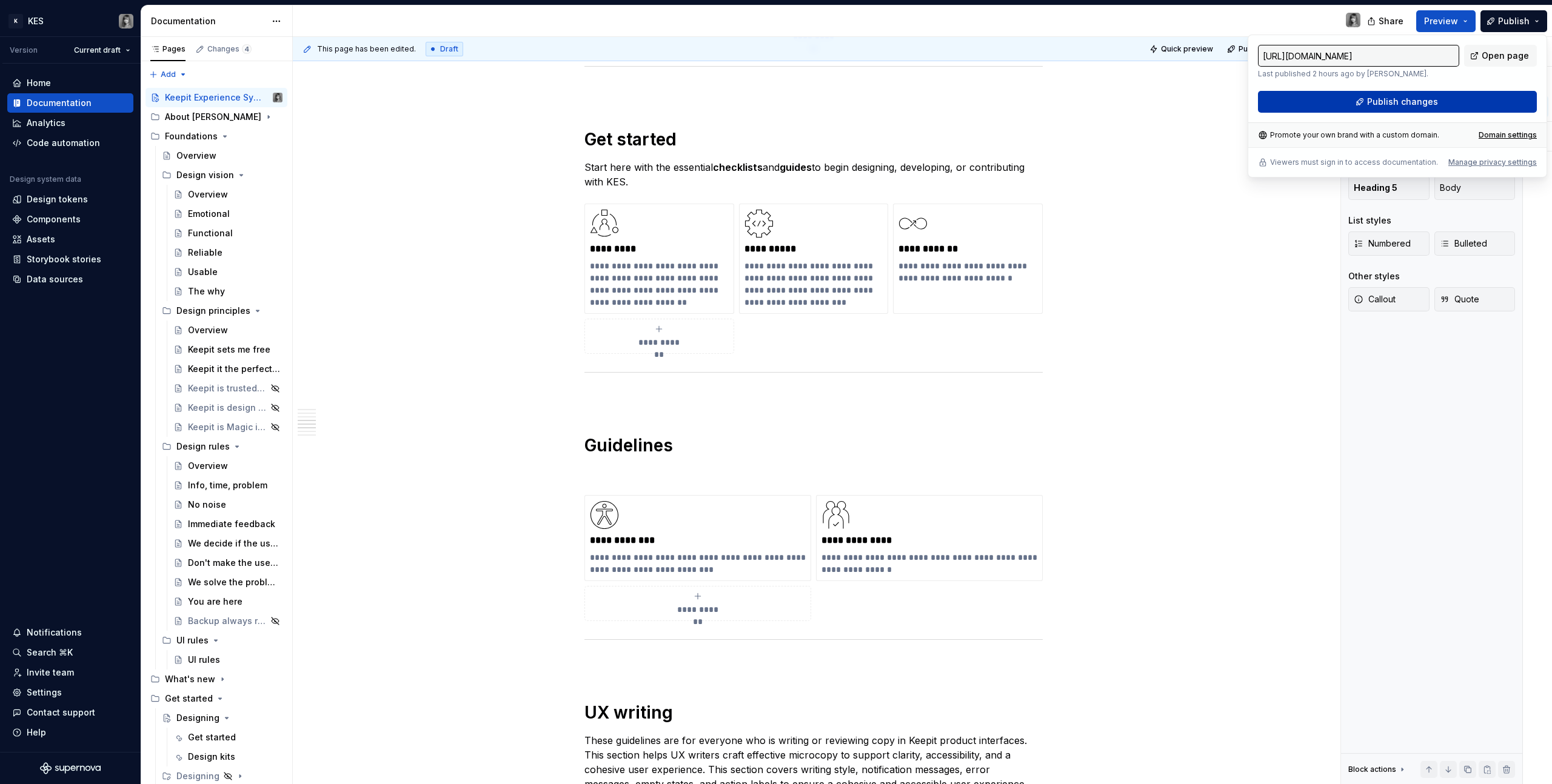
click at [1434, 110] on button "Publish changes" at bounding box center [1397, 102] width 279 height 22
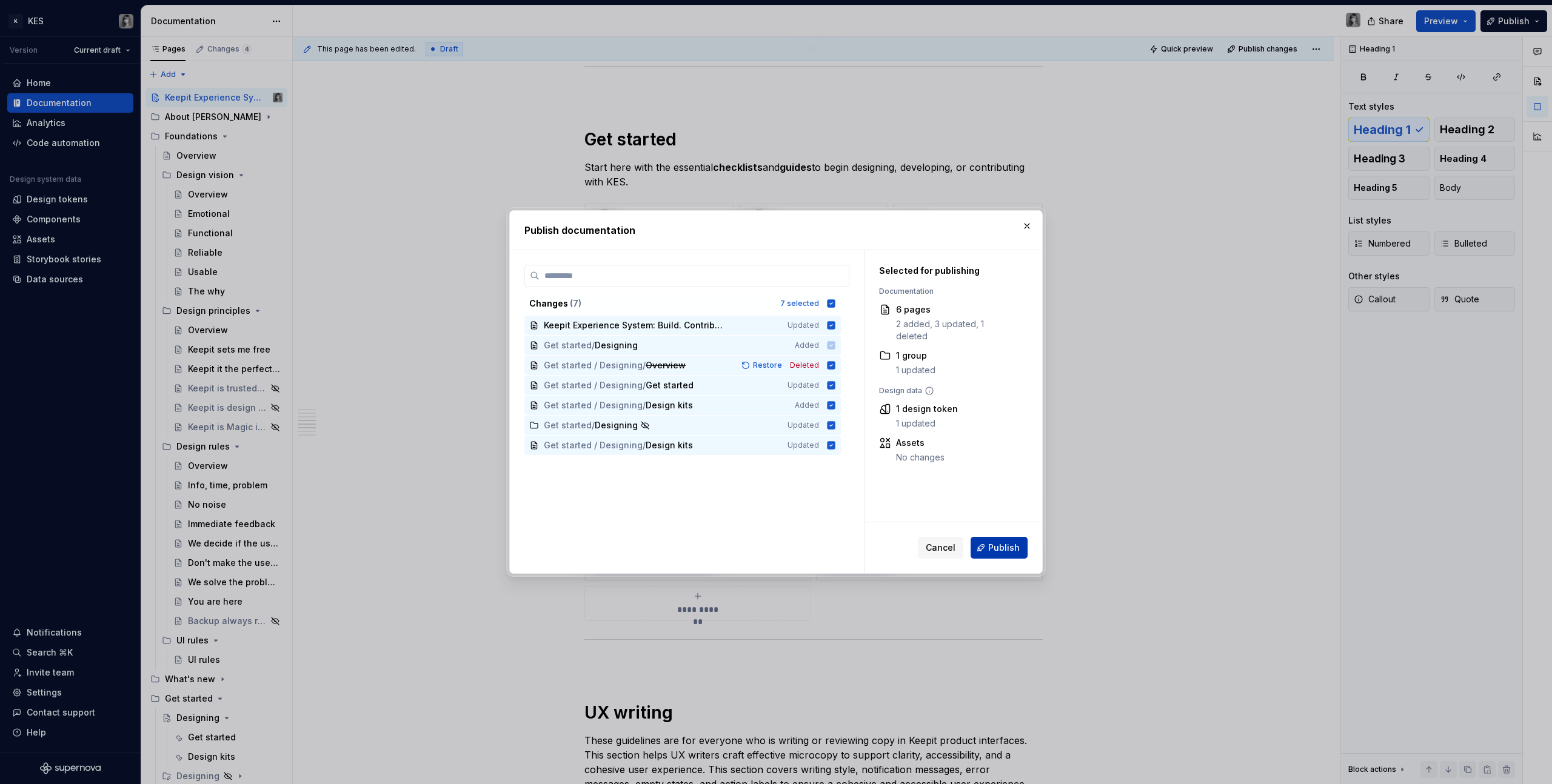
click at [1002, 546] on span "Publish" at bounding box center [1004, 547] width 32 height 12
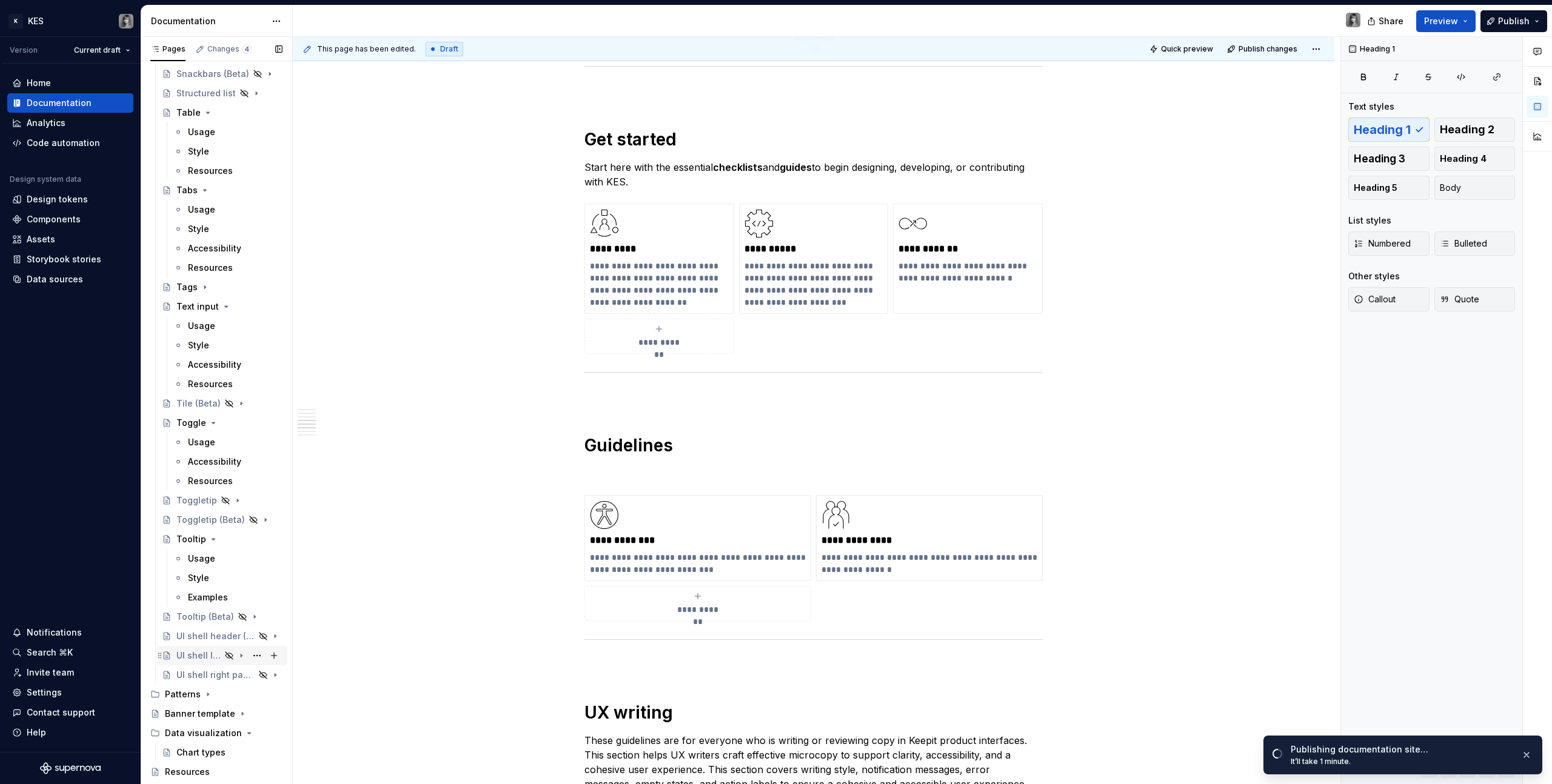
scroll to position [3062, 0]
click at [200, 775] on div "Contact us" at bounding box center [188, 777] width 46 height 12
click at [193, 776] on div "Contact us" at bounding box center [188, 777] width 46 height 12
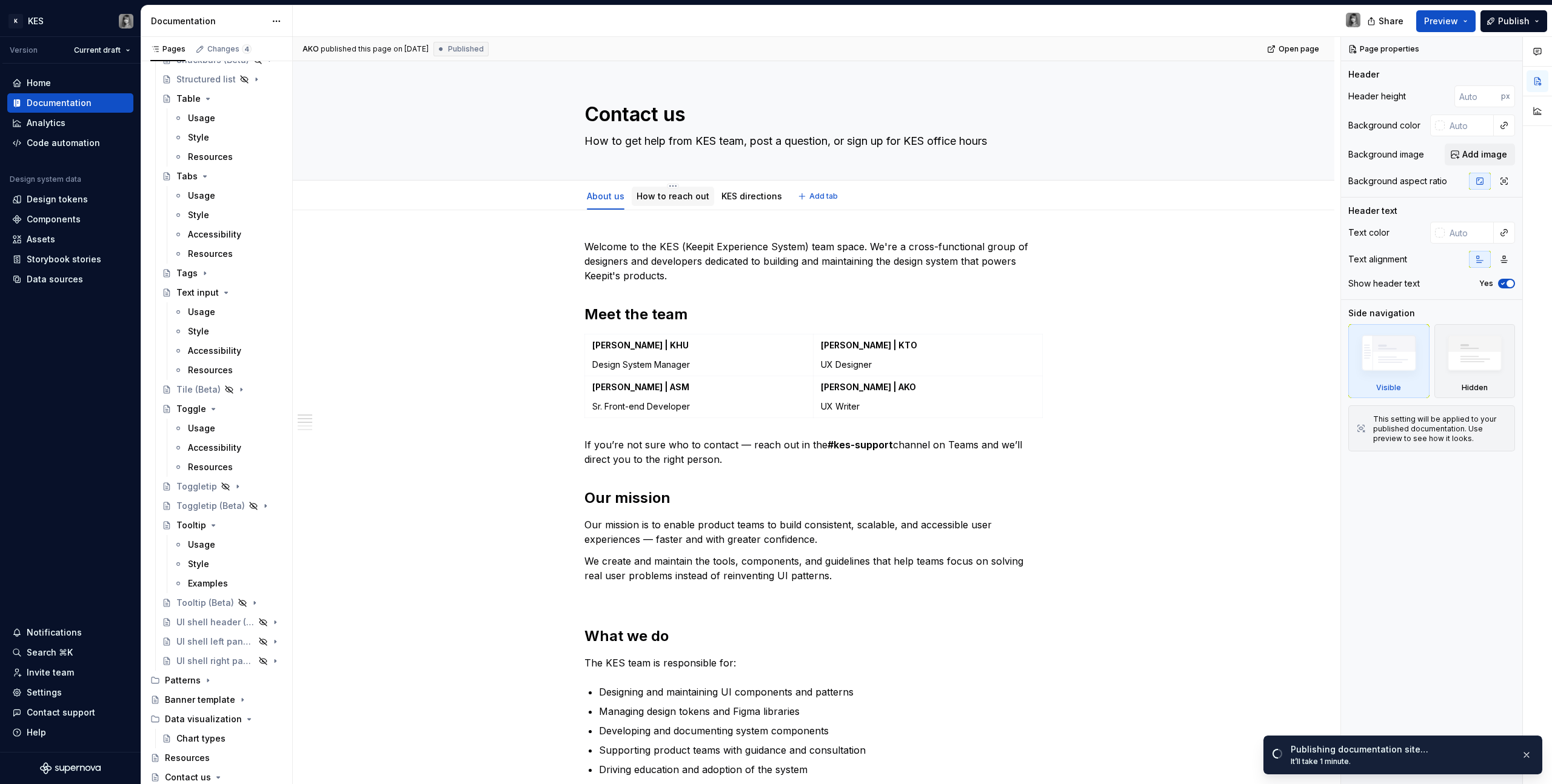
click at [658, 192] on link "How to reach out" at bounding box center [672, 196] width 73 height 11
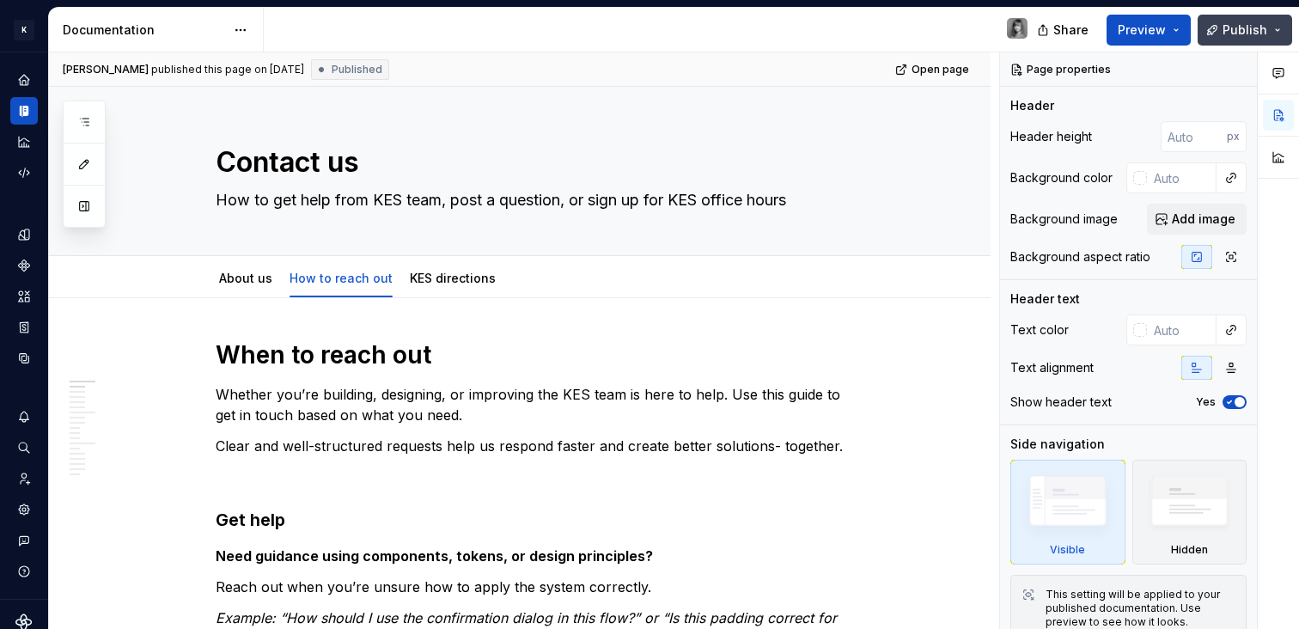
click at [1278, 32] on button "Publish" at bounding box center [1245, 30] width 95 height 31
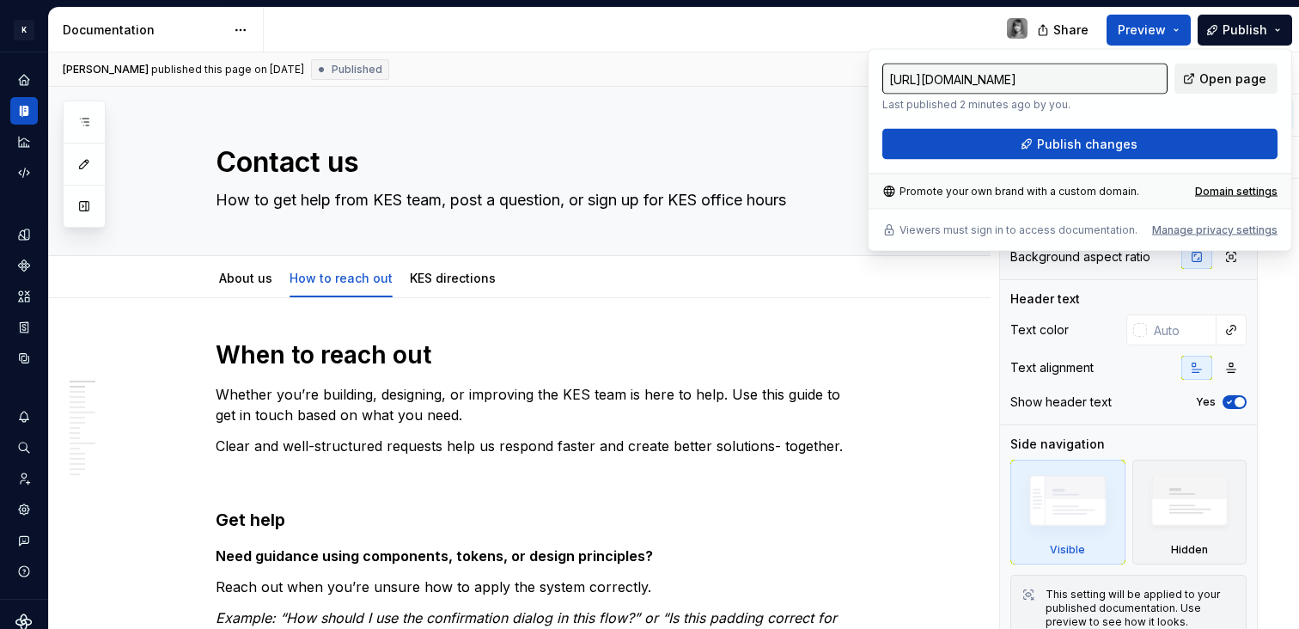
type textarea "*"
click at [1222, 71] on span "Open page" at bounding box center [1233, 78] width 67 height 17
